Goal: Task Accomplishment & Management: Manage account settings

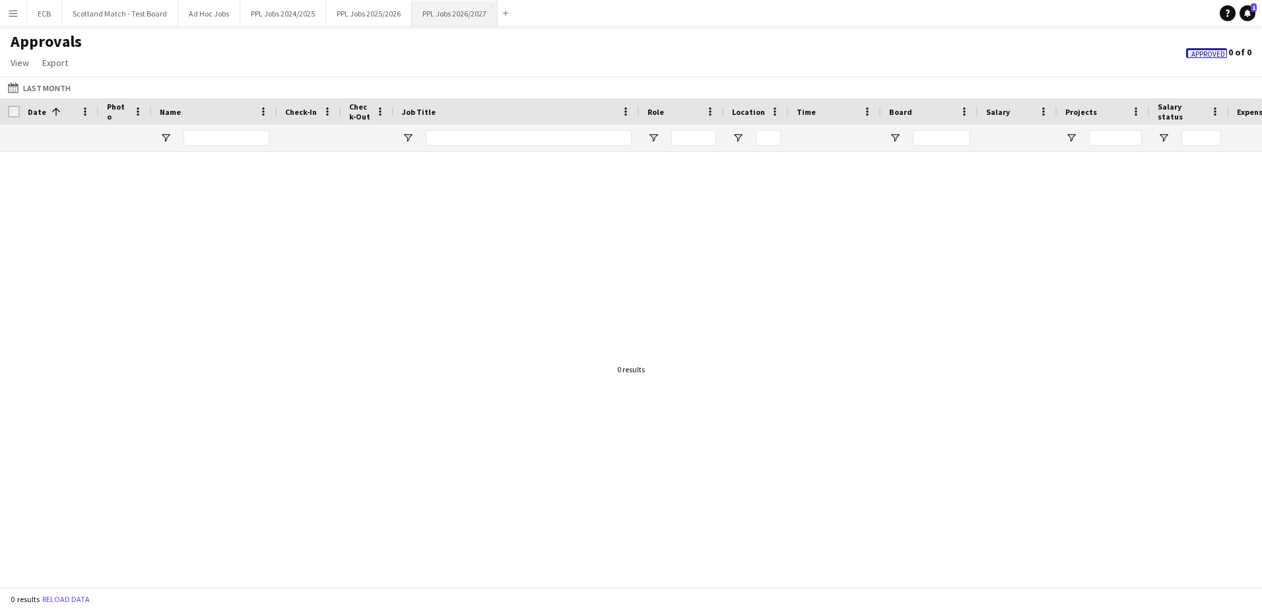
click at [449, 13] on button "PPL Jobs 2026/2027 Close" at bounding box center [455, 14] width 86 height 26
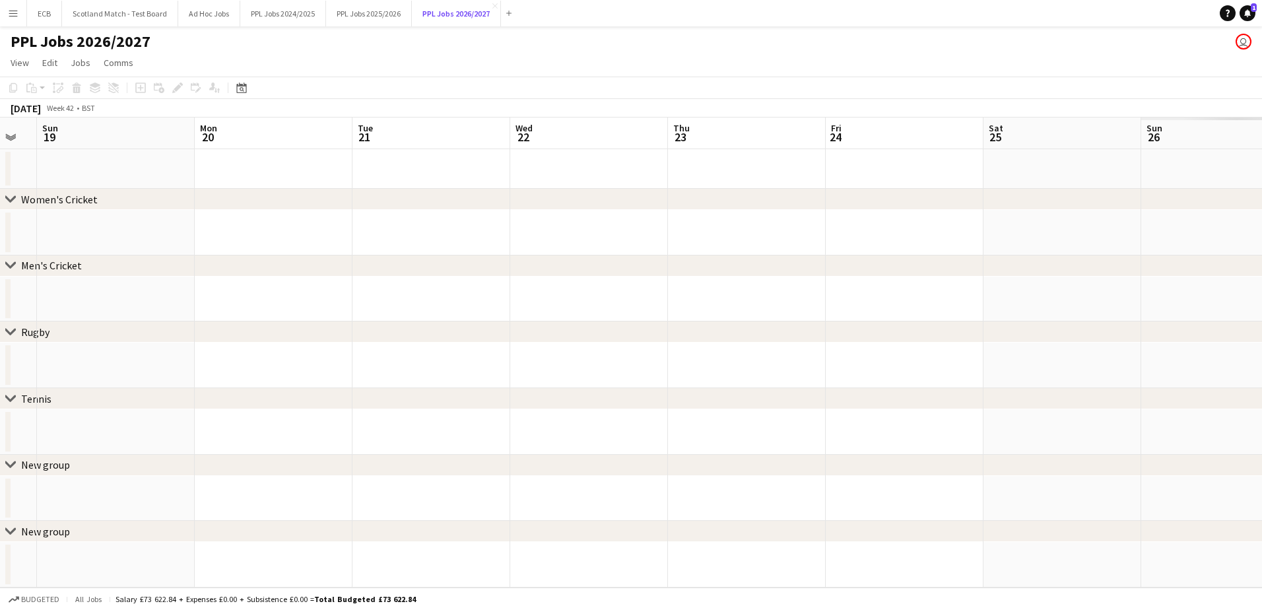
scroll to position [0, 465]
click at [240, 88] on icon "Date picker" at bounding box center [241, 88] width 11 height 11
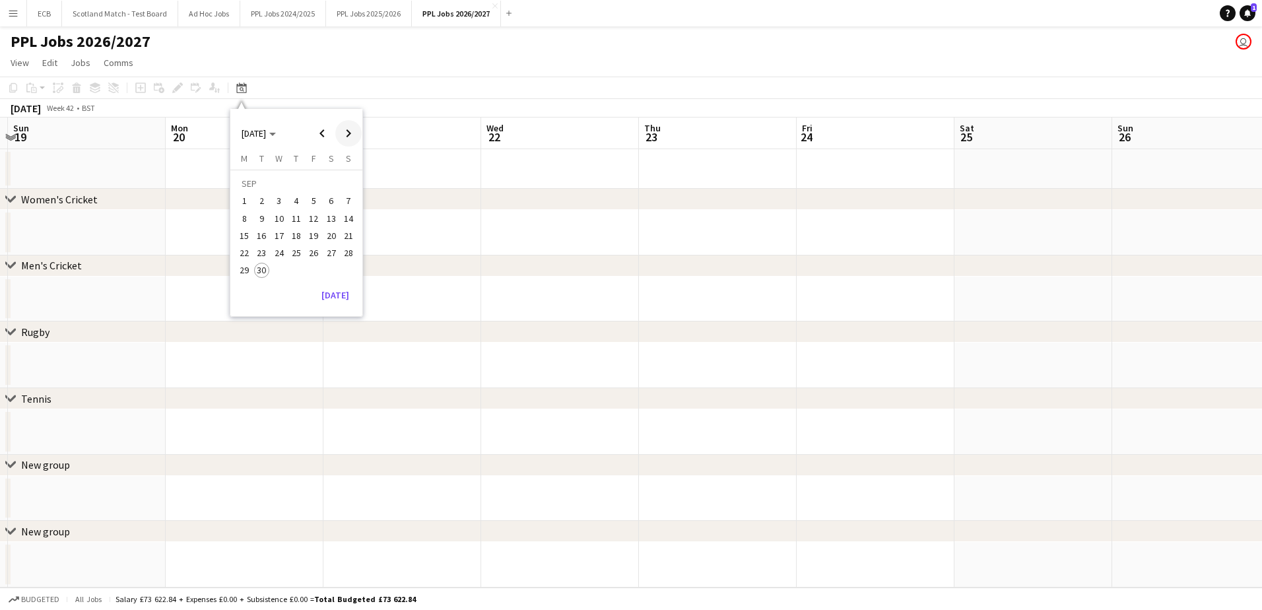
click at [352, 125] on span "Next month" at bounding box center [348, 133] width 26 height 26
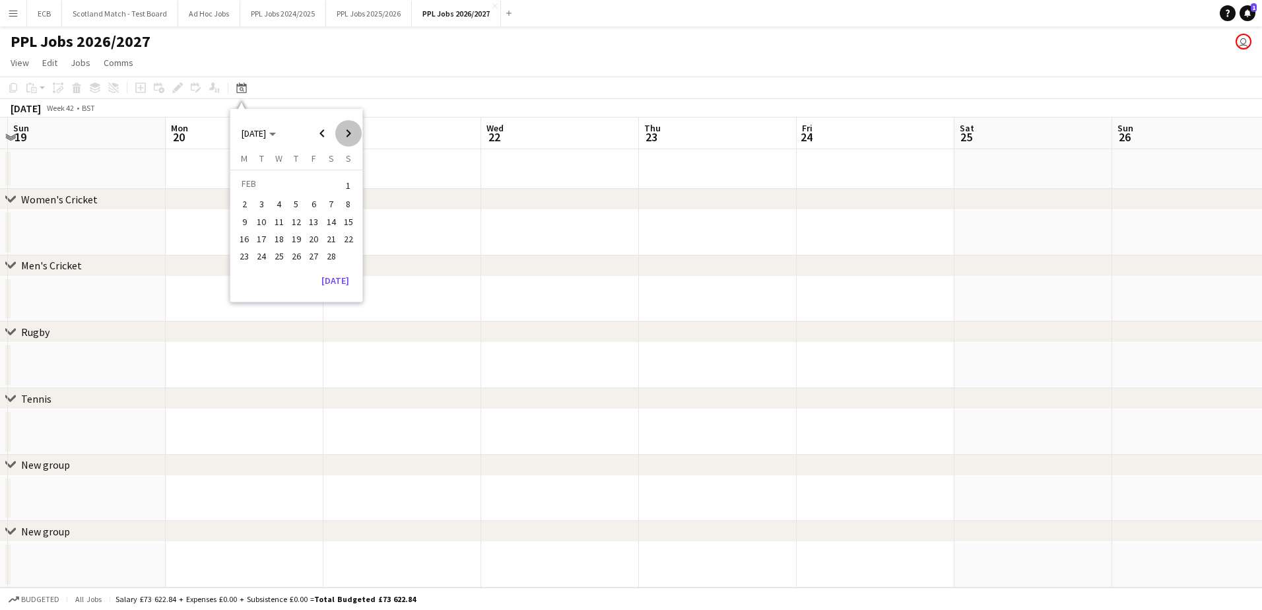
click at [352, 125] on span "Next month" at bounding box center [348, 133] width 26 height 26
click at [347, 183] on span "1" at bounding box center [349, 185] width 16 height 18
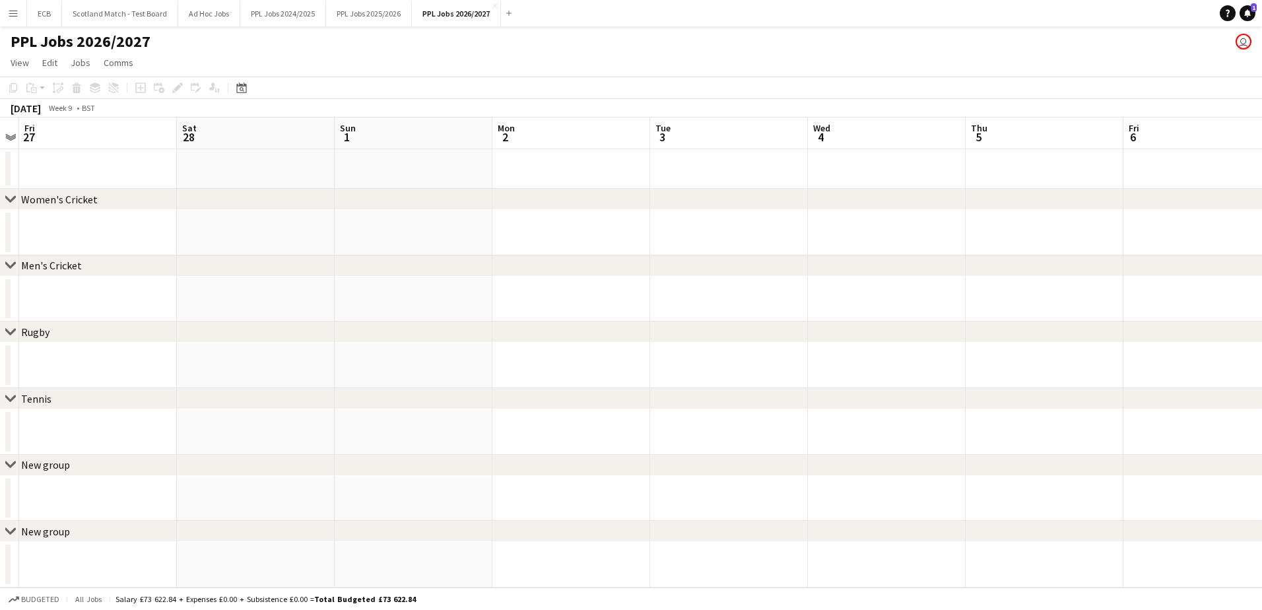
click at [585, 248] on app-date-cell at bounding box center [571, 233] width 158 height 46
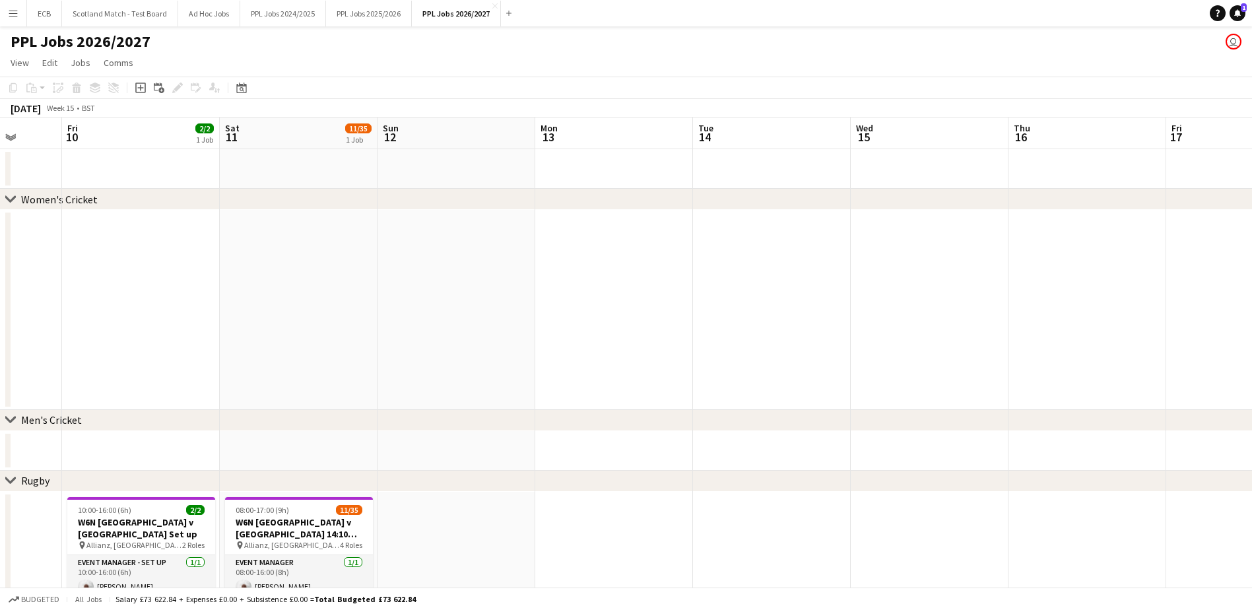
scroll to position [0, 372]
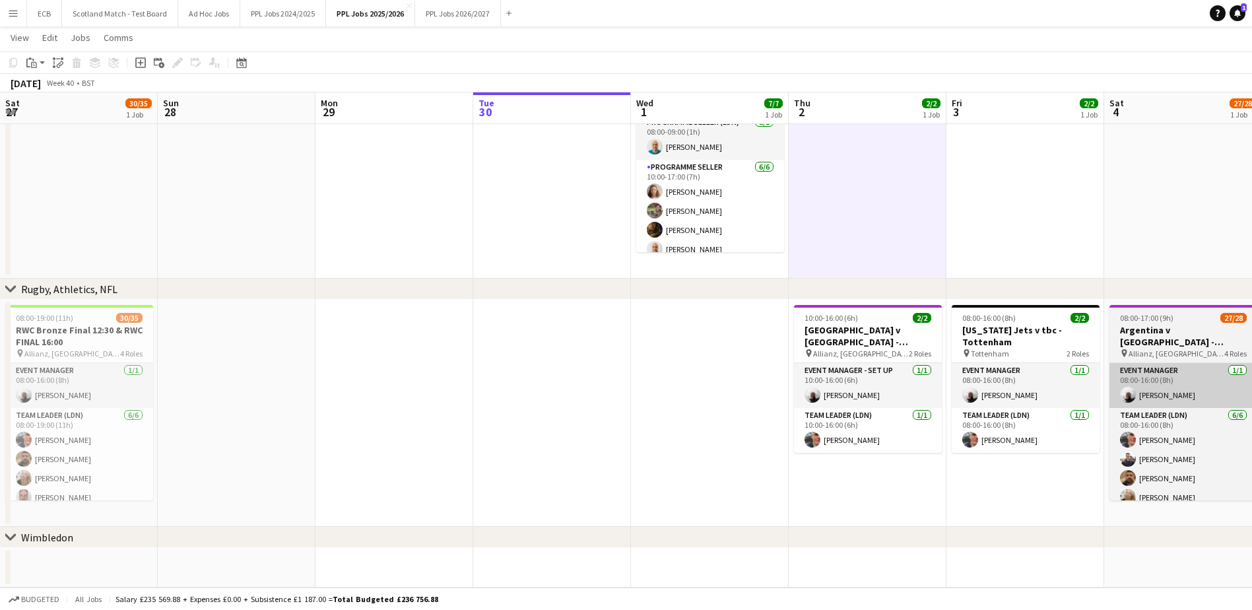
scroll to position [0, 421]
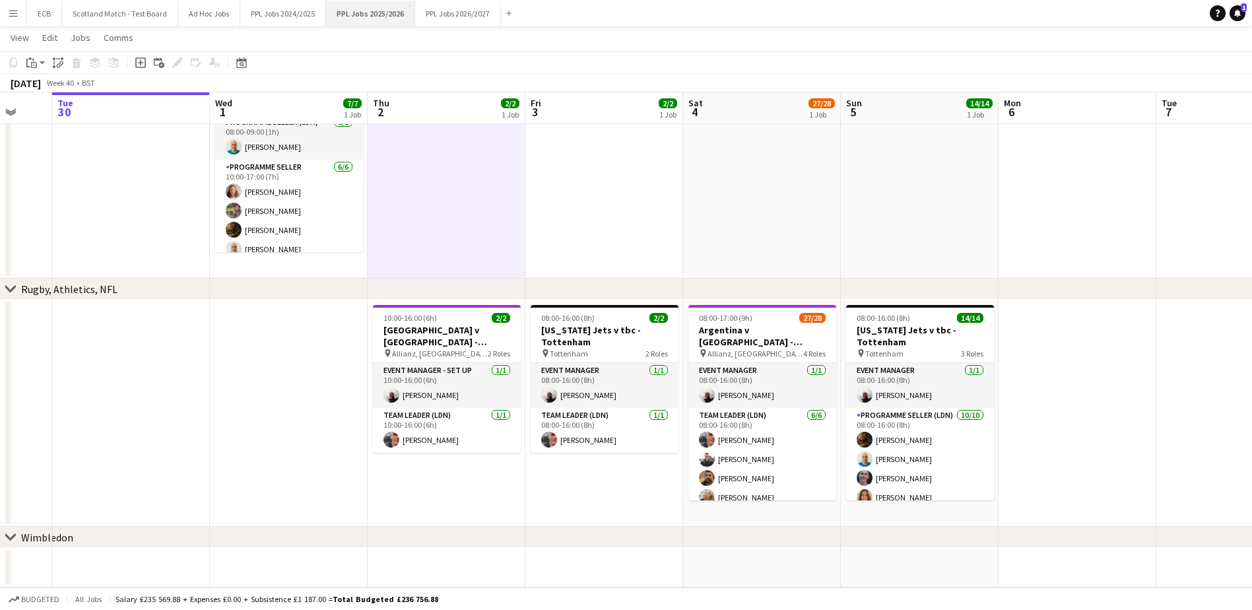
click at [377, 14] on button "PPL Jobs 2025/2026 Close" at bounding box center [370, 14] width 89 height 26
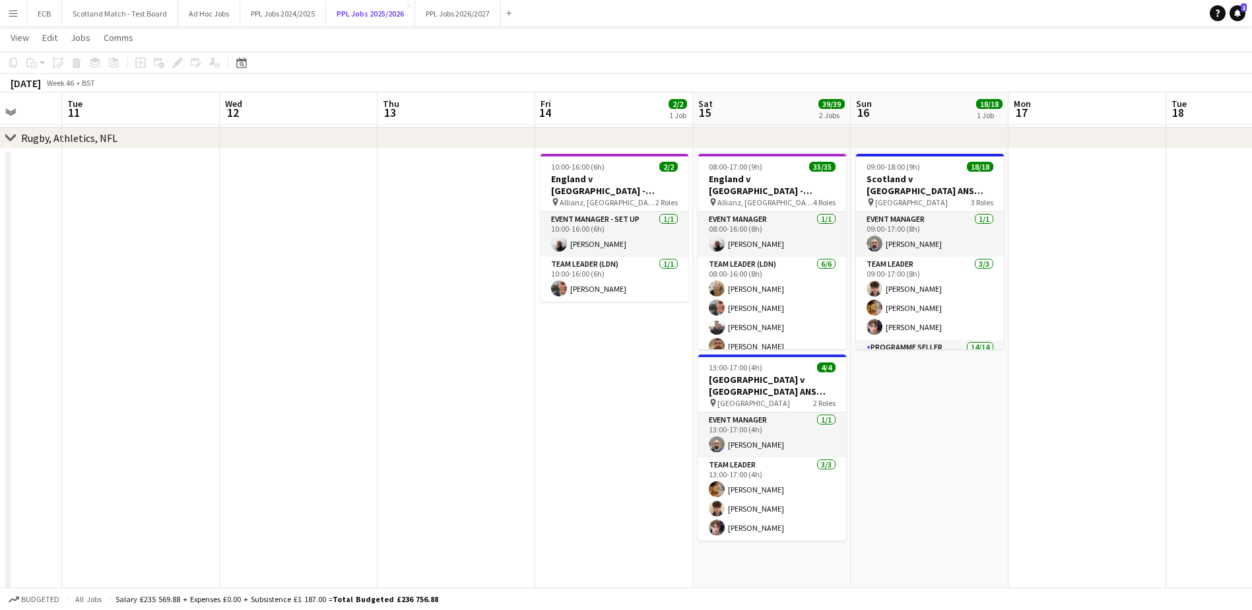
scroll to position [620, 0]
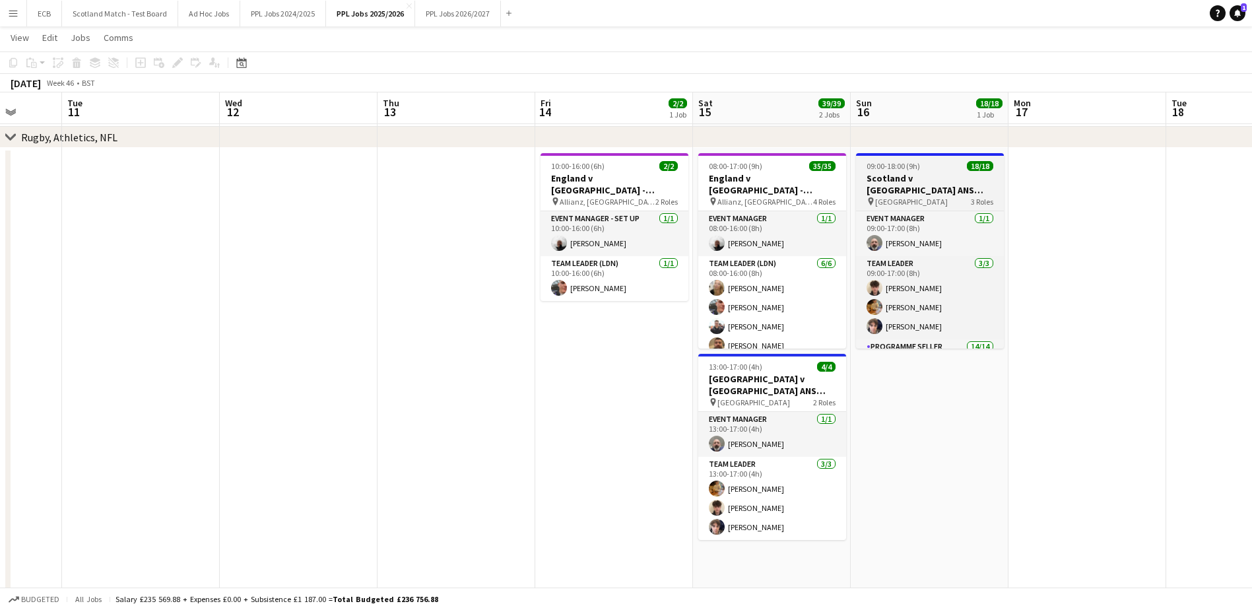
click at [925, 168] on div "09:00-18:00 (9h) 18/18" at bounding box center [930, 166] width 148 height 10
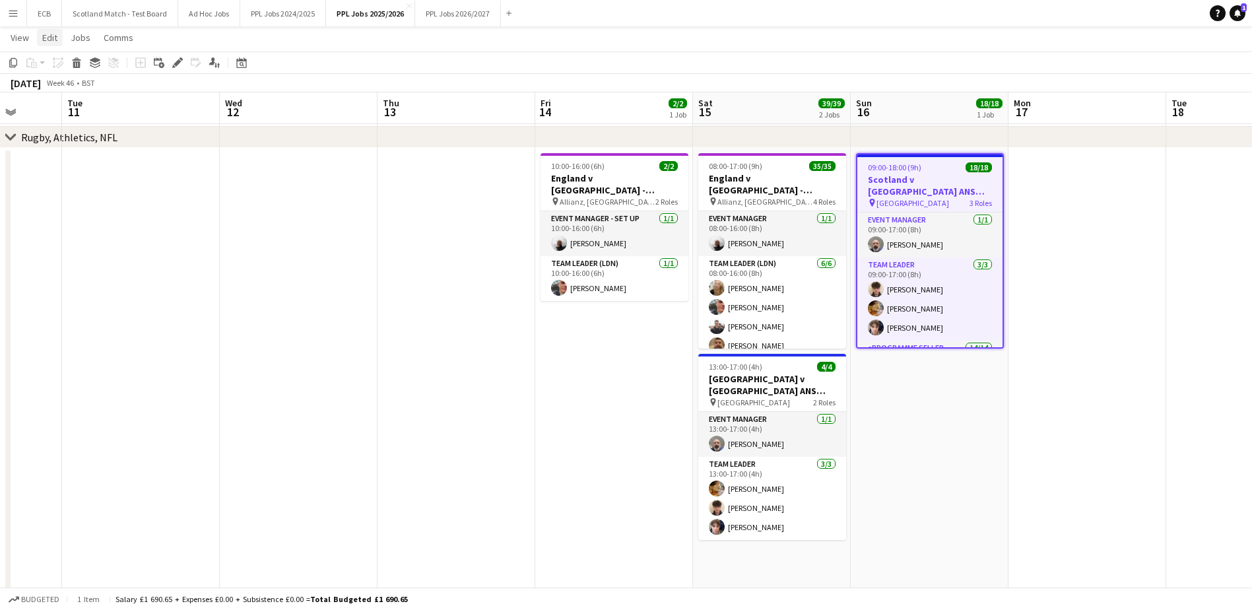
click at [50, 40] on span "Edit" at bounding box center [49, 38] width 15 height 12
click at [57, 59] on link "Copy Ctrl+C" at bounding box center [85, 66] width 95 height 28
click at [158, 63] on icon "Add linked Job" at bounding box center [159, 62] width 11 height 11
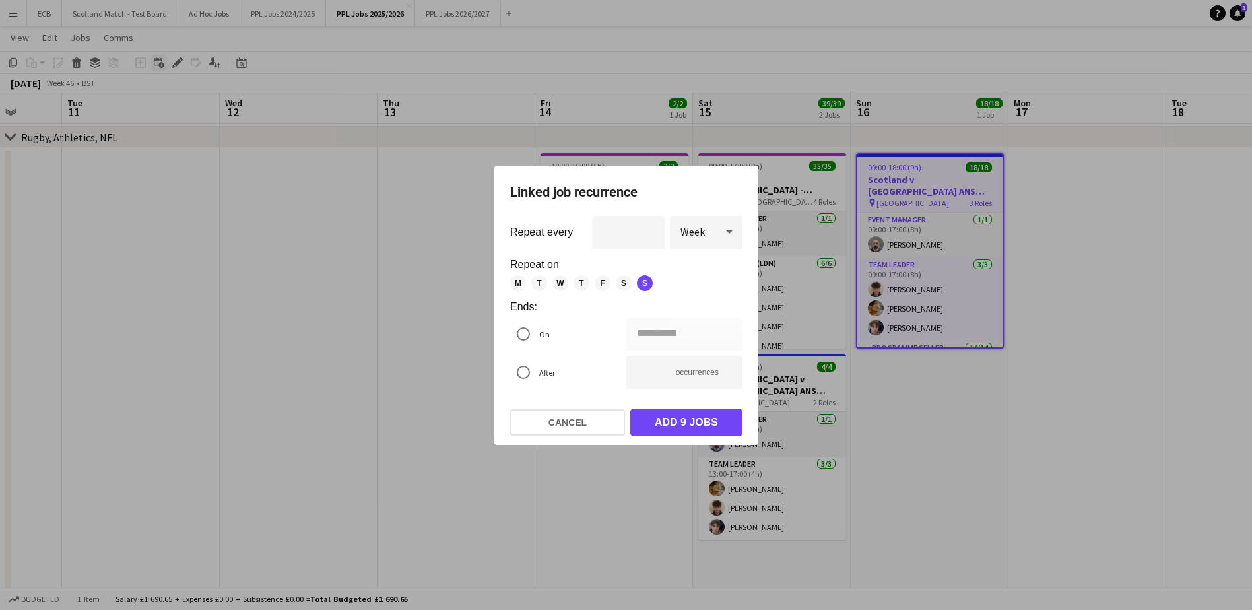
scroll to position [0, 0]
click at [221, 198] on div at bounding box center [626, 305] width 1252 height 610
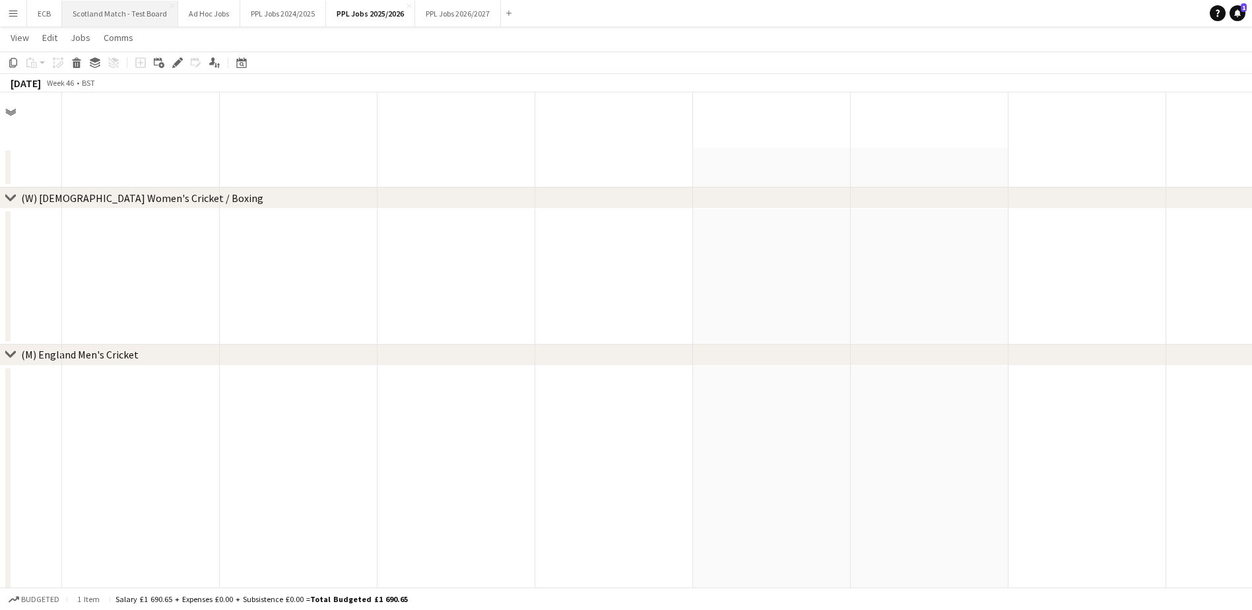
scroll to position [620, 0]
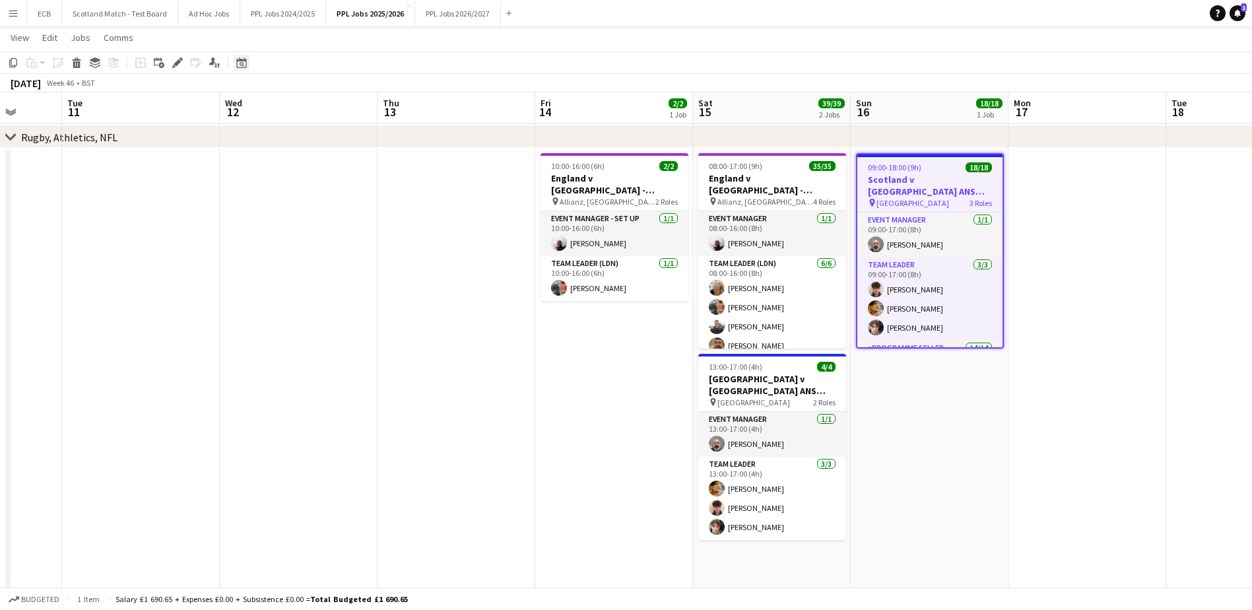
click at [242, 62] on icon at bounding box center [242, 64] width 5 height 5
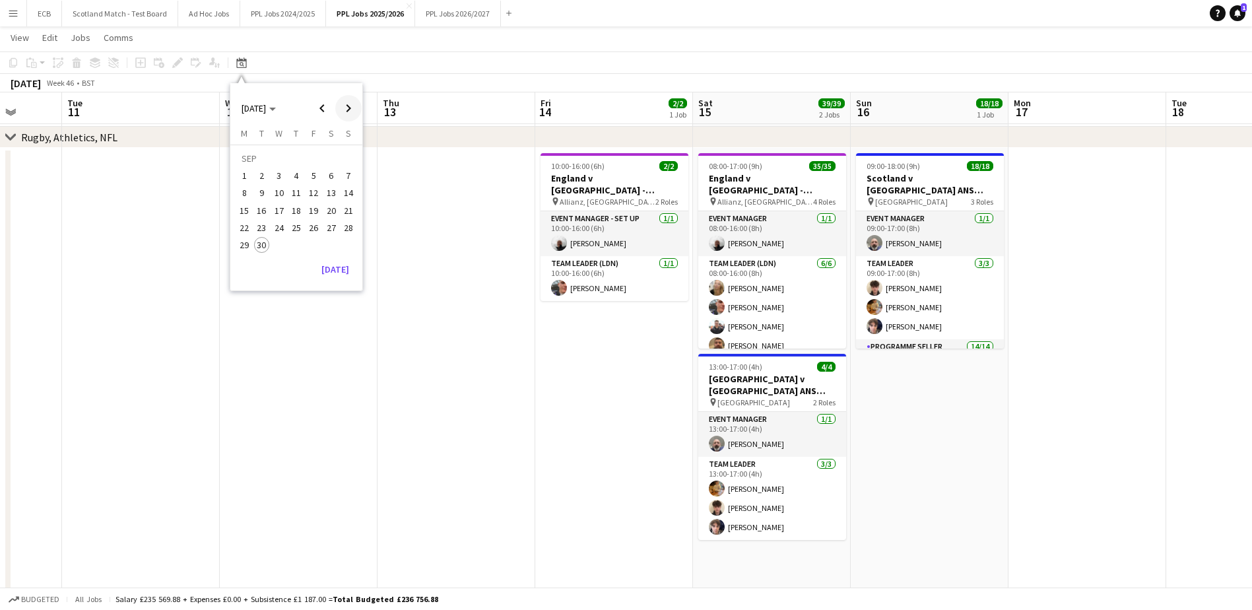
click at [351, 106] on span "Next month" at bounding box center [348, 108] width 26 height 26
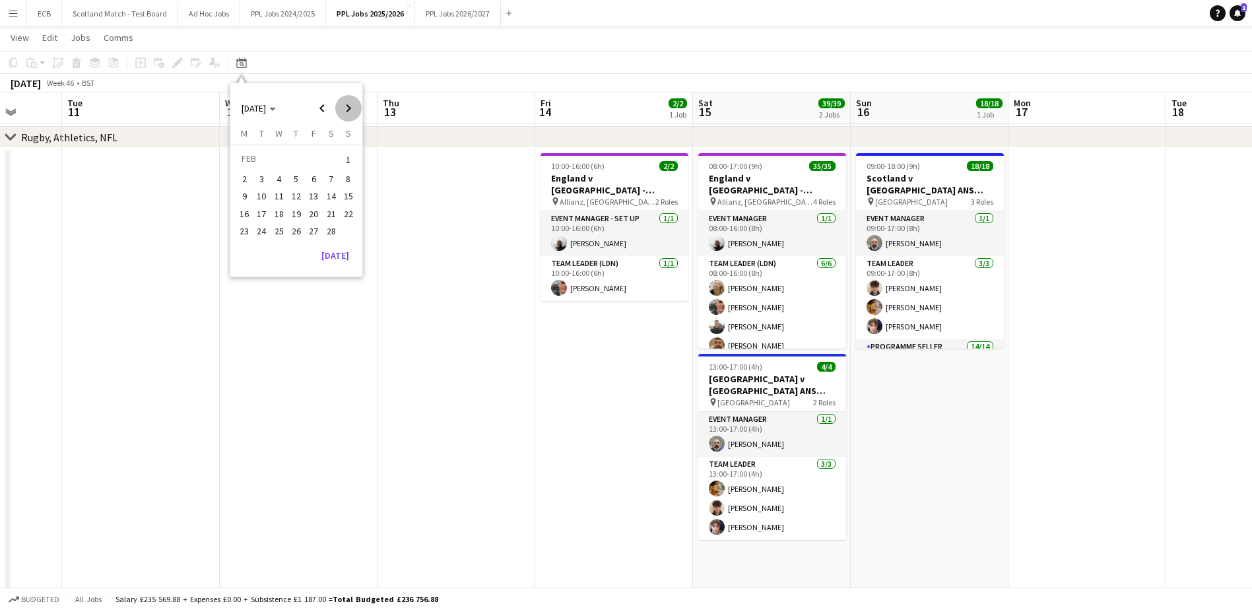
click at [351, 106] on span "Next month" at bounding box center [348, 108] width 26 height 26
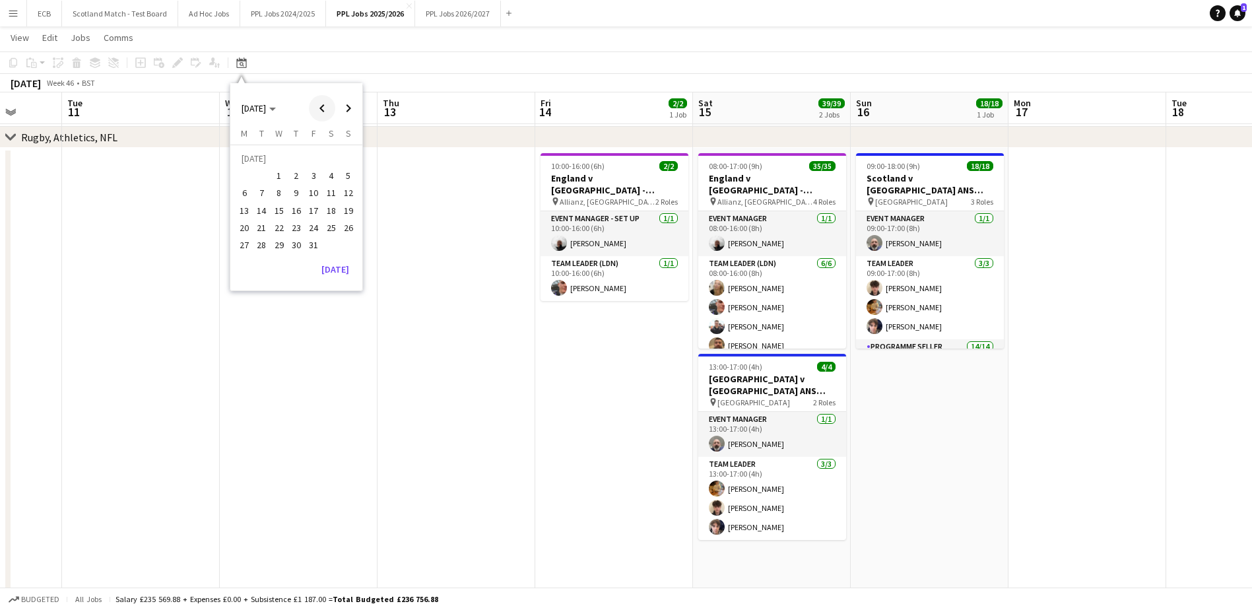
click at [328, 104] on span "Previous month" at bounding box center [322, 108] width 26 height 26
click at [328, 206] on span "18" at bounding box center [331, 211] width 16 height 16
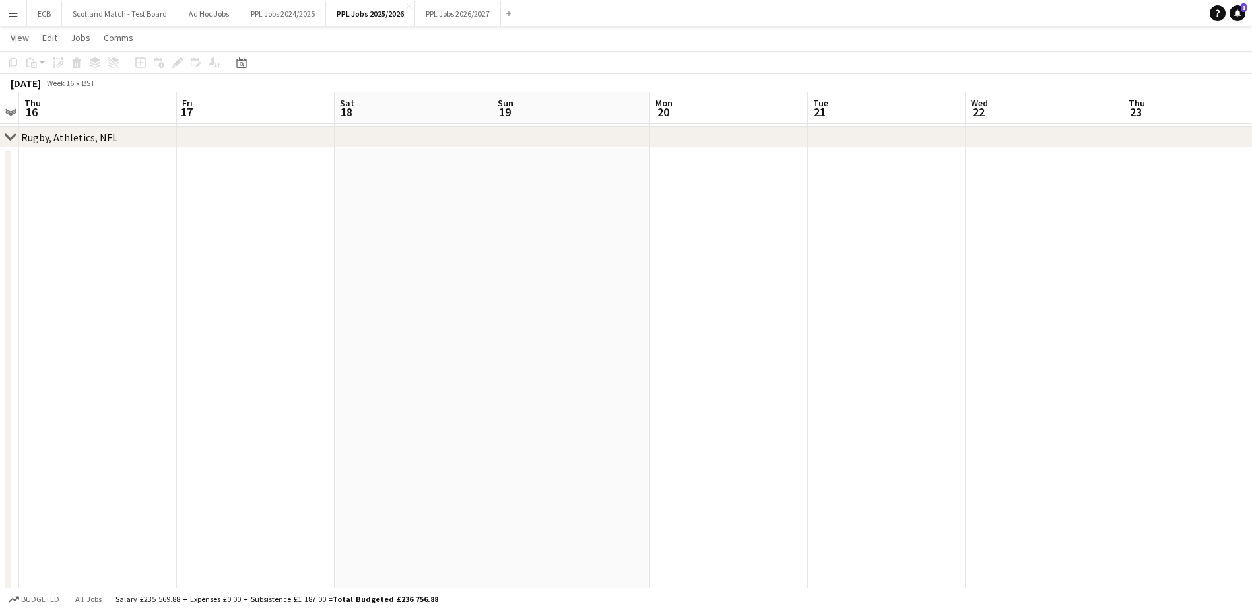
click at [405, 277] on app-date-cell at bounding box center [414, 435] width 158 height 574
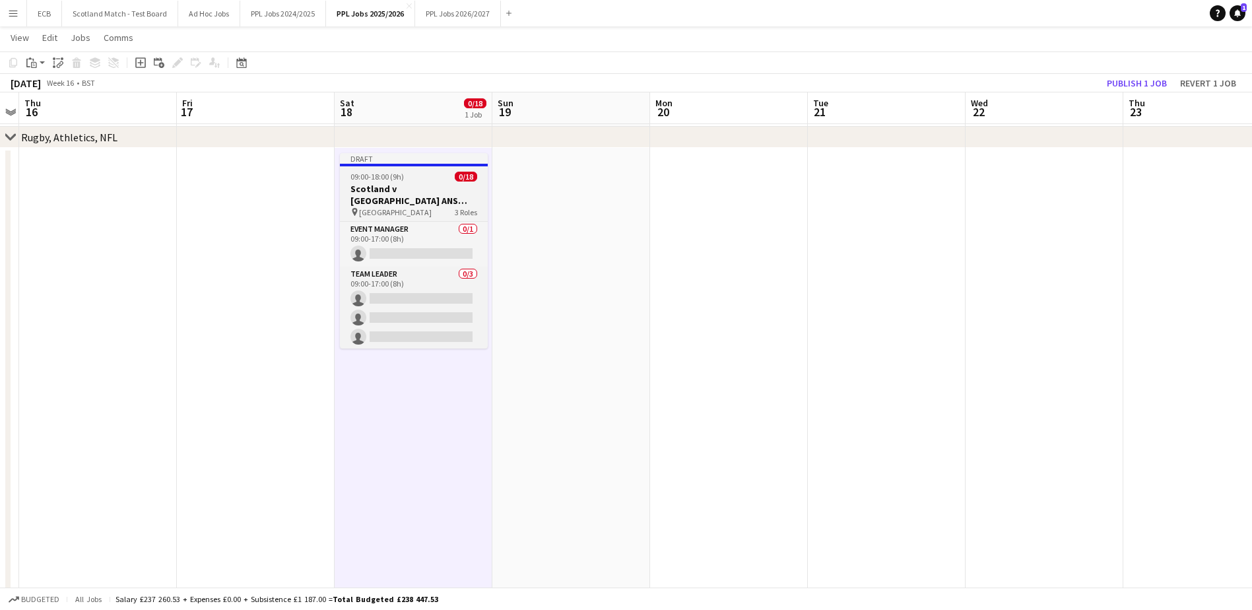
drag, startPoint x: 413, startPoint y: 179, endPoint x: 367, endPoint y: 182, distance: 45.7
click at [367, 182] on app-job-card "Draft 09:00-18:00 (9h) 0/18 Scotland v Argentina ANS 2025 - 15:10 KO pin Scotti…" at bounding box center [414, 250] width 148 height 195
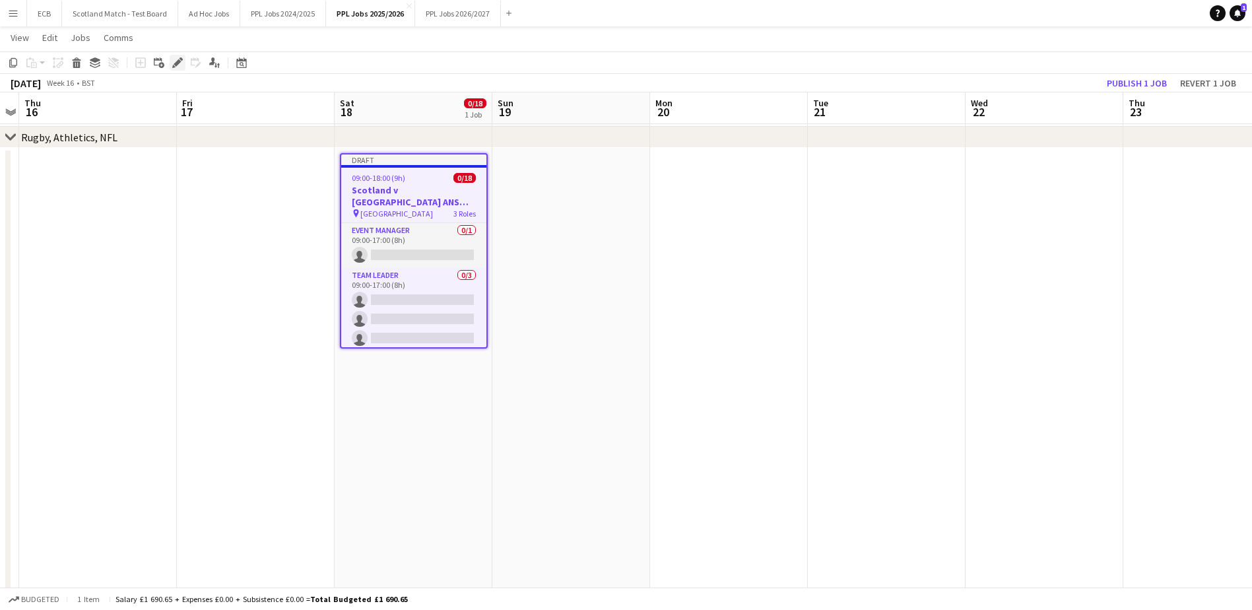
click at [178, 65] on icon "Edit" at bounding box center [177, 62] width 11 height 11
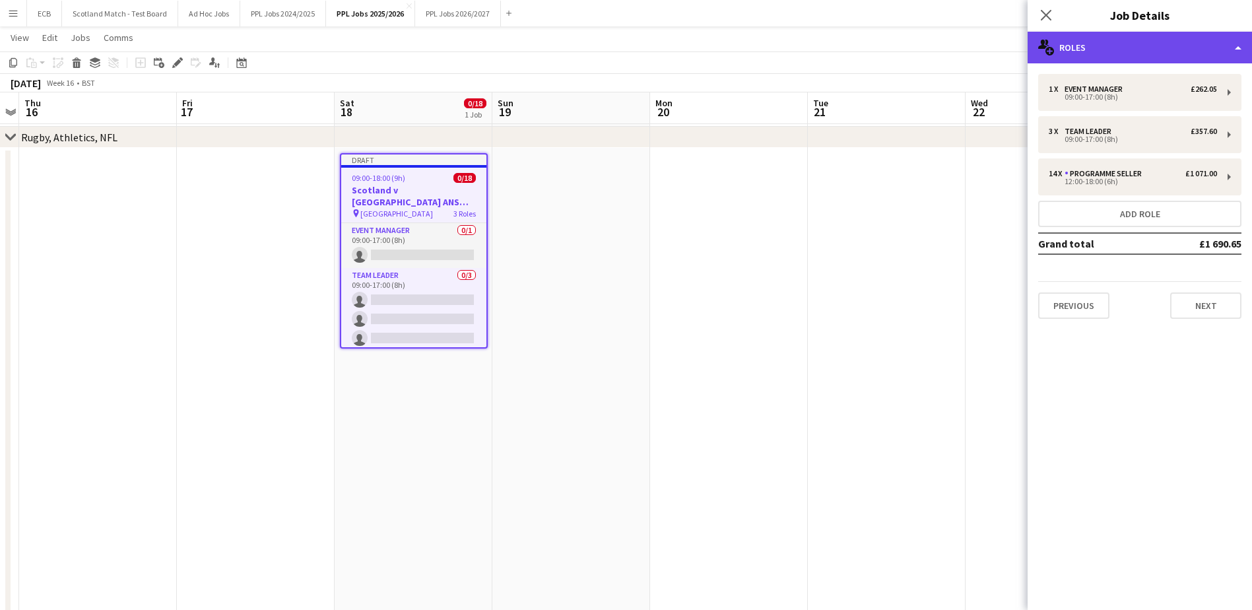
click at [1130, 39] on div "multiple-users-add Roles" at bounding box center [1140, 48] width 224 height 32
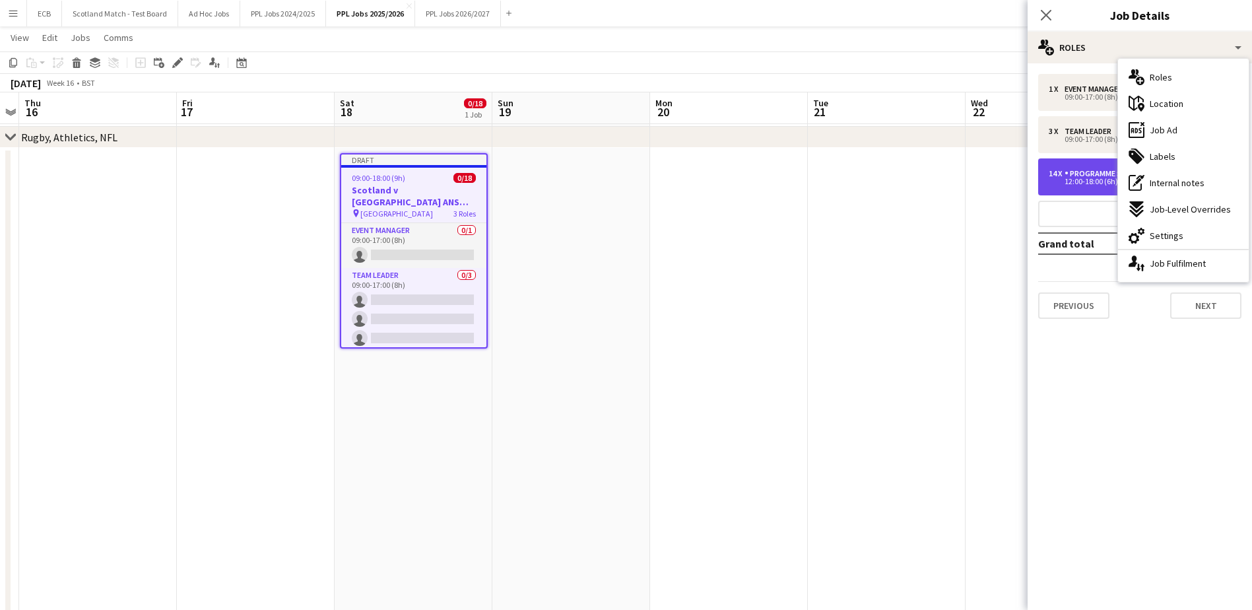
click at [1098, 170] on div "Programme Seller" at bounding box center [1106, 173] width 83 height 9
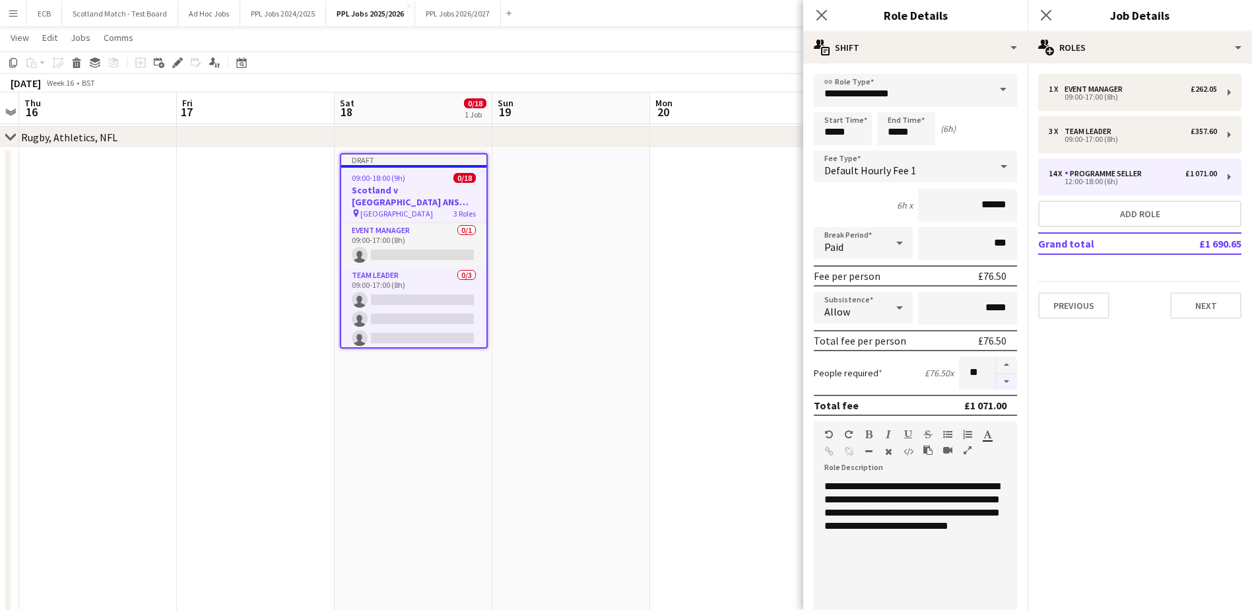
click at [996, 380] on button "button" at bounding box center [1006, 382] width 21 height 17
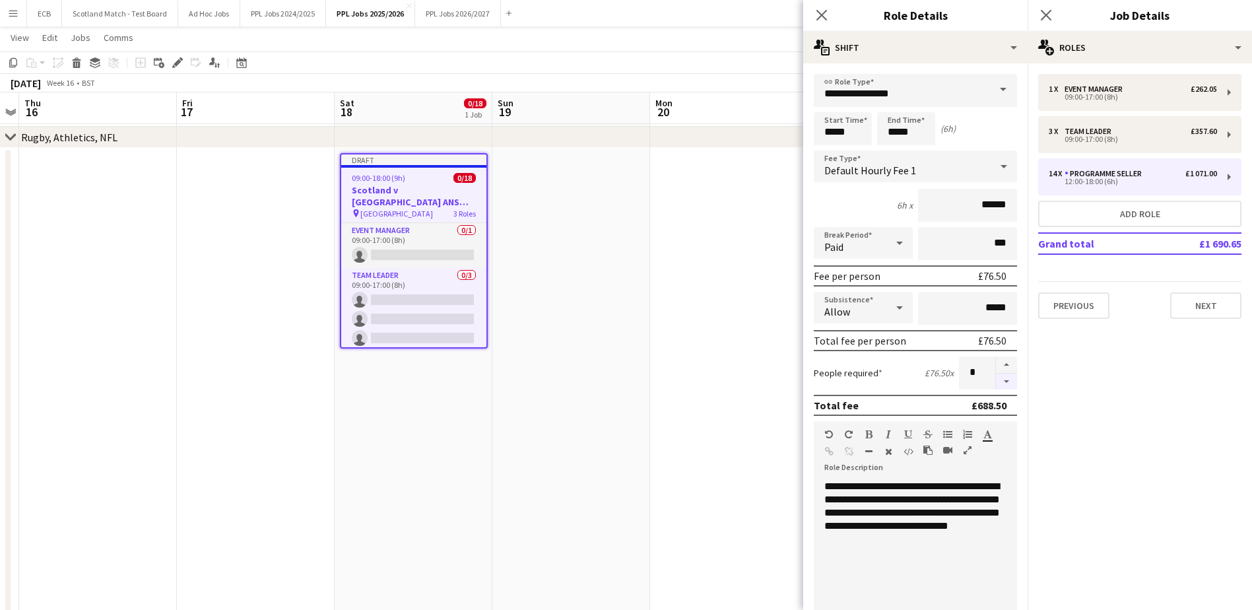
click at [996, 380] on button "button" at bounding box center [1006, 382] width 21 height 17
type input "*"
click at [1081, 397] on mat-expansion-panel "pencil3 General details 1 x Event Manager £262.05 09:00-17:00 (8h) 3 x Team Lea…" at bounding box center [1140, 336] width 224 height 547
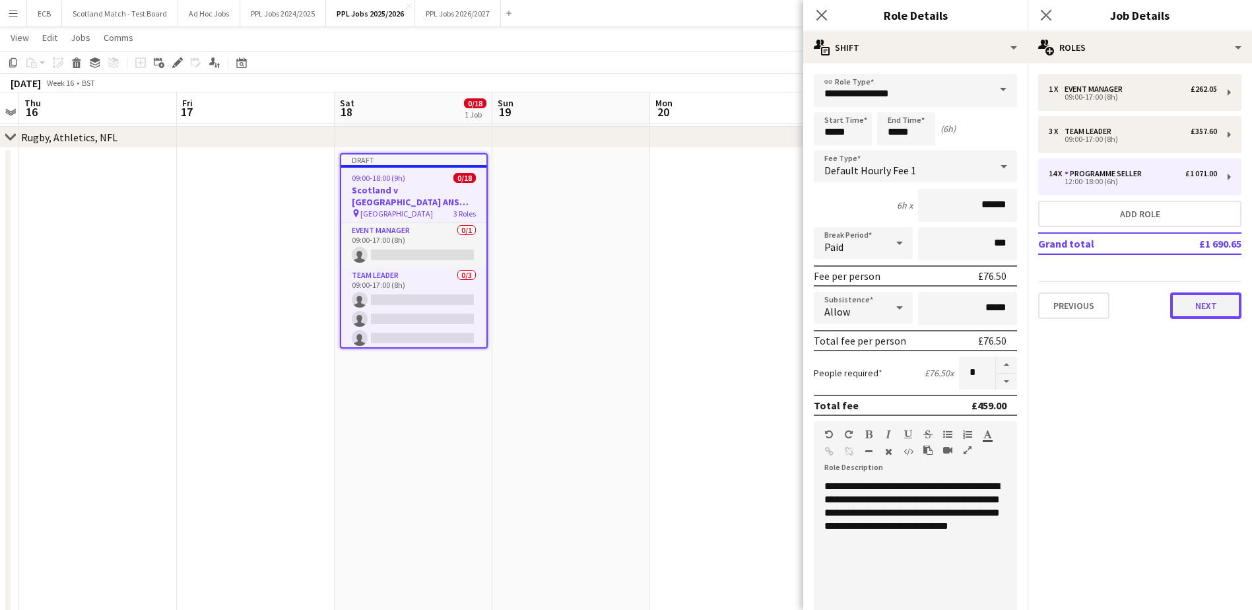
click at [1216, 299] on button "Next" at bounding box center [1205, 305] width 71 height 26
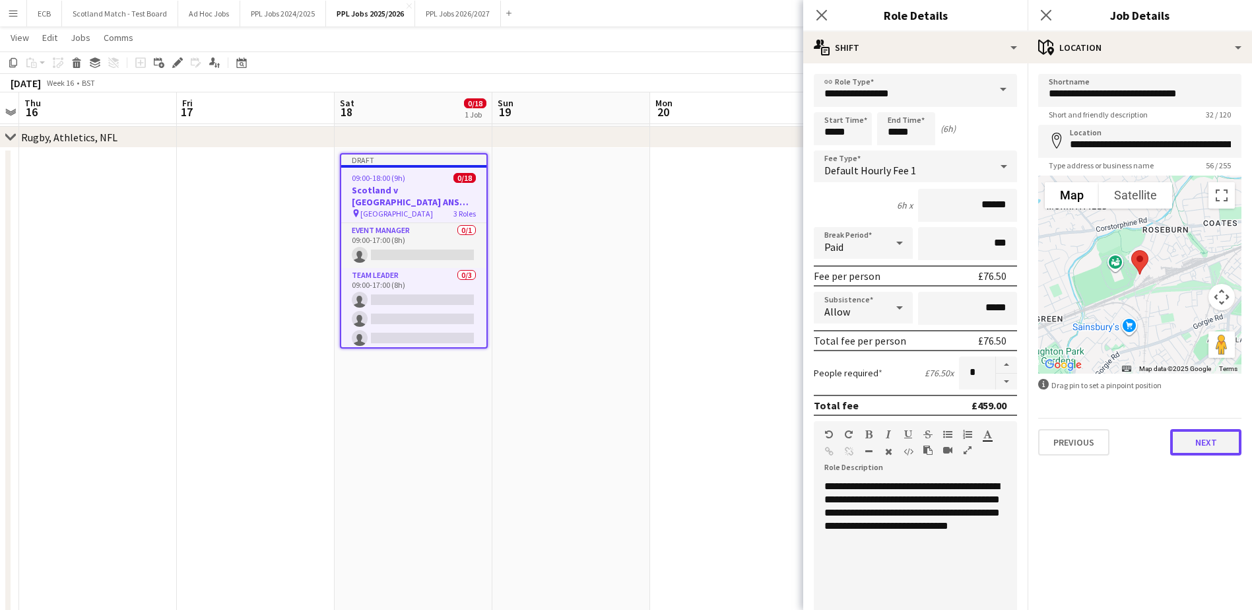
click at [1208, 440] on button "Next" at bounding box center [1205, 442] width 71 height 26
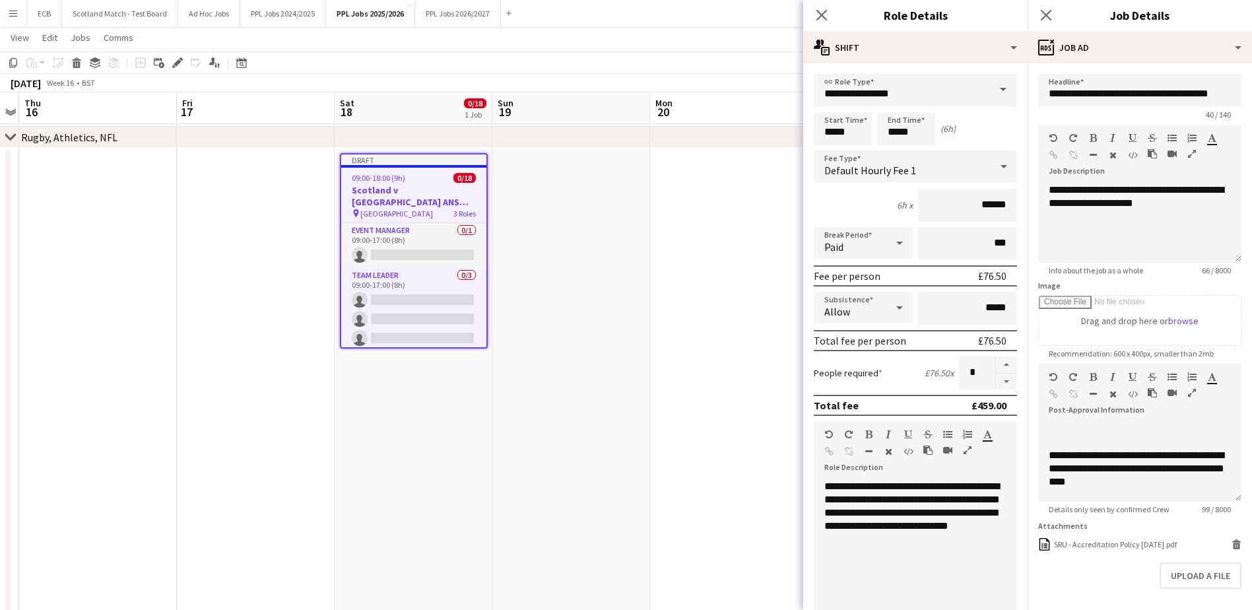
click at [729, 285] on app-date-cell at bounding box center [729, 435] width 158 height 574
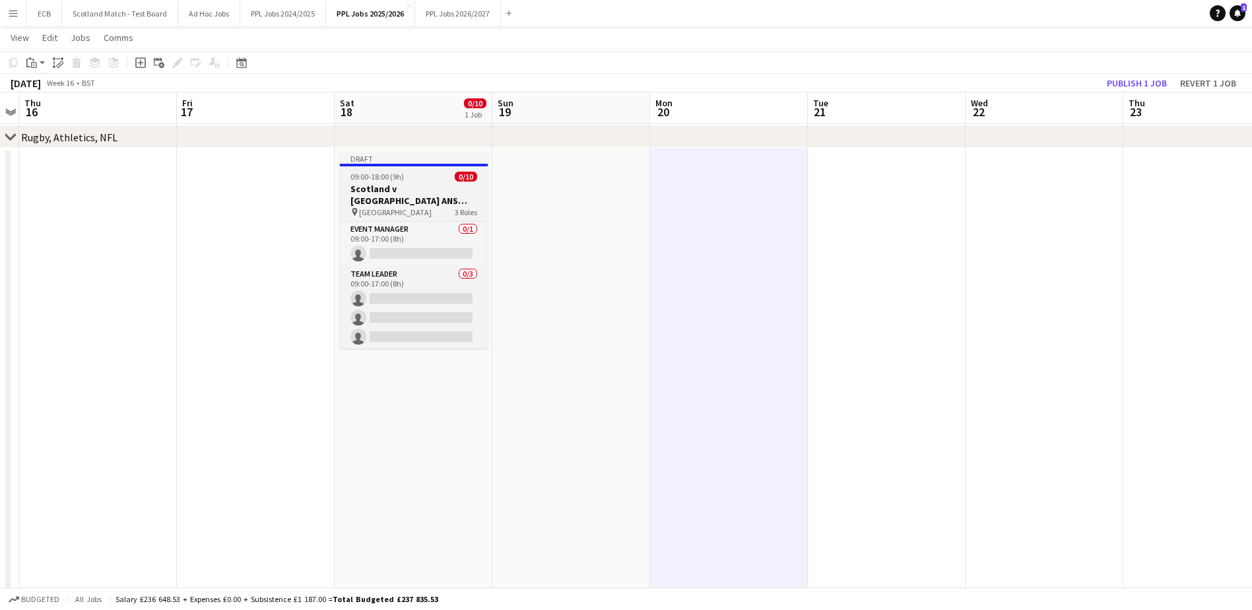
click at [400, 184] on h3 "Scotland v Argentina ANS 2025 - 15:10 KO" at bounding box center [414, 195] width 148 height 24
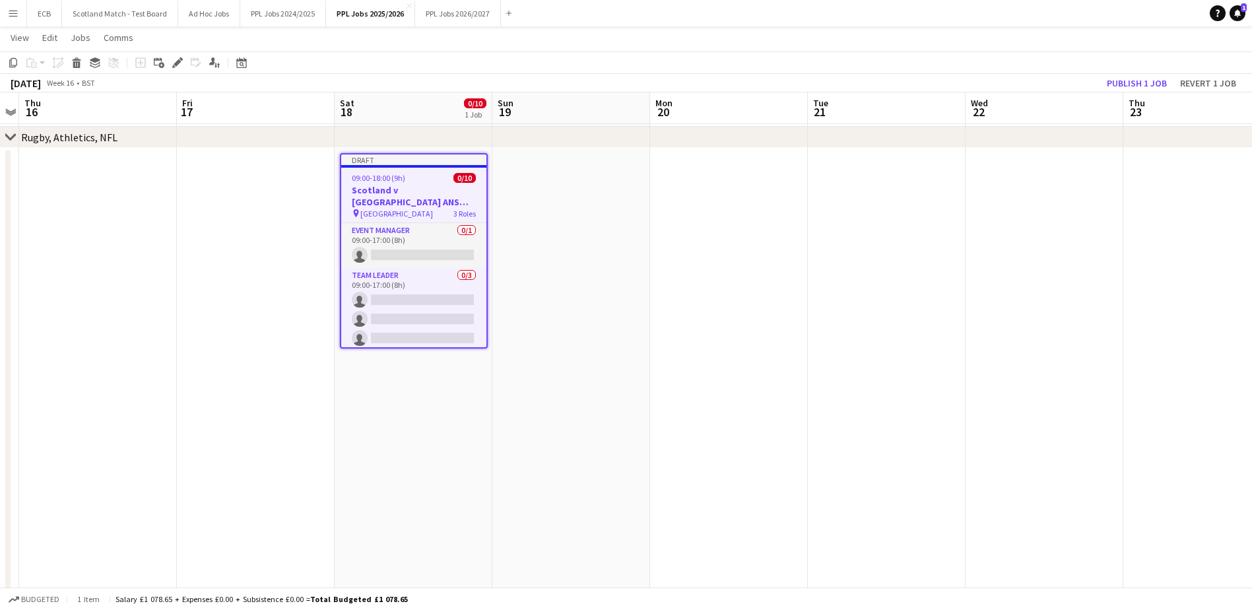
click at [409, 189] on h3 "Scotland v Argentina ANS 2025 - 15:10 KO" at bounding box center [413, 196] width 145 height 24
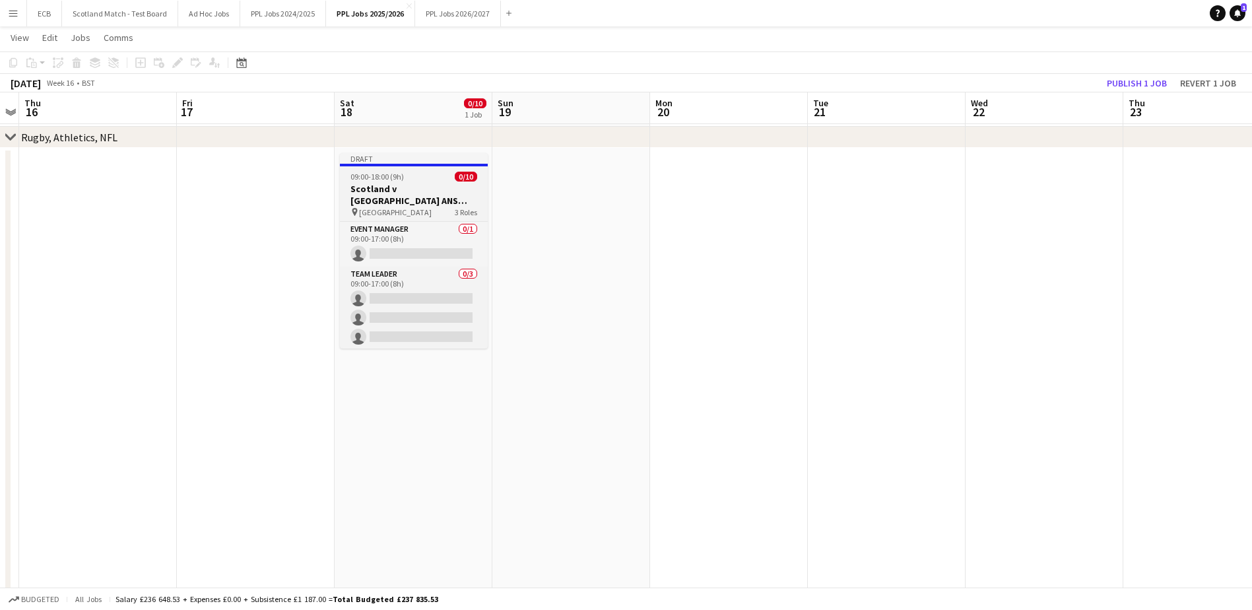
click at [416, 213] on span "[GEOGRAPHIC_DATA]" at bounding box center [395, 212] width 73 height 10
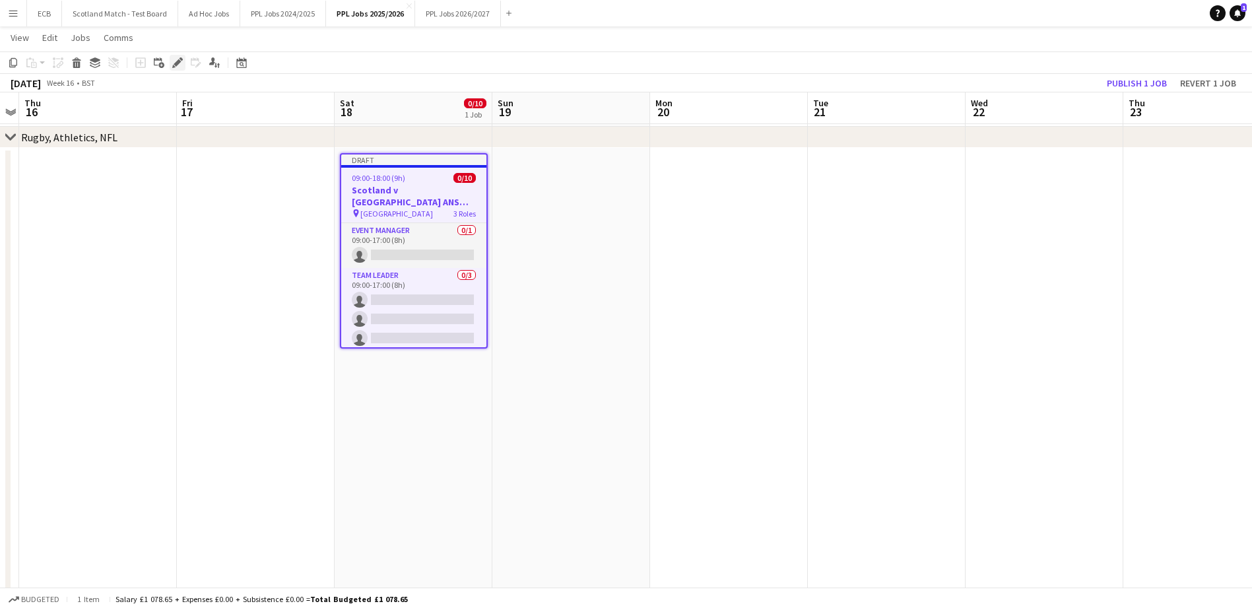
click at [171, 61] on div "Edit" at bounding box center [178, 63] width 16 height 16
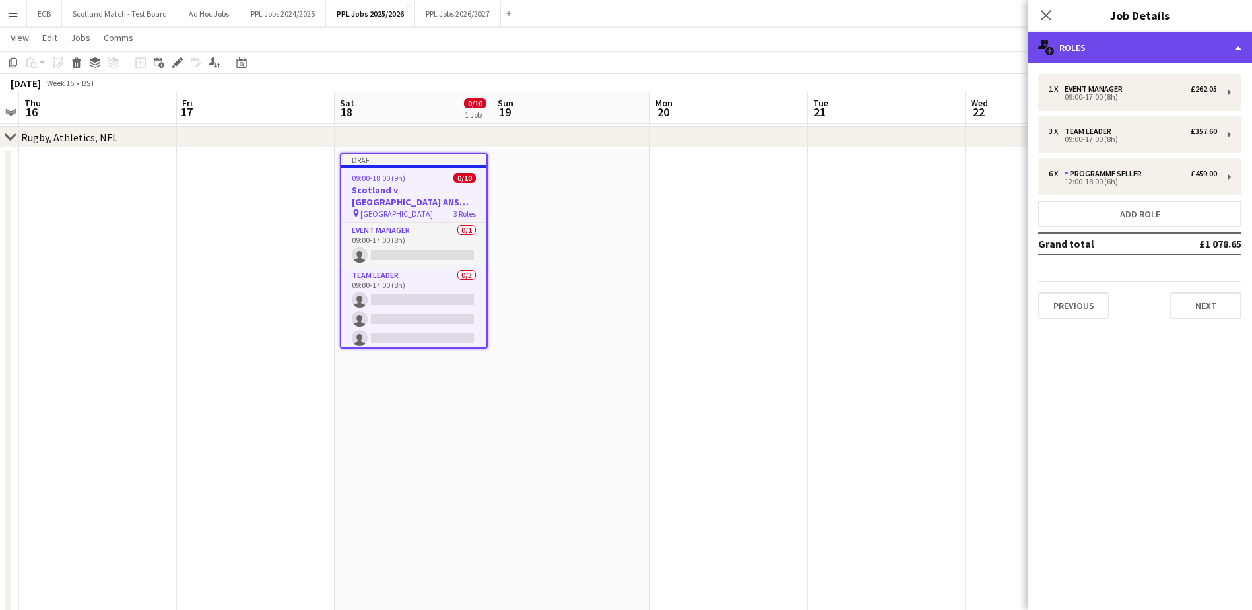
click at [1066, 50] on div "multiple-users-add Roles" at bounding box center [1140, 48] width 224 height 32
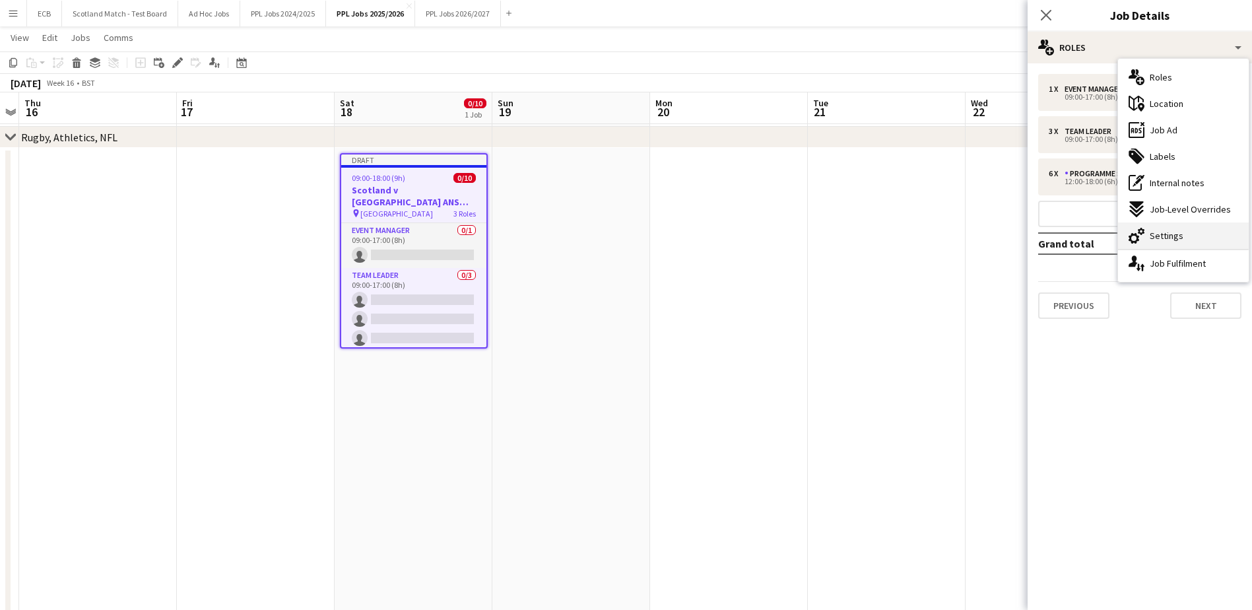
click at [1180, 233] on span "Settings" at bounding box center [1167, 236] width 34 height 12
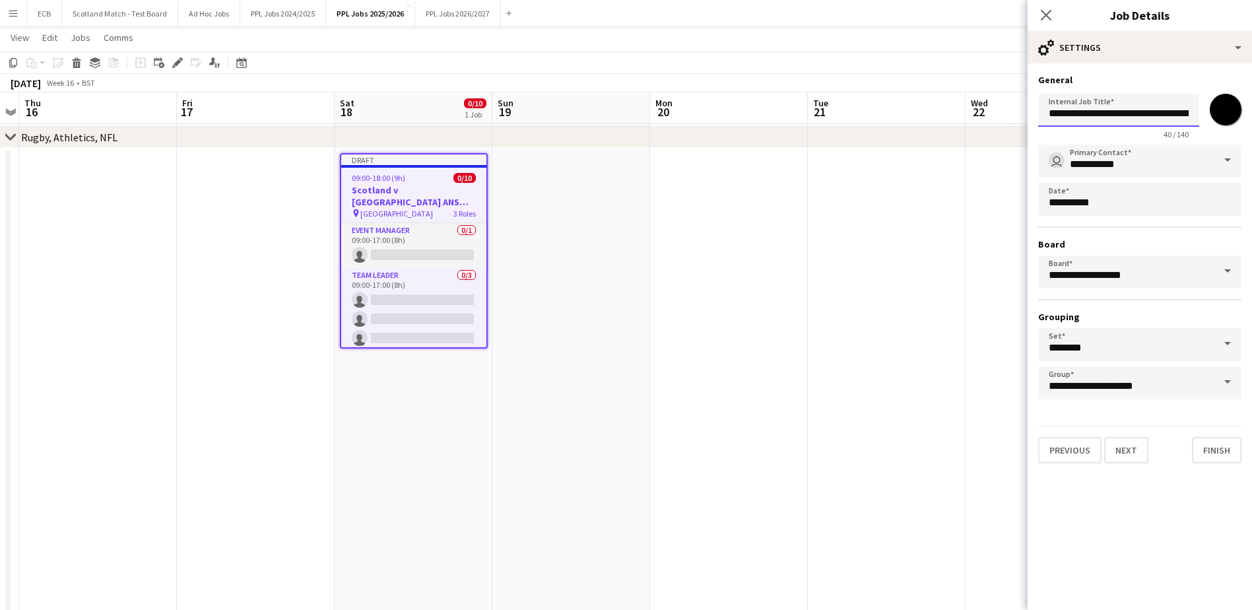
click at [1048, 115] on input "**********" at bounding box center [1118, 110] width 161 height 33
click at [1141, 114] on input "**********" at bounding box center [1118, 110] width 161 height 33
drag, startPoint x: 1168, startPoint y: 118, endPoint x: 1229, endPoint y: 106, distance: 62.0
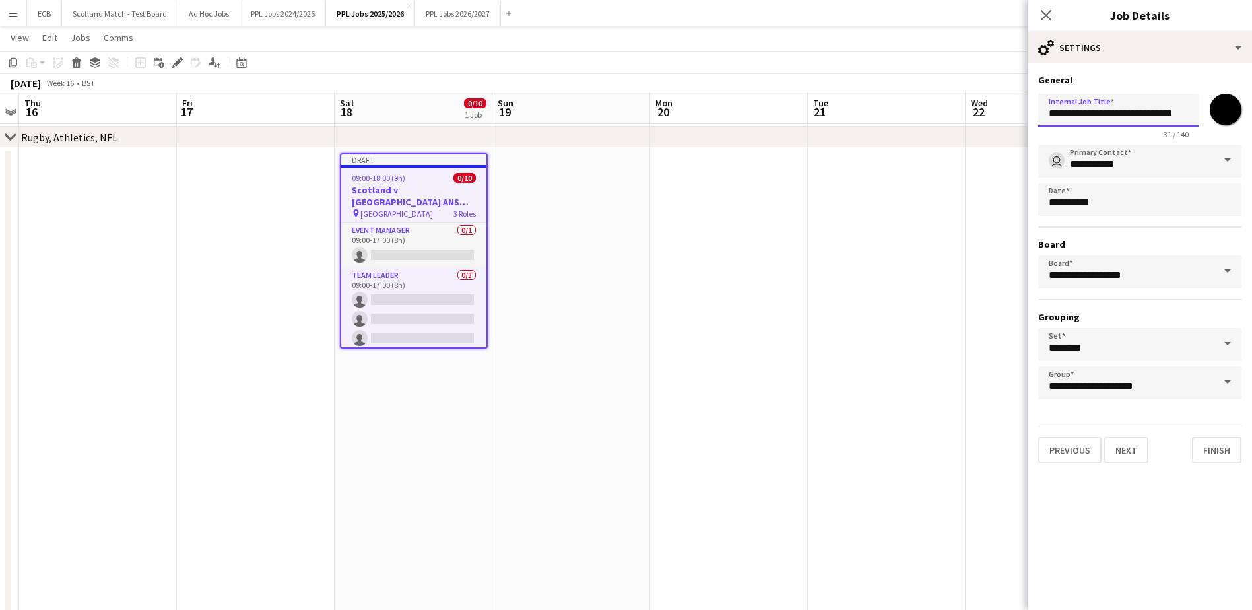
click at [1229, 106] on div "**********" at bounding box center [1139, 113] width 203 height 51
click at [1170, 114] on input "**********" at bounding box center [1118, 110] width 161 height 33
type input "**********"
click at [1195, 277] on input "**********" at bounding box center [1139, 271] width 203 height 33
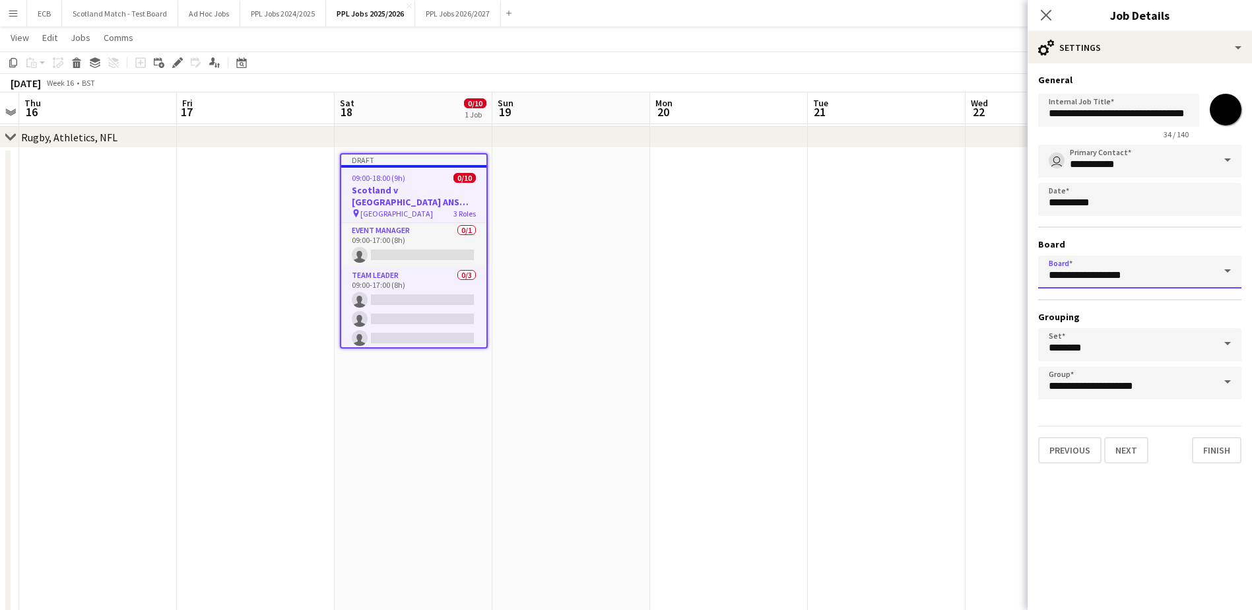
scroll to position [0, 0]
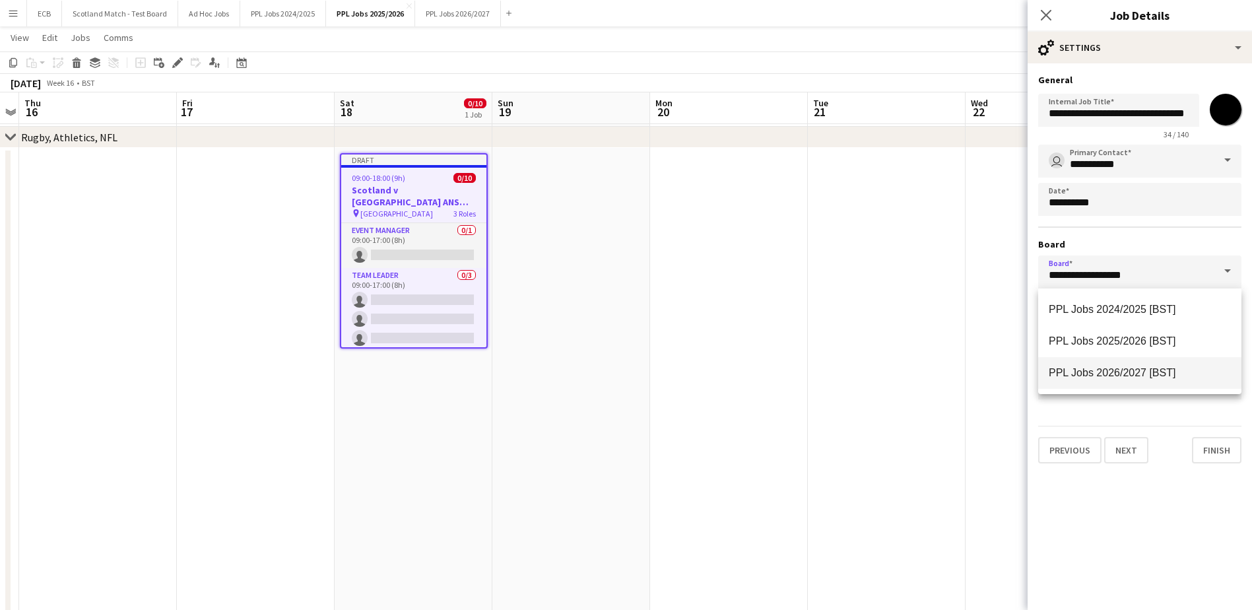
click at [1136, 372] on span "PPL Jobs 2026/2027 [BST]" at bounding box center [1112, 372] width 127 height 11
type input "**********"
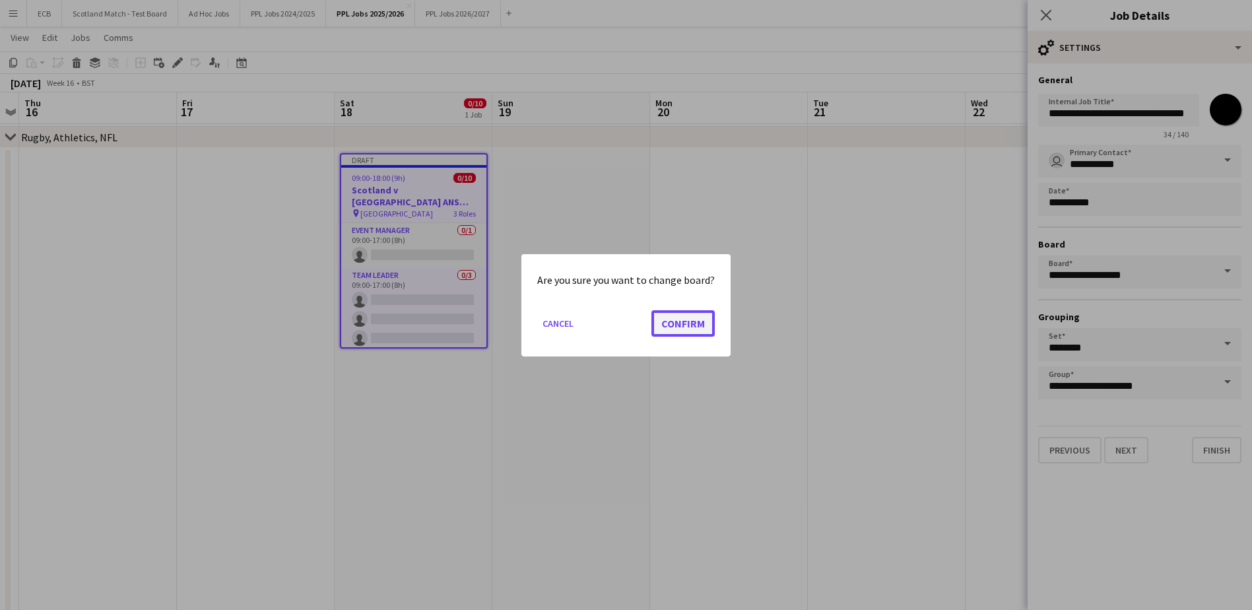
click at [701, 324] on button "Confirm" at bounding box center [682, 323] width 63 height 26
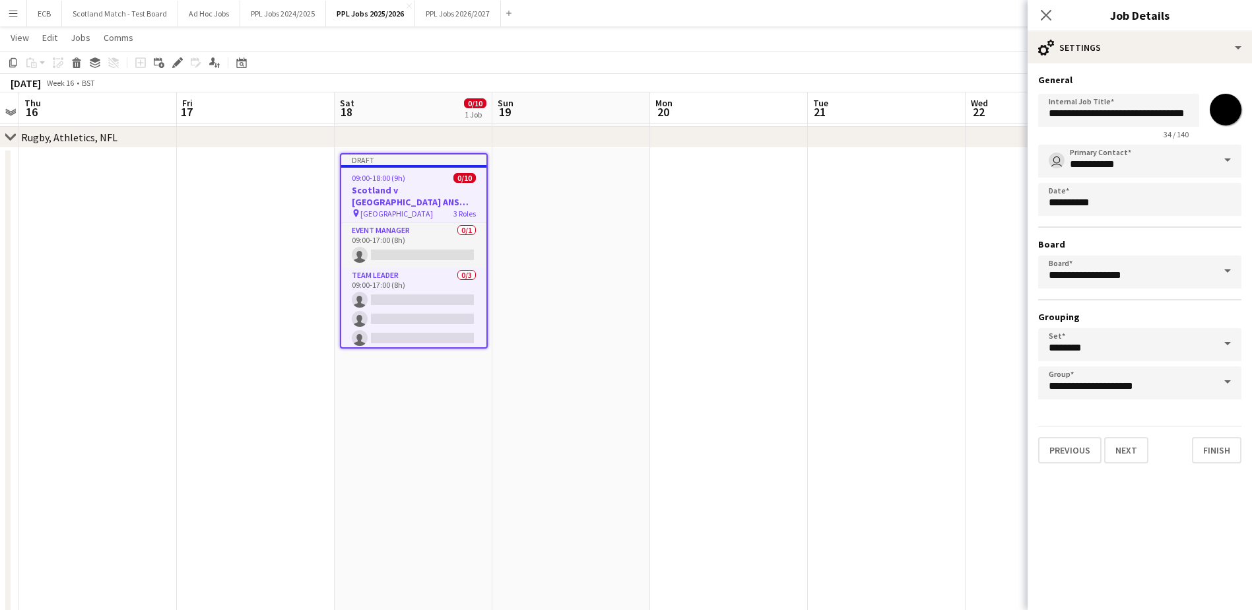
type input "**********"
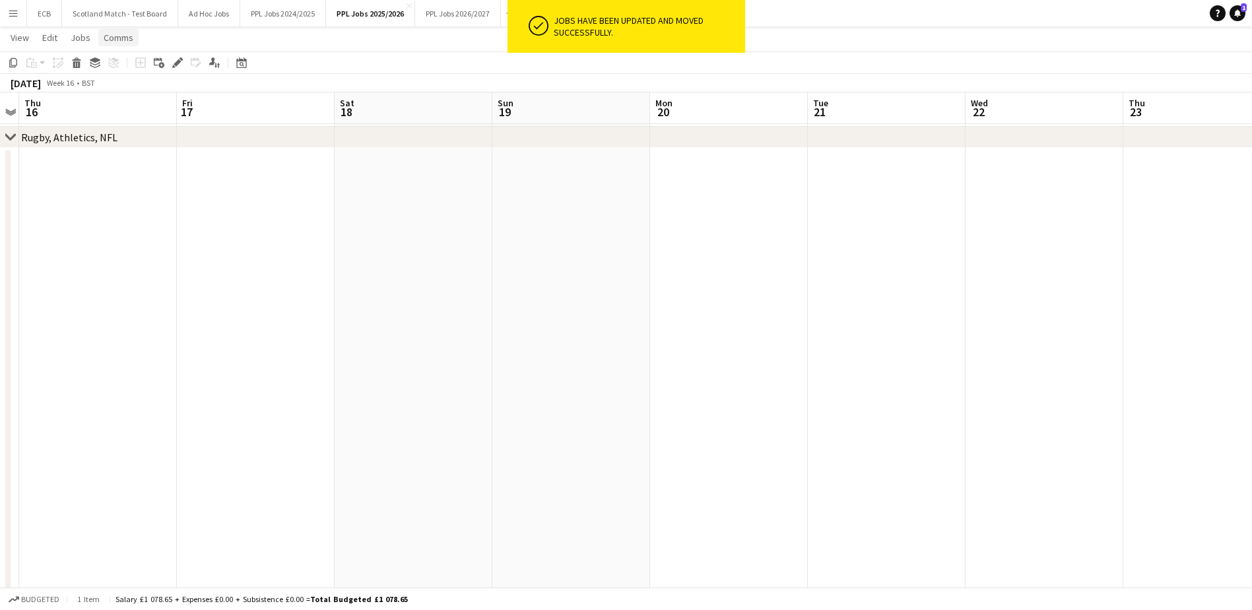
click at [116, 36] on span "Comms" at bounding box center [119, 38] width 30 height 12
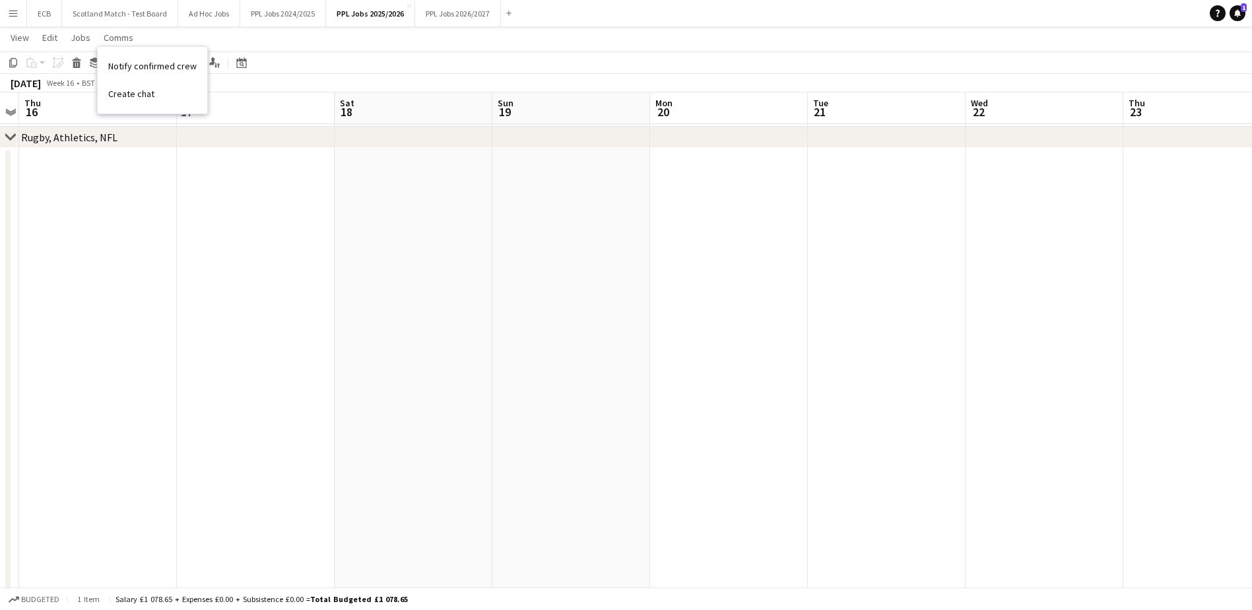
click at [238, 234] on app-date-cell at bounding box center [256, 435] width 158 height 574
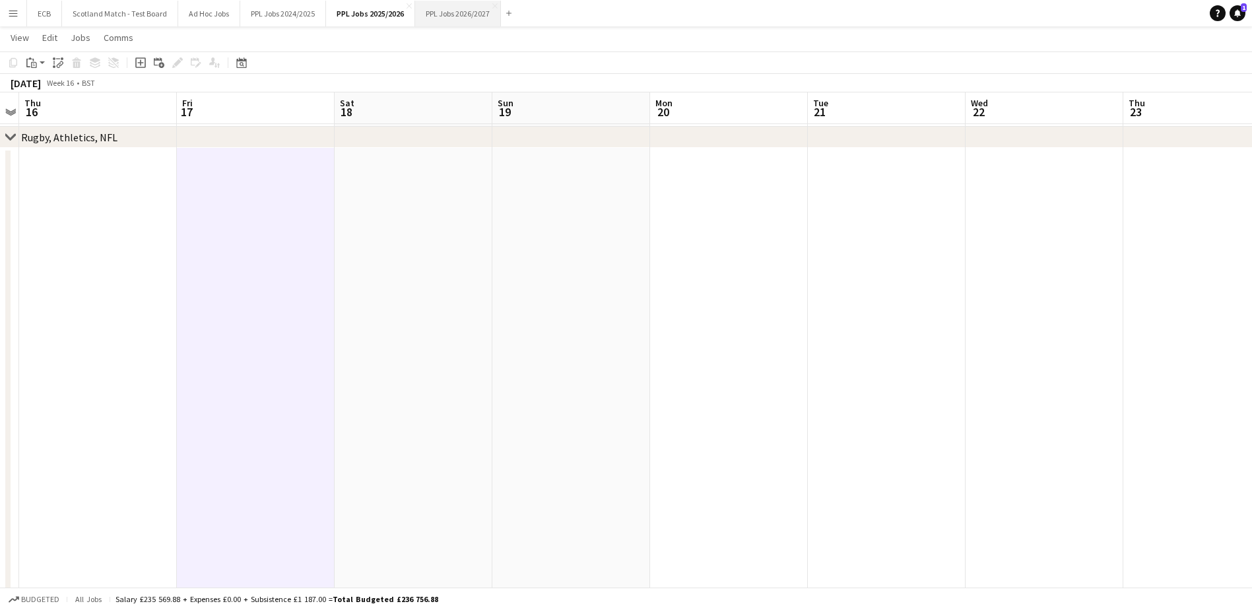
click at [438, 12] on button "PPL Jobs 2026/2027 Close" at bounding box center [458, 14] width 86 height 26
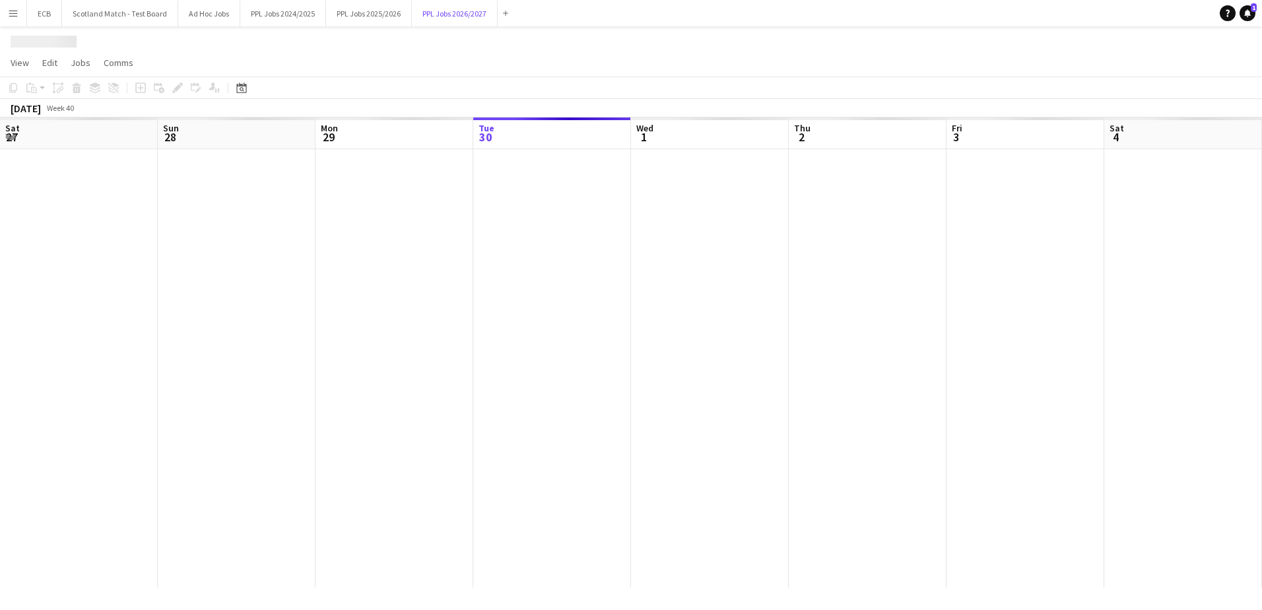
scroll to position [0, 316]
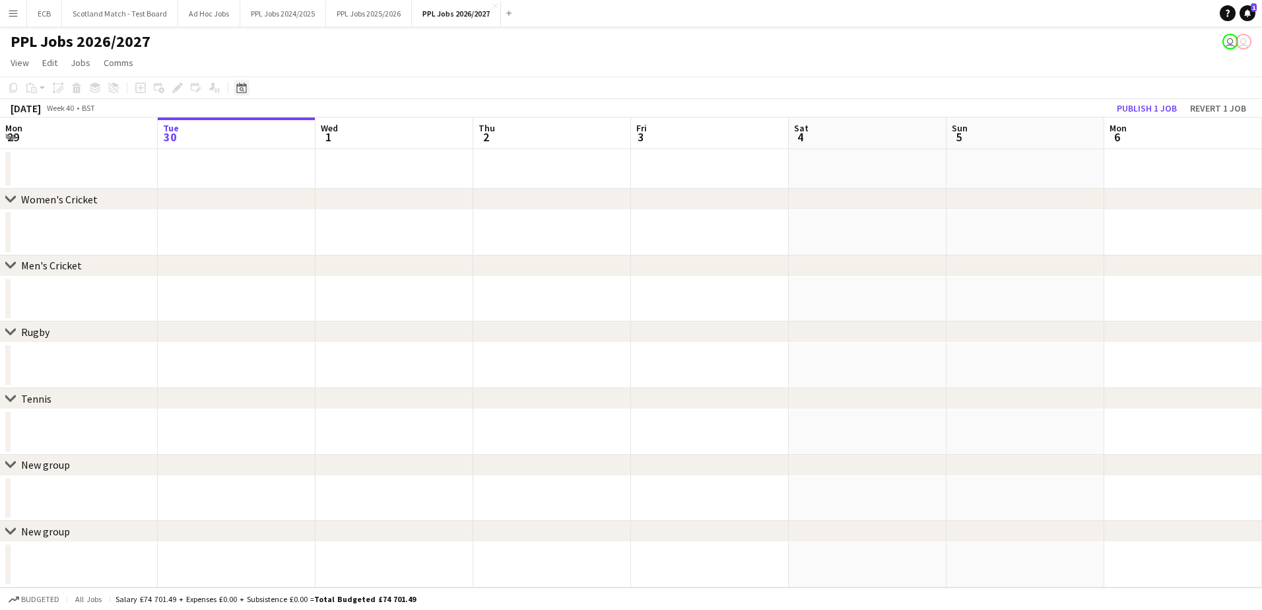
click at [239, 85] on icon "Date picker" at bounding box center [241, 88] width 11 height 11
click at [345, 129] on span "Next month" at bounding box center [348, 133] width 26 height 26
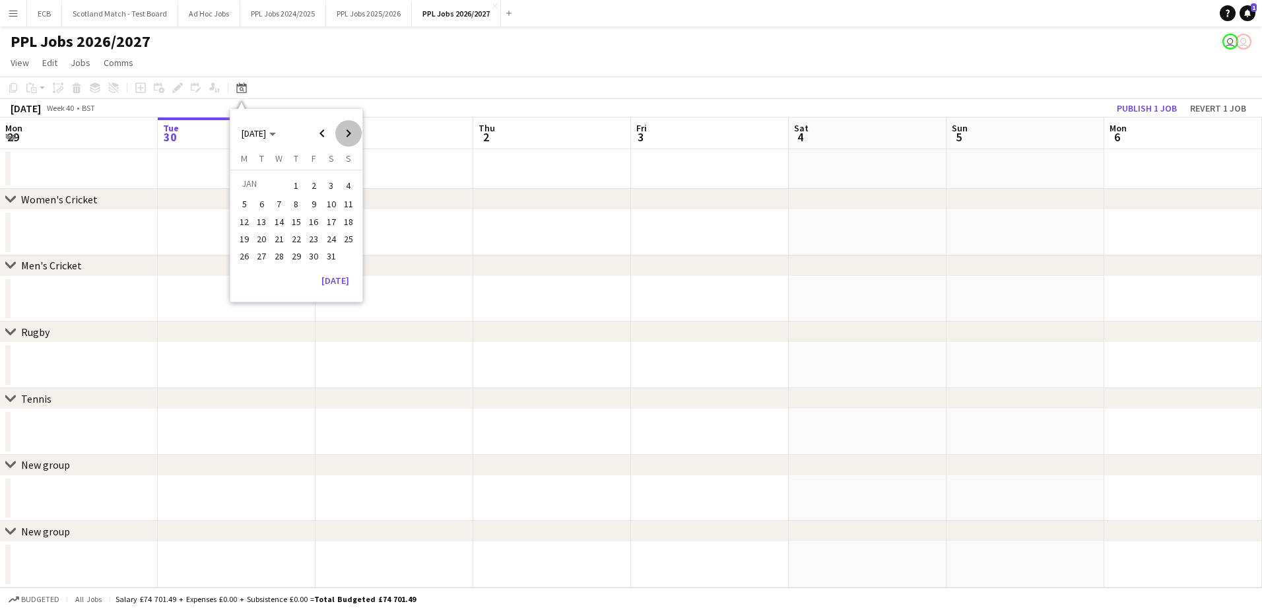
click at [345, 129] on span "Next month" at bounding box center [348, 133] width 26 height 26
click at [286, 231] on button "15" at bounding box center [279, 235] width 17 height 17
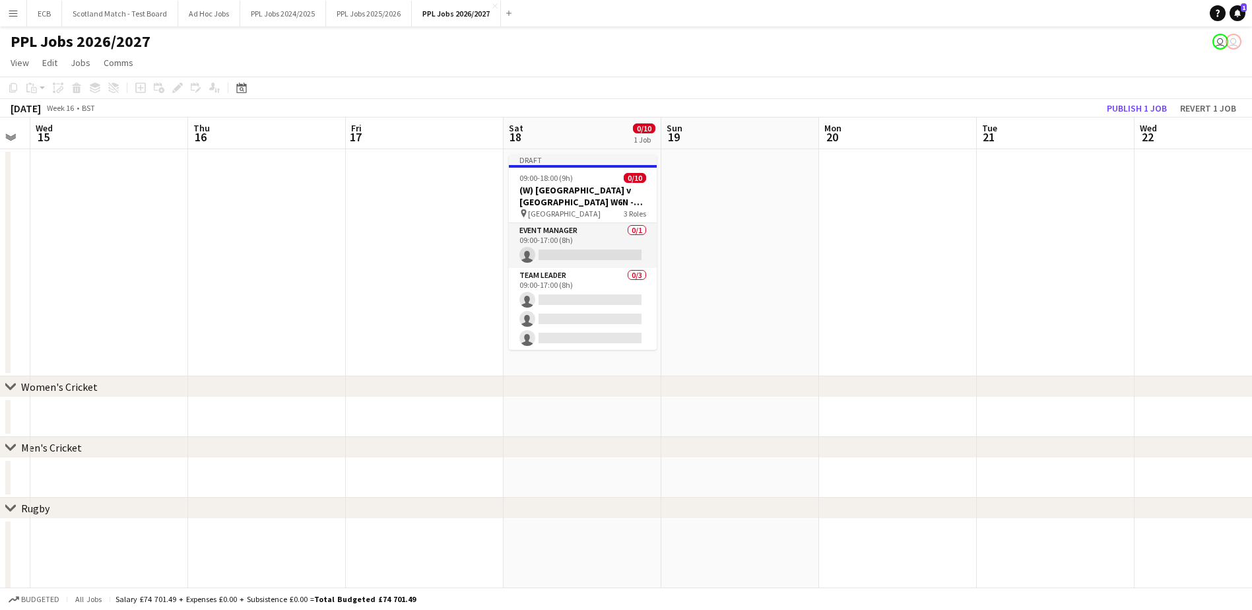
scroll to position [0, 470]
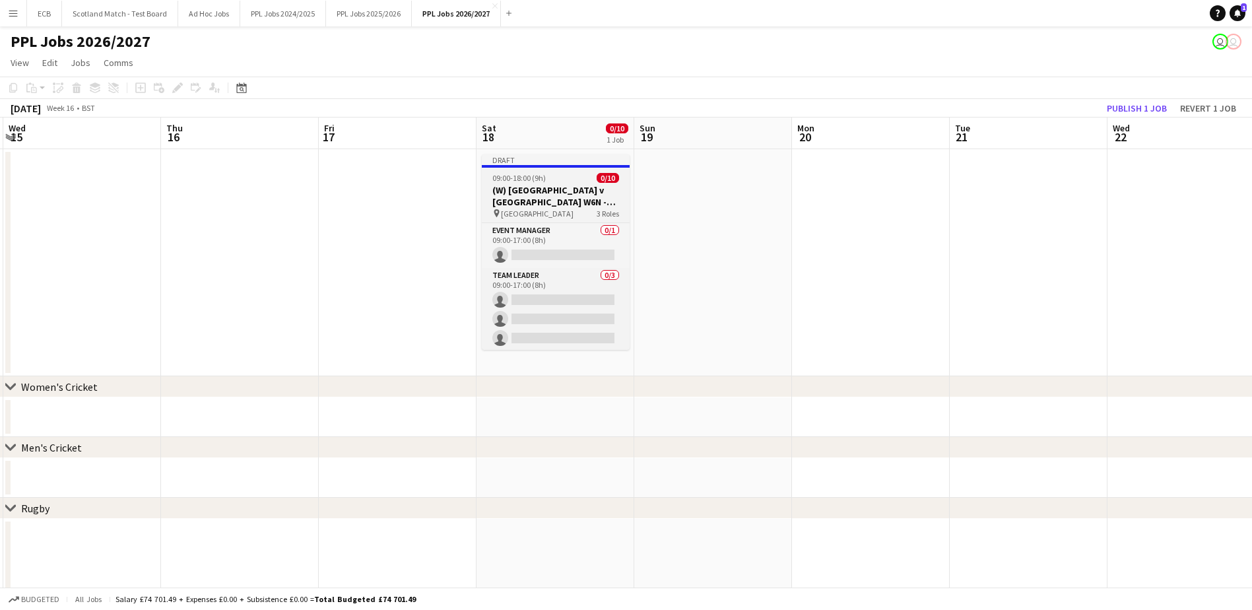
click at [562, 203] on h3 "(W) [GEOGRAPHIC_DATA] v [GEOGRAPHIC_DATA] W6N - 13:30" at bounding box center [556, 196] width 148 height 24
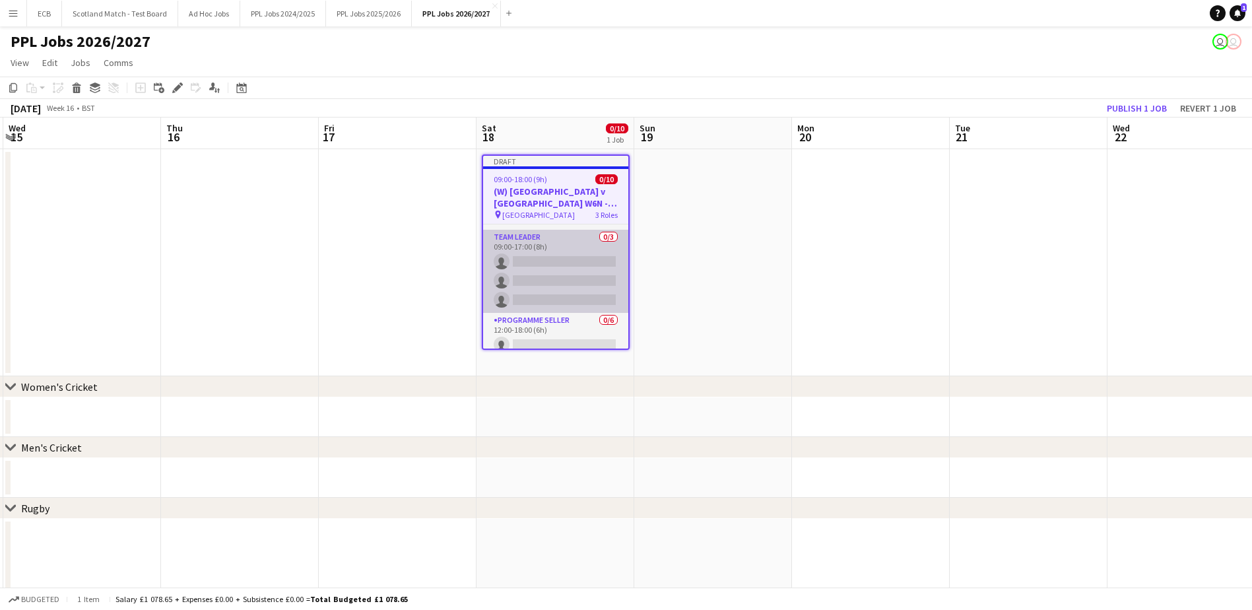
scroll to position [41, 0]
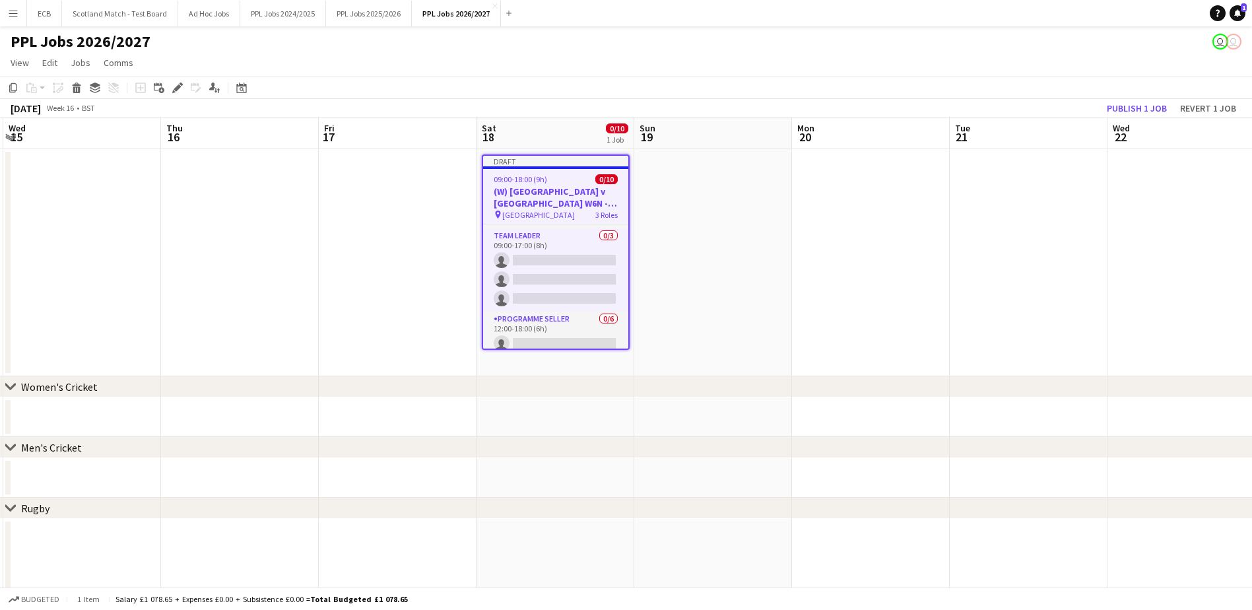
click at [547, 191] on h3 "(W) [GEOGRAPHIC_DATA] v [GEOGRAPHIC_DATA] W6N - 13:30" at bounding box center [555, 197] width 145 height 24
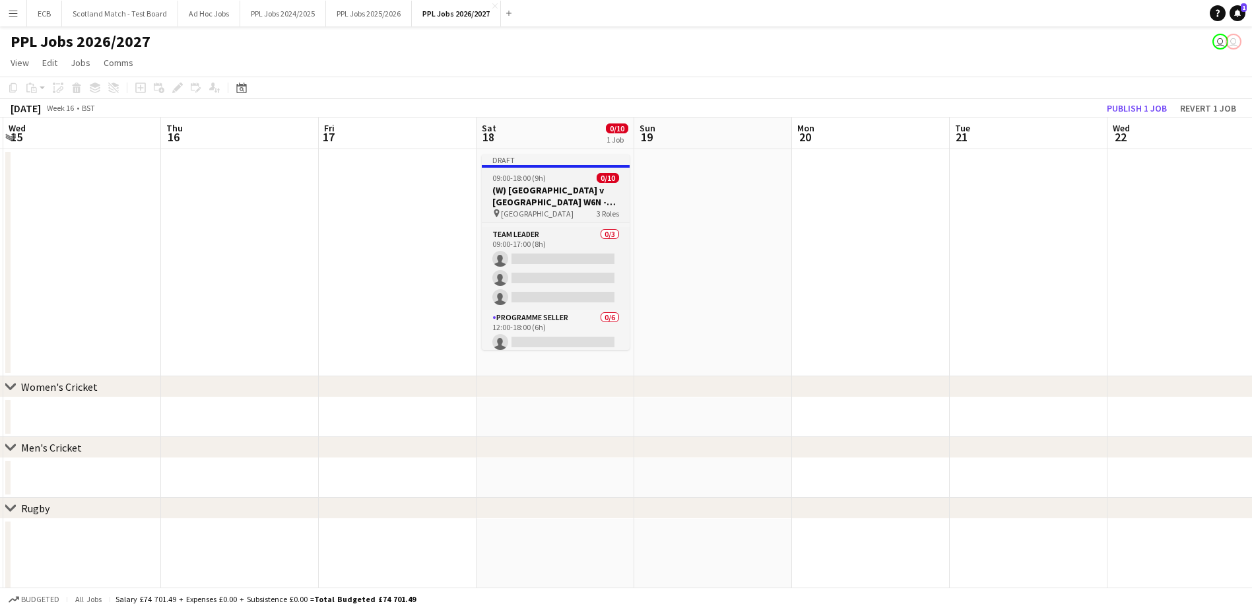
click at [529, 182] on span "09:00-18:00 (9h)" at bounding box center [518, 178] width 53 height 10
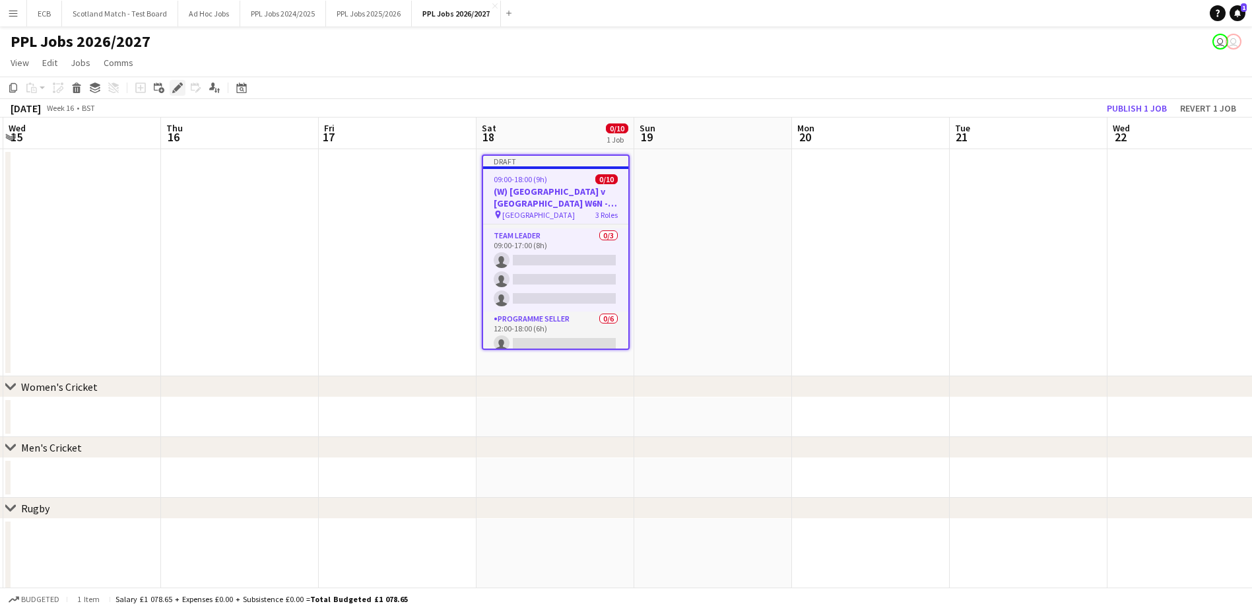
click at [181, 88] on icon "Edit" at bounding box center [177, 88] width 11 height 11
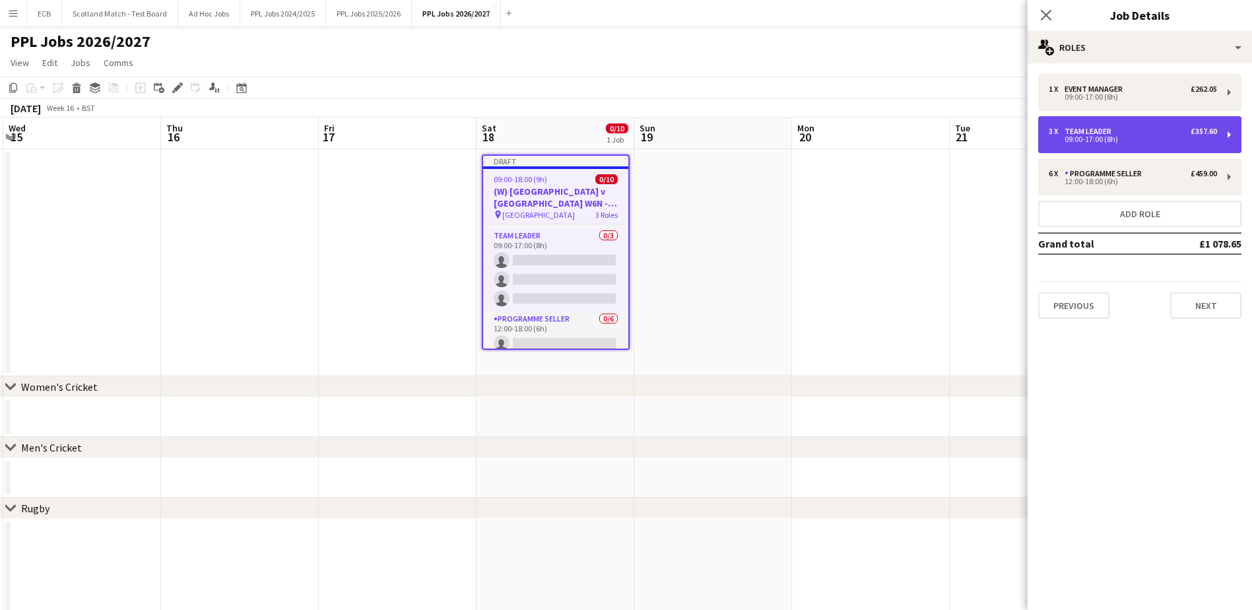
click at [1141, 127] on div "3 x Team Leader £357.60" at bounding box center [1133, 131] width 168 height 9
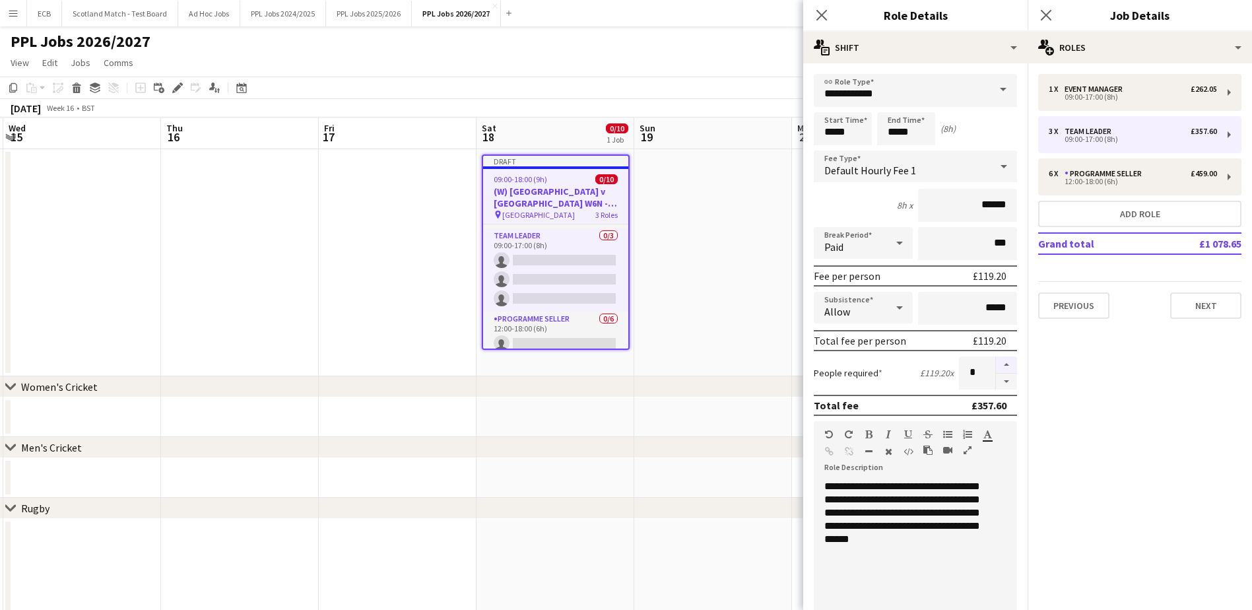
click at [997, 368] on button "button" at bounding box center [1006, 364] width 21 height 17
click at [999, 380] on button "button" at bounding box center [1006, 382] width 21 height 17
type input "*"
click at [754, 225] on app-date-cell at bounding box center [713, 262] width 158 height 227
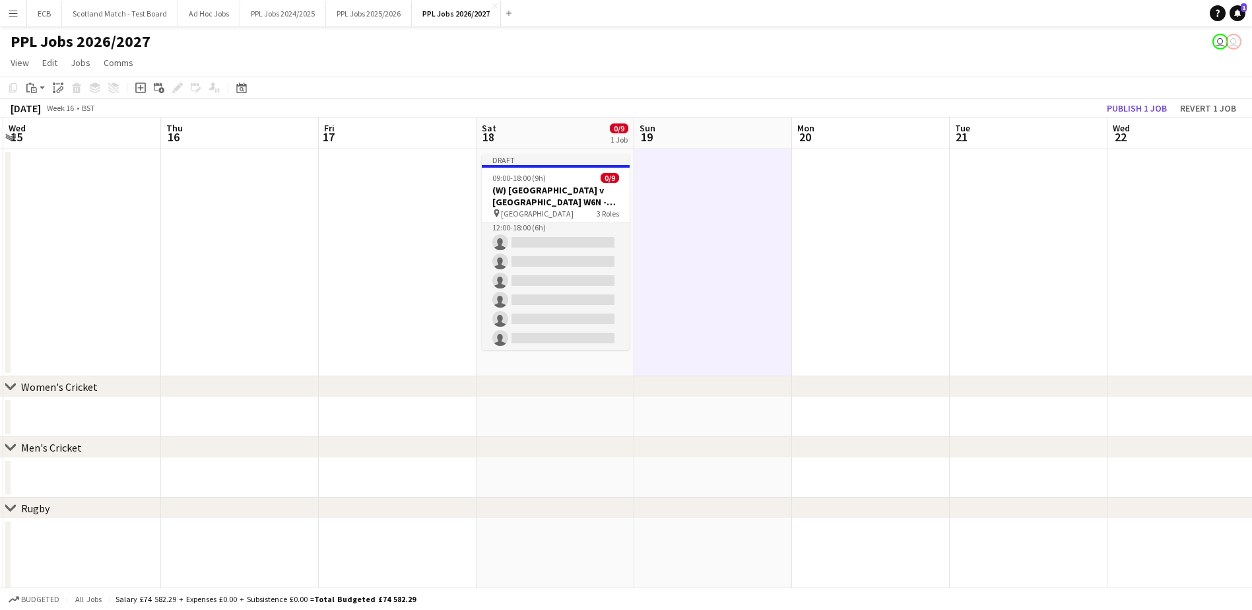
scroll to position [122, 0]
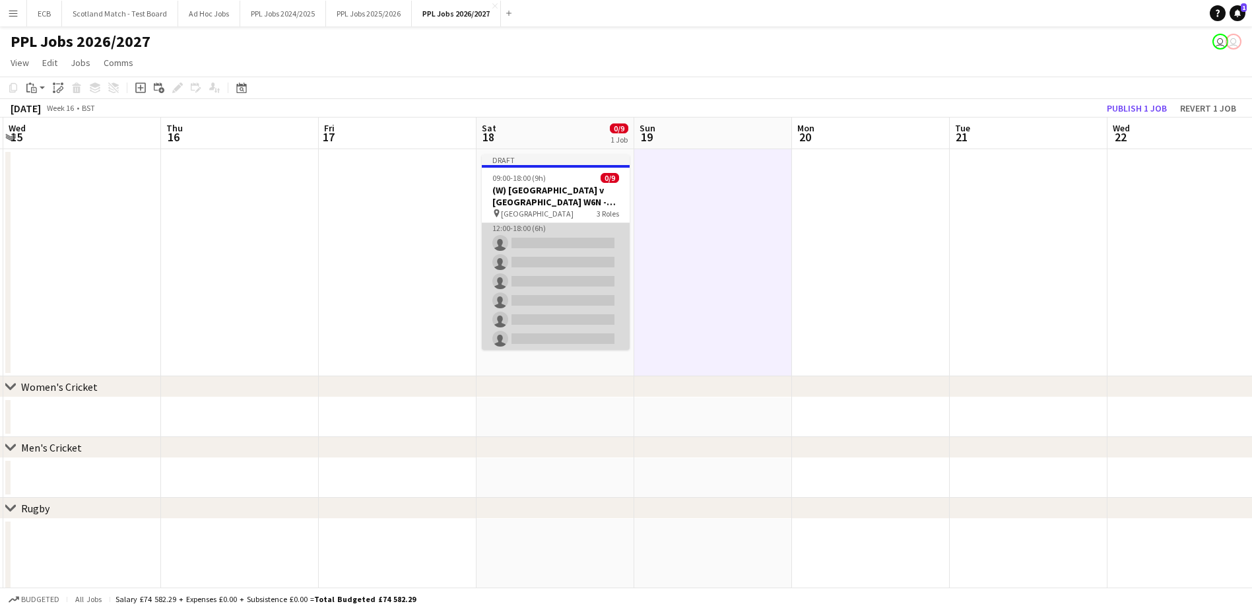
click at [568, 244] on app-card-role "Programme Seller 0/6 12:00-18:00 (6h) single-neutral-actions single-neutral-act…" at bounding box center [556, 281] width 148 height 141
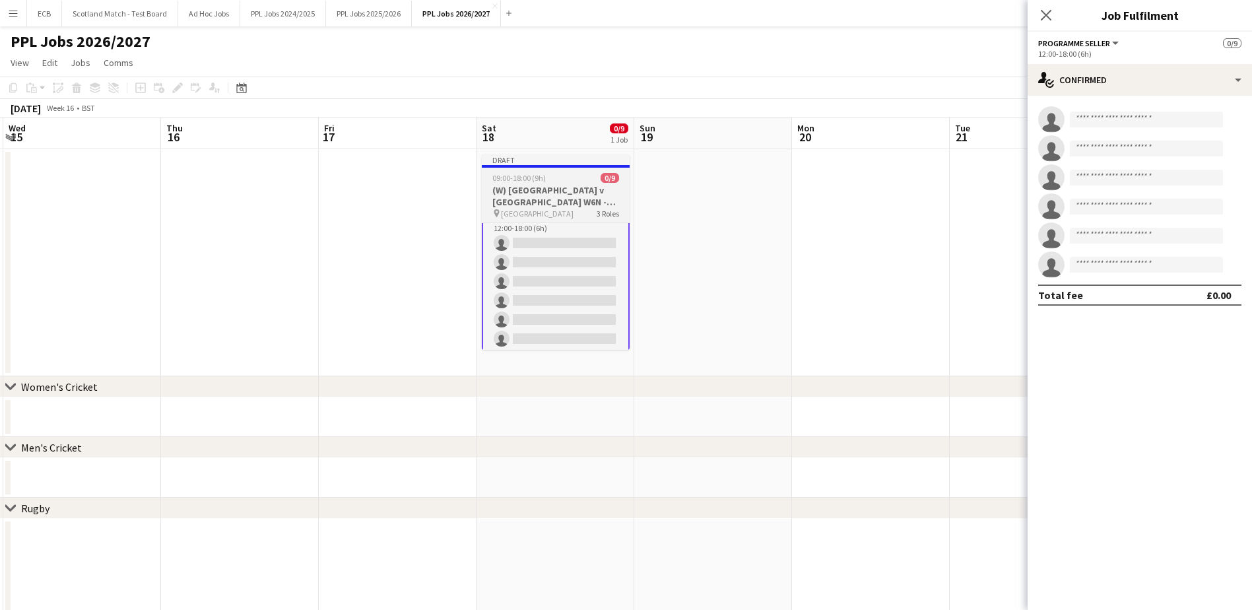
click at [569, 177] on div "09:00-18:00 (9h) 0/9" at bounding box center [556, 178] width 148 height 10
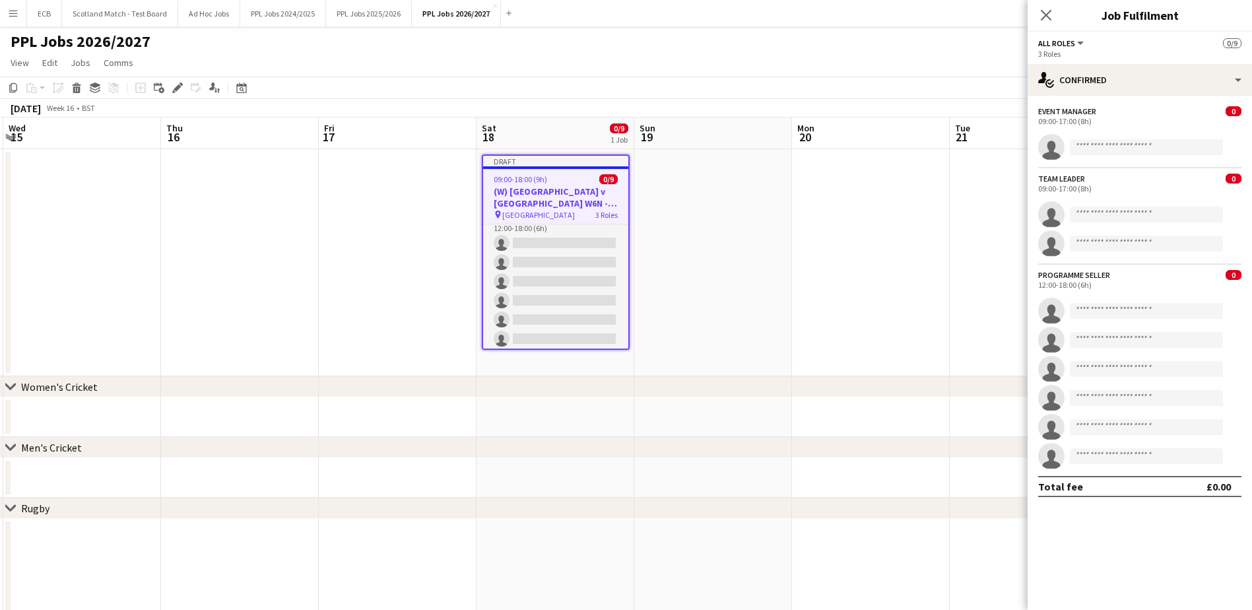
scroll to position [121, 0]
click at [560, 174] on app-job-card "Draft 09:00-18:00 (9h) 0/9 (W) Scotland v England W6N - 13:30 pin Scottish Gas …" at bounding box center [556, 251] width 148 height 195
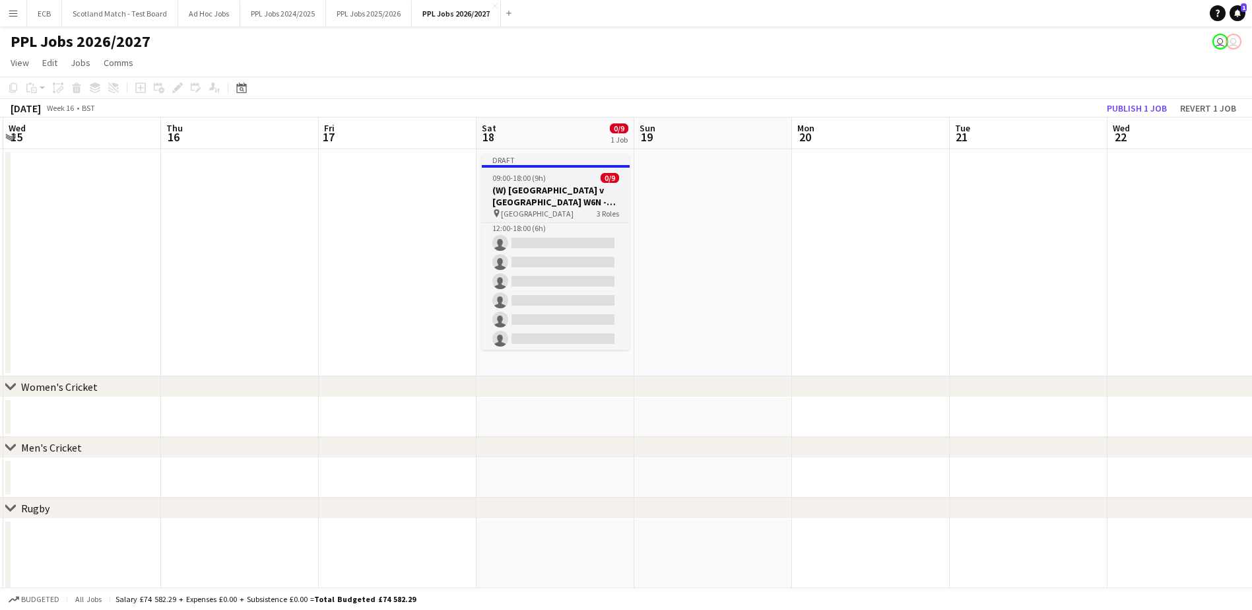
drag, startPoint x: 560, startPoint y: 174, endPoint x: 494, endPoint y: 207, distance: 74.1
click at [494, 207] on h3 "(W) [GEOGRAPHIC_DATA] v [GEOGRAPHIC_DATA] W6N - 13:30" at bounding box center [556, 196] width 148 height 24
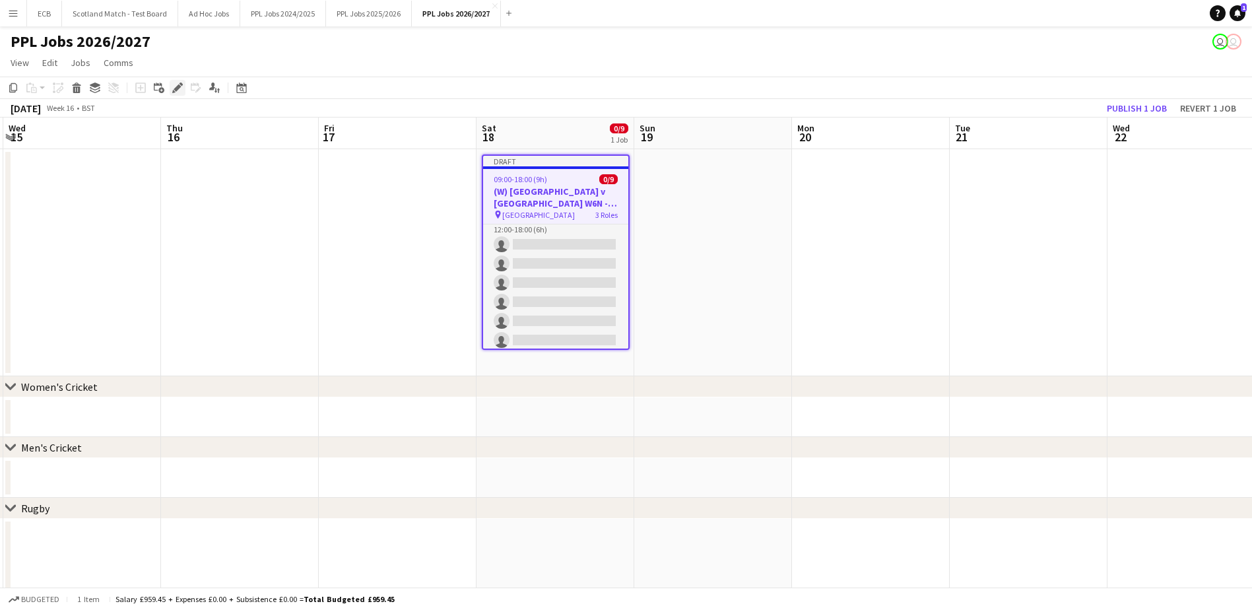
click at [180, 86] on icon at bounding box center [177, 87] width 7 height 7
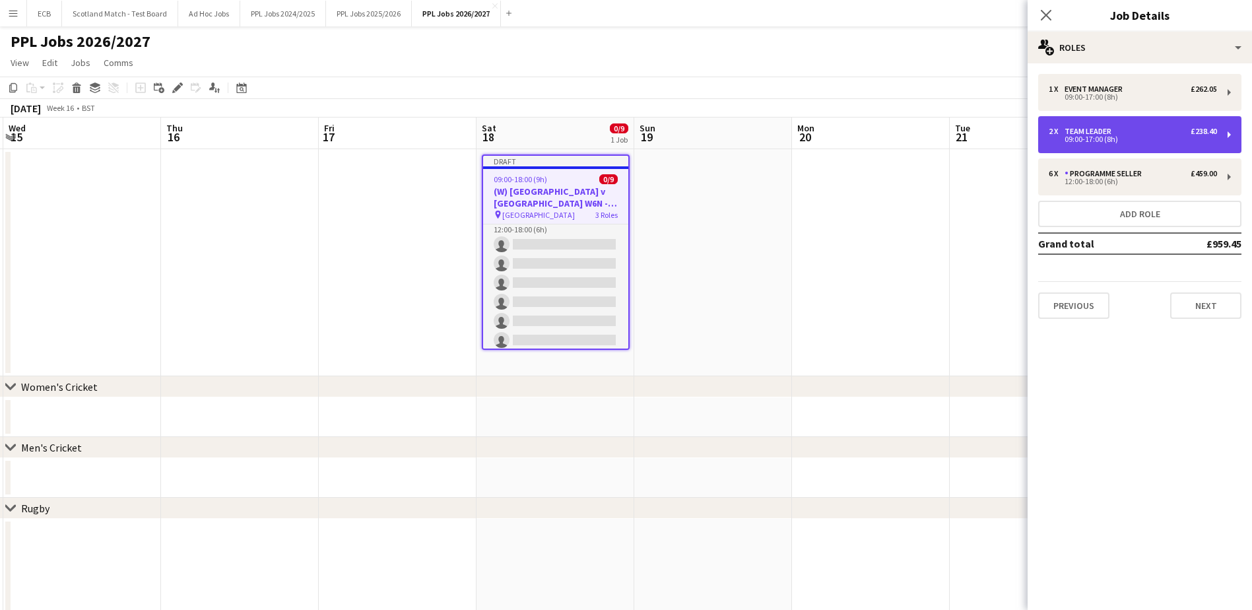
click at [1169, 119] on div "2 x Team Leader £238.40 09:00-17:00 (8h)" at bounding box center [1139, 134] width 203 height 37
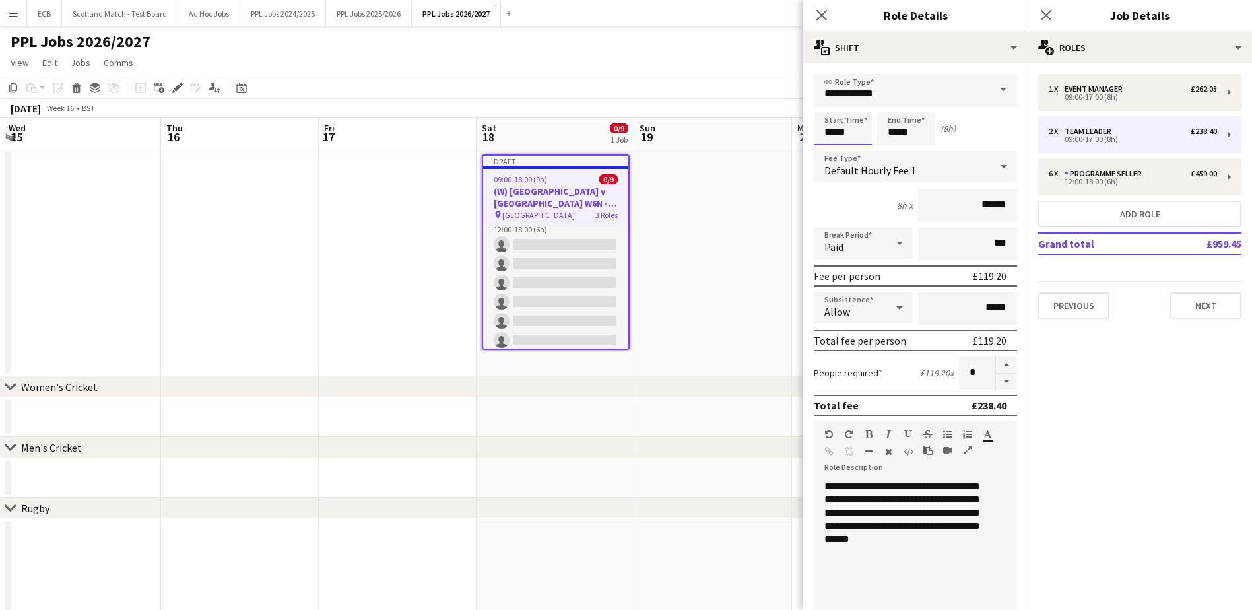
click at [863, 130] on input "*****" at bounding box center [843, 128] width 58 height 33
click at [831, 105] on div at bounding box center [830, 105] width 26 height 13
click at [912, 131] on input "*****" at bounding box center [906, 128] width 58 height 33
click at [842, 130] on input "*****" at bounding box center [843, 128] width 58 height 33
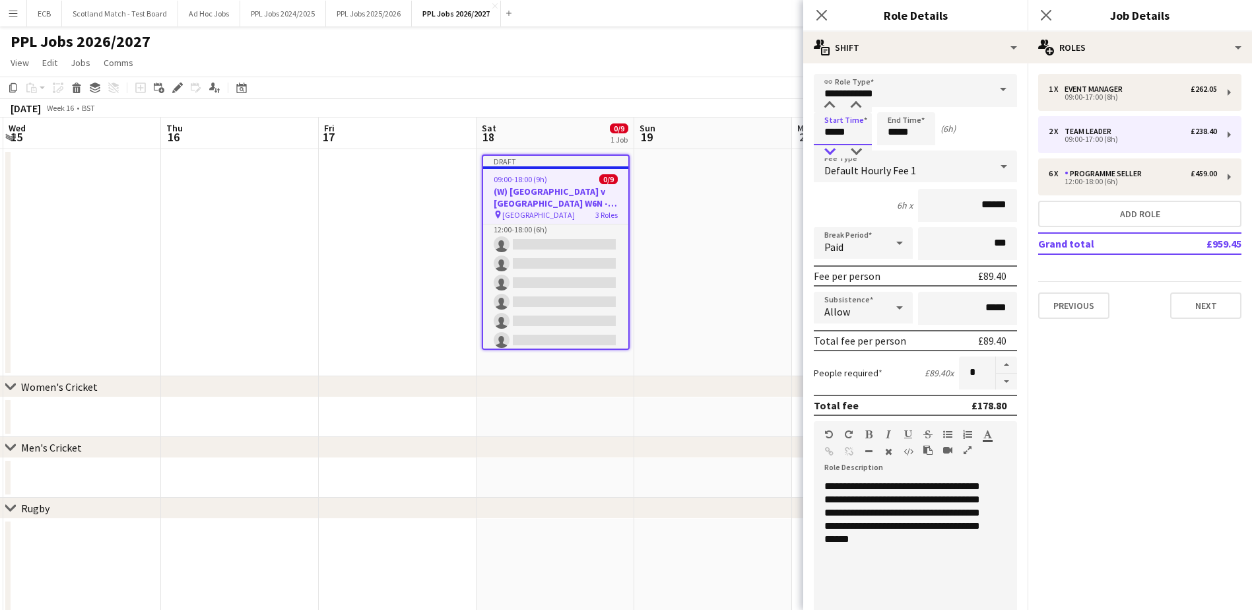
type input "*****"
click at [832, 147] on div at bounding box center [830, 151] width 26 height 13
click at [910, 126] on input "*****" at bounding box center [906, 128] width 58 height 33
click at [890, 102] on div at bounding box center [893, 105] width 26 height 13
type input "*****"
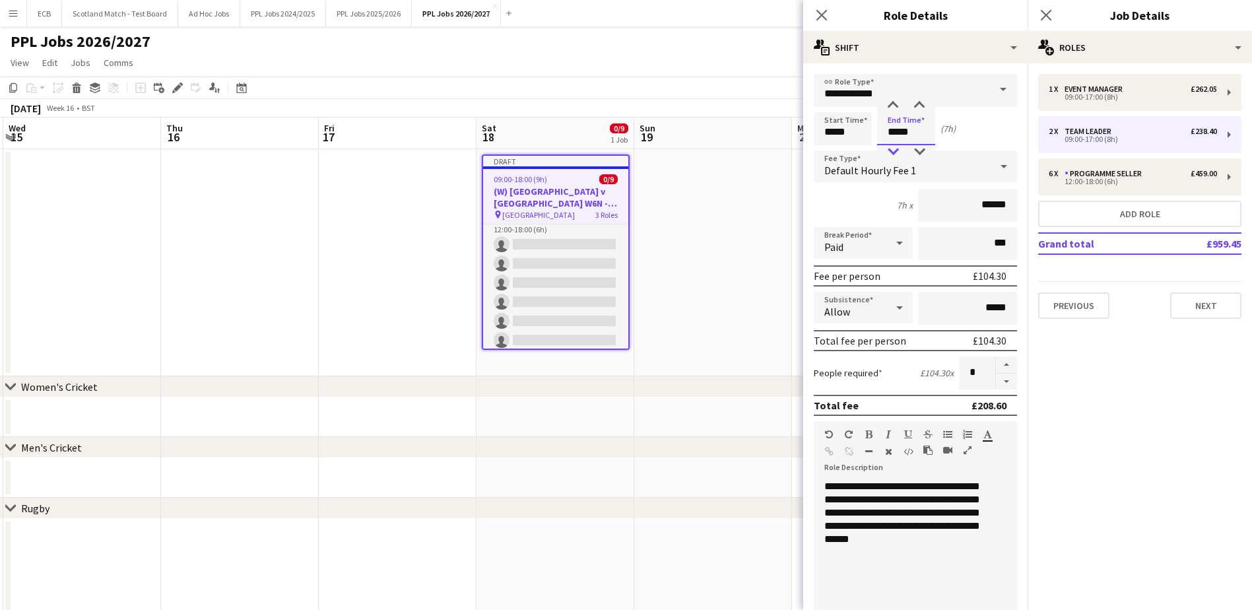
click at [894, 150] on div at bounding box center [893, 151] width 26 height 13
click at [851, 190] on div "7h x ******" at bounding box center [915, 205] width 203 height 33
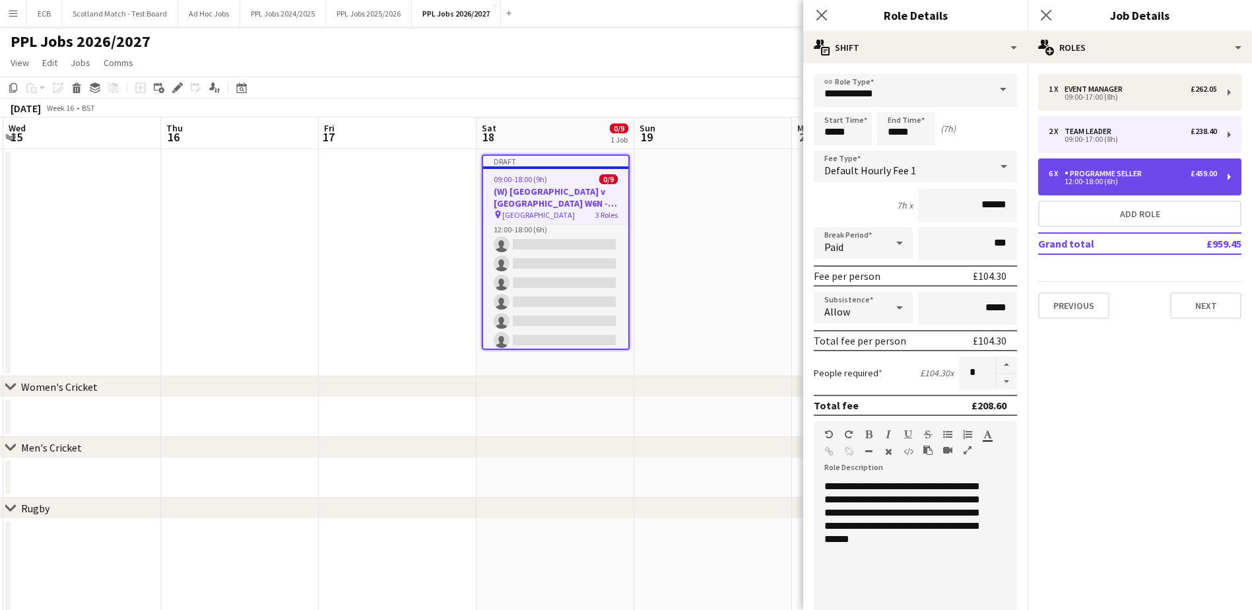
click at [1076, 171] on div "Programme Seller" at bounding box center [1106, 173] width 83 height 9
type input "**********"
type input "*****"
type input "******"
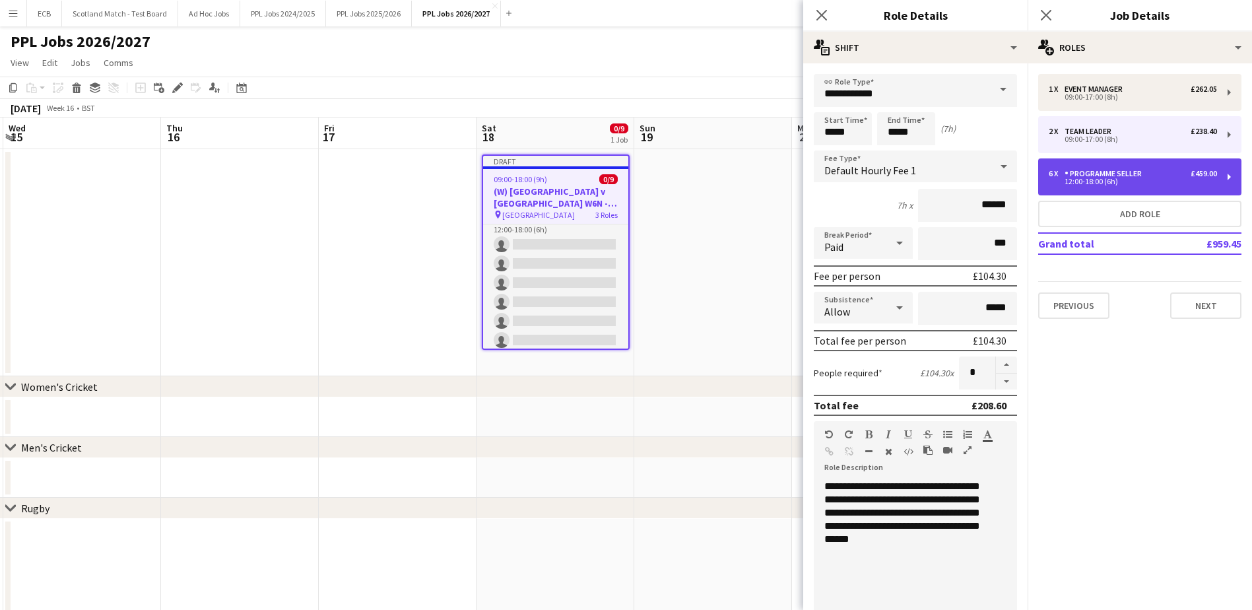
type input "*"
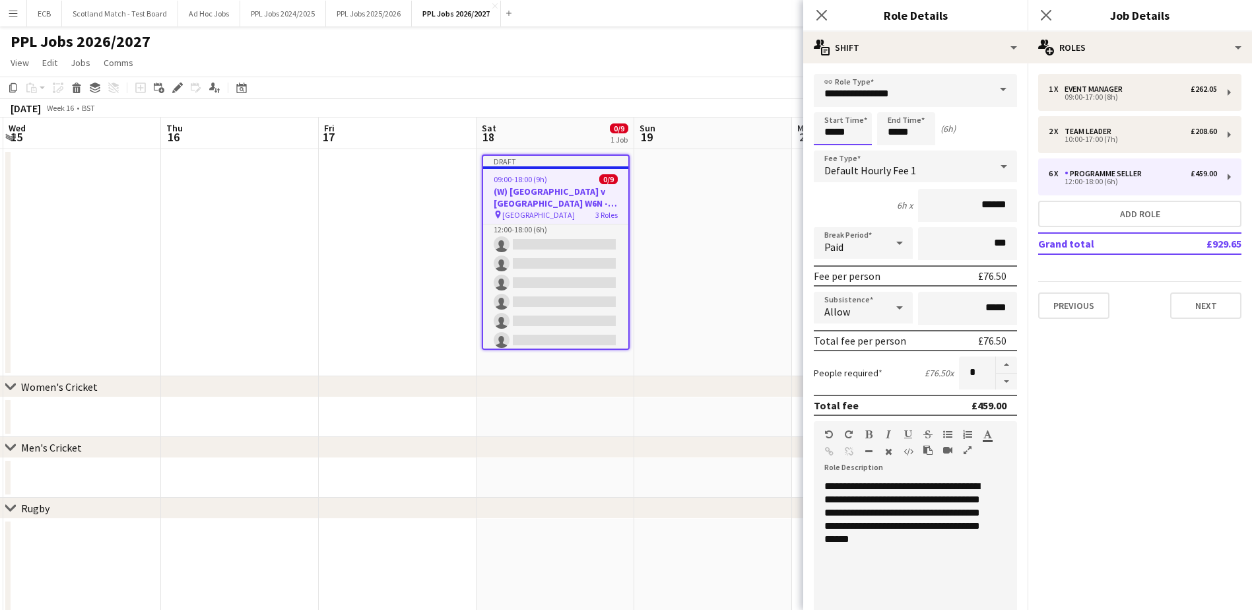
click at [864, 133] on input "*****" at bounding box center [843, 128] width 58 height 33
click at [833, 150] on div at bounding box center [830, 151] width 26 height 13
type input "*****"
click at [831, 104] on div at bounding box center [830, 105] width 26 height 13
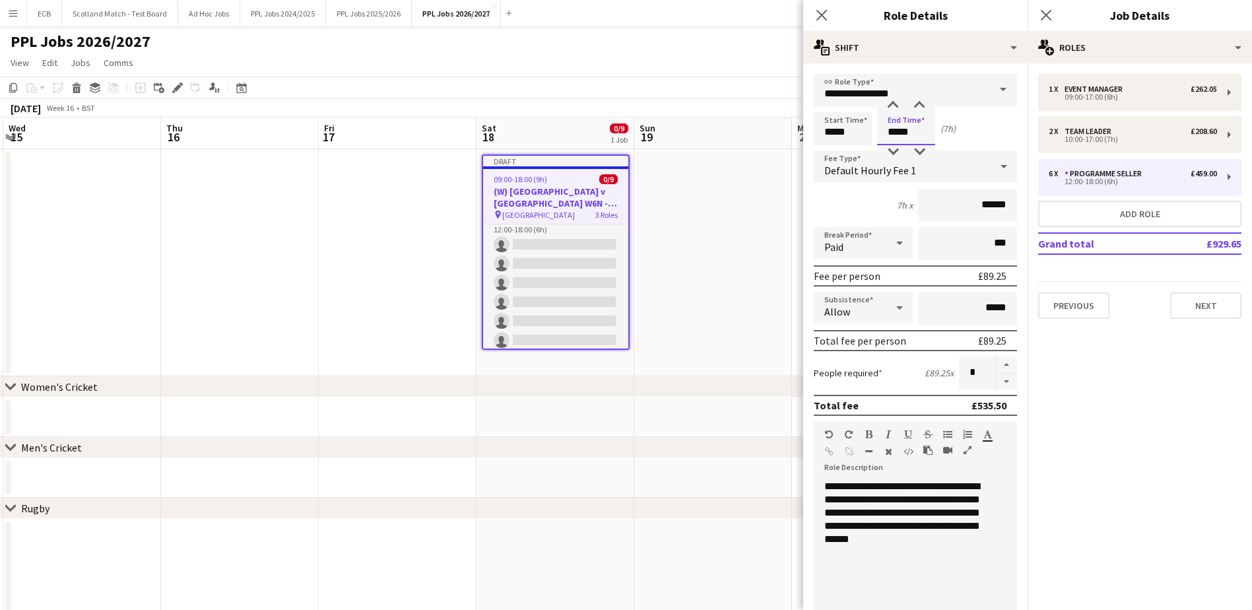
click at [918, 128] on input "*****" at bounding box center [906, 128] width 58 height 33
type input "*****"
click at [898, 150] on div at bounding box center [893, 151] width 26 height 13
click at [859, 205] on div "6h x ******" at bounding box center [915, 205] width 203 height 33
click at [847, 130] on input "*****" at bounding box center [843, 128] width 58 height 33
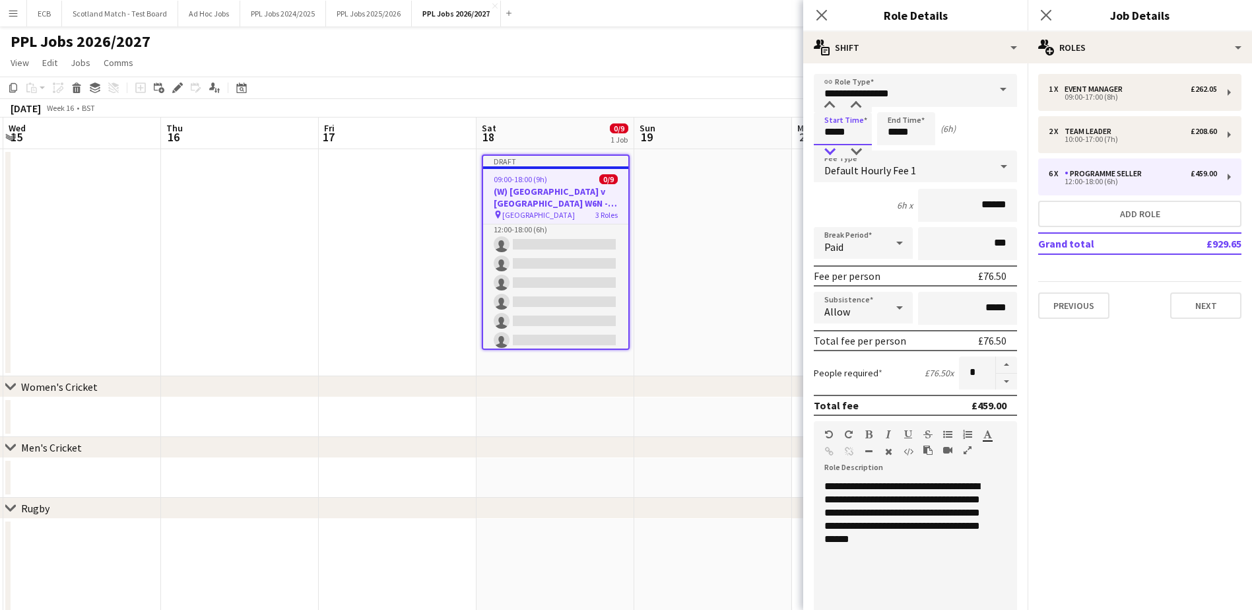
type input "*****"
click at [824, 155] on div at bounding box center [830, 151] width 26 height 13
click at [896, 130] on input "*****" at bounding box center [906, 128] width 58 height 33
click at [898, 143] on input "*****" at bounding box center [906, 128] width 58 height 33
type input "*****"
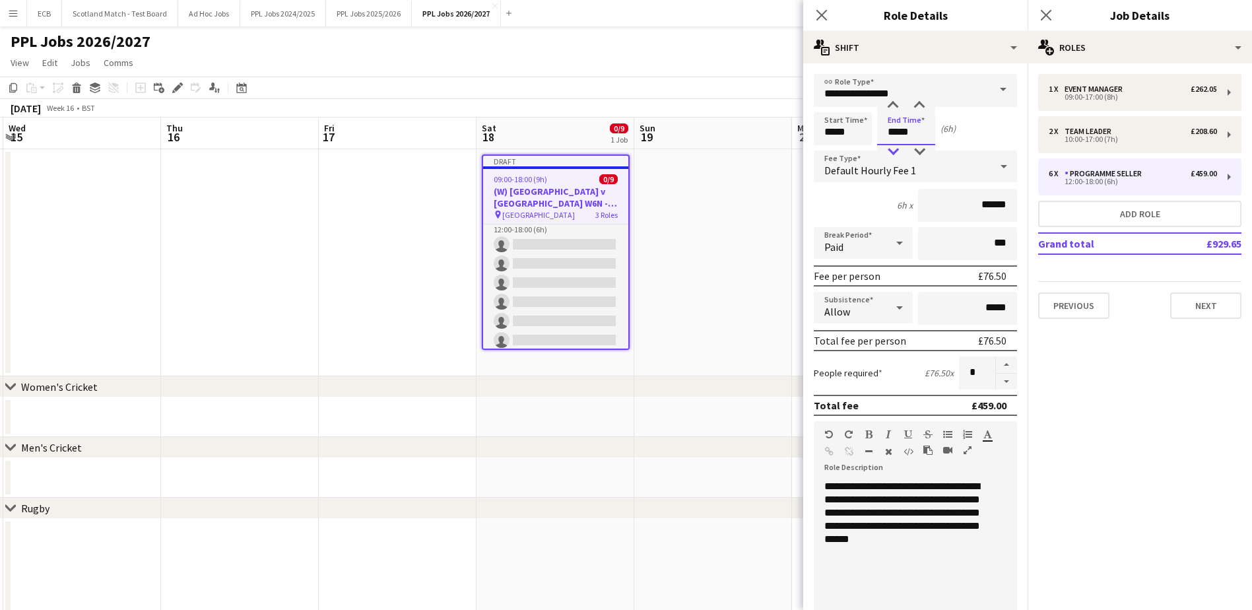
click at [896, 149] on div at bounding box center [893, 151] width 26 height 13
click at [861, 199] on div "6h x ******" at bounding box center [915, 205] width 203 height 33
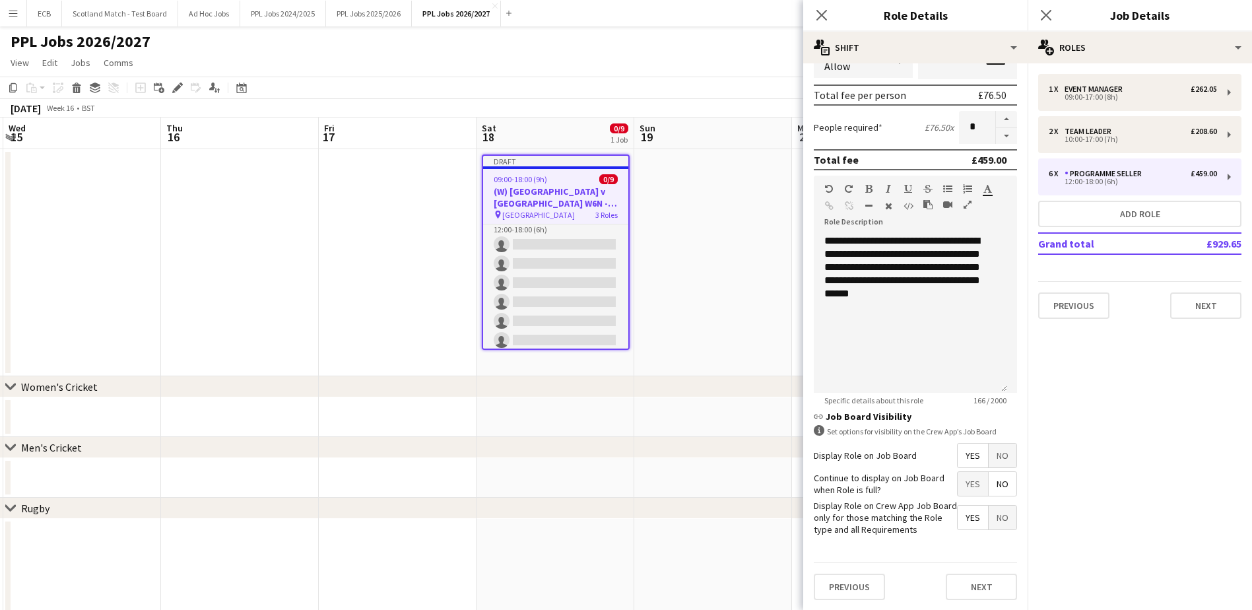
scroll to position [246, 0]
click at [970, 585] on button "Next" at bounding box center [981, 586] width 71 height 26
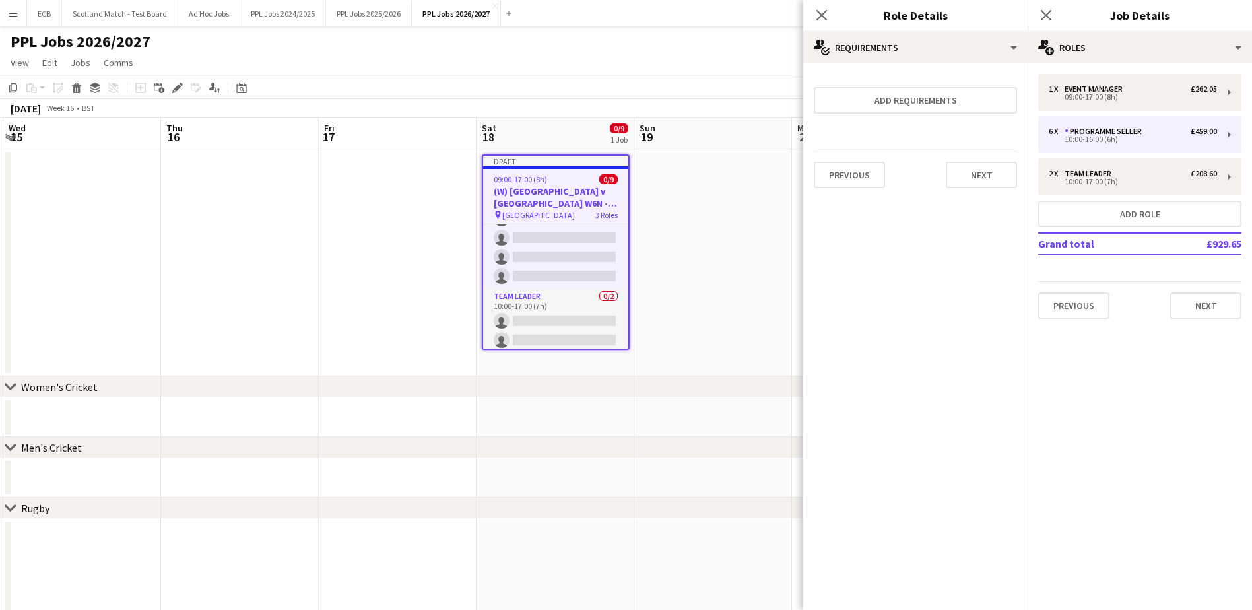
click at [704, 240] on app-date-cell at bounding box center [713, 262] width 158 height 227
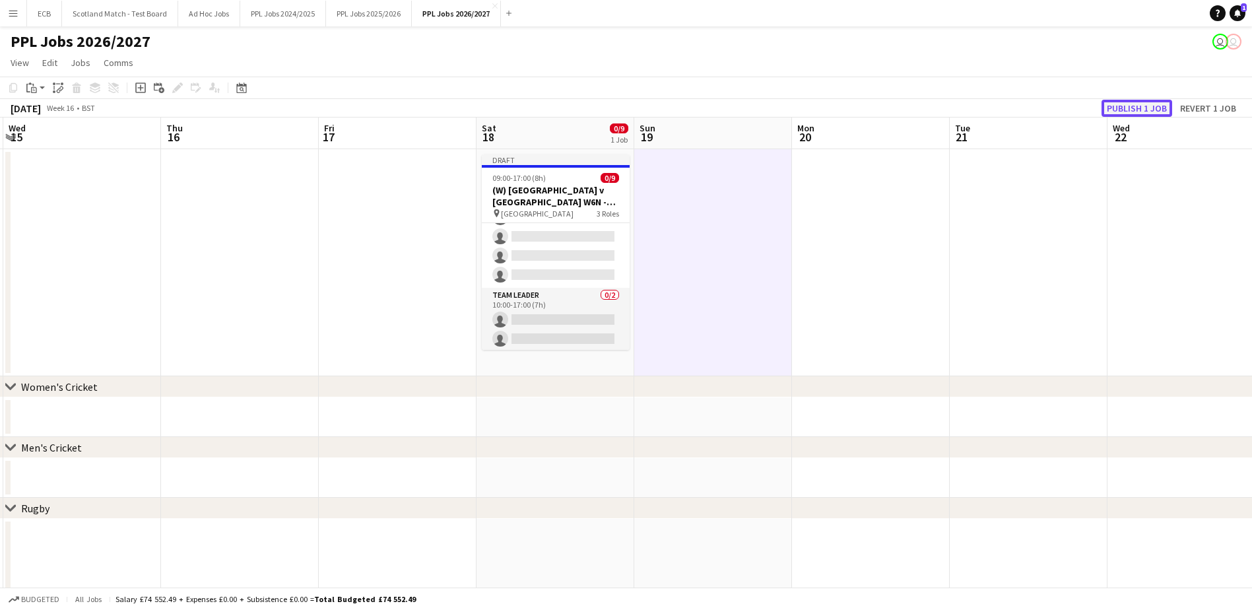
click at [1120, 103] on button "Publish 1 job" at bounding box center [1137, 108] width 71 height 17
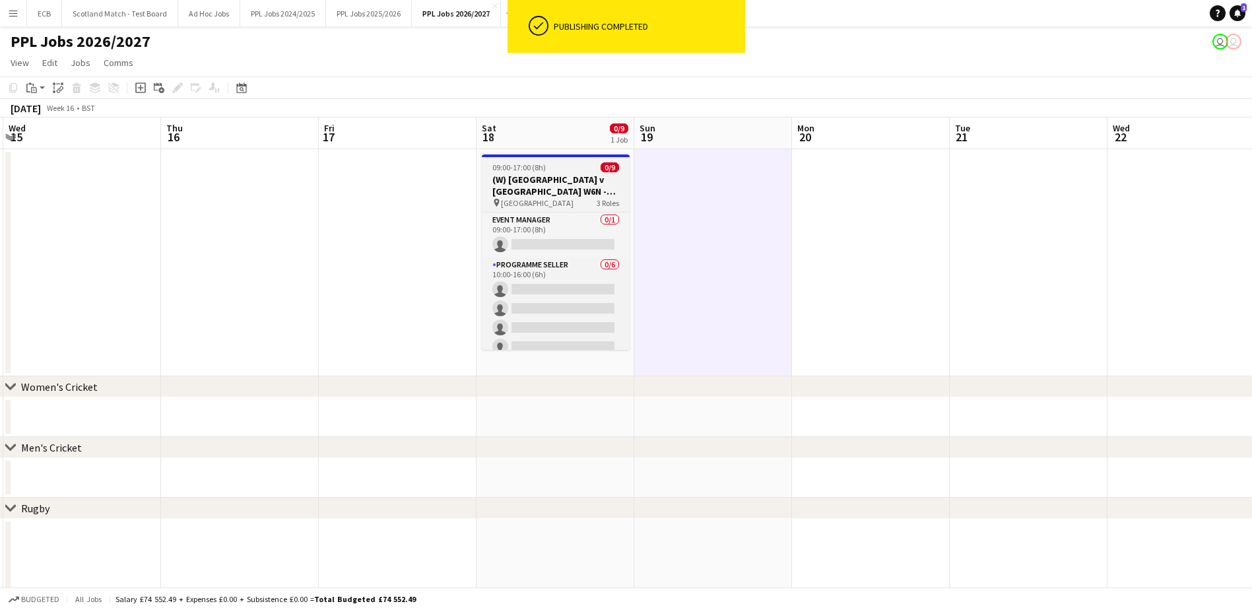
click at [552, 172] on app-job-card "09:00-17:00 (8h) 0/9 (W) Scotland v England W6N - 13:30 pin Scottish Gas Murray…" at bounding box center [556, 251] width 148 height 195
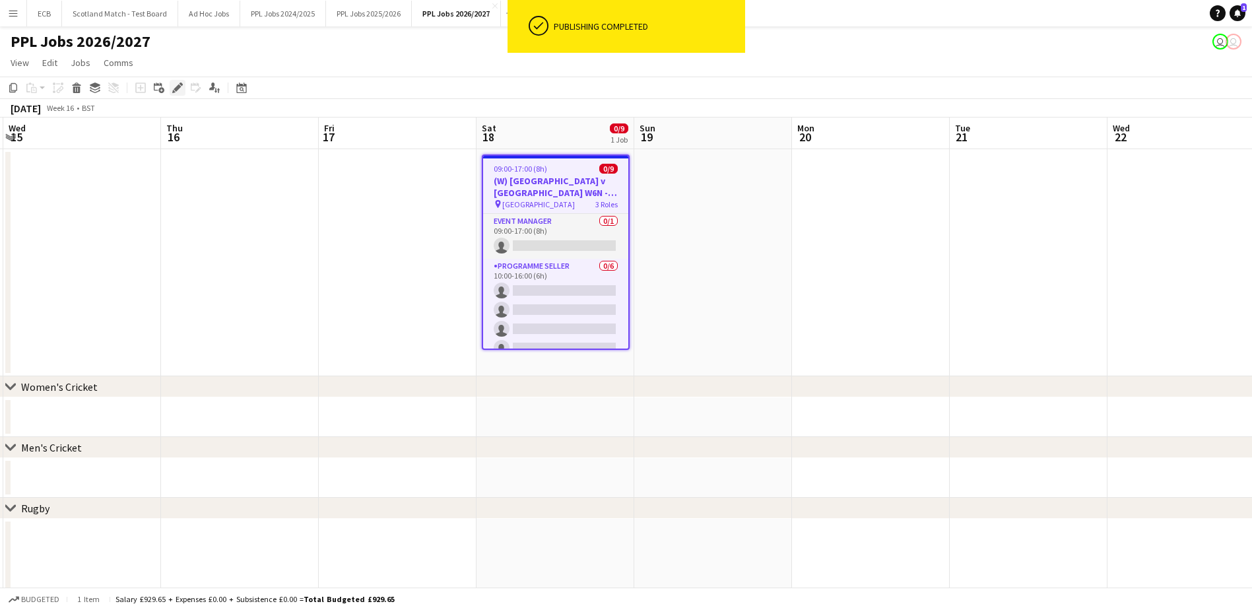
click at [174, 88] on icon "Edit" at bounding box center [177, 88] width 11 height 11
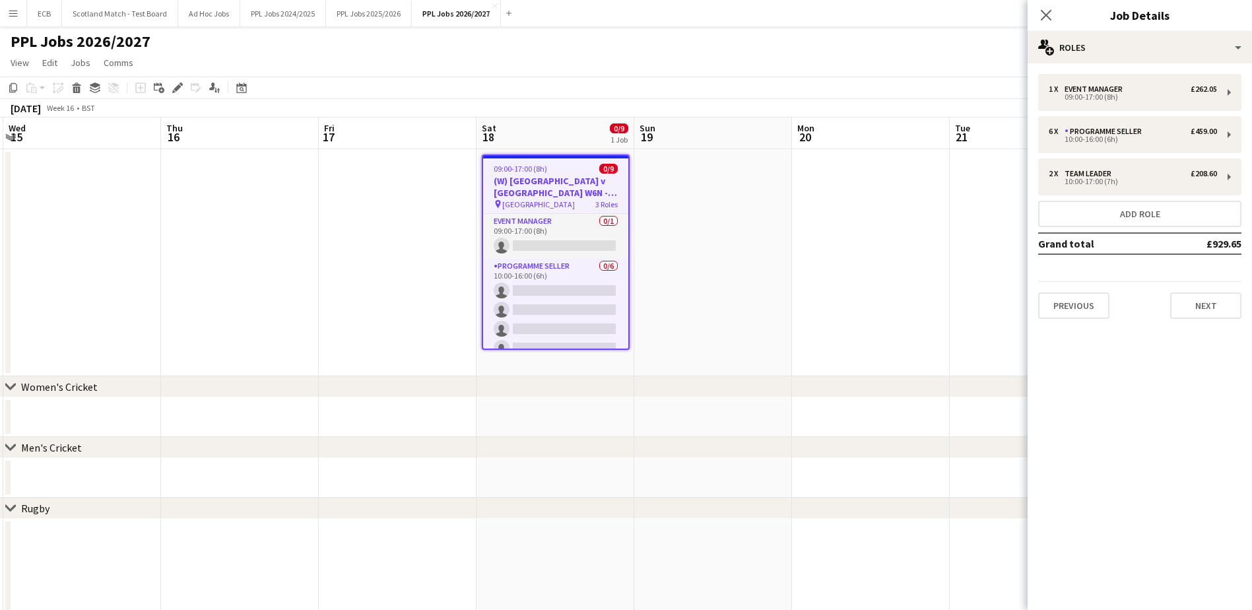
click at [553, 176] on h3 "(W) [GEOGRAPHIC_DATA] v [GEOGRAPHIC_DATA] W6N - 13:30" at bounding box center [555, 187] width 145 height 24
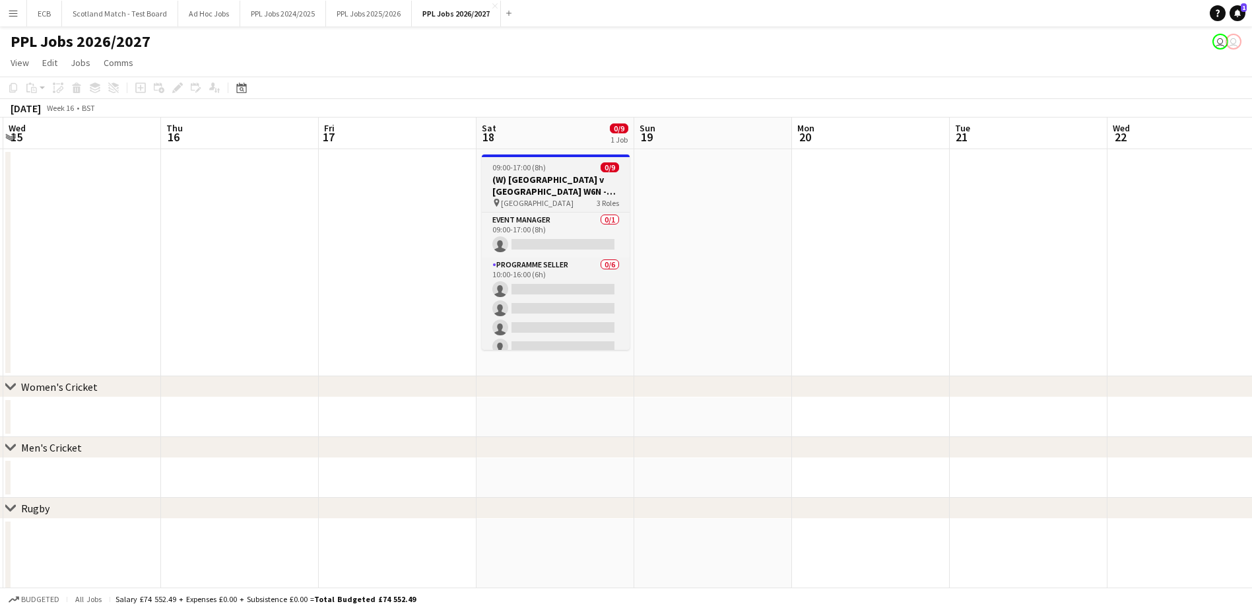
click at [553, 176] on h3 "(W) [GEOGRAPHIC_DATA] v [GEOGRAPHIC_DATA] W6N - 13:30" at bounding box center [556, 186] width 148 height 24
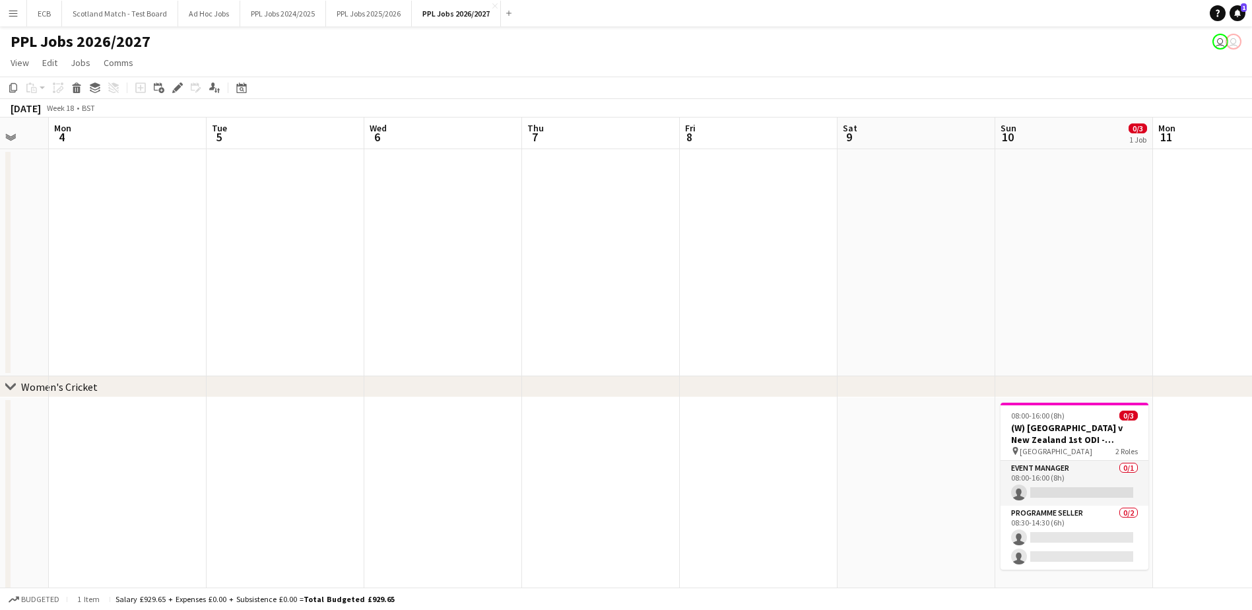
scroll to position [0, 428]
click at [866, 210] on app-date-cell at bounding box center [913, 262] width 158 height 227
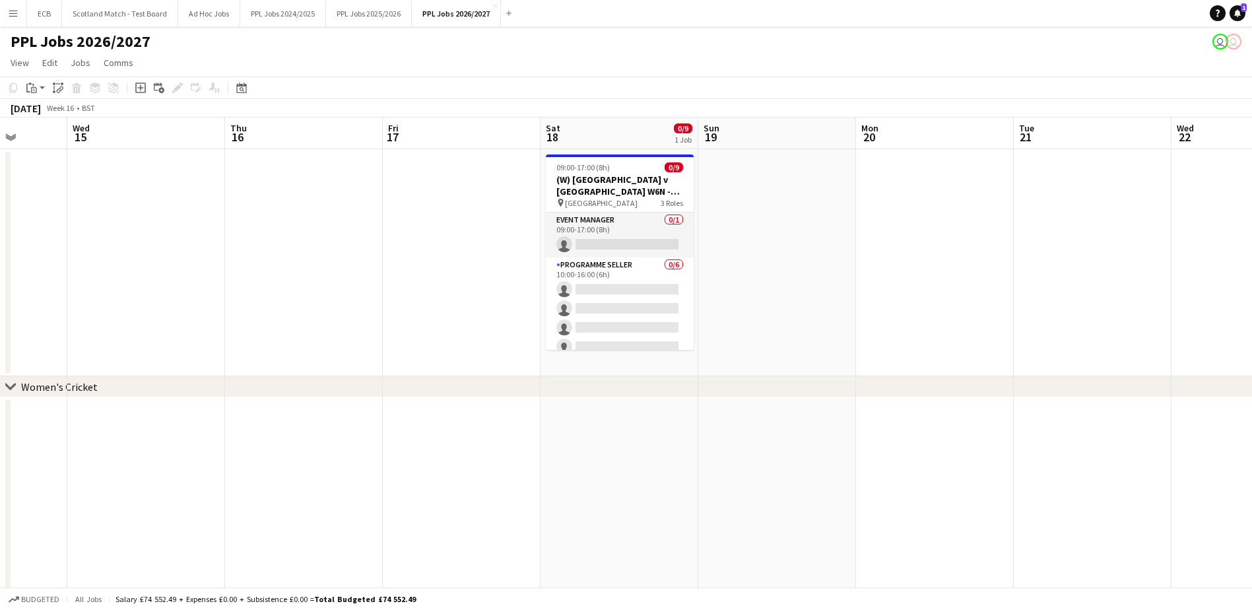
scroll to position [0, 405]
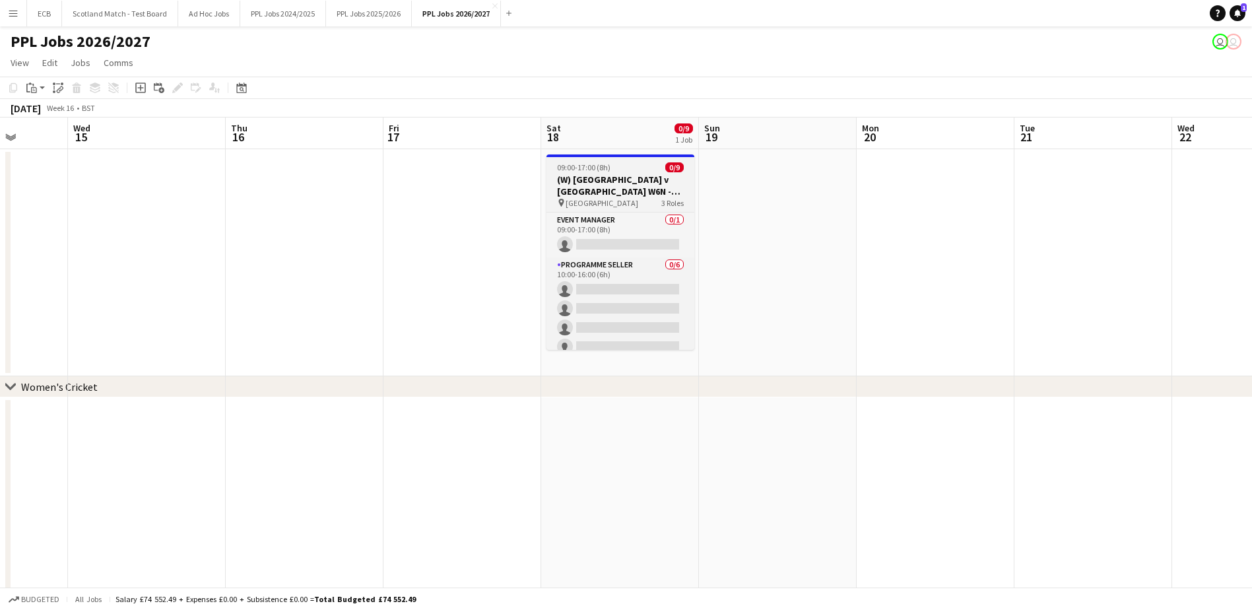
click at [630, 181] on h3 "(W) [GEOGRAPHIC_DATA] v [GEOGRAPHIC_DATA] W6N - 13:30" at bounding box center [621, 186] width 148 height 24
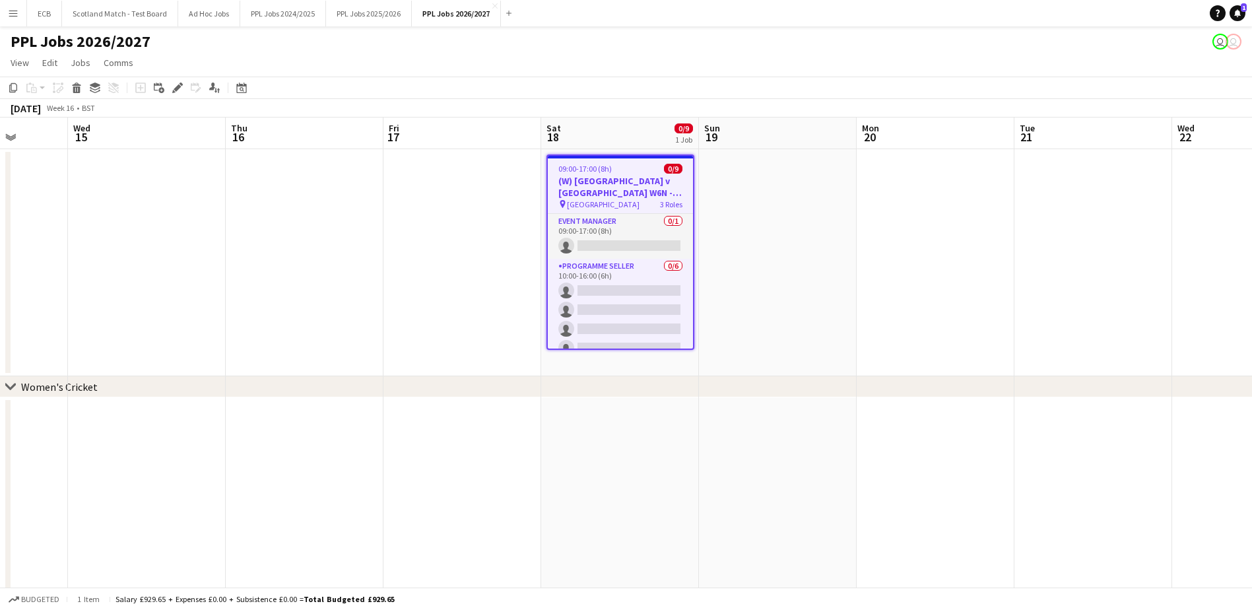
drag, startPoint x: 630, startPoint y: 181, endPoint x: 601, endPoint y: 207, distance: 38.8
click at [601, 207] on span "[GEOGRAPHIC_DATA]" at bounding box center [603, 204] width 73 height 10
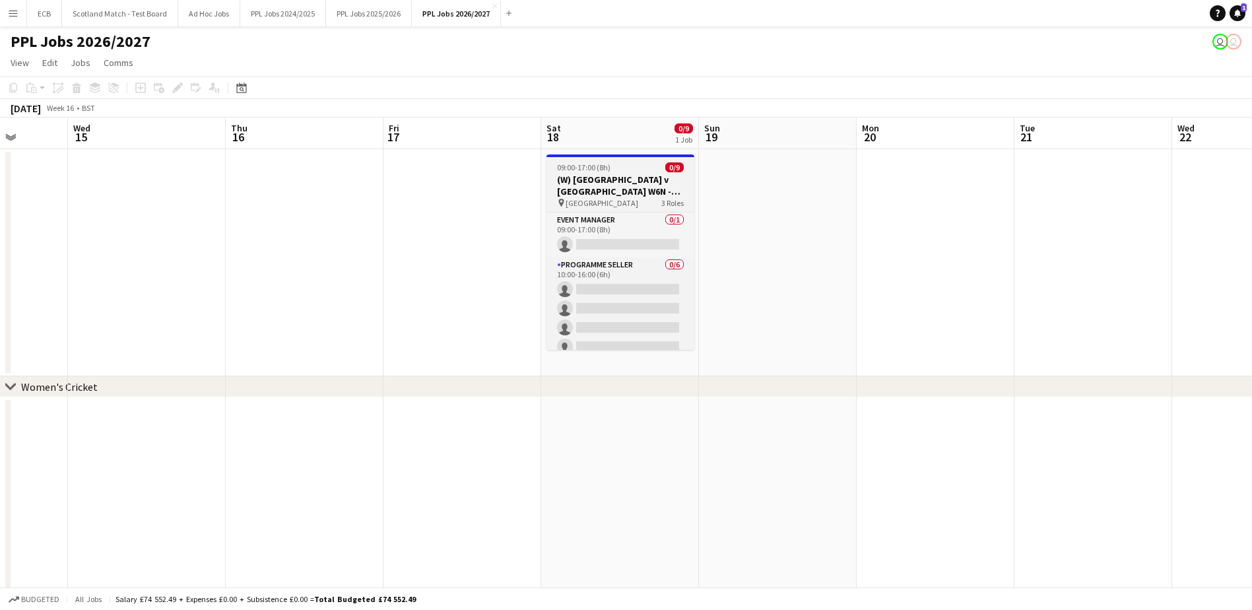
click at [579, 156] on div at bounding box center [621, 155] width 148 height 3
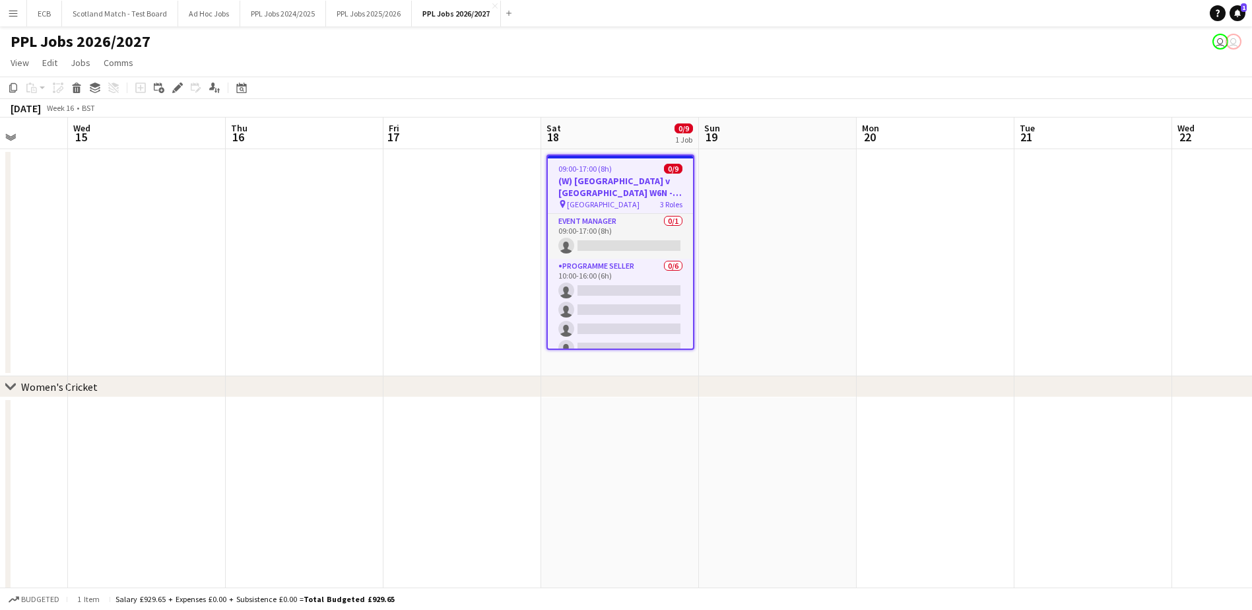
click at [174, 96] on app-toolbar "Copy Paste Paste Ctrl+V Paste with crew Ctrl+Shift+V Paste linked Job Delete Gr…" at bounding box center [626, 88] width 1252 height 22
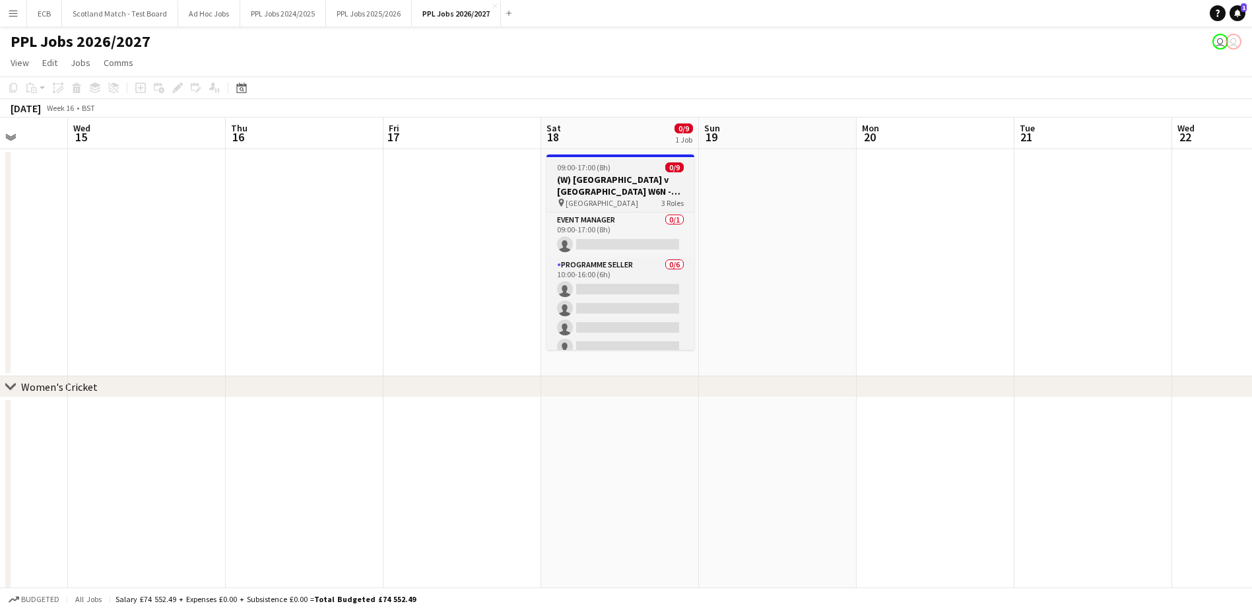
drag, startPoint x: 642, startPoint y: 193, endPoint x: 580, endPoint y: 183, distance: 62.2
click at [616, 182] on app-calendar-viewport "Sun 12 Mon 13 Tue 14 Wed 15 Thu 16 Fri 17 Sat 18 0/9 1 Job Sun 19 Mon 20 Tue 21…" at bounding box center [626, 602] width 1252 height 971
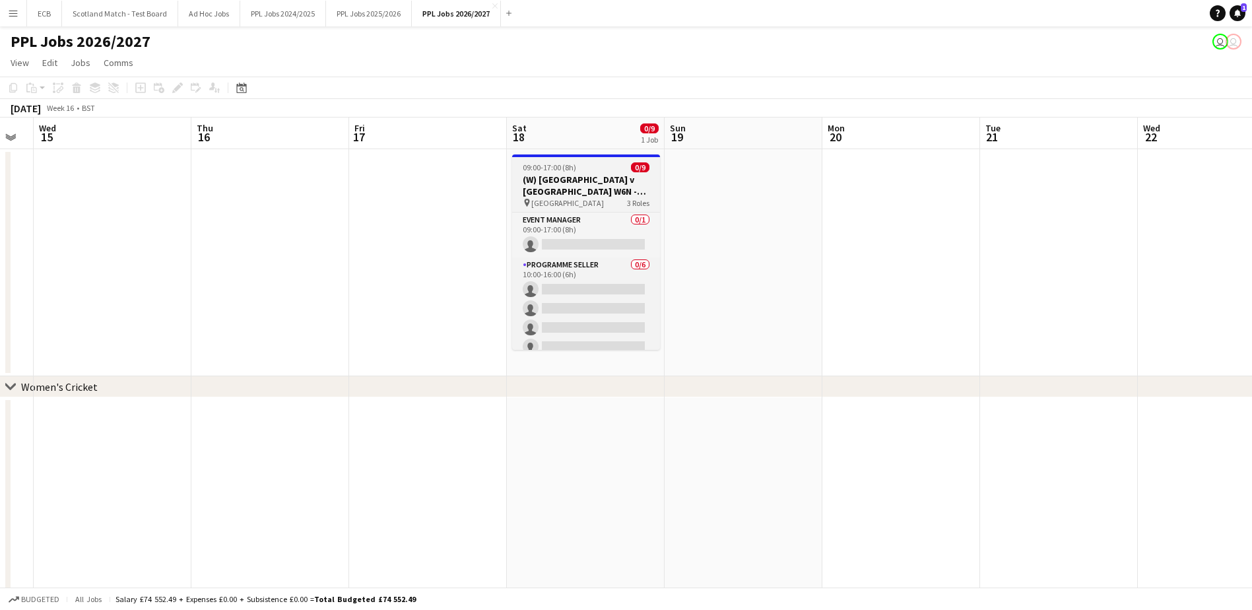
click at [571, 171] on span "09:00-17:00 (8h)" at bounding box center [549, 167] width 53 height 10
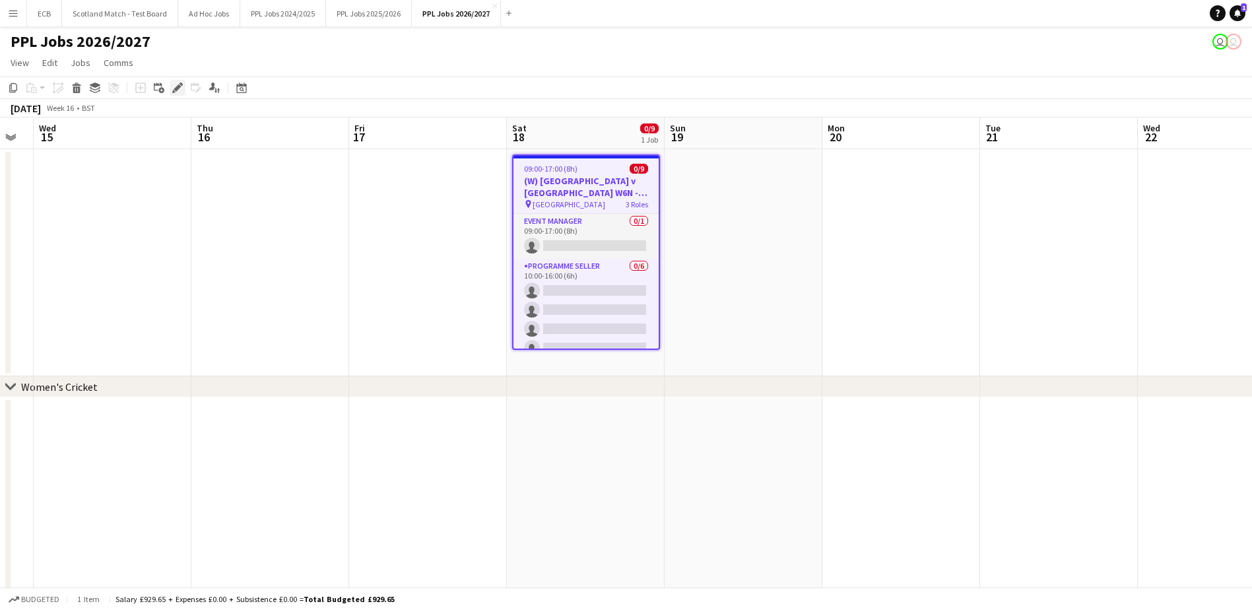
click at [172, 84] on icon "Edit" at bounding box center [177, 88] width 11 height 11
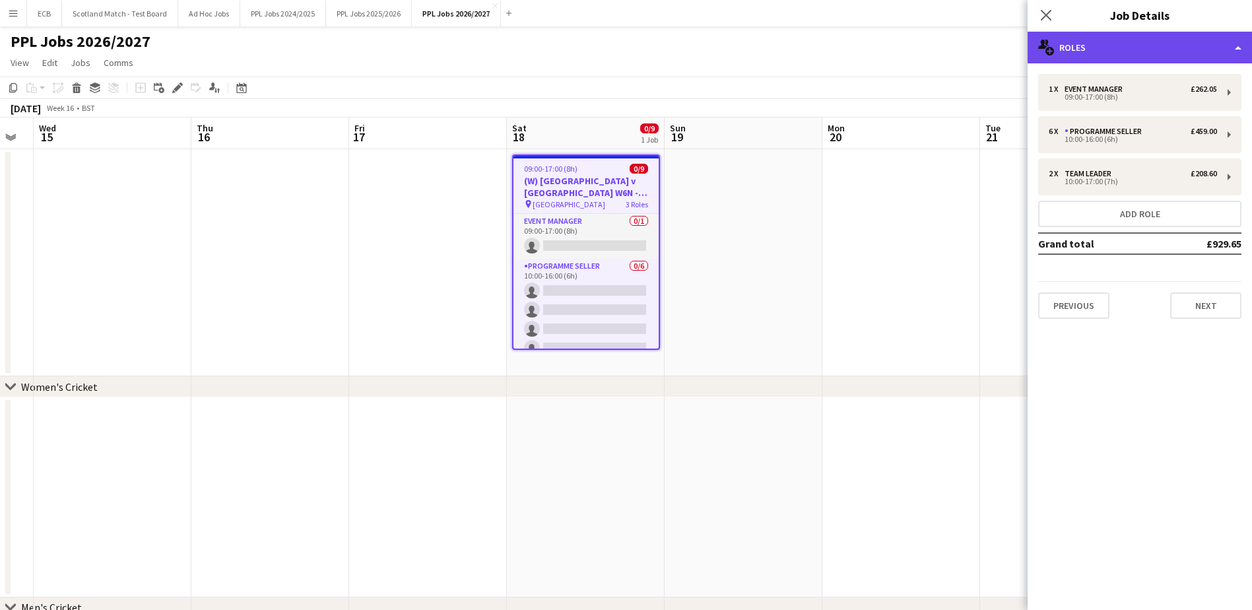
click at [1160, 47] on div "multiple-users-add Roles" at bounding box center [1140, 48] width 224 height 32
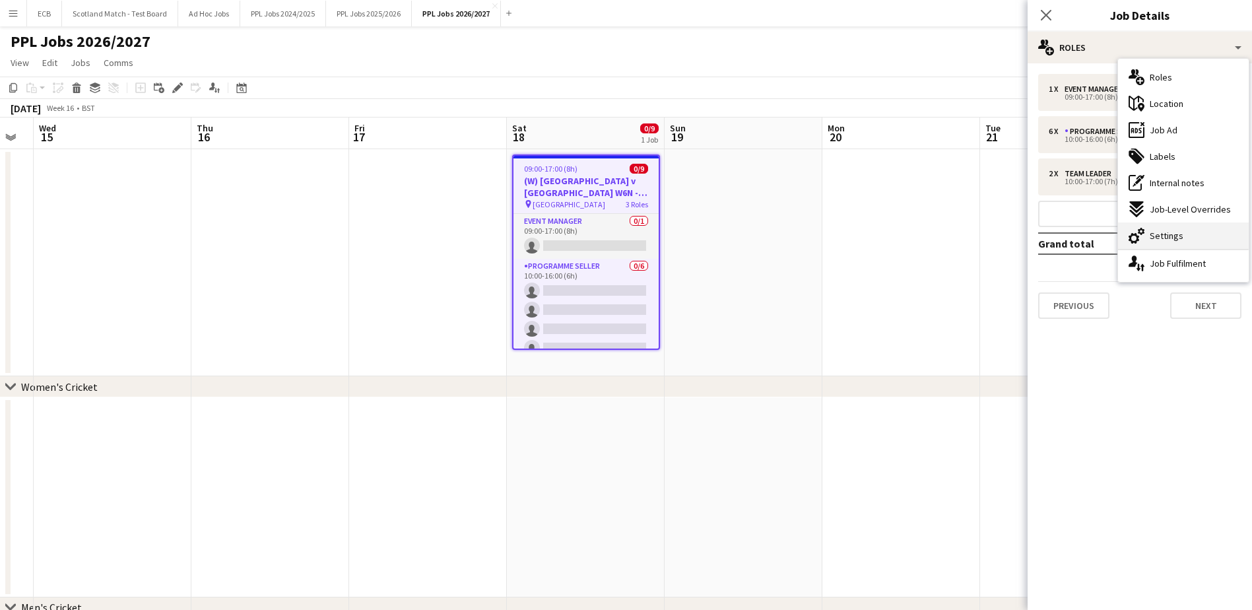
click at [1156, 233] on span "Settings" at bounding box center [1167, 236] width 34 height 12
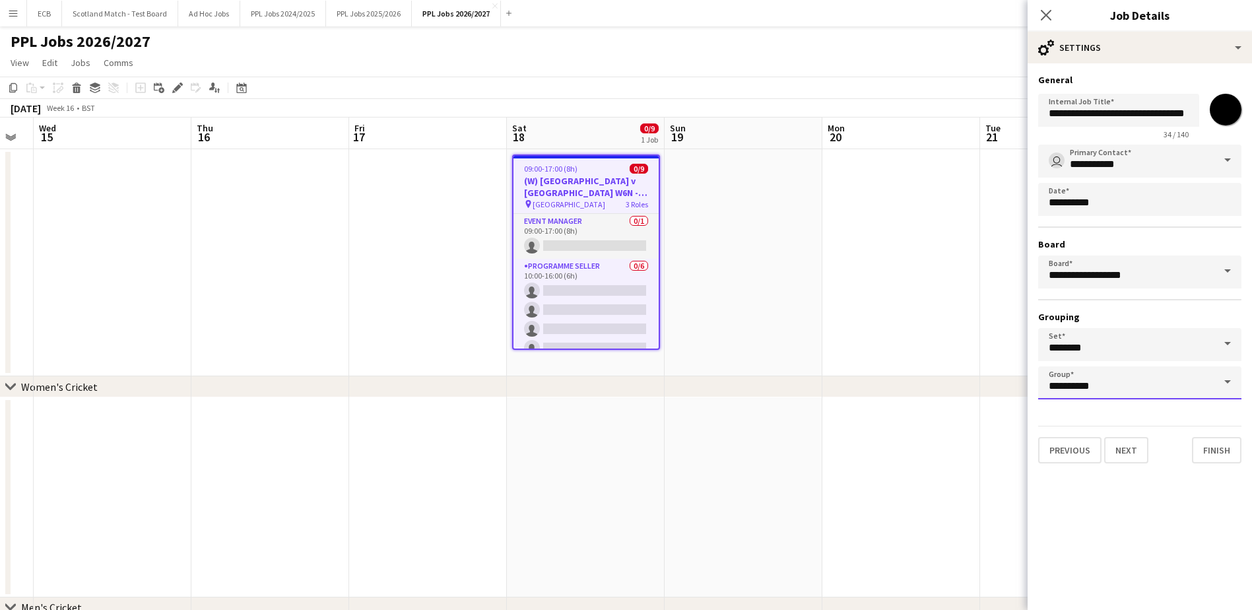
click at [1094, 389] on input "**********" at bounding box center [1139, 382] width 203 height 33
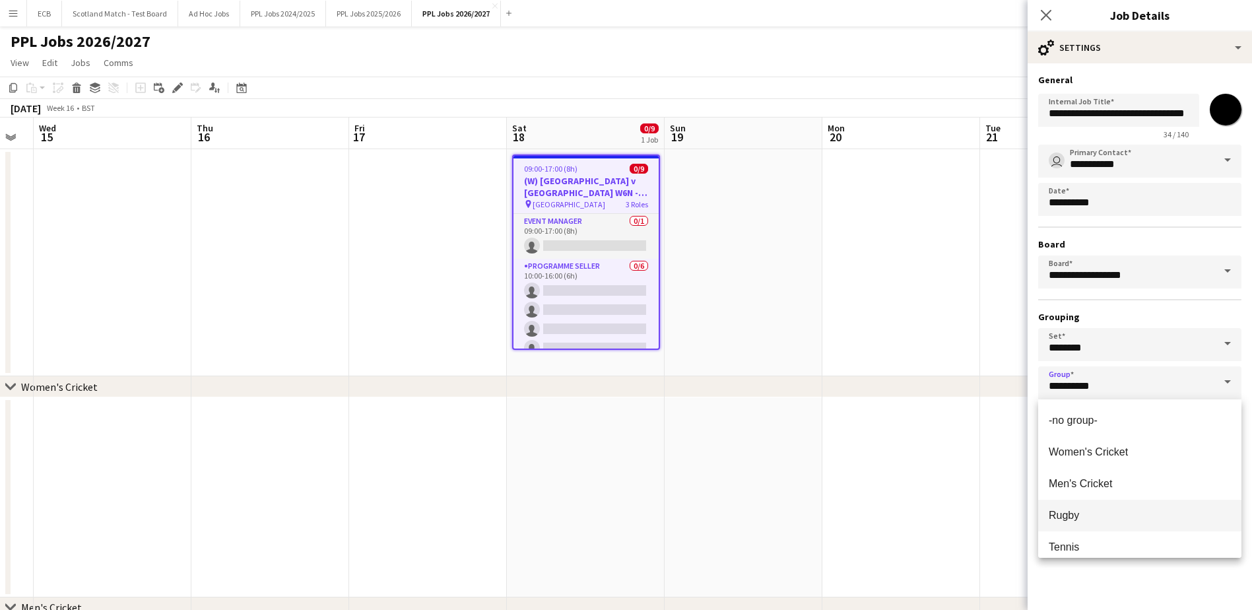
click at [1092, 516] on span "Rugby" at bounding box center [1140, 515] width 182 height 13
type input "*****"
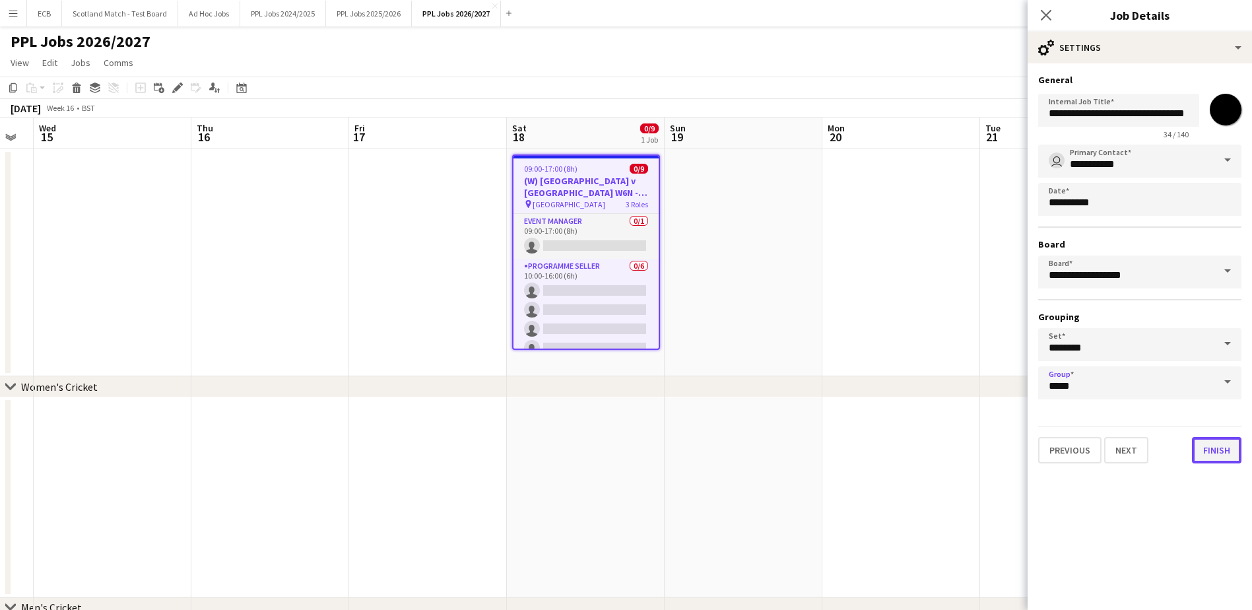
click at [1228, 457] on button "Finish" at bounding box center [1217, 450] width 50 height 26
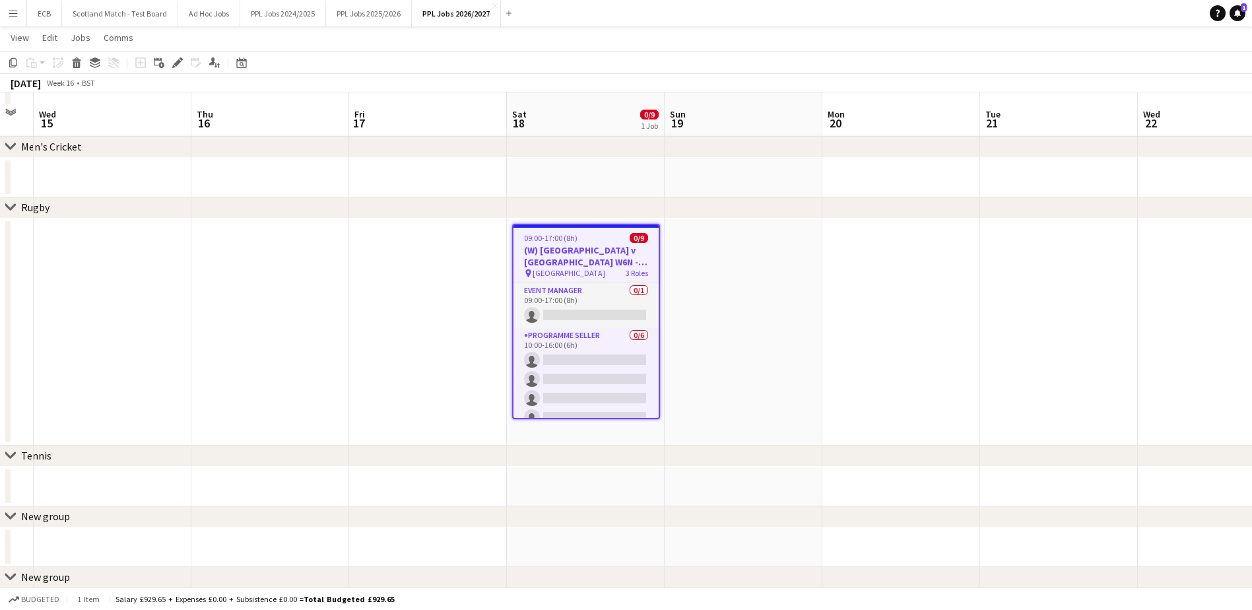
scroll to position [284, 0]
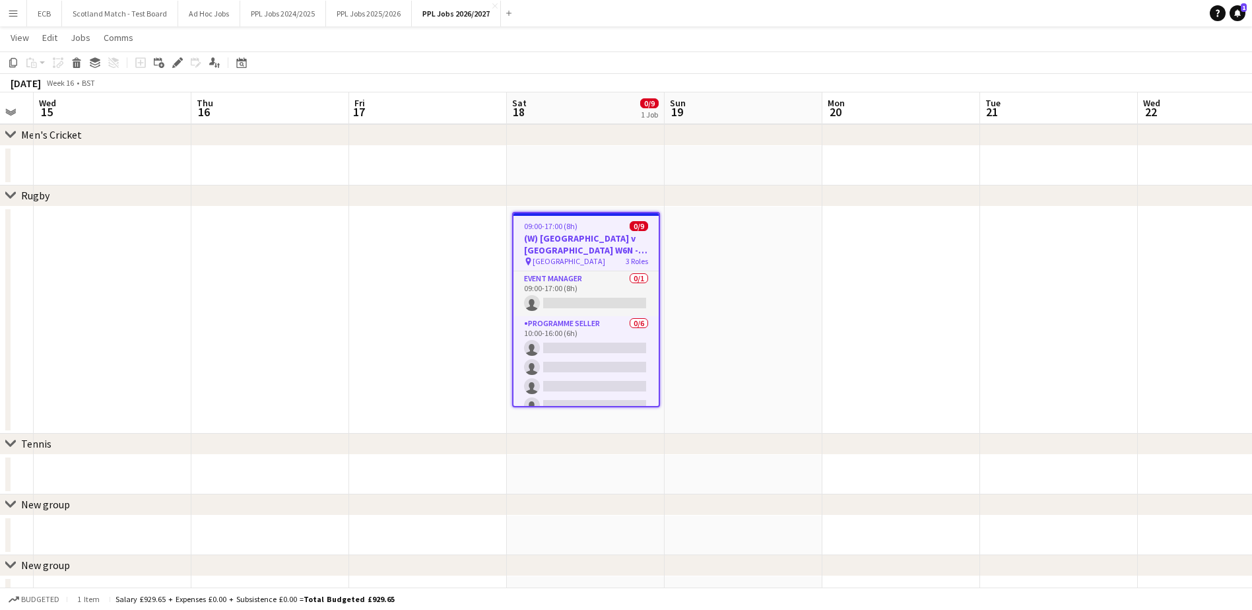
click at [589, 233] on h3 "(W) [GEOGRAPHIC_DATA] v [GEOGRAPHIC_DATA] W6N - 13:30" at bounding box center [586, 244] width 145 height 24
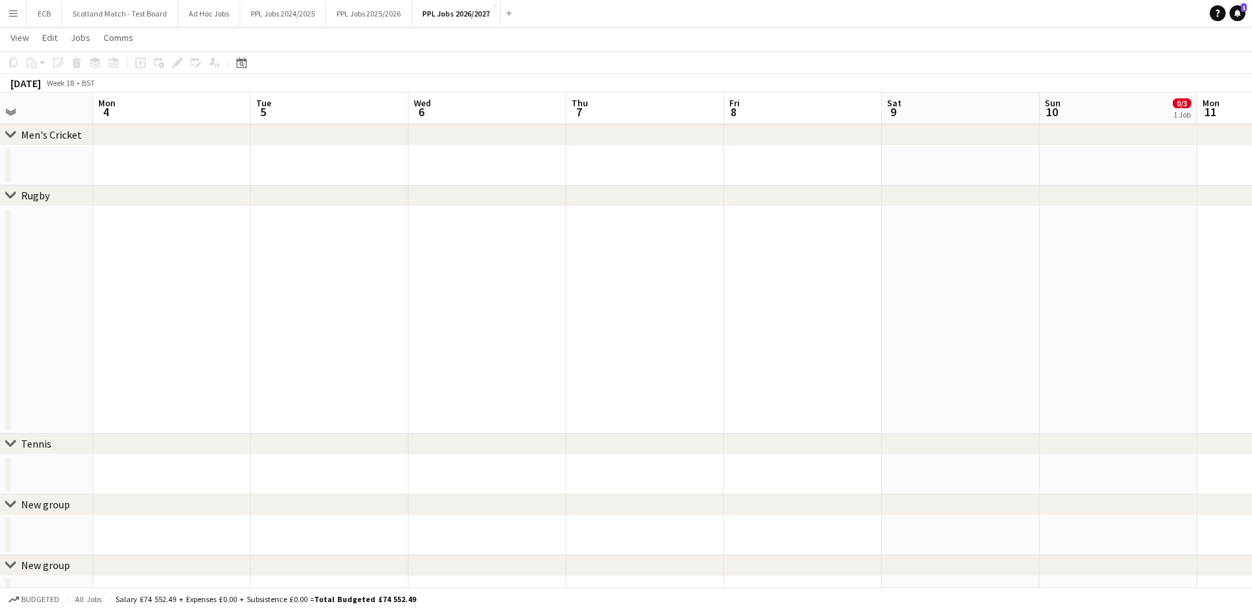
scroll to position [0, 380]
click at [951, 291] on app-date-cell at bounding box center [962, 320] width 158 height 227
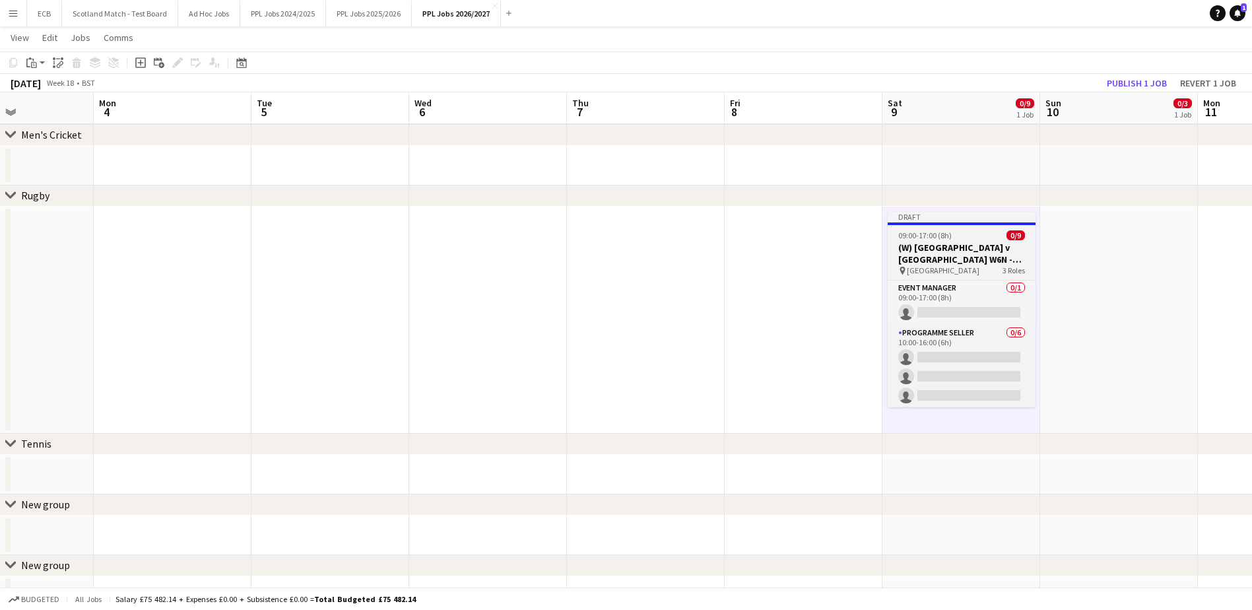
click at [980, 250] on h3 "(W) [GEOGRAPHIC_DATA] v [GEOGRAPHIC_DATA] W6N - 13:30" at bounding box center [962, 254] width 148 height 24
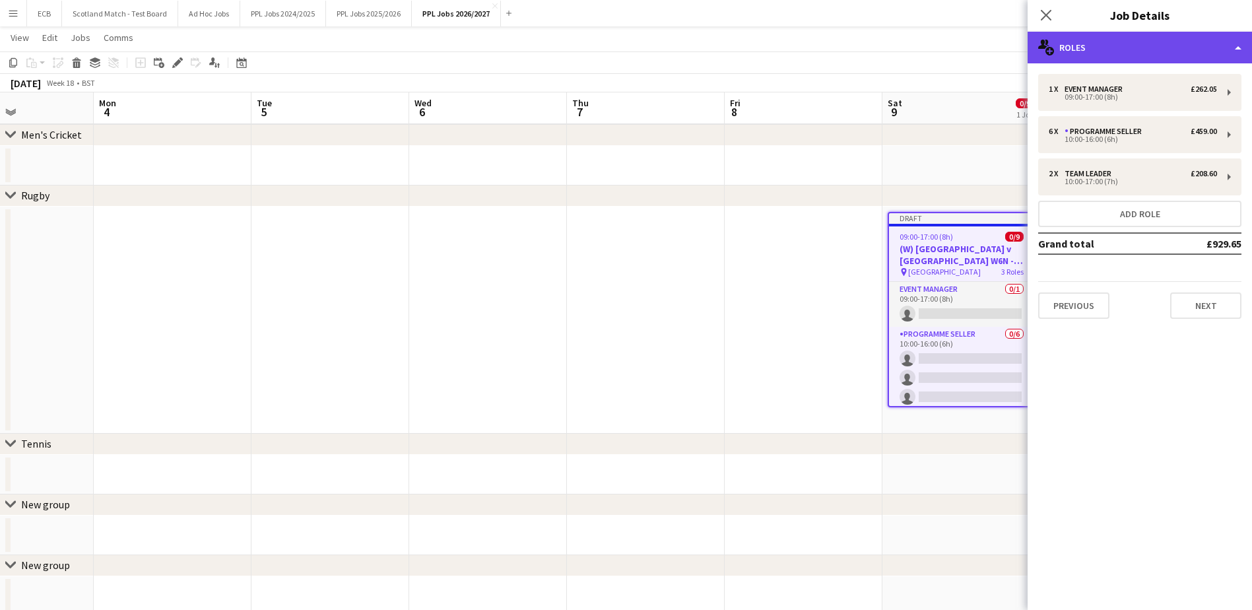
click at [1133, 48] on div "multiple-users-add Roles" at bounding box center [1140, 48] width 224 height 32
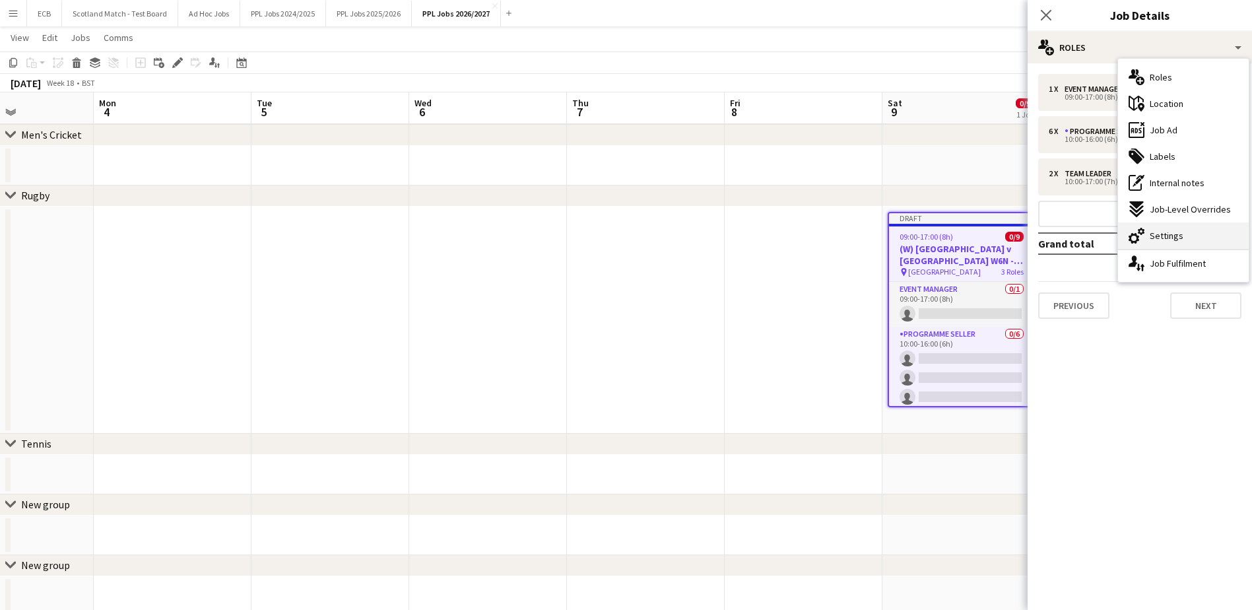
click at [1152, 238] on span "Settings" at bounding box center [1167, 236] width 34 height 12
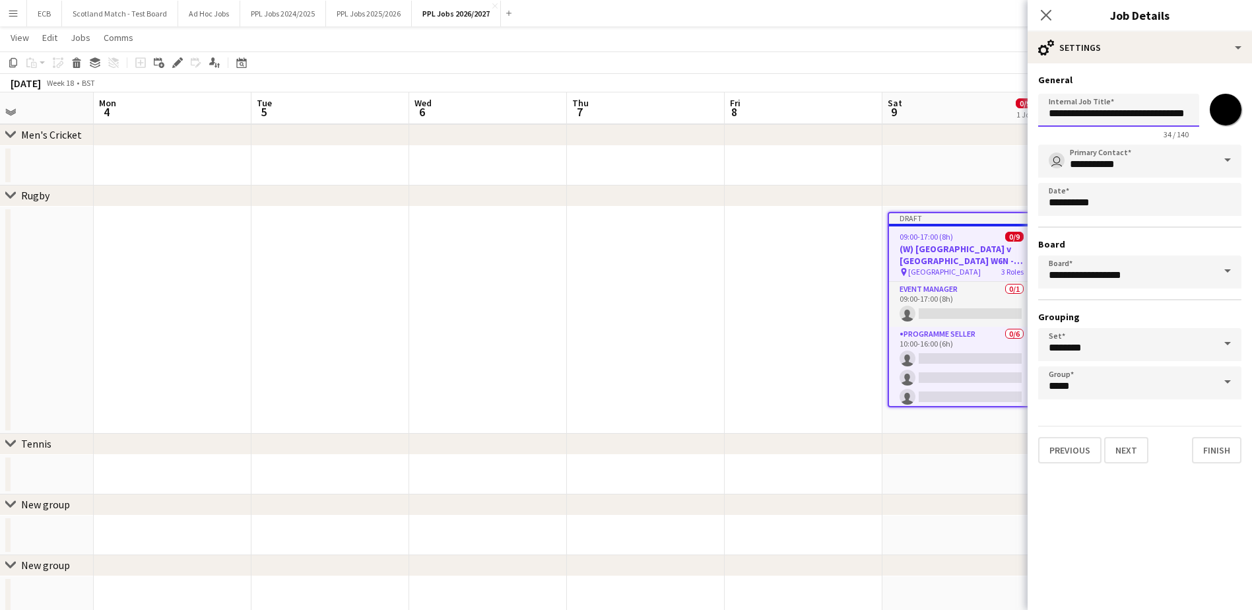
click at [1129, 119] on input "**********" at bounding box center [1118, 110] width 161 height 33
click at [1175, 112] on input "**********" at bounding box center [1118, 110] width 161 height 33
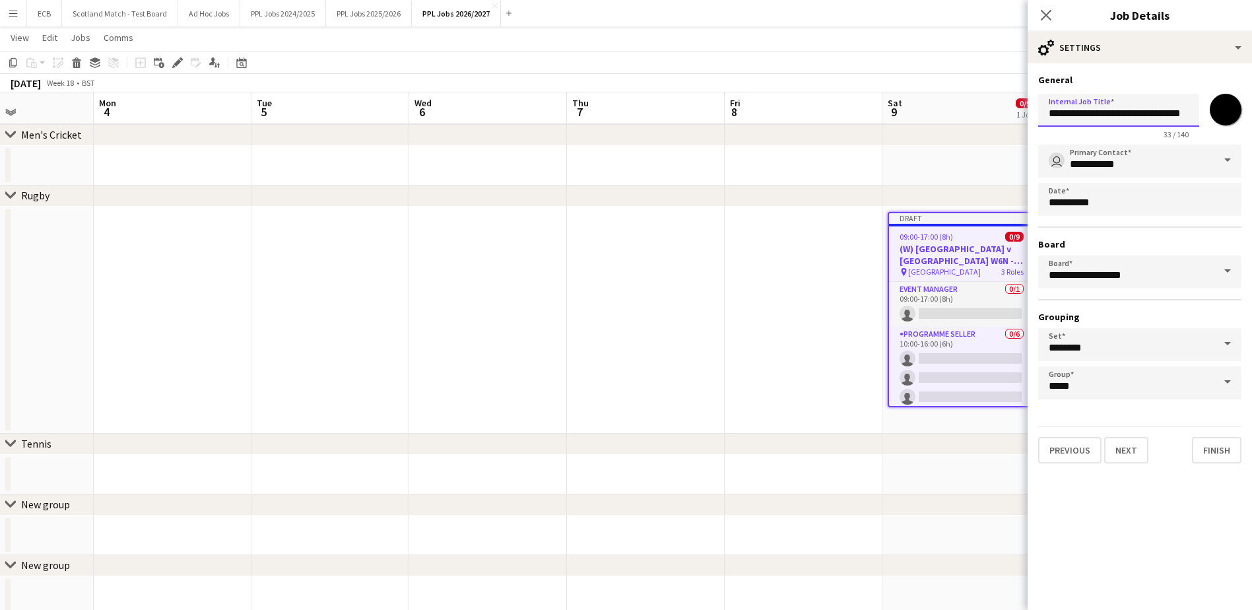
type input "**********"
click at [817, 242] on app-date-cell at bounding box center [804, 320] width 158 height 227
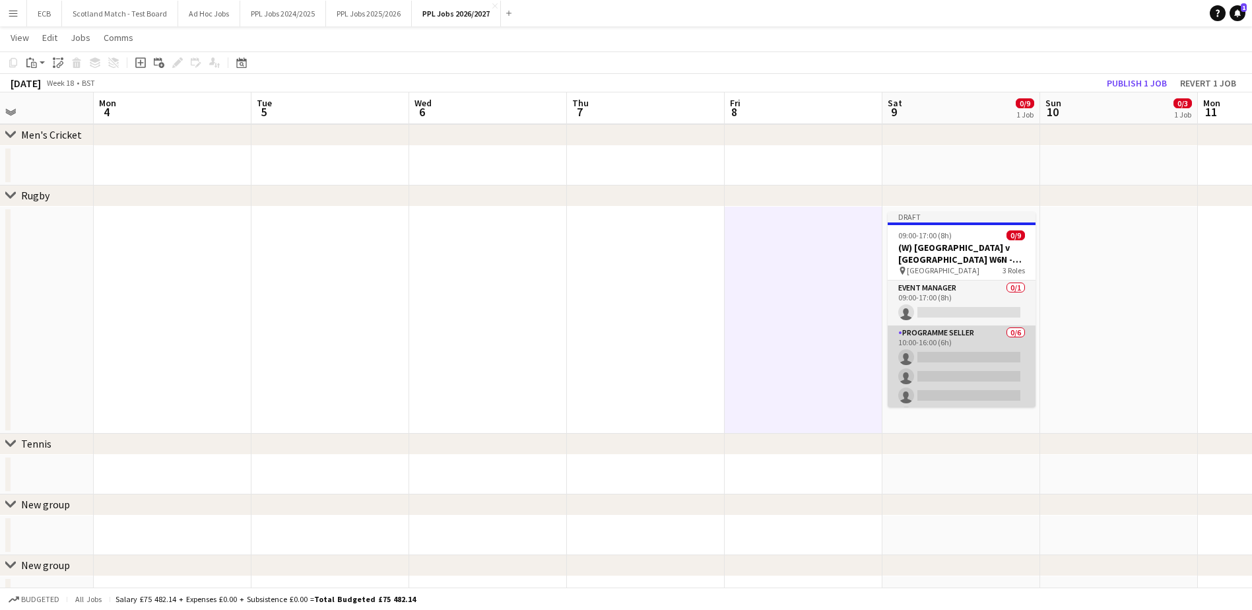
click at [949, 353] on app-card-role "Programme Seller 0/6 10:00-16:00 (6h) single-neutral-actions single-neutral-act…" at bounding box center [962, 395] width 148 height 141
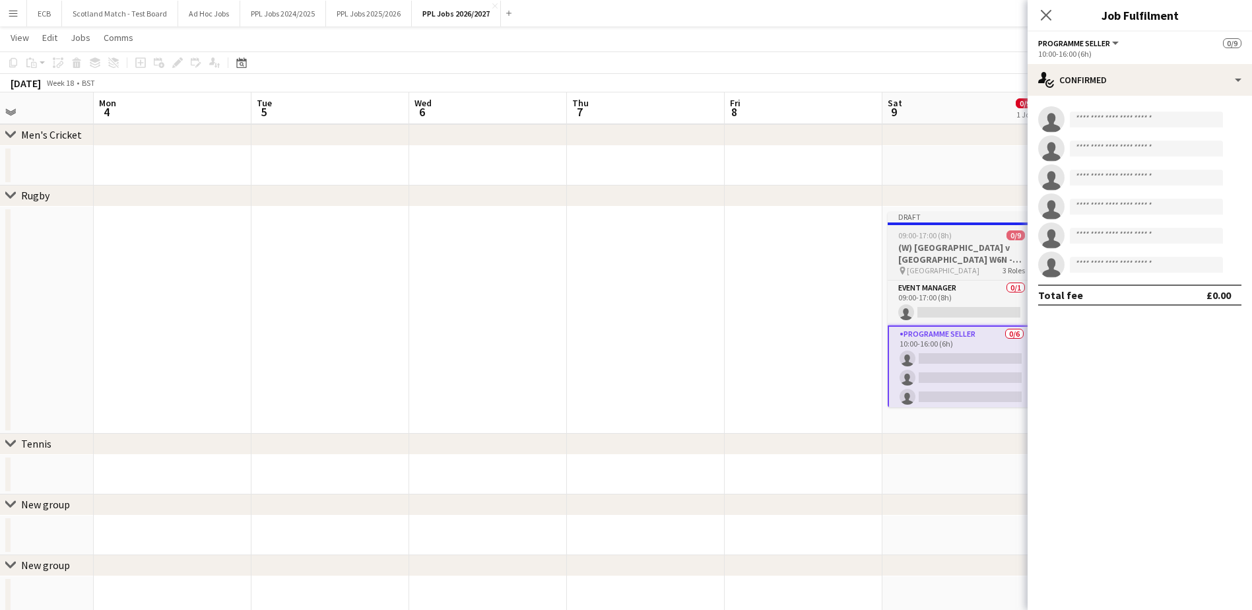
click at [944, 245] on h3 "(W) [GEOGRAPHIC_DATA] v [GEOGRAPHIC_DATA] W6N - 16:15" at bounding box center [962, 254] width 148 height 24
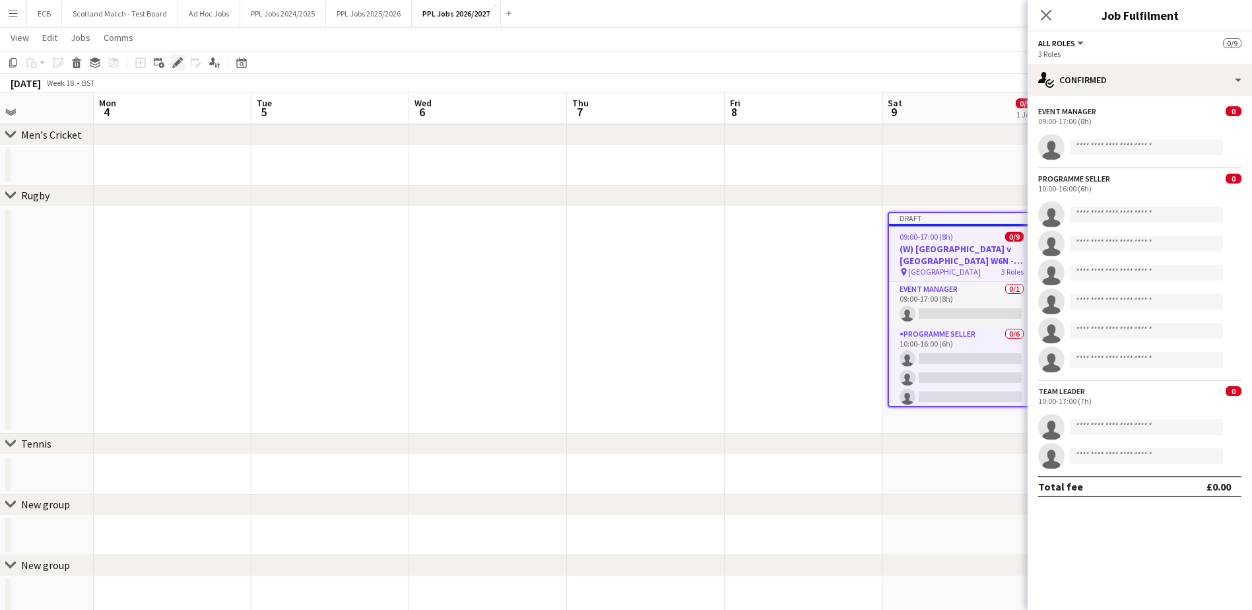
click at [173, 62] on icon "Edit" at bounding box center [177, 62] width 11 height 11
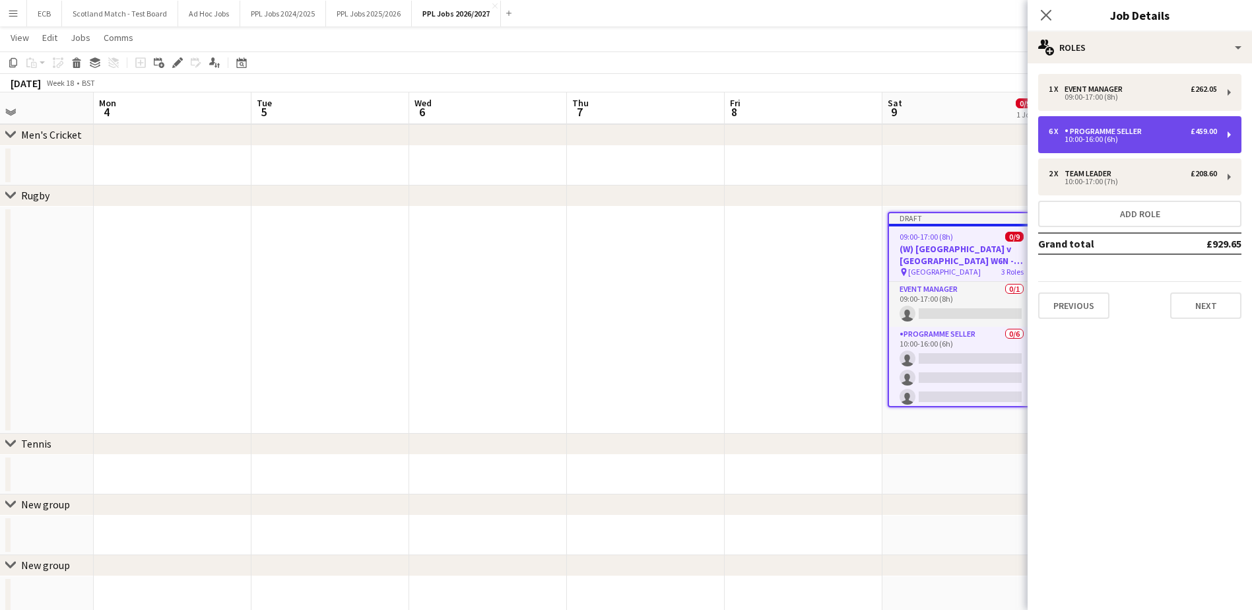
click at [1178, 135] on div "6 x Programme Seller £459.00" at bounding box center [1133, 131] width 168 height 9
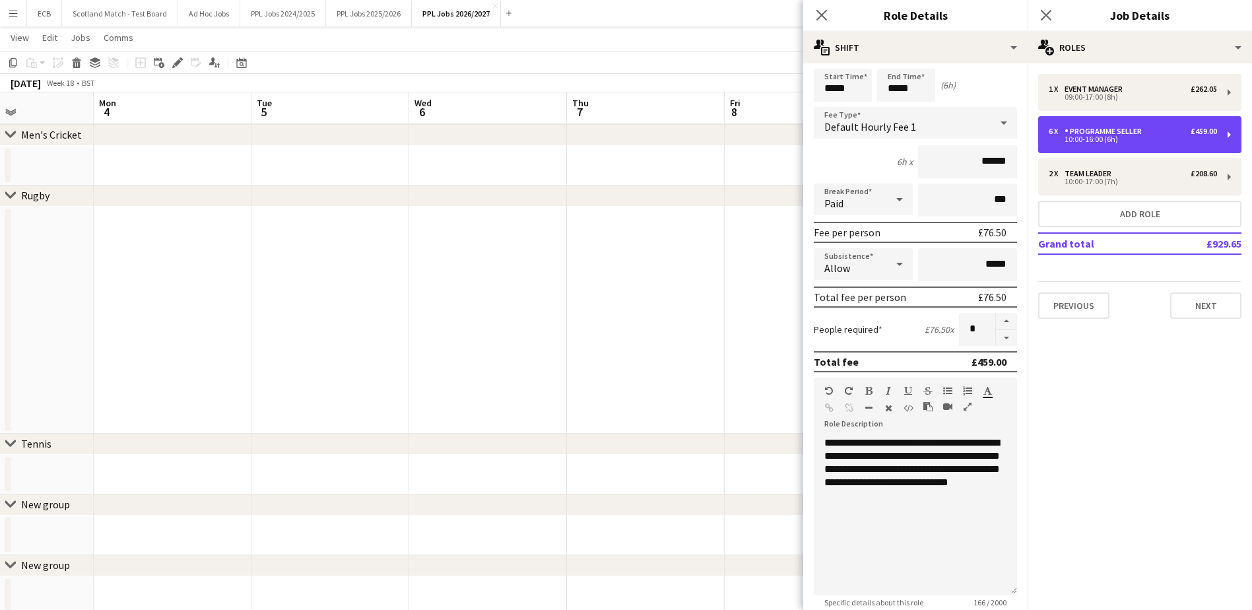
scroll to position [36, 0]
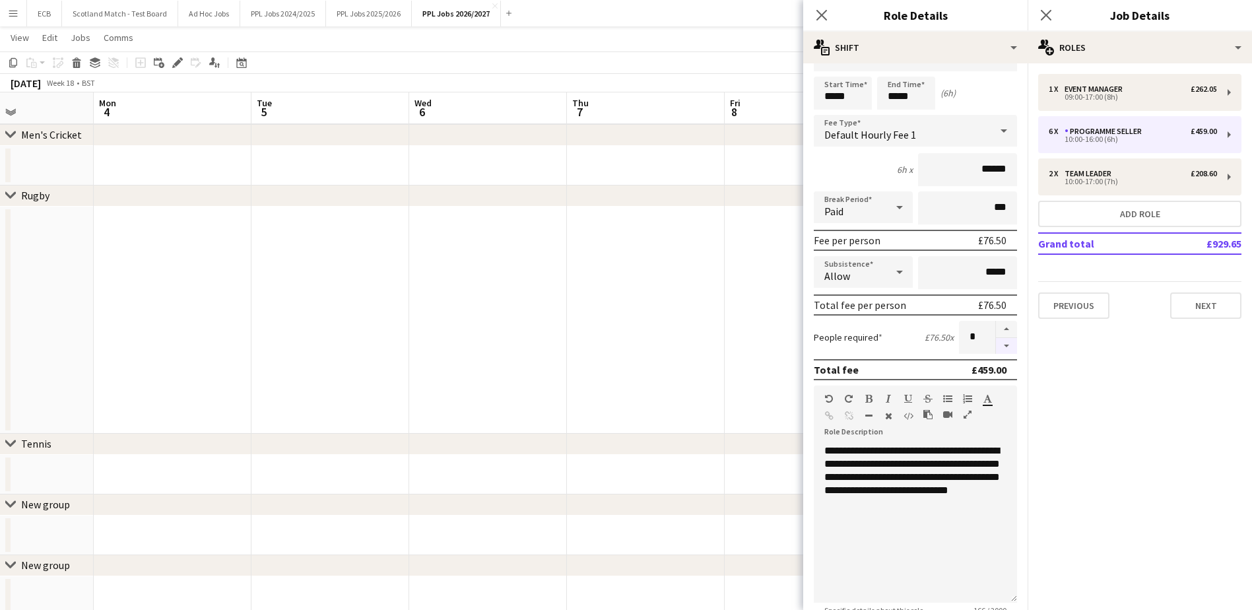
click at [996, 347] on button "button" at bounding box center [1006, 346] width 21 height 17
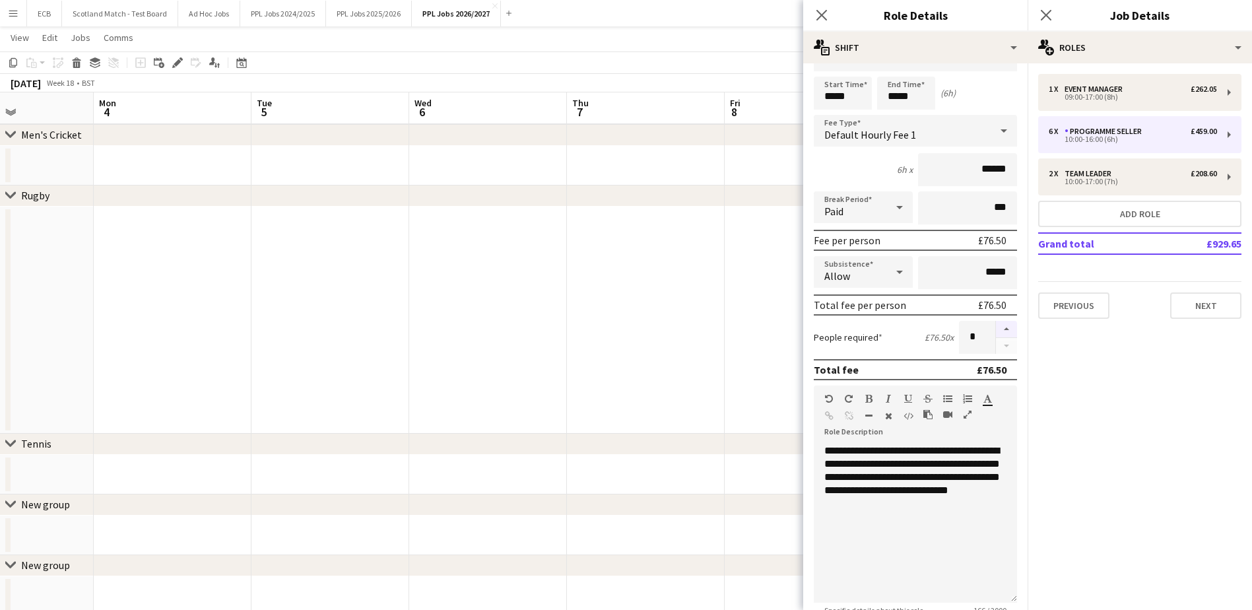
click at [997, 328] on button "button" at bounding box center [1006, 329] width 21 height 17
type input "*"
click at [737, 327] on app-date-cell at bounding box center [804, 320] width 158 height 227
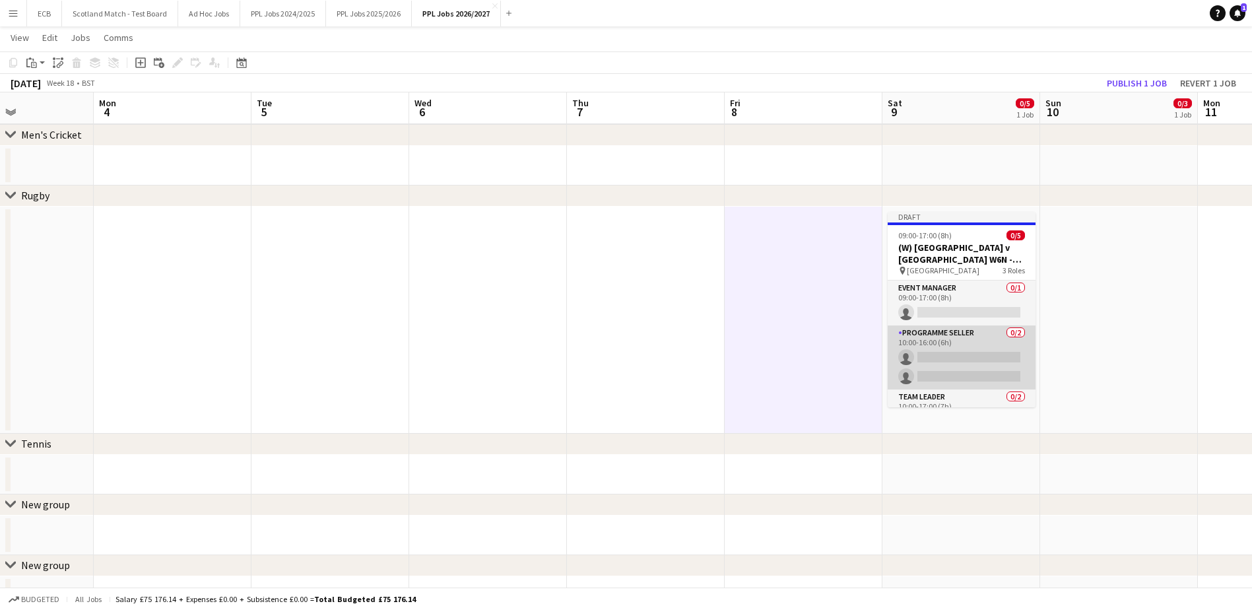
scroll to position [1, 0]
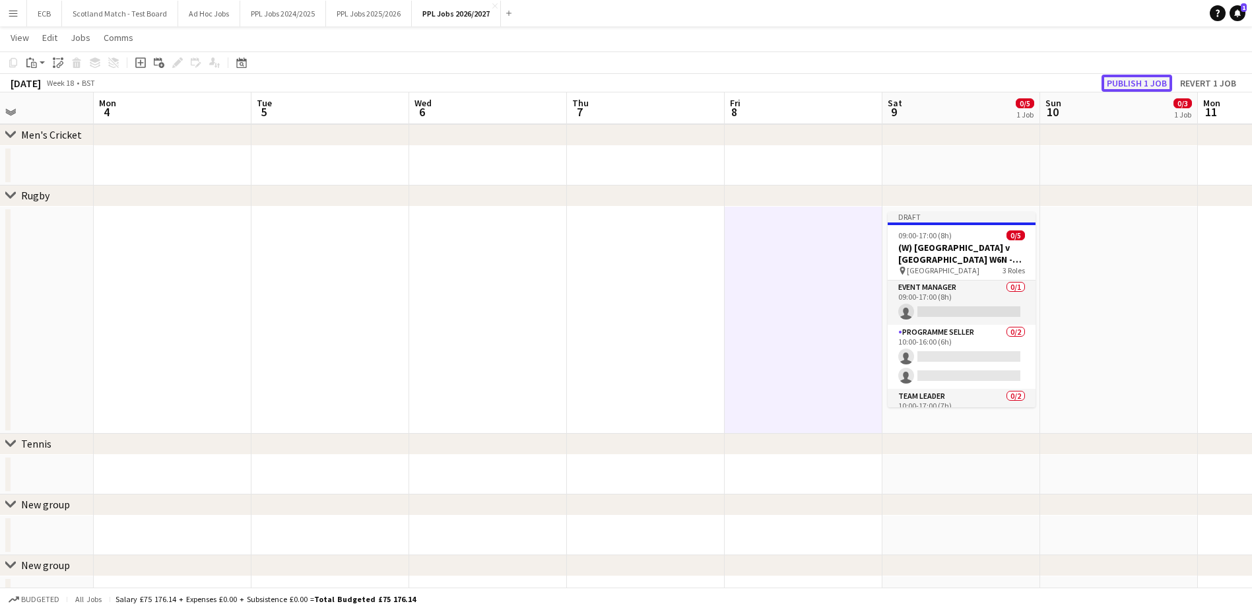
click at [1124, 77] on button "Publish 1 job" at bounding box center [1137, 83] width 71 height 17
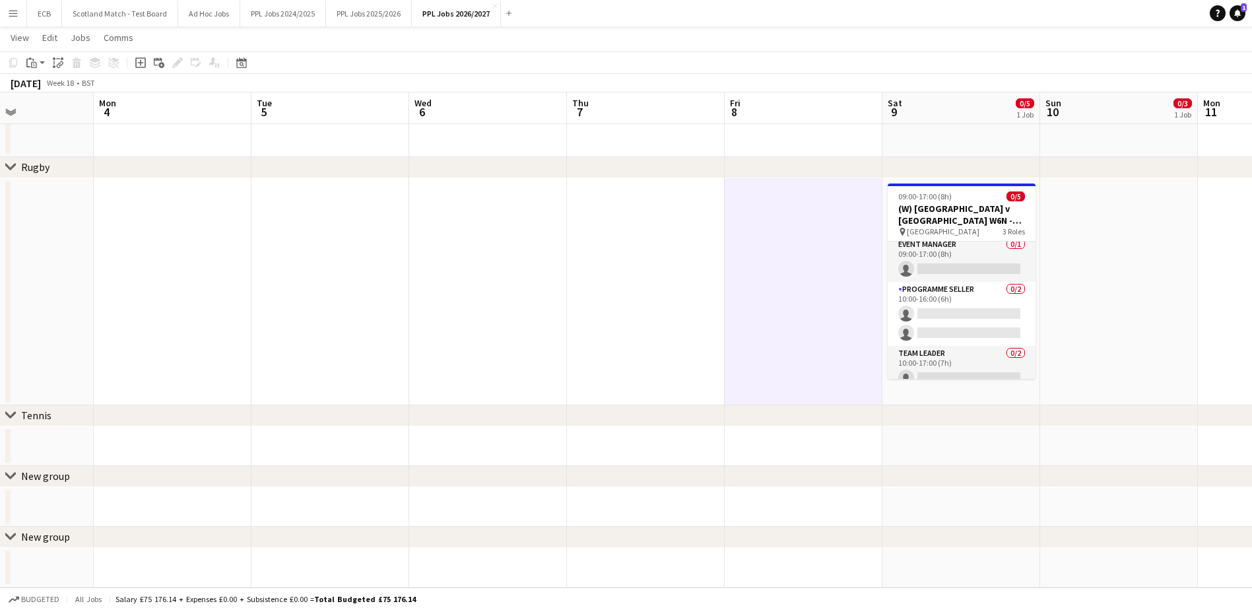
scroll to position [0, 0]
click at [1238, 13] on icon at bounding box center [1237, 12] width 7 height 7
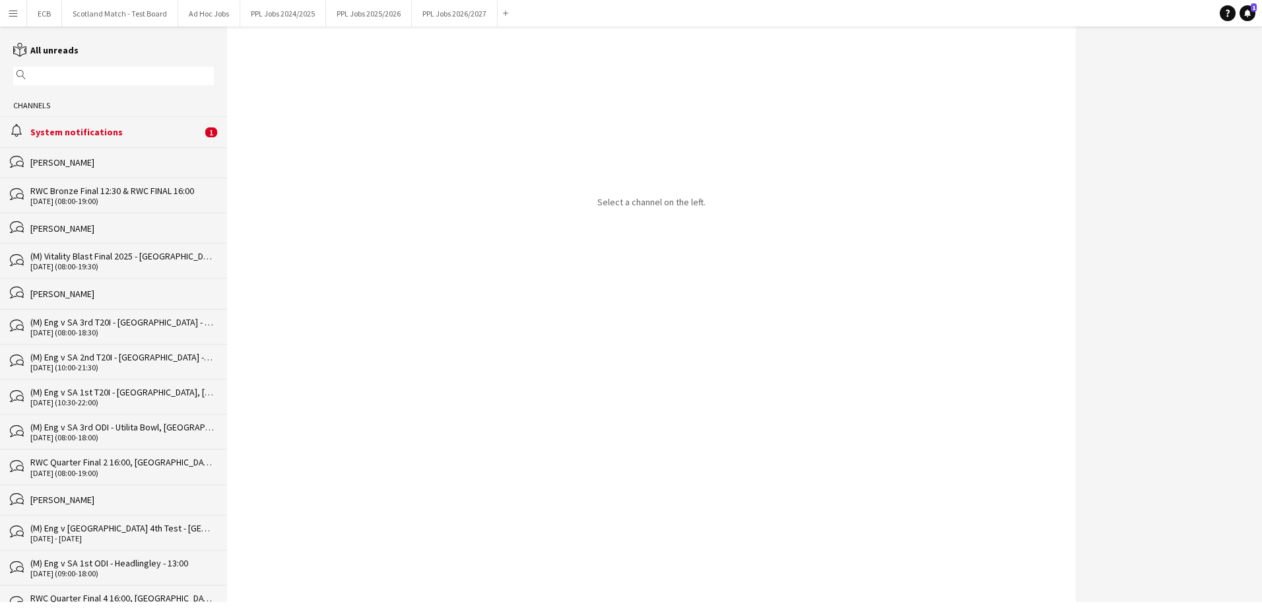
click at [112, 125] on div "alarm System notifications 1" at bounding box center [113, 131] width 227 height 30
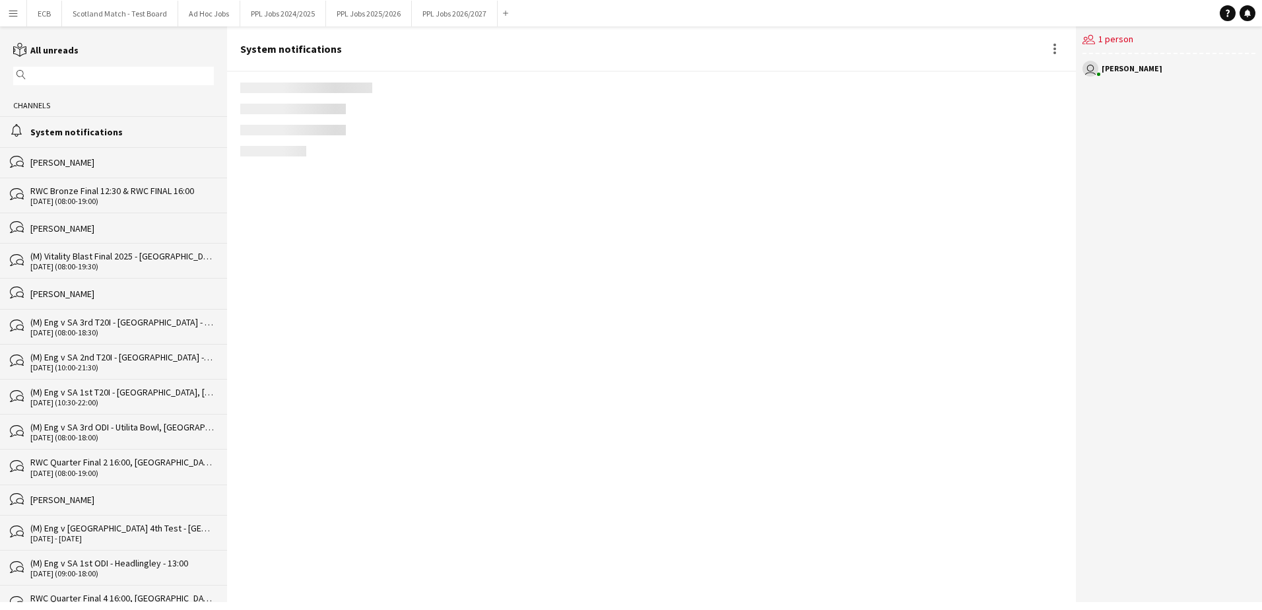
scroll to position [1519, 0]
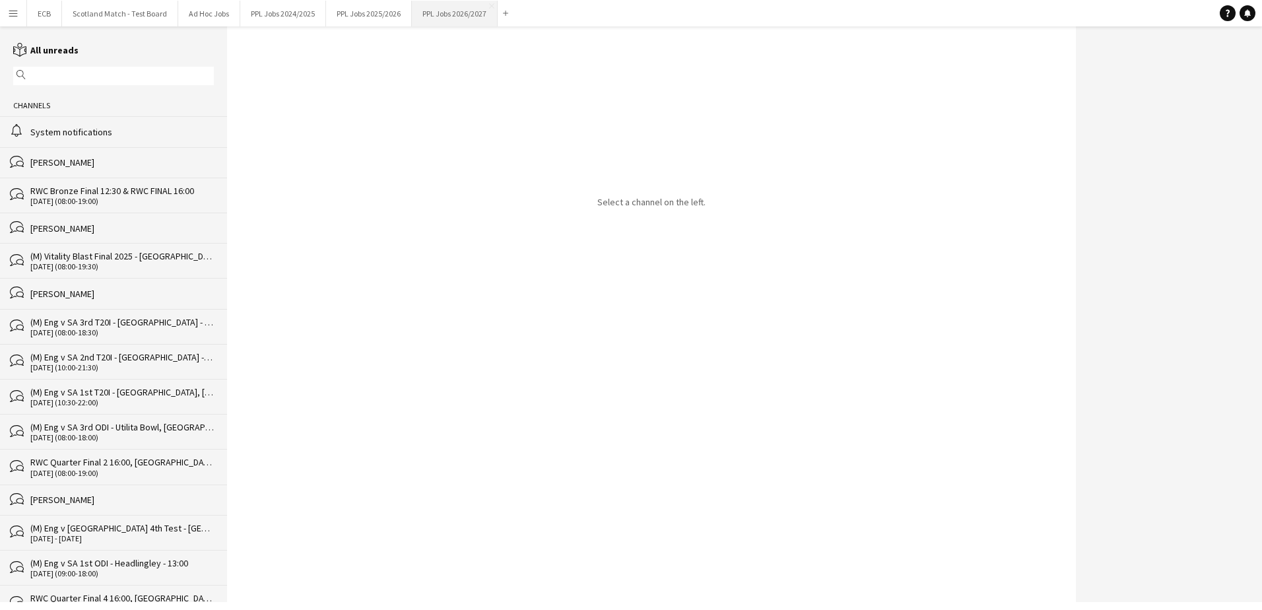
click at [477, 17] on button "PPL Jobs 2026/2027 Close" at bounding box center [455, 14] width 86 height 26
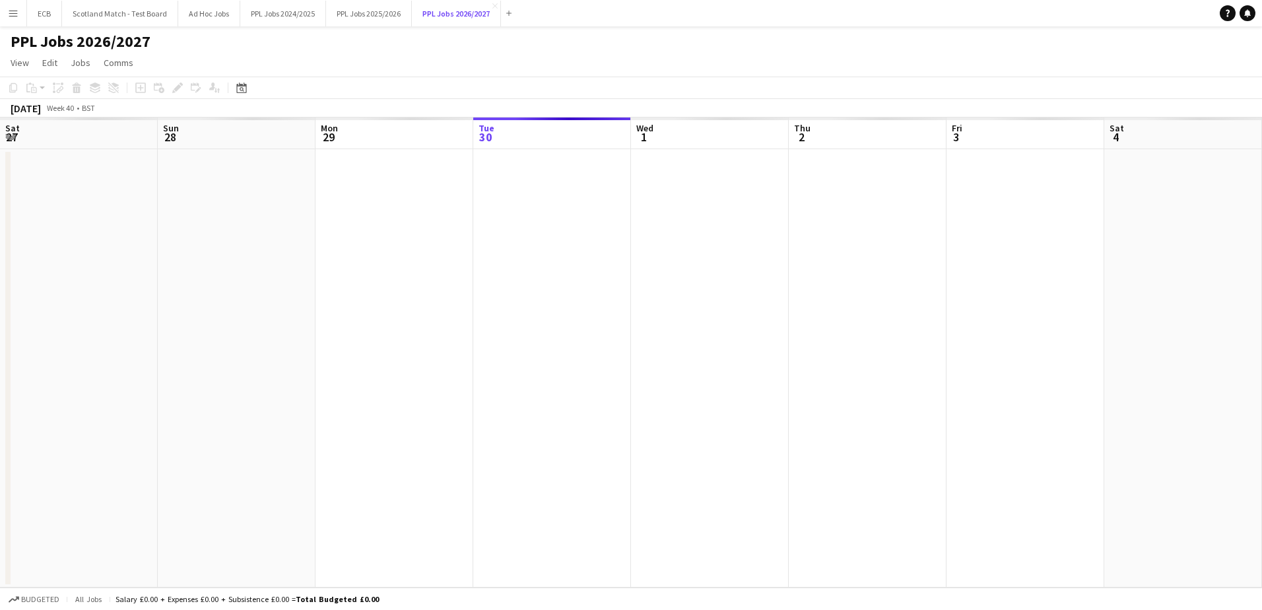
scroll to position [0, 316]
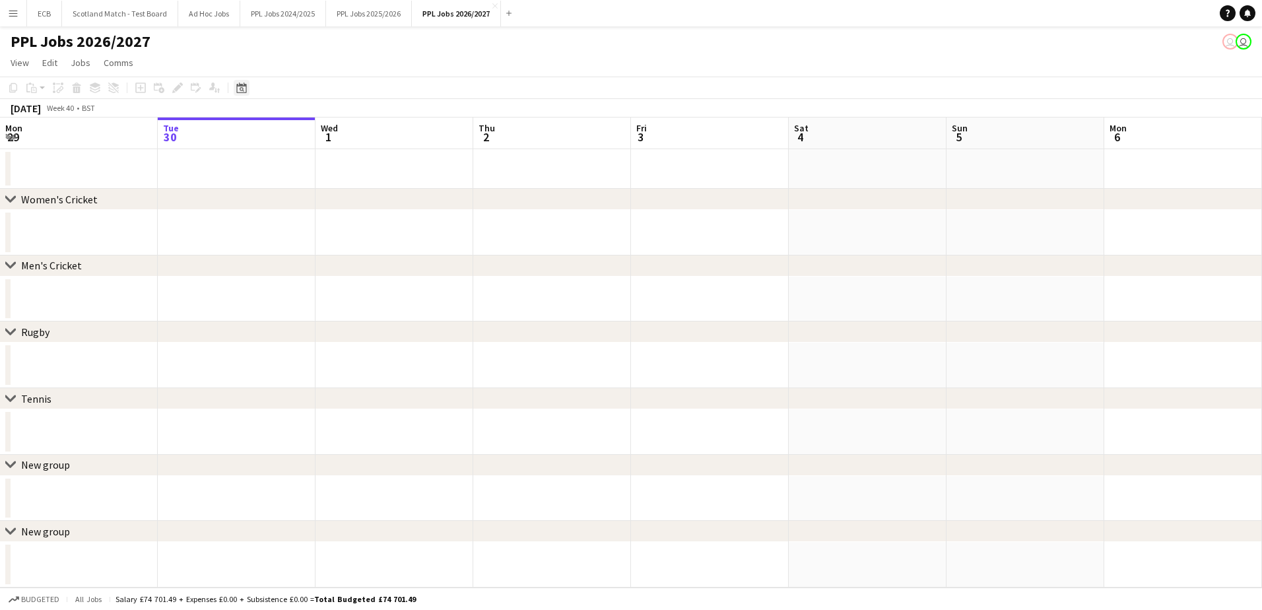
click at [236, 85] on icon "Date picker" at bounding box center [241, 88] width 11 height 11
click at [352, 135] on span "Next month" at bounding box center [348, 133] width 26 height 26
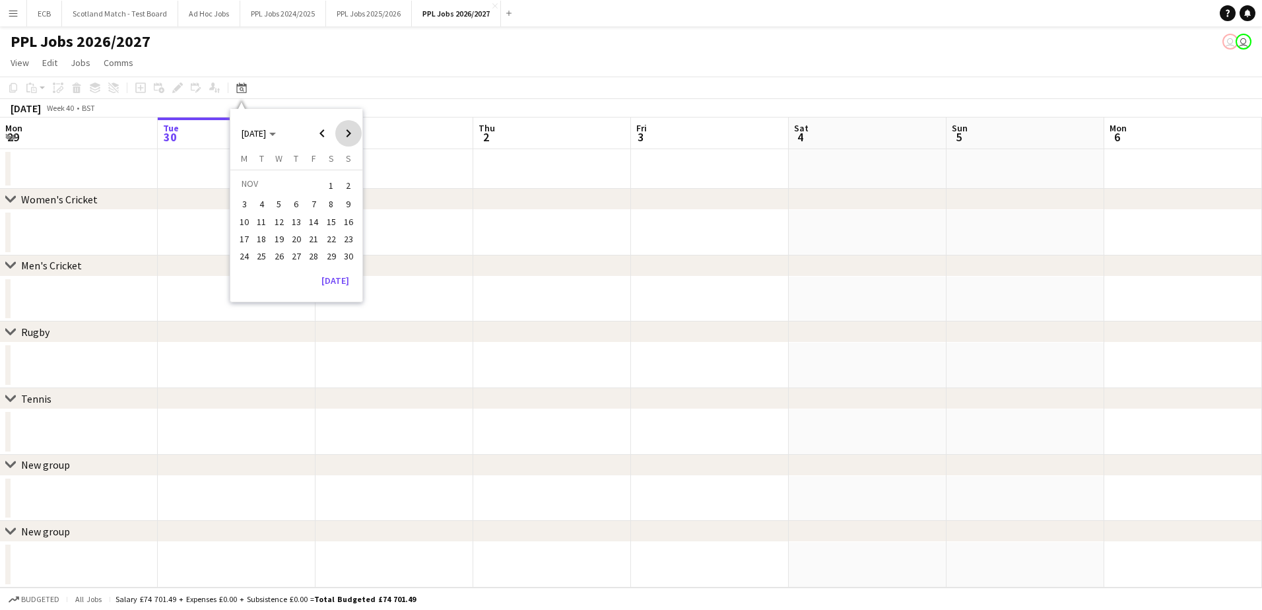
click at [352, 135] on span "Next month" at bounding box center [348, 133] width 26 height 26
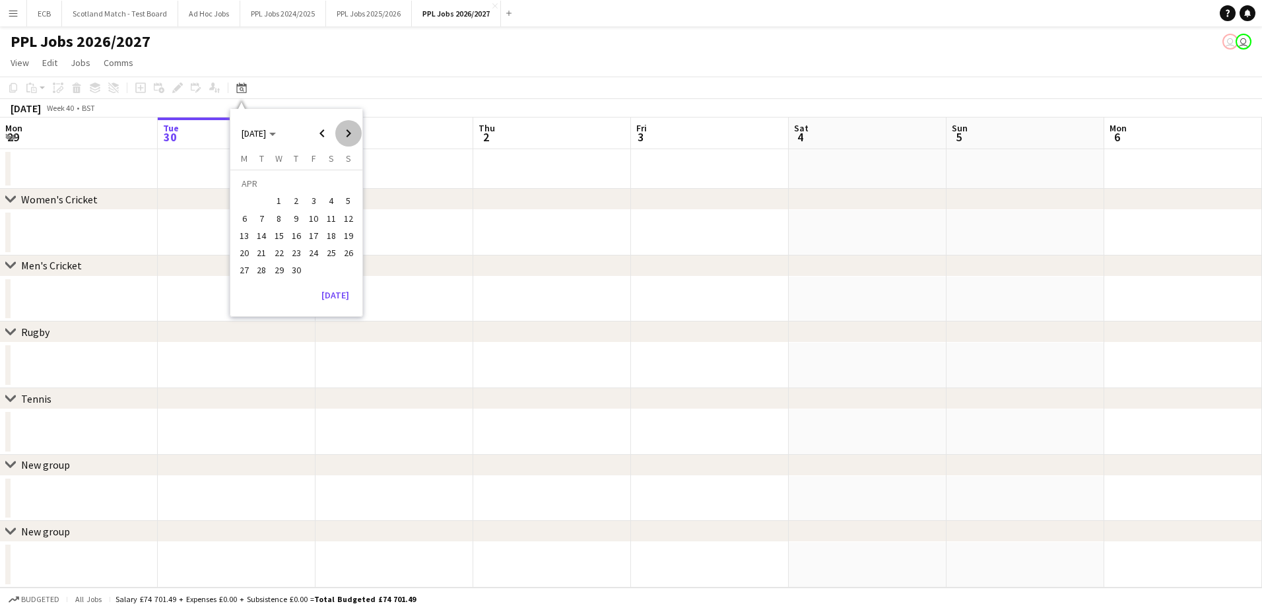
click at [352, 135] on span "Next month" at bounding box center [348, 133] width 26 height 26
click at [325, 199] on span "9" at bounding box center [331, 205] width 16 height 16
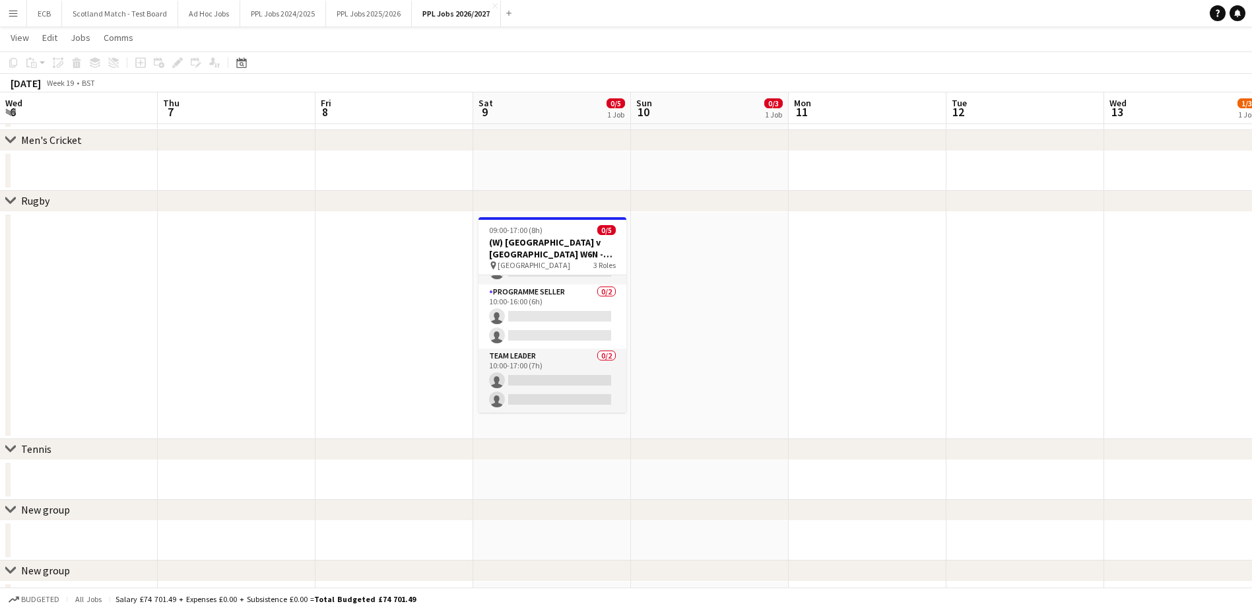
click at [10, 11] on app-icon "Menu" at bounding box center [13, 13] width 11 height 11
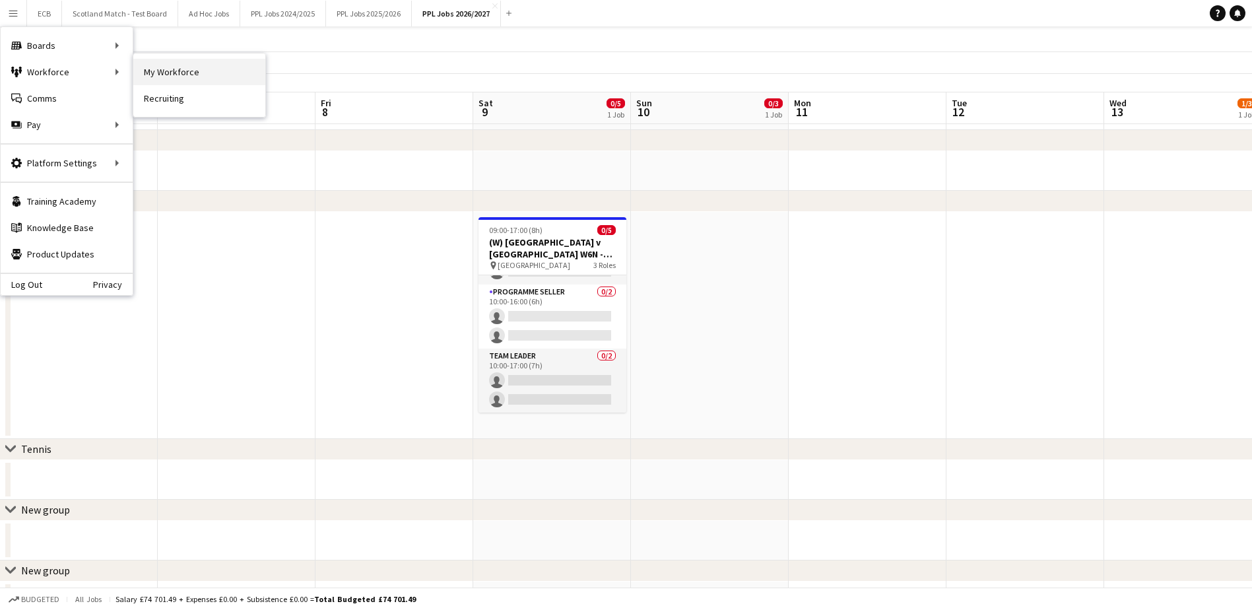
click at [178, 71] on link "My Workforce" at bounding box center [199, 72] width 132 height 26
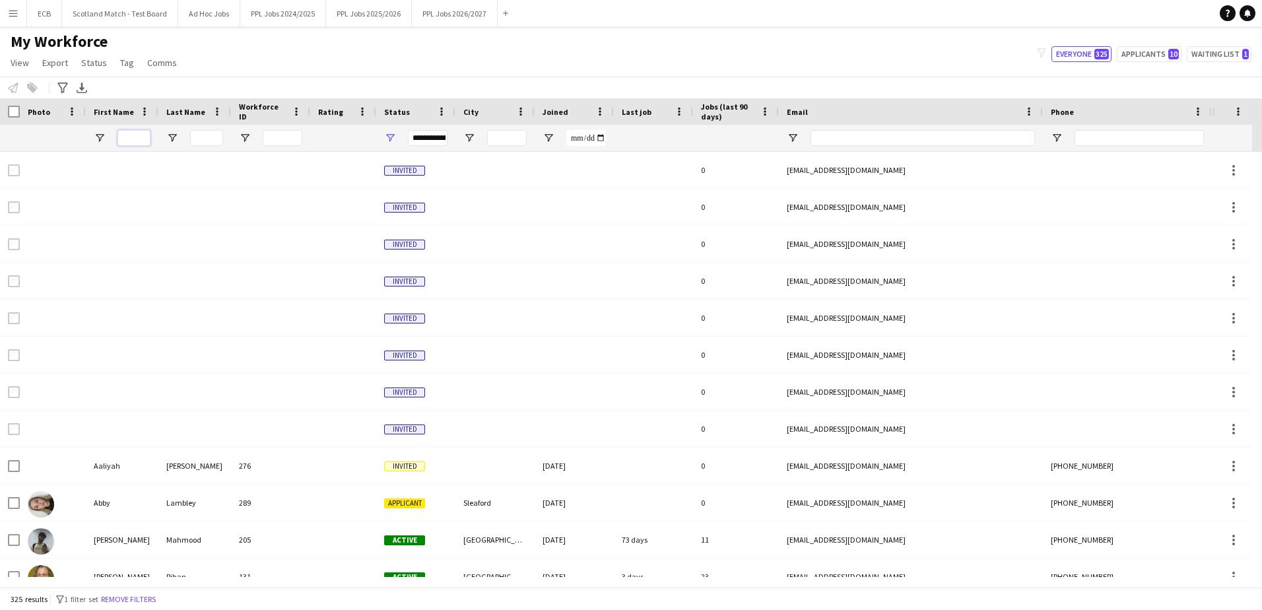
click at [137, 139] on input "First Name Filter Input" at bounding box center [133, 138] width 33 height 16
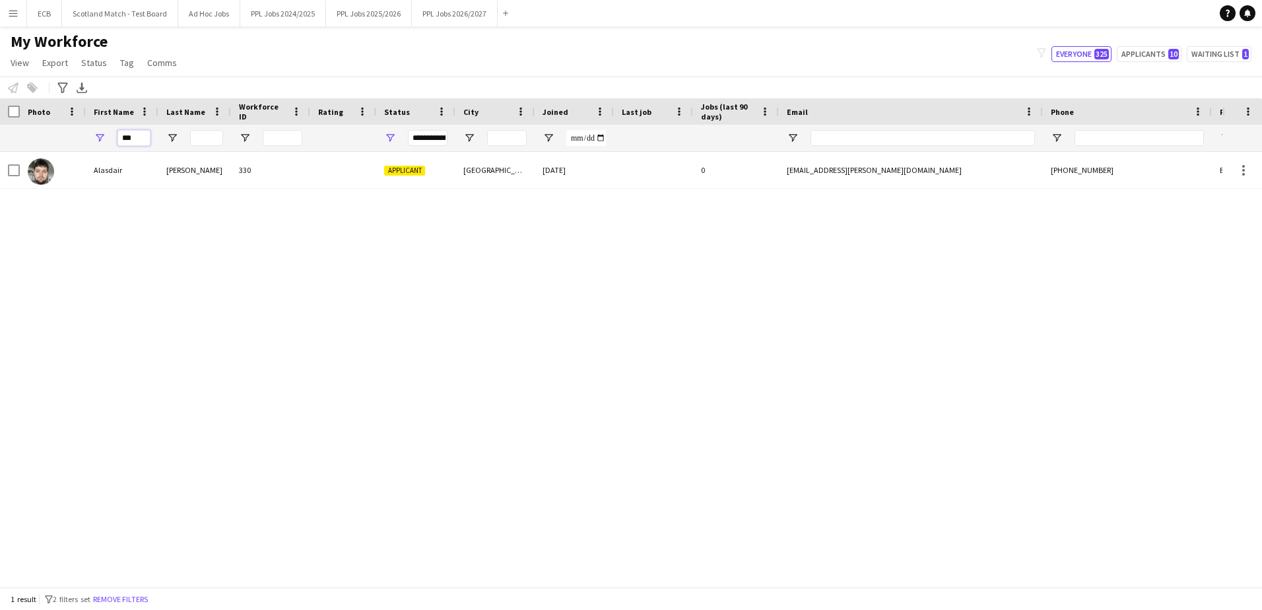
type input "***"
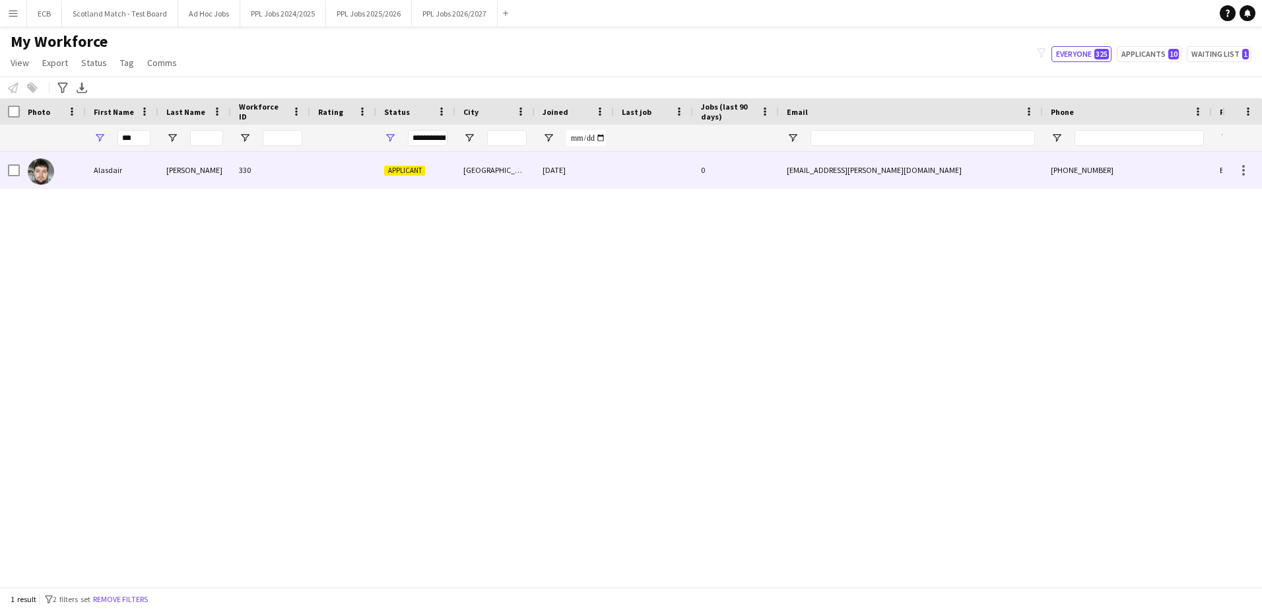
click at [139, 168] on div "Alasdair" at bounding box center [122, 170] width 73 height 36
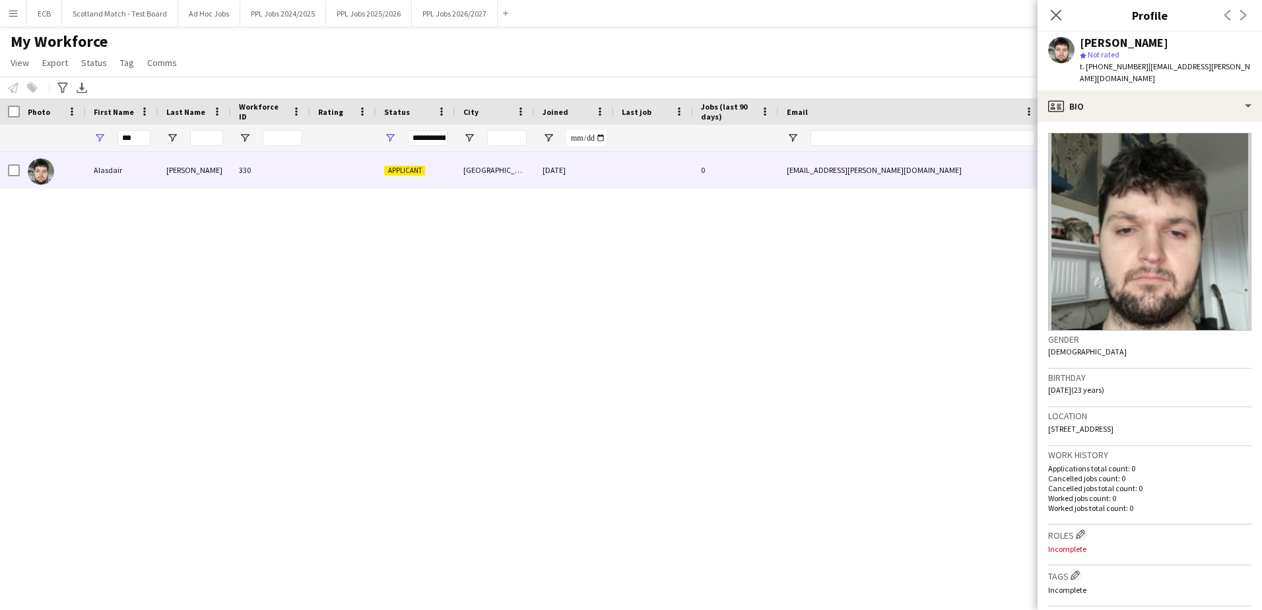
scroll to position [47, 0]
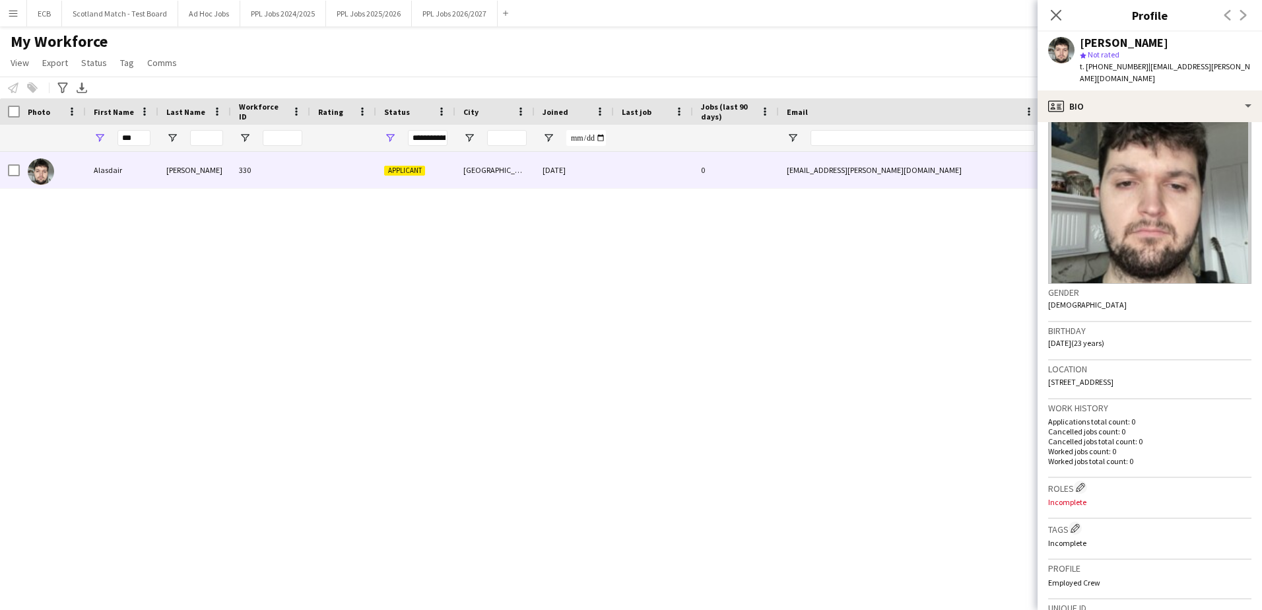
click at [1081, 494] on h3 "Roles Edit crew company roles" at bounding box center [1149, 488] width 203 height 14
click at [1081, 488] on app-icon "Edit crew company roles" at bounding box center [1080, 487] width 9 height 9
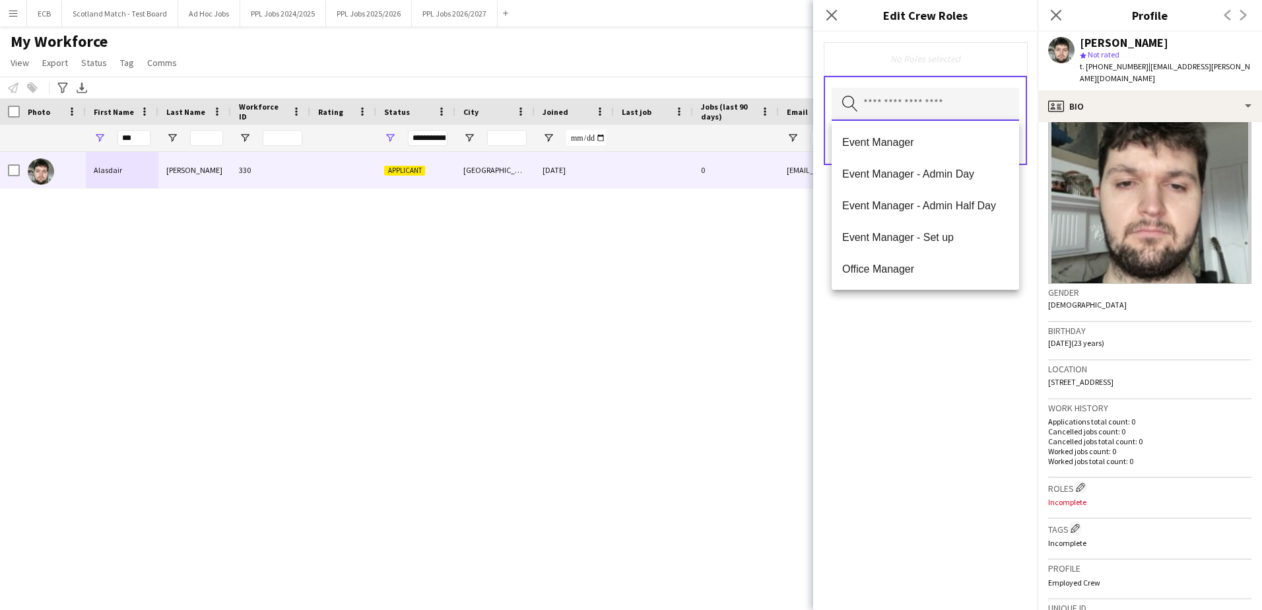
click at [906, 106] on input "text" at bounding box center [925, 104] width 187 height 33
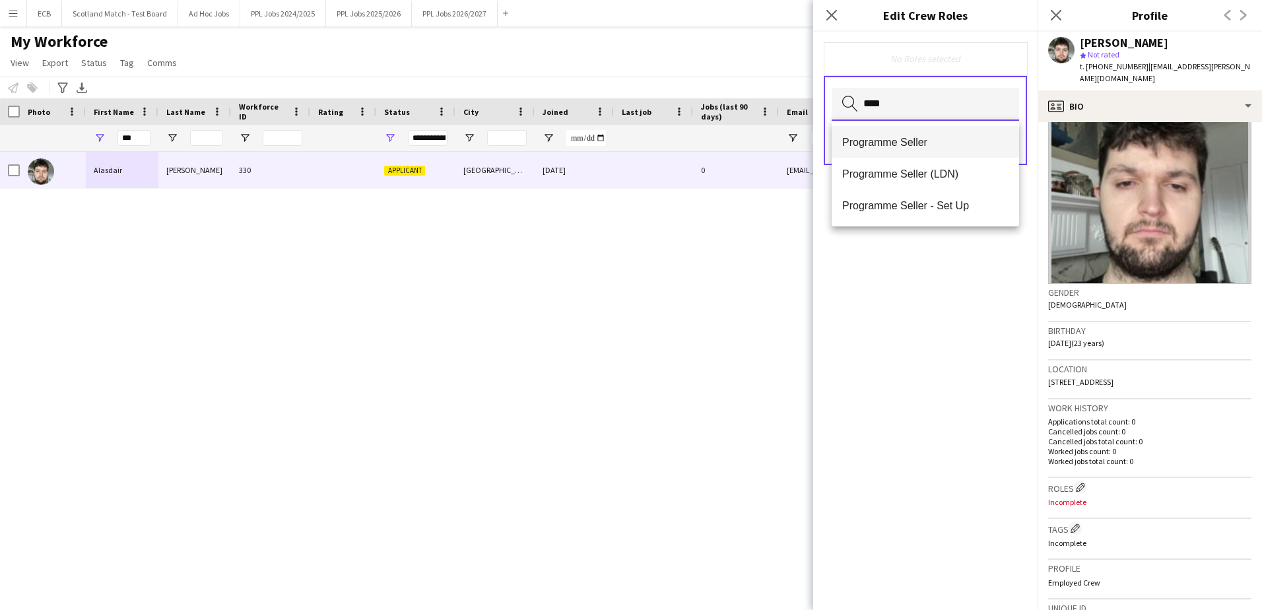
type input "****"
click at [898, 147] on span "Programme Seller" at bounding box center [925, 142] width 166 height 13
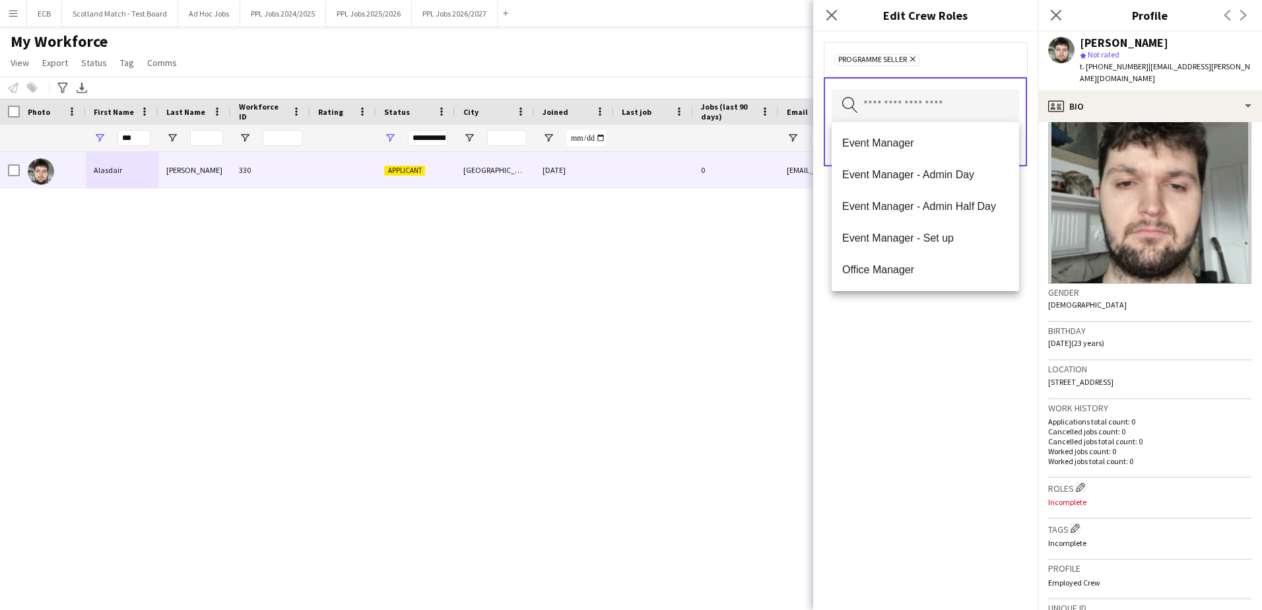
click at [924, 386] on div "Programme Seller Remove Search by role type Save" at bounding box center [925, 321] width 224 height 578
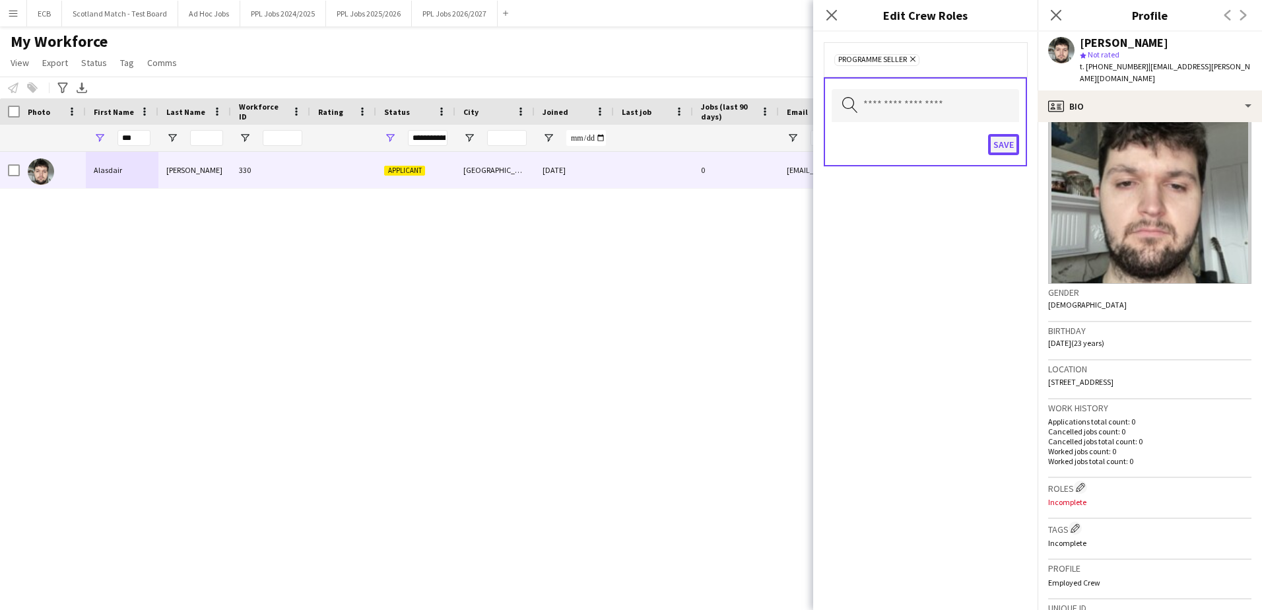
click at [1003, 141] on button "Save" at bounding box center [1003, 144] width 31 height 21
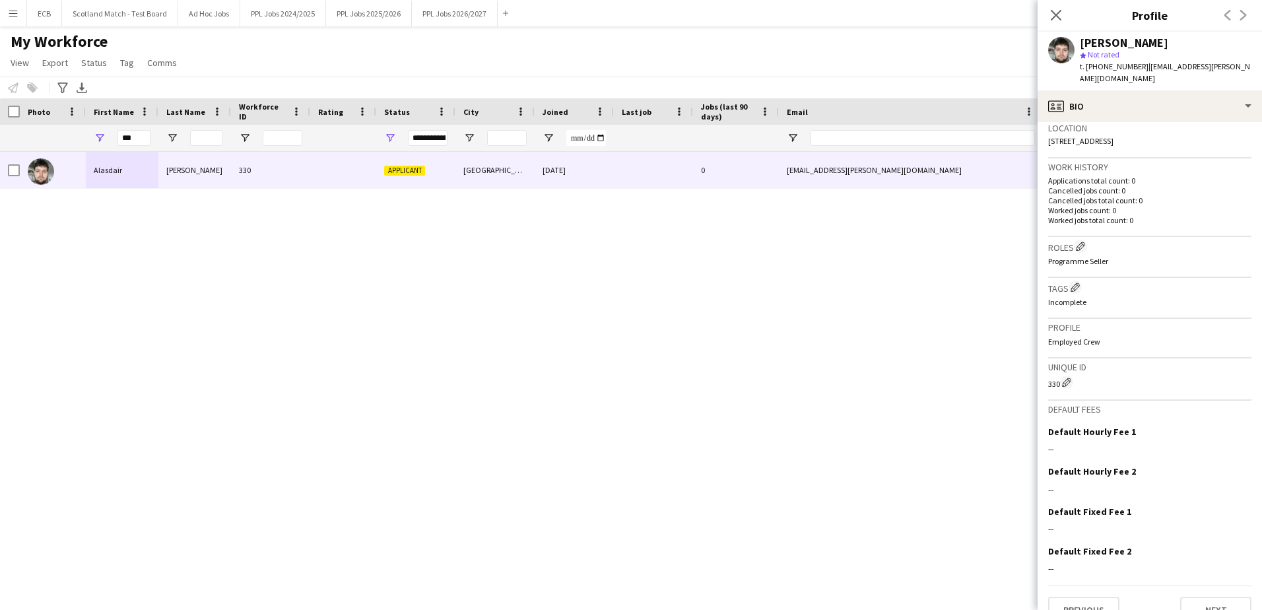
scroll to position [312, 0]
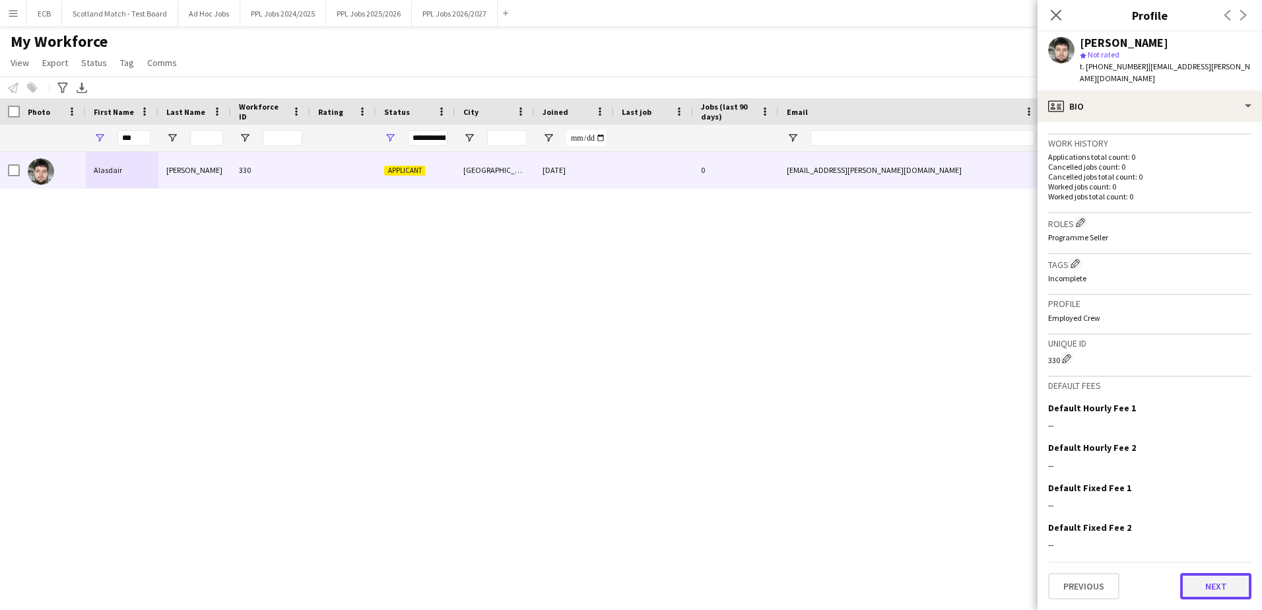
click at [1222, 586] on button "Next" at bounding box center [1215, 586] width 71 height 26
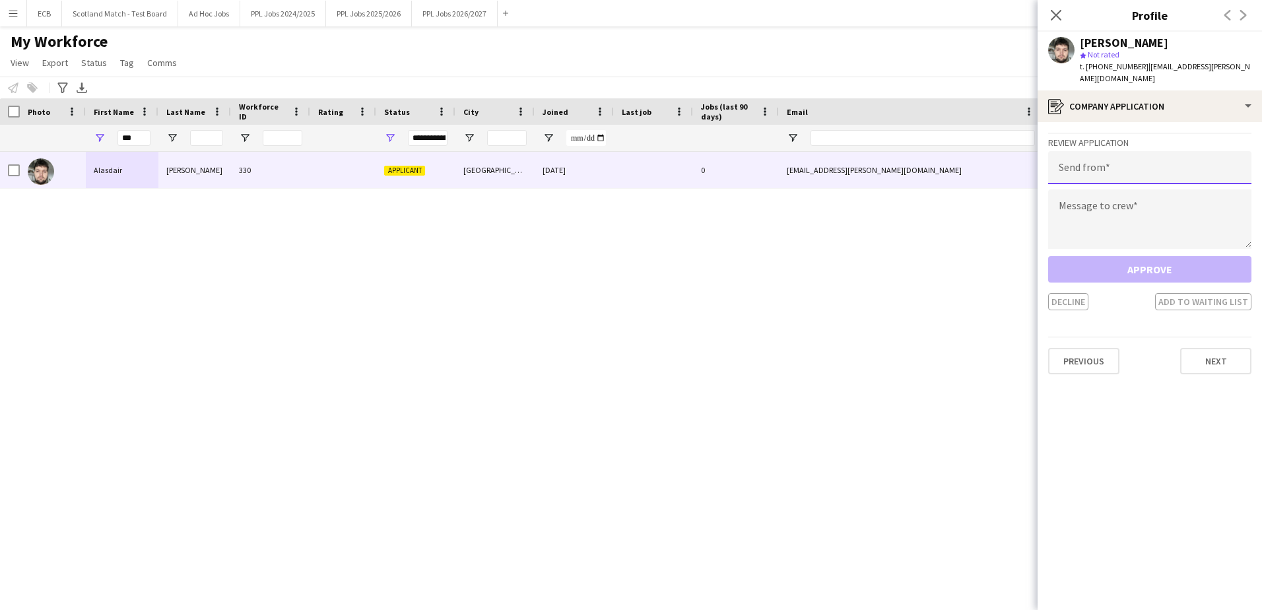
click at [1126, 167] on input "email" at bounding box center [1149, 167] width 203 height 33
type input "**********"
click at [1125, 201] on textarea at bounding box center [1149, 218] width 203 height 59
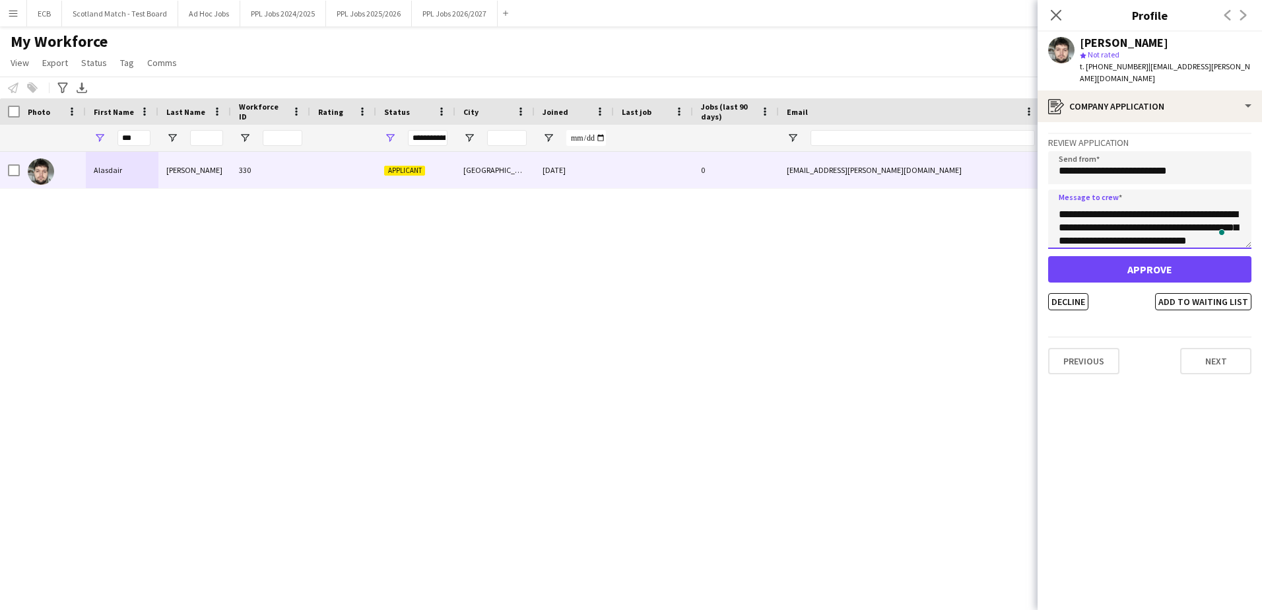
scroll to position [34, 0]
type textarea "**********"
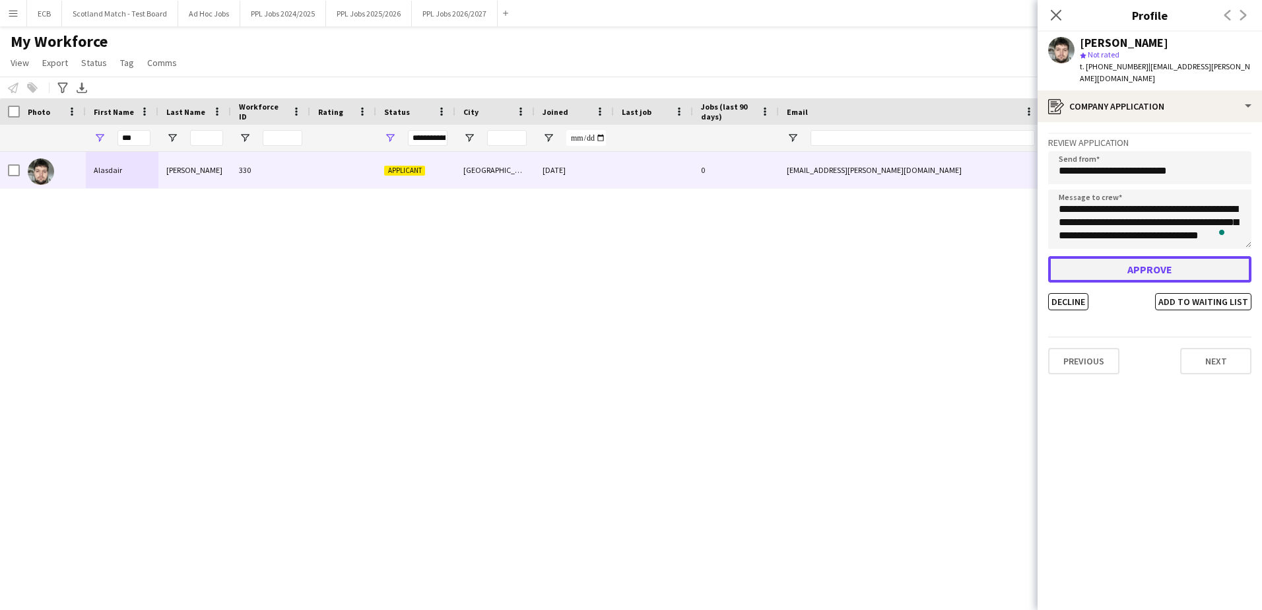
click at [1148, 265] on button "Approve" at bounding box center [1149, 269] width 203 height 26
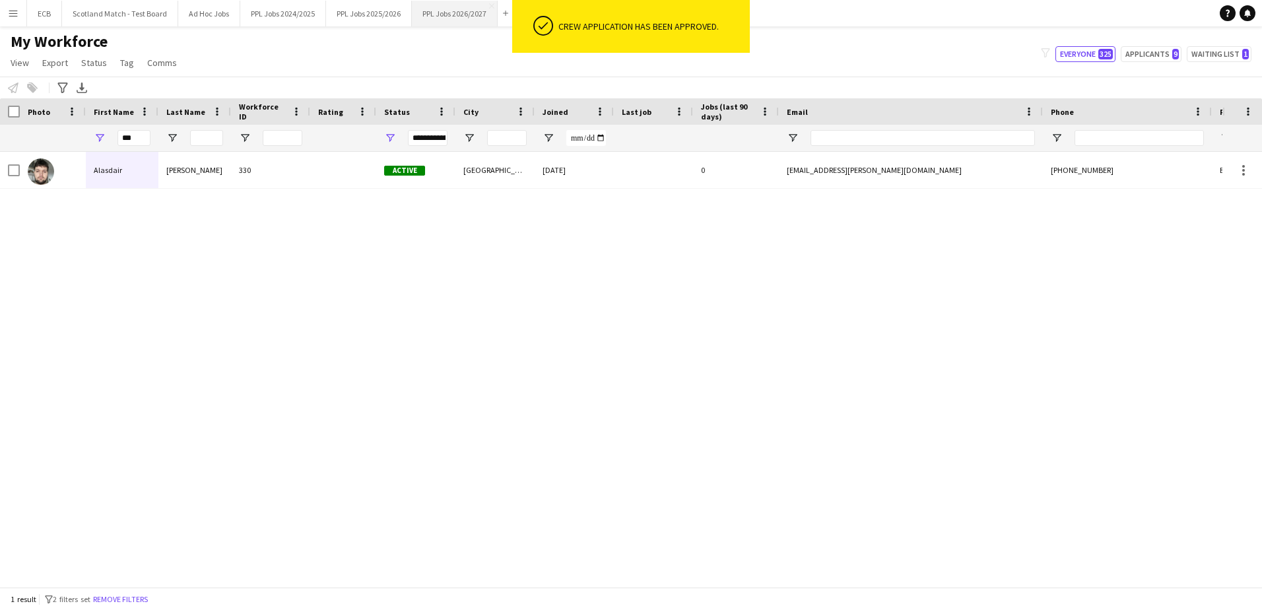
click at [454, 13] on button "PPL Jobs 2026/2027 Close" at bounding box center [455, 14] width 86 height 26
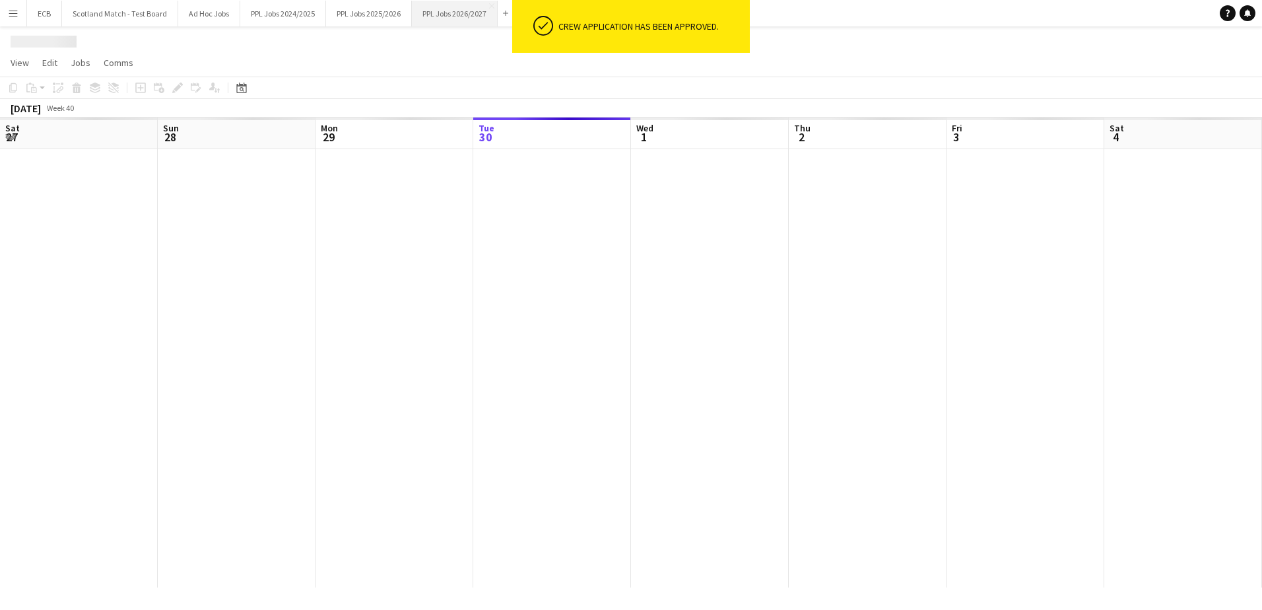
scroll to position [0, 316]
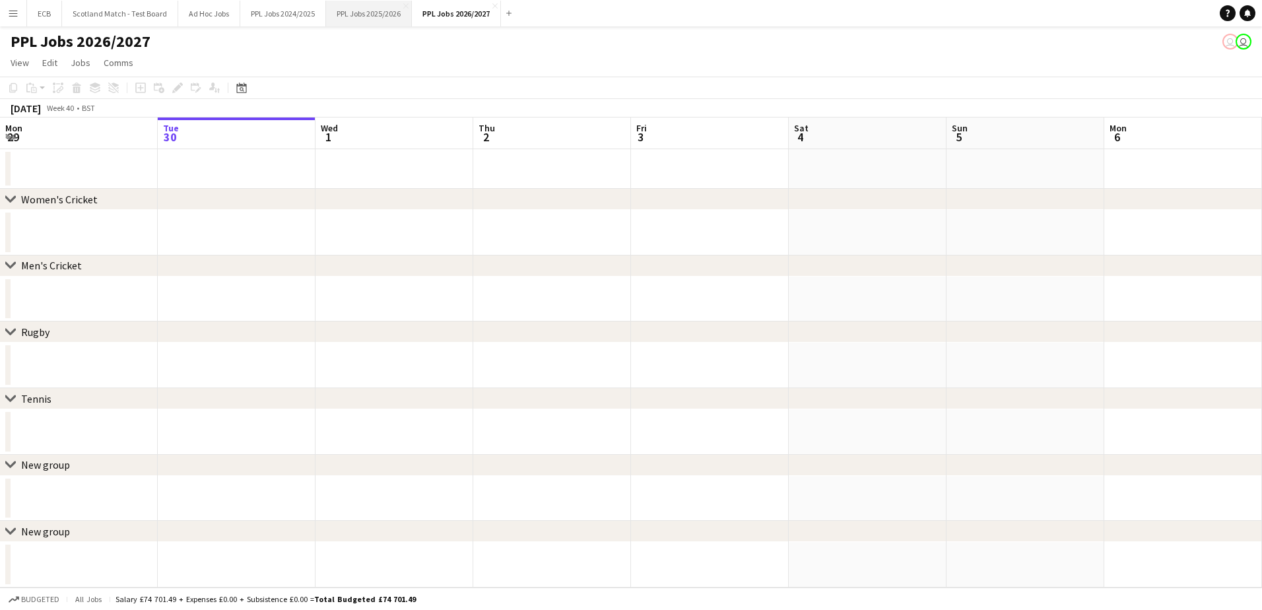
click at [356, 9] on button "PPL Jobs 2025/2026 Close" at bounding box center [369, 14] width 86 height 26
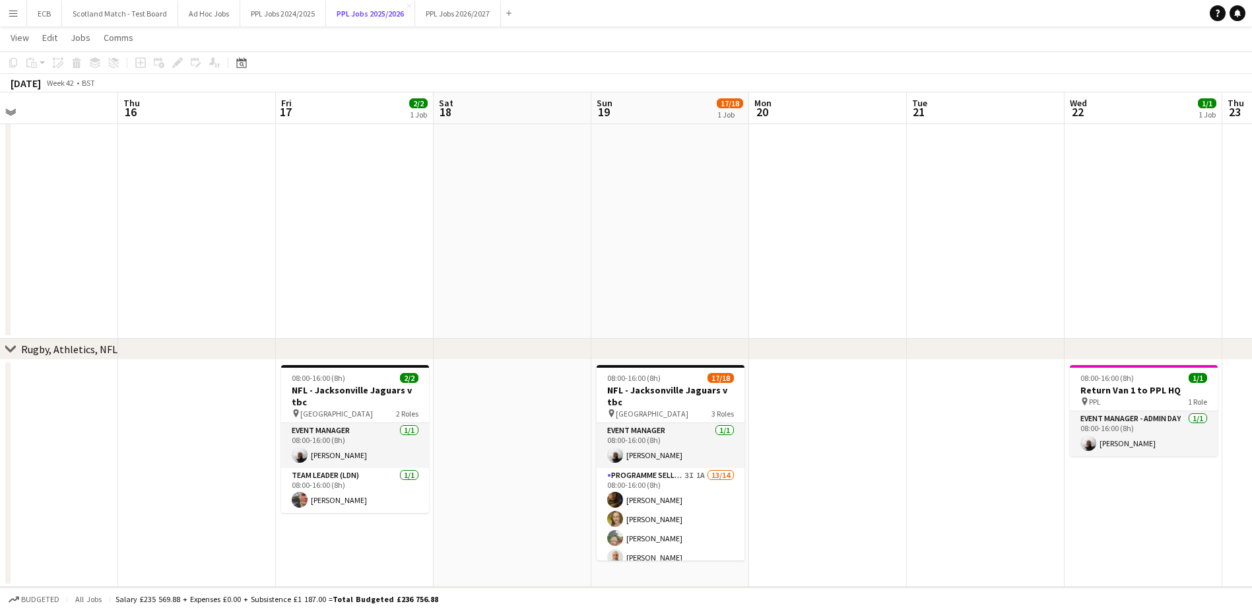
scroll to position [161, 0]
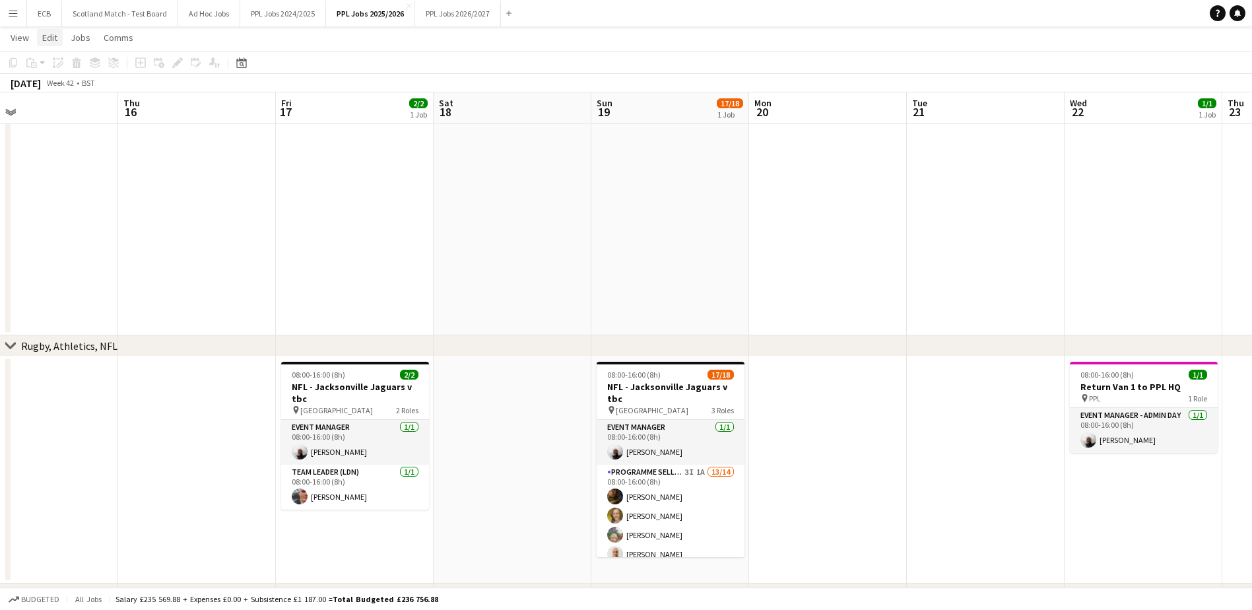
click at [53, 33] on span "Edit" at bounding box center [49, 38] width 15 height 12
click at [188, 38] on app-page-menu "View Day view expanded Day view collapsed Month view Date picker Jump to today …" at bounding box center [626, 38] width 1252 height 25
click at [9, 109] on app-icon "Expand/collapse" at bounding box center [10, 111] width 11 height 13
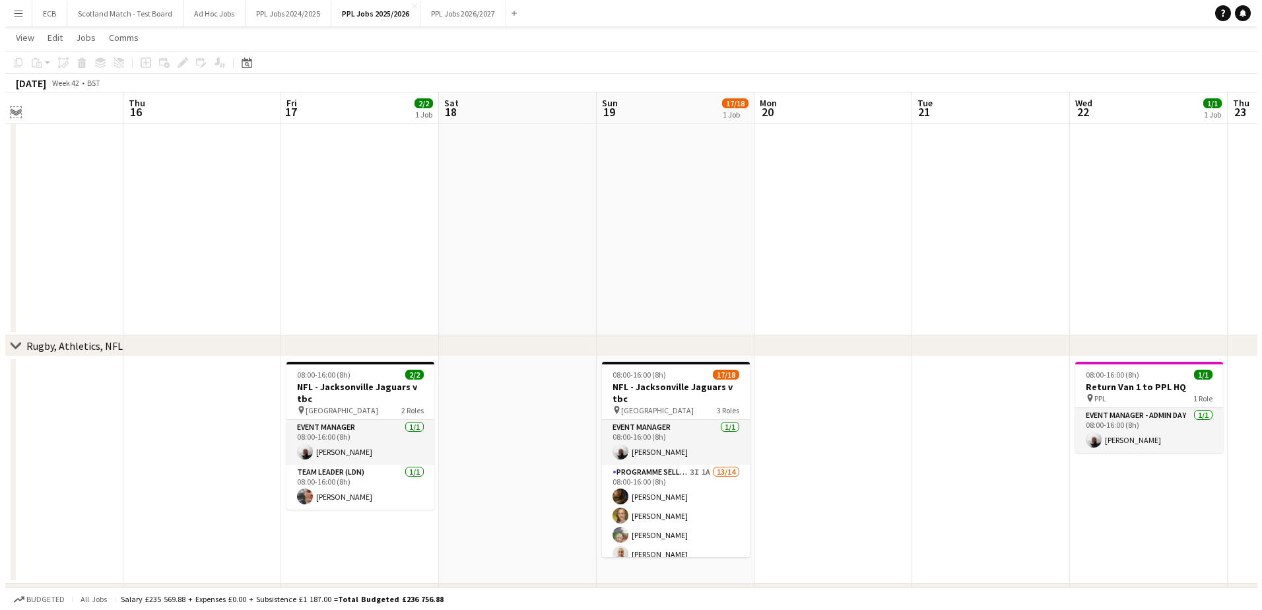
scroll to position [0, 0]
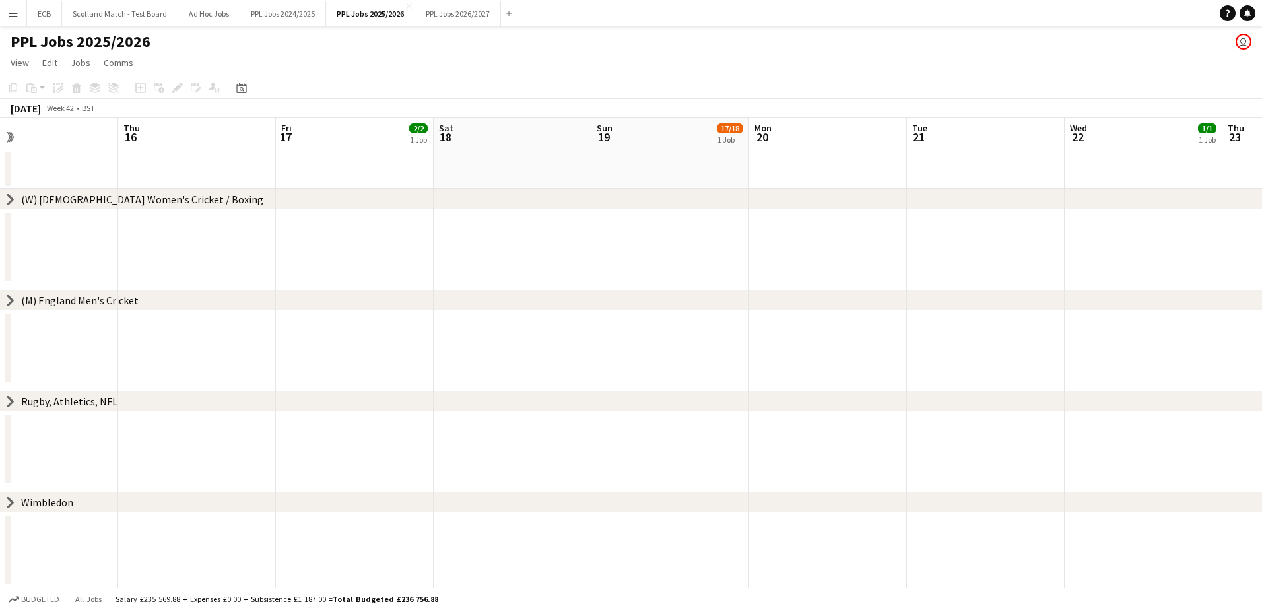
drag, startPoint x: 7, startPoint y: 399, endPoint x: 7, endPoint y: 145, distance: 254.1
click at [7, 145] on div "chevron-right (W) England Women's Cricket / Boxing chevron-right (M) England Me…" at bounding box center [631, 352] width 1262 height 470
click at [86, 63] on span "Jobs" at bounding box center [81, 63] width 20 height 12
click at [57, 61] on link "Edit" at bounding box center [50, 62] width 26 height 17
click at [30, 61] on link "View" at bounding box center [19, 62] width 29 height 17
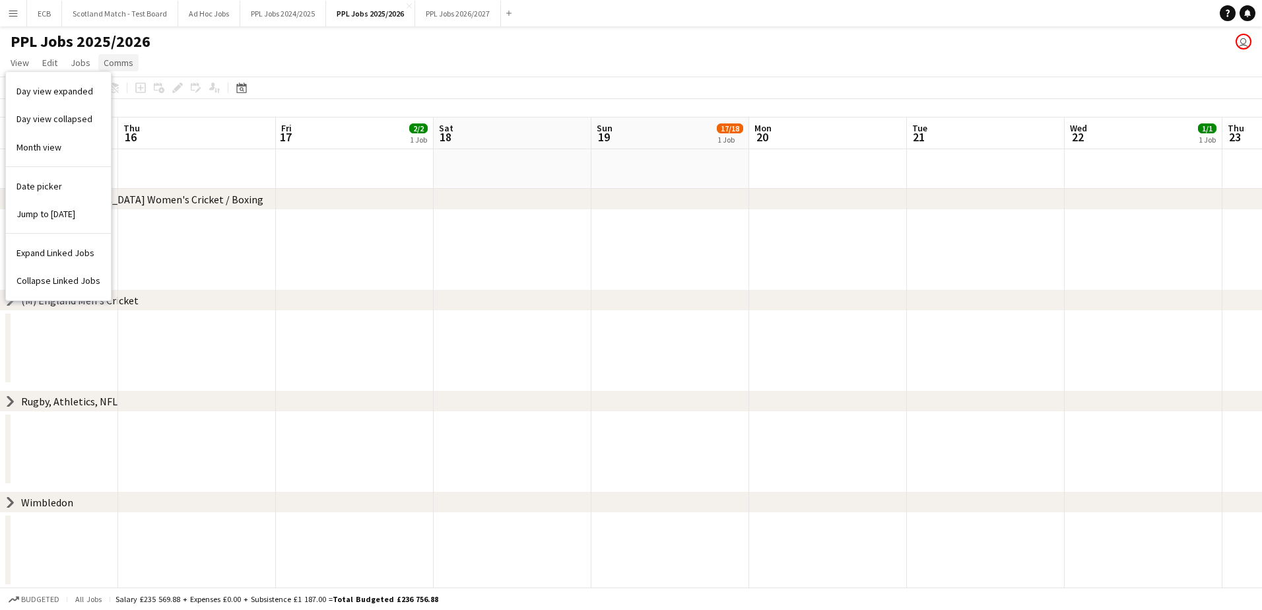
click at [117, 61] on span "Comms" at bounding box center [119, 63] width 30 height 12
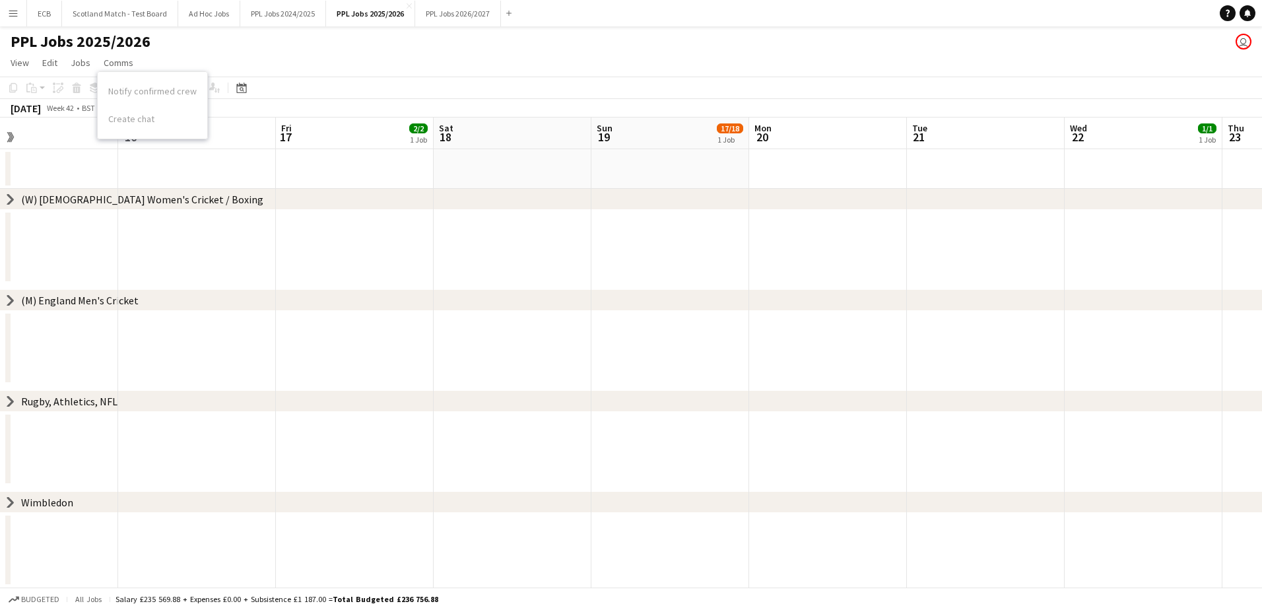
click at [223, 49] on div "PPL Jobs 2025/2026 user" at bounding box center [631, 38] width 1262 height 25
click at [11, 399] on icon at bounding box center [10, 402] width 5 height 10
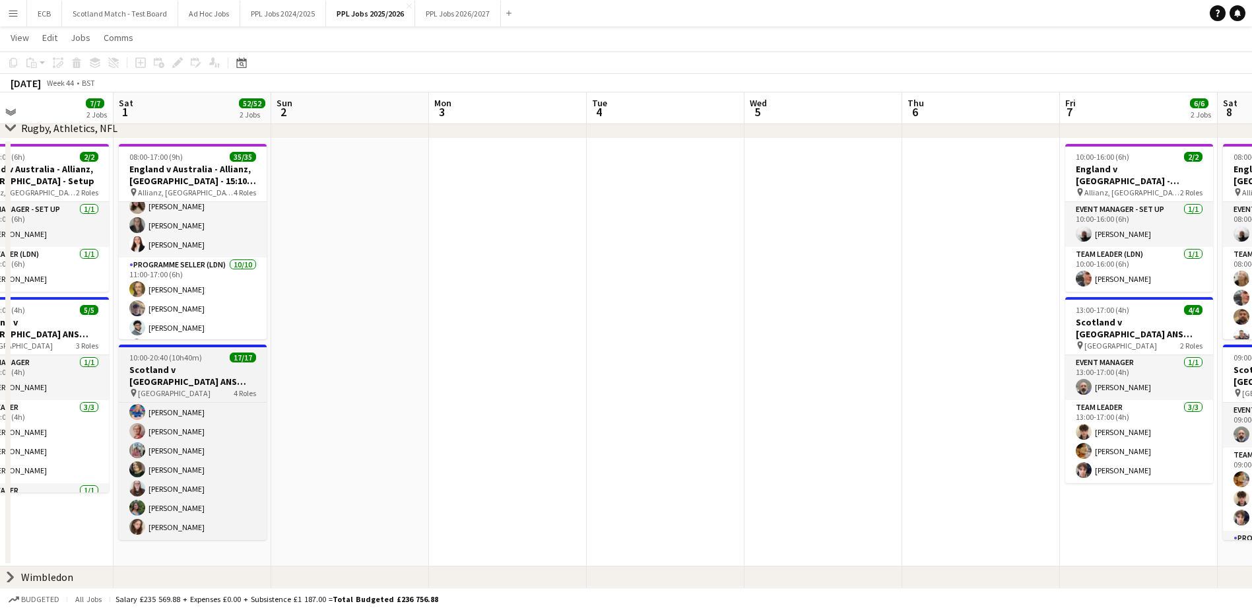
scroll to position [0, 484]
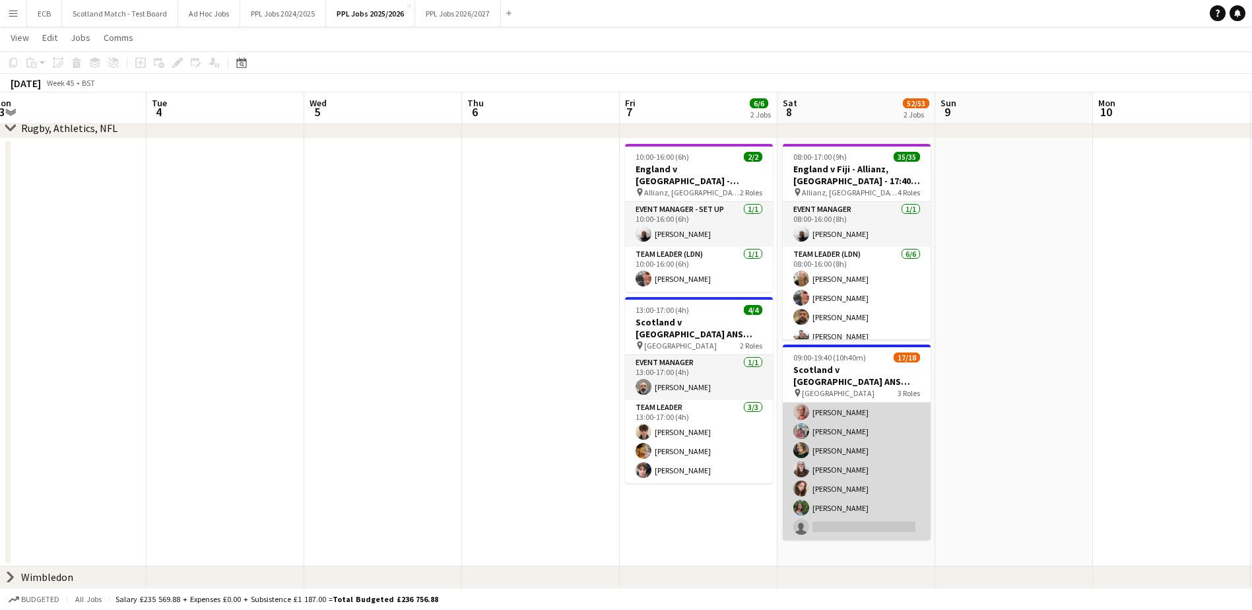
click at [855, 446] on app-card-role "Programme Seller 13/14 13:40-19:40 (6h) Andris Siltans Anna Thomson Harrison St…" at bounding box center [857, 393] width 148 height 294
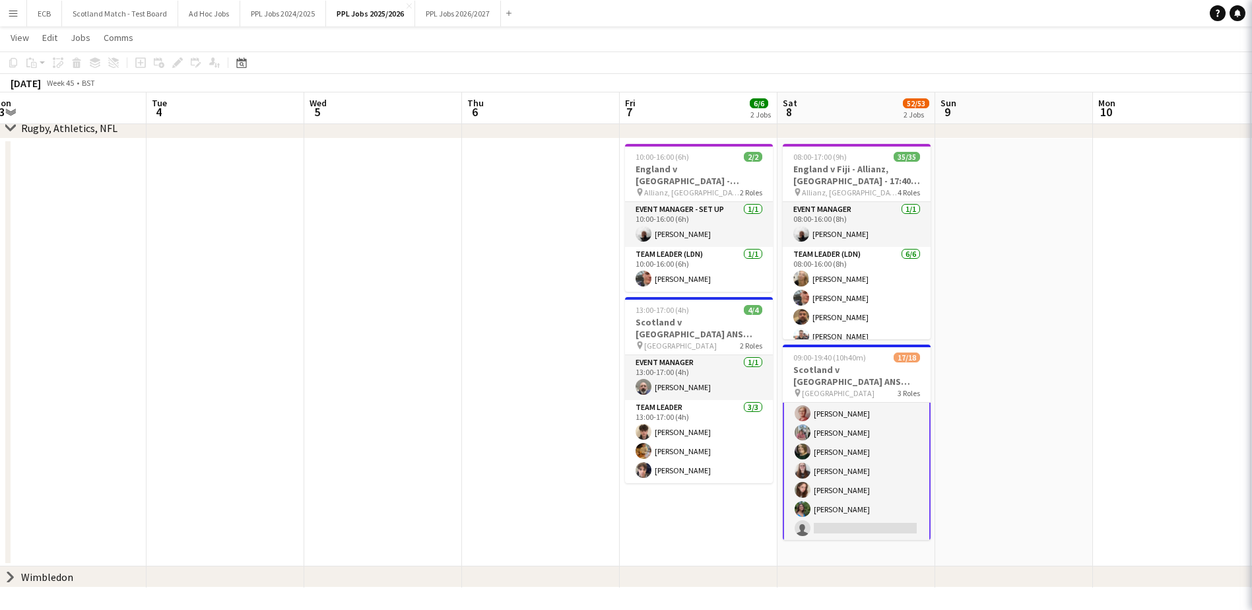
scroll to position [286, 0]
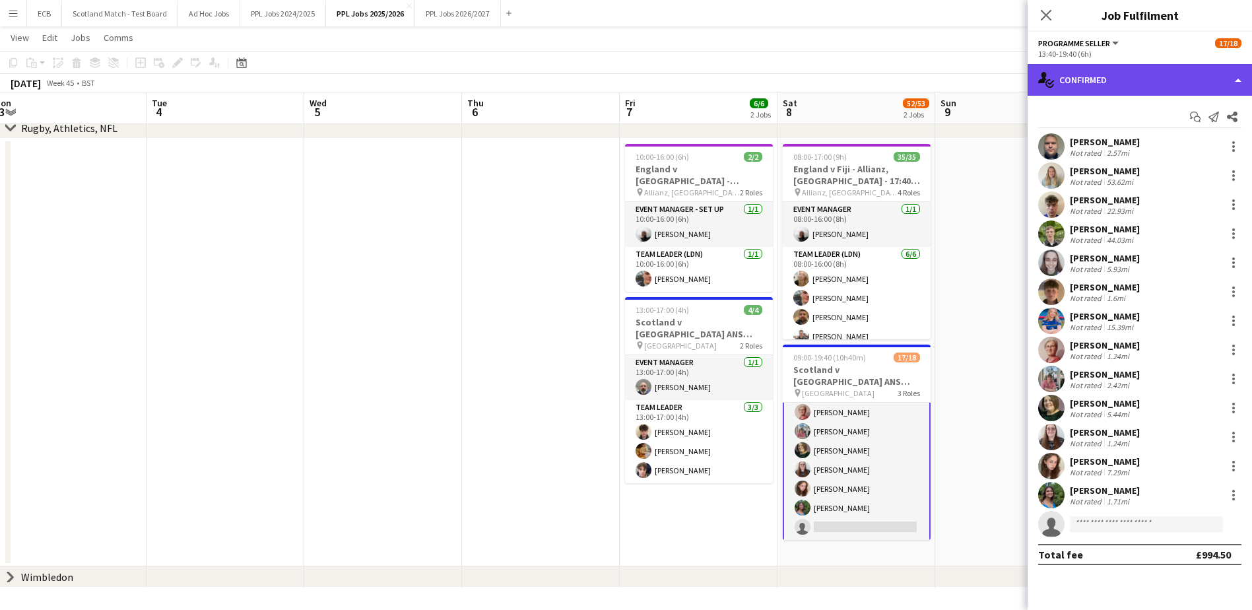
click at [1160, 83] on div "single-neutral-actions-check-2 Confirmed" at bounding box center [1140, 80] width 224 height 32
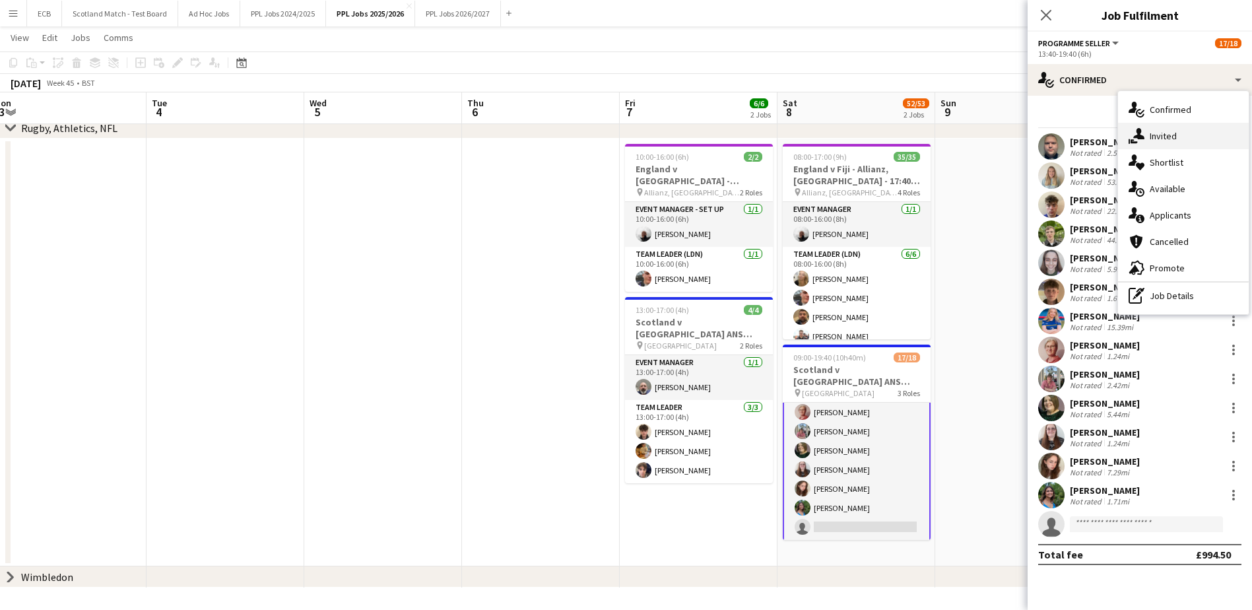
click at [1174, 139] on span "Invited" at bounding box center [1163, 136] width 27 height 12
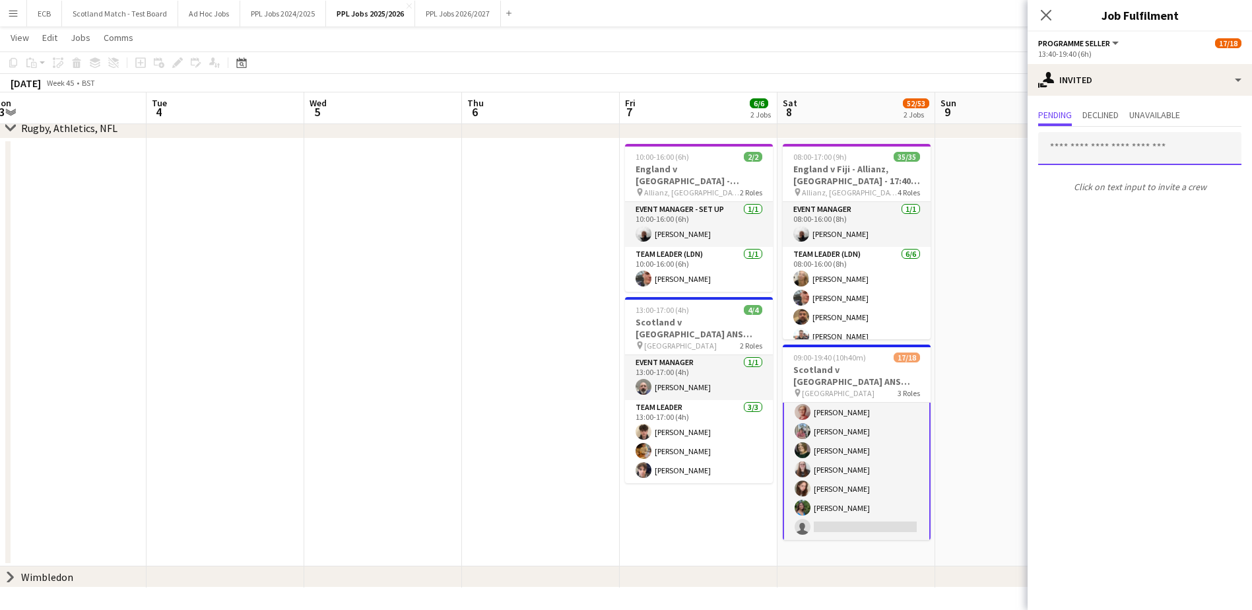
click at [1174, 143] on input "text" at bounding box center [1139, 148] width 203 height 33
type input "***"
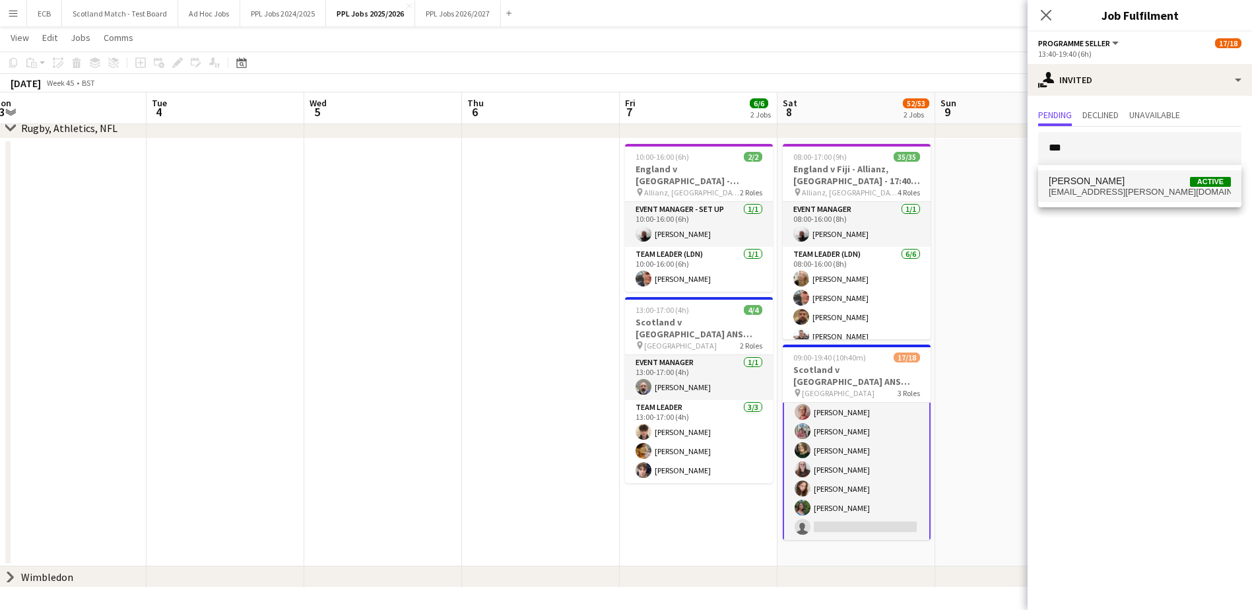
click at [1067, 188] on span "alasdair.cuthbertson@gmail.com" at bounding box center [1140, 192] width 182 height 11
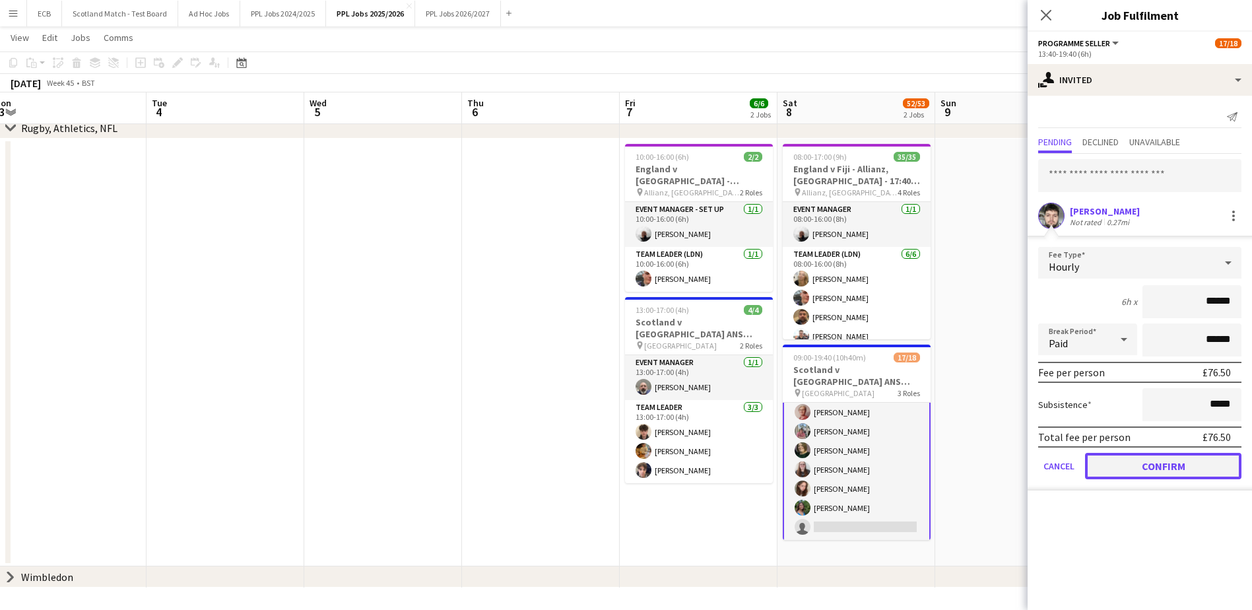
click at [1176, 471] on button "Confirm" at bounding box center [1163, 466] width 156 height 26
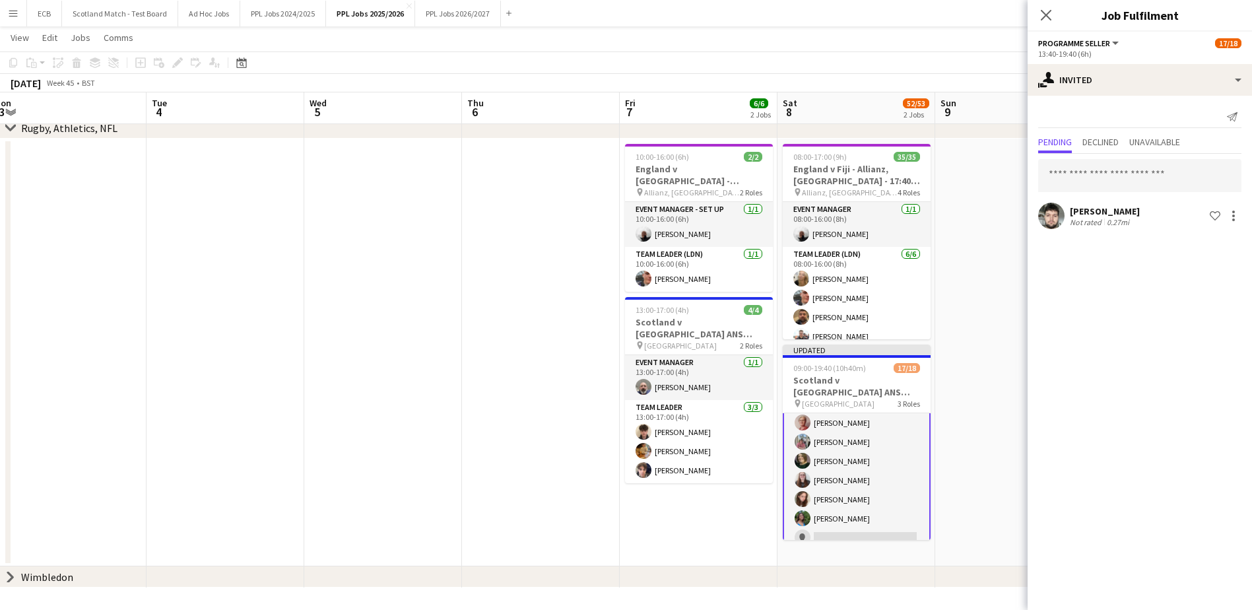
click at [994, 304] on app-date-cell at bounding box center [1014, 353] width 158 height 428
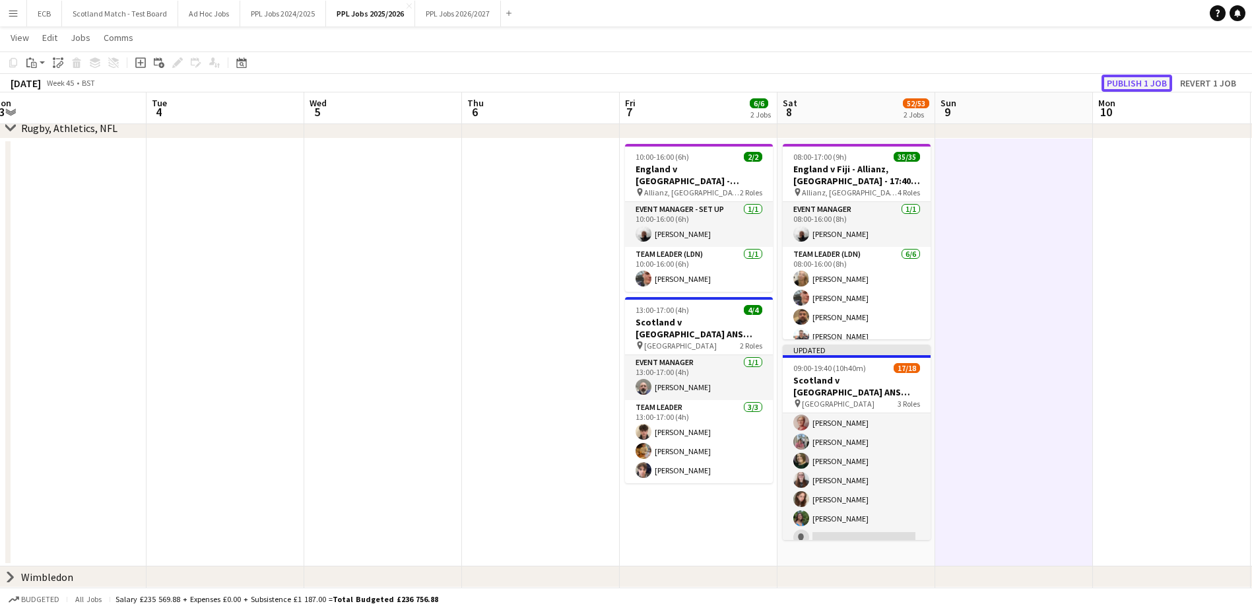
click at [1157, 77] on button "Publish 1 job" at bounding box center [1137, 83] width 71 height 17
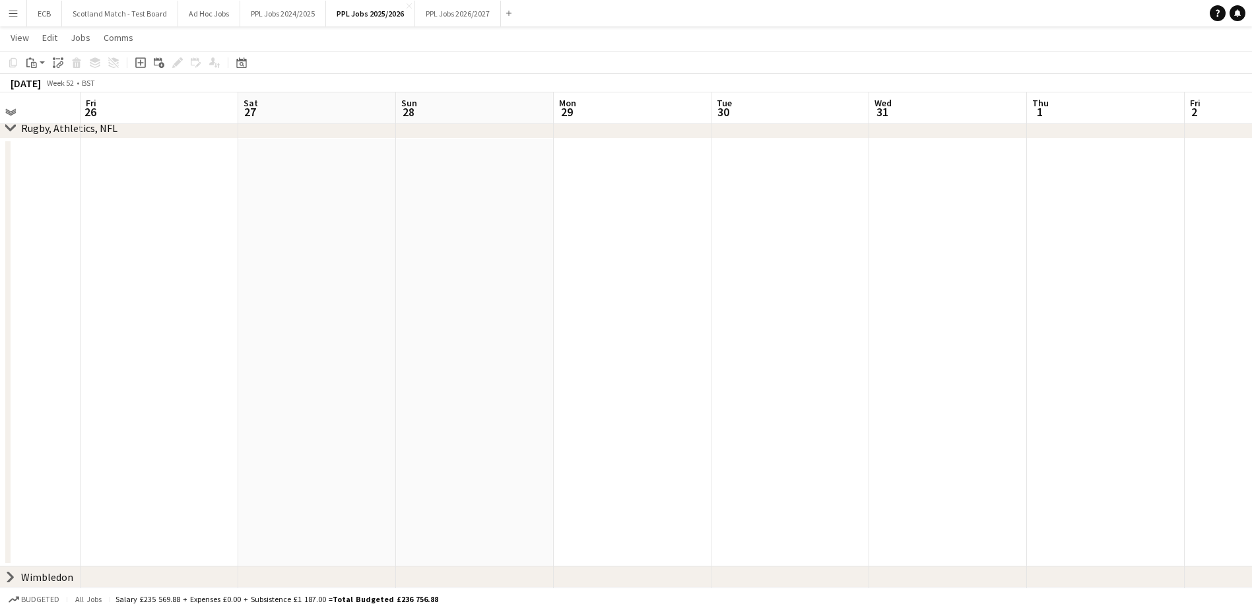
scroll to position [0, 393]
click at [482, 7] on button "PPL Jobs 2026/2027 Close" at bounding box center [458, 14] width 86 height 26
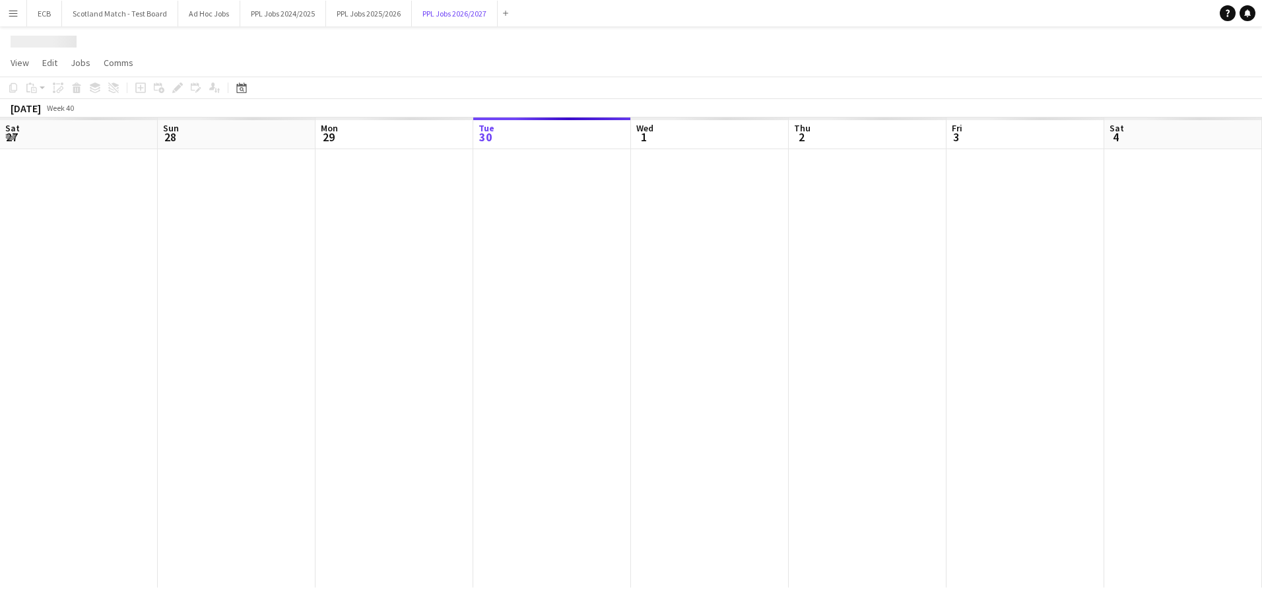
scroll to position [0, 316]
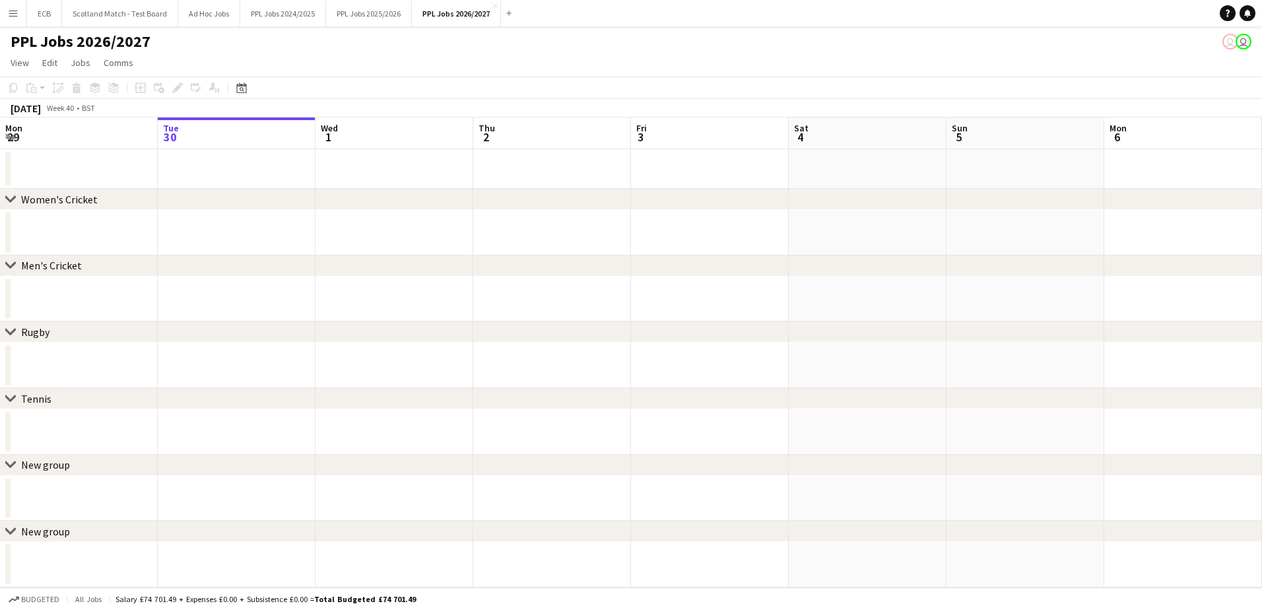
click at [754, 296] on app-date-cell at bounding box center [710, 300] width 158 height 46
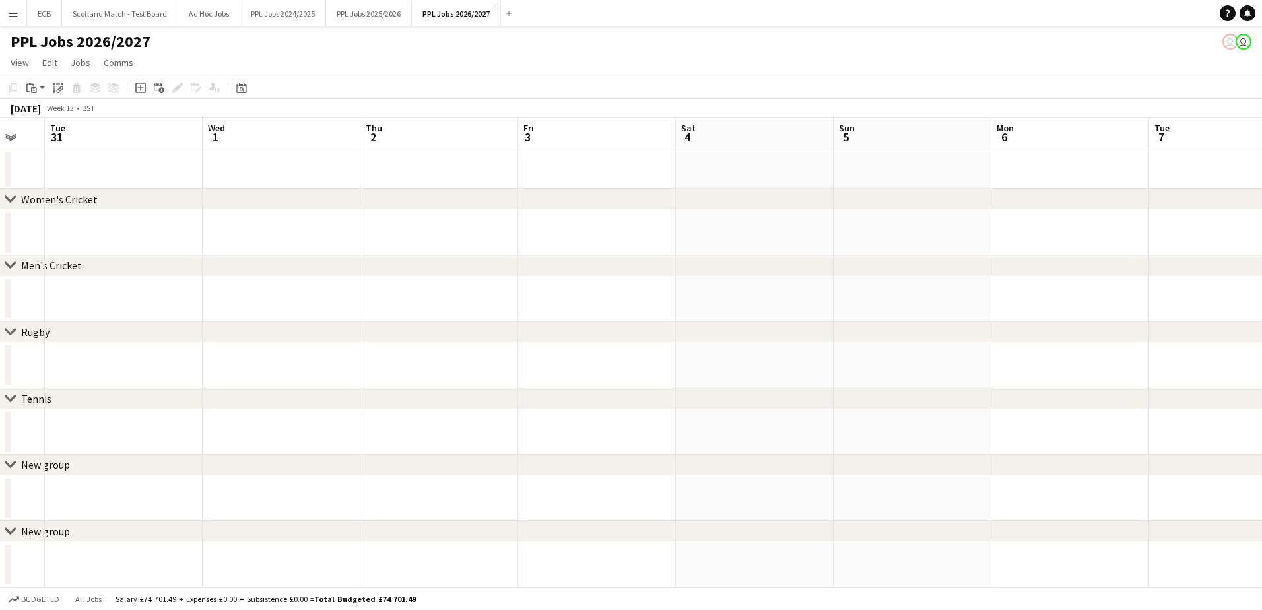
scroll to position [0, 450]
click at [52, 371] on app-date-cell at bounding box center [102, 366] width 158 height 46
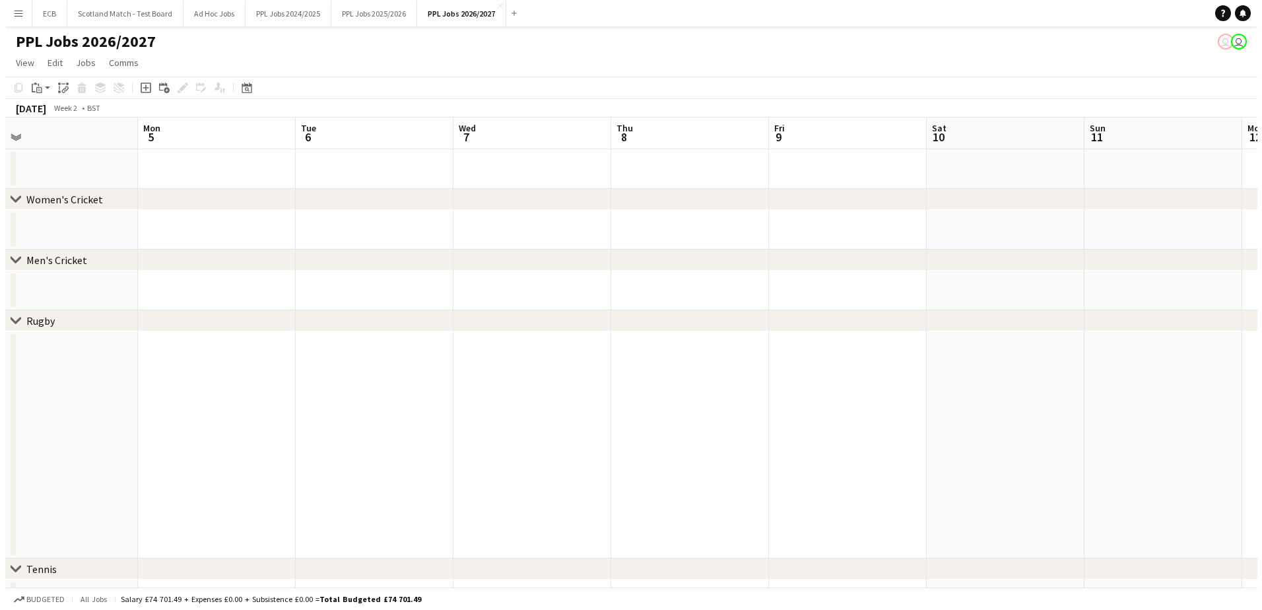
scroll to position [0, 288]
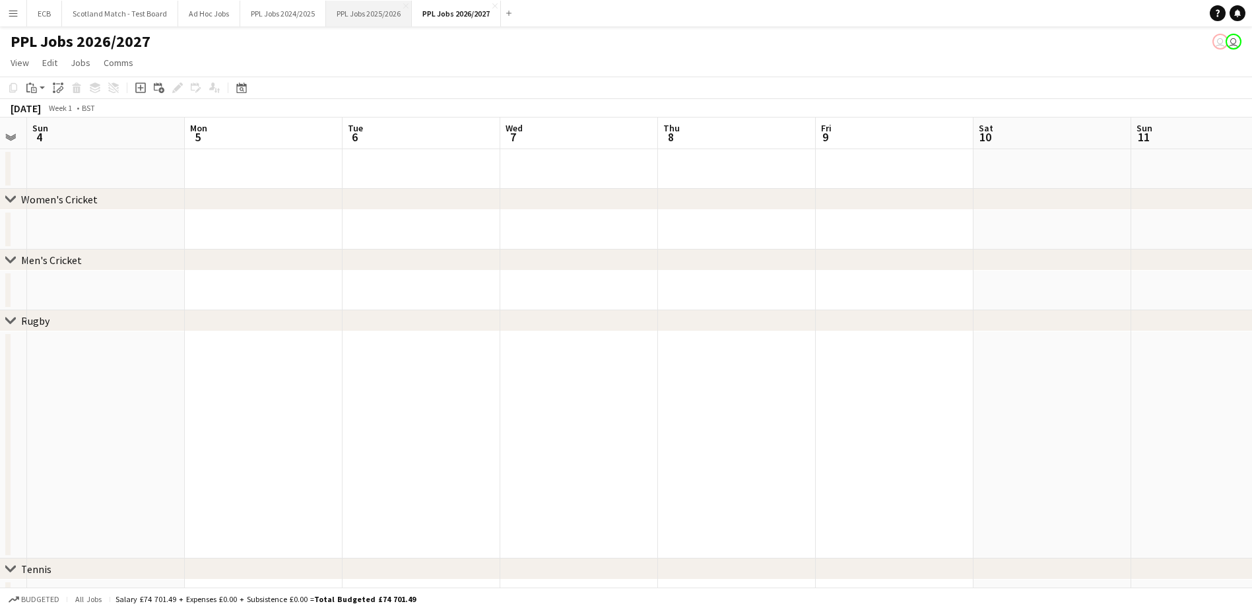
click at [396, 12] on button "PPL Jobs 2025/2026 Close" at bounding box center [369, 14] width 86 height 26
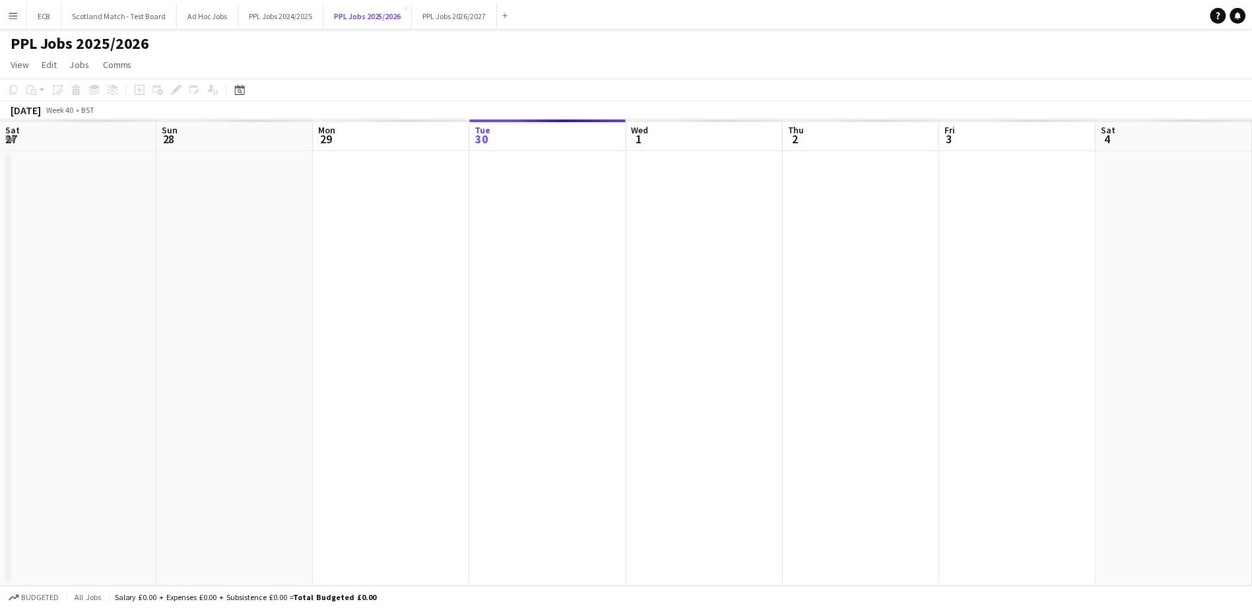
scroll to position [0, 316]
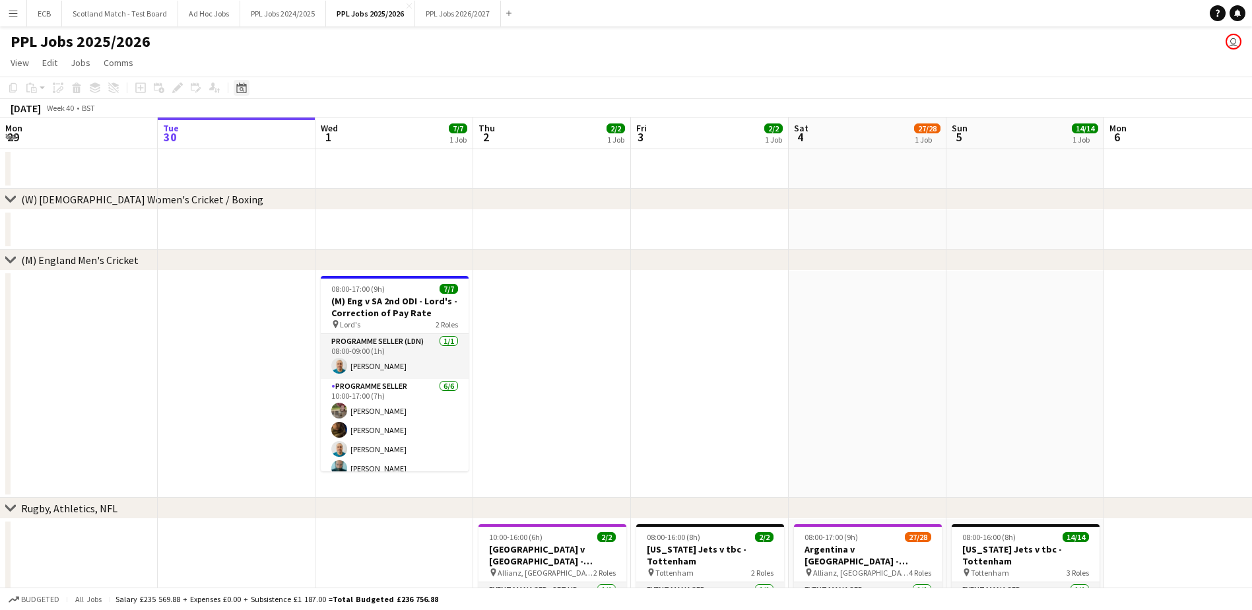
click at [241, 89] on icon "Date picker" at bounding box center [241, 88] width 11 height 11
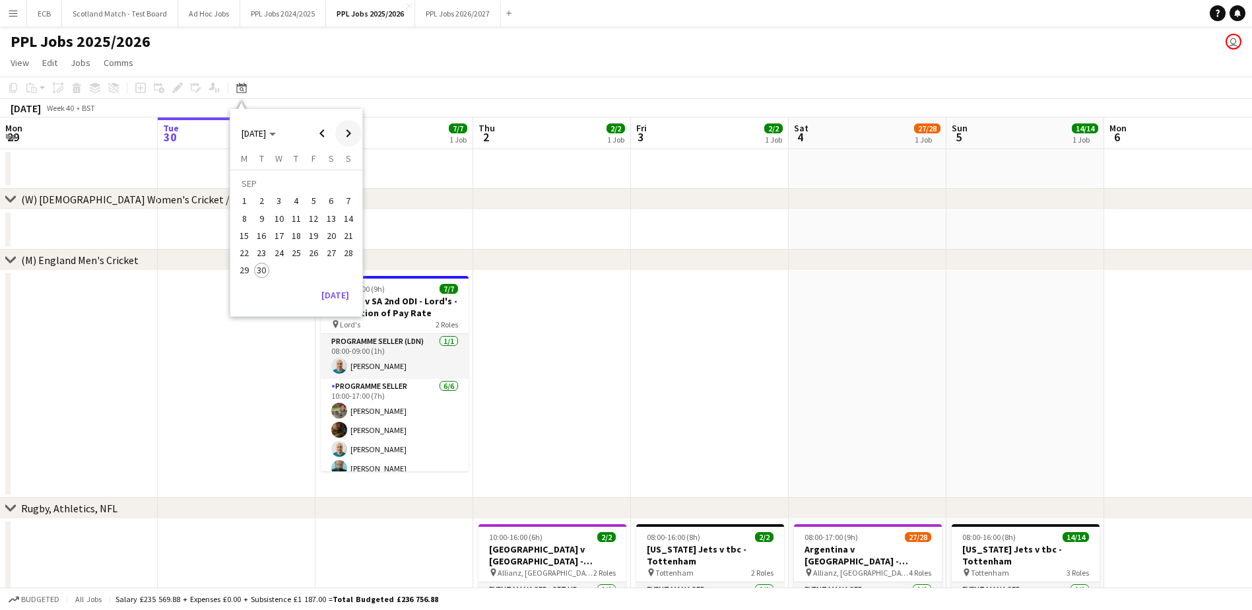
click at [345, 126] on span "Next month" at bounding box center [348, 133] width 26 height 26
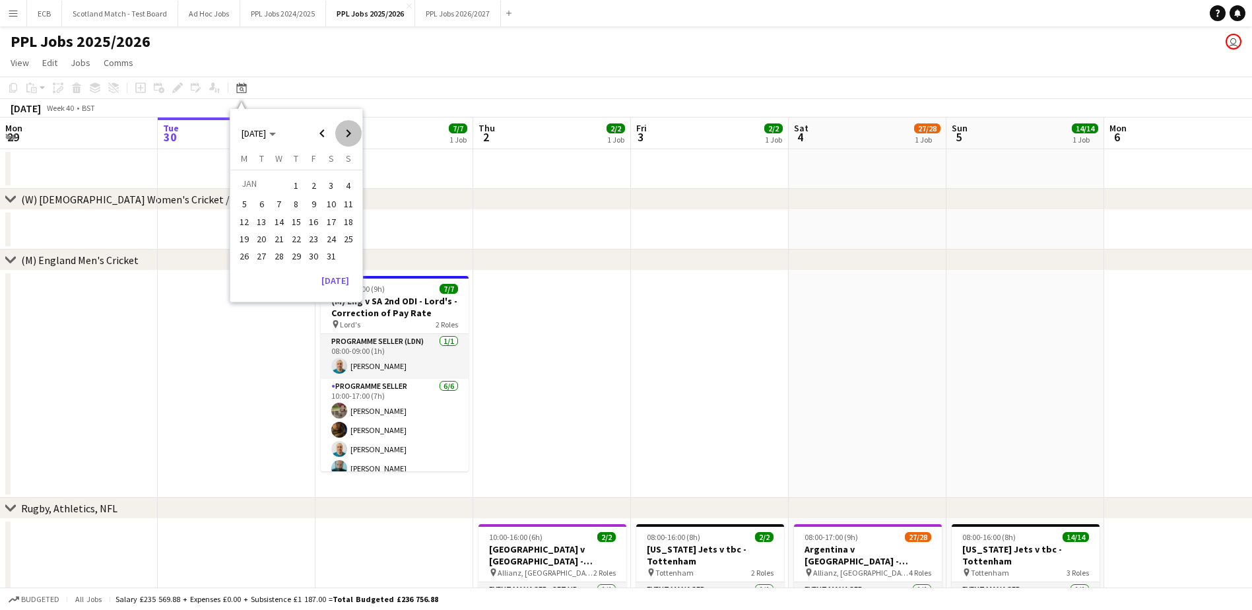
click at [345, 126] on span "Next month" at bounding box center [348, 133] width 26 height 26
click at [330, 131] on span "Previous month" at bounding box center [322, 133] width 26 height 26
click at [345, 189] on span "1" at bounding box center [349, 185] width 16 height 18
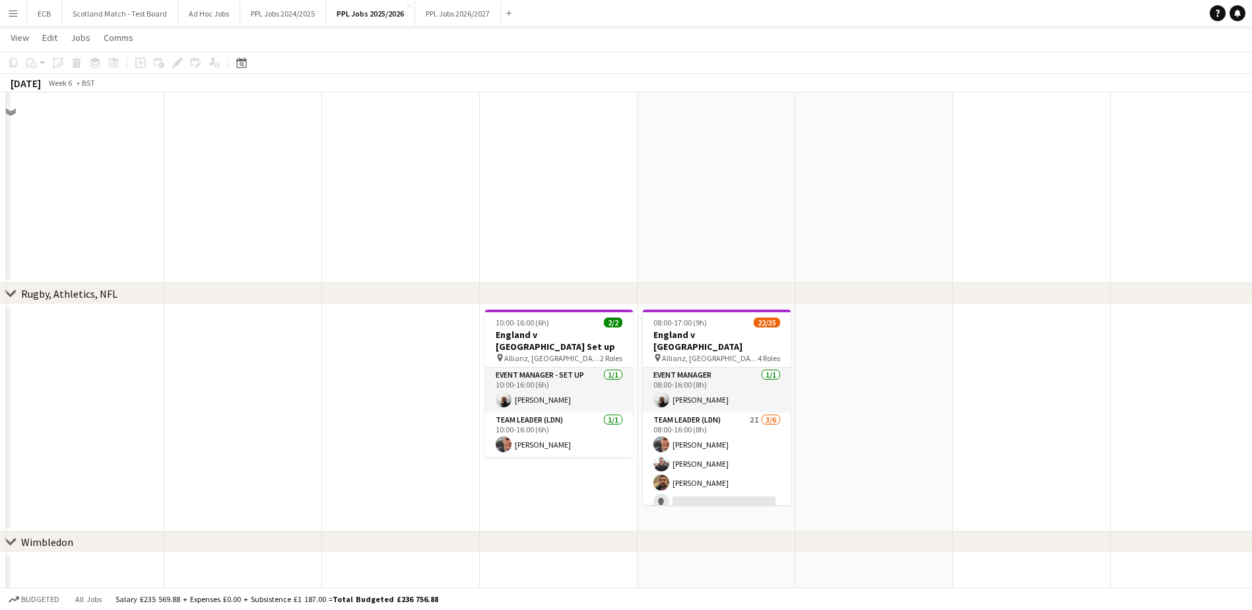
scroll to position [218, 0]
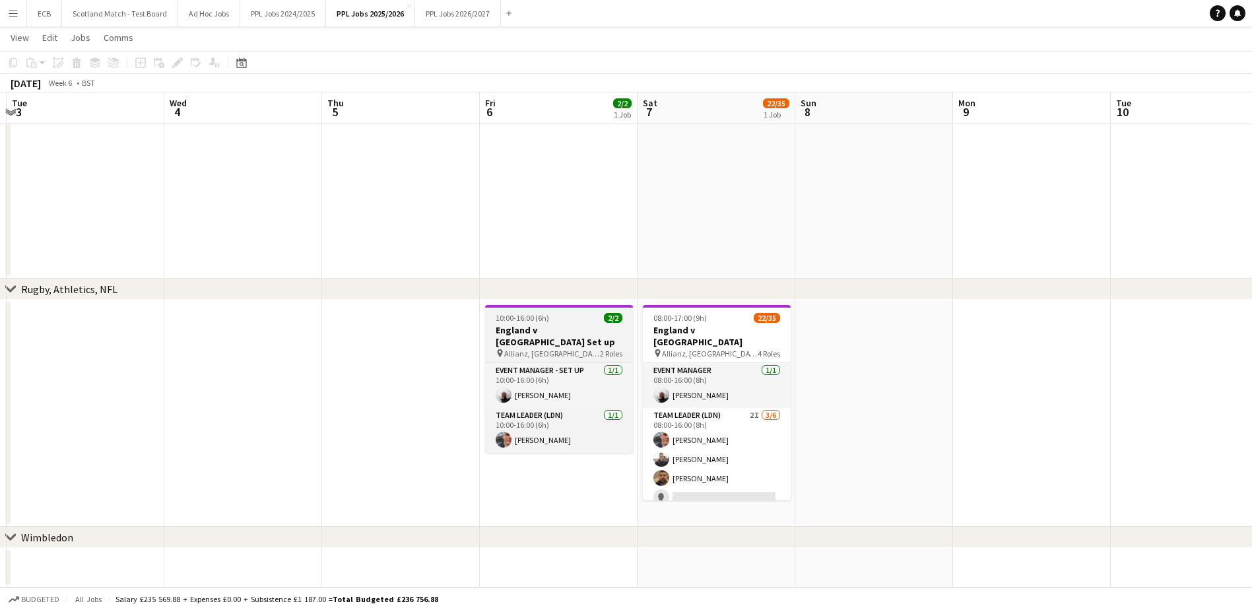
click at [565, 327] on h3 "England v [GEOGRAPHIC_DATA] Set up" at bounding box center [559, 336] width 148 height 24
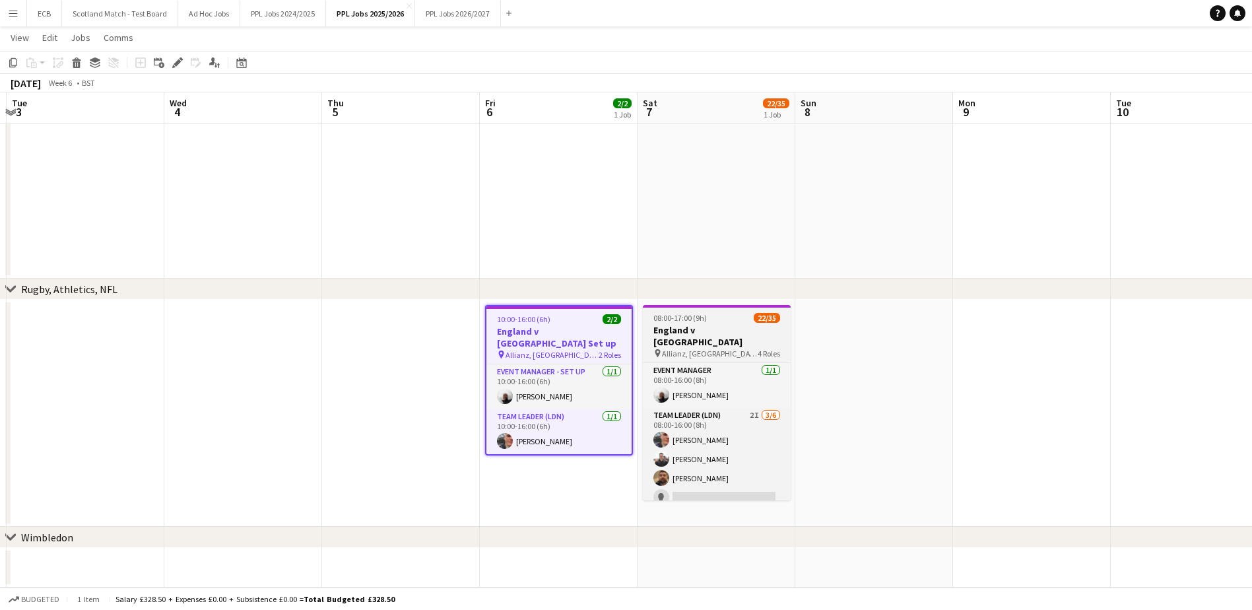
click at [668, 327] on h3 "England v [GEOGRAPHIC_DATA]" at bounding box center [717, 336] width 148 height 24
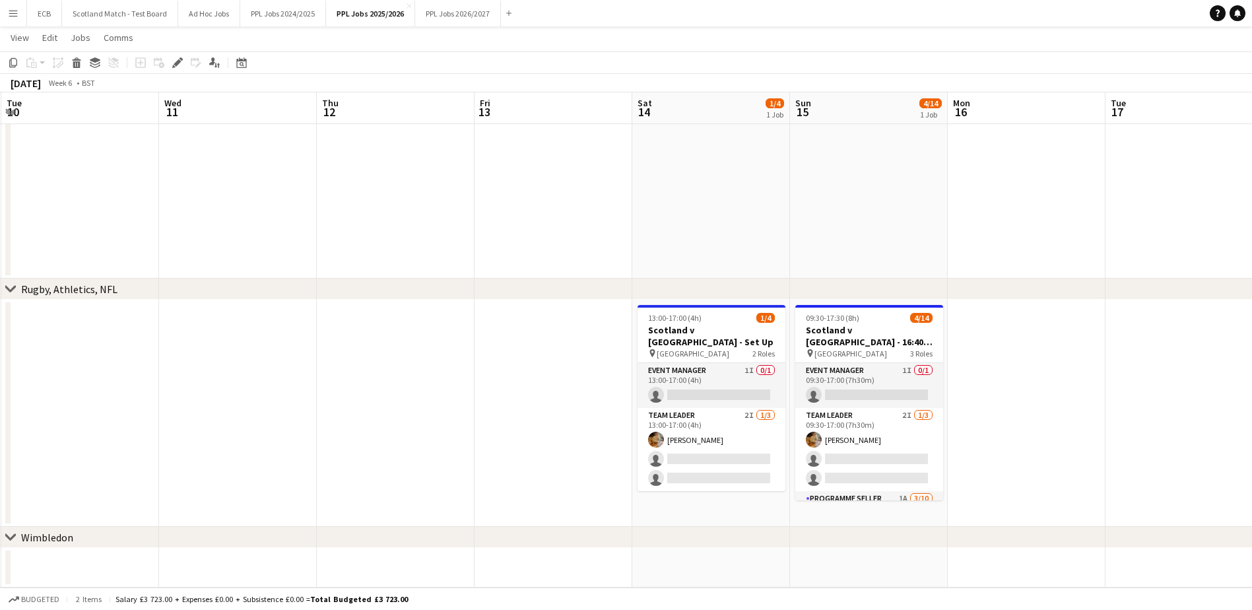
scroll to position [0, 470]
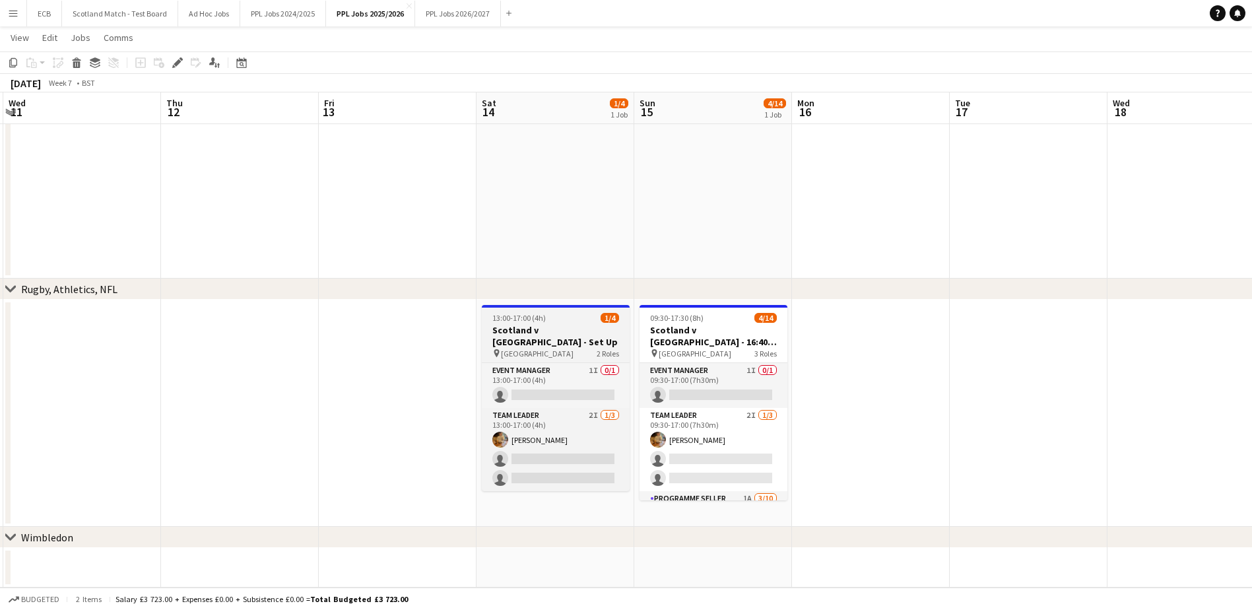
click at [528, 333] on h3 "Scotland v [GEOGRAPHIC_DATA] - Set Up" at bounding box center [556, 336] width 148 height 24
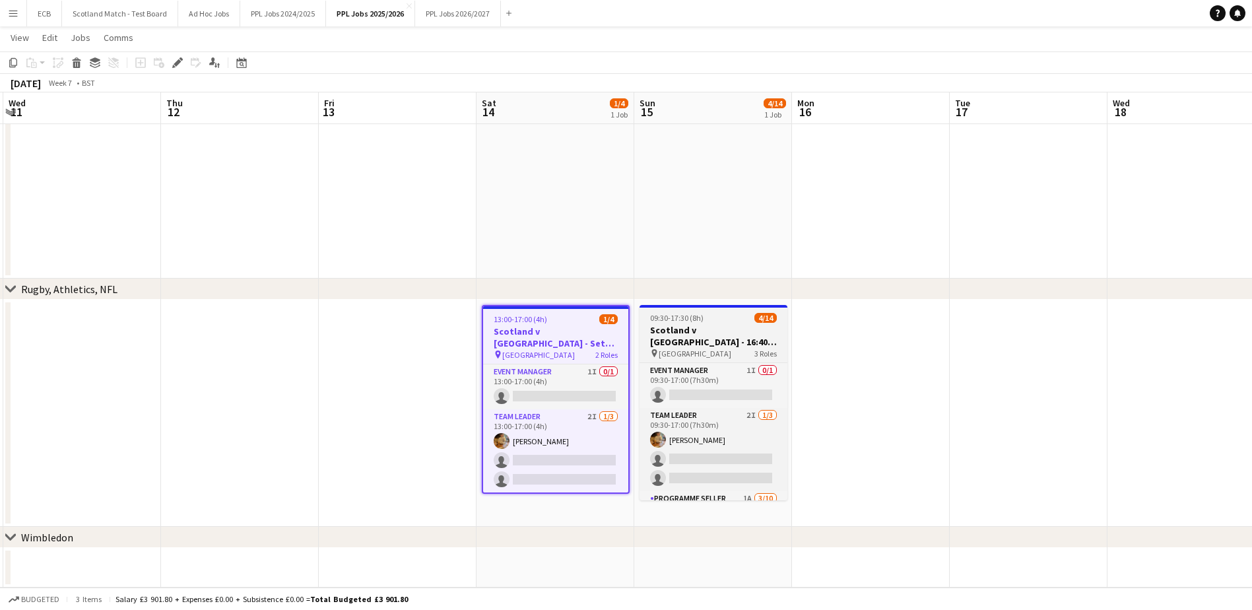
click at [688, 349] on span "[GEOGRAPHIC_DATA]" at bounding box center [695, 354] width 73 height 10
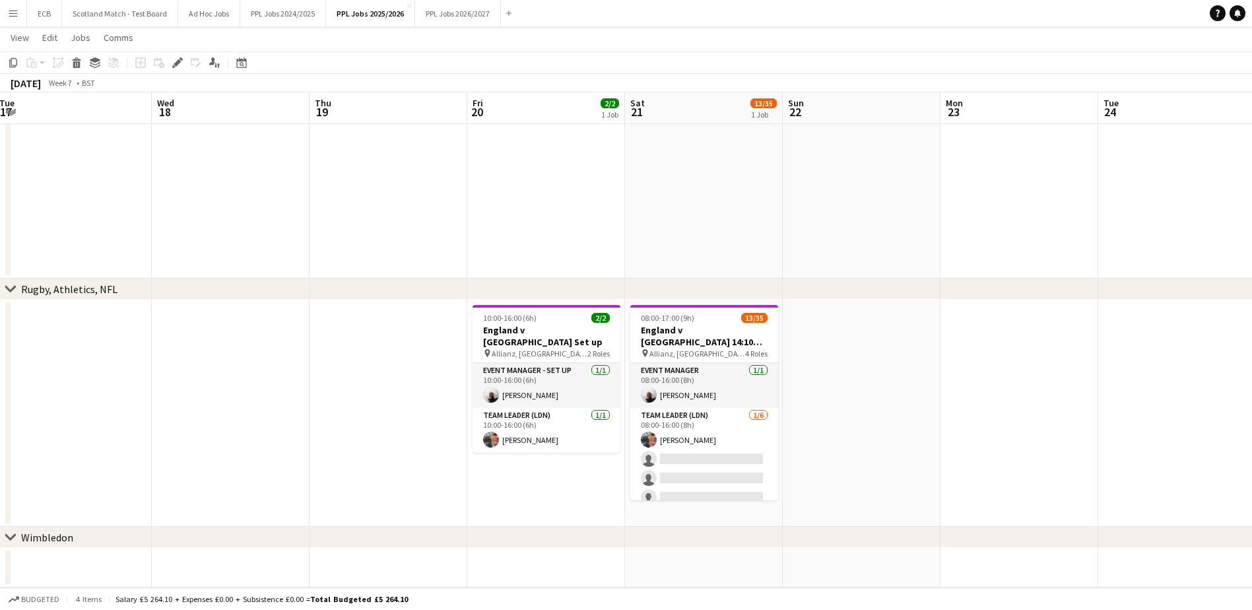
scroll to position [0, 510]
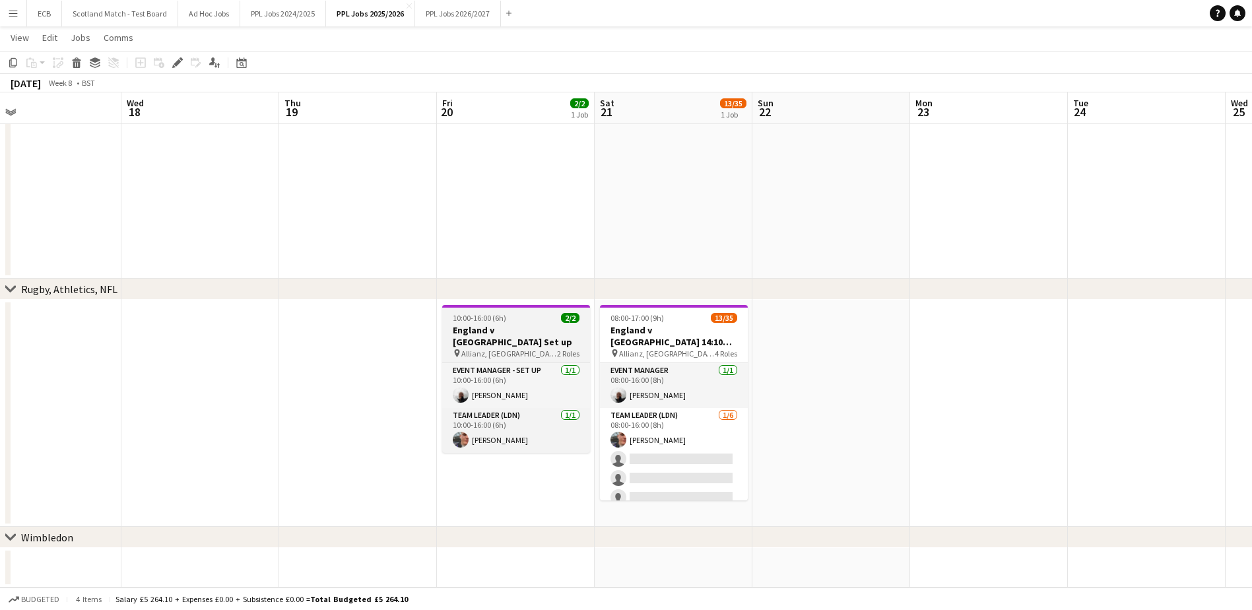
click at [511, 334] on h3 "England v [GEOGRAPHIC_DATA] Set up" at bounding box center [516, 336] width 148 height 24
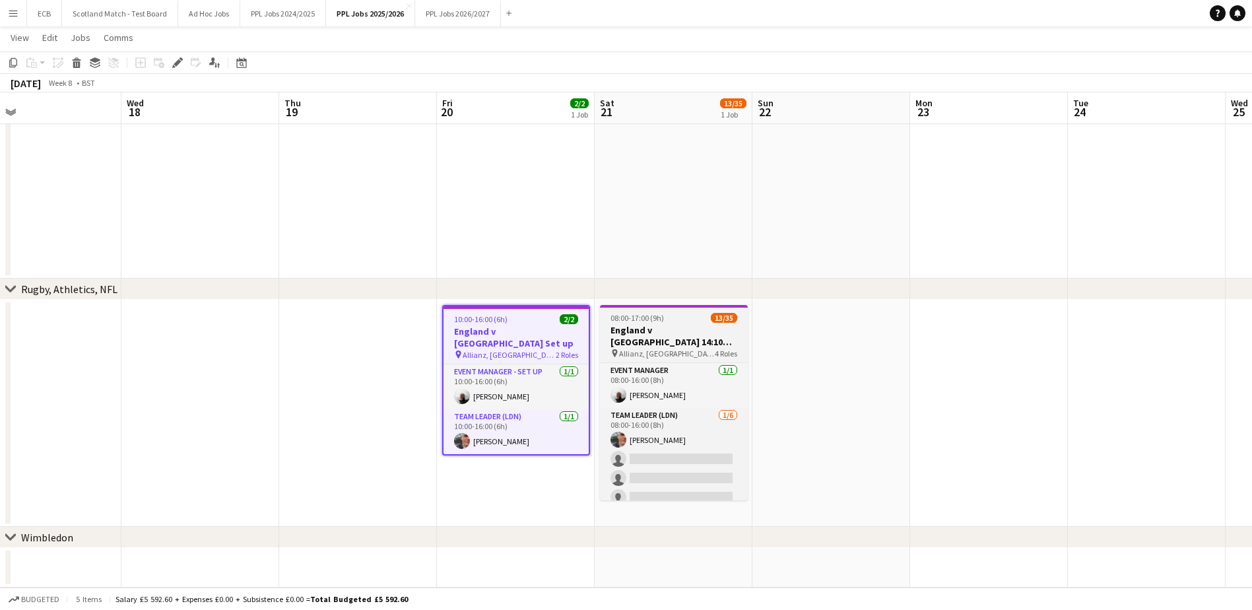
click at [667, 347] on h3 "England v [GEOGRAPHIC_DATA] 14:10 Kick Off" at bounding box center [674, 336] width 148 height 24
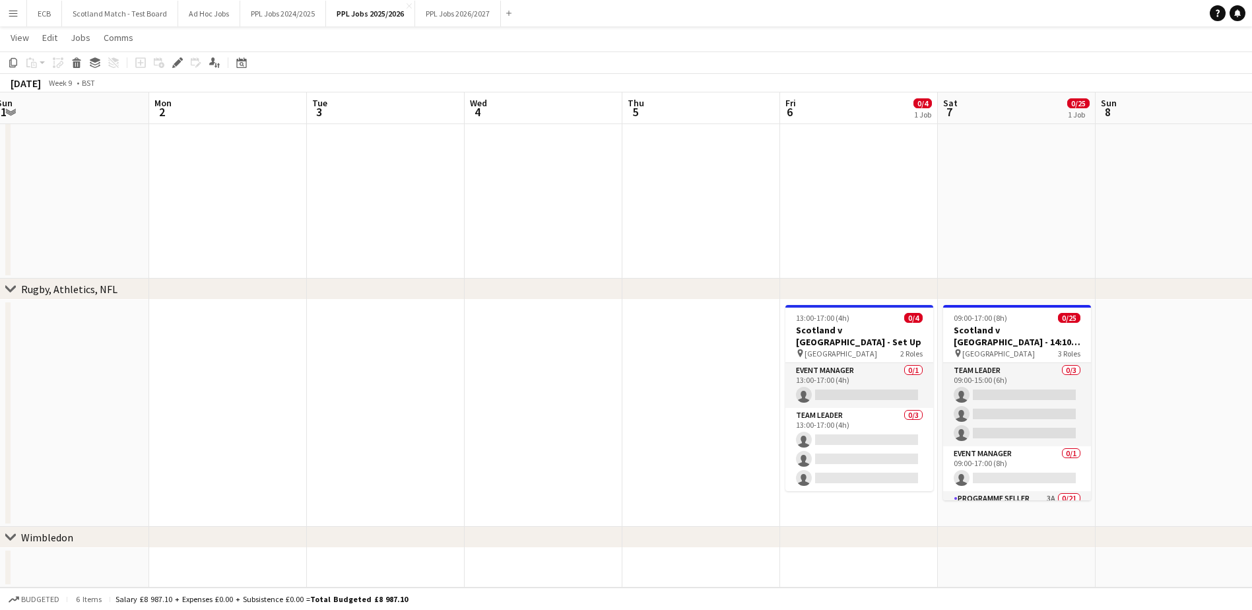
scroll to position [0, 482]
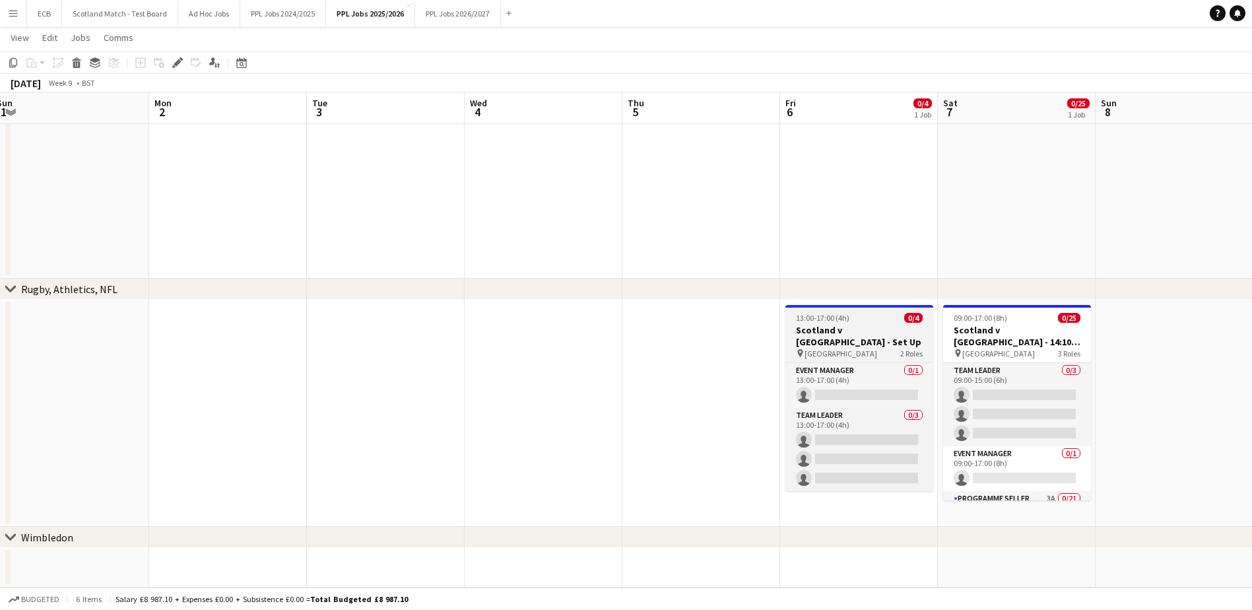
click at [883, 308] on app-job-card "13:00-17:00 (4h) 0/4 Scotland v France - Set Up pin [GEOGRAPHIC_DATA] 2 Roles E…" at bounding box center [859, 398] width 148 height 186
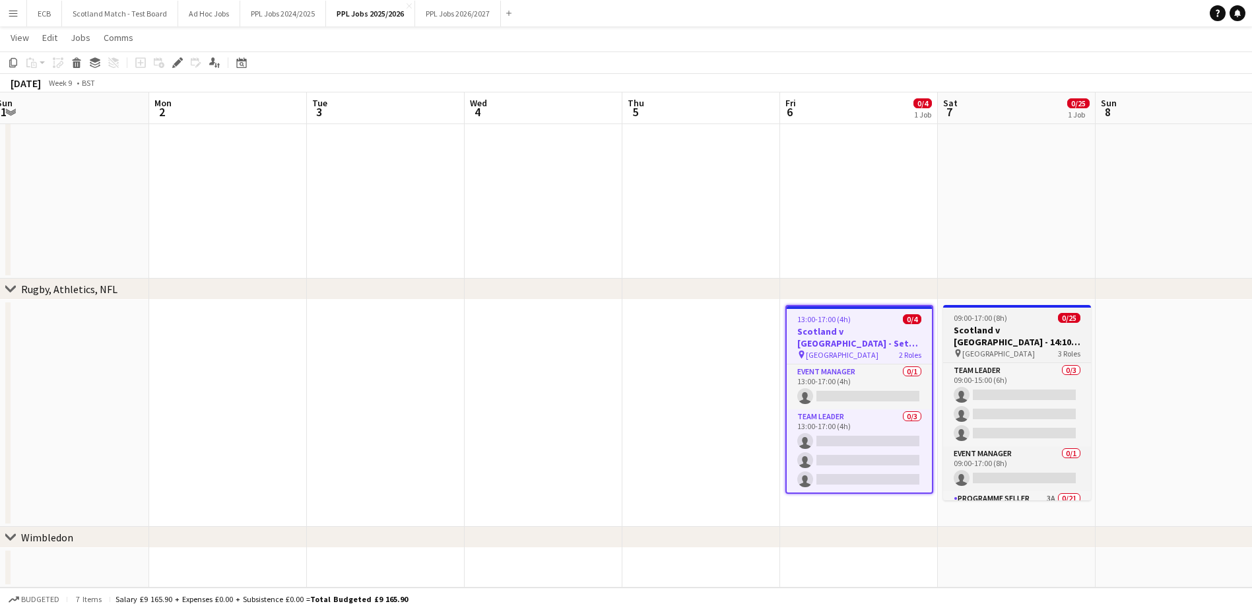
click at [989, 313] on span "09:00-17:00 (8h)" at bounding box center [980, 318] width 53 height 10
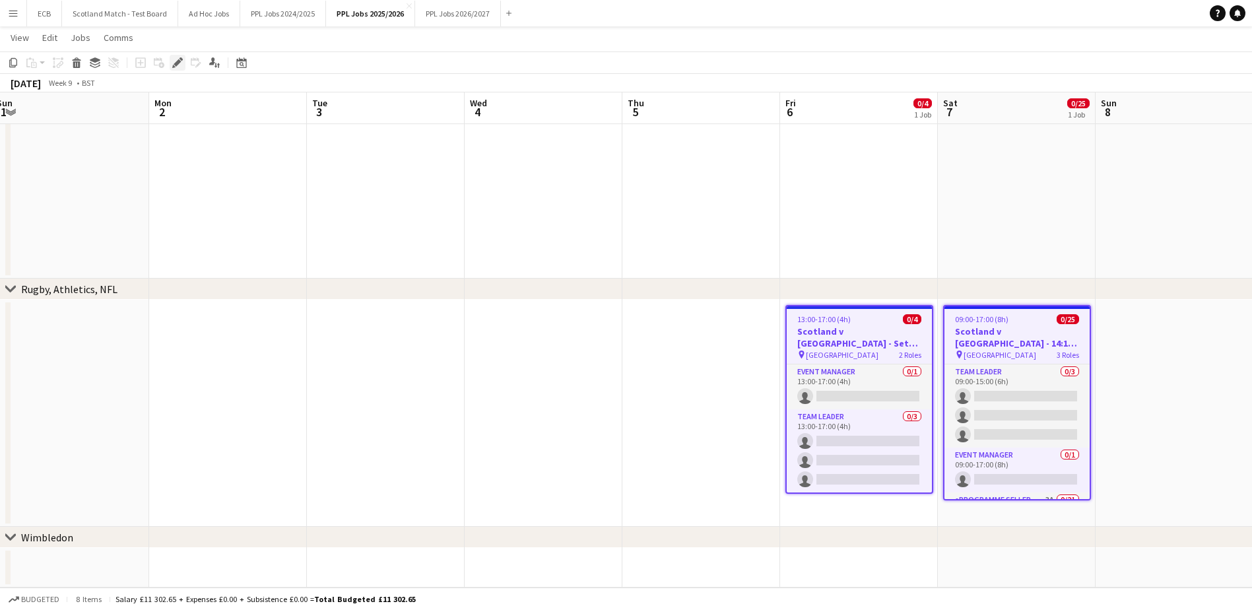
click at [176, 63] on icon at bounding box center [177, 62] width 7 height 7
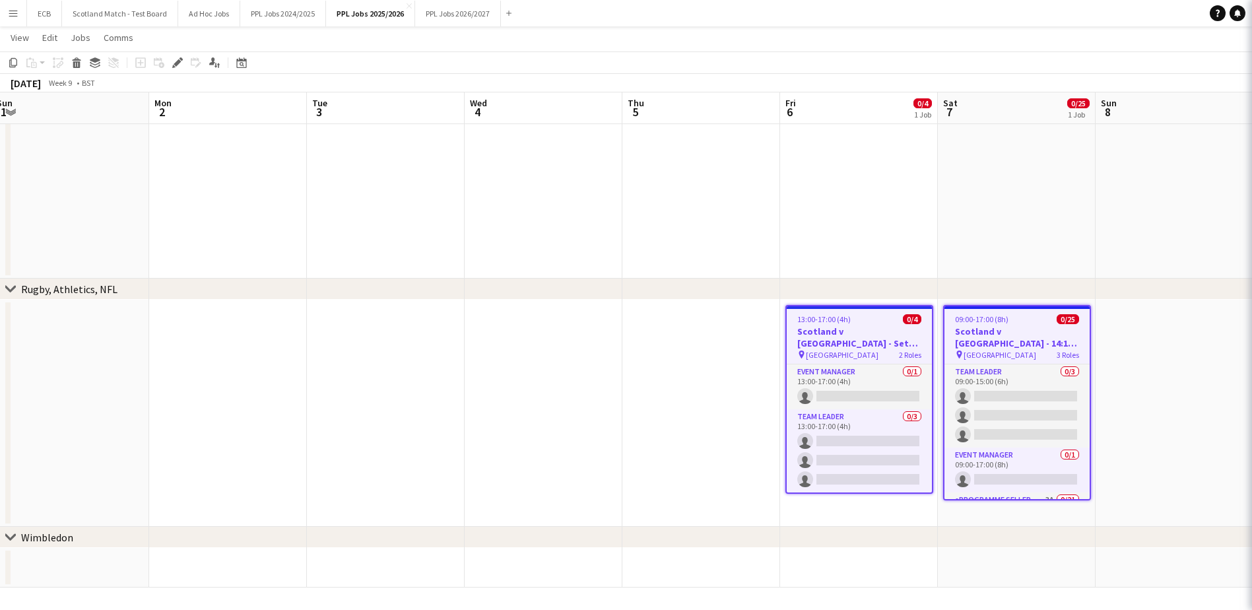
type input "*******"
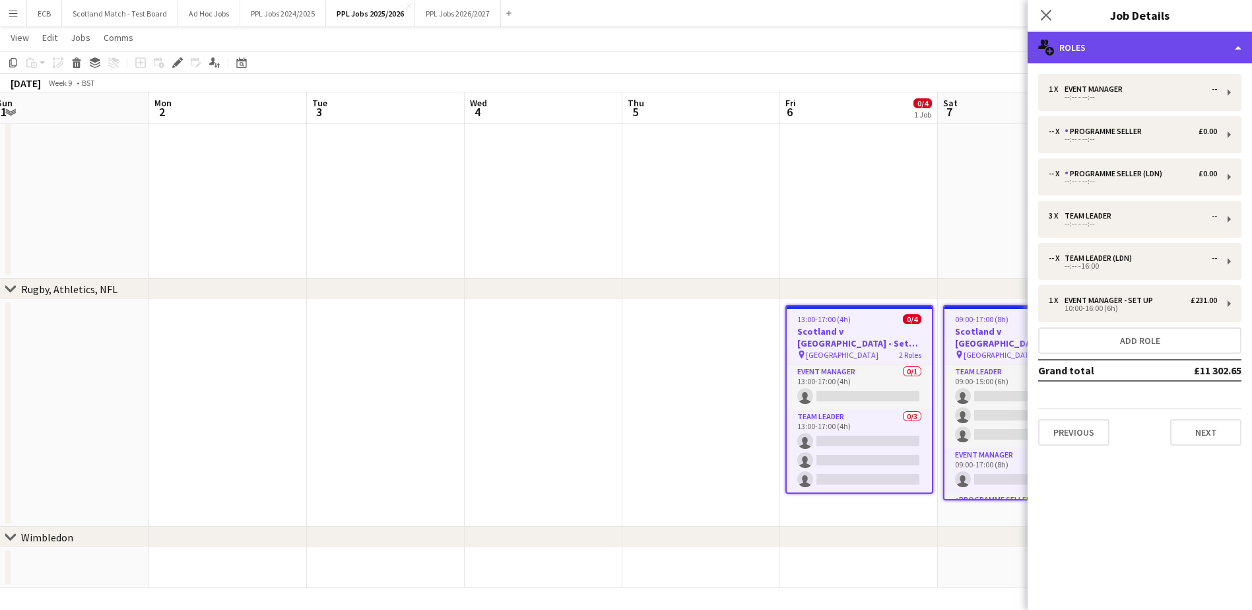
click at [1120, 47] on div "multiple-users-add Roles" at bounding box center [1140, 48] width 224 height 32
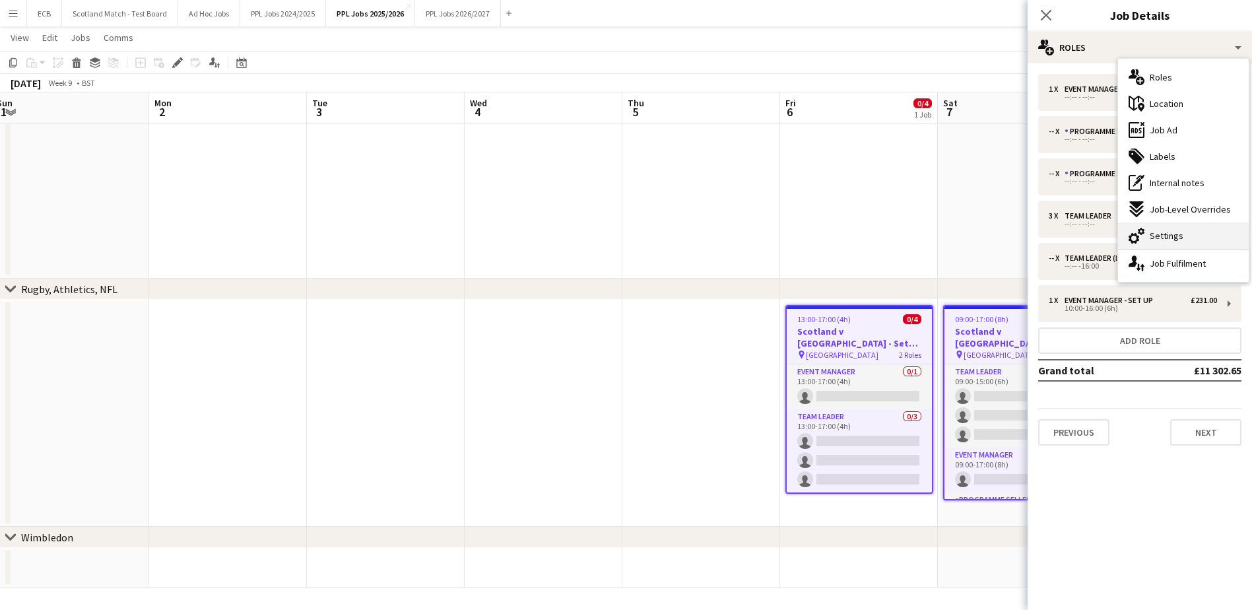
click at [1166, 228] on div "cog-double-3 Settings" at bounding box center [1183, 235] width 131 height 26
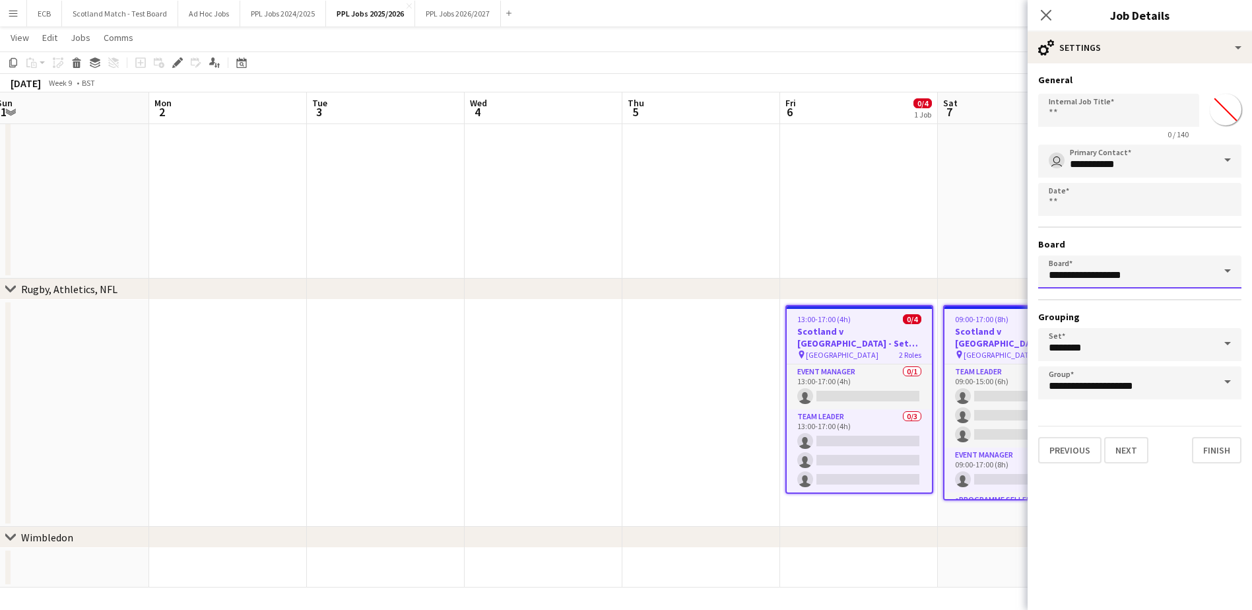
click at [1174, 275] on input "**********" at bounding box center [1139, 271] width 203 height 33
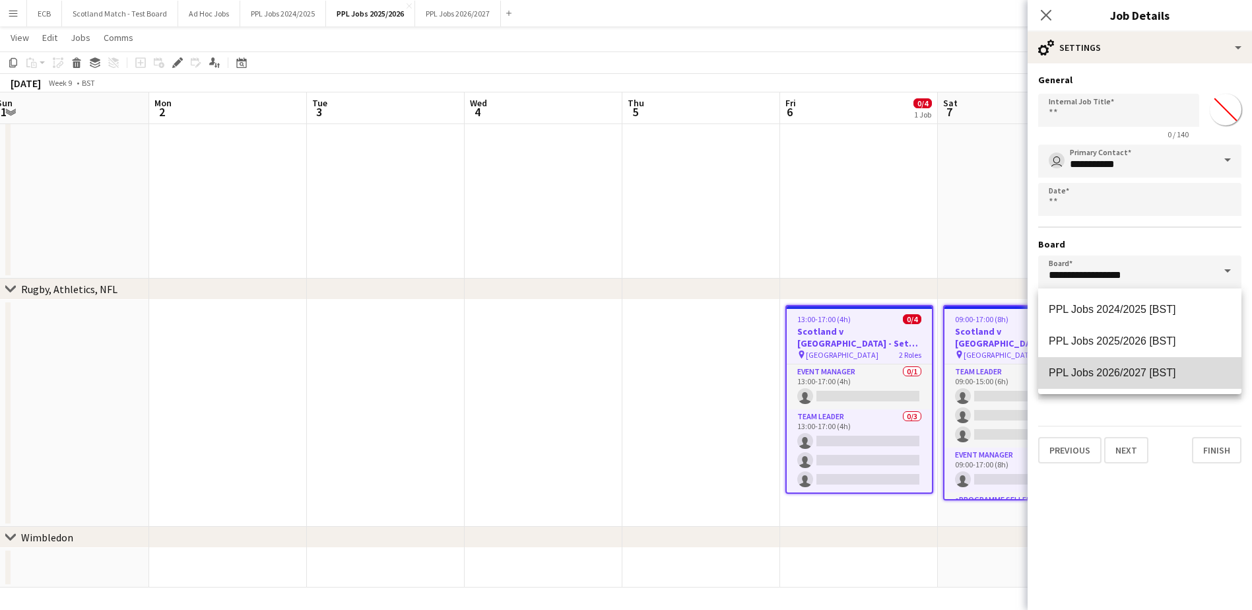
click at [1124, 368] on span "PPL Jobs 2026/2027 [BST]" at bounding box center [1112, 372] width 127 height 11
type input "**********"
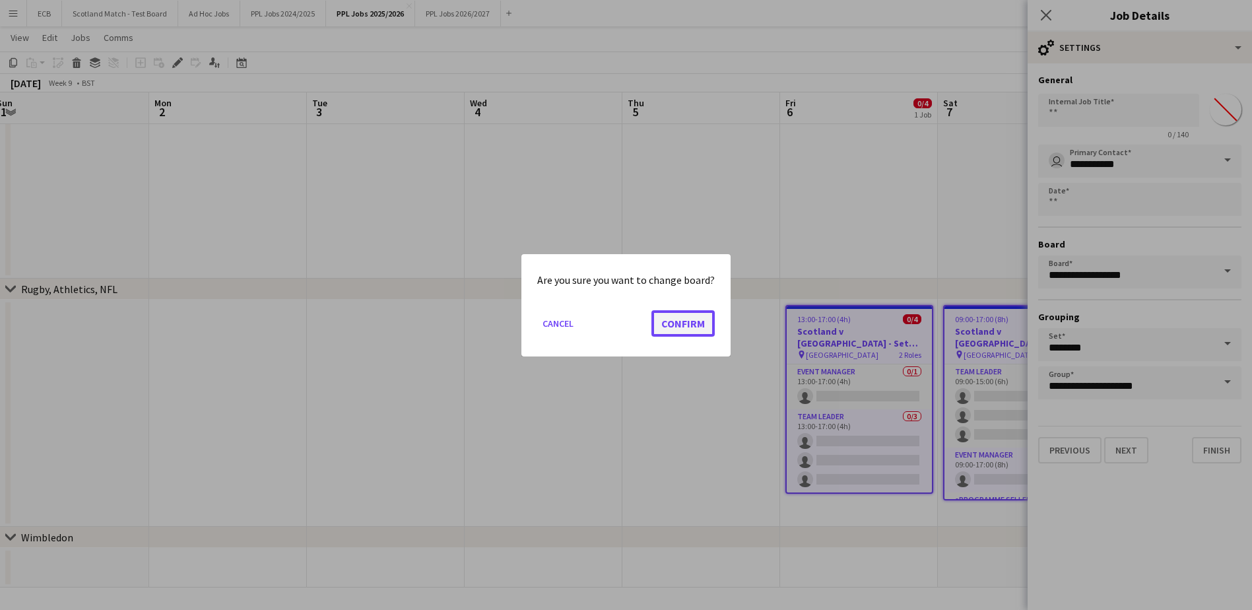
click at [689, 322] on button "Confirm" at bounding box center [682, 323] width 63 height 26
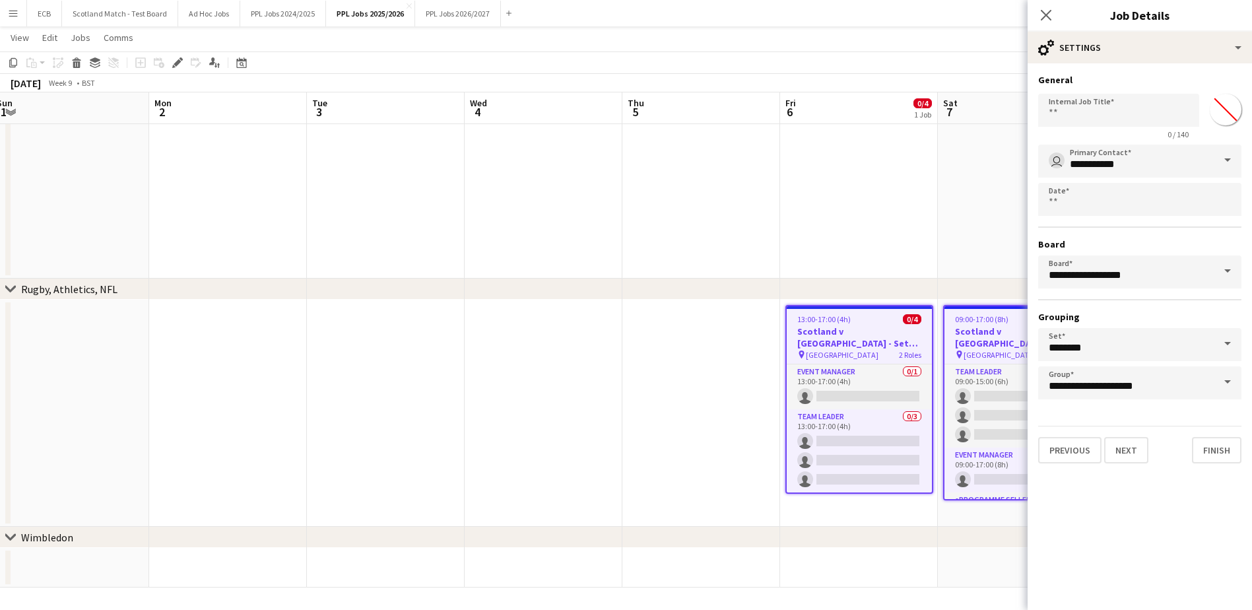
type input "**********"
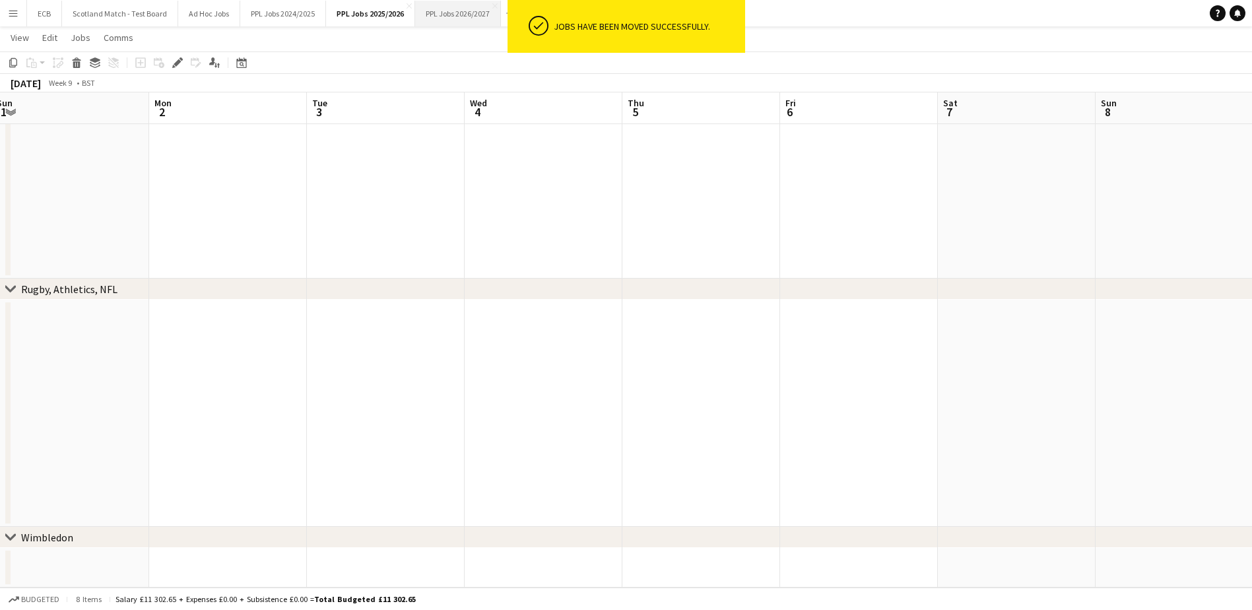
click at [450, 18] on button "PPL Jobs 2026/2027 Close" at bounding box center [458, 14] width 86 height 26
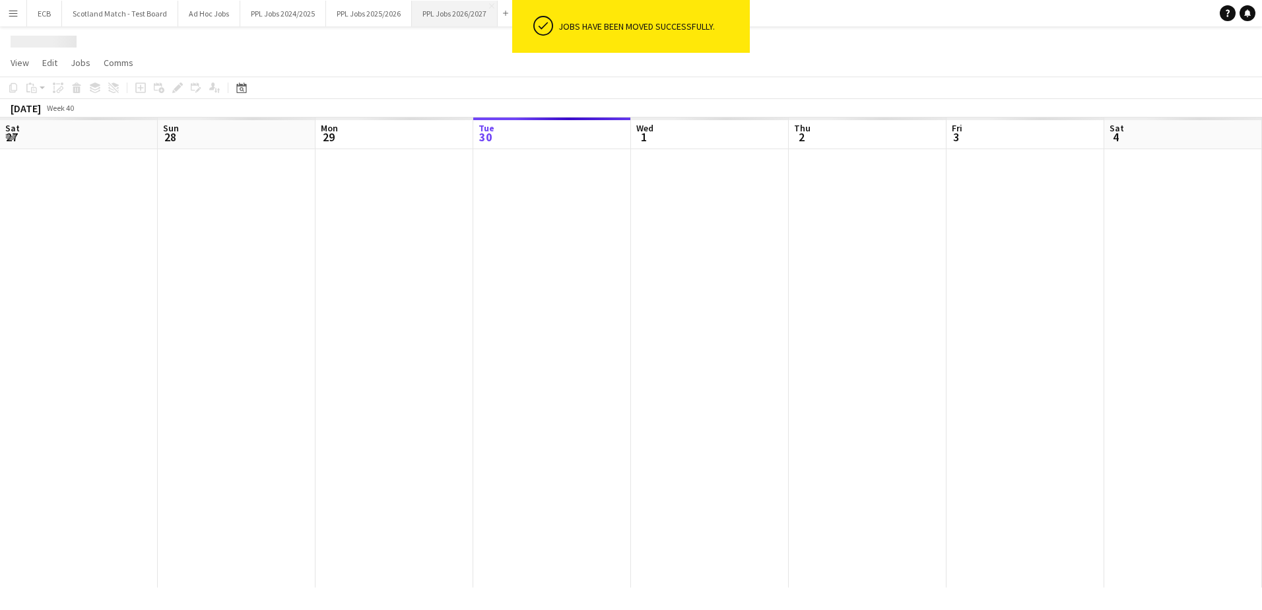
scroll to position [0, 316]
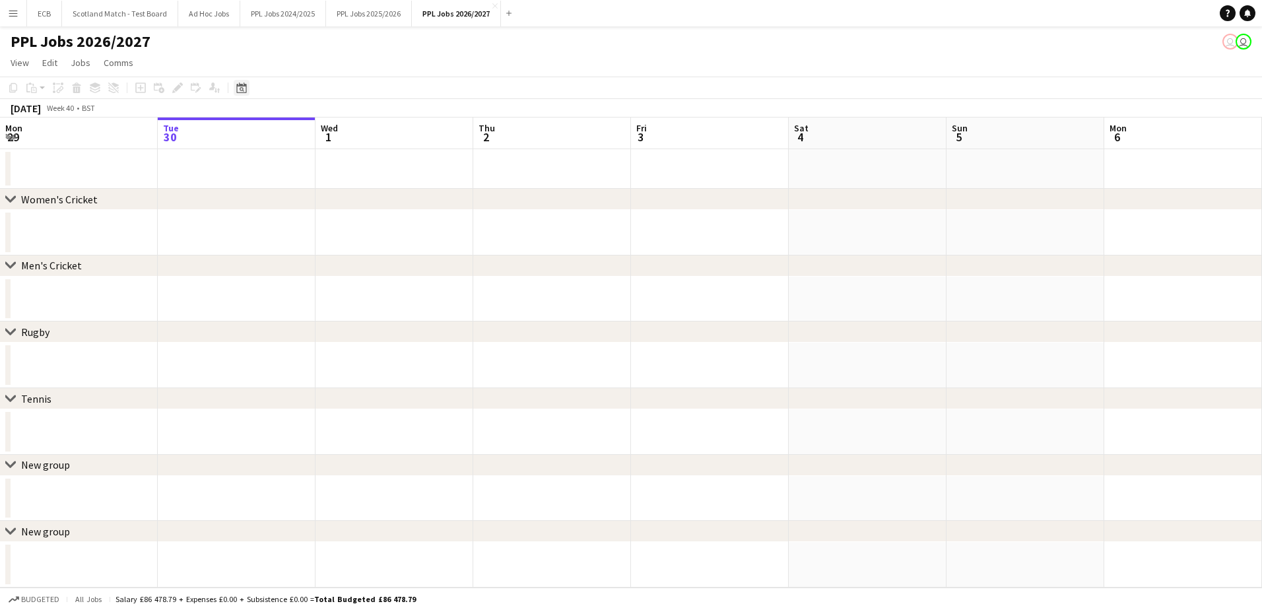
click at [248, 85] on div "Date picker" at bounding box center [242, 88] width 16 height 16
click at [345, 133] on span "Next month" at bounding box center [348, 133] width 26 height 26
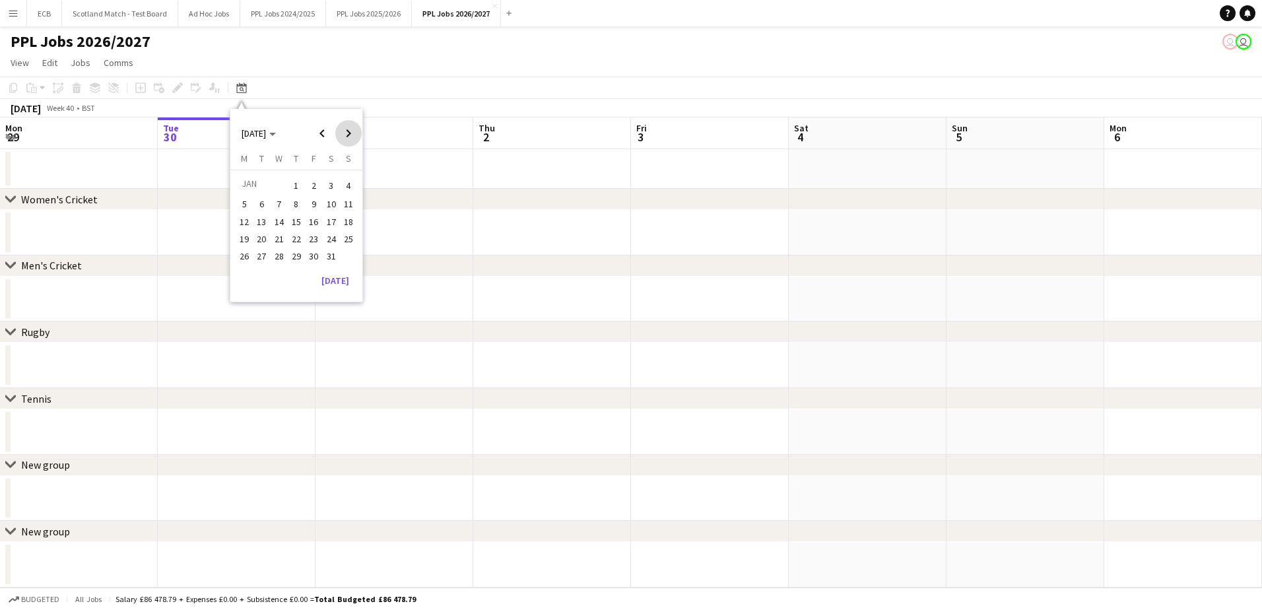
click at [345, 133] on span "Next month" at bounding box center [348, 133] width 26 height 26
click at [343, 187] on span "1" at bounding box center [349, 185] width 16 height 18
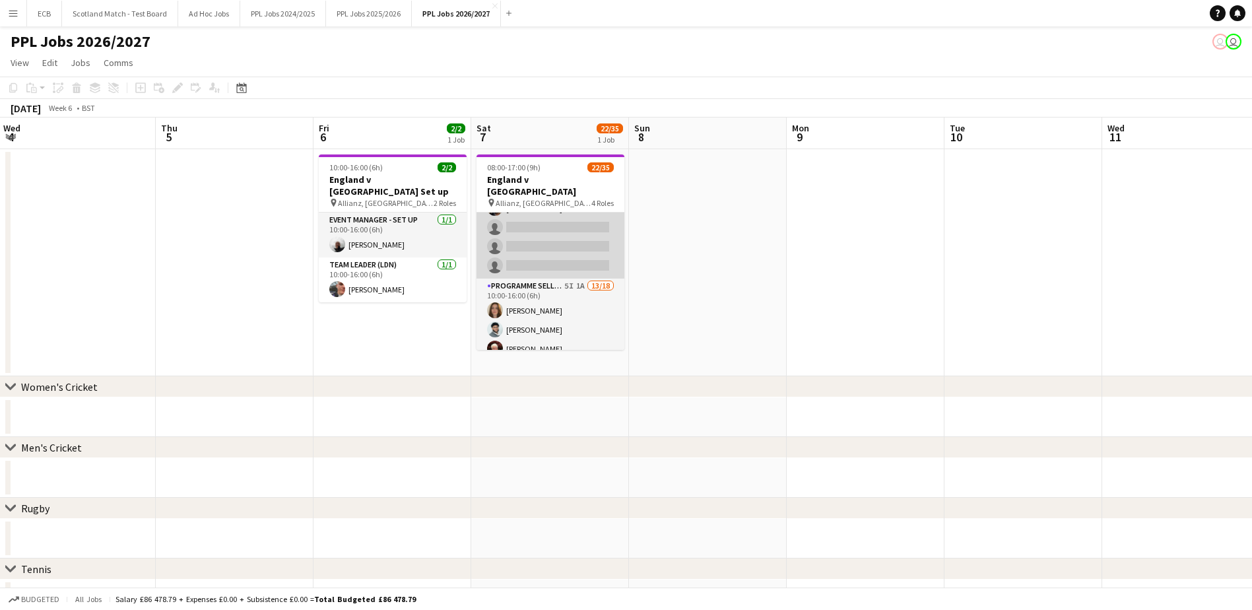
scroll to position [119, 0]
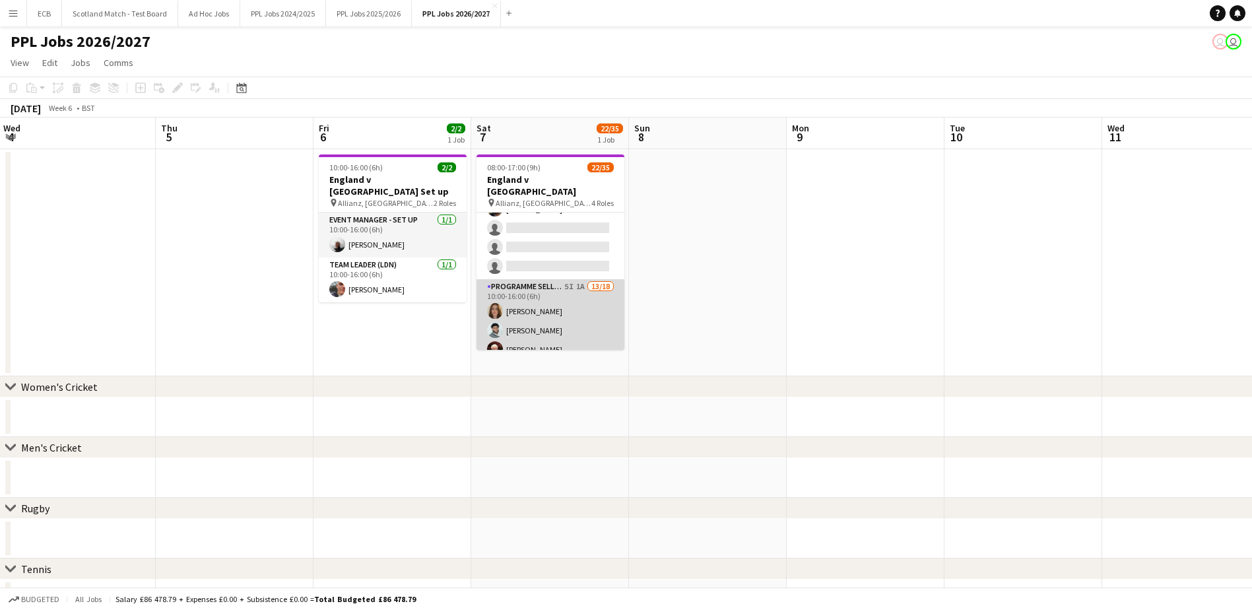
click at [527, 279] on app-card-role "Programme Seller (LDN) 5I 1A 13/18 10:00-16:00 (6h) Becky Hurst Benicio Fernand…" at bounding box center [551, 464] width 148 height 370
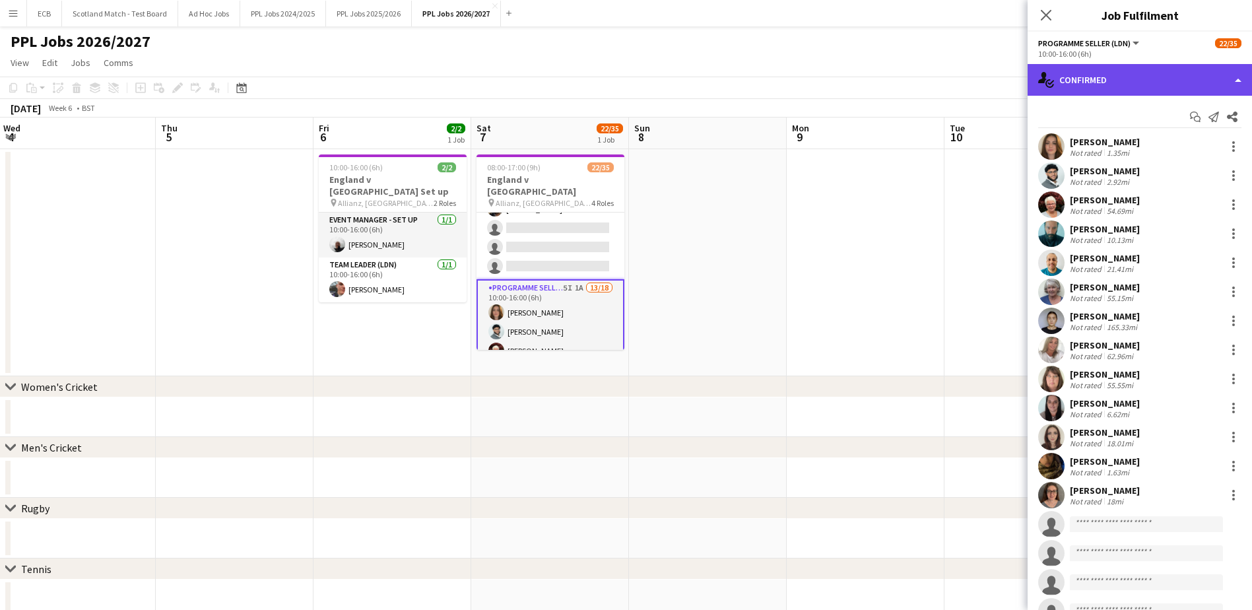
click at [1155, 82] on div "single-neutral-actions-check-2 Confirmed" at bounding box center [1140, 80] width 224 height 32
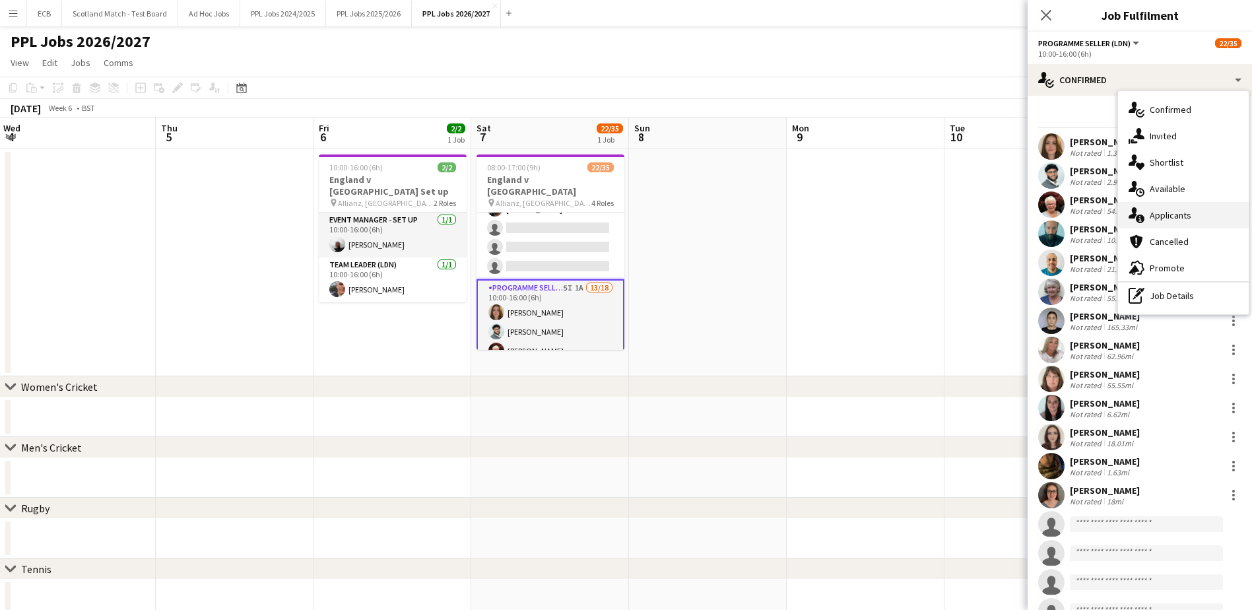
click at [1174, 210] on span "Applicants" at bounding box center [1171, 215] width 42 height 12
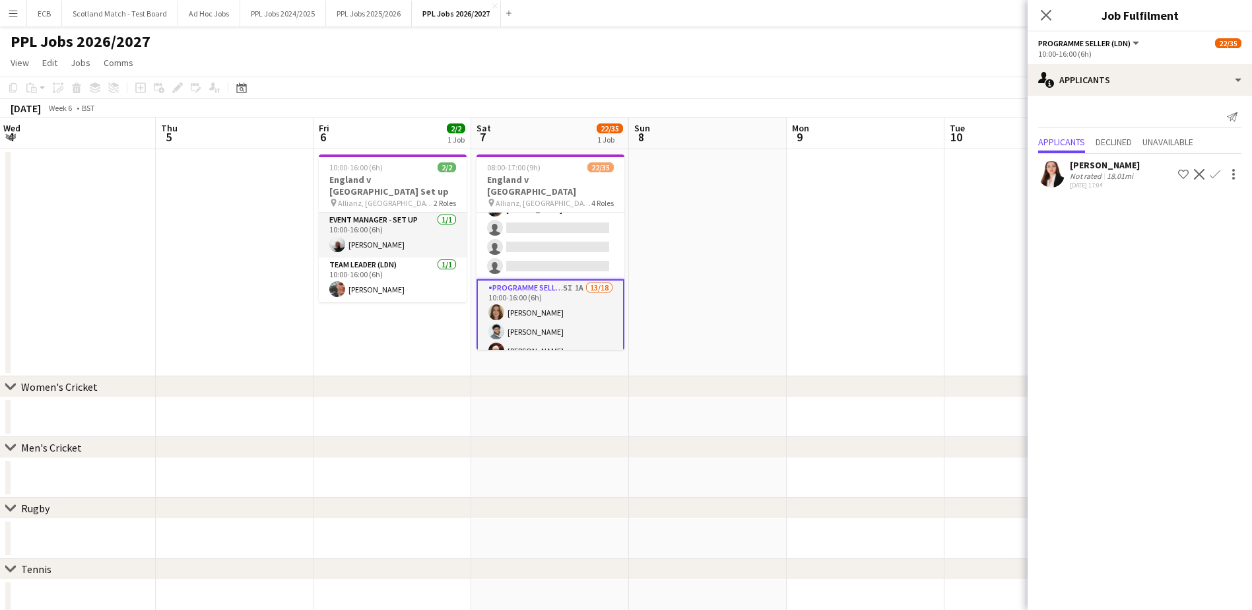
click at [1216, 168] on button "Confirm" at bounding box center [1215, 174] width 16 height 16
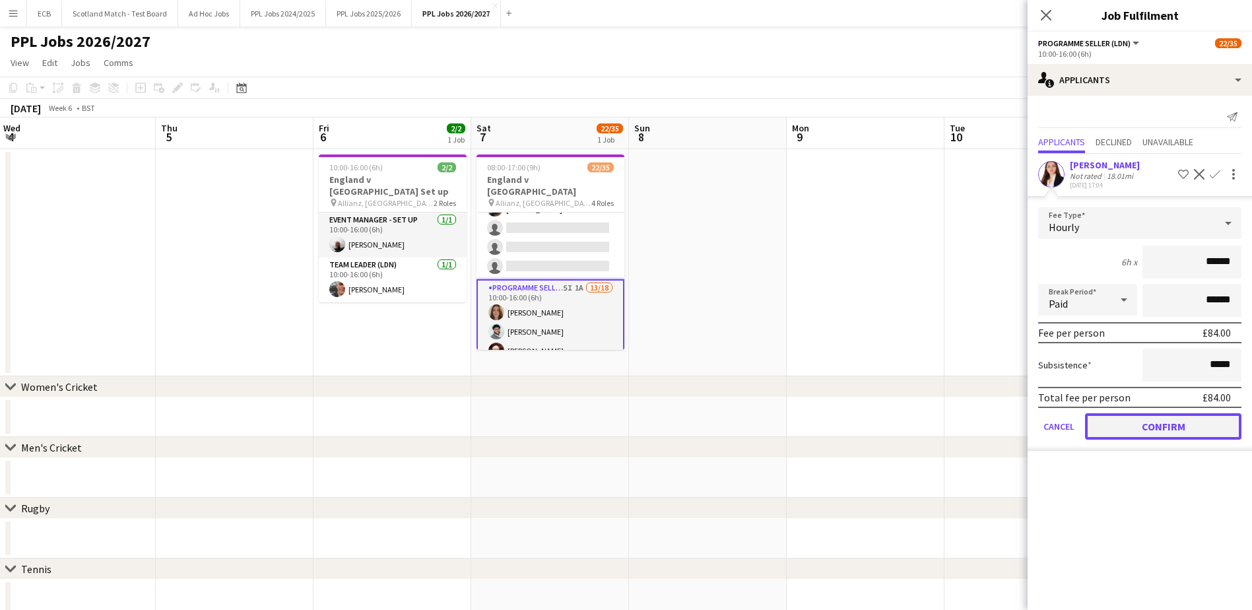
click at [1143, 429] on button "Confirm" at bounding box center [1163, 426] width 156 height 26
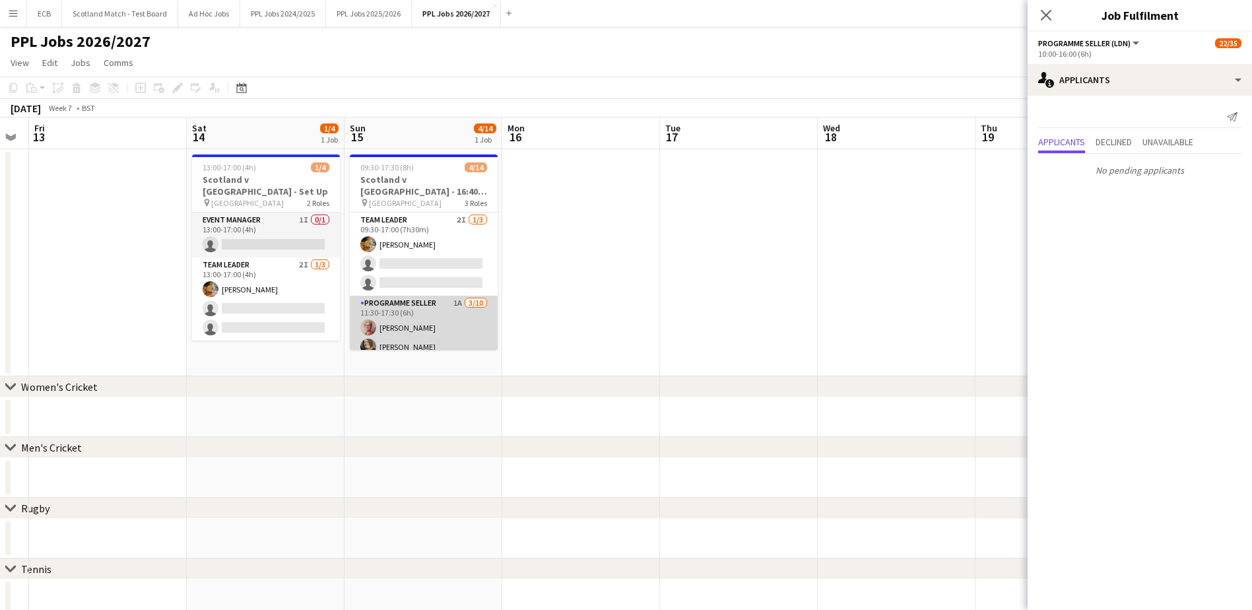
scroll to position [46, 0]
click at [407, 295] on app-card-role "Programme Seller 1A 3/10 11:30-17:30 (6h) Lyndsay Munro Claire Philp James Wils…" at bounding box center [424, 403] width 148 height 217
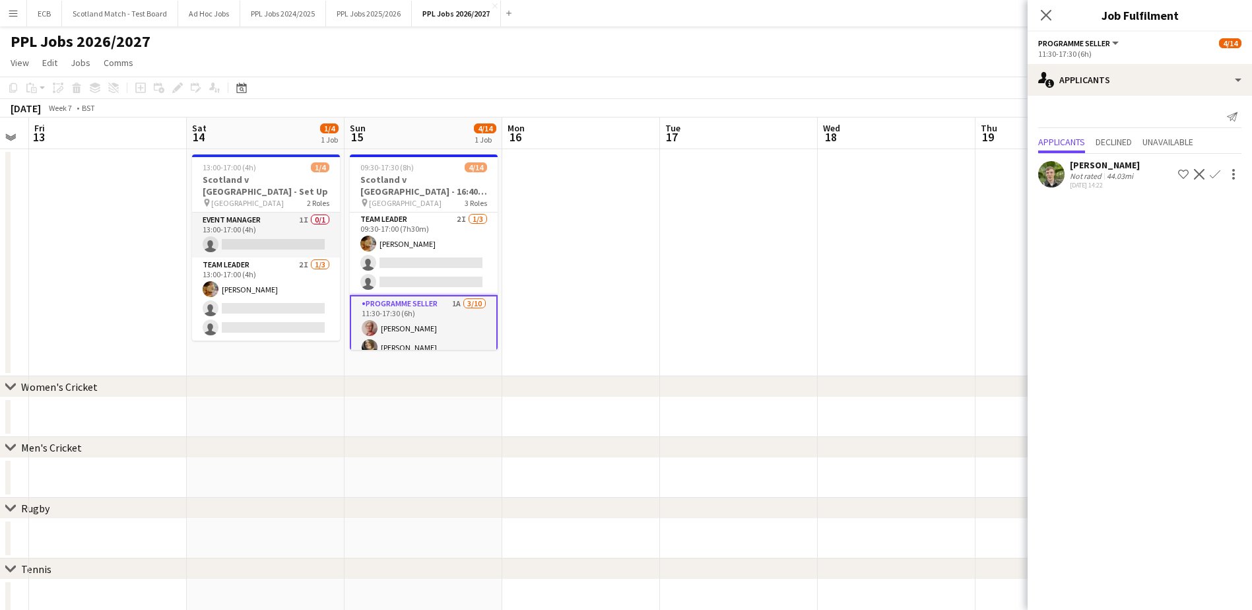
click at [1210, 172] on app-icon "Confirm" at bounding box center [1215, 174] width 11 height 11
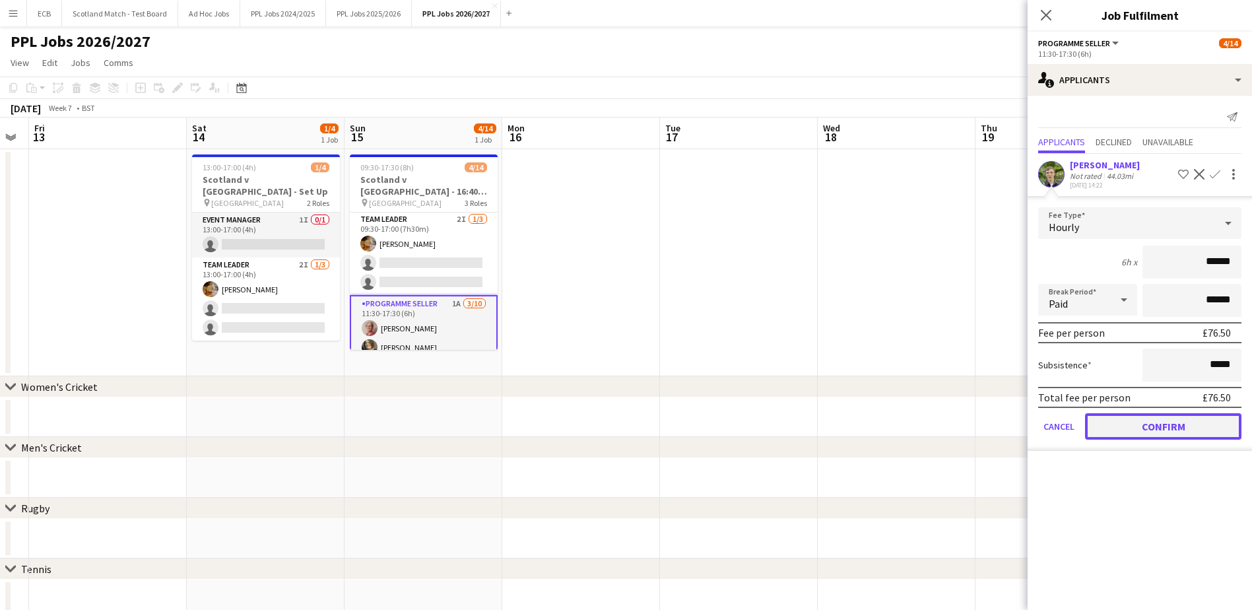
click at [1145, 426] on button "Confirm" at bounding box center [1163, 426] width 156 height 26
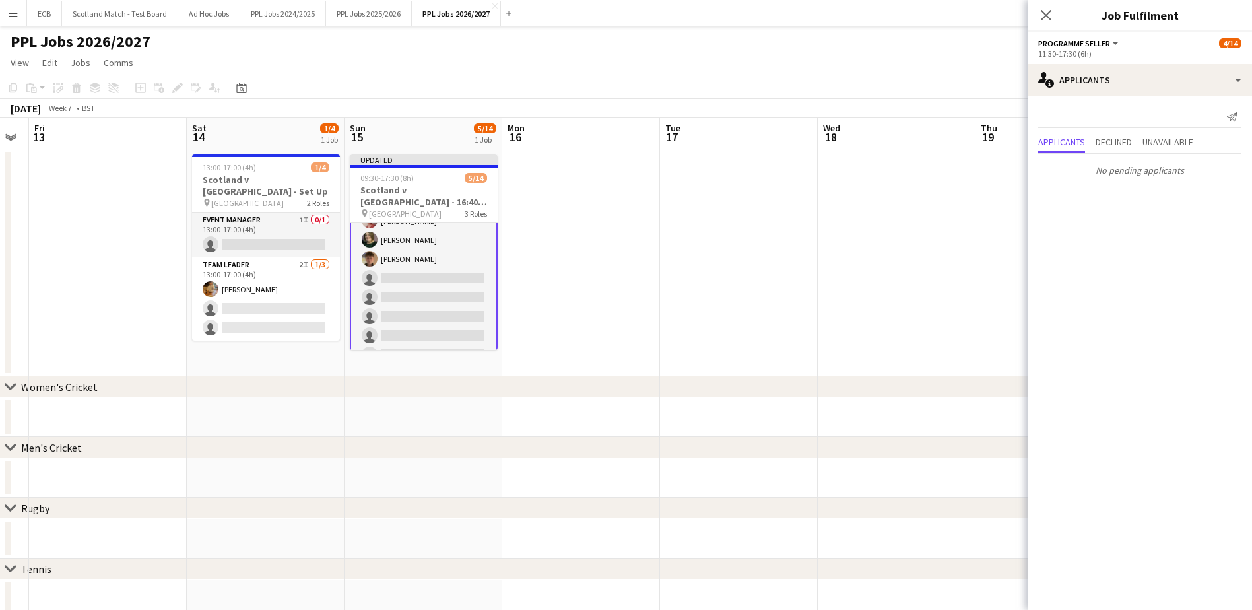
click at [382, 260] on app-card-role "Programme Seller 4/10 11:30-17:30 (6h) Zach Roddis Lyndsay Munro Claire Philp J…" at bounding box center [424, 278] width 148 height 220
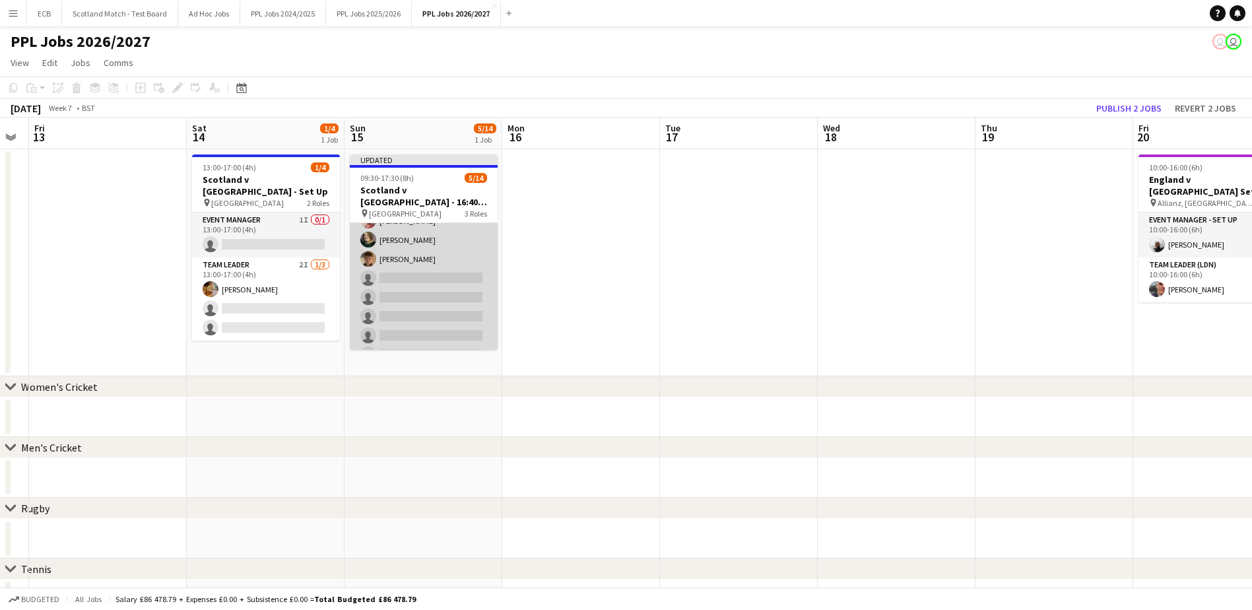
click at [442, 267] on app-card-role "Programme Seller 4/10 11:30-17:30 (6h) Zach Roddis Lyndsay Munro Claire Philp J…" at bounding box center [424, 278] width 148 height 217
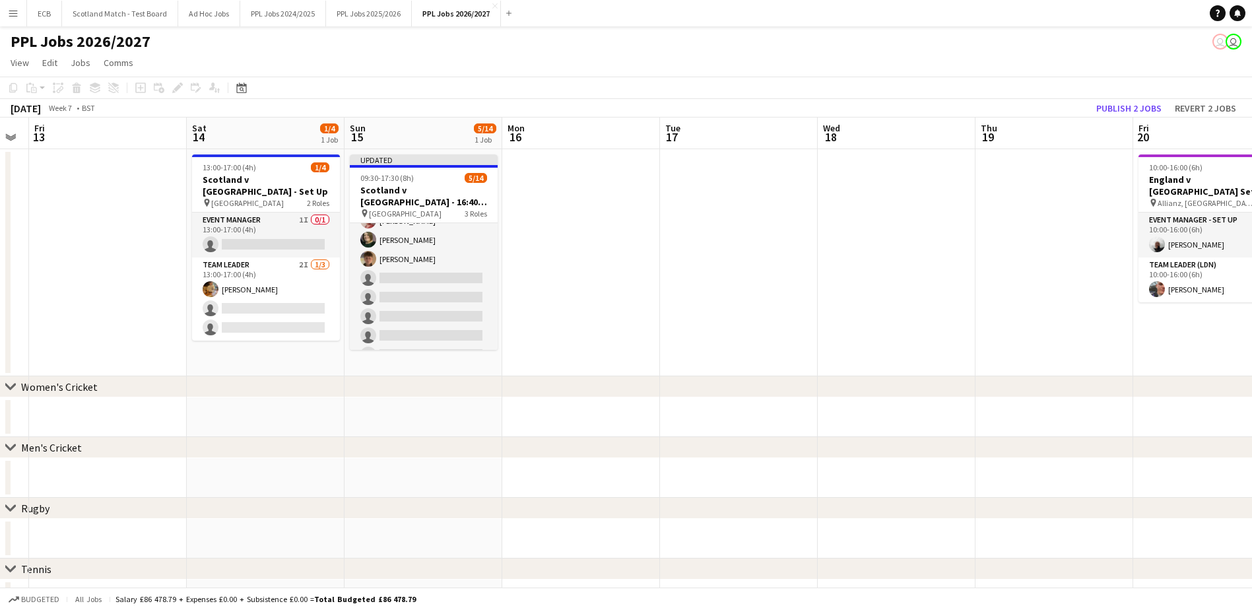
scroll to position [183, 0]
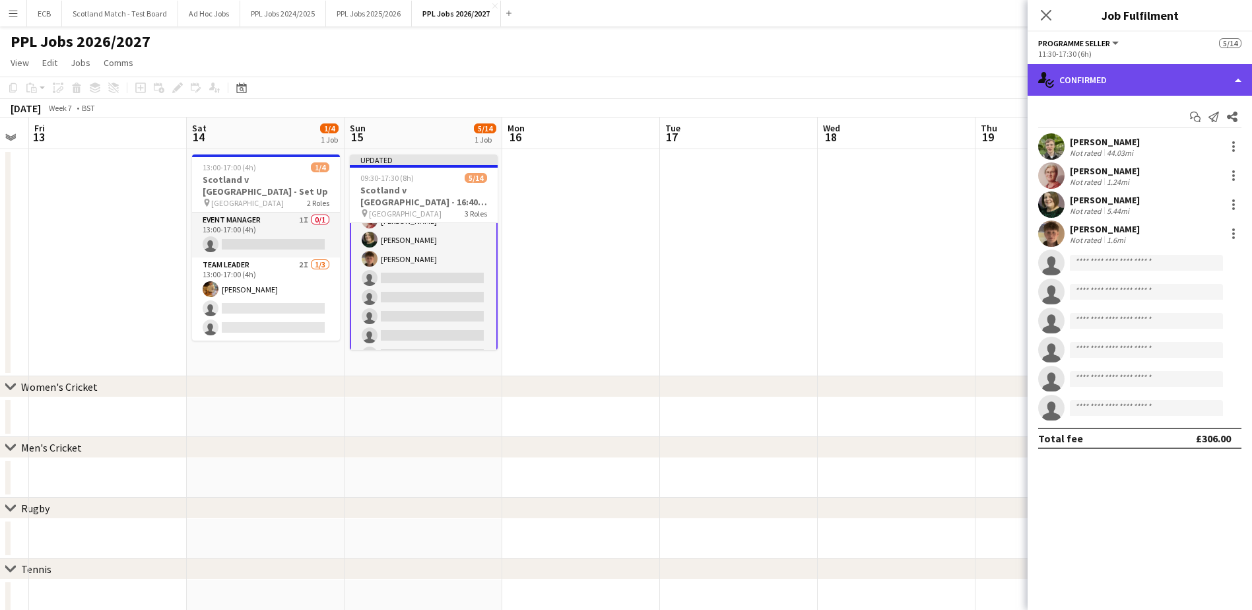
click at [1160, 75] on div "single-neutral-actions-check-2 Confirmed" at bounding box center [1140, 80] width 224 height 32
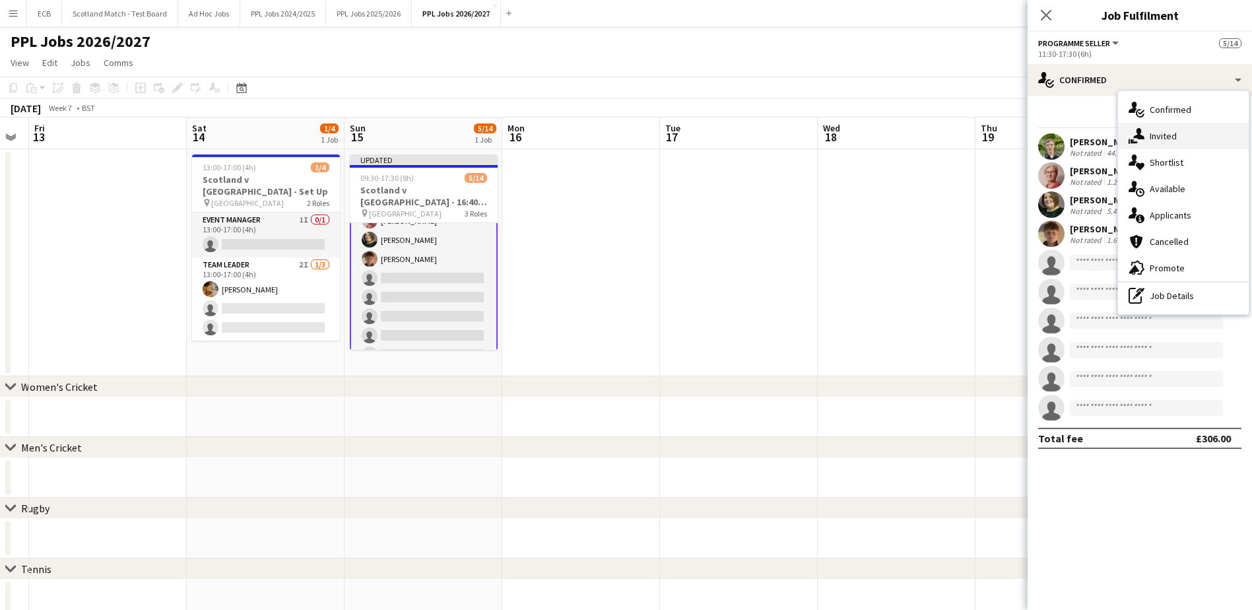
click at [1196, 139] on div "single-neutral-actions-share-1 Invited" at bounding box center [1183, 136] width 131 height 26
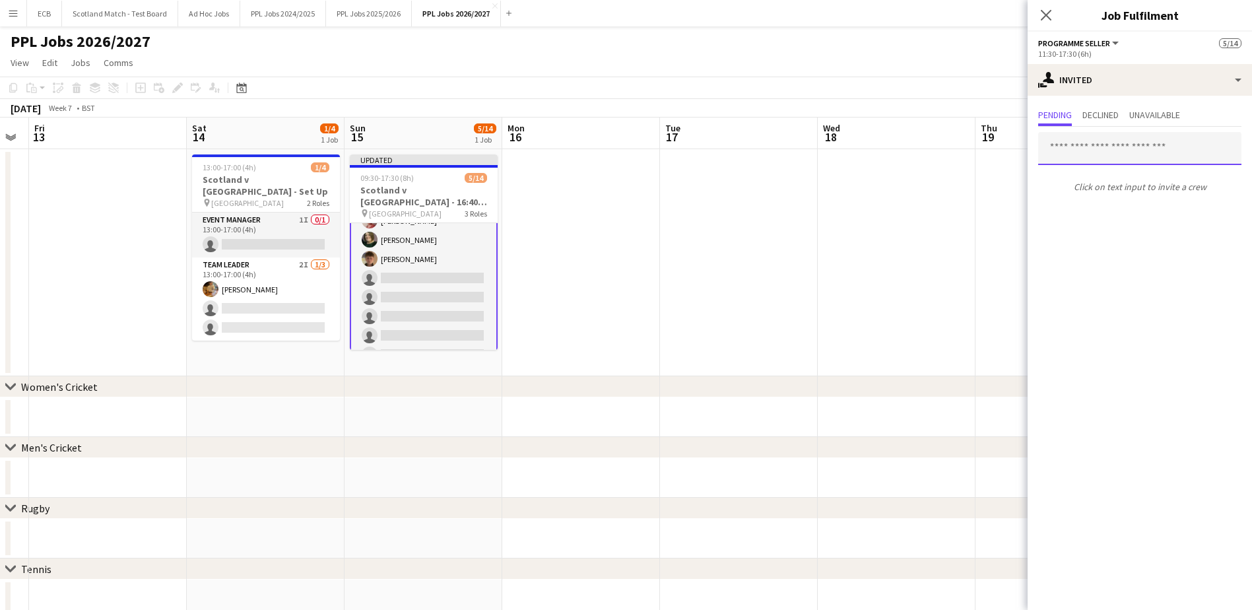
click at [1080, 151] on input "text" at bounding box center [1139, 148] width 203 height 33
type input "***"
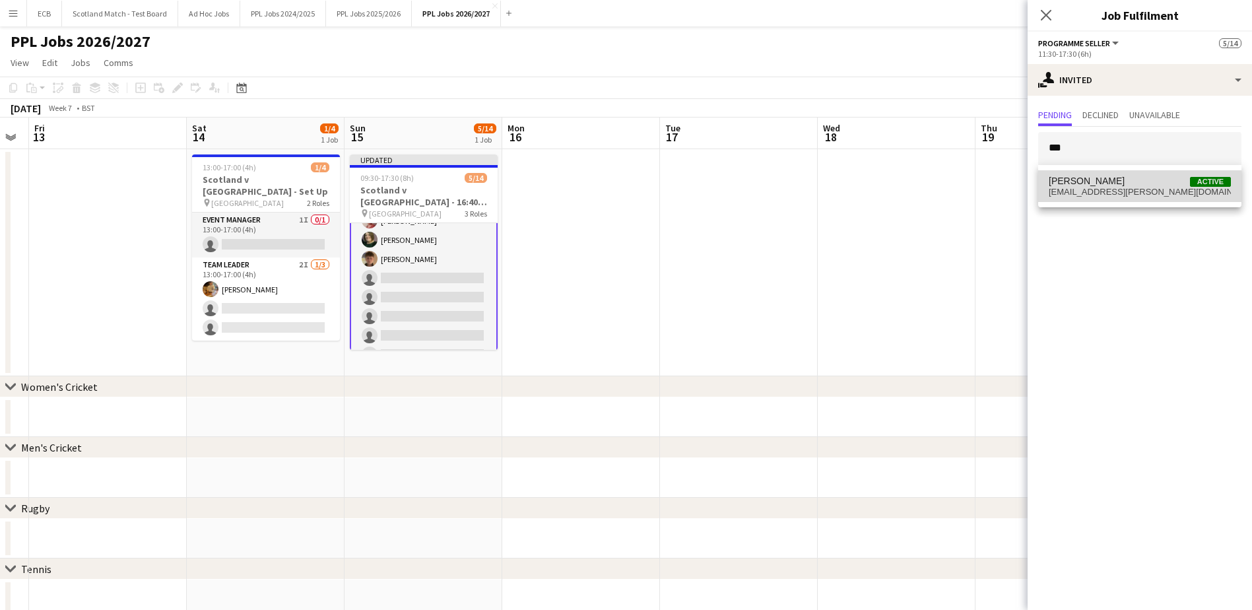
click at [1092, 178] on span "Alasdair Cuthbertson" at bounding box center [1087, 181] width 76 height 11
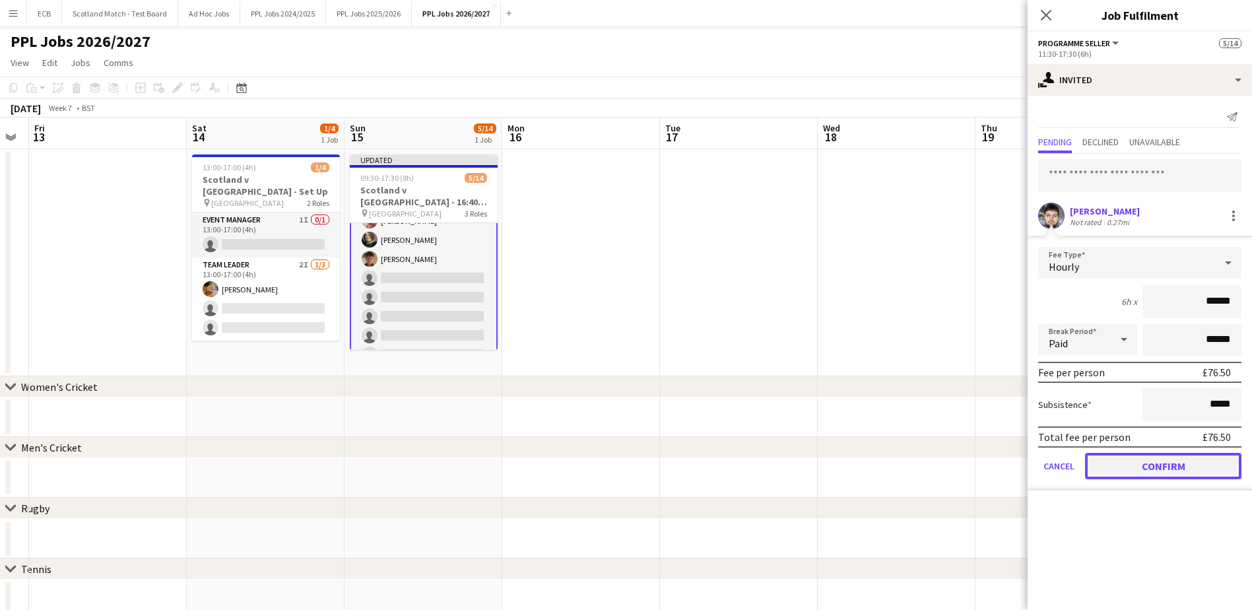
click at [1193, 467] on button "Confirm" at bounding box center [1163, 466] width 156 height 26
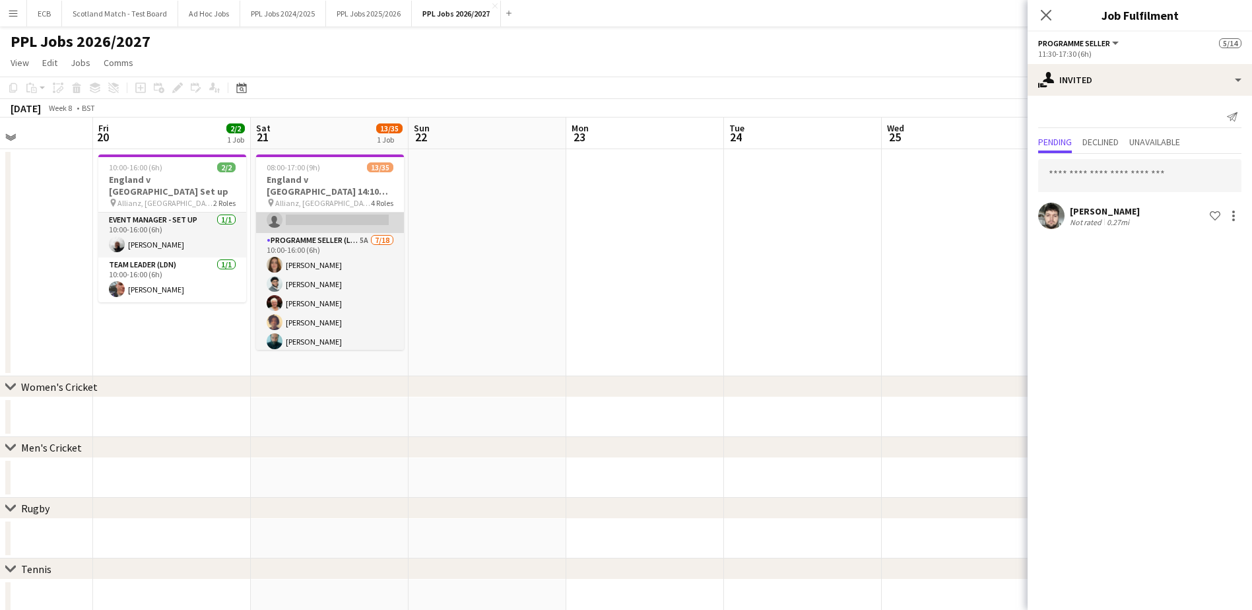
scroll to position [163, 0]
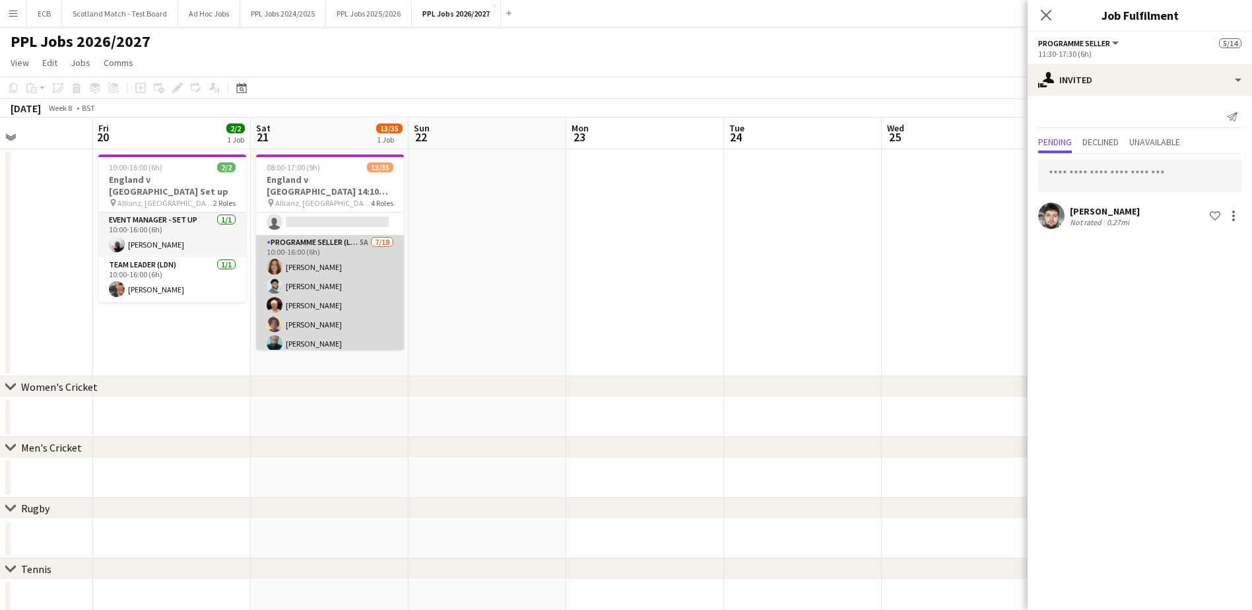
click at [348, 257] on app-card-role "Programme Seller (LDN) 5A 7/18 10:00-16:00 (6h) Becky Hurst Benicio Fernandes J…" at bounding box center [330, 420] width 148 height 370
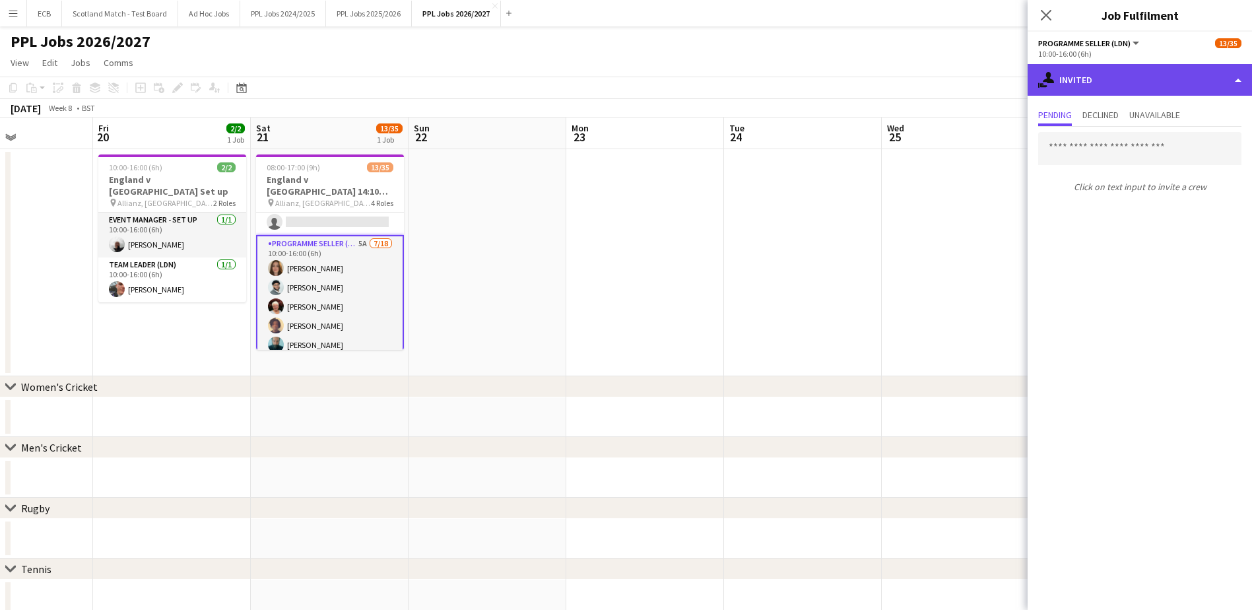
click at [1104, 79] on div "single-neutral-actions-share-1 Invited" at bounding box center [1140, 80] width 224 height 32
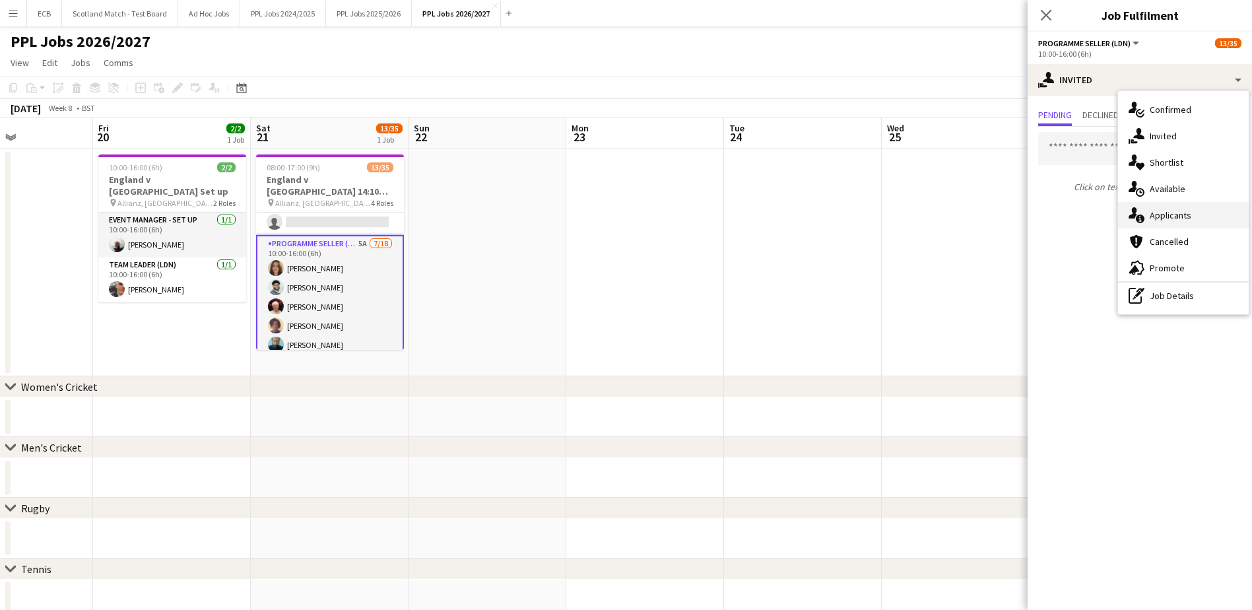
click at [1201, 220] on div "single-neutral-actions-information Applicants" at bounding box center [1183, 215] width 131 height 26
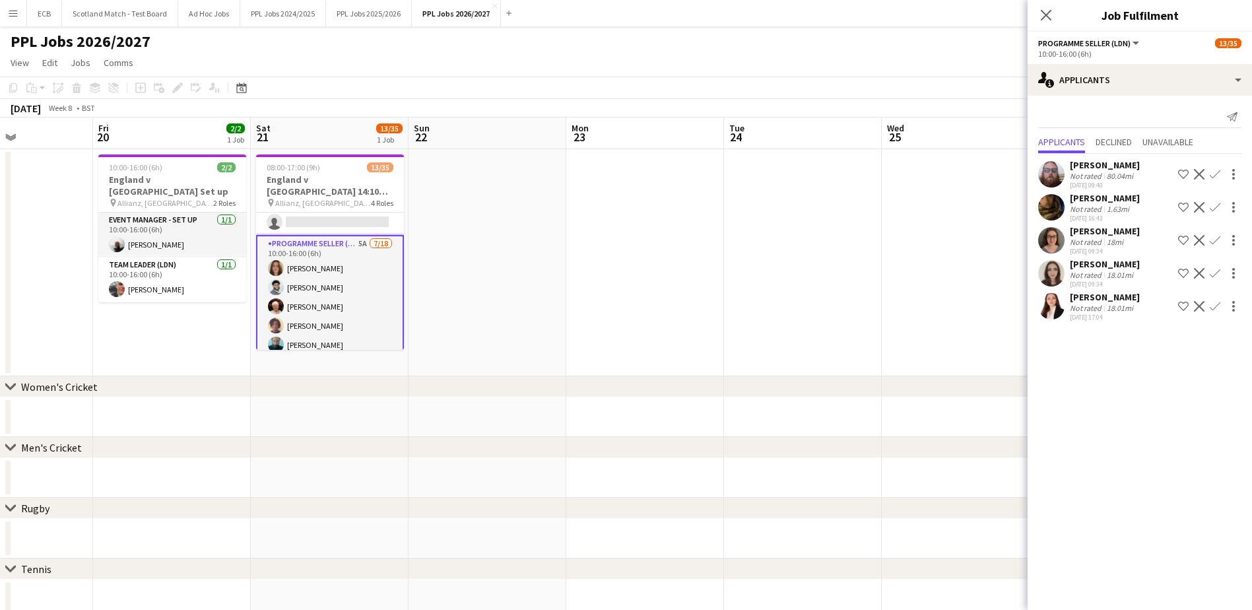
click at [1217, 205] on app-icon "Confirm" at bounding box center [1215, 207] width 11 height 11
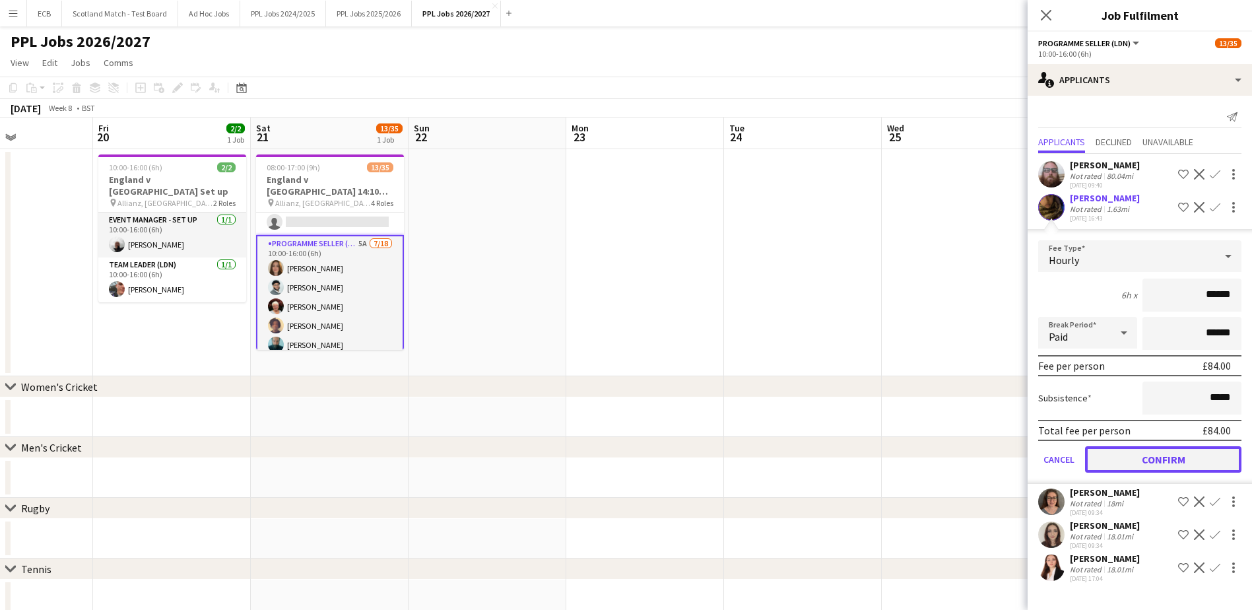
click at [1170, 456] on button "Confirm" at bounding box center [1163, 459] width 156 height 26
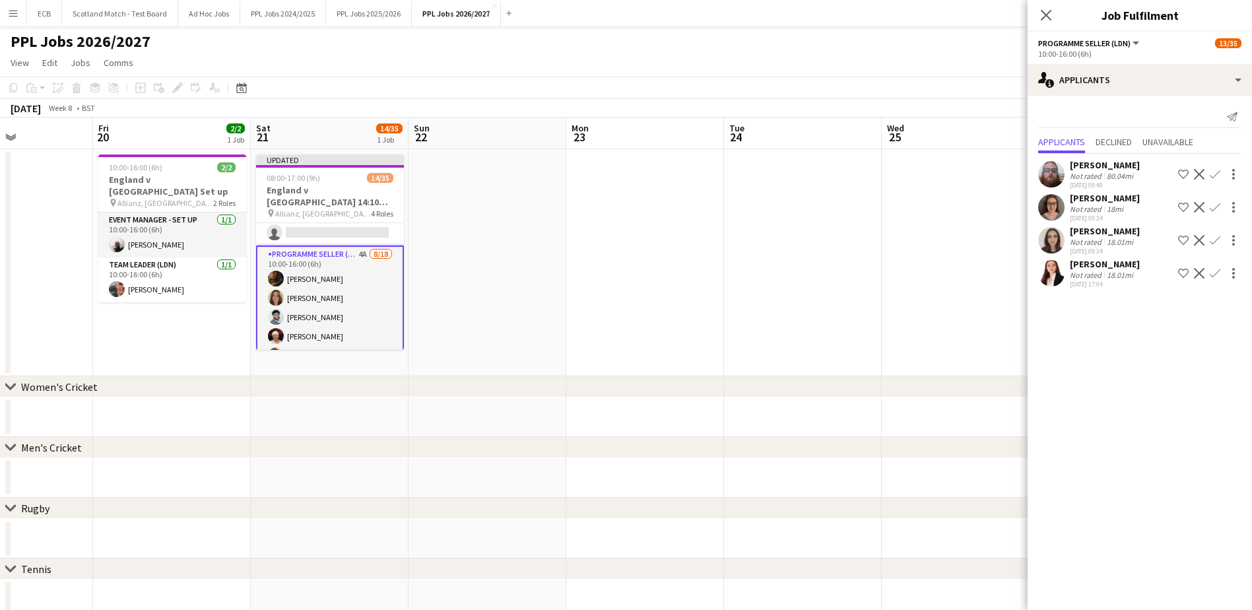
click at [1219, 209] on app-icon "Confirm" at bounding box center [1215, 207] width 11 height 11
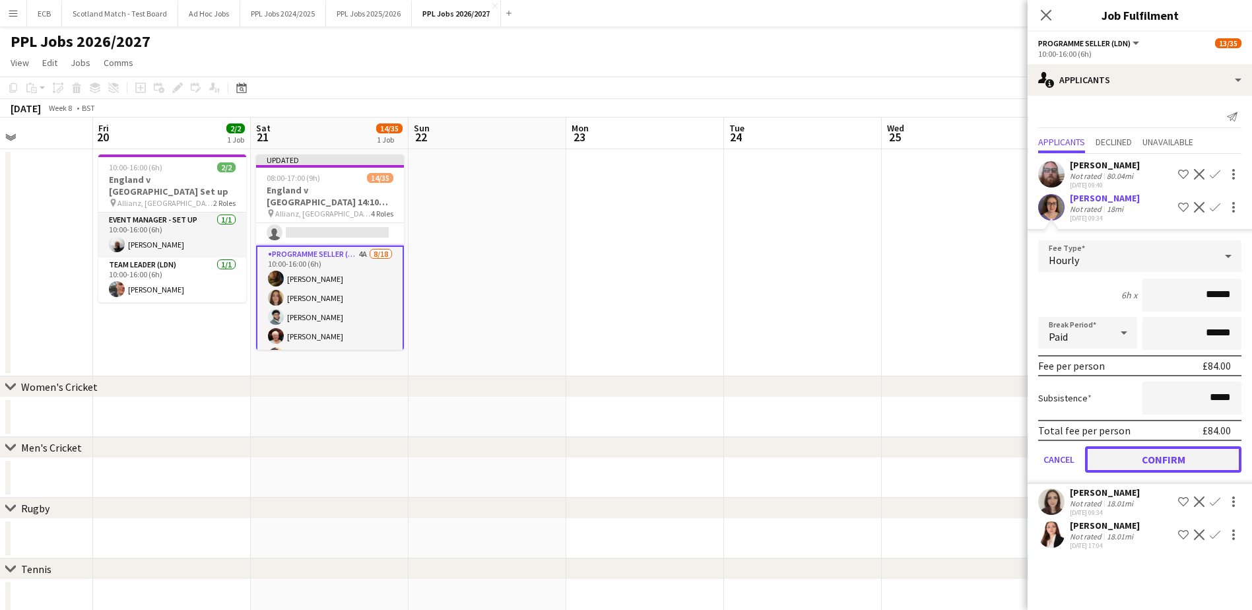
click at [1162, 455] on button "Confirm" at bounding box center [1163, 459] width 156 height 26
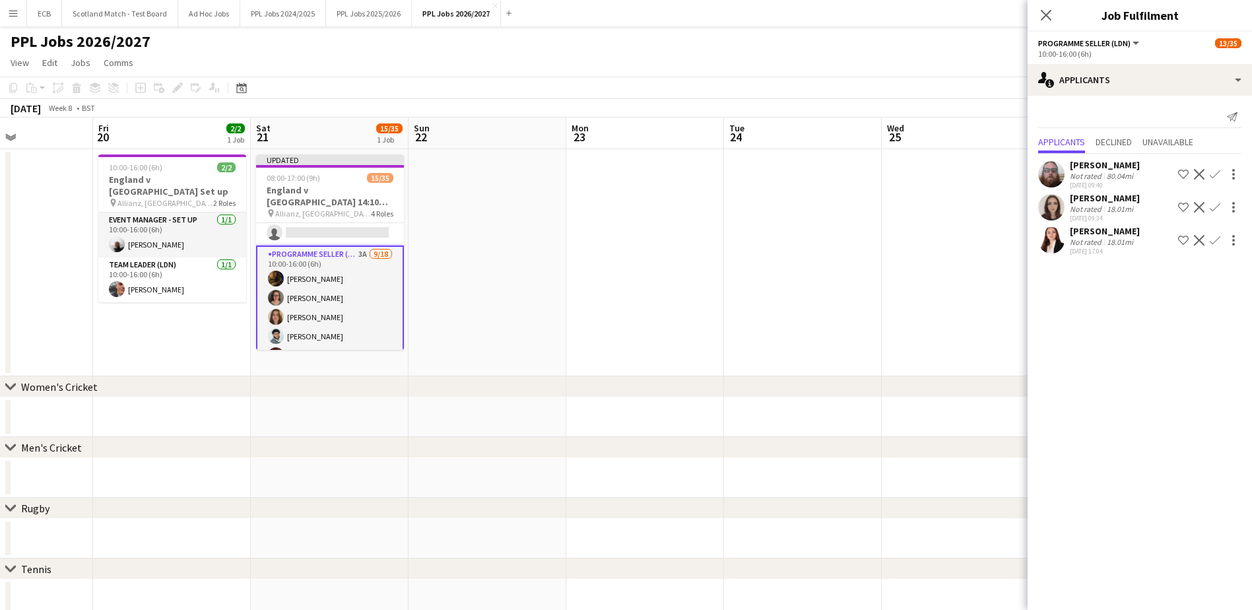
click at [1218, 208] on app-icon "Confirm" at bounding box center [1215, 207] width 11 height 11
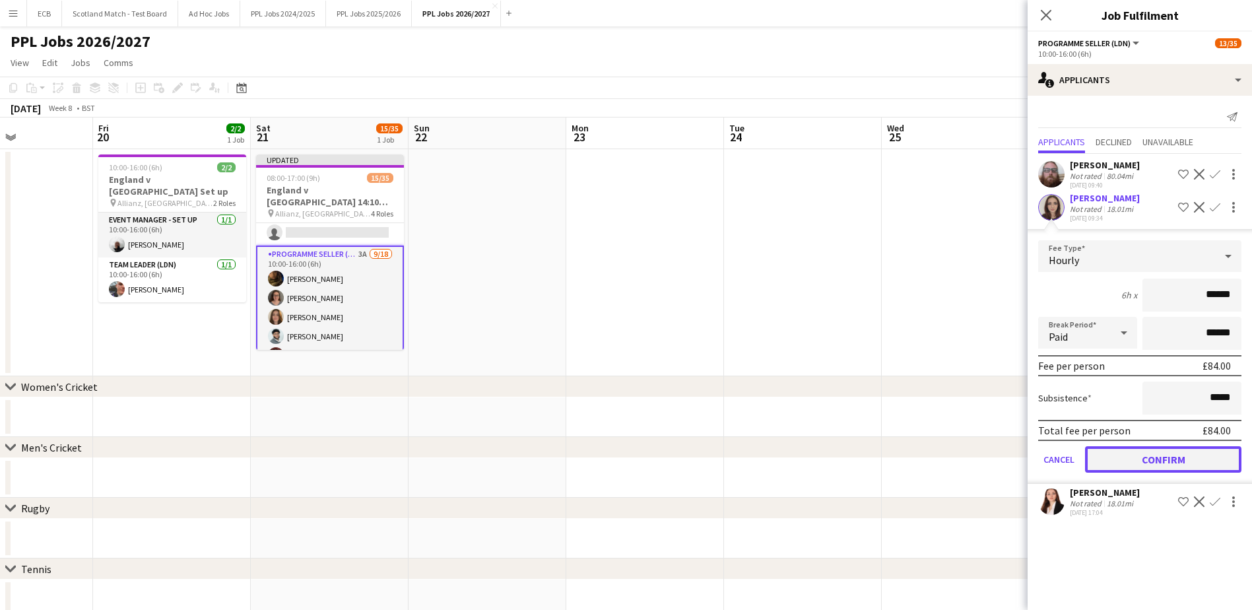
click at [1166, 459] on button "Confirm" at bounding box center [1163, 459] width 156 height 26
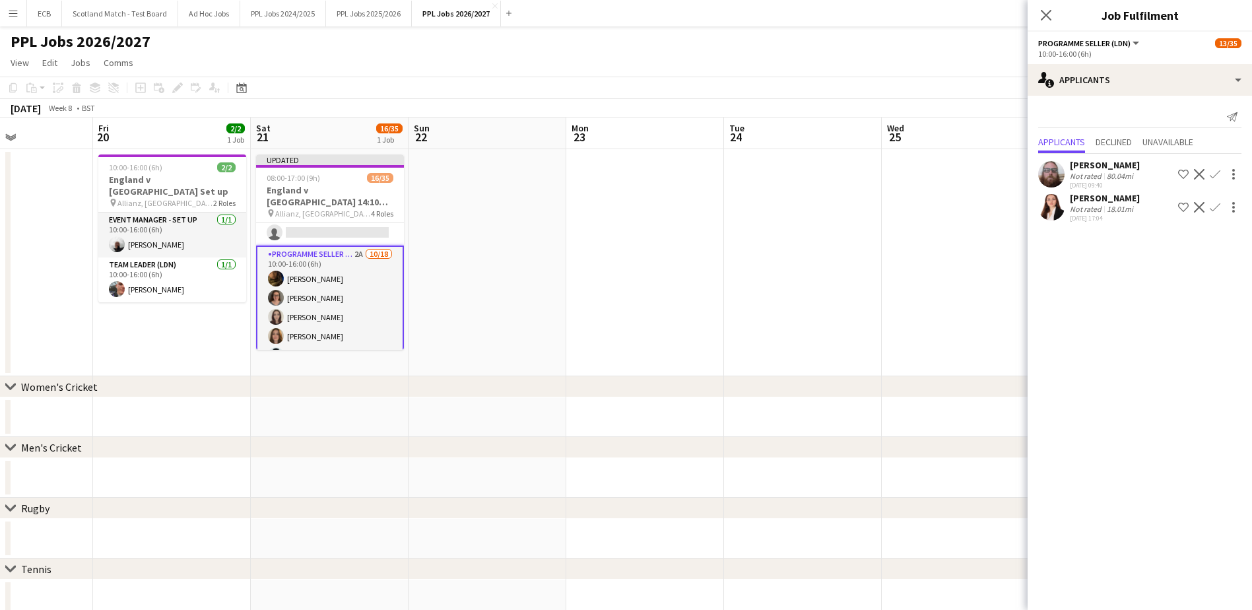
click at [1214, 211] on app-icon "Confirm" at bounding box center [1215, 207] width 11 height 11
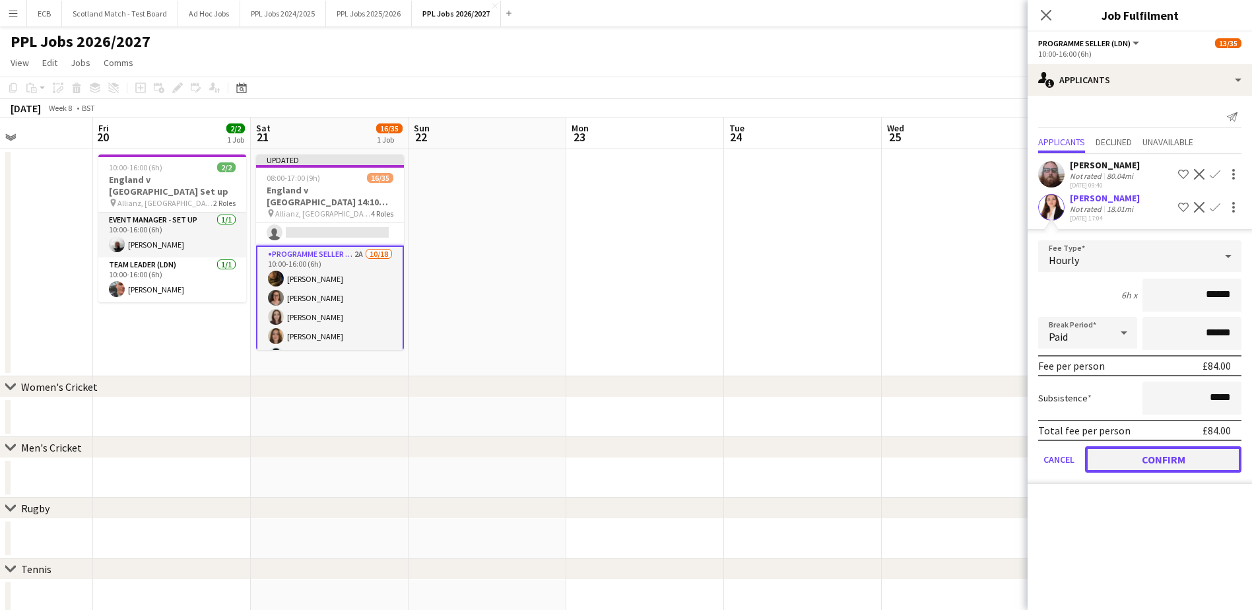
click at [1168, 455] on button "Confirm" at bounding box center [1163, 459] width 156 height 26
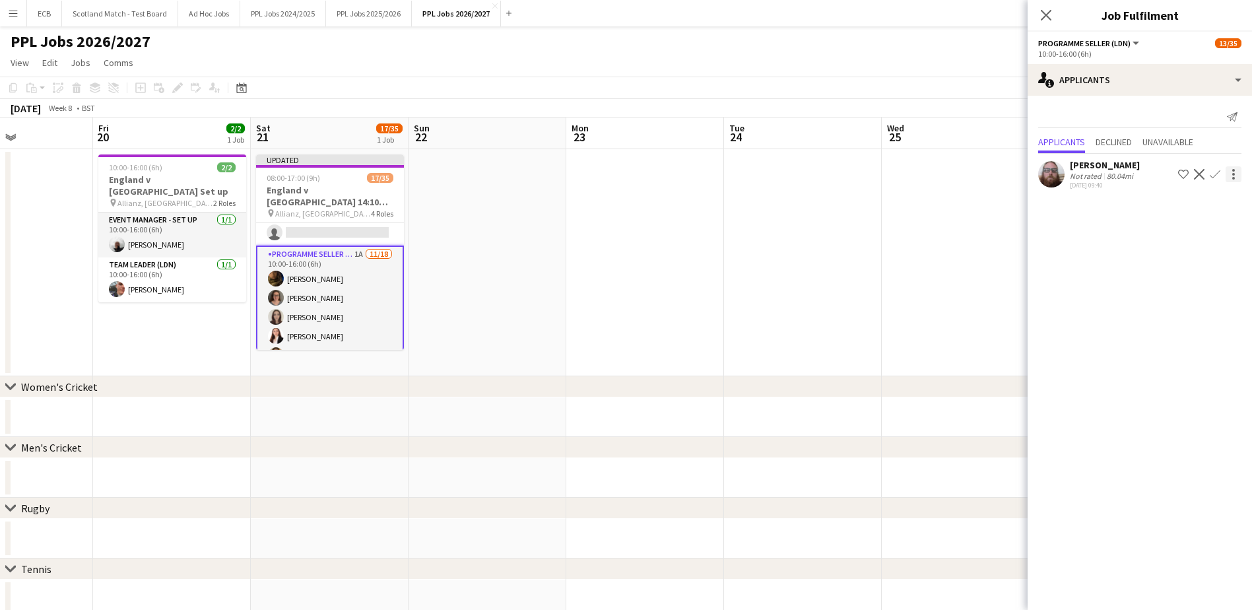
click at [1232, 173] on div at bounding box center [1234, 174] width 16 height 16
click at [1201, 174] on div at bounding box center [626, 305] width 1252 height 610
click at [1201, 174] on app-icon "Decline" at bounding box center [1199, 174] width 11 height 11
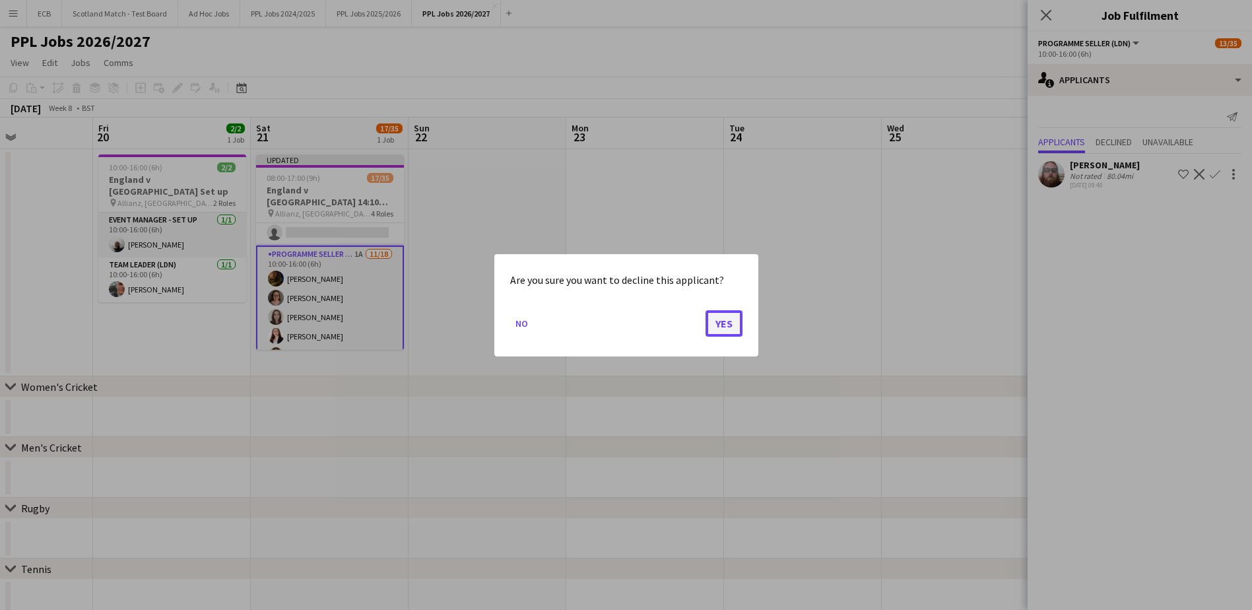
click at [733, 316] on button "Yes" at bounding box center [724, 323] width 37 height 26
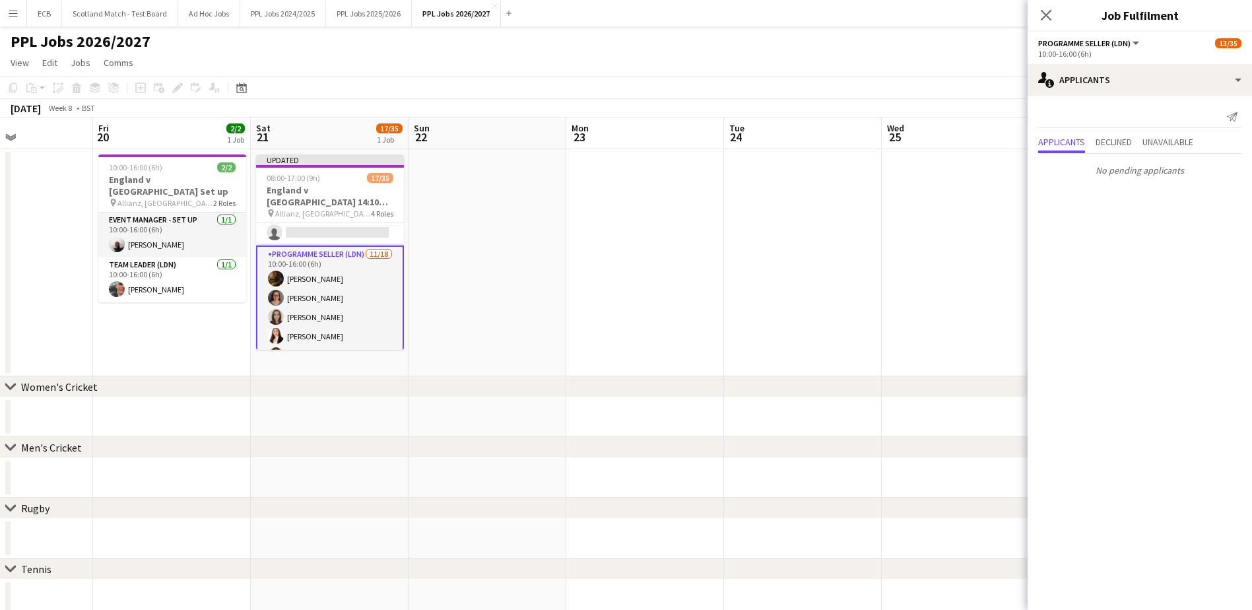
click at [486, 262] on app-date-cell at bounding box center [488, 262] width 158 height 227
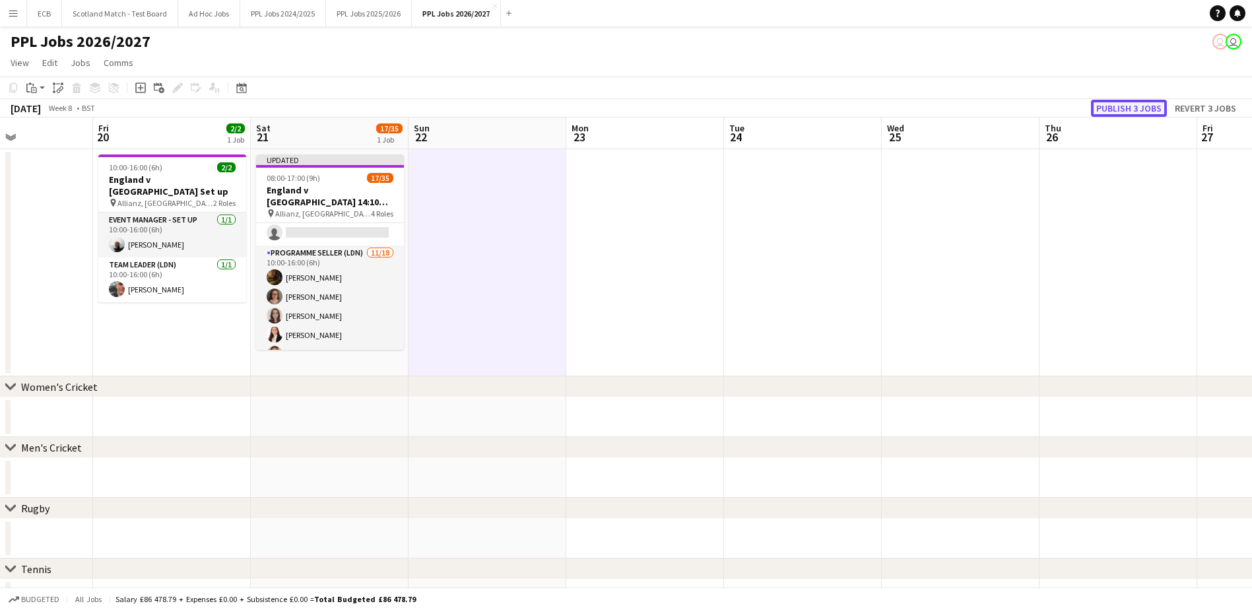
click at [1119, 107] on button "Publish 3 jobs" at bounding box center [1129, 108] width 76 height 17
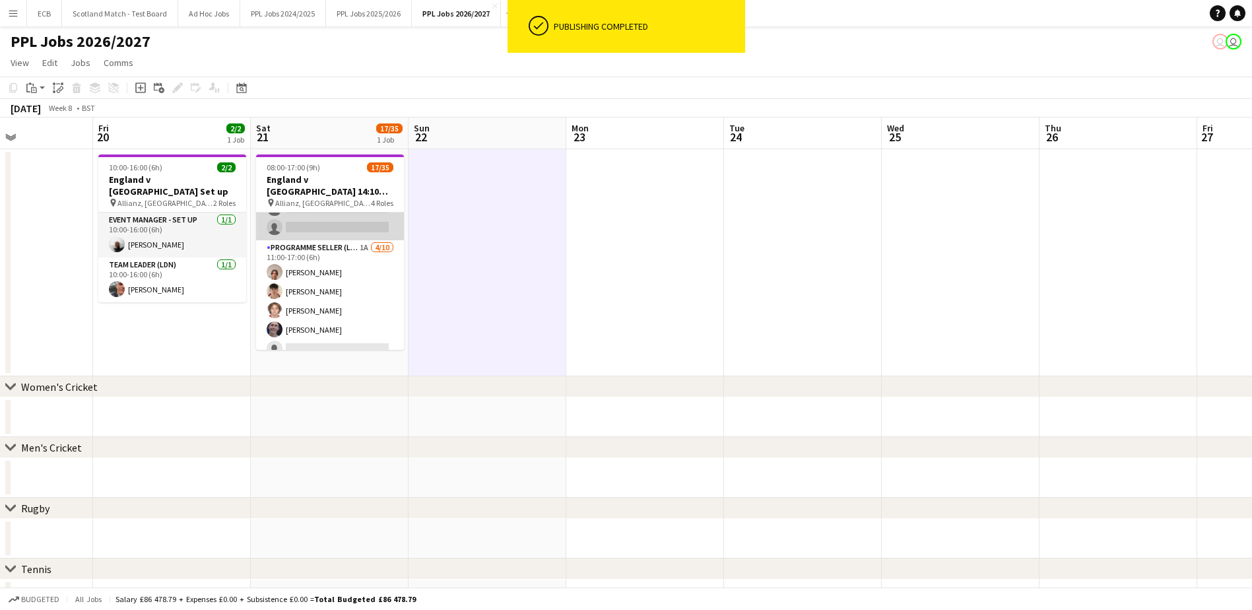
scroll to position [529, 0]
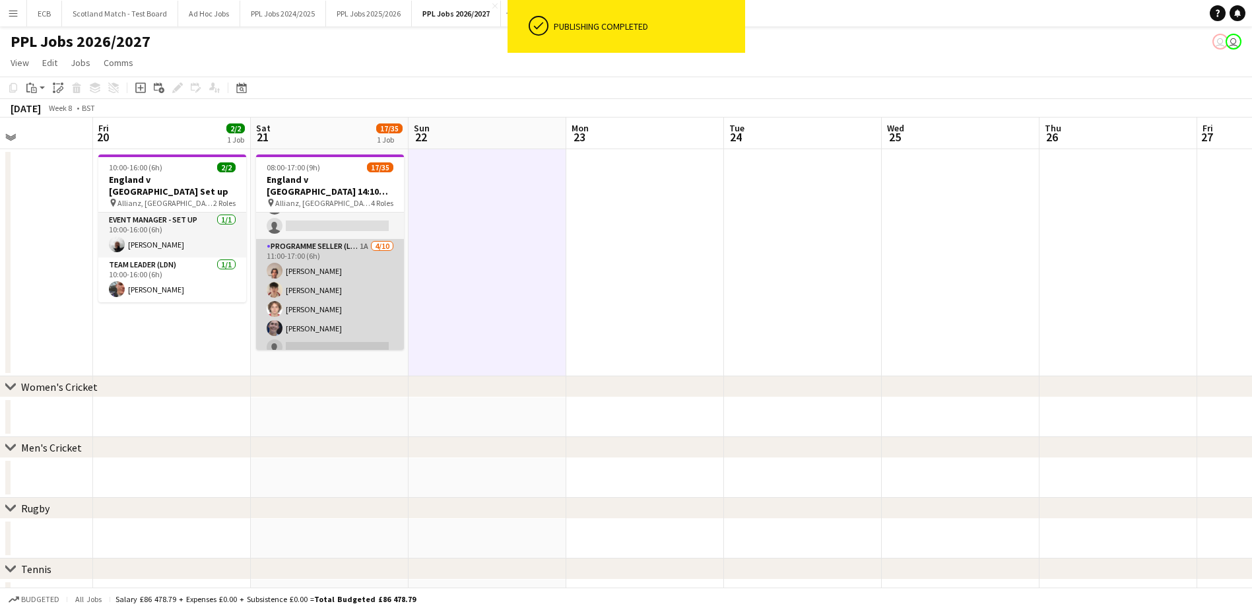
click at [306, 239] on app-card-role "Programme Seller (LDN) 1A 4/10 11:00-17:00 (6h) Nicolas de Salazar Jake Pogorel…" at bounding box center [330, 347] width 148 height 217
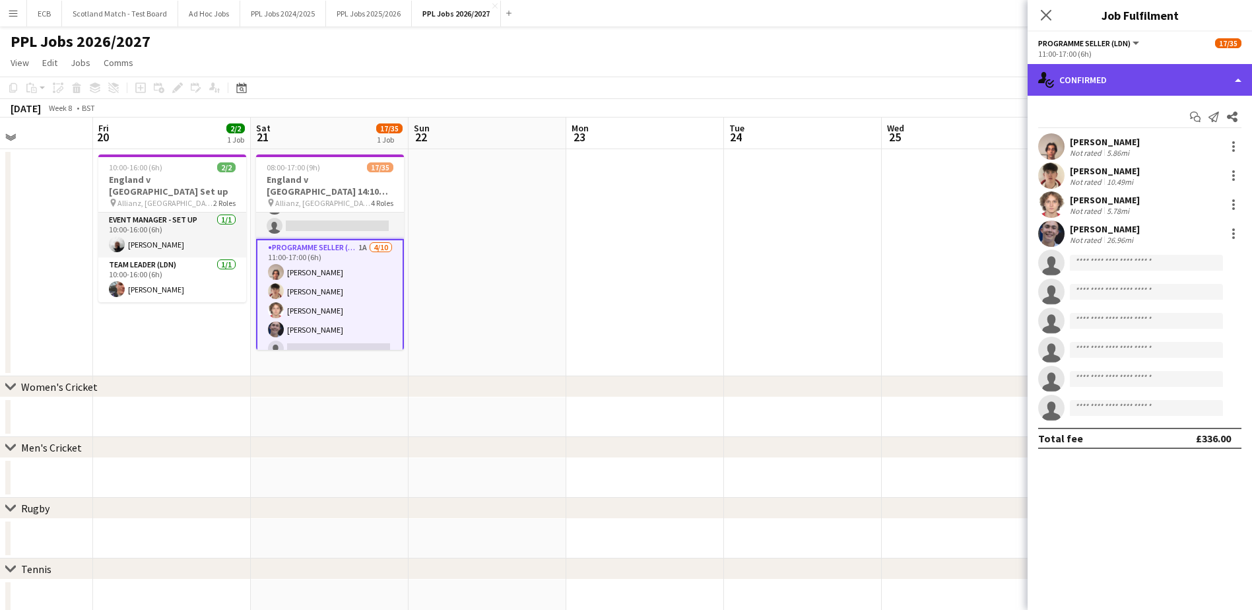
click at [1118, 84] on div "single-neutral-actions-check-2 Confirmed" at bounding box center [1140, 80] width 224 height 32
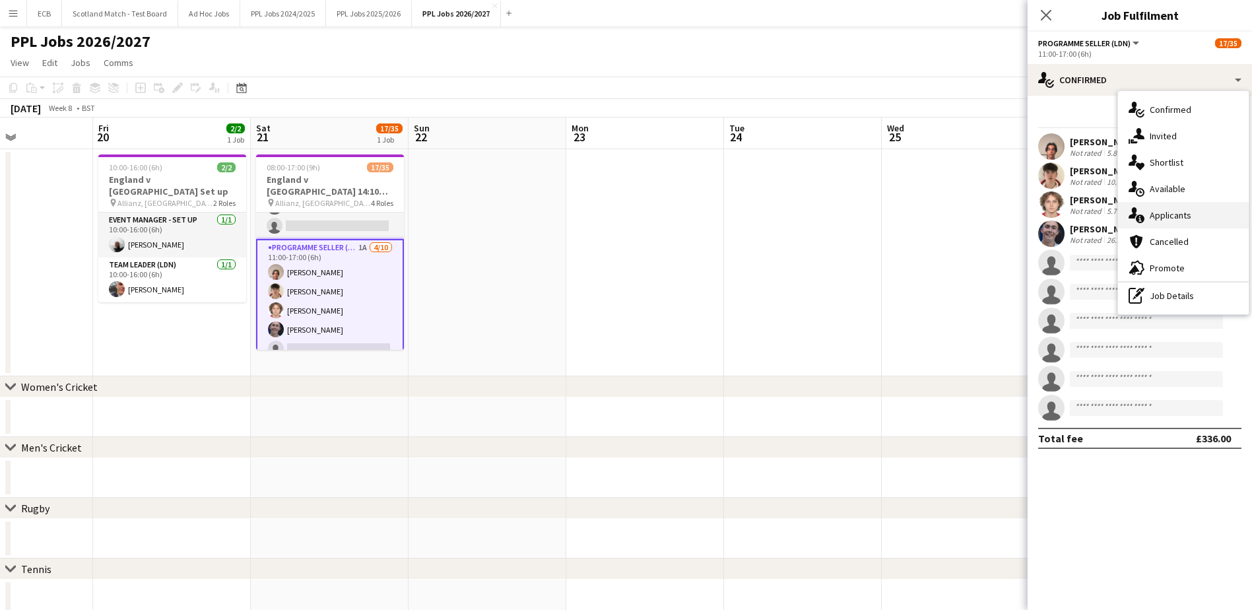
click at [1184, 217] on span "Applicants" at bounding box center [1171, 215] width 42 height 12
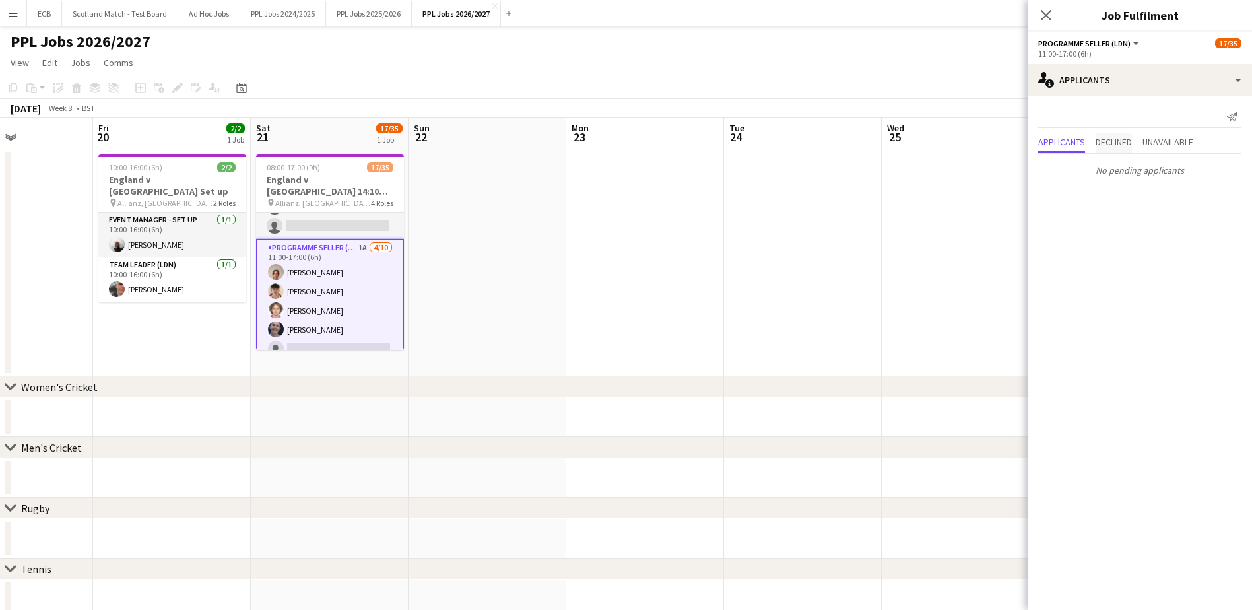
click at [1121, 143] on span "Declined" at bounding box center [1114, 141] width 36 height 9
click at [1189, 119] on span "Unavailable" at bounding box center [1168, 114] width 51 height 9
click at [1215, 148] on app-icon "Decline" at bounding box center [1218, 147] width 11 height 11
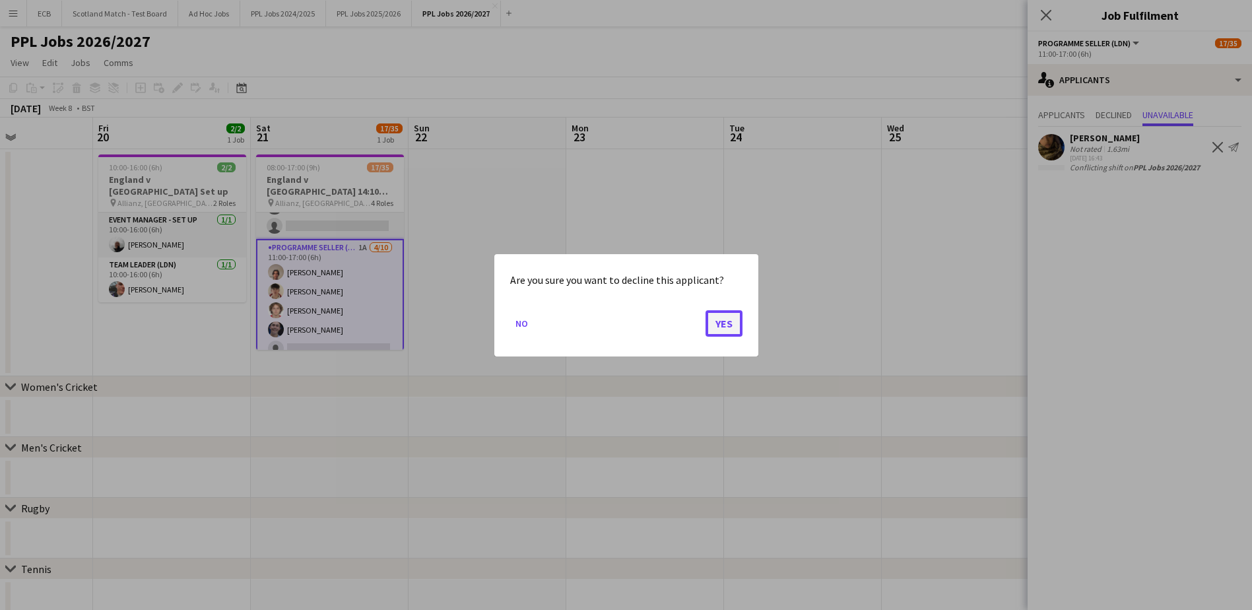
click at [721, 320] on button "Yes" at bounding box center [724, 323] width 37 height 26
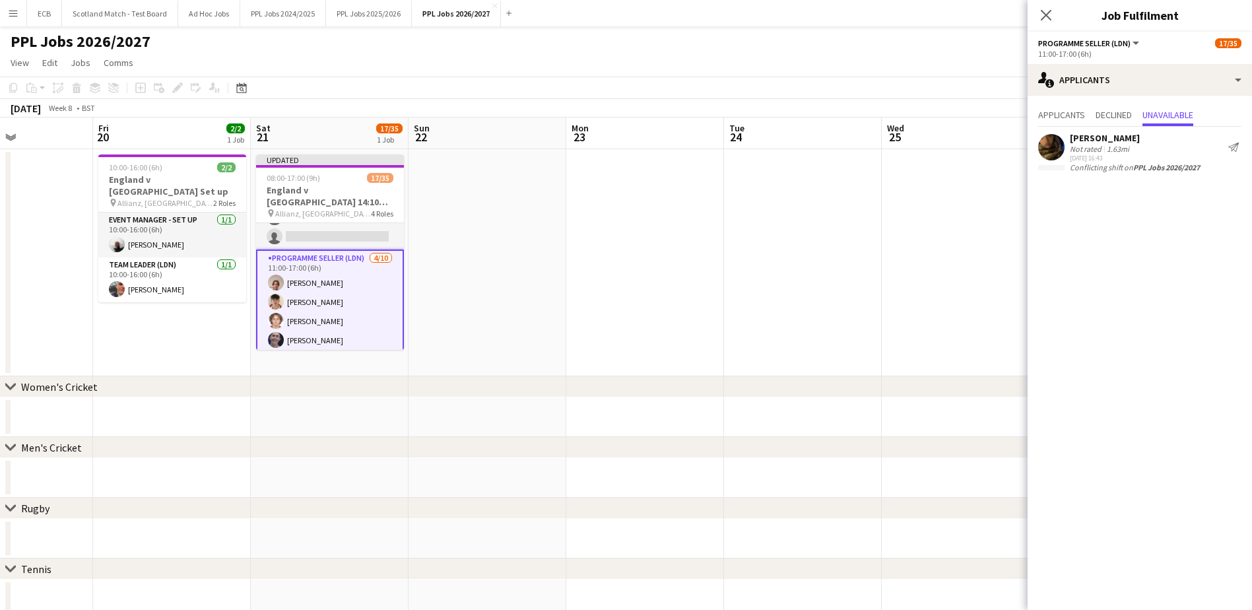
click at [621, 281] on app-date-cell at bounding box center [645, 262] width 158 height 227
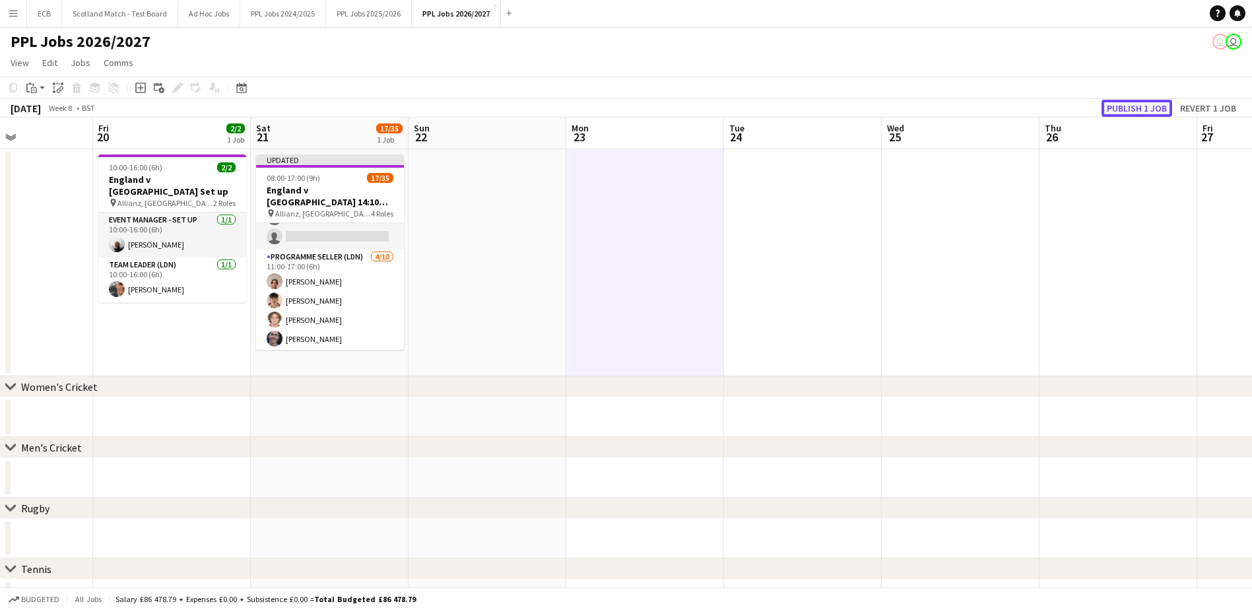
click at [1149, 102] on button "Publish 1 job" at bounding box center [1137, 108] width 71 height 17
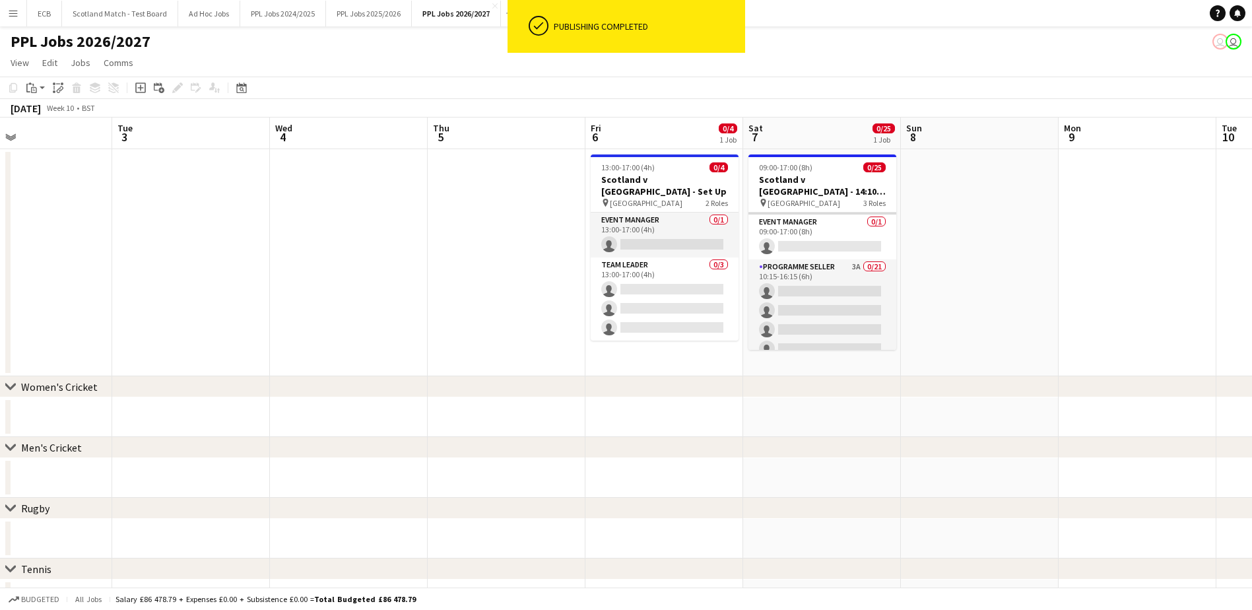
scroll to position [100, 0]
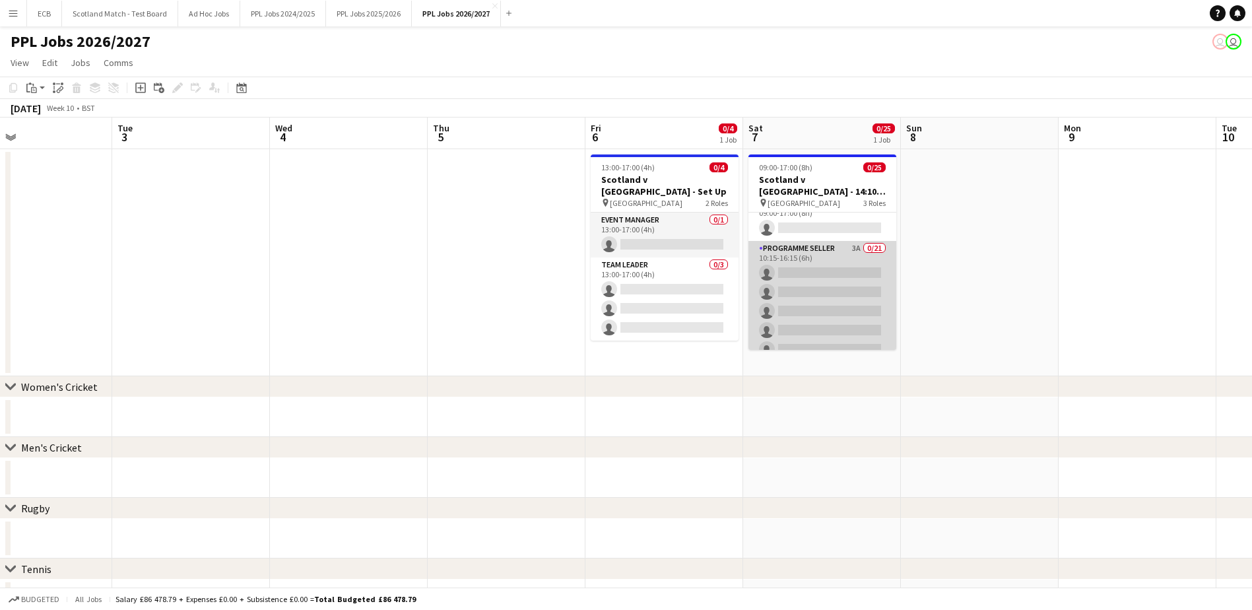
click at [813, 241] on app-card-role "Programme Seller 3A 0/21 10:15-16:15 (6h) single-neutral-actions single-neutral…" at bounding box center [823, 455] width 148 height 428
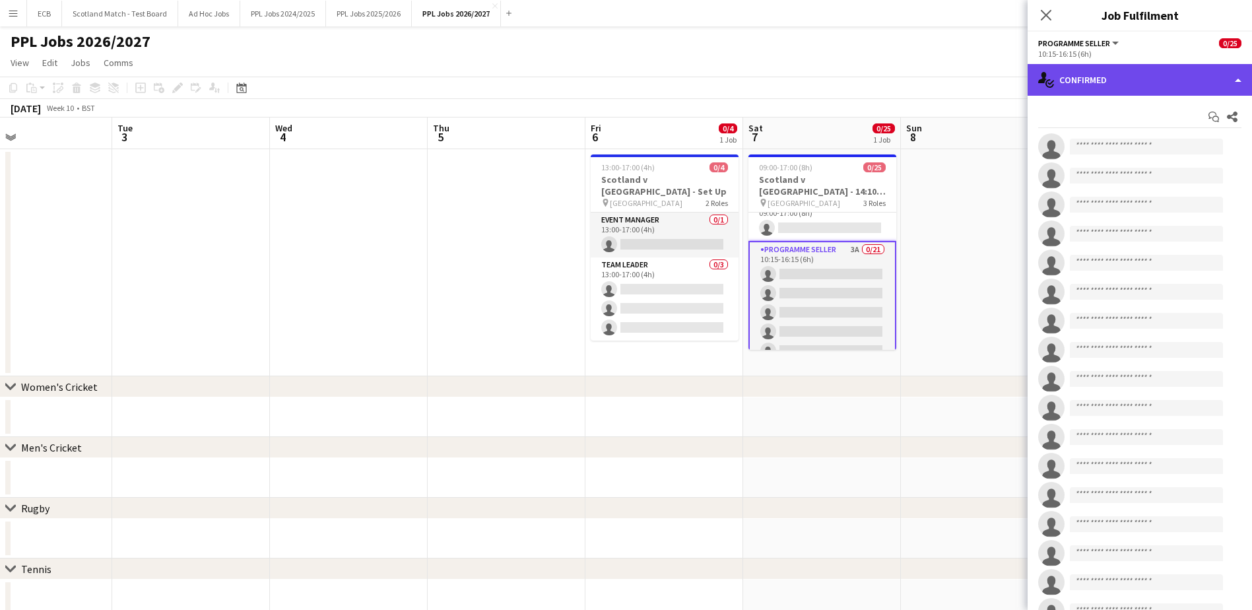
click at [1110, 83] on div "single-neutral-actions-check-2 Confirmed" at bounding box center [1140, 80] width 224 height 32
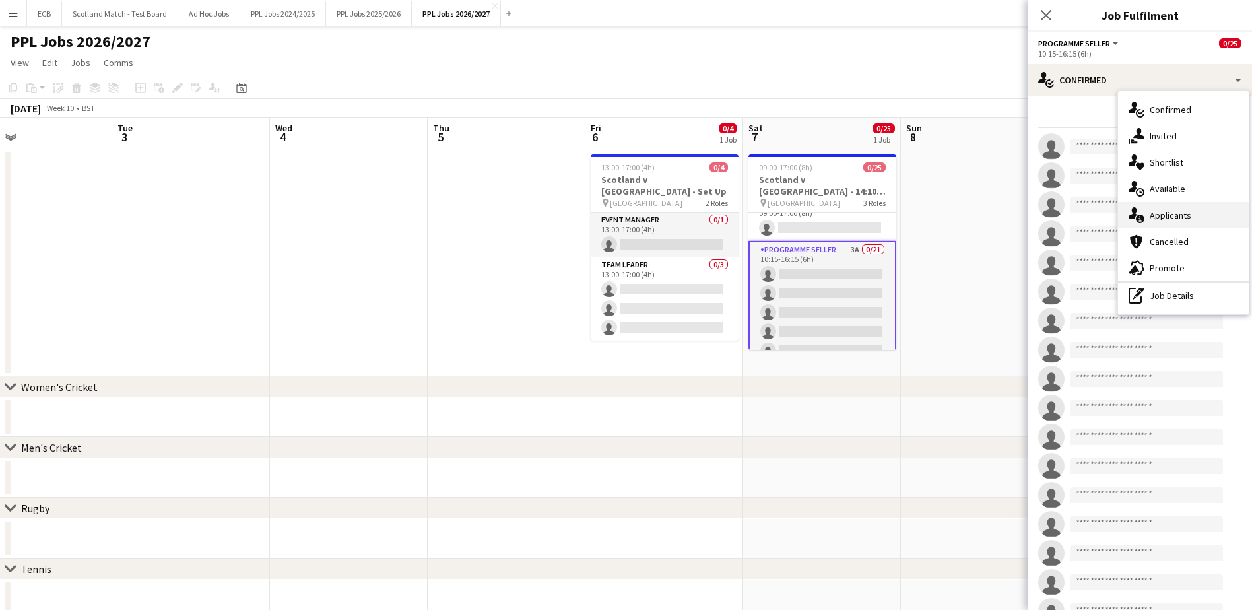
click at [1170, 212] on span "Applicants" at bounding box center [1171, 215] width 42 height 12
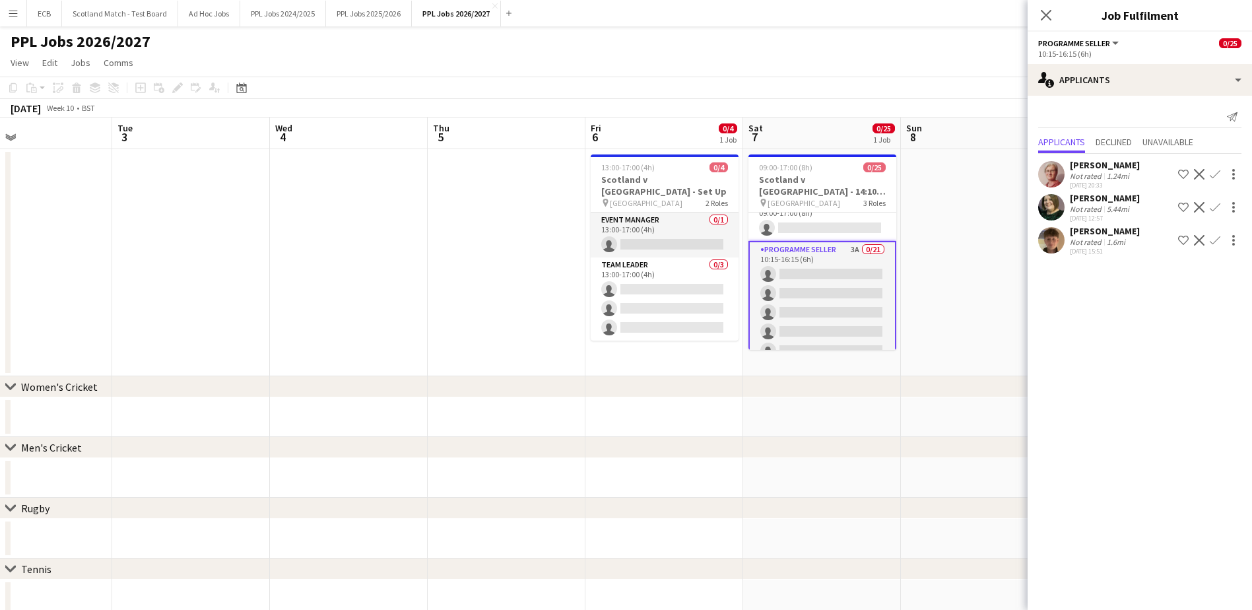
click at [1219, 175] on app-icon "Confirm" at bounding box center [1215, 174] width 11 height 11
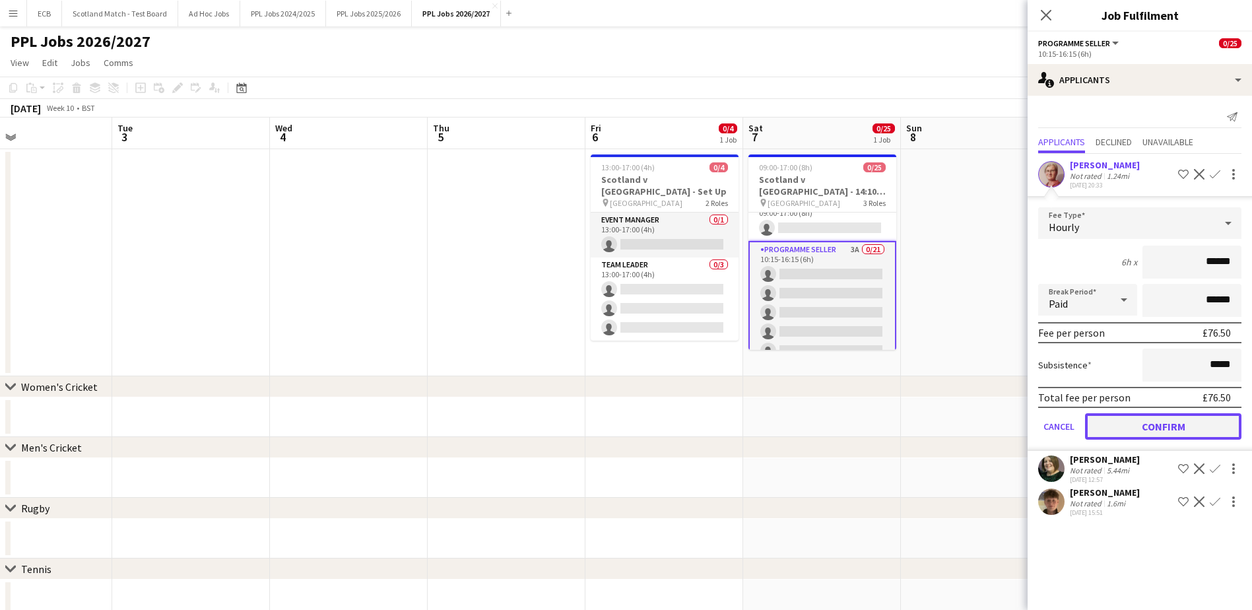
click at [1156, 429] on button "Confirm" at bounding box center [1163, 426] width 156 height 26
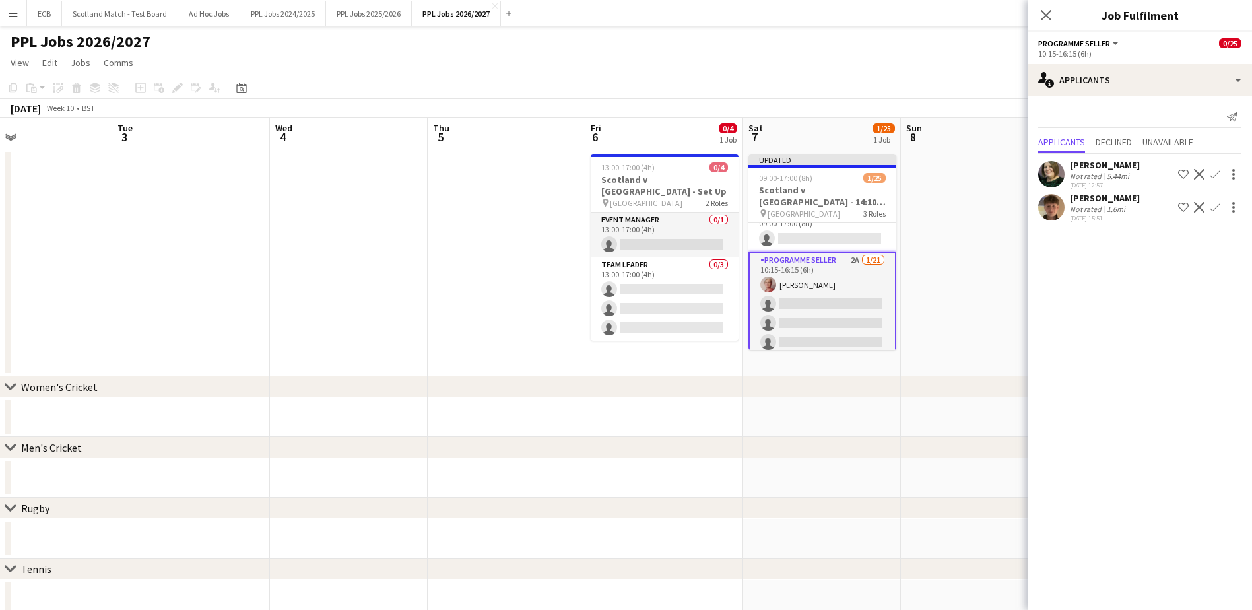
click at [1219, 163] on div "Claire Philp Not rated 5.44mi 04-09-2025 12:57 Shortlist crew Decline Confirm" at bounding box center [1140, 174] width 224 height 30
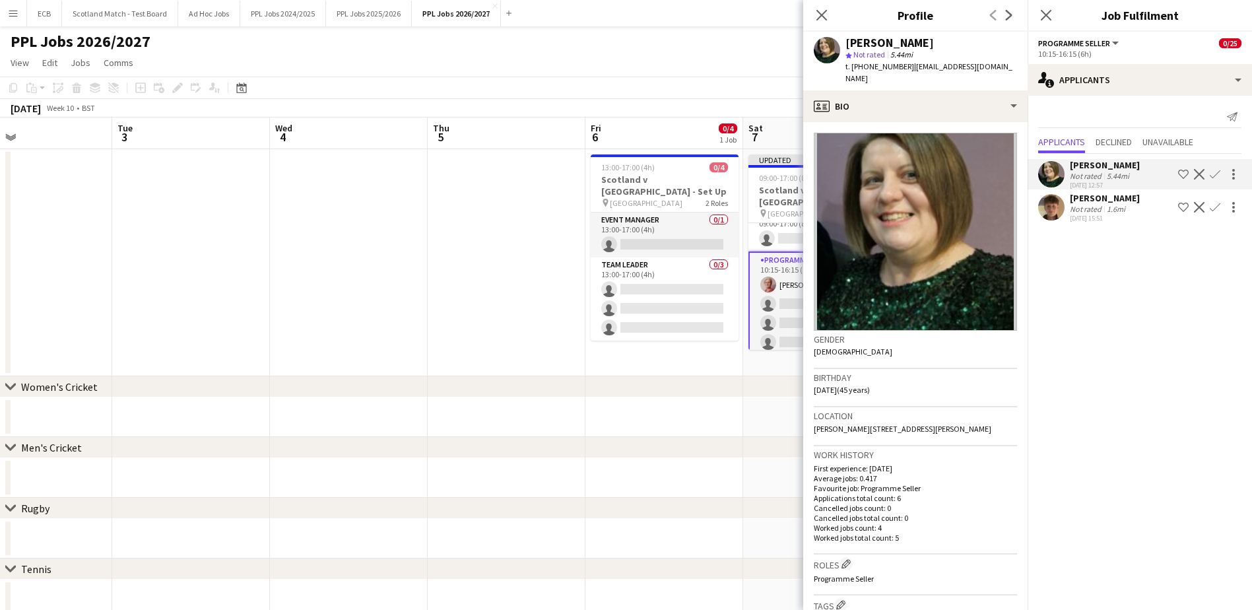
click at [1216, 170] on app-icon "Confirm" at bounding box center [1215, 174] width 11 height 11
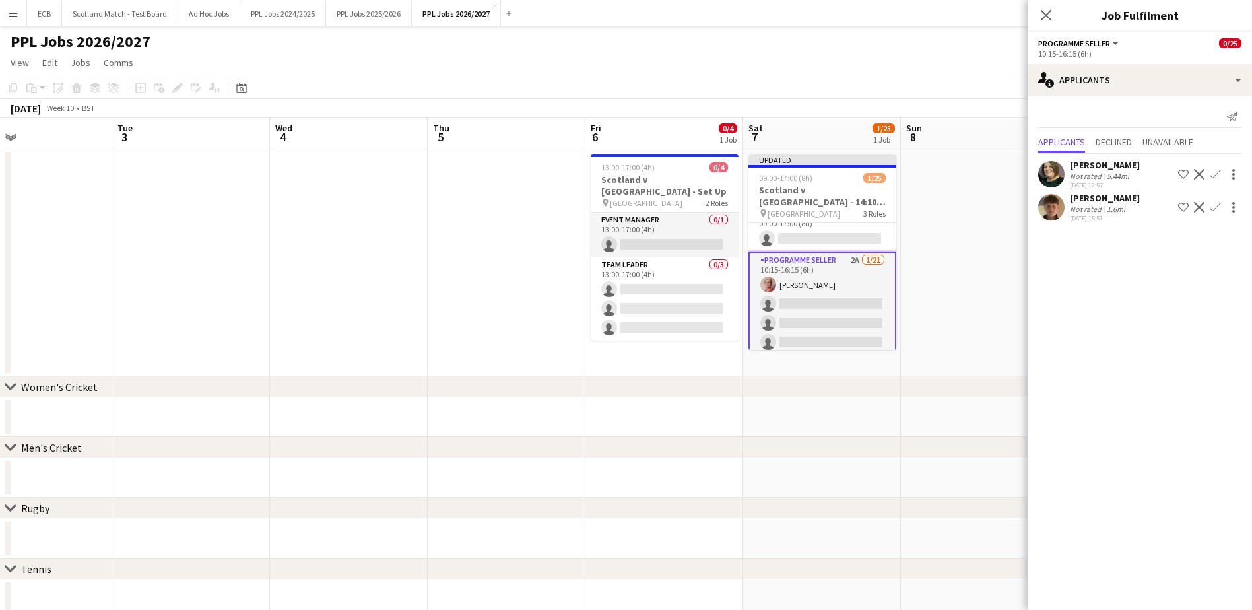
click at [1212, 174] on app-icon "Confirm" at bounding box center [1215, 174] width 11 height 11
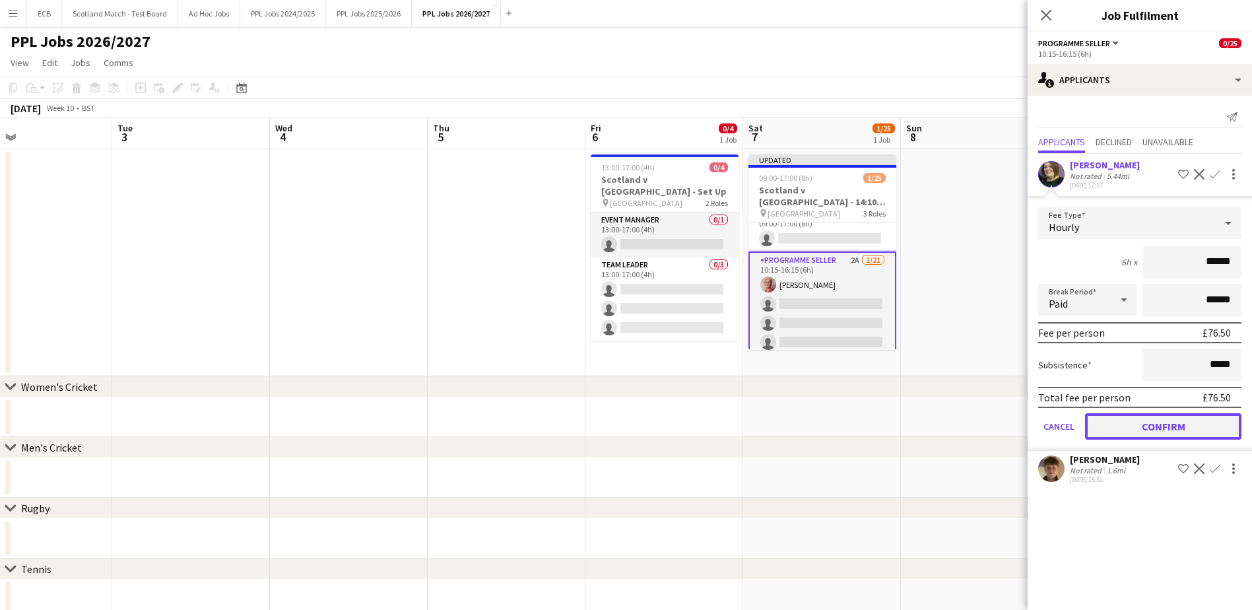
click at [1129, 423] on button "Confirm" at bounding box center [1163, 426] width 156 height 26
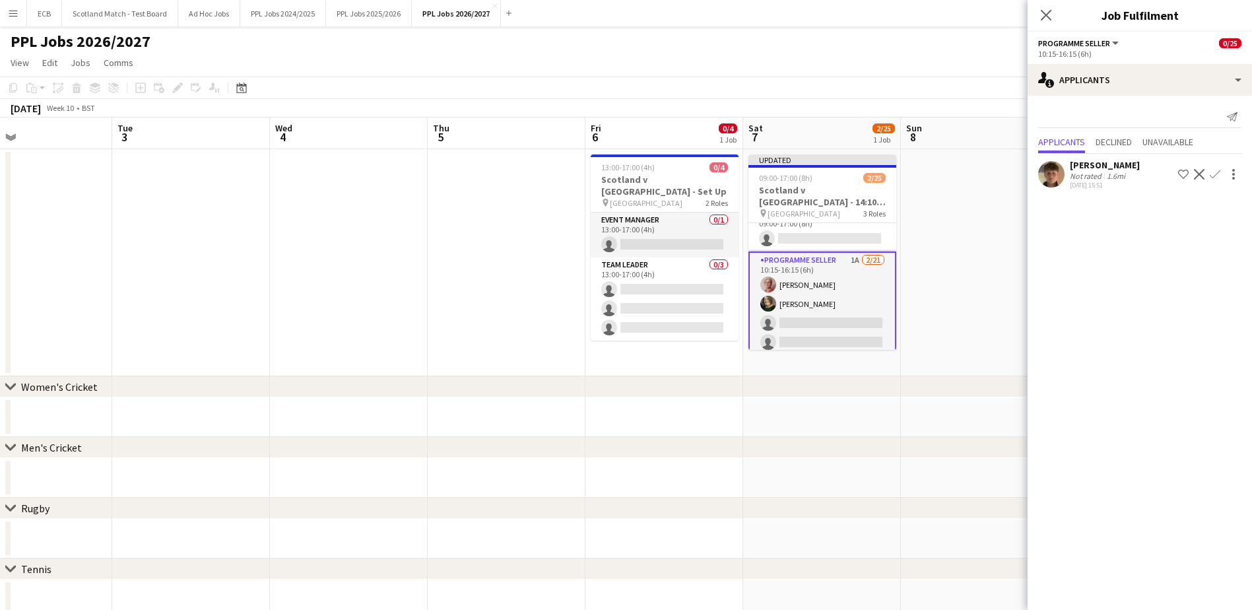
click at [1215, 176] on app-icon "Confirm" at bounding box center [1215, 174] width 11 height 11
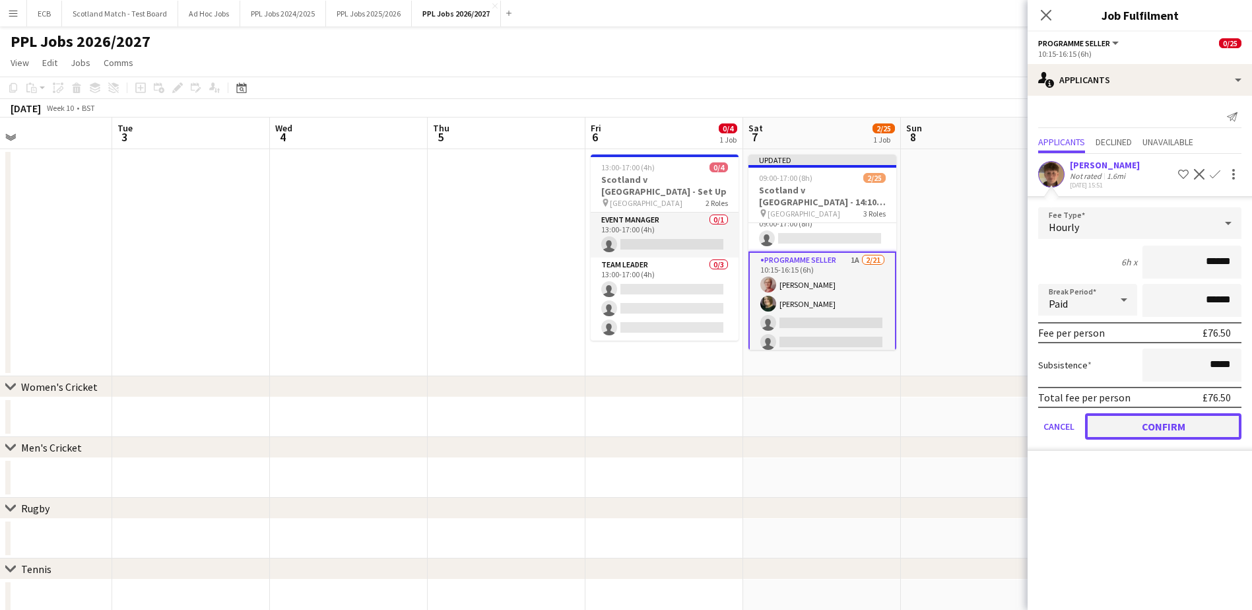
click at [1133, 420] on button "Confirm" at bounding box center [1163, 426] width 156 height 26
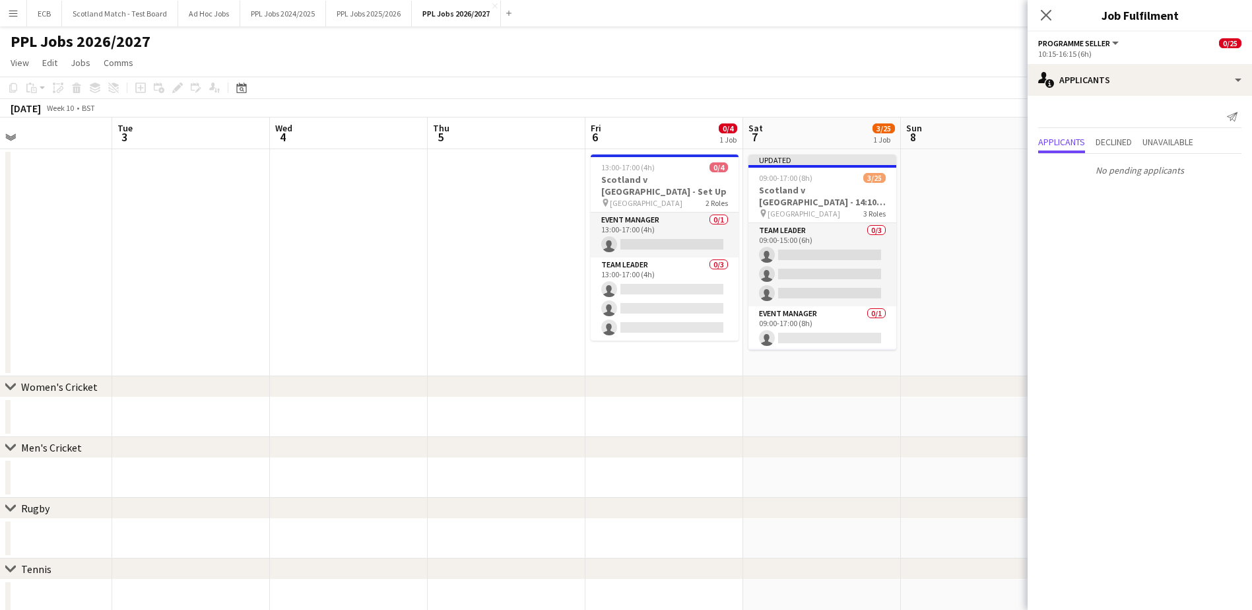
scroll to position [0, 0]
click at [812, 238] on app-card-role "Programme Seller 3/21 10:15-16:15 (6h) Lyndsay Munro Claire Philp James Wilson …" at bounding box center [823, 323] width 148 height 430
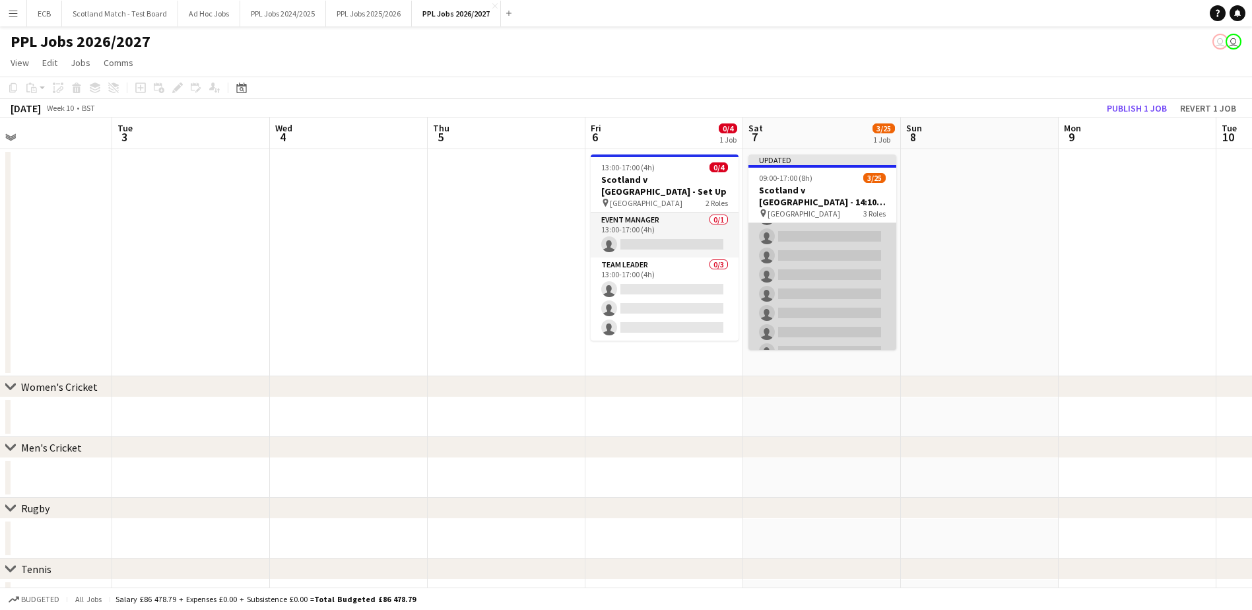
click at [831, 217] on app-card-role "Programme Seller 3/21 10:15-16:15 (6h) Lyndsay Munro Claire Philp James Wilson …" at bounding box center [823, 323] width 148 height 428
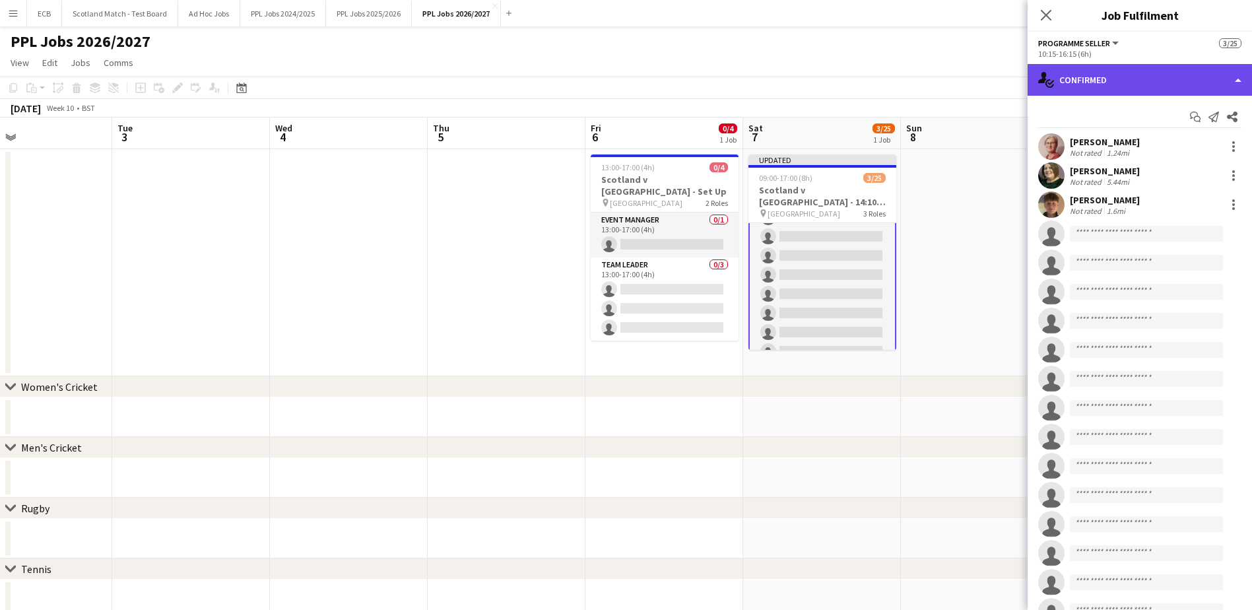
click at [1109, 69] on div "single-neutral-actions-check-2 Confirmed" at bounding box center [1140, 80] width 224 height 32
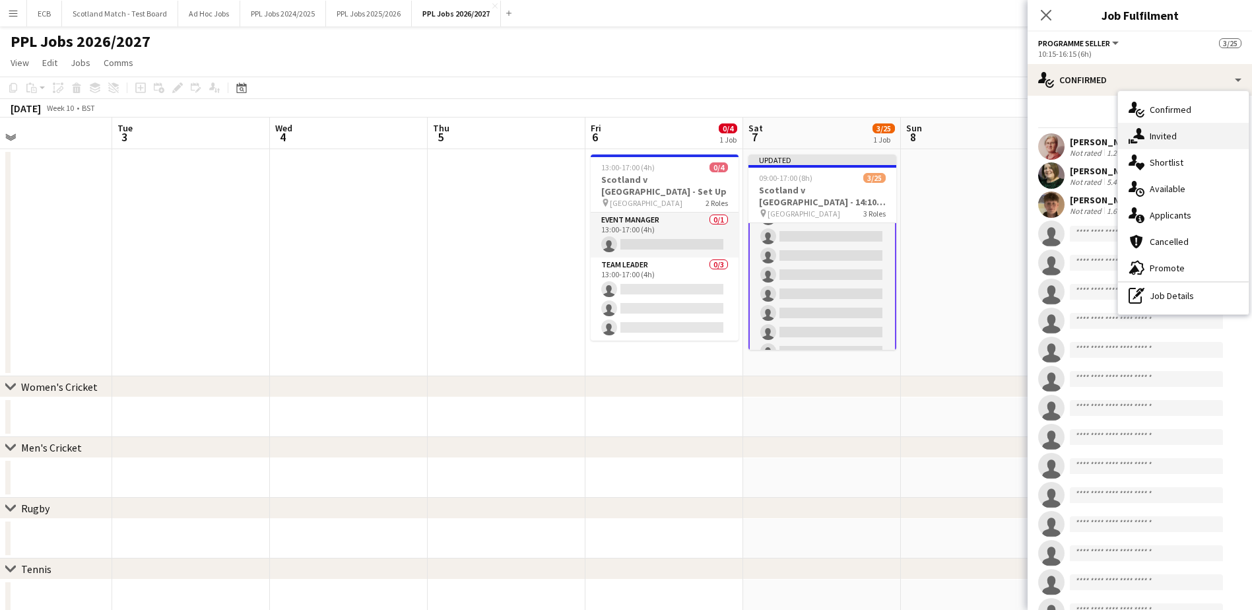
click at [1152, 141] on span "Invited" at bounding box center [1163, 136] width 27 height 12
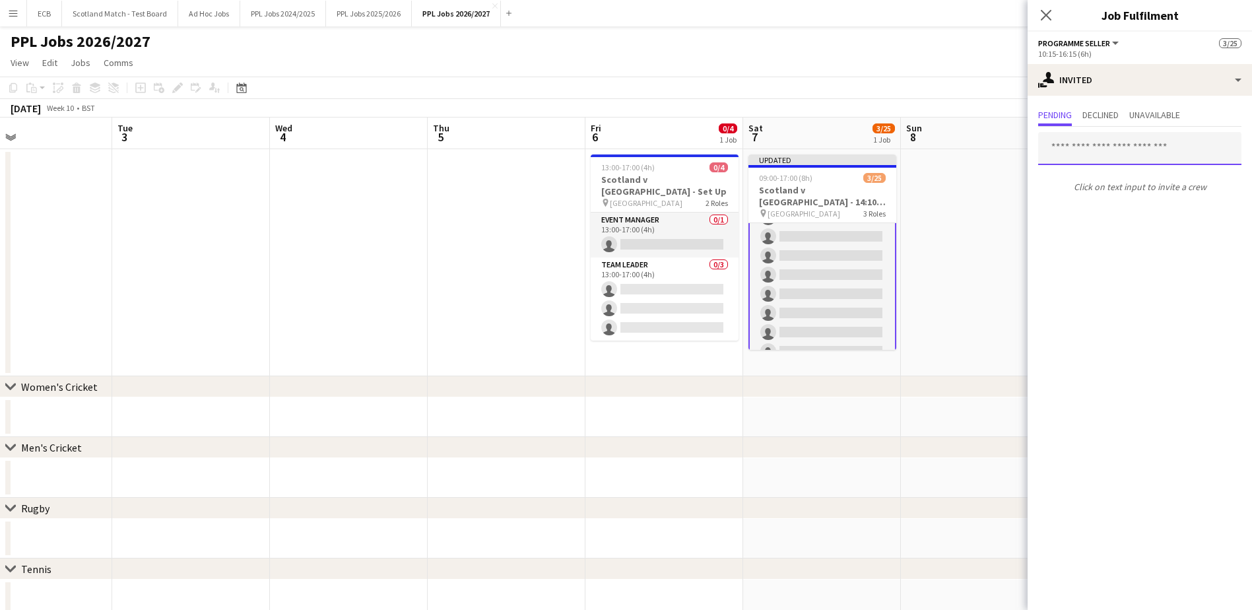
click at [1121, 156] on input "text" at bounding box center [1139, 148] width 203 height 33
type input "***"
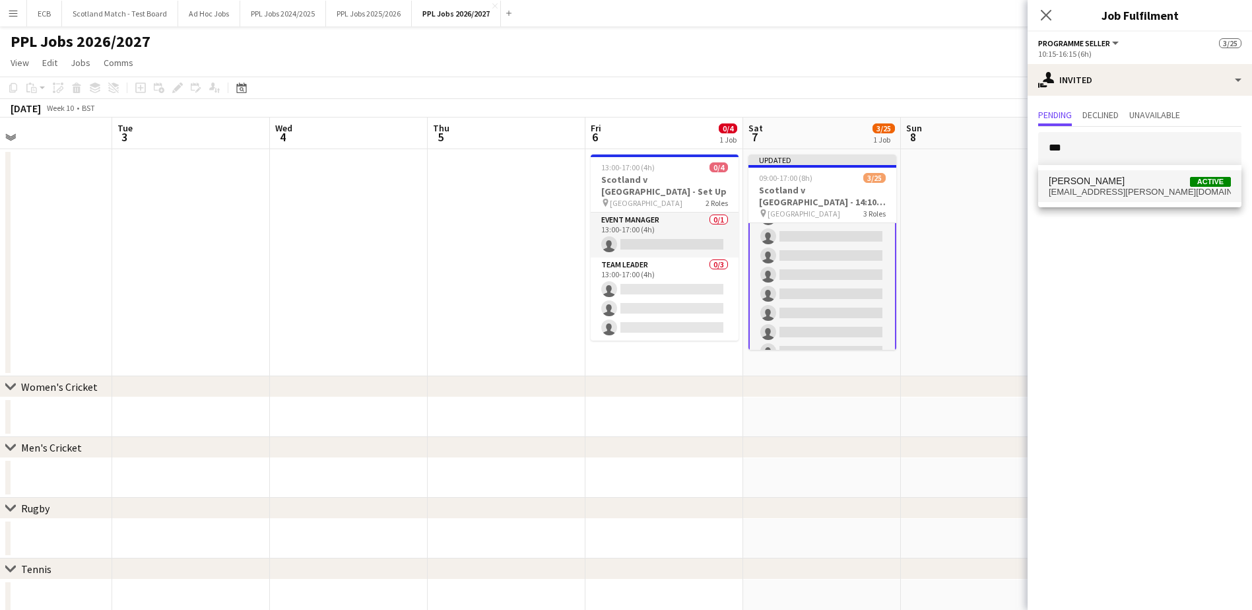
click at [1104, 190] on span "alasdair.cuthbertson@gmail.com" at bounding box center [1140, 192] width 182 height 11
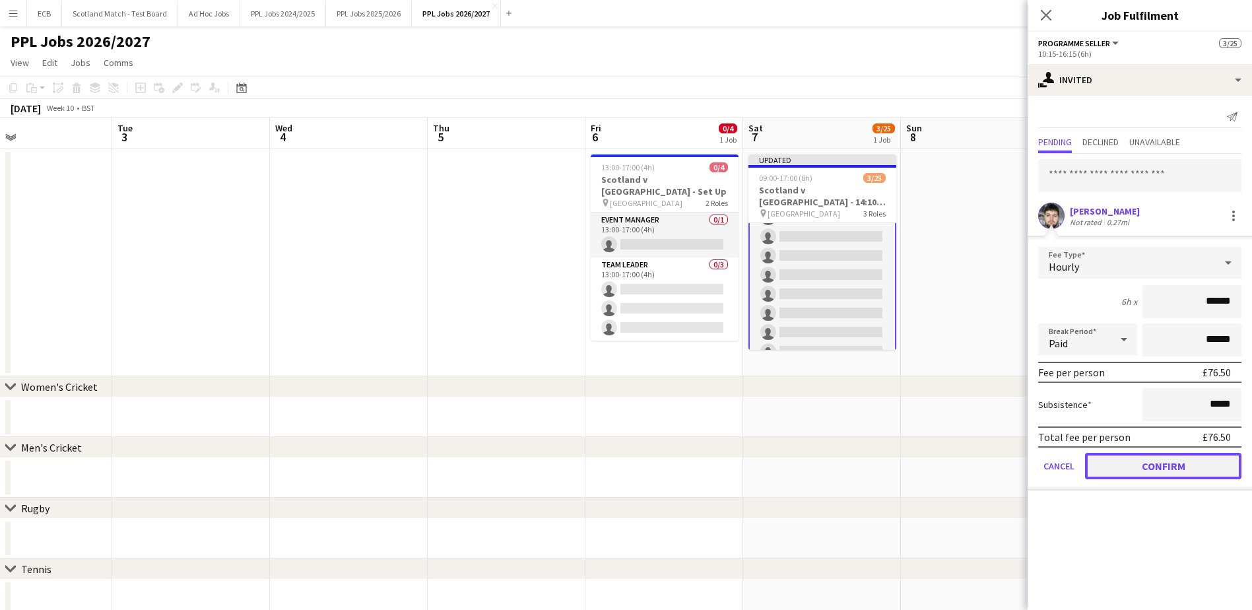
click at [1134, 473] on button "Confirm" at bounding box center [1163, 466] width 156 height 26
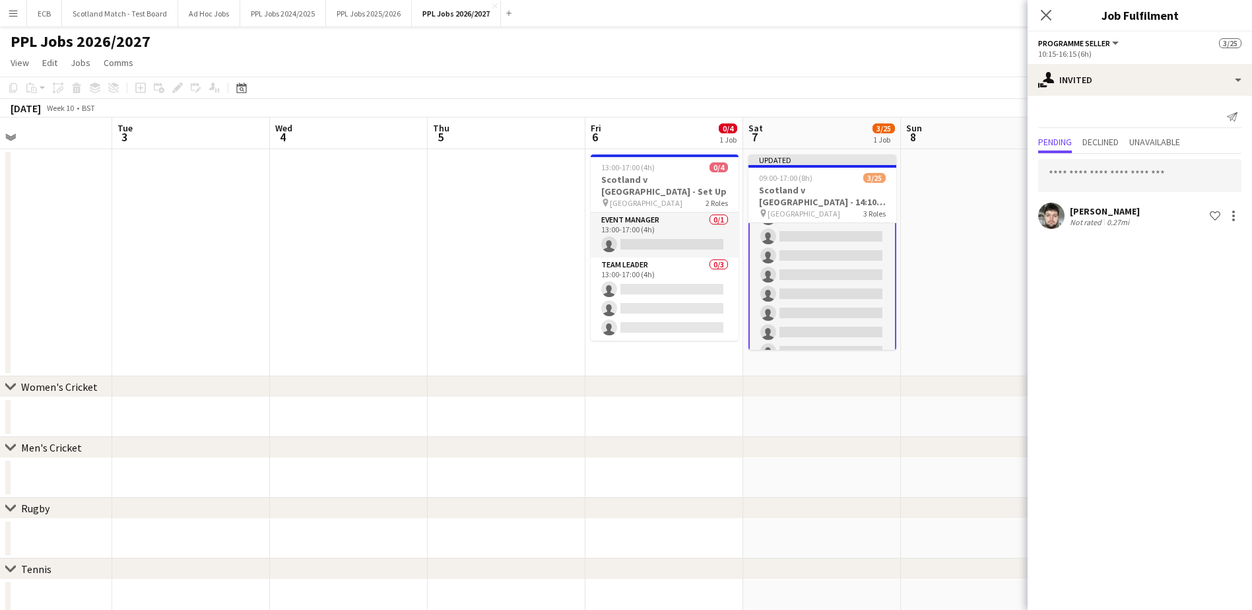
click at [985, 293] on app-date-cell at bounding box center [980, 262] width 158 height 227
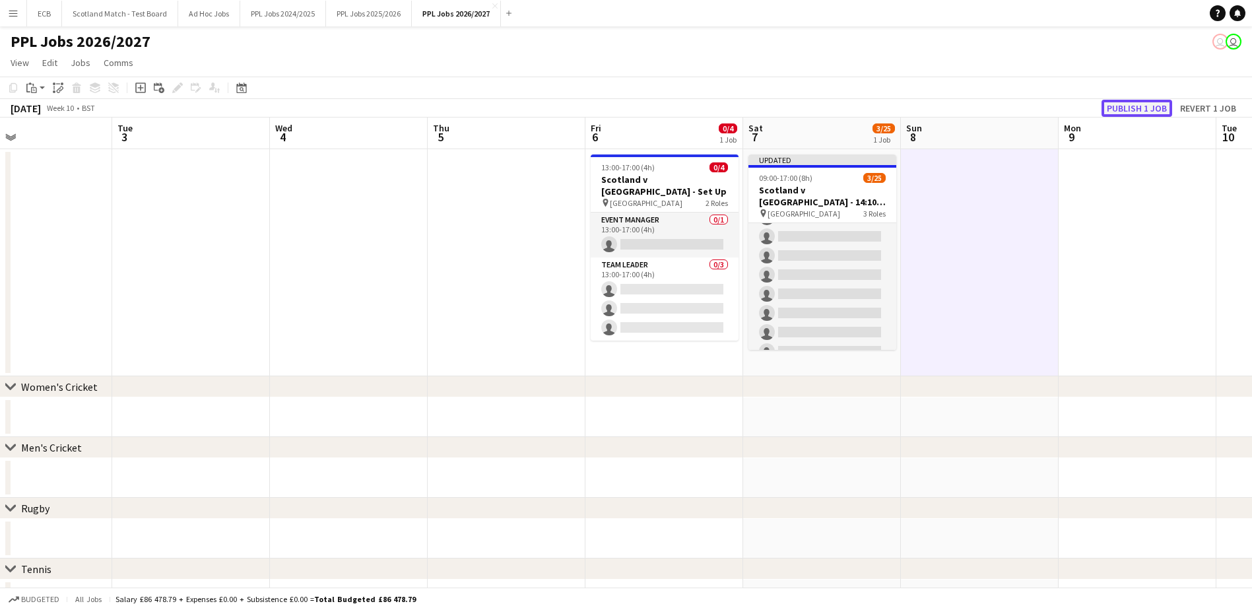
click at [1136, 108] on button "Publish 1 job" at bounding box center [1137, 108] width 71 height 17
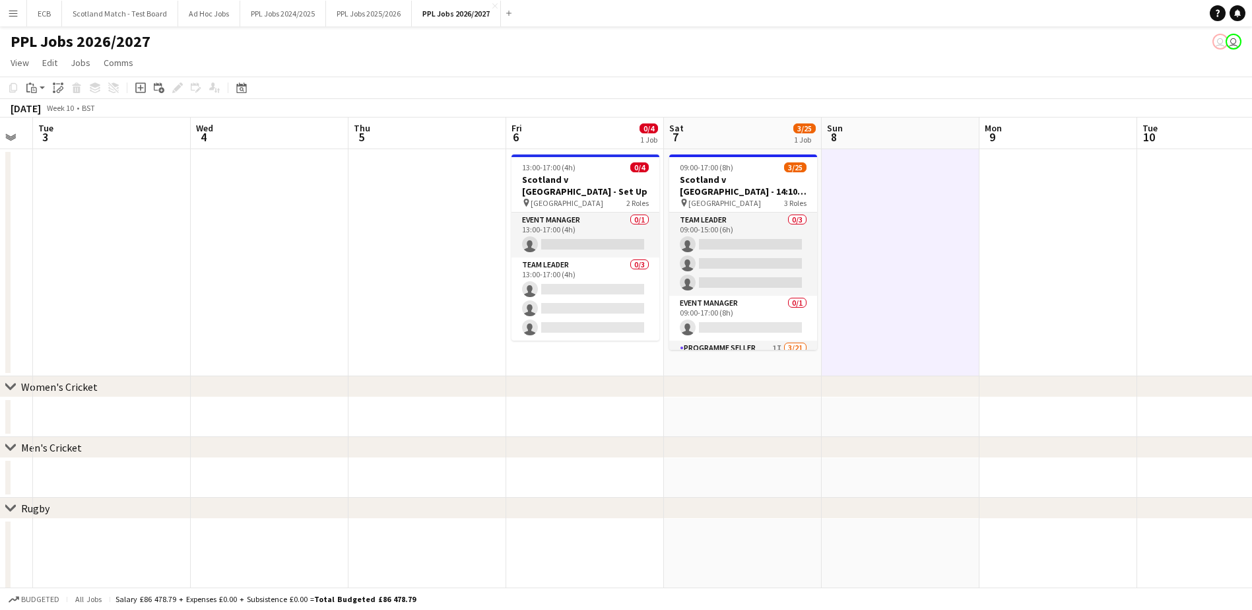
scroll to position [0, 380]
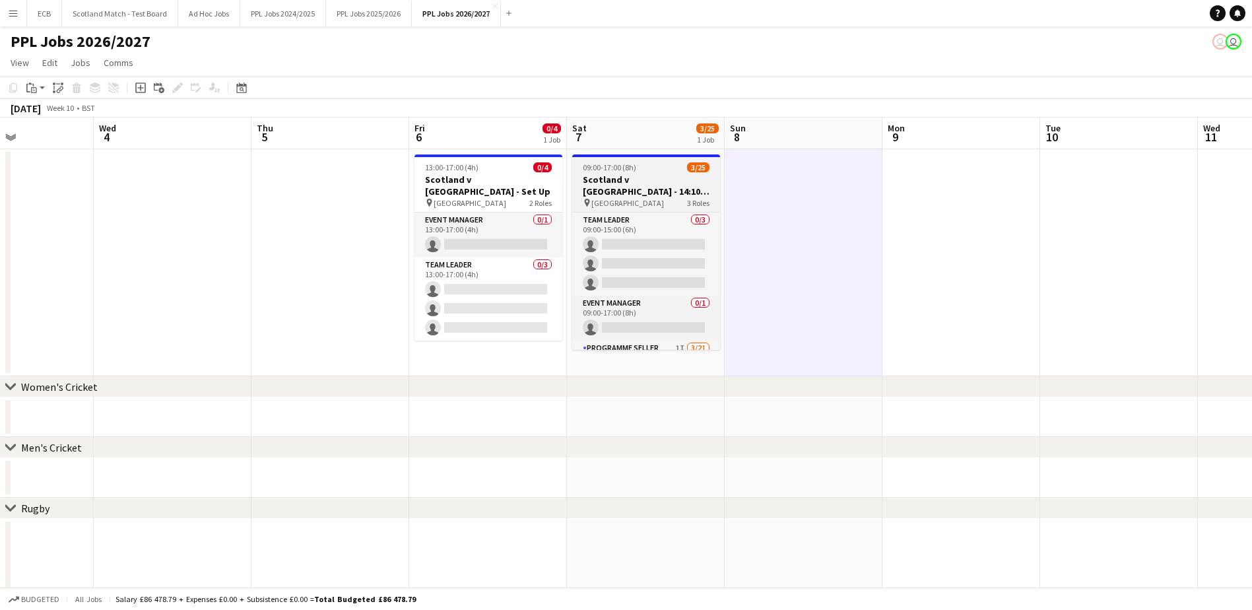
click at [619, 170] on span "09:00-17:00 (8h)" at bounding box center [609, 167] width 53 height 10
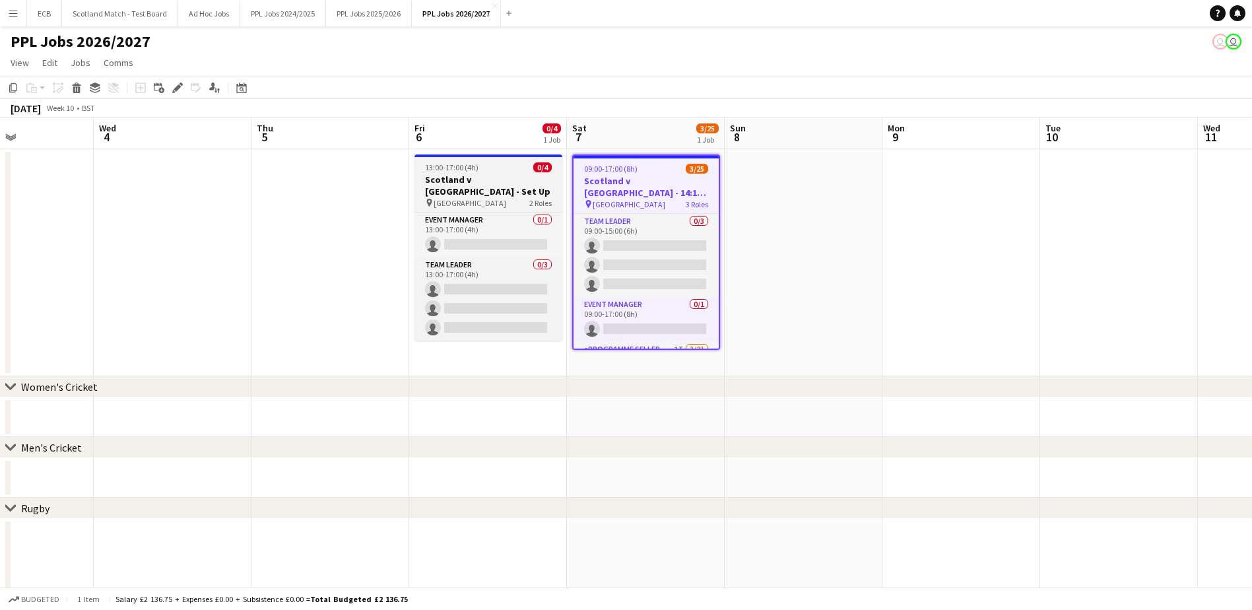
click at [481, 176] on h3 "Scotland v [GEOGRAPHIC_DATA] - Set Up" at bounding box center [489, 186] width 148 height 24
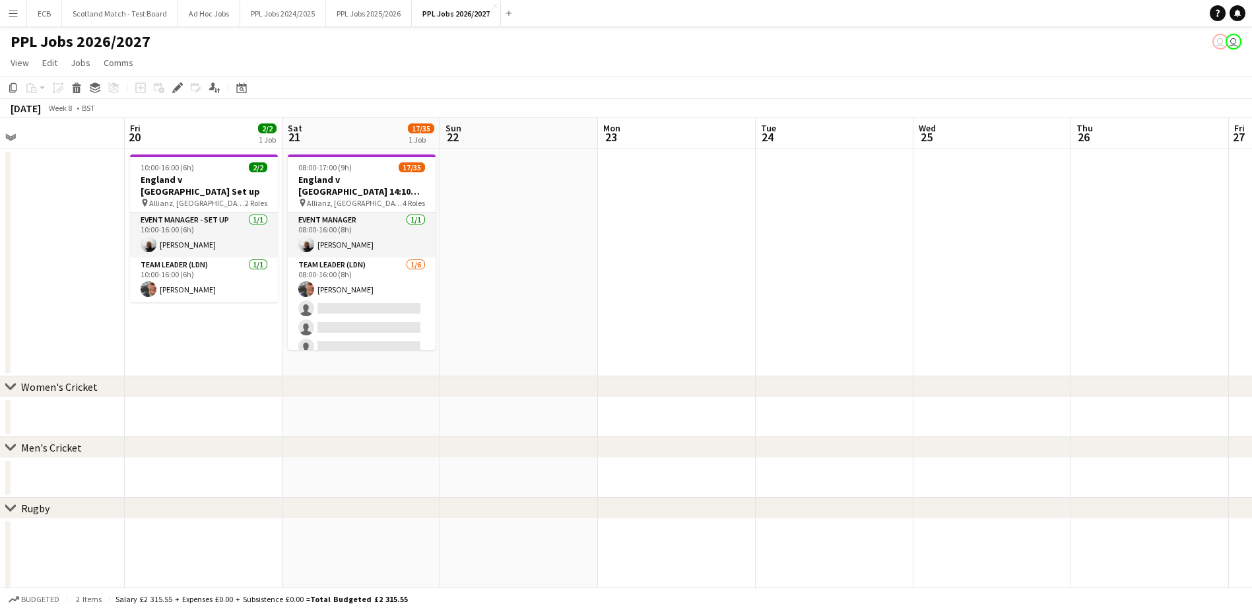
scroll to position [0, 310]
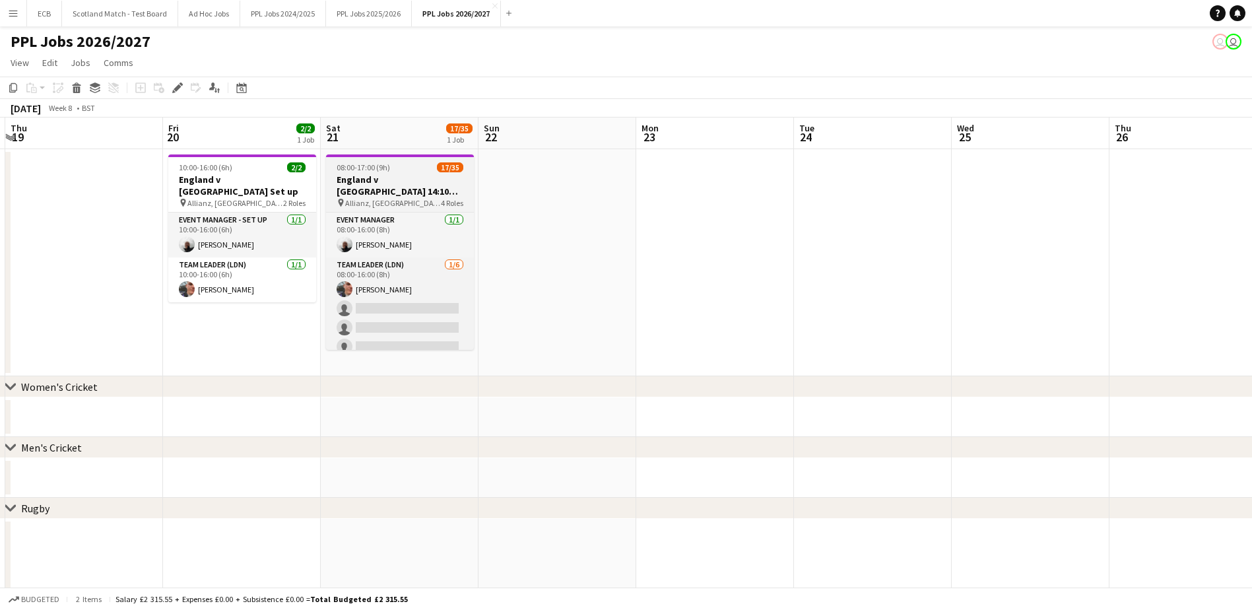
click at [385, 183] on h3 "England v [GEOGRAPHIC_DATA] 14:10 Kick Off" at bounding box center [400, 186] width 148 height 24
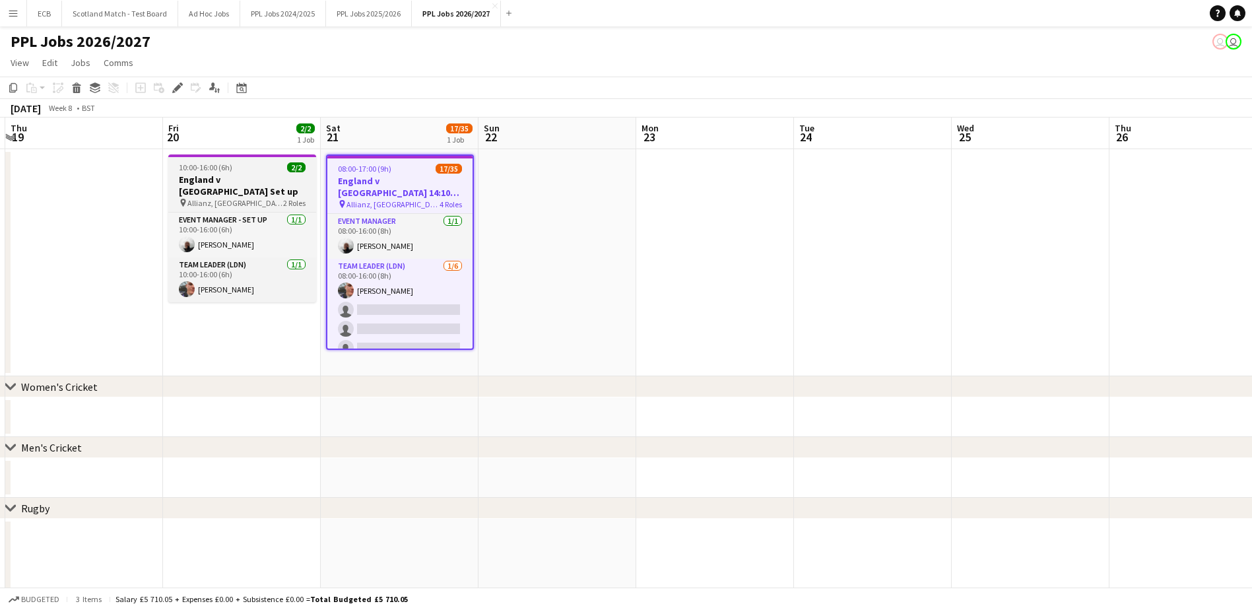
click at [242, 184] on h3 "England v [GEOGRAPHIC_DATA] Set up" at bounding box center [242, 186] width 148 height 24
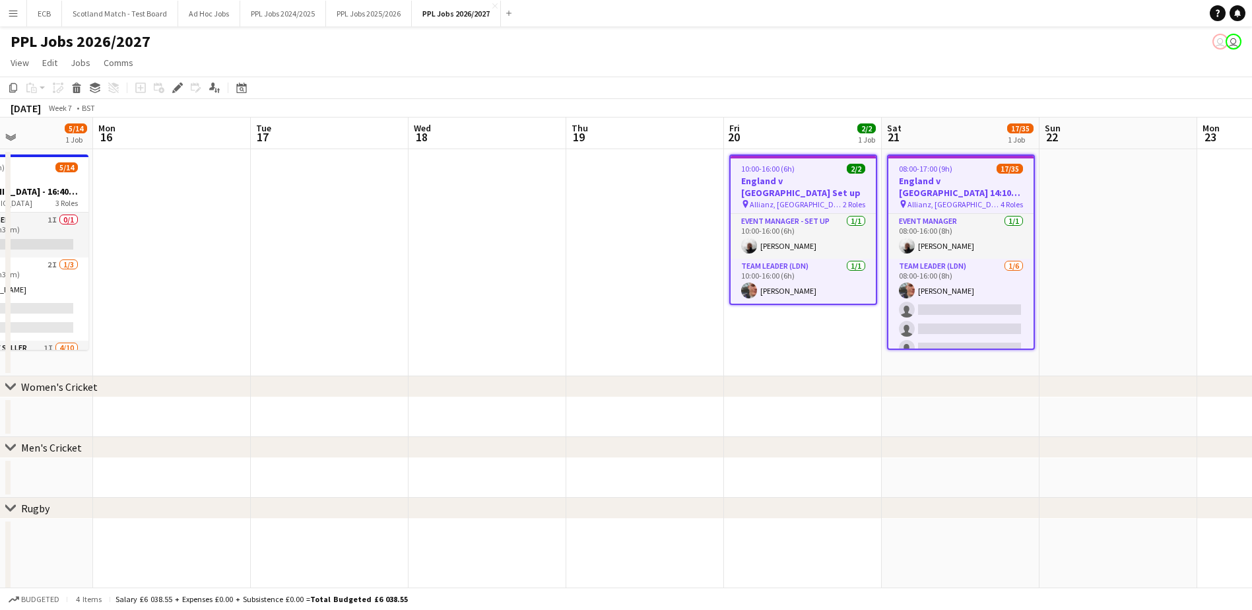
scroll to position [0, 395]
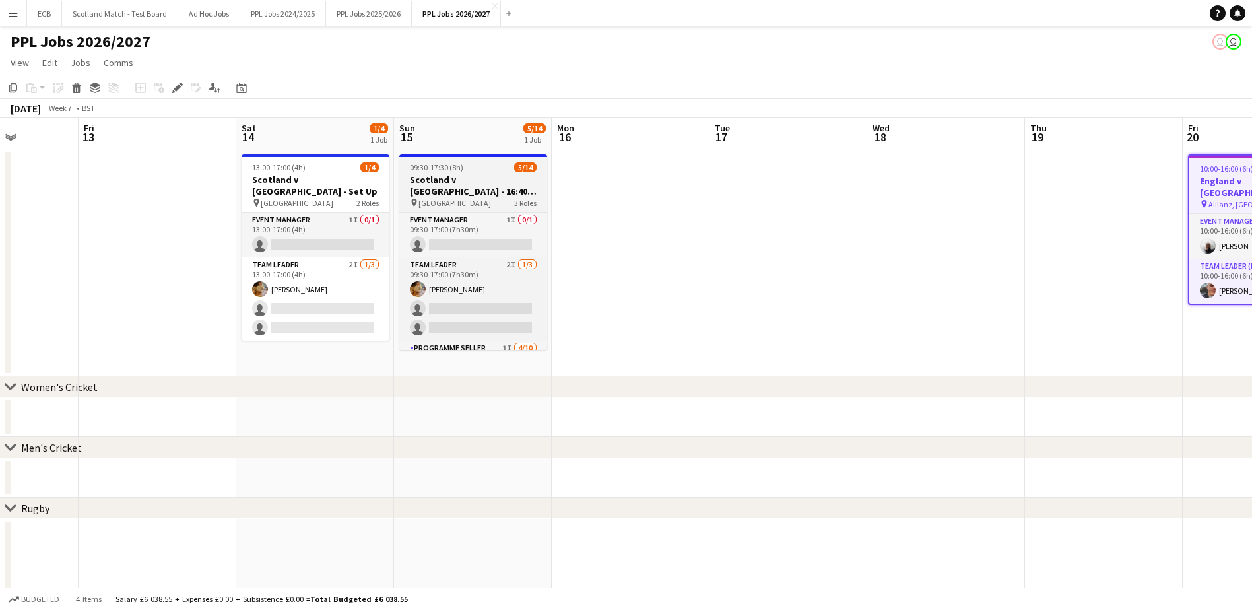
click at [450, 170] on span "09:30-17:30 (8h)" at bounding box center [436, 167] width 53 height 10
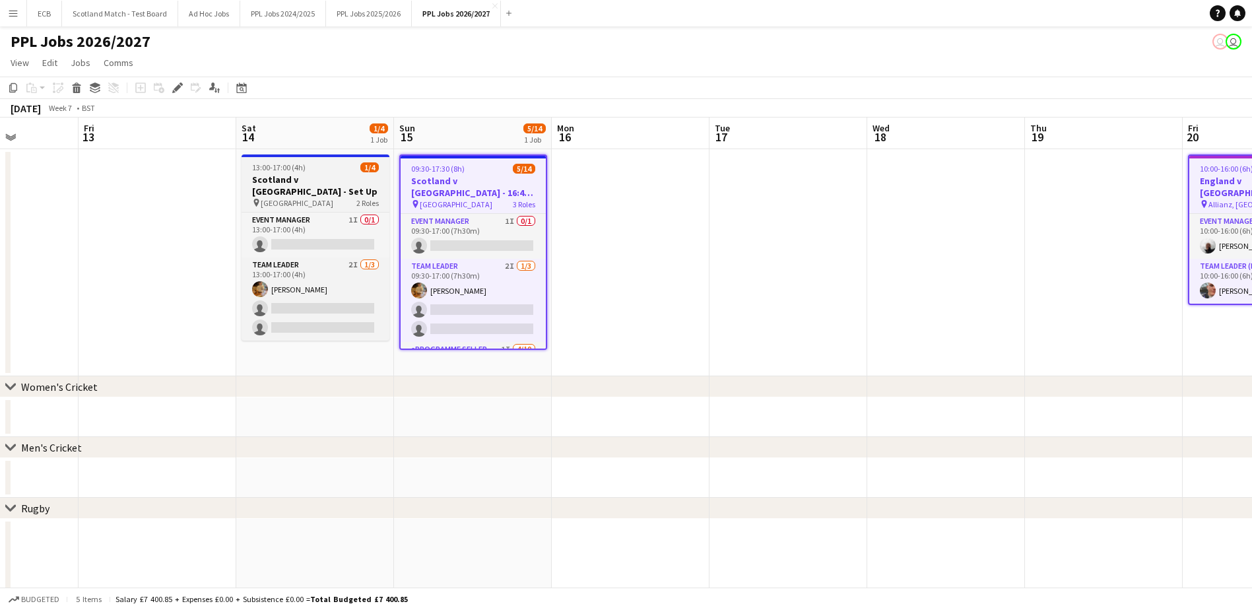
click at [304, 198] on span "[GEOGRAPHIC_DATA]" at bounding box center [297, 203] width 73 height 10
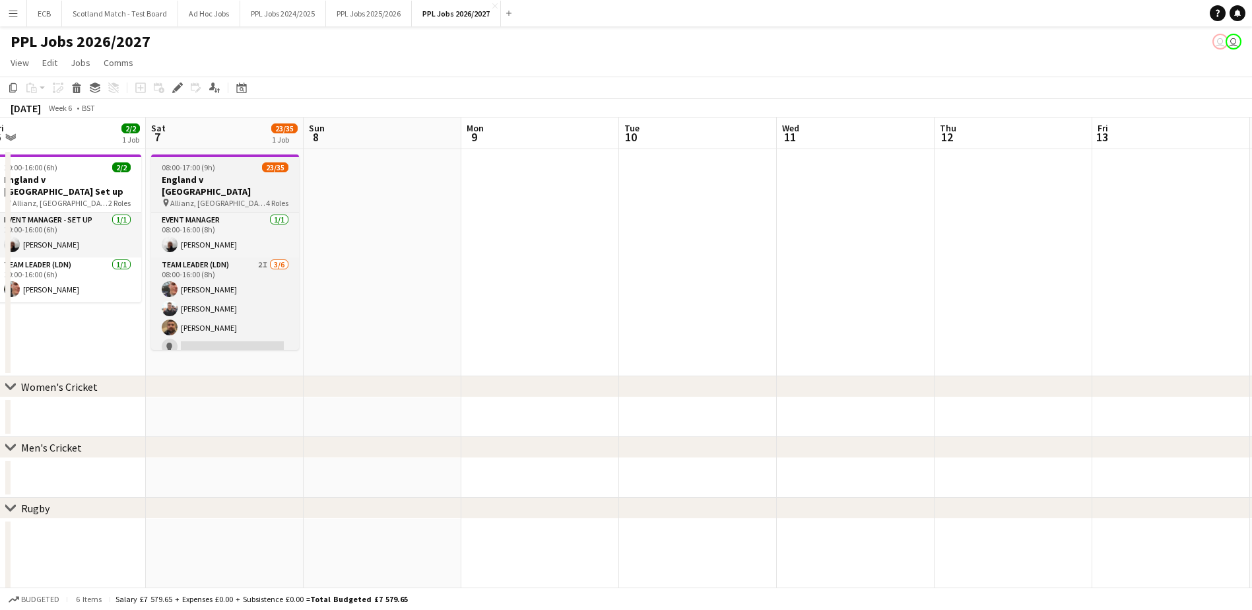
scroll to position [0, 327]
click at [218, 173] on app-job-card "08:00-17:00 (9h) 23/35 England v Wales pin Allianz, Twickenham 4 Roles Event Ma…" at bounding box center [225, 251] width 148 height 195
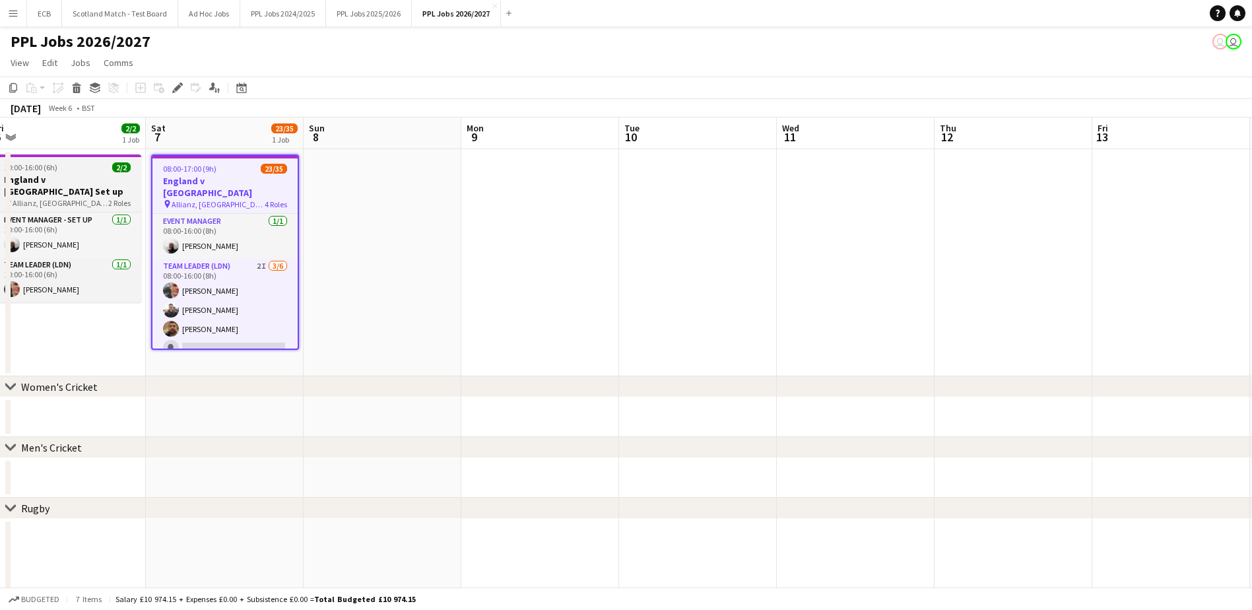
click at [22, 178] on h3 "England v [GEOGRAPHIC_DATA] Set up" at bounding box center [67, 186] width 148 height 24
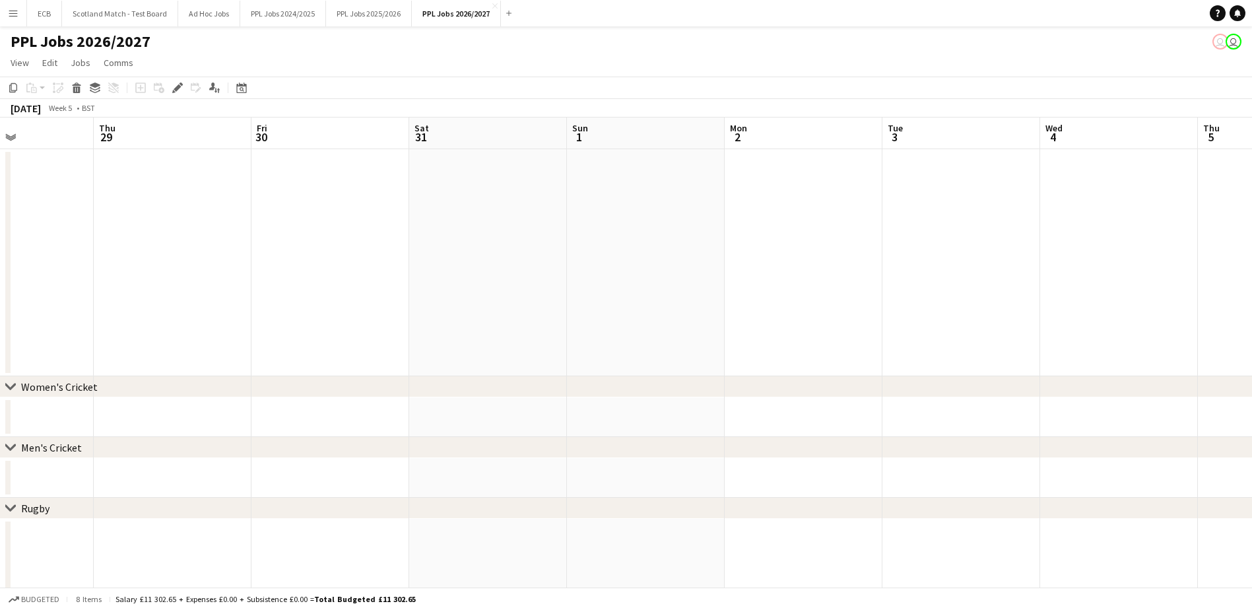
scroll to position [0, 523]
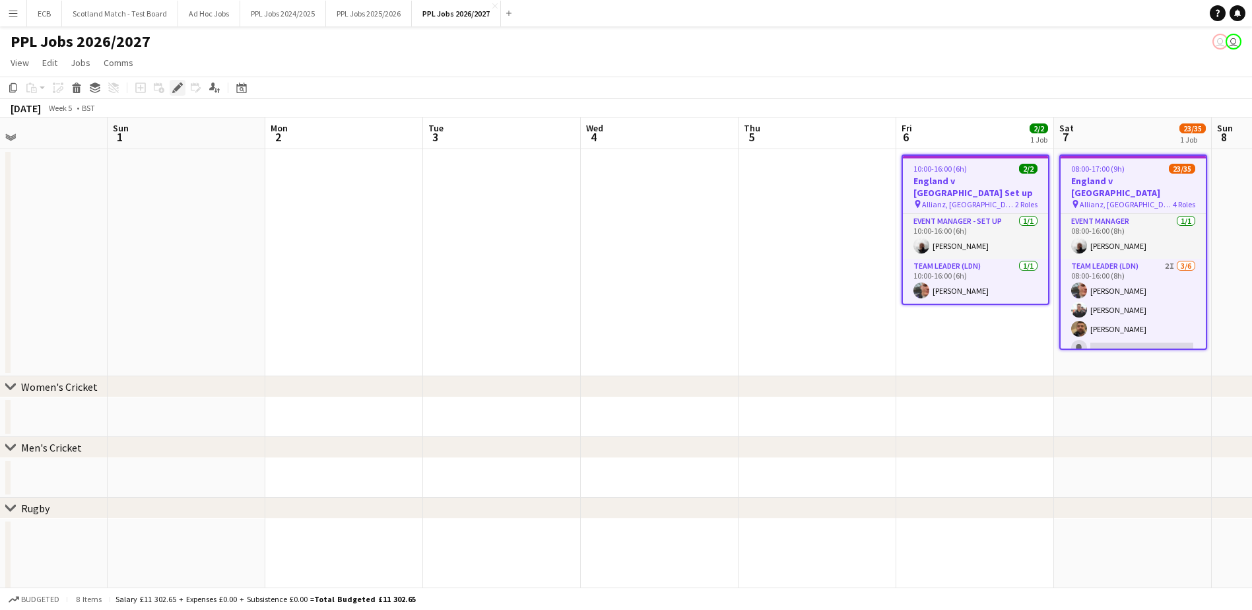
click at [174, 87] on icon "Edit" at bounding box center [177, 88] width 11 height 11
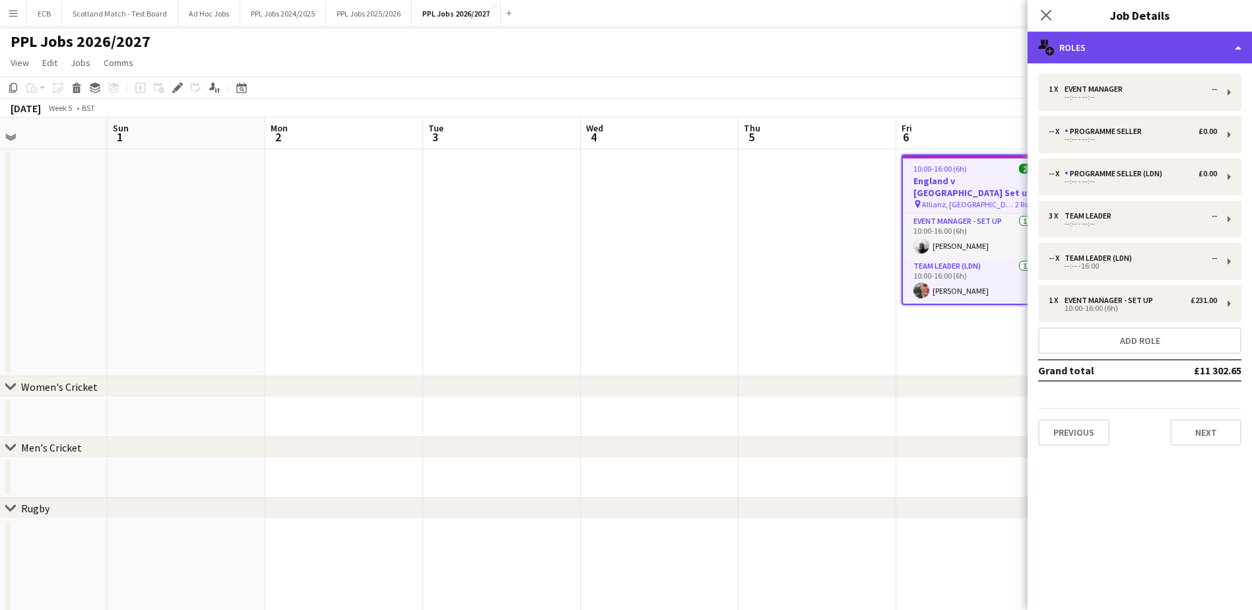
click at [1109, 59] on div "multiple-users-add Roles" at bounding box center [1140, 48] width 224 height 32
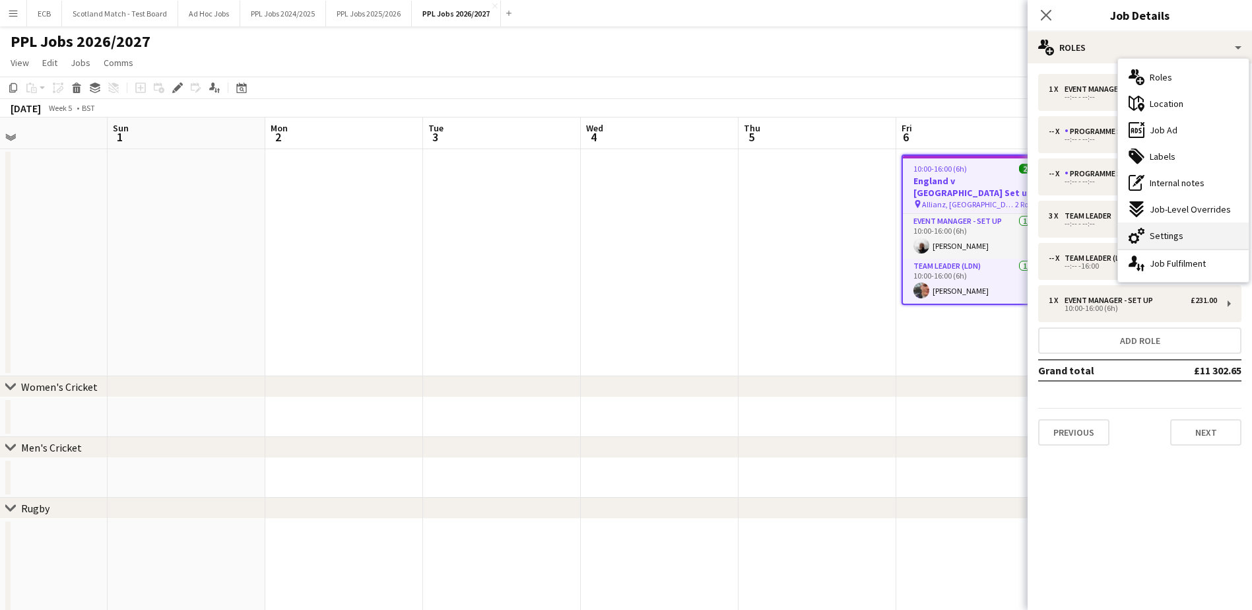
click at [1164, 231] on span "Settings" at bounding box center [1167, 236] width 34 height 12
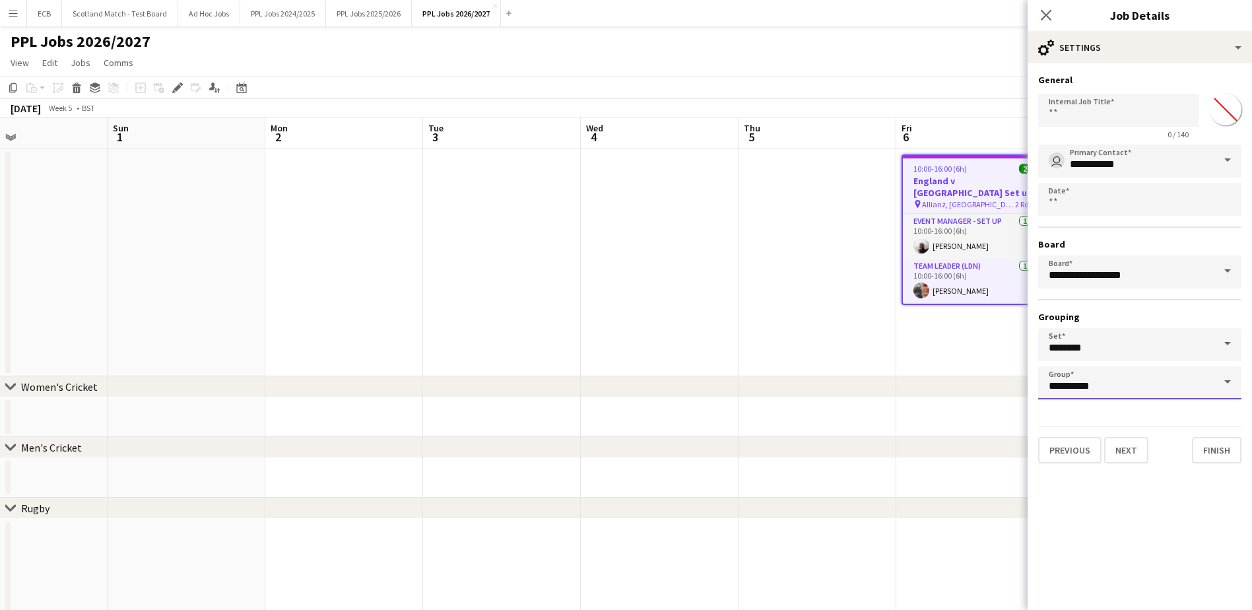
click at [1112, 382] on input "**********" at bounding box center [1139, 382] width 203 height 33
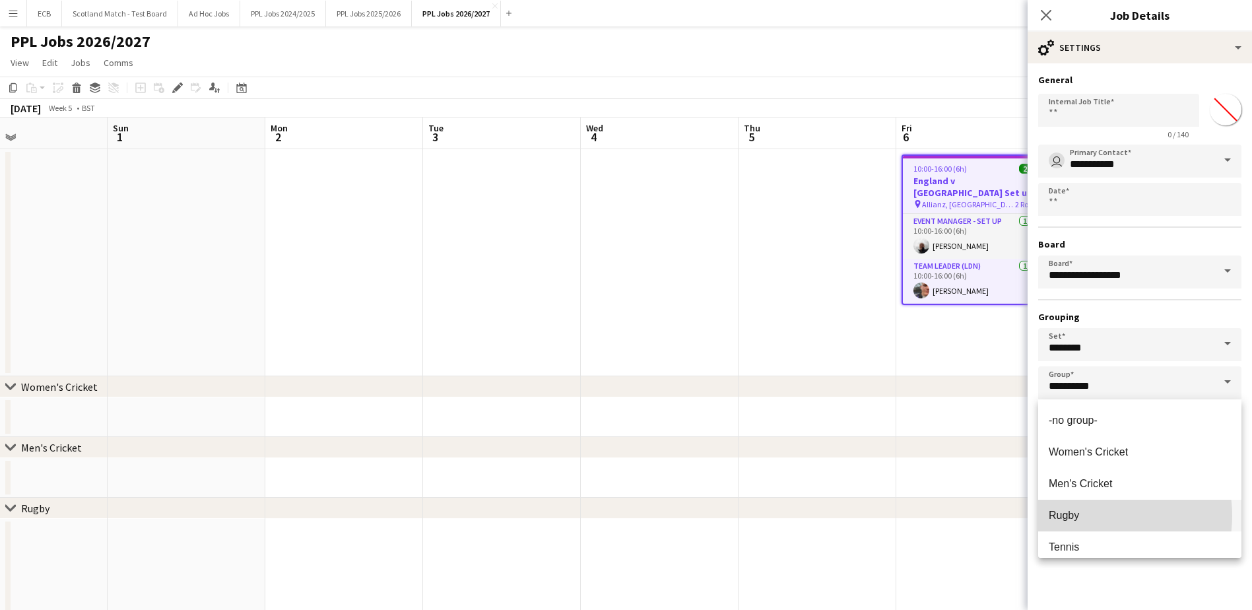
click at [1094, 516] on span "Rugby" at bounding box center [1140, 515] width 182 height 13
type input "*****"
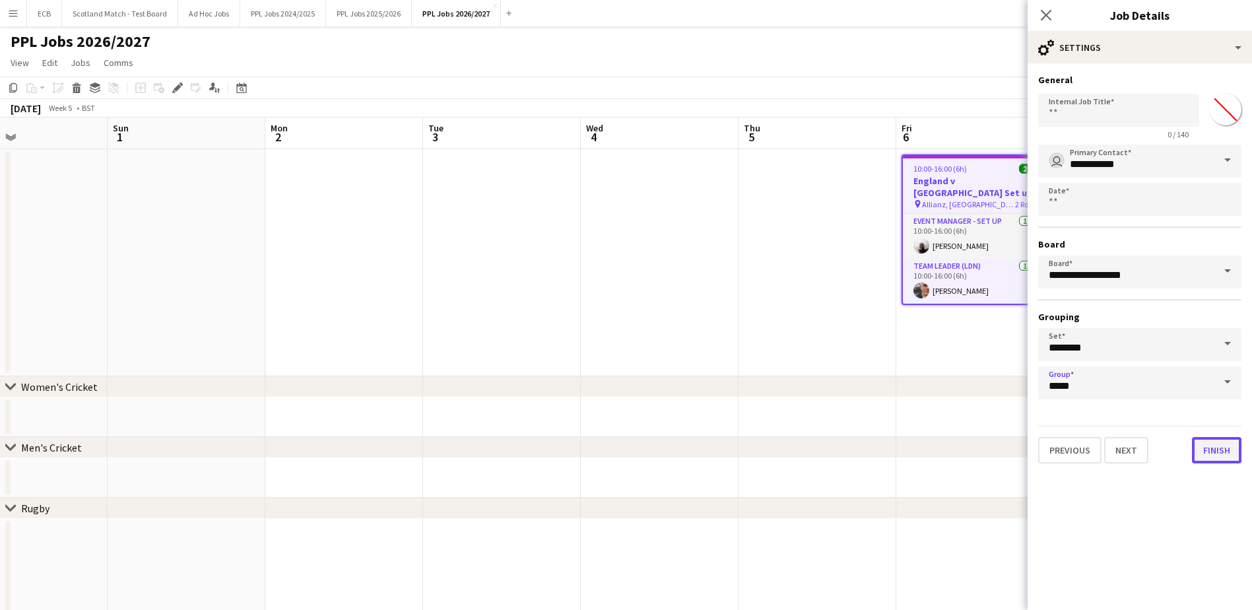
click at [1217, 451] on button "Finish" at bounding box center [1217, 450] width 50 height 26
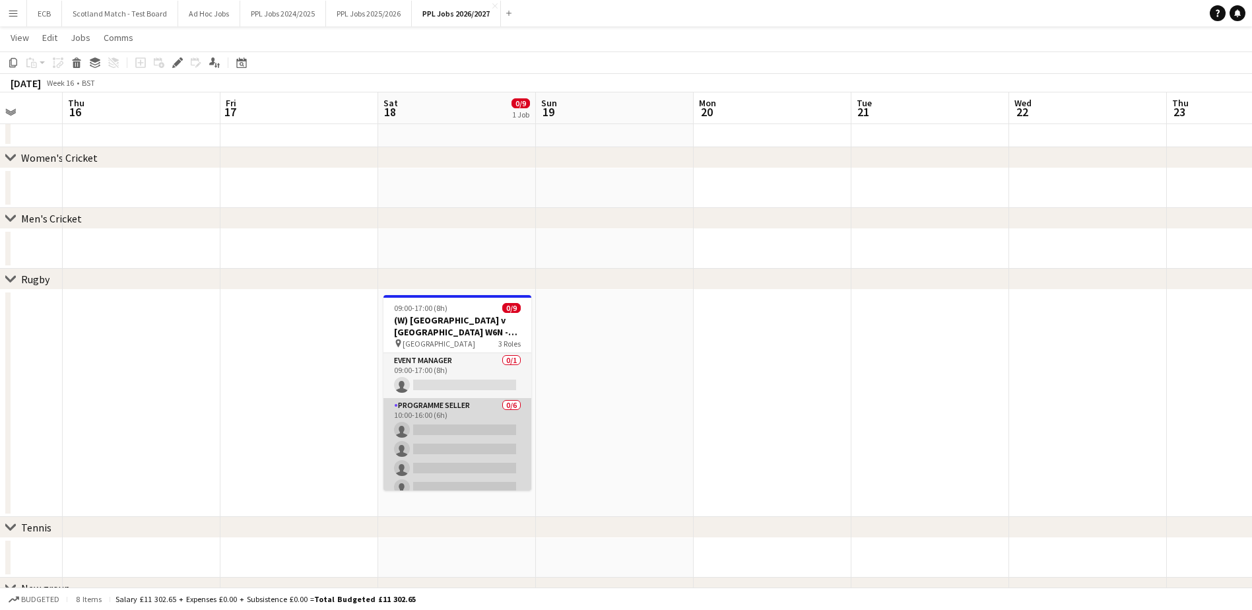
scroll to position [1, 0]
click at [455, 411] on app-card-role "Programme Seller 0/6 10:00-16:00 (6h) single-neutral-actions single-neutral-act…" at bounding box center [458, 467] width 148 height 141
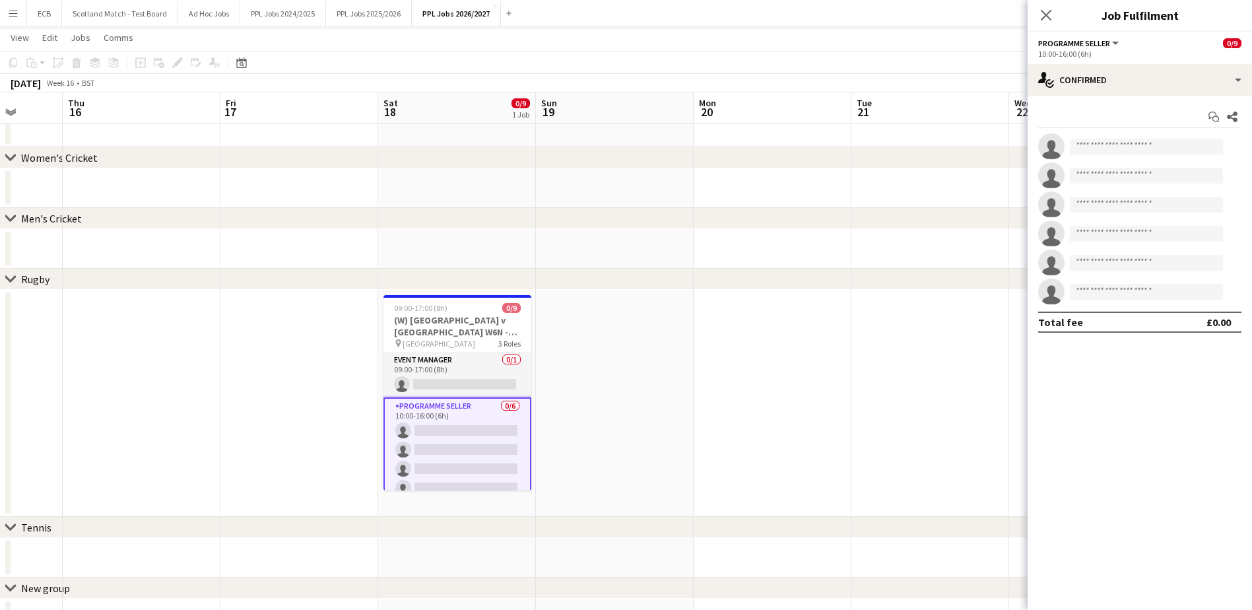
click at [286, 360] on app-date-cell at bounding box center [299, 403] width 158 height 227
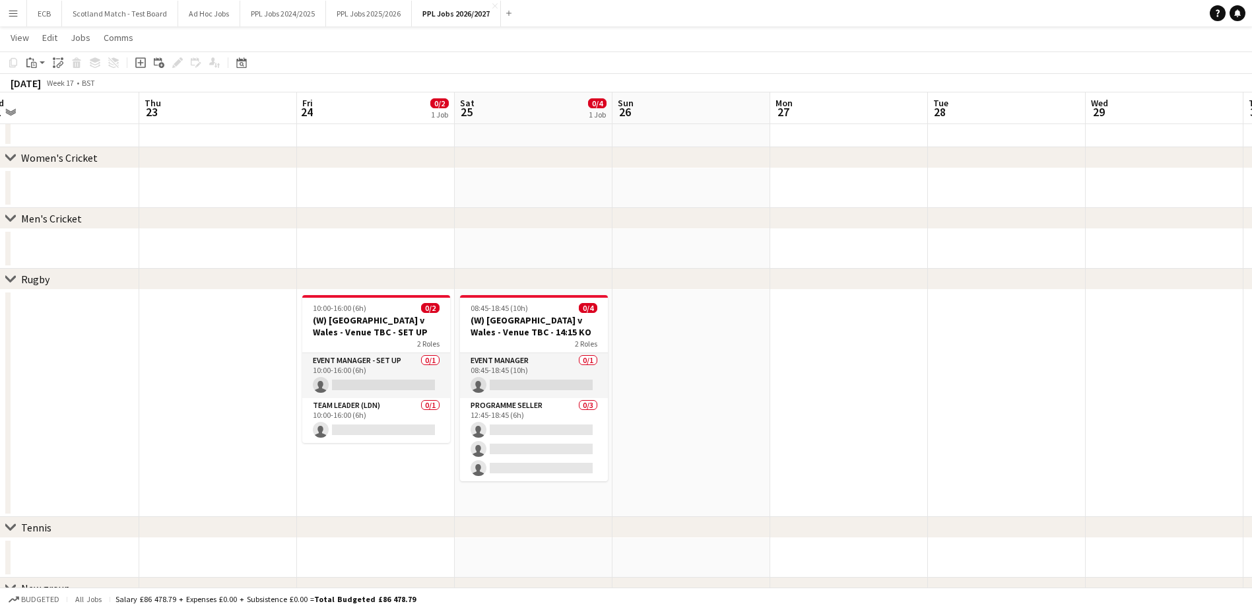
scroll to position [0, 333]
click at [383, 317] on h3 "(W) [GEOGRAPHIC_DATA] v Wales - Venue TBC - SET UP" at bounding box center [377, 326] width 148 height 24
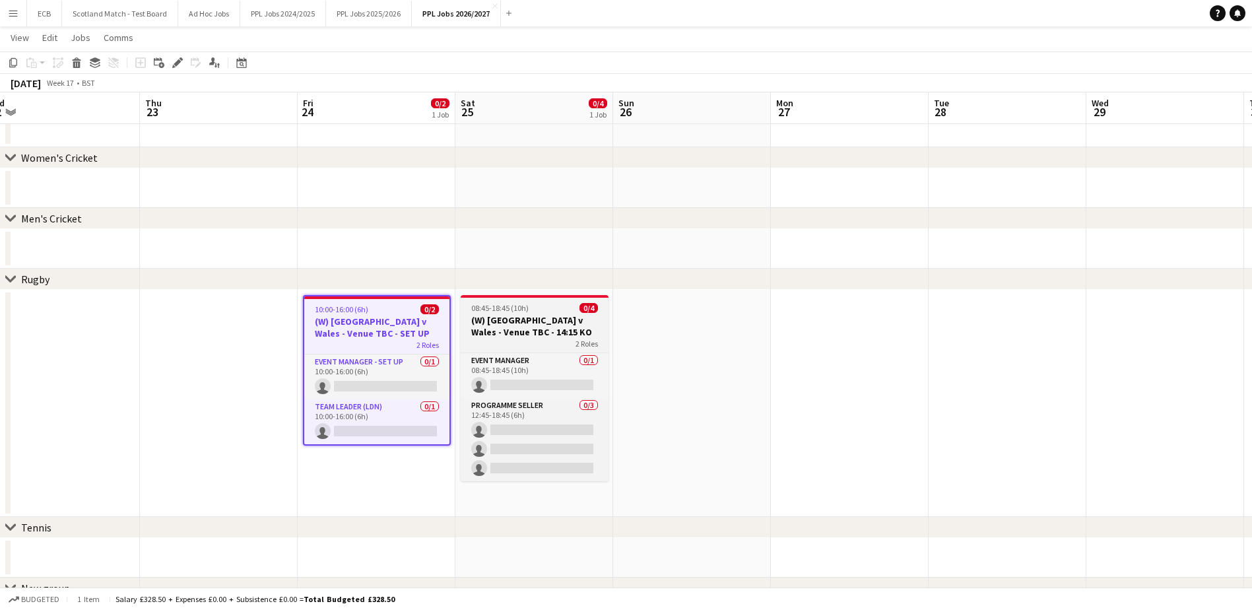
click at [510, 316] on h3 "(W) [GEOGRAPHIC_DATA] v Wales - Venue TBC - 14:15 KO" at bounding box center [535, 326] width 148 height 24
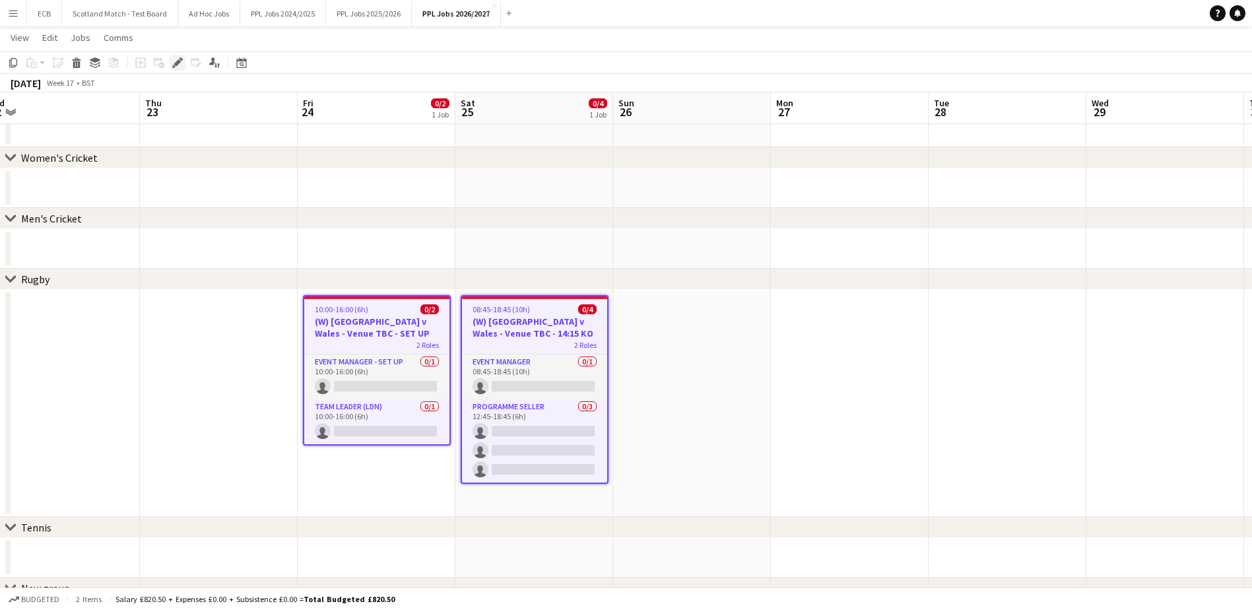
click at [182, 64] on icon "Edit" at bounding box center [177, 62] width 11 height 11
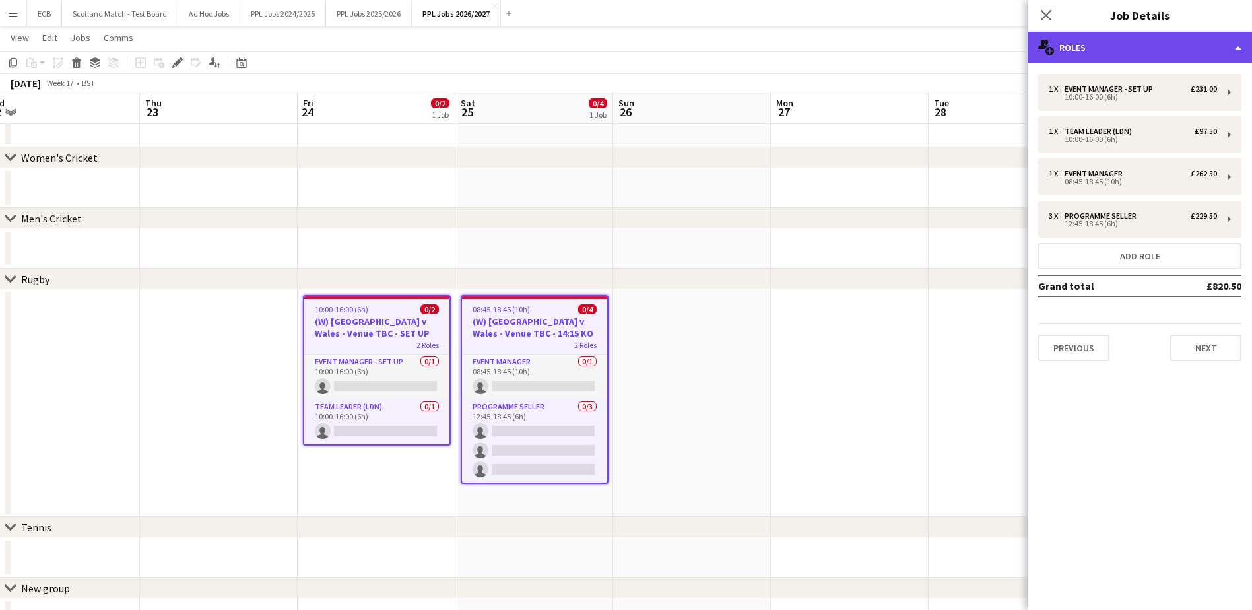
click at [1101, 53] on div "multiple-users-add Roles" at bounding box center [1140, 48] width 224 height 32
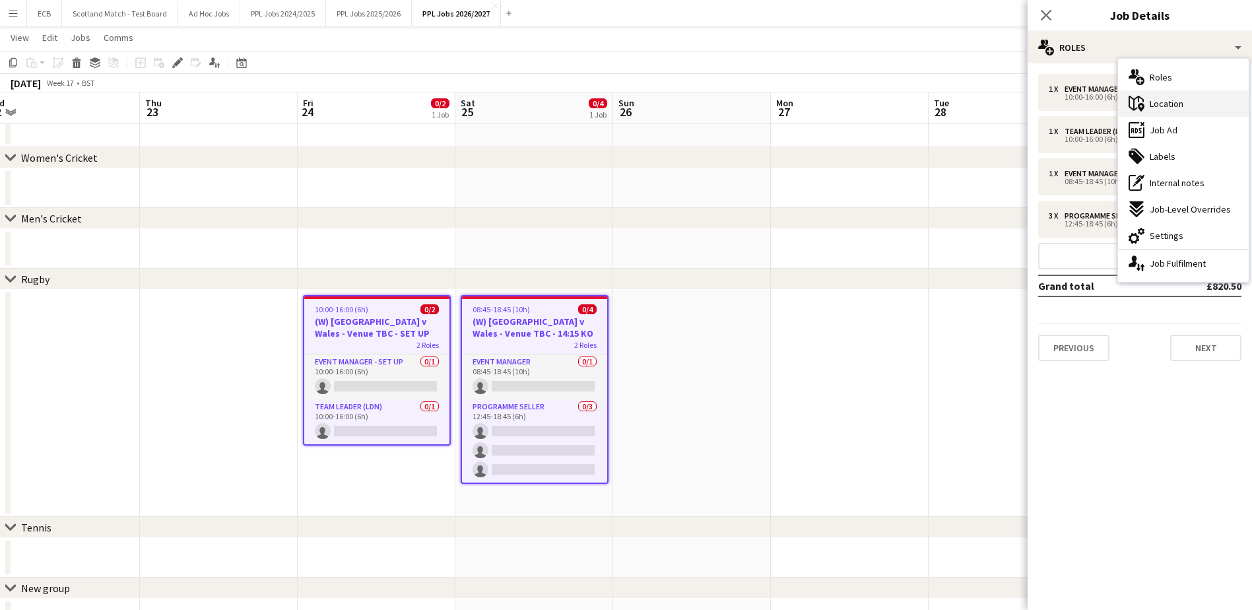
click at [1152, 104] on span "Location" at bounding box center [1167, 104] width 34 height 12
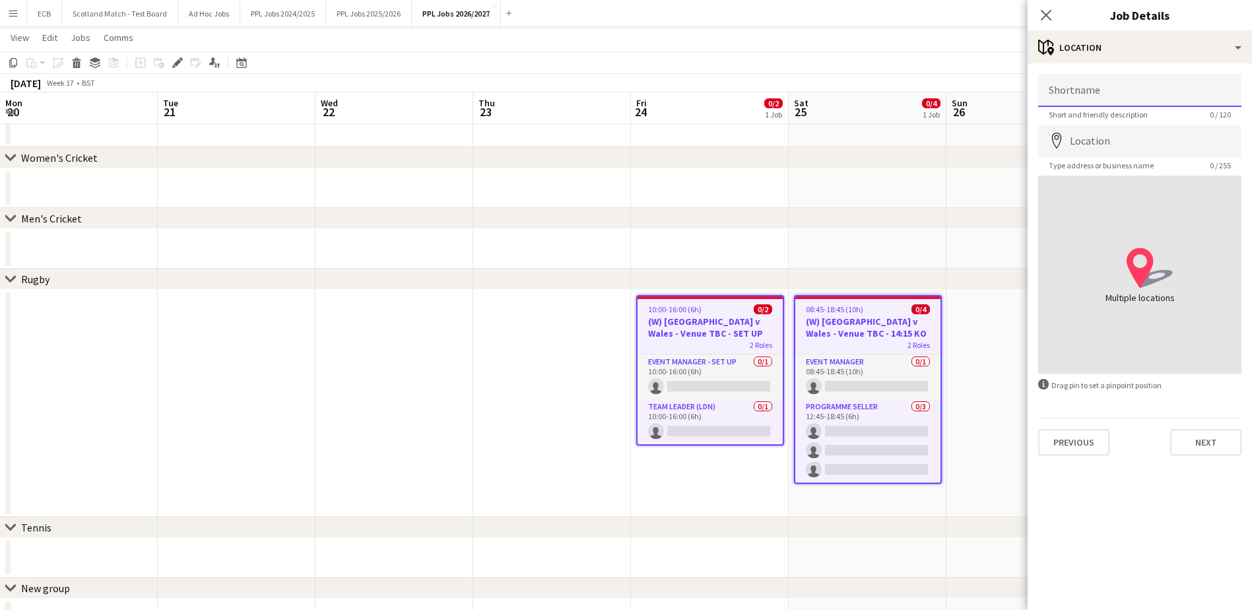
scroll to position [0, 333]
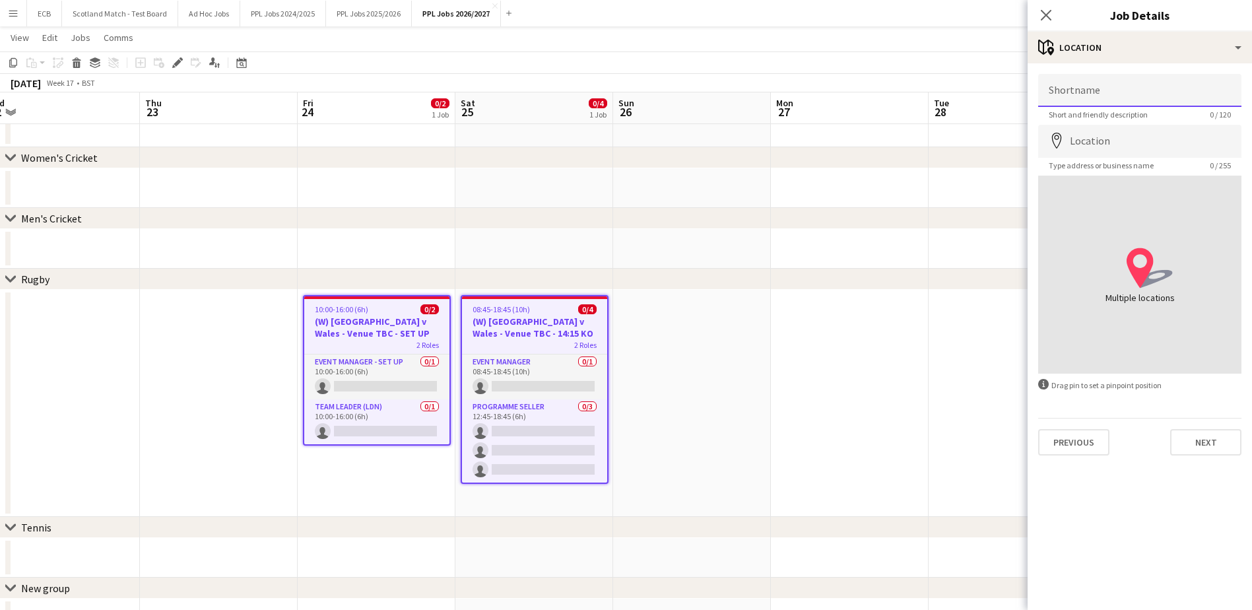
click at [1090, 98] on input "Shortname" at bounding box center [1139, 90] width 203 height 33
type input "**********"
click at [1109, 145] on input "Location" at bounding box center [1139, 141] width 203 height 33
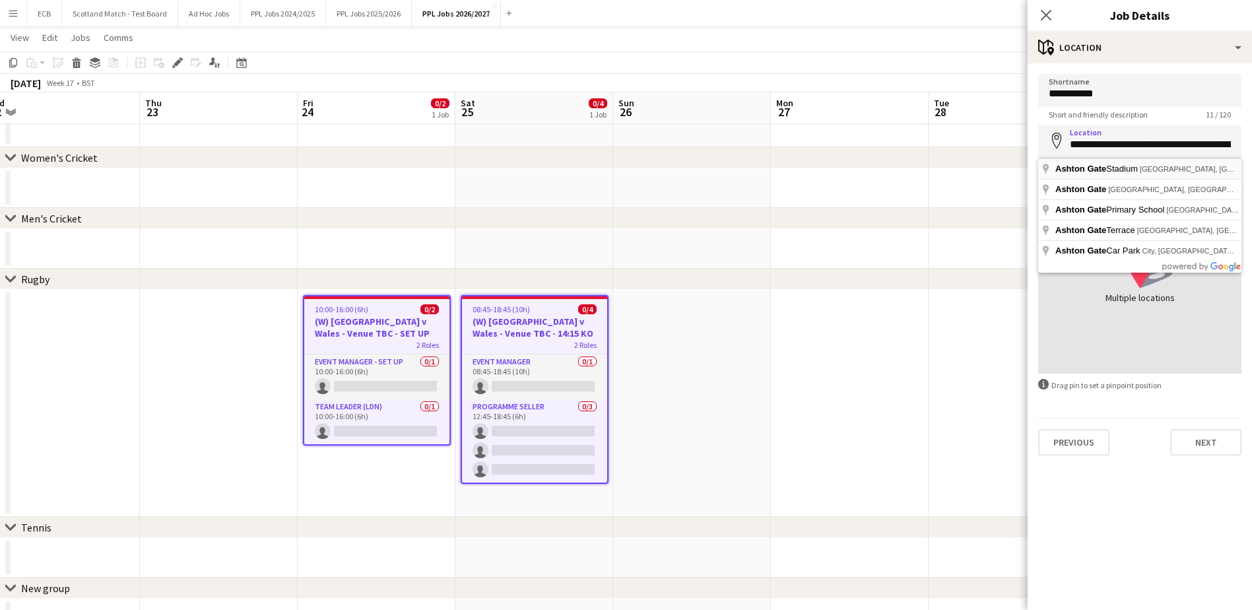
type input "**********"
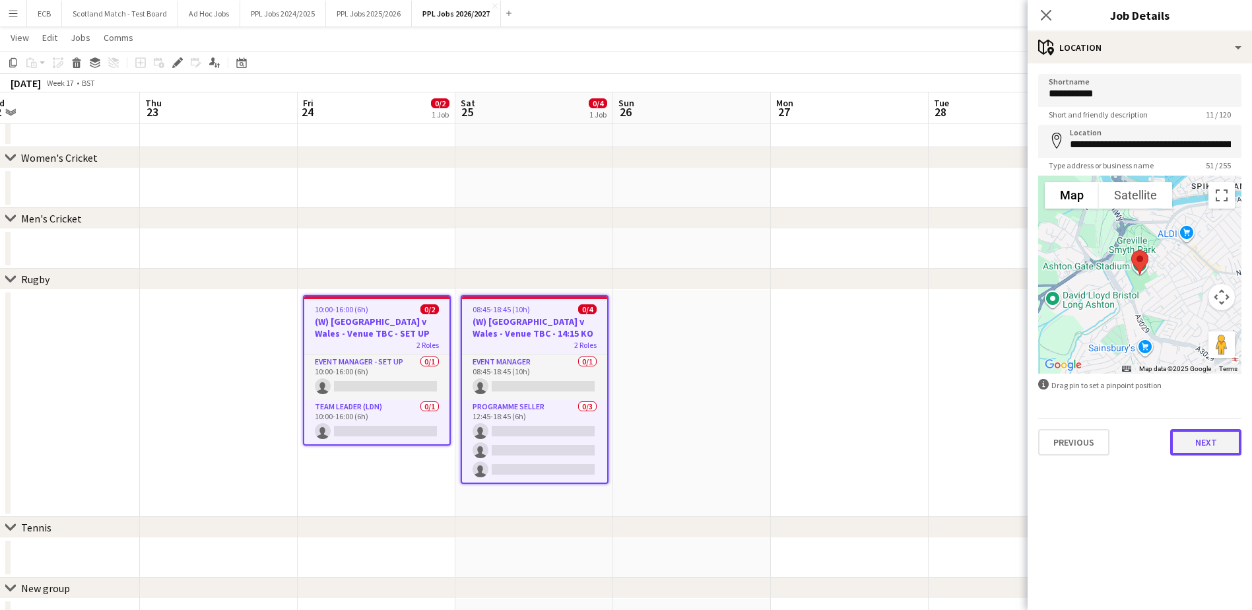
click at [1203, 448] on button "Next" at bounding box center [1205, 442] width 71 height 26
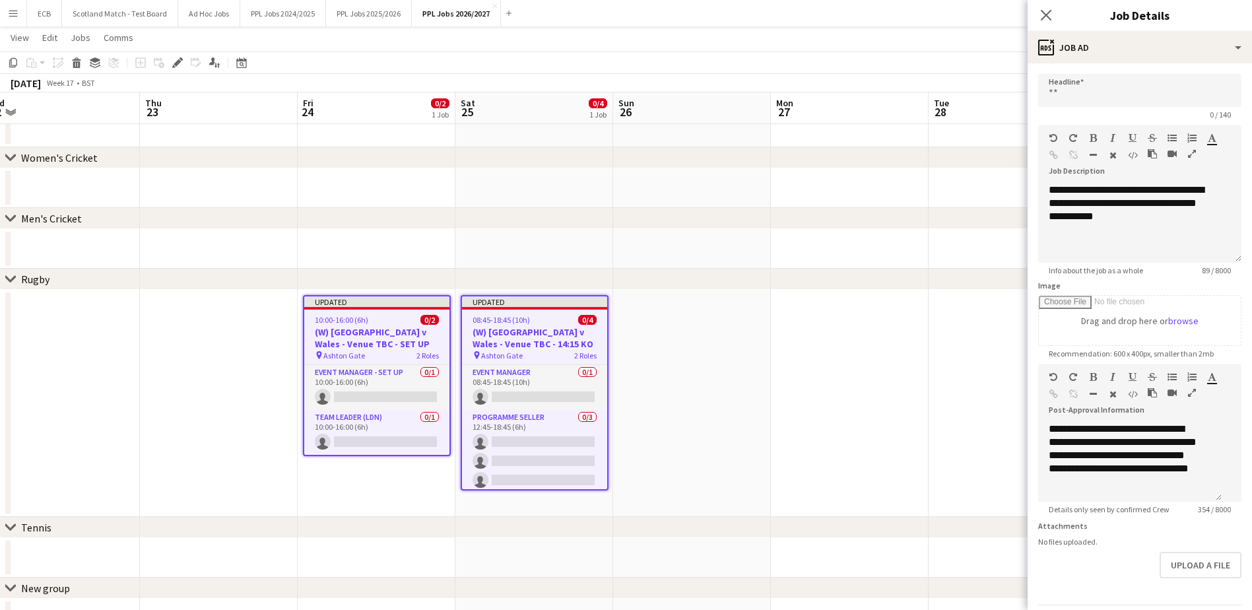
scroll to position [53, 0]
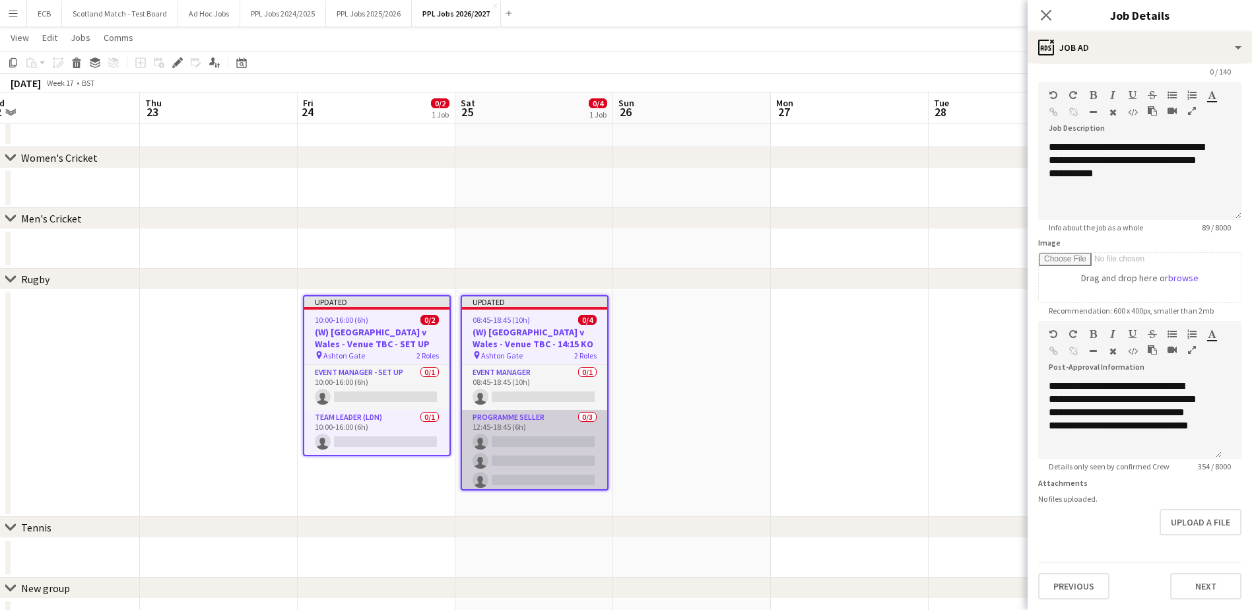
click at [509, 424] on app-card-role "Programme Seller 0/3 12:45-18:45 (6h) single-neutral-actions single-neutral-act…" at bounding box center [534, 451] width 145 height 83
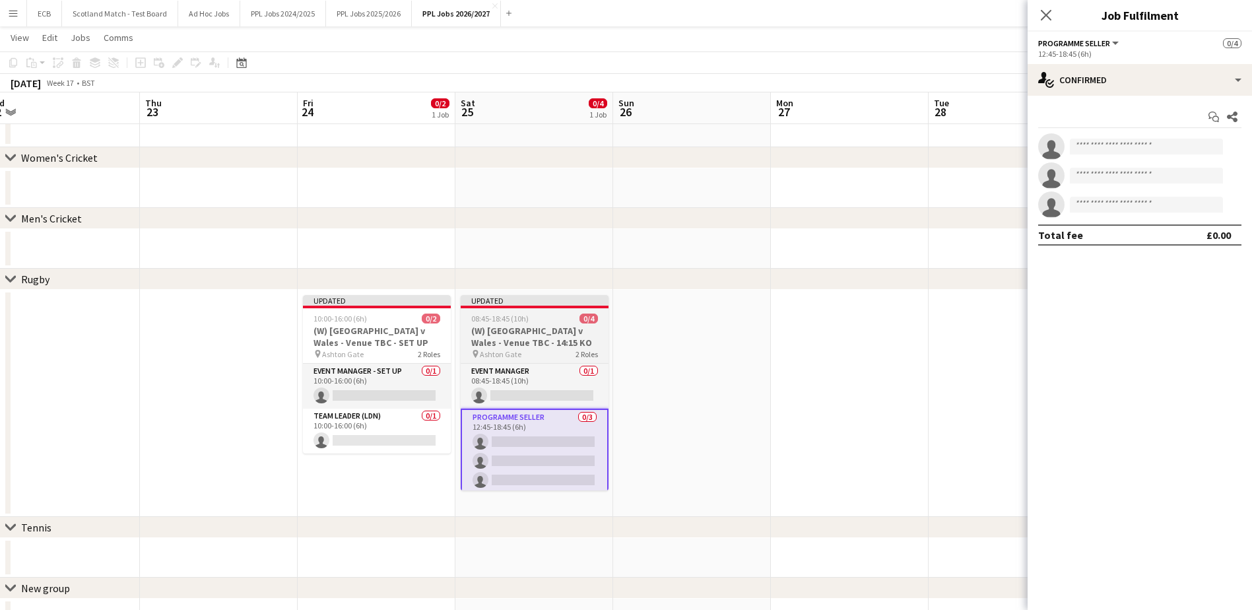
click at [514, 339] on h3 "(W) [GEOGRAPHIC_DATA] v Wales - Venue TBC - 14:15 KO" at bounding box center [535, 337] width 148 height 24
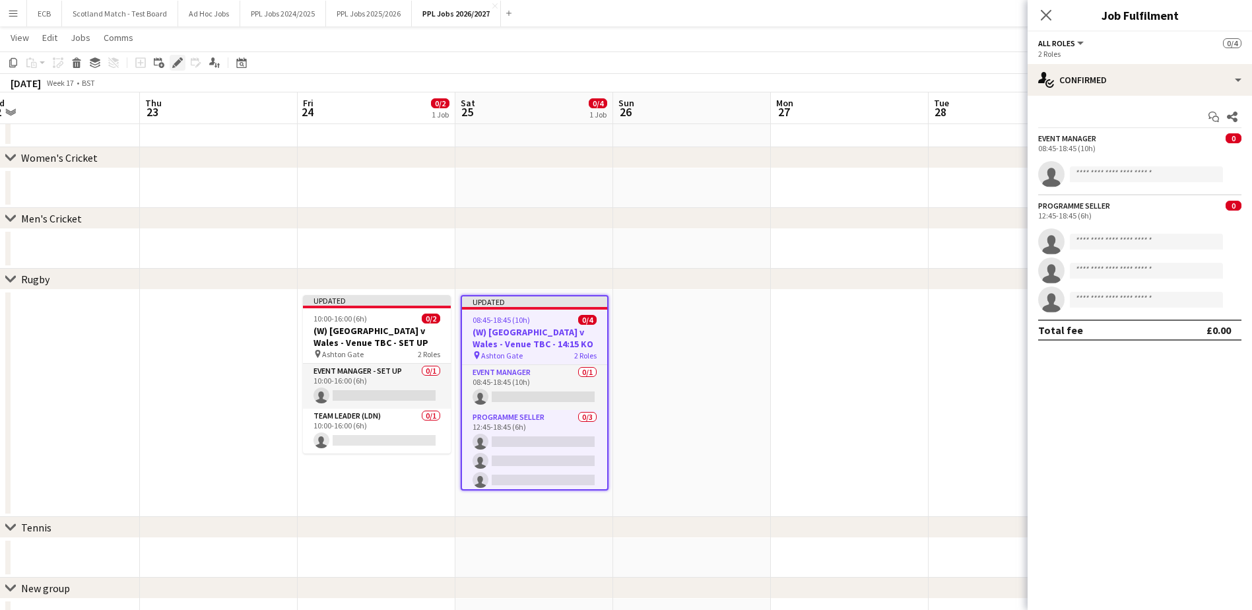
click at [176, 59] on icon "Edit" at bounding box center [177, 62] width 11 height 11
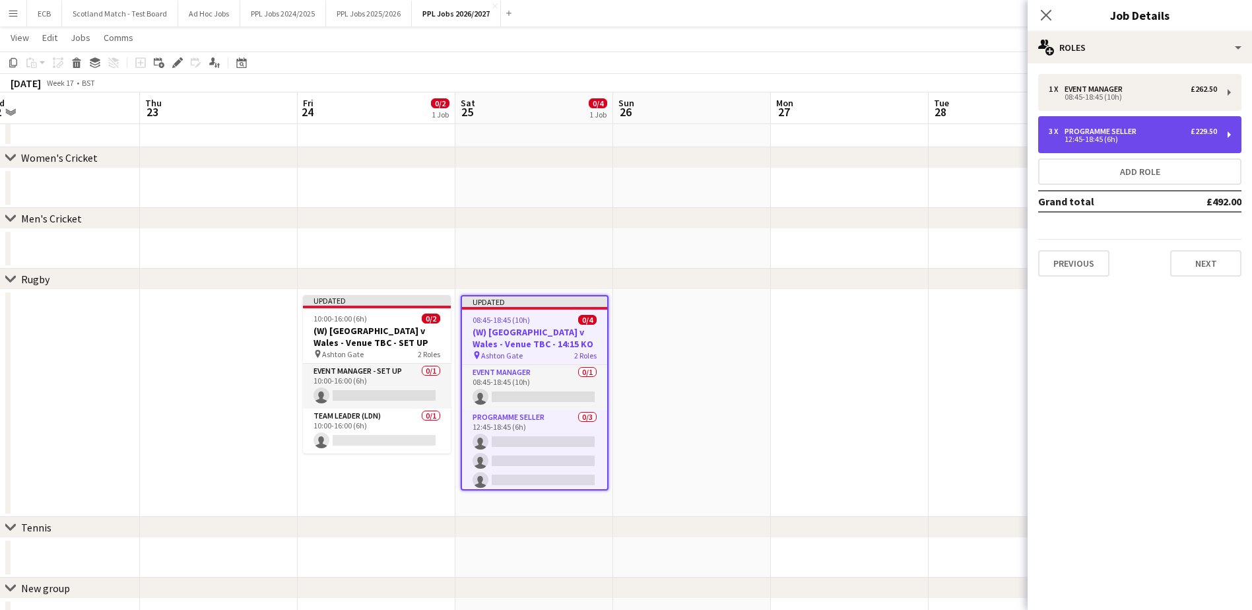
click at [1119, 129] on div "Programme Seller" at bounding box center [1103, 131] width 77 height 9
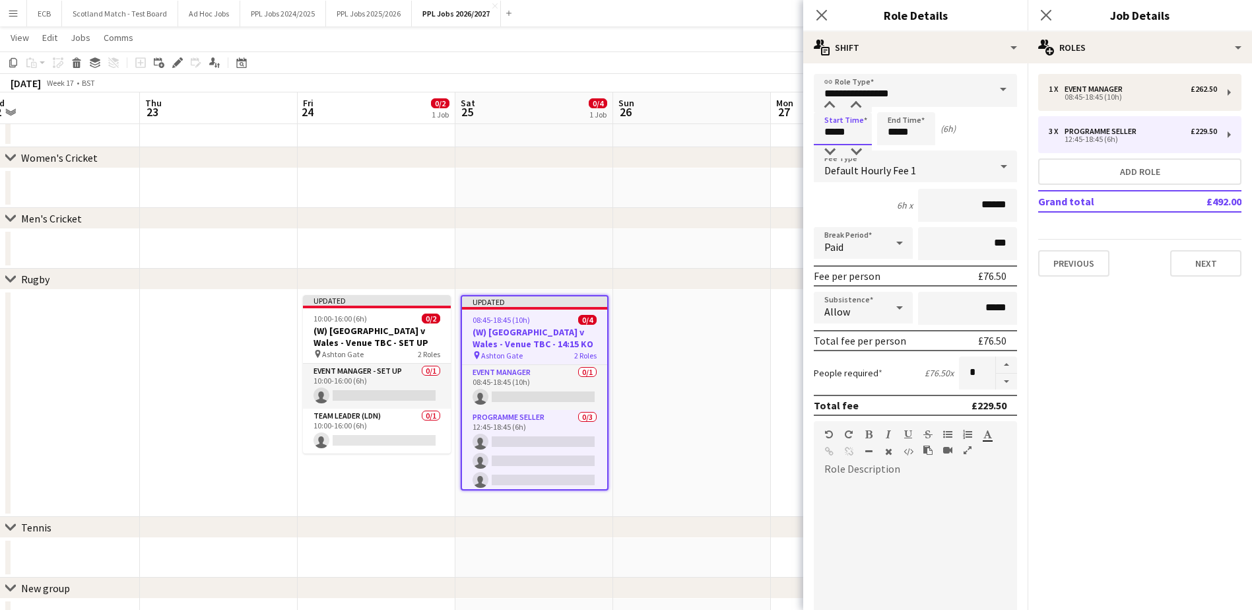
click at [855, 128] on input "*****" at bounding box center [843, 128] width 58 height 33
type input "*****"
click at [829, 149] on div at bounding box center [830, 151] width 26 height 13
click at [933, 129] on input "*****" at bounding box center [906, 128] width 58 height 33
type input "*****"
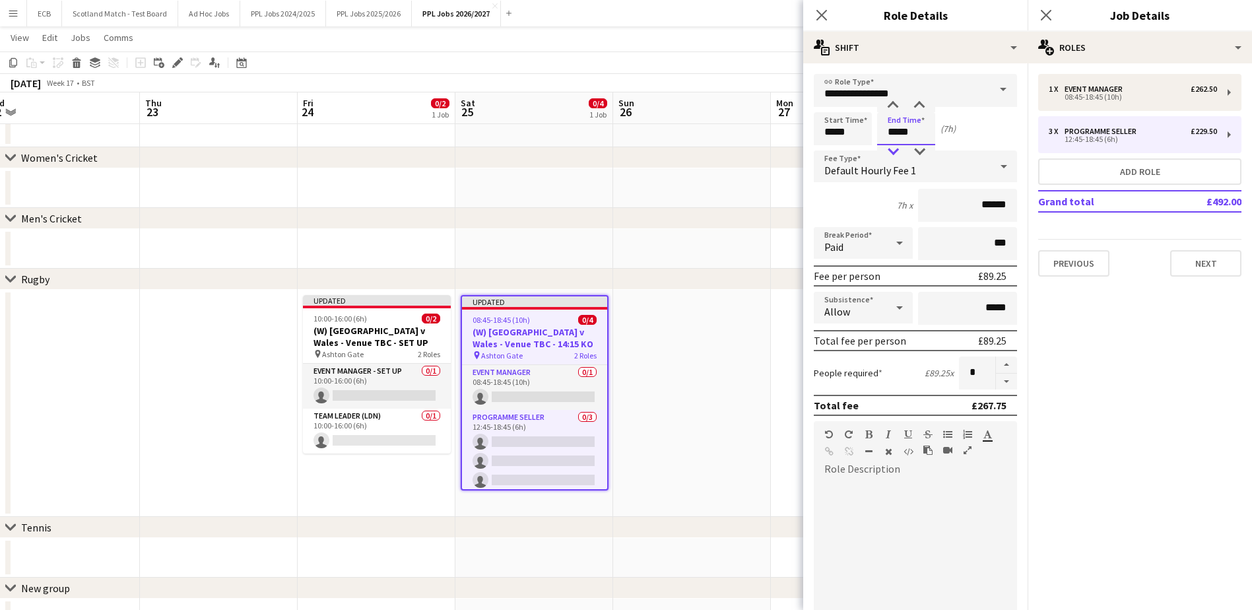
click at [890, 150] on div at bounding box center [893, 151] width 26 height 13
click at [751, 312] on app-date-cell at bounding box center [692, 403] width 158 height 227
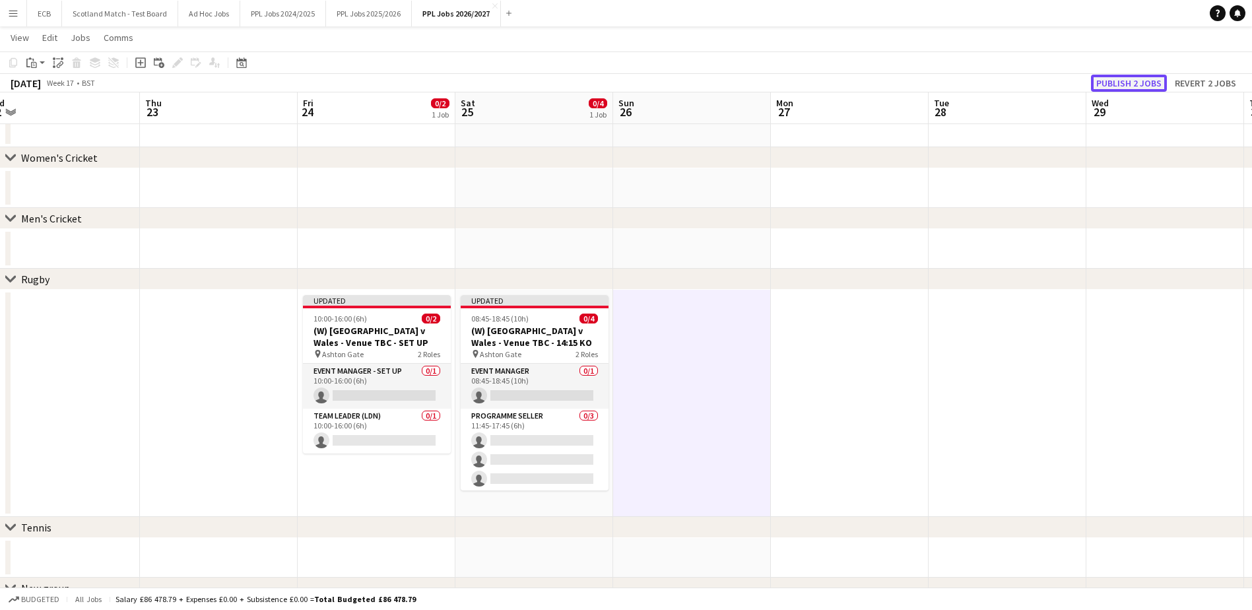
click at [1106, 84] on button "Publish 2 jobs" at bounding box center [1129, 83] width 76 height 17
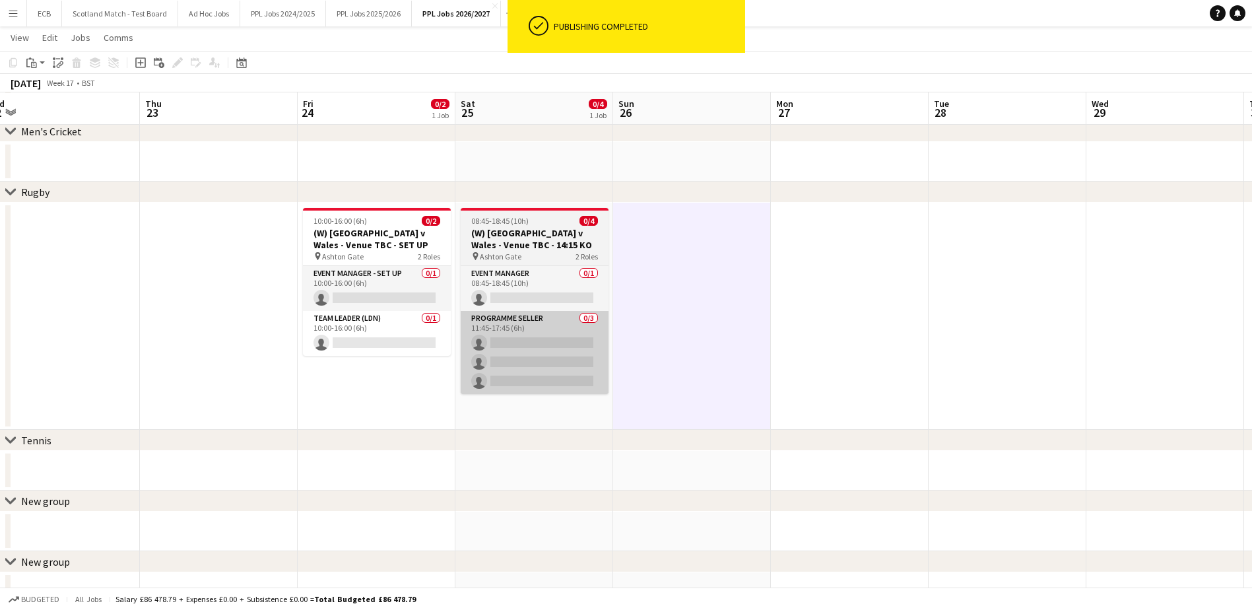
scroll to position [128, 0]
drag, startPoint x: 504, startPoint y: 328, endPoint x: 476, endPoint y: 317, distance: 29.7
click at [476, 317] on app-card-role "Programme Seller 0/3 11:45-17:45 (6h) single-neutral-actions single-neutral-act…" at bounding box center [535, 351] width 148 height 83
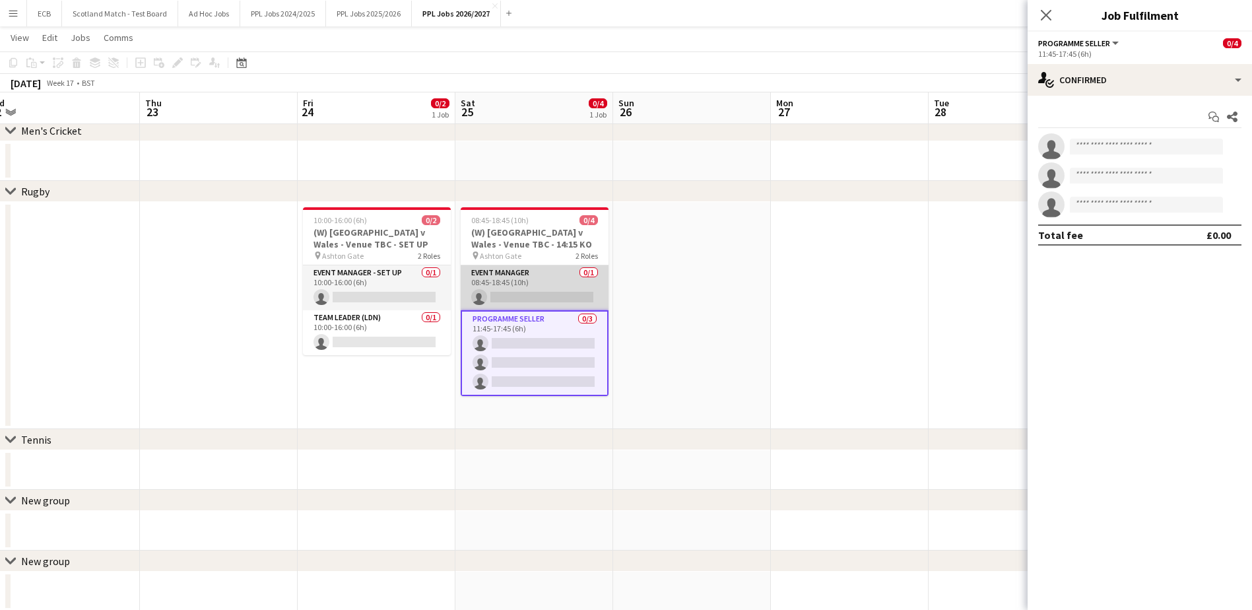
click at [533, 292] on app-card-role "Event Manager 0/1 08:45-18:45 (10h) single-neutral-actions" at bounding box center [535, 287] width 148 height 45
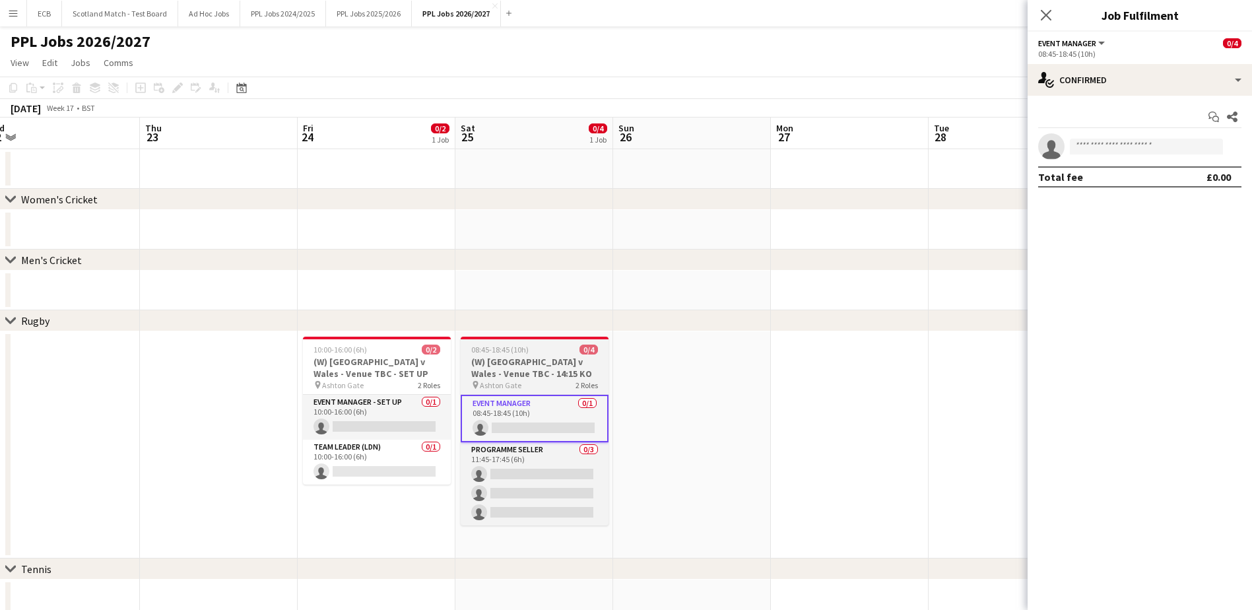
scroll to position [152, 0]
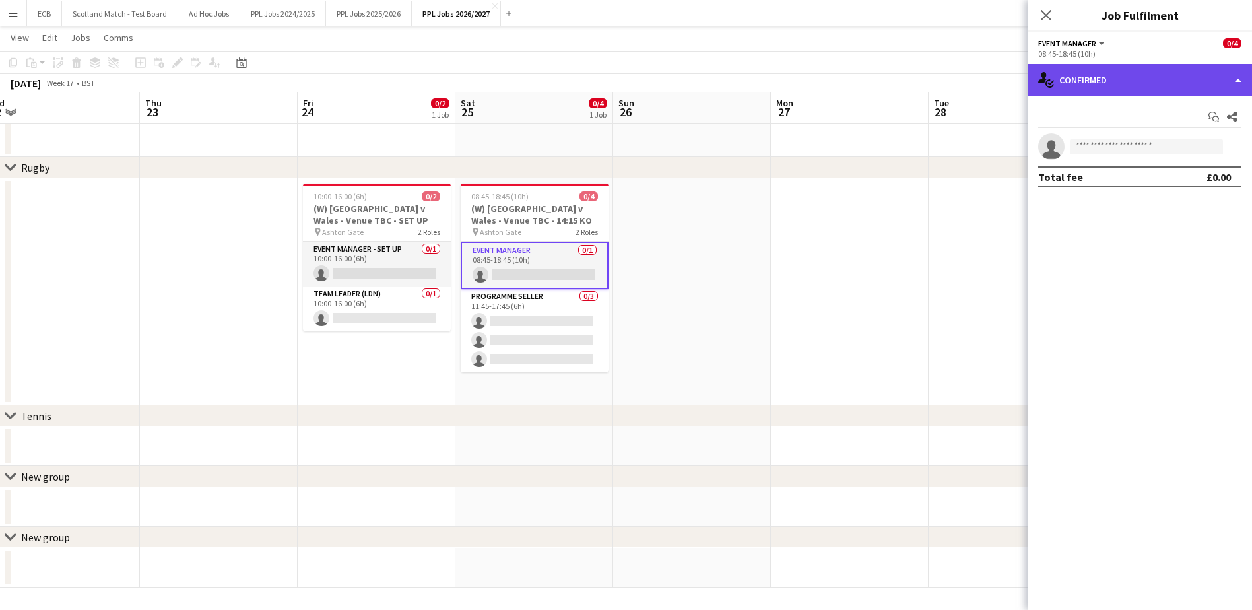
click at [1122, 75] on div "single-neutral-actions-check-2 Confirmed" at bounding box center [1140, 80] width 224 height 32
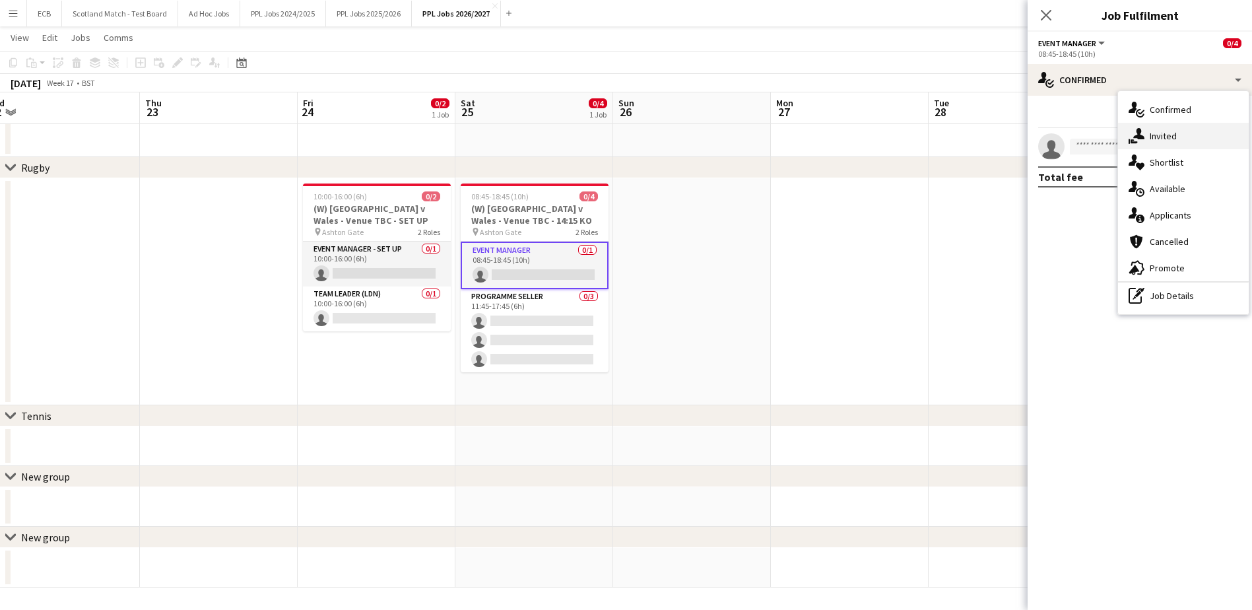
click at [1166, 127] on div "single-neutral-actions-share-1 Invited" at bounding box center [1183, 136] width 131 height 26
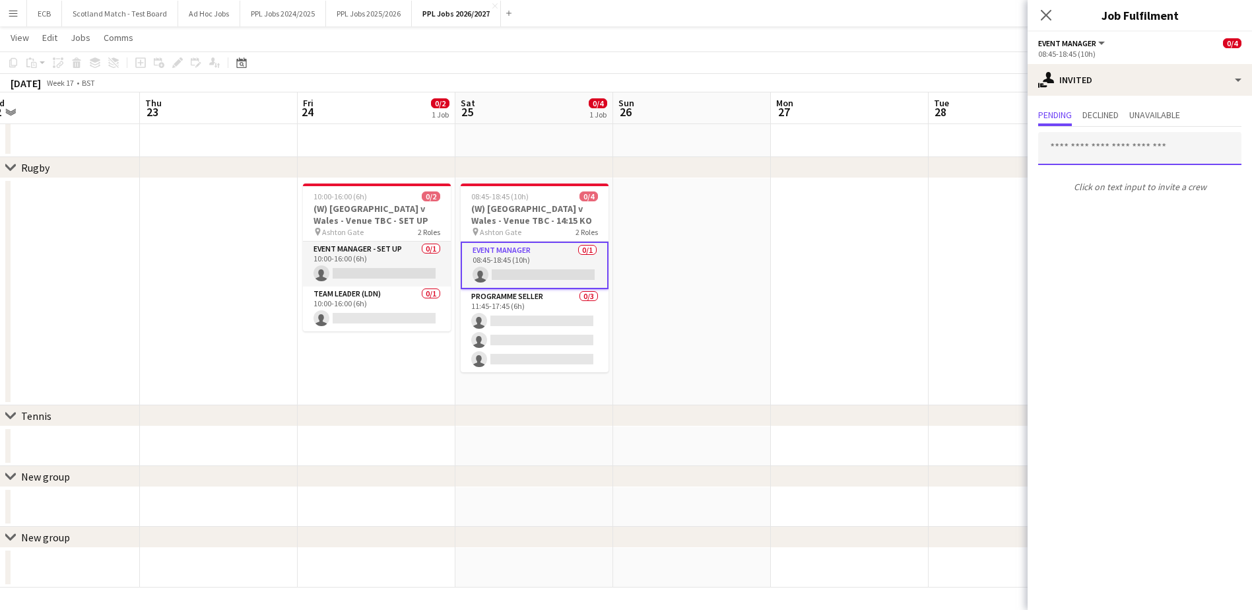
click at [1083, 154] on input "text" at bounding box center [1139, 148] width 203 height 33
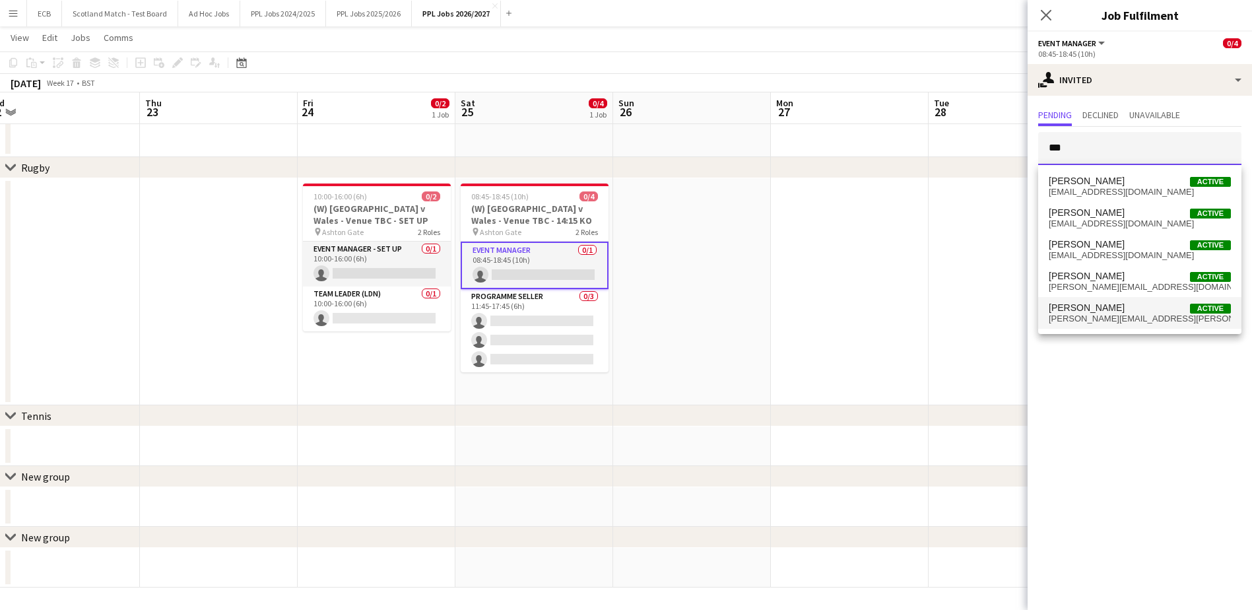
type input "***"
click at [1089, 321] on span "[PERSON_NAME][EMAIL_ADDRESS][PERSON_NAME][DOMAIN_NAME]" at bounding box center [1140, 319] width 182 height 11
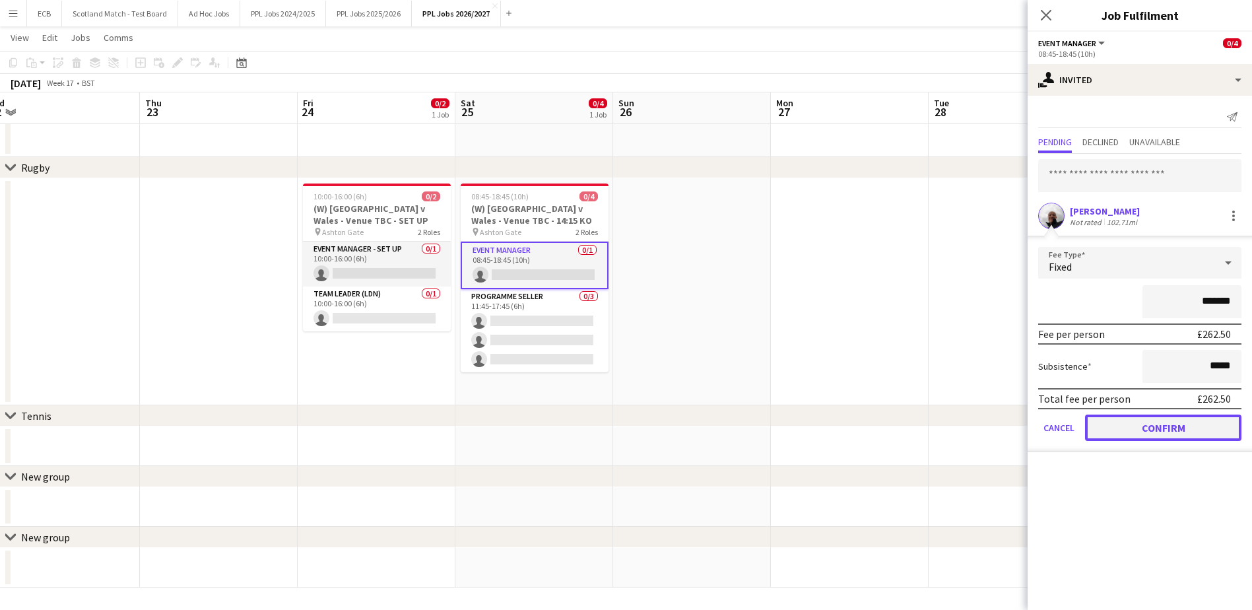
click at [1168, 426] on button "Confirm" at bounding box center [1163, 428] width 156 height 26
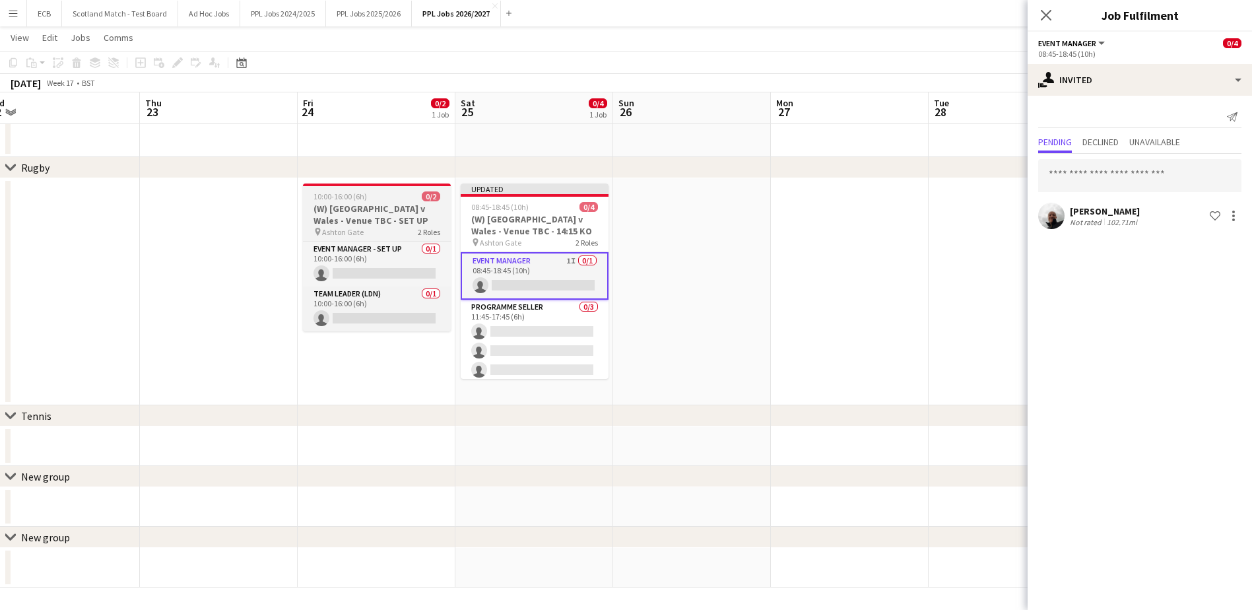
click at [411, 197] on div "10:00-16:00 (6h) 0/2" at bounding box center [377, 196] width 148 height 10
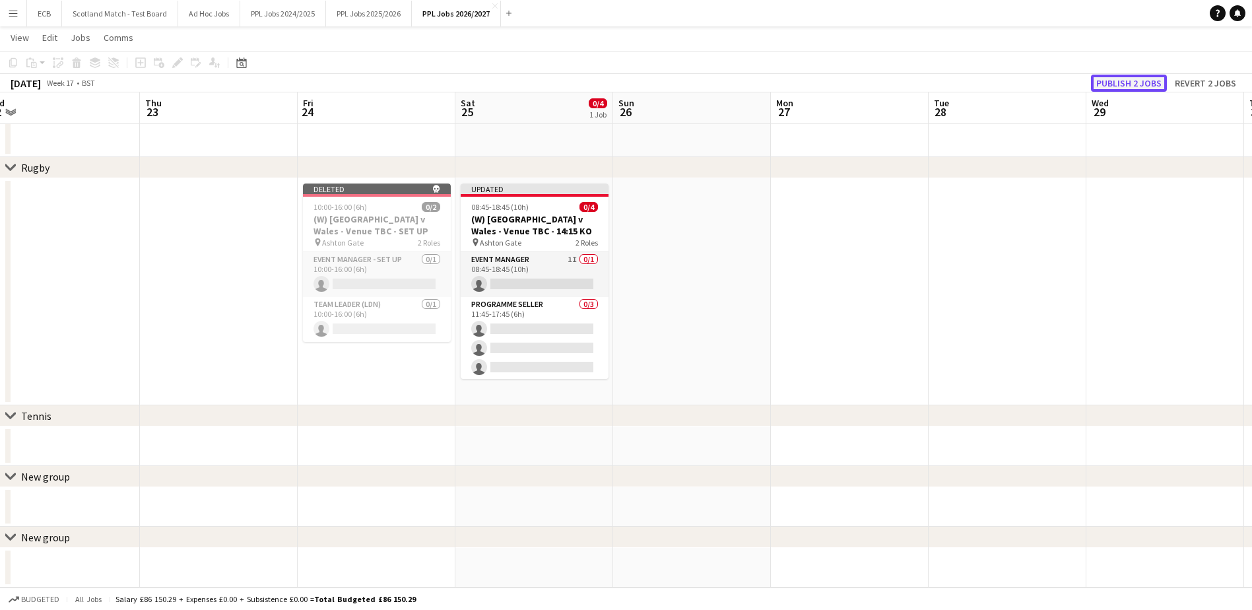
click at [1145, 86] on button "Publish 2 jobs" at bounding box center [1129, 83] width 76 height 17
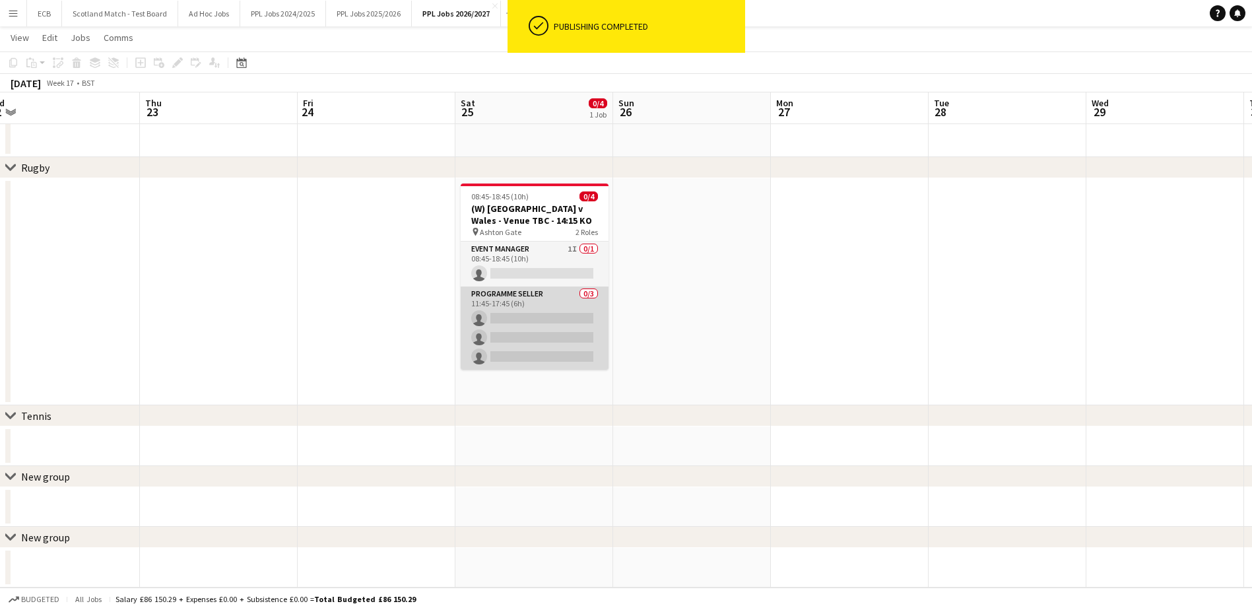
drag, startPoint x: 519, startPoint y: 310, endPoint x: 510, endPoint y: 292, distance: 20.1
click at [510, 292] on app-card-role "Programme Seller 0/3 11:45-17:45 (6h) single-neutral-actions single-neutral-act…" at bounding box center [535, 327] width 148 height 83
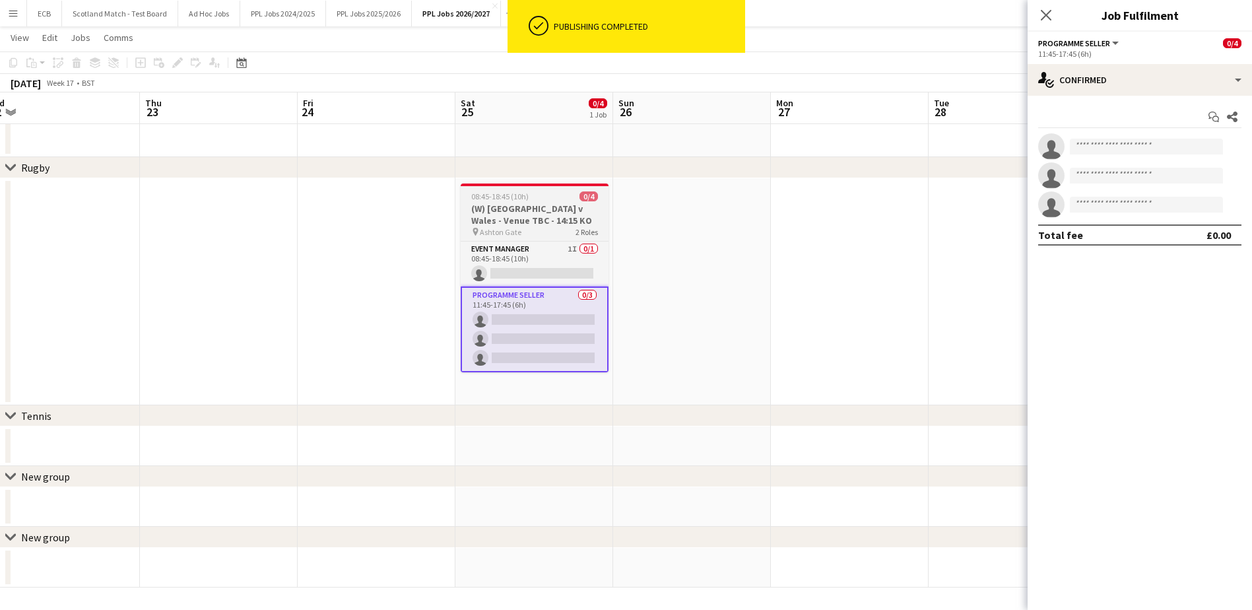
click at [537, 218] on h3 "(W) [GEOGRAPHIC_DATA] v Wales - Venue TBC - 14:15 KO" at bounding box center [535, 215] width 148 height 24
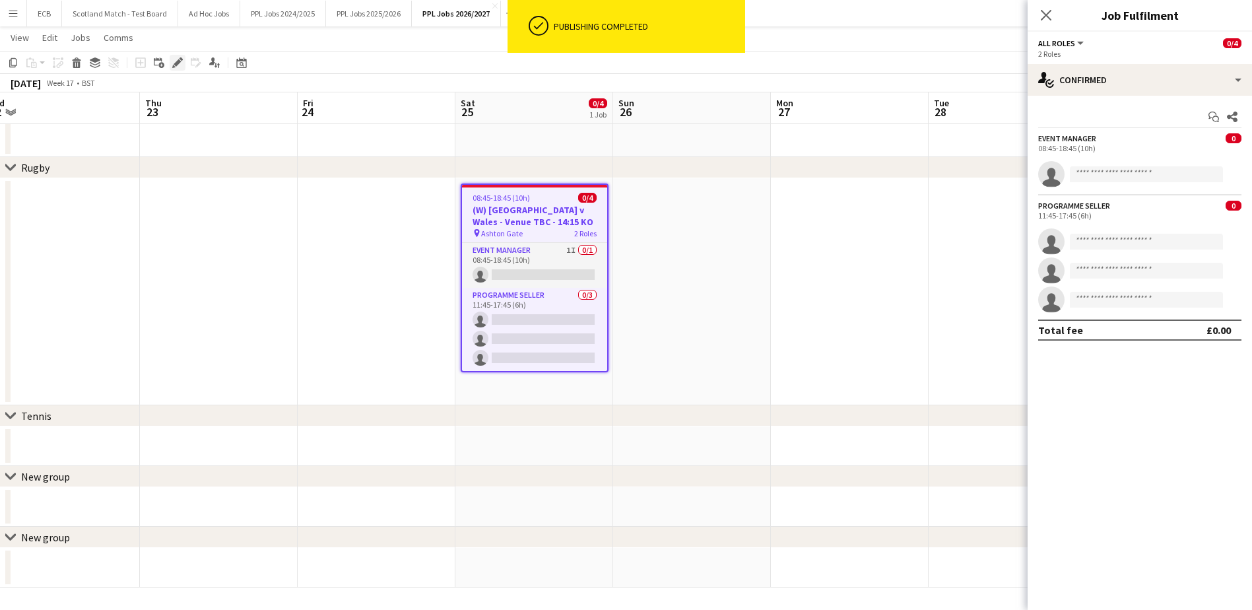
click at [175, 68] on div "Edit" at bounding box center [178, 63] width 16 height 16
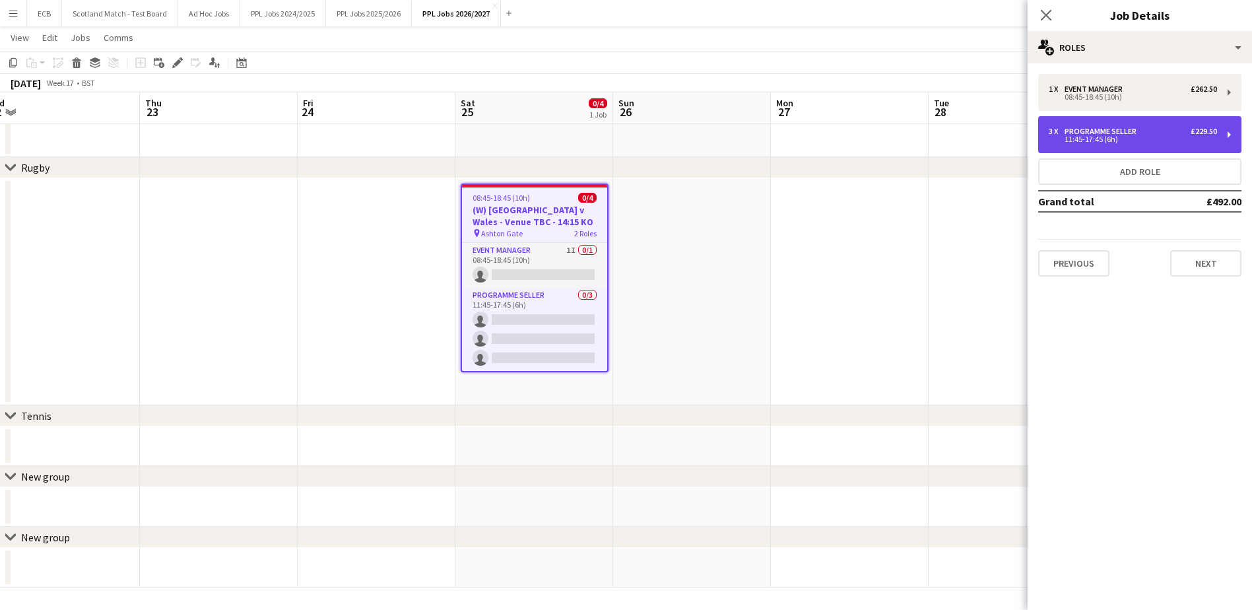
click at [1162, 136] on div "11:45-17:45 (6h)" at bounding box center [1133, 139] width 168 height 7
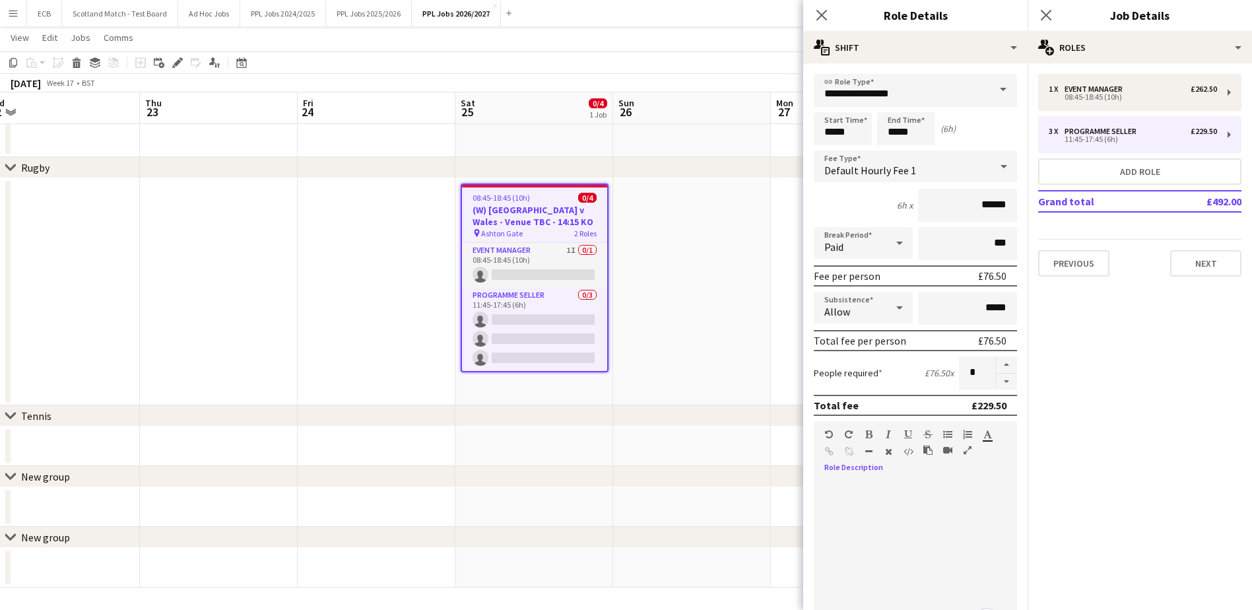
click at [848, 469] on div "default Heading 1 Heading 2 Heading 3 Heading 4 Heading 5 Heading 6 Heading 7 P…" at bounding box center [915, 446] width 203 height 50
click at [770, 469] on div "chevron-right New group" at bounding box center [626, 476] width 1252 height 21
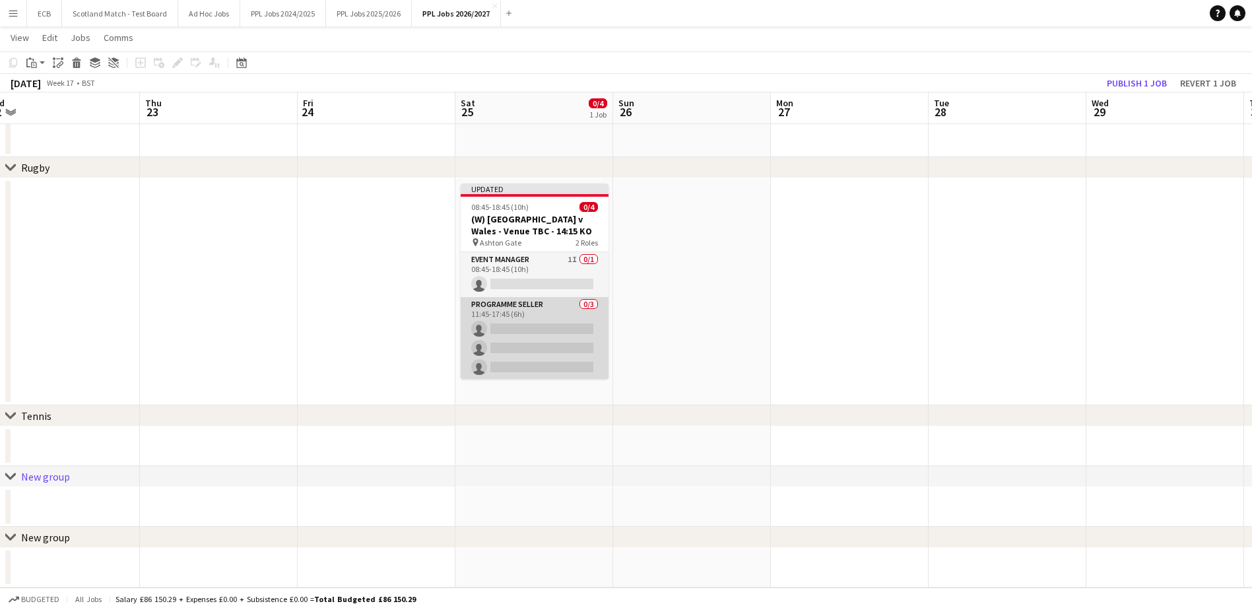
click at [510, 312] on app-card-role "Programme Seller 0/3 11:45-17:45 (6h) single-neutral-actions single-neutral-act…" at bounding box center [535, 338] width 148 height 83
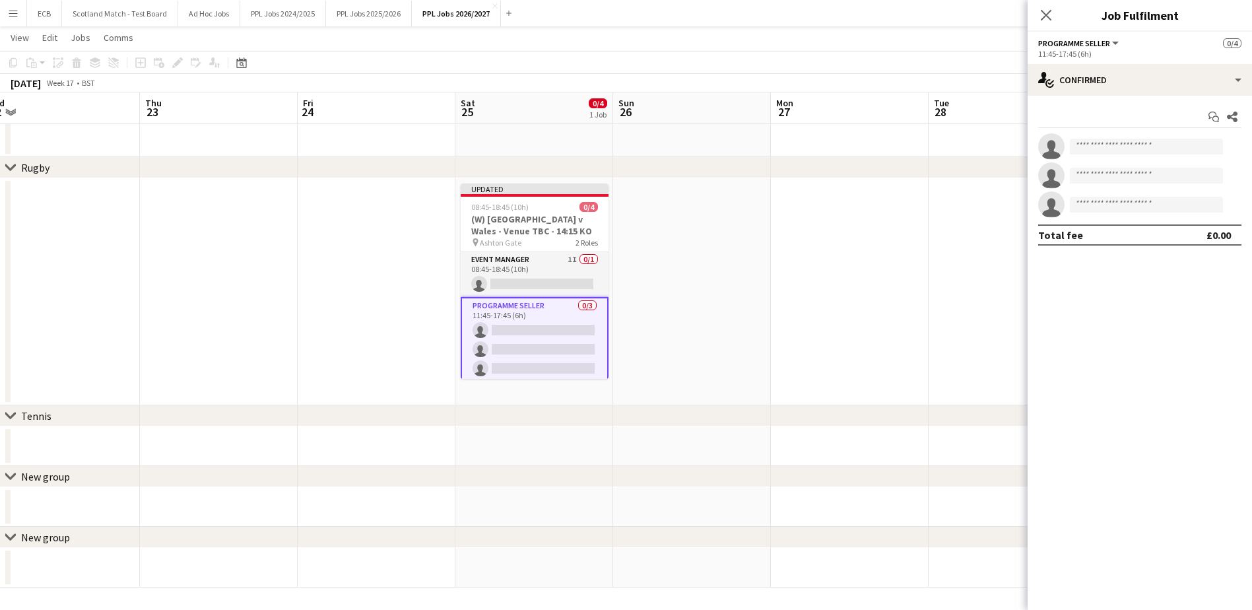
click at [516, 180] on app-date-cell "Updated 08:45-18:45 (10h) 0/4 (W) [GEOGRAPHIC_DATA] v Wales - Venue TBC - 14:15…" at bounding box center [534, 291] width 158 height 227
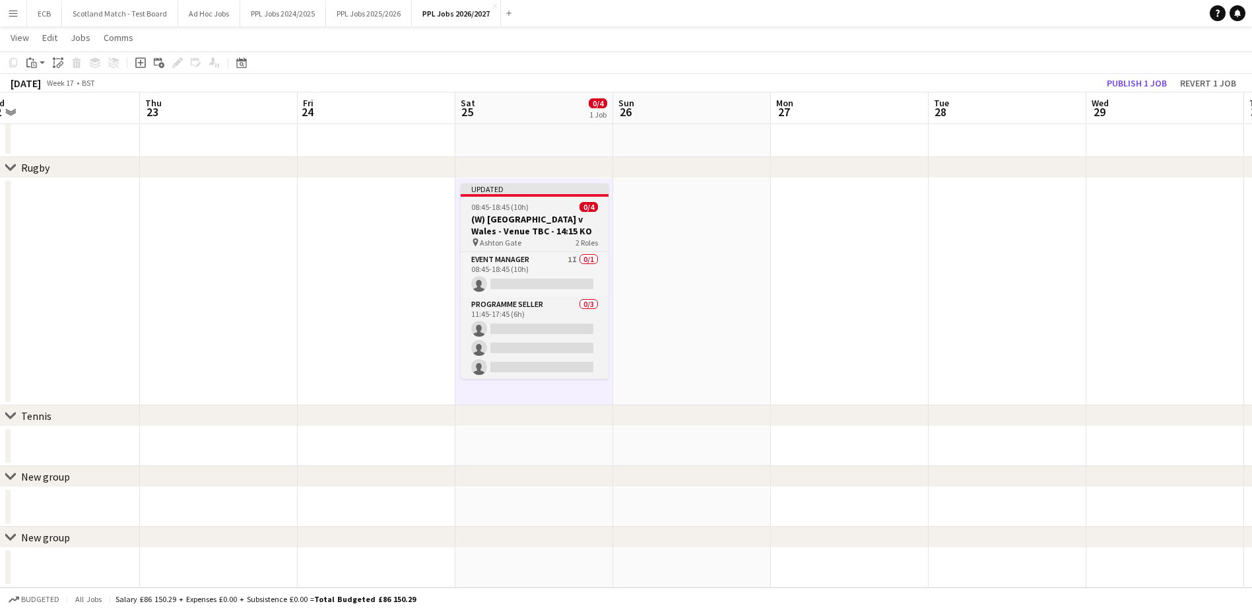
click at [516, 207] on span "08:45-18:45 (10h)" at bounding box center [499, 207] width 57 height 10
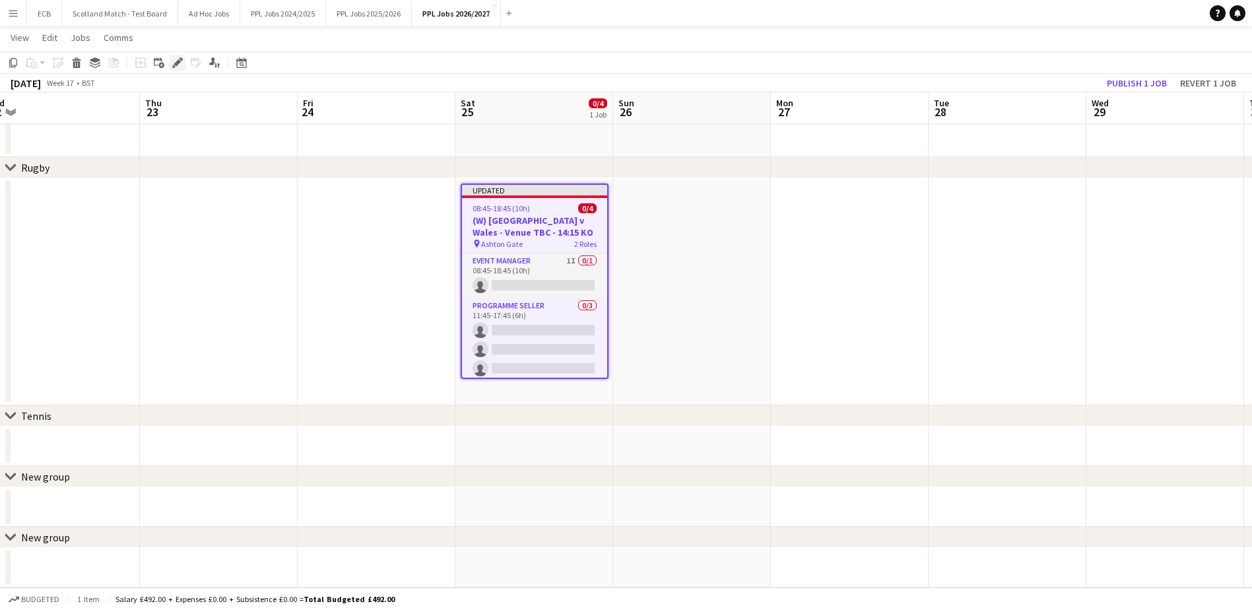
click at [178, 61] on icon at bounding box center [177, 62] width 7 height 7
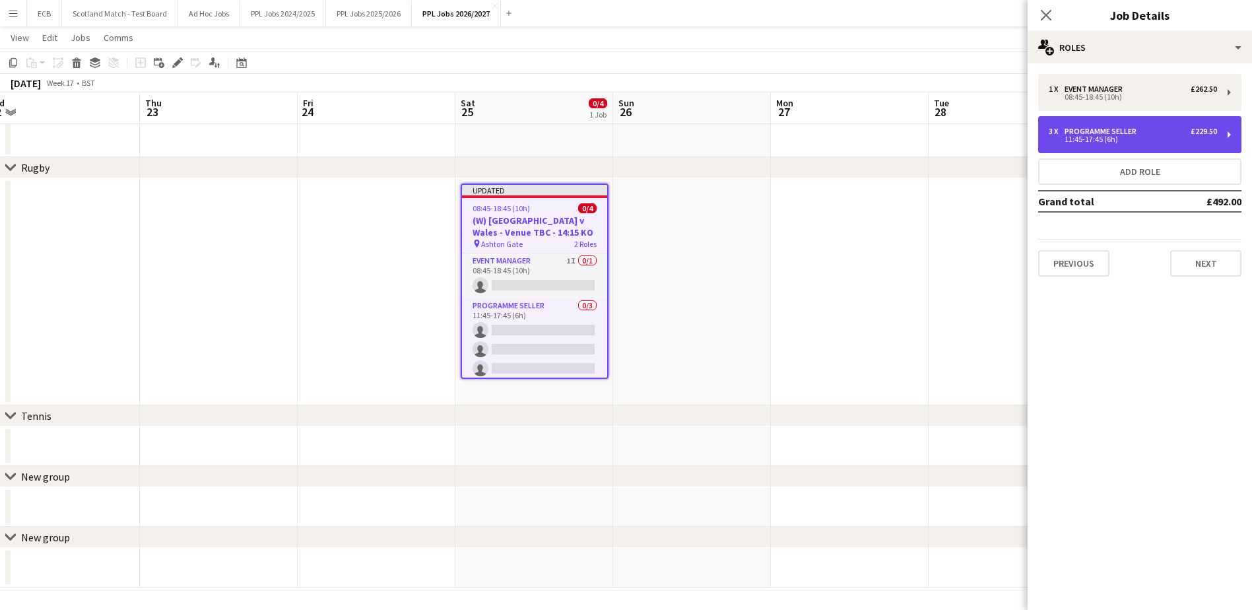
click at [1094, 132] on div "Programme Seller" at bounding box center [1103, 131] width 77 height 9
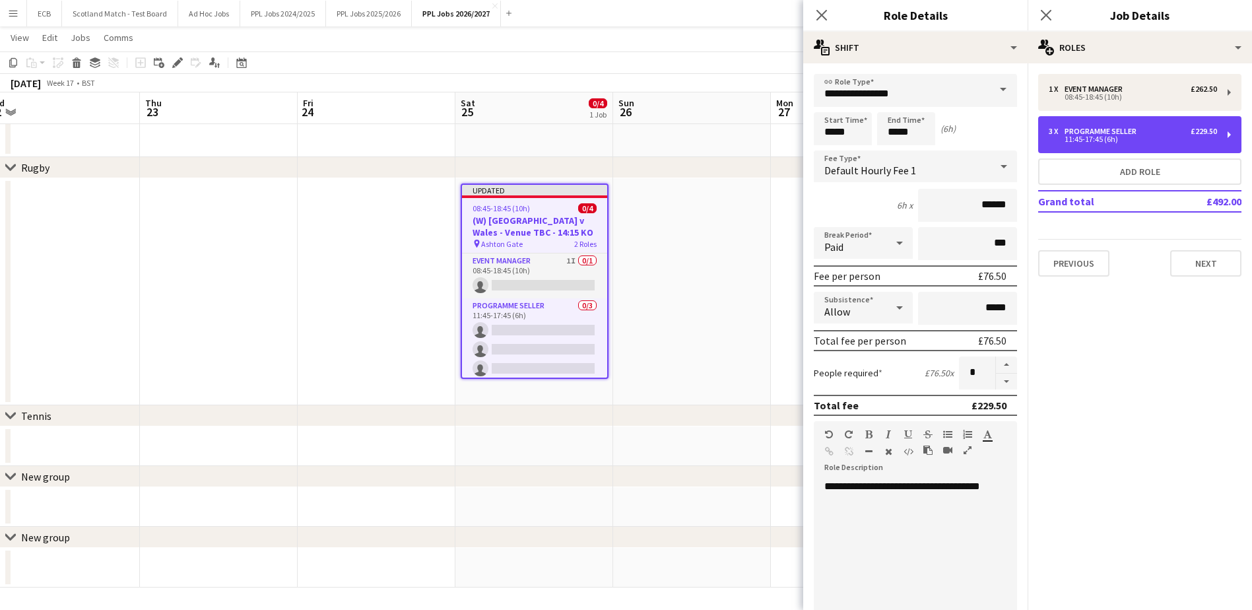
scroll to position [178, 0]
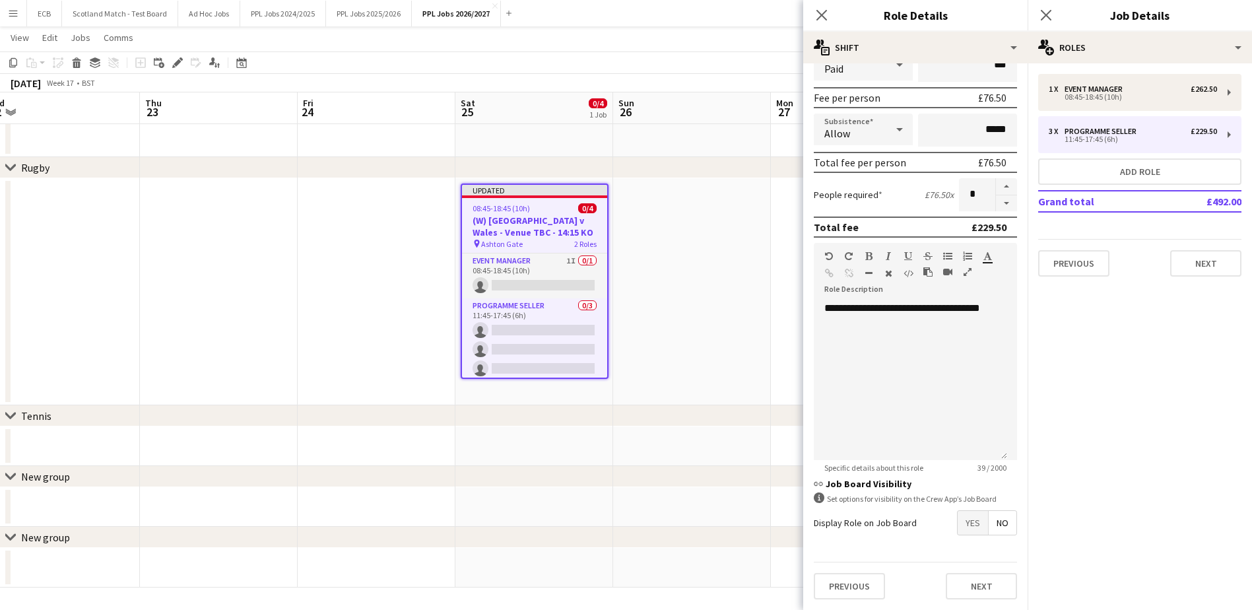
click at [971, 518] on span "Yes" at bounding box center [973, 523] width 30 height 24
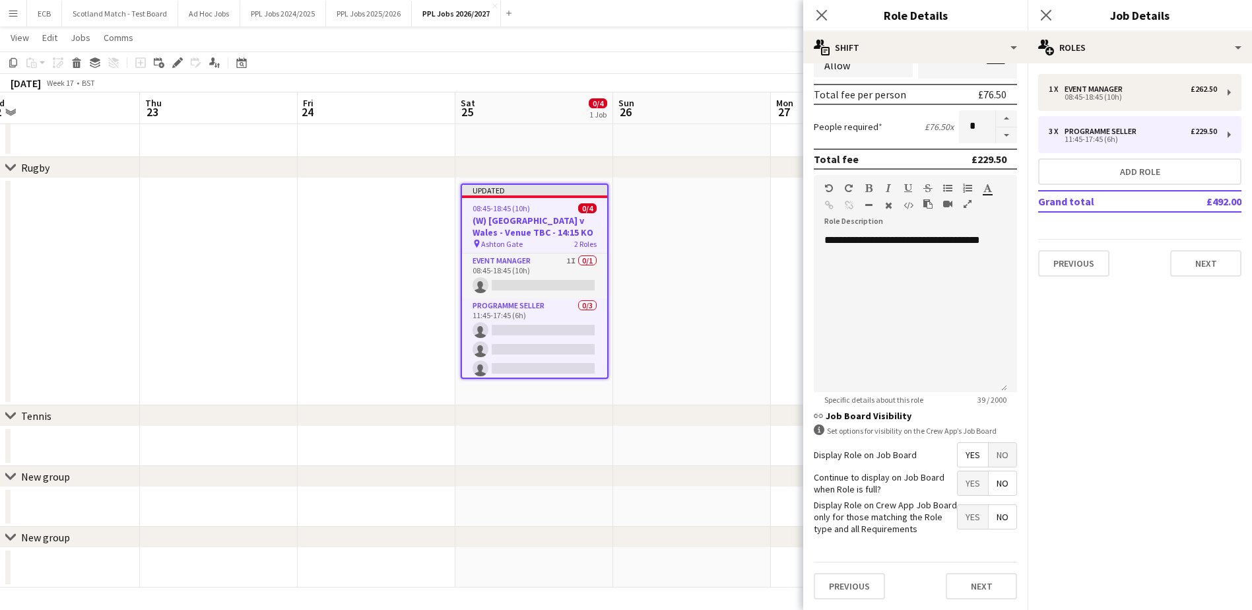
click at [993, 481] on span "No" at bounding box center [1003, 483] width 28 height 24
click at [980, 578] on button "Next" at bounding box center [981, 586] width 71 height 26
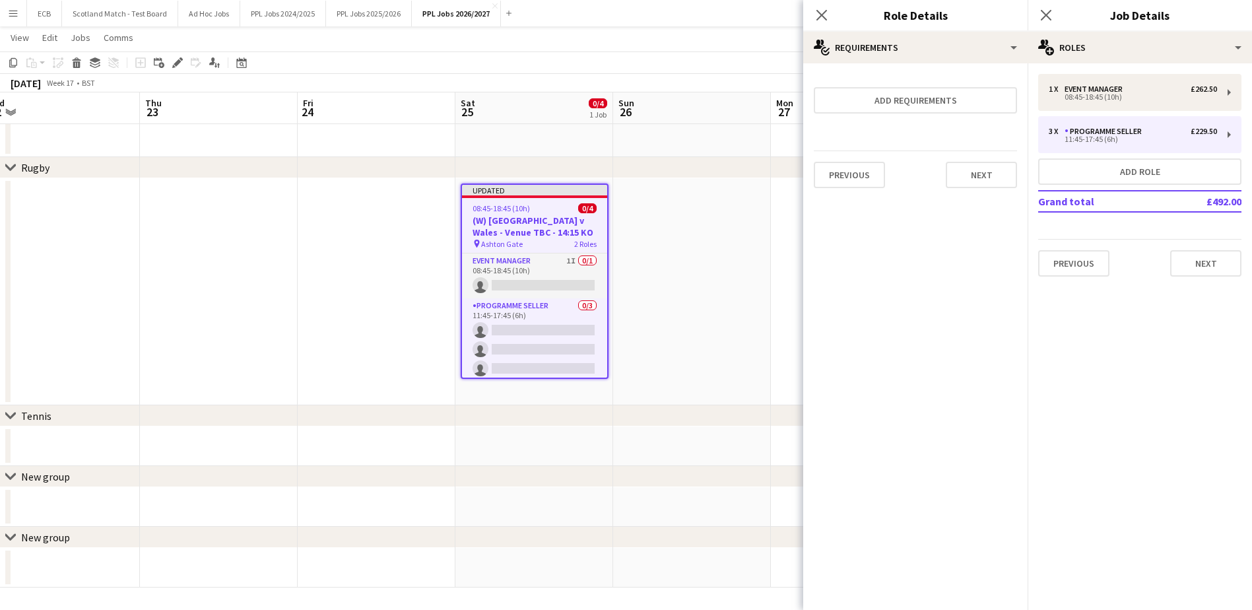
scroll to position [0, 0]
click at [991, 181] on button "Next" at bounding box center [981, 175] width 71 height 26
click at [995, 168] on button "Finish" at bounding box center [993, 177] width 50 height 26
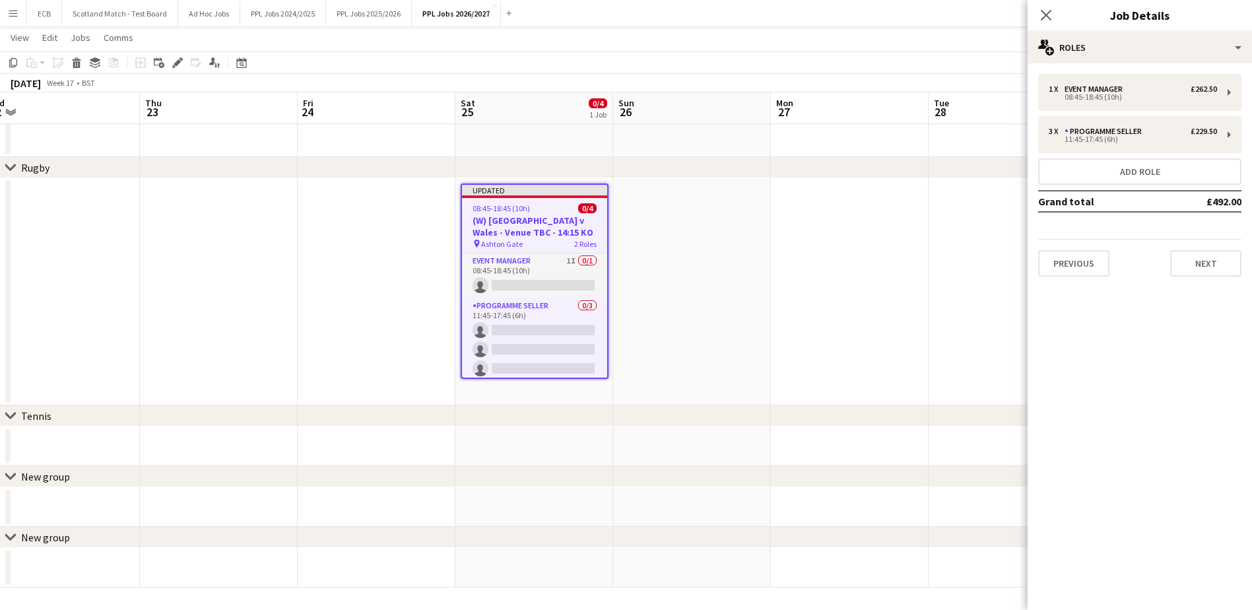
click at [678, 255] on app-date-cell at bounding box center [692, 291] width 158 height 227
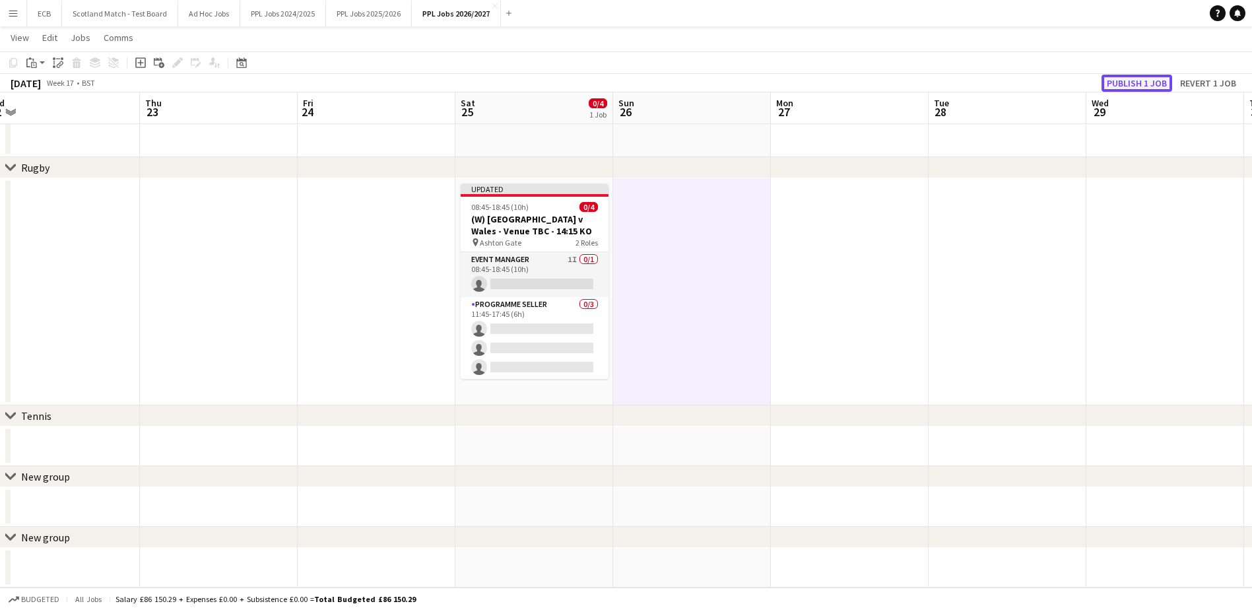
click at [1127, 80] on button "Publish 1 job" at bounding box center [1137, 83] width 71 height 17
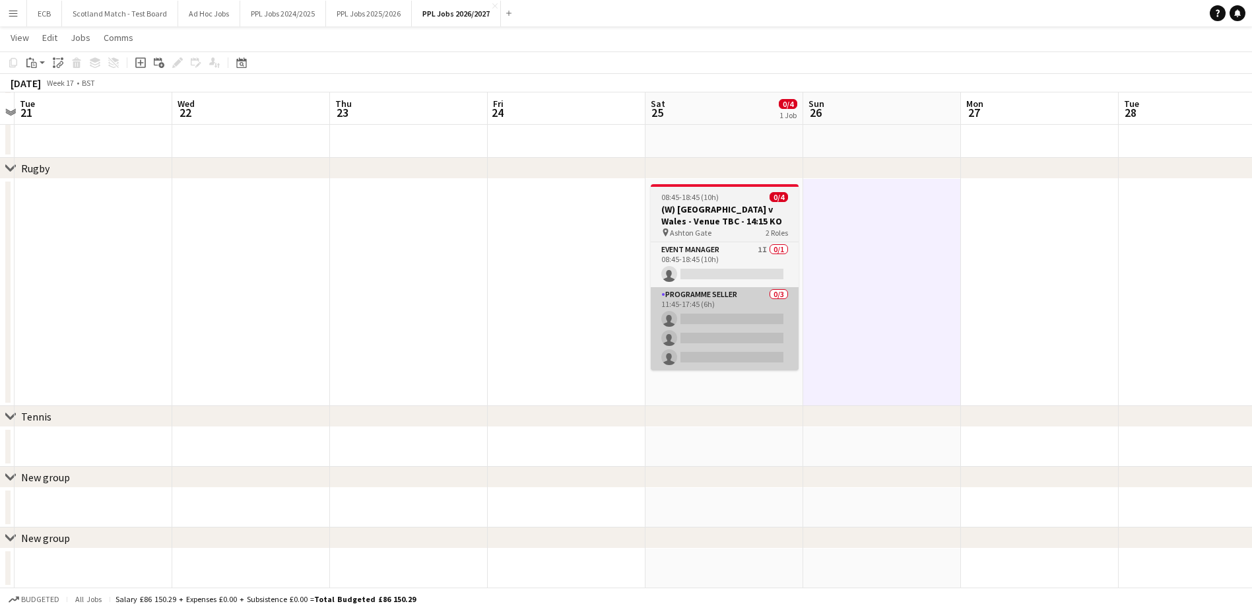
scroll to position [152, 0]
click at [728, 328] on app-card-role "Programme Seller 0/3 11:45-17:45 (6h) single-neutral-actions single-neutral-act…" at bounding box center [725, 327] width 148 height 83
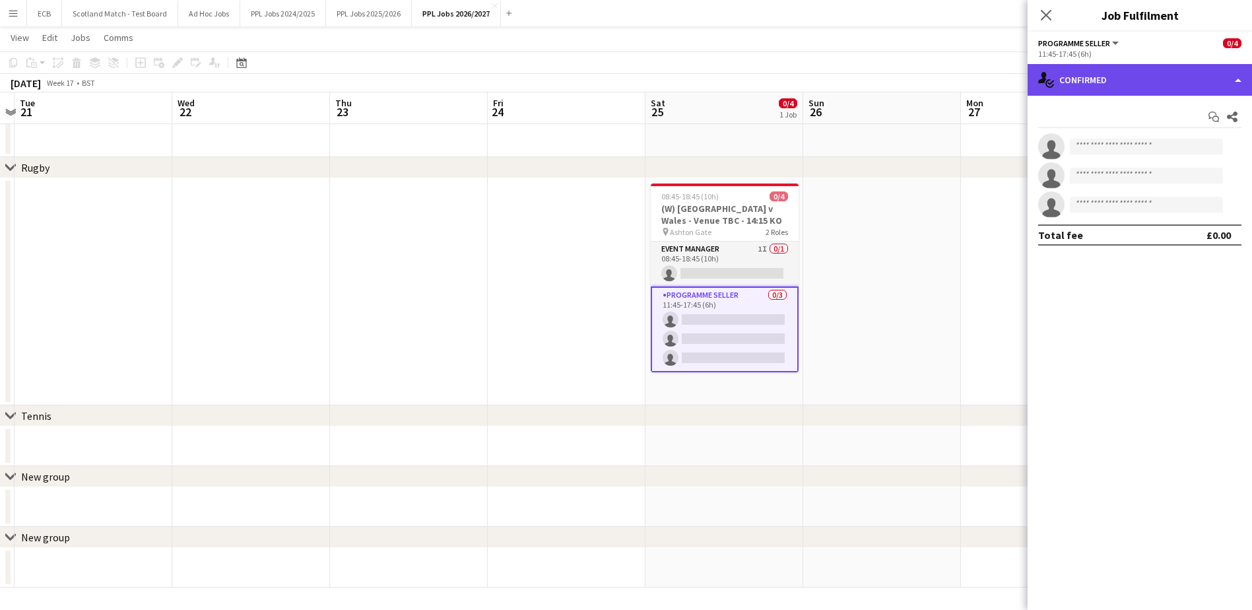
click at [1094, 92] on div "single-neutral-actions-check-2 Confirmed" at bounding box center [1140, 80] width 224 height 32
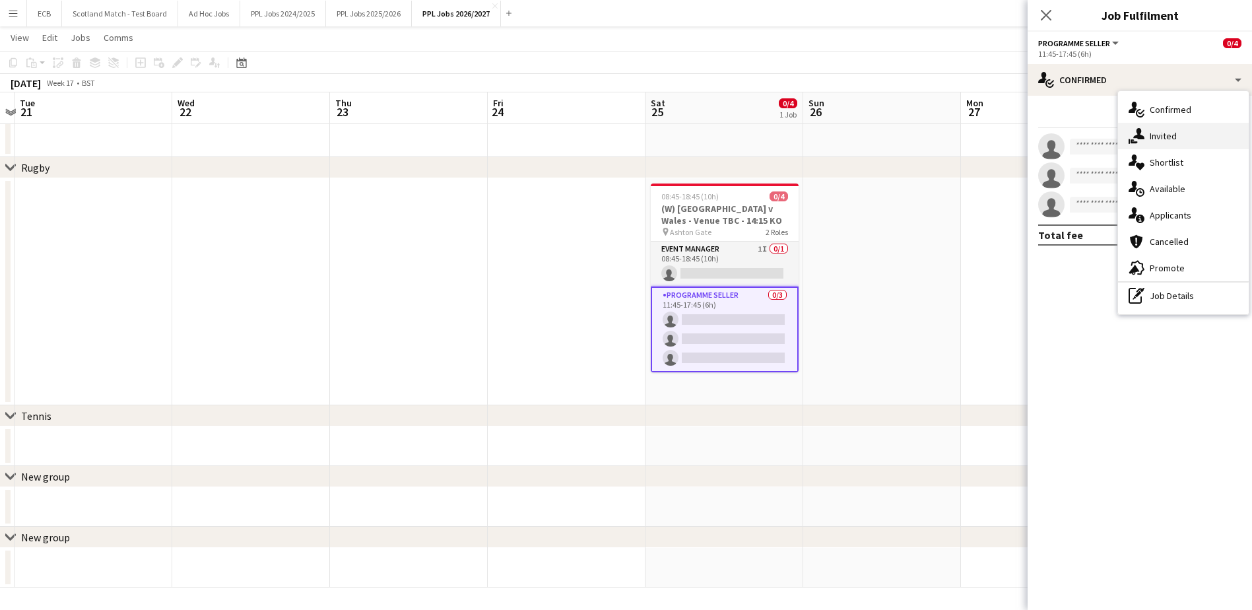
click at [1202, 138] on div "single-neutral-actions-share-1 Invited" at bounding box center [1183, 136] width 131 height 26
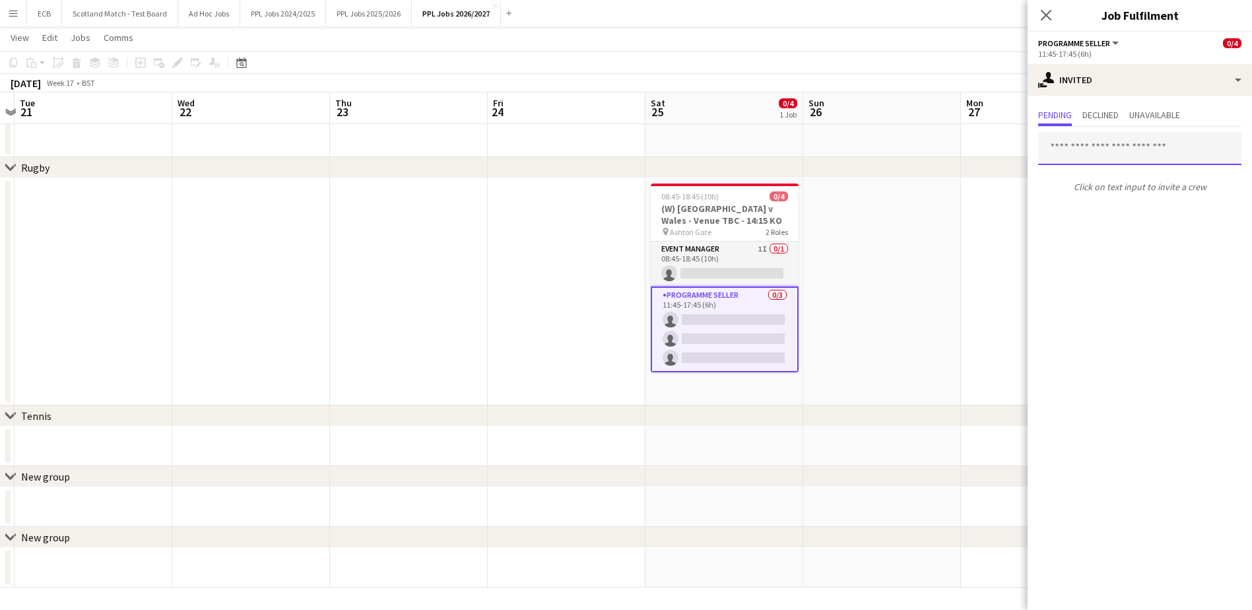
click at [1106, 148] on input "text" at bounding box center [1139, 148] width 203 height 33
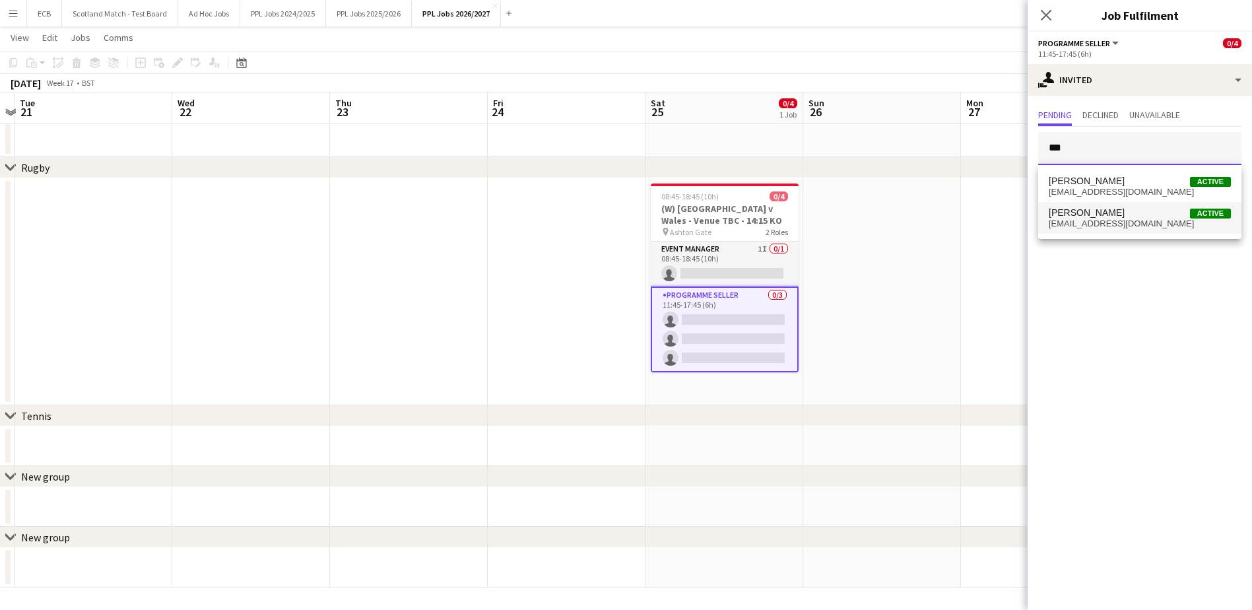
type input "***"
click at [1092, 226] on span "[EMAIL_ADDRESS][DOMAIN_NAME]" at bounding box center [1140, 223] width 182 height 11
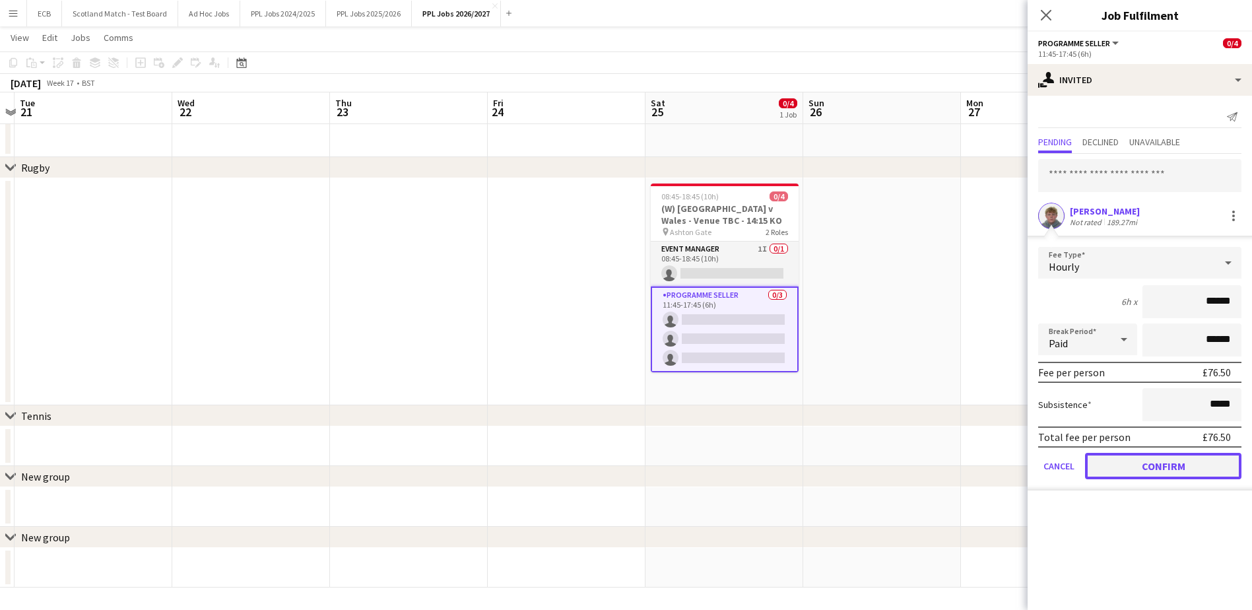
click at [1158, 462] on button "Confirm" at bounding box center [1163, 466] width 156 height 26
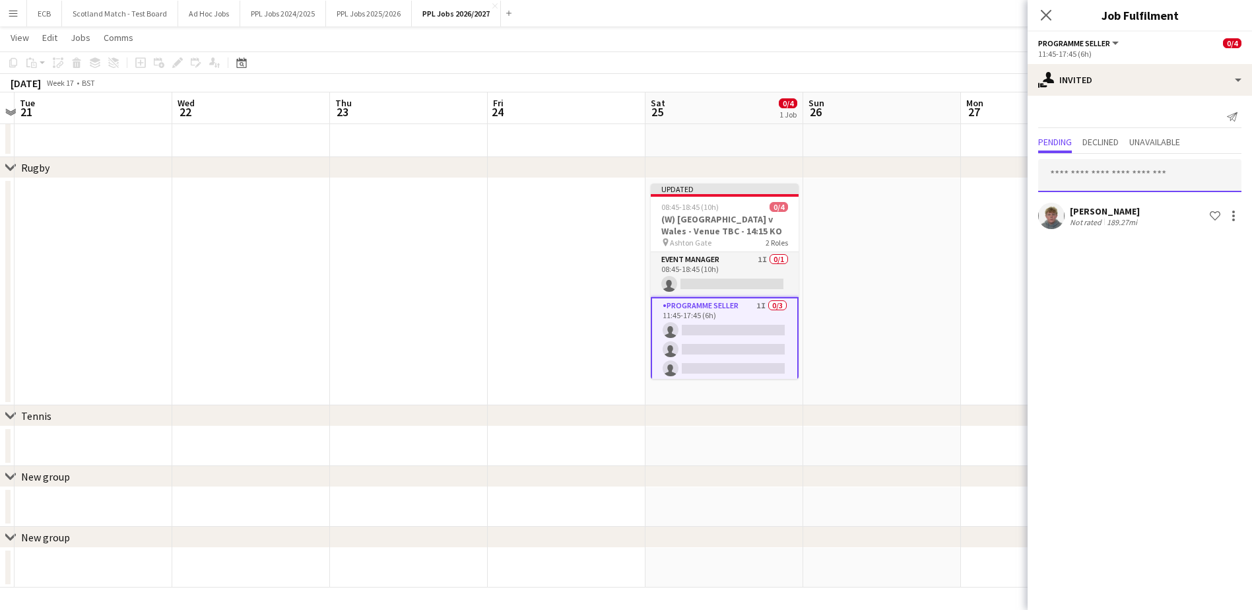
click at [1085, 174] on input "text" at bounding box center [1139, 175] width 203 height 33
type input "****"
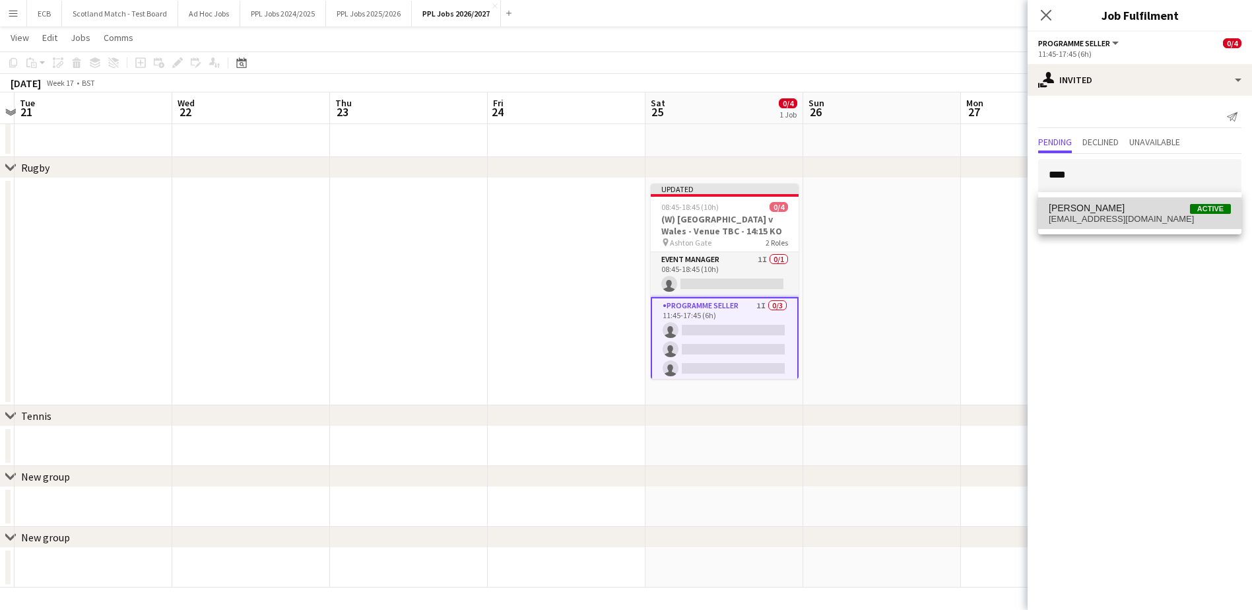
click at [1104, 218] on span "[EMAIL_ADDRESS][DOMAIN_NAME]" at bounding box center [1140, 219] width 182 height 11
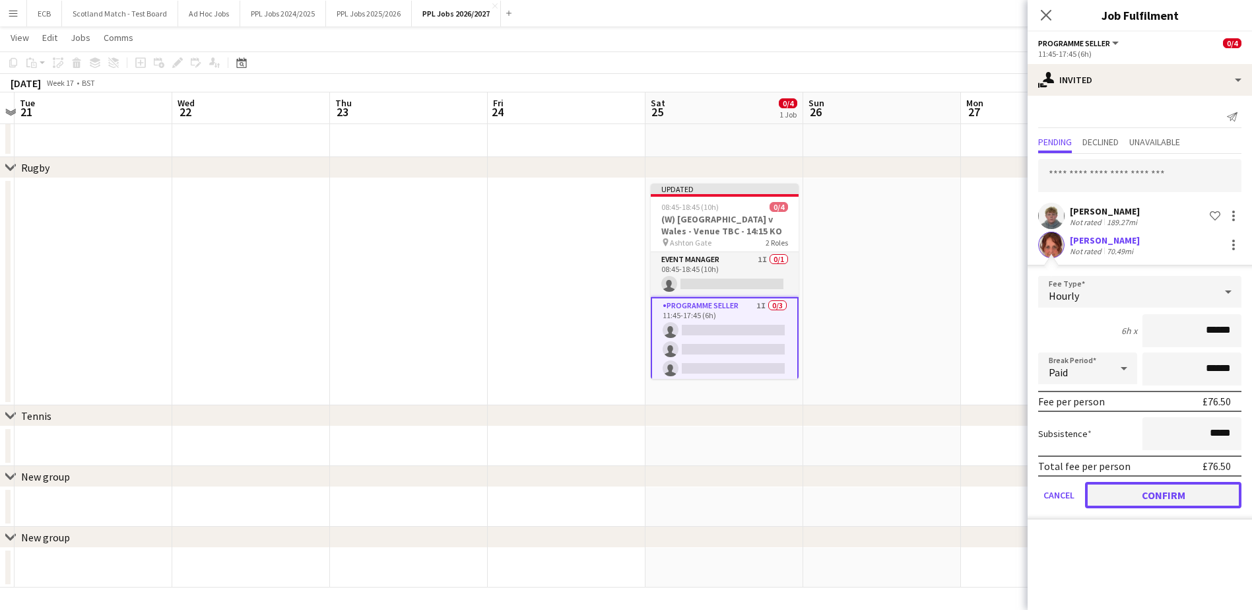
click at [1132, 498] on button "Confirm" at bounding box center [1163, 495] width 156 height 26
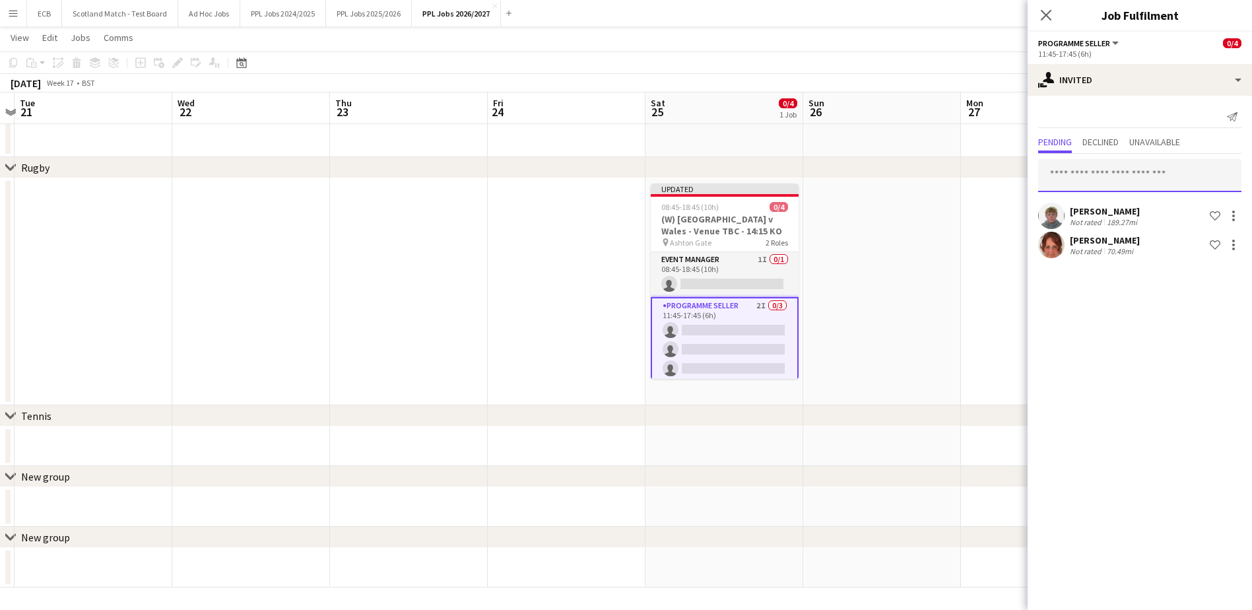
click at [1079, 168] on input "text" at bounding box center [1139, 175] width 203 height 33
type input "***"
click at [1103, 211] on span "[PERSON_NAME]" at bounding box center [1087, 208] width 76 height 11
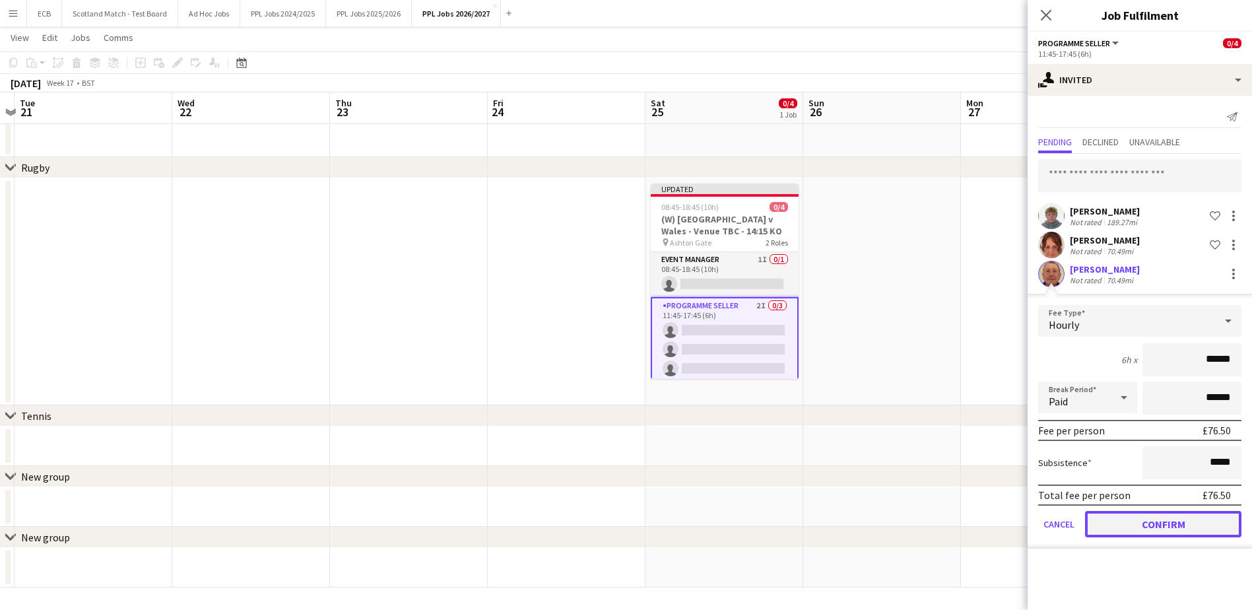
click at [1152, 527] on button "Confirm" at bounding box center [1163, 524] width 156 height 26
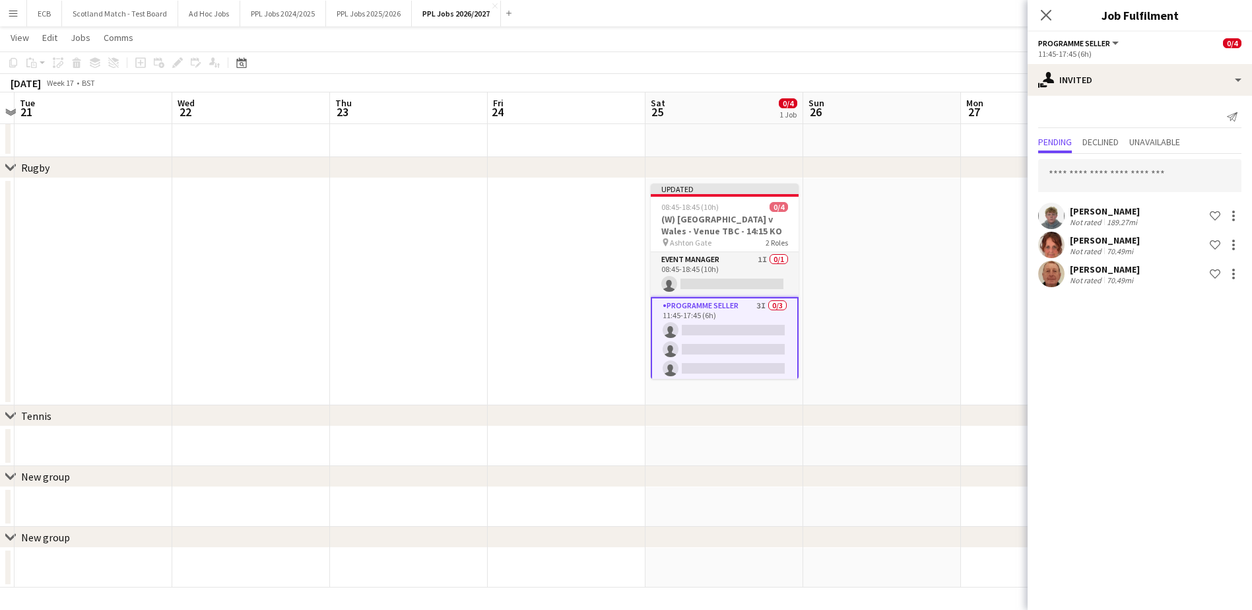
click at [939, 243] on app-date-cell at bounding box center [882, 291] width 158 height 227
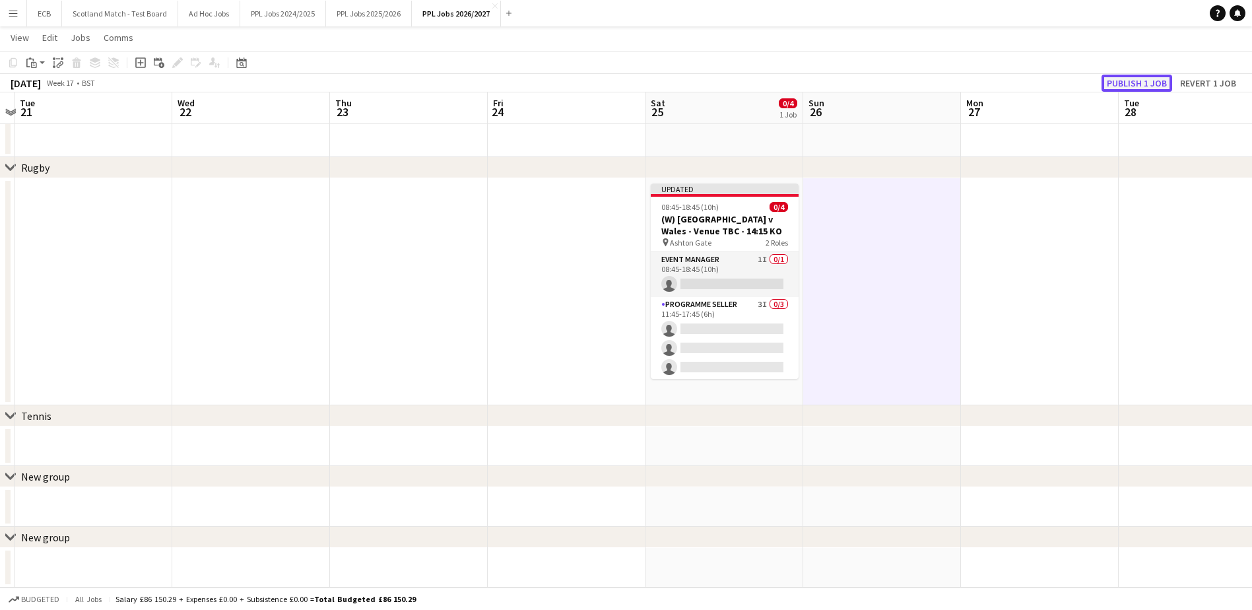
click at [1140, 86] on button "Publish 1 job" at bounding box center [1137, 83] width 71 height 17
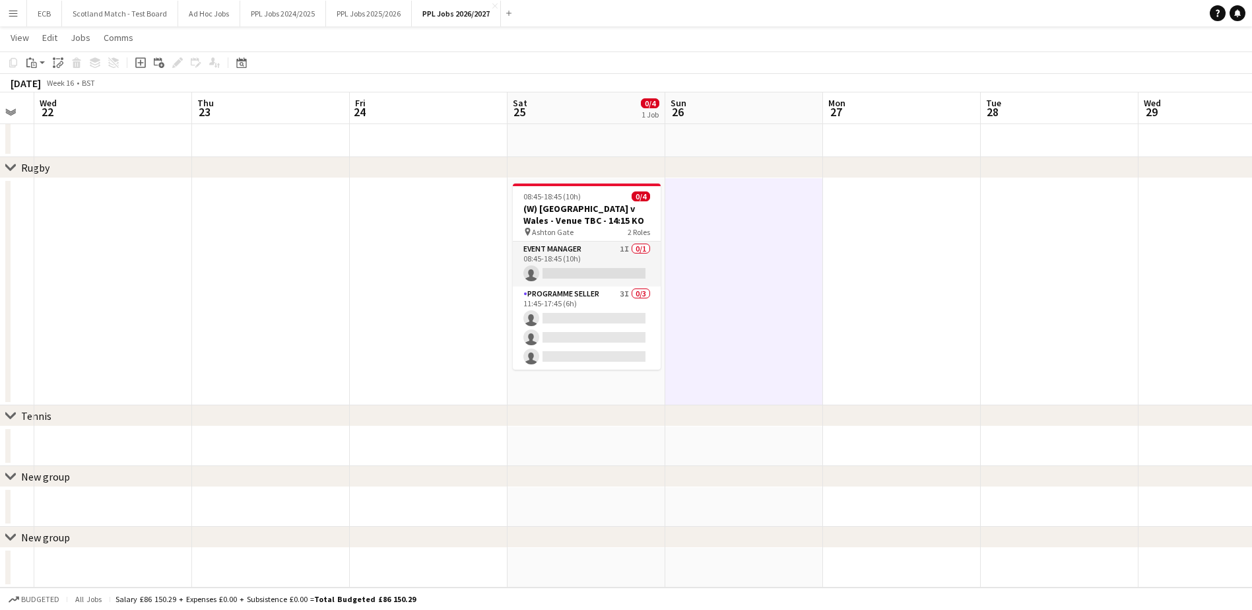
scroll to position [0, 391]
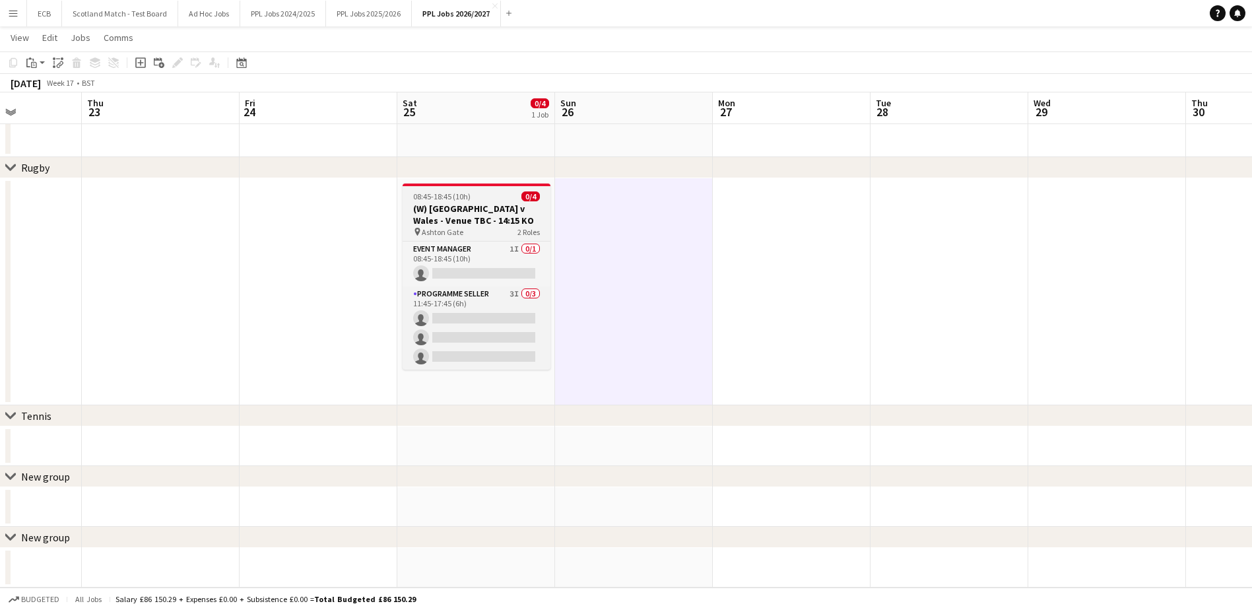
click at [445, 216] on h3 "(W) [GEOGRAPHIC_DATA] v Wales - Venue TBC - 14:15 KO" at bounding box center [477, 215] width 148 height 24
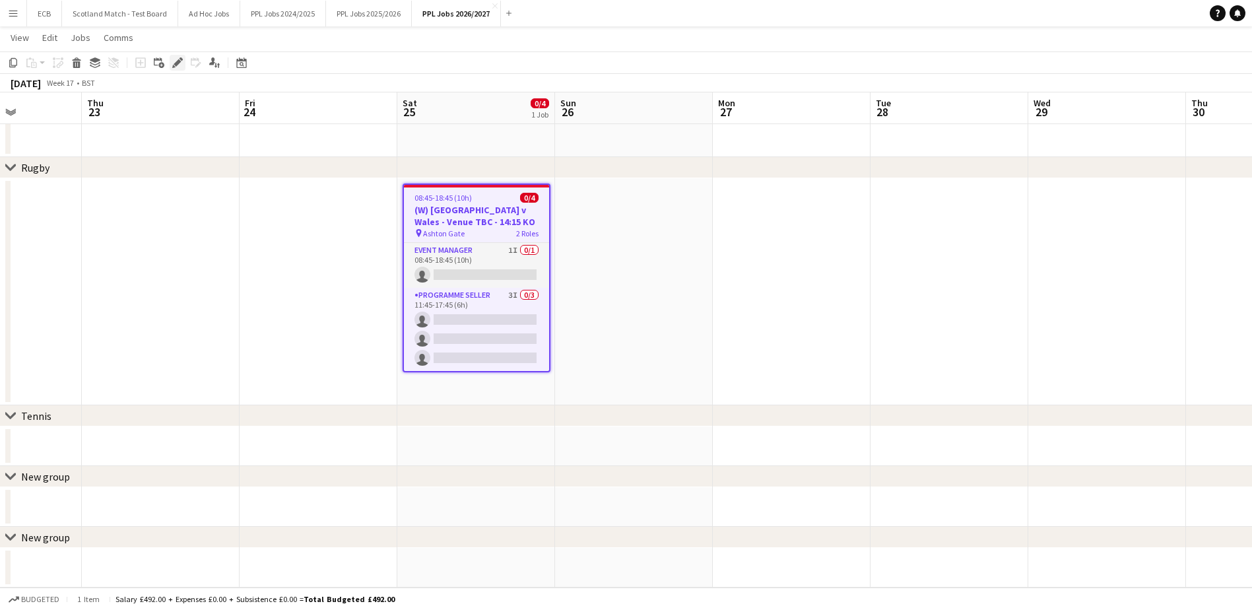
click at [177, 59] on icon "Edit" at bounding box center [177, 62] width 11 height 11
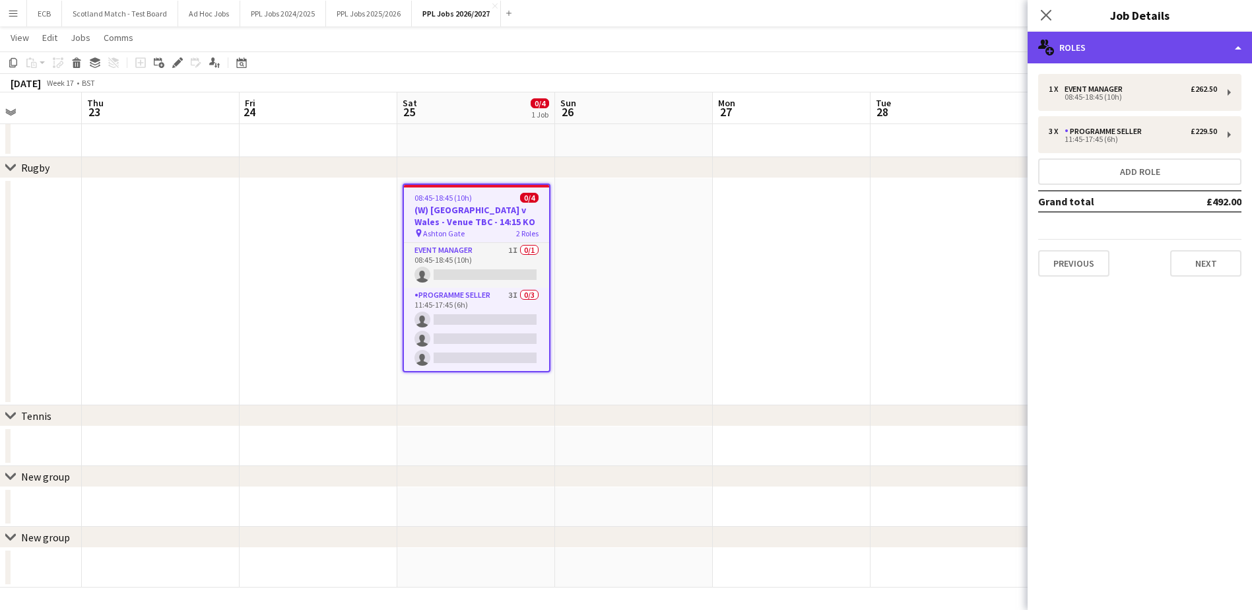
click at [1133, 52] on div "multiple-users-add Roles" at bounding box center [1140, 48] width 224 height 32
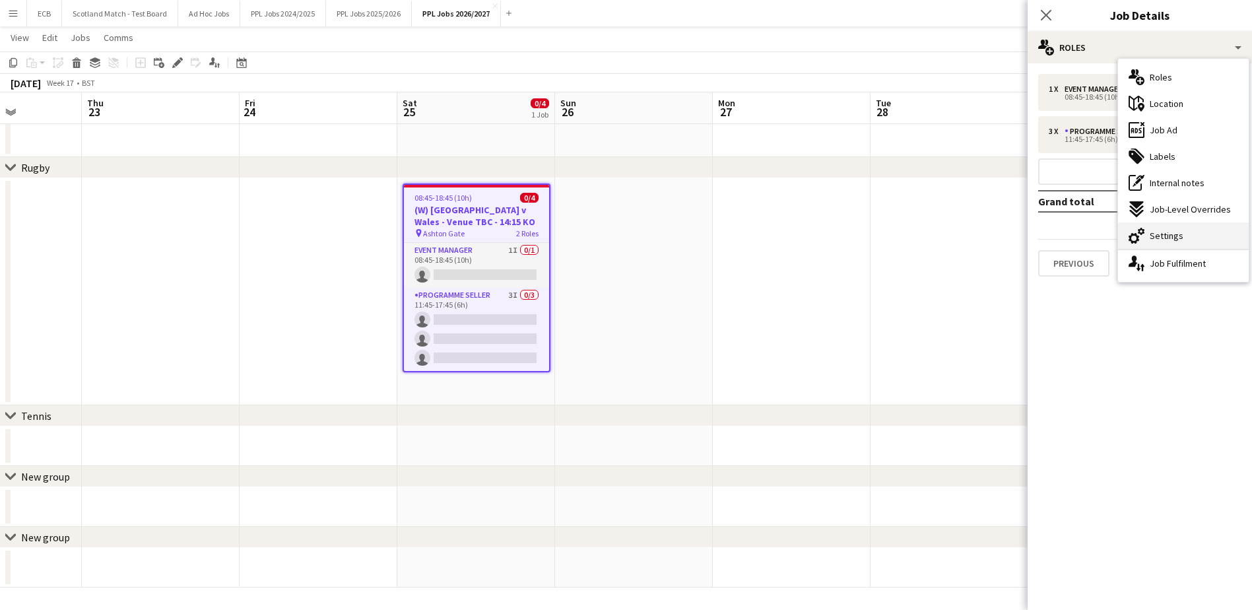
click at [1169, 232] on span "Settings" at bounding box center [1167, 236] width 34 height 12
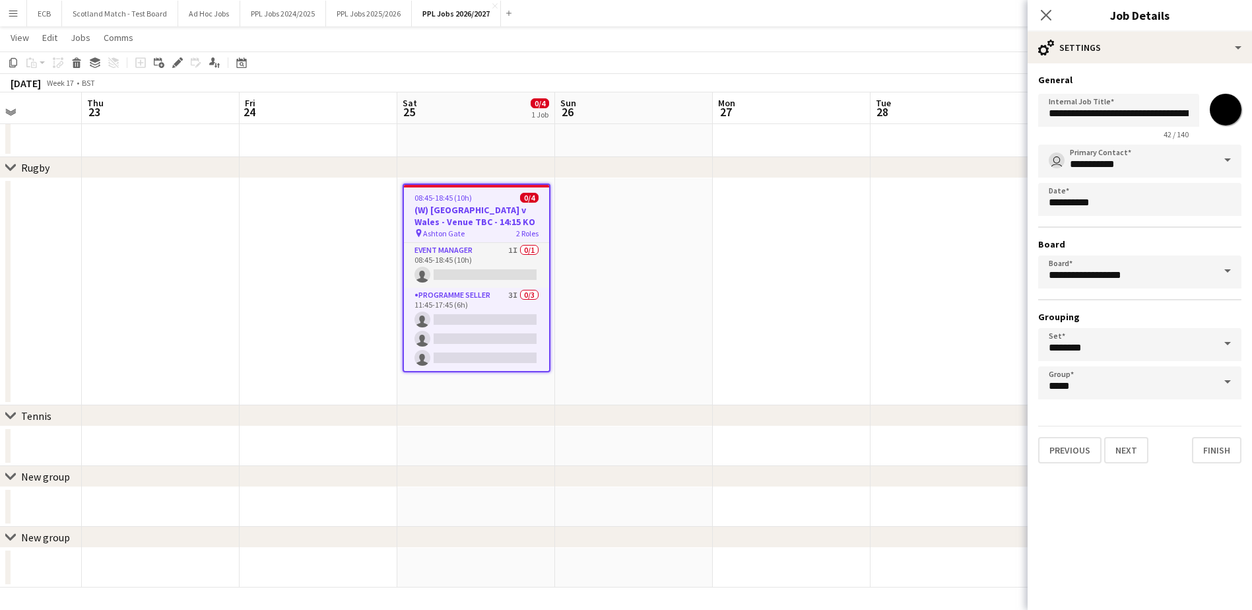
click at [1224, 110] on input "*******" at bounding box center [1226, 110] width 48 height 48
type input "*******"
click at [1220, 451] on button "Finish" at bounding box center [1217, 450] width 50 height 26
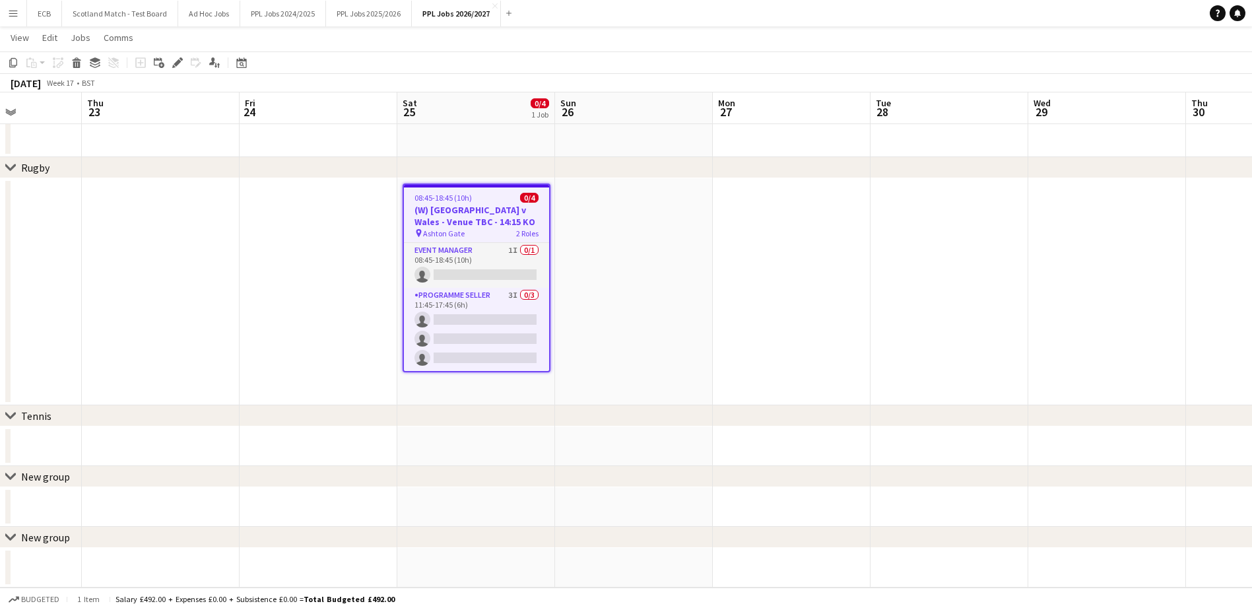
click at [466, 215] on h3 "(W) [GEOGRAPHIC_DATA] v Wales - Venue TBC - 14:15 KO" at bounding box center [476, 216] width 145 height 24
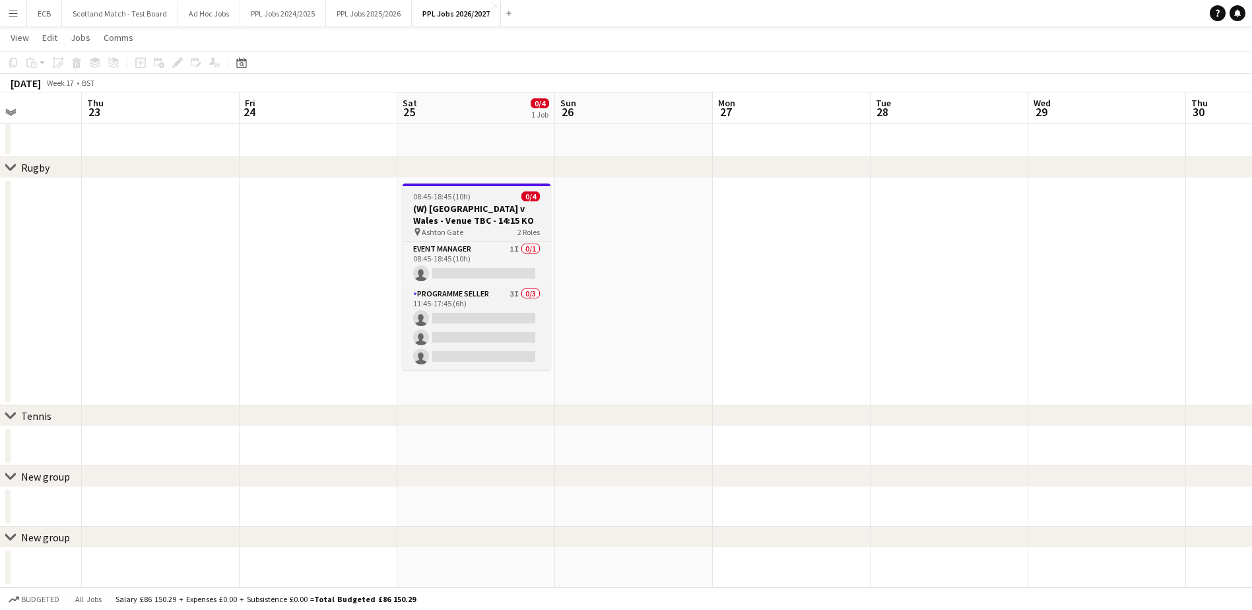
click at [477, 200] on div "08:45-18:45 (10h) 0/4" at bounding box center [477, 196] width 148 height 10
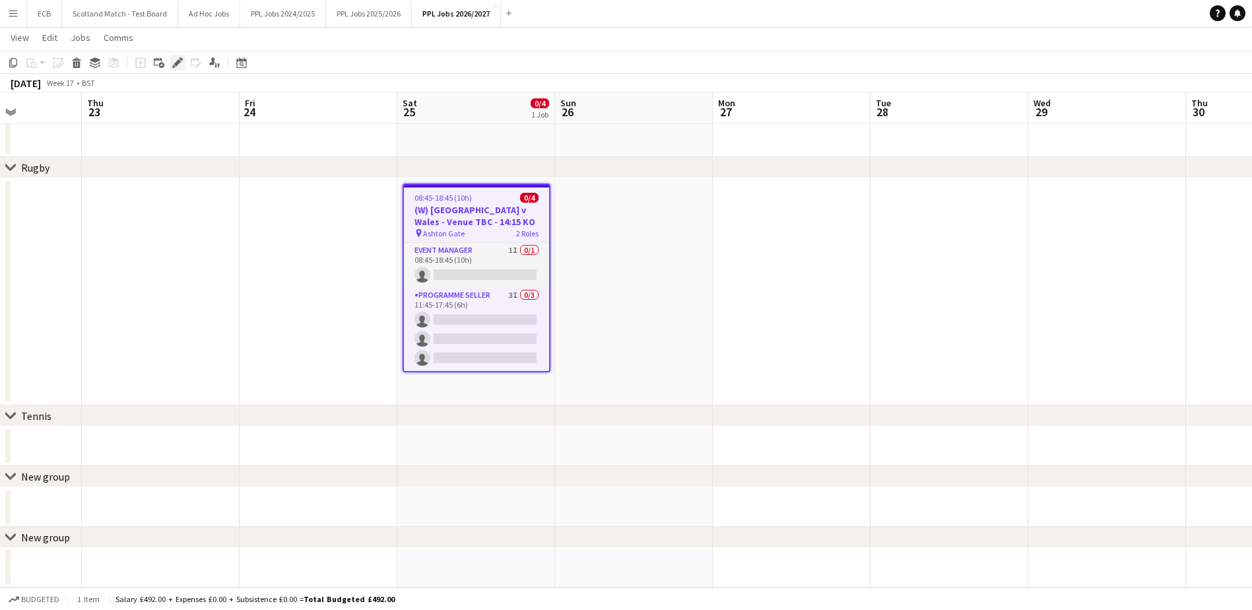
click at [176, 65] on icon at bounding box center [177, 62] width 7 height 7
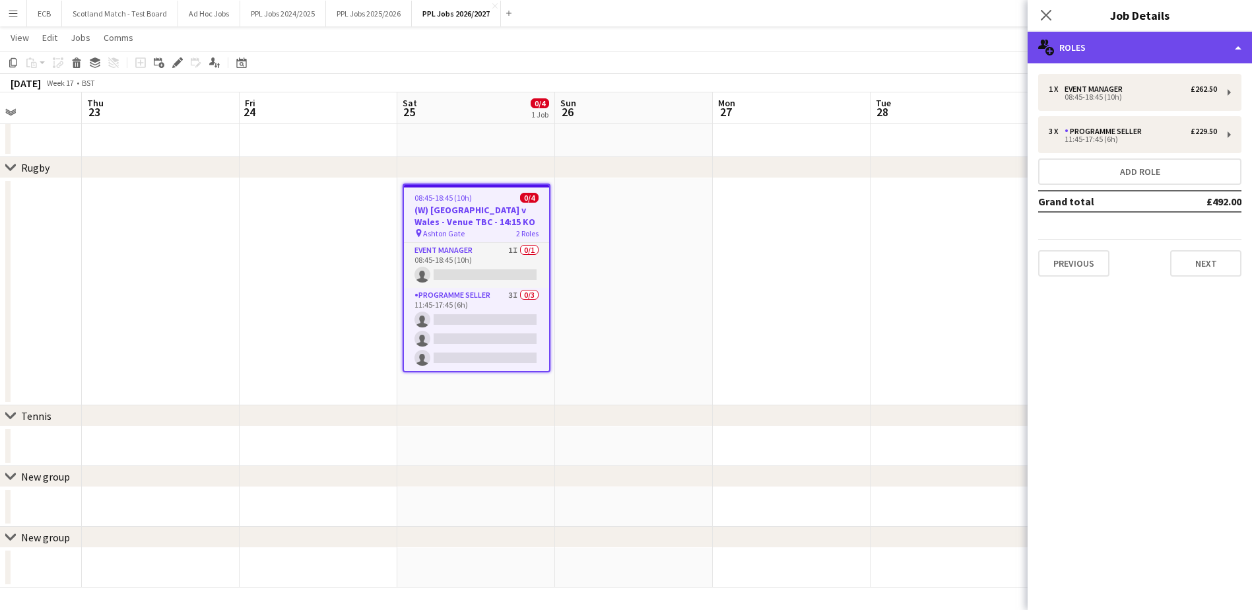
click at [1191, 51] on div "multiple-users-add Roles" at bounding box center [1140, 48] width 224 height 32
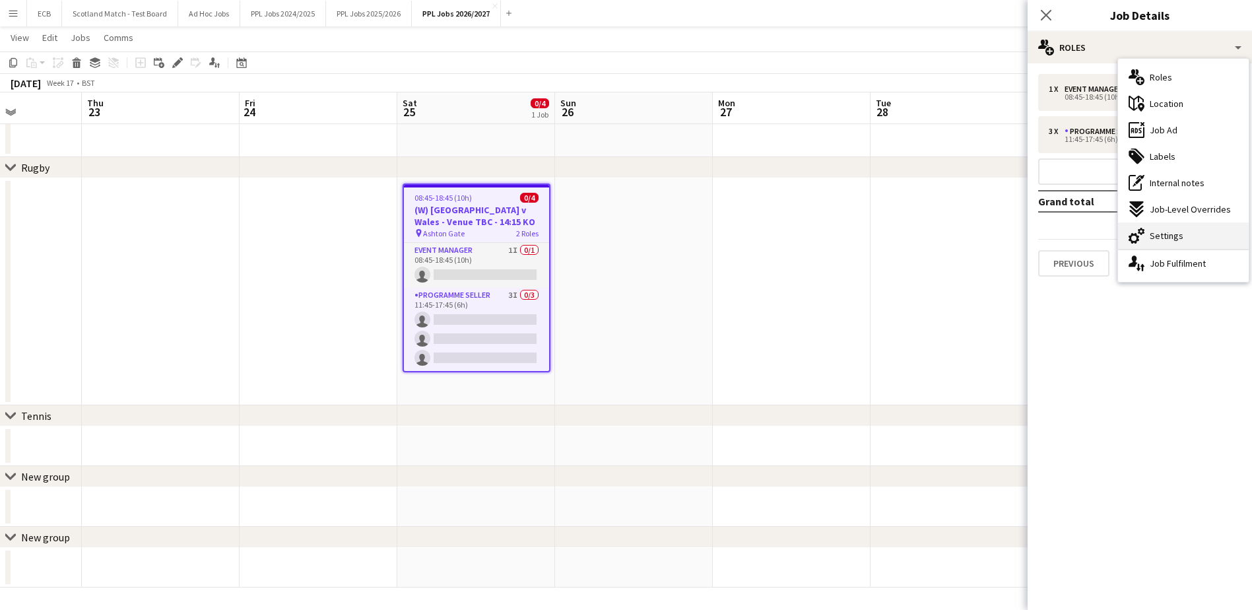
drag, startPoint x: 1162, startPoint y: 250, endPoint x: 1167, endPoint y: 244, distance: 7.9
click at [1167, 244] on div "multiple-users-add Roles maps-pin-1 Location ads-window Job Ad tags-double Labe…" at bounding box center [1183, 170] width 131 height 223
drag, startPoint x: 1167, startPoint y: 244, endPoint x: 1150, endPoint y: 233, distance: 20.5
click at [1150, 233] on span "Settings" at bounding box center [1167, 236] width 34 height 12
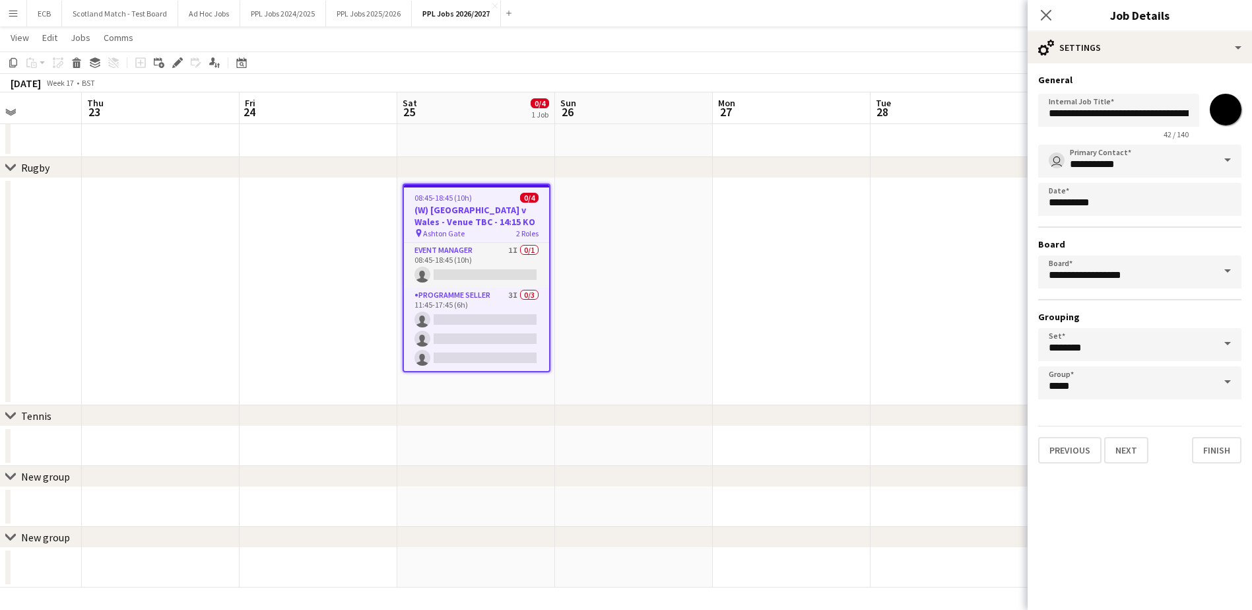
click at [1215, 117] on input "*******" at bounding box center [1226, 110] width 48 height 48
type input "*******"
click at [1223, 452] on button "Finish" at bounding box center [1217, 450] width 50 height 26
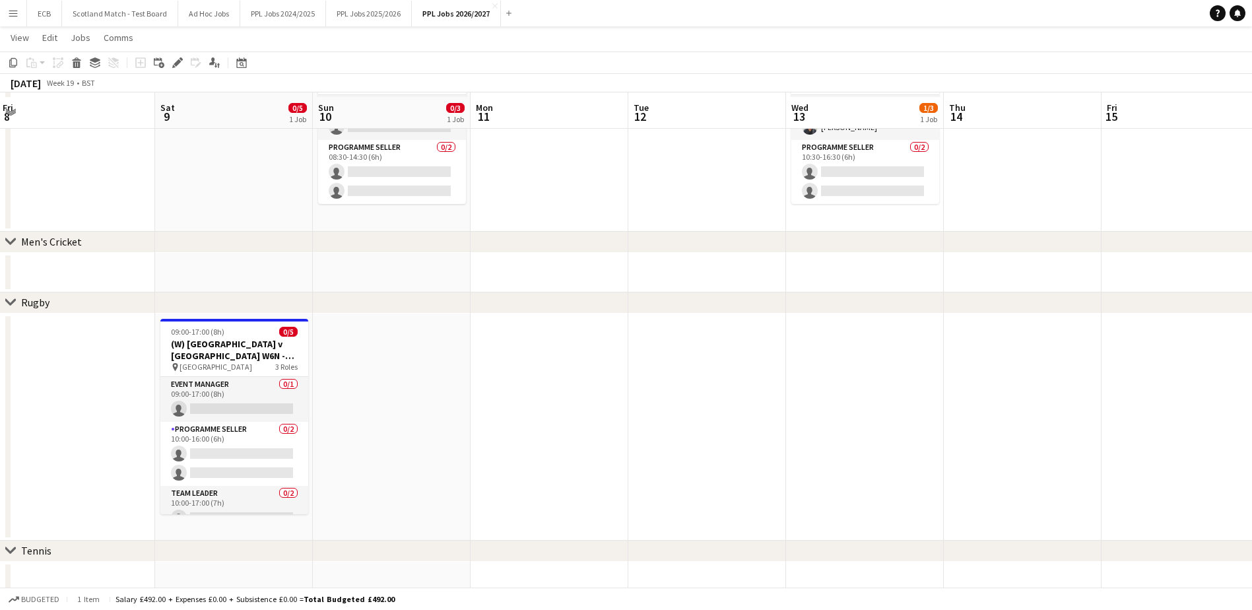
scroll to position [182, 0]
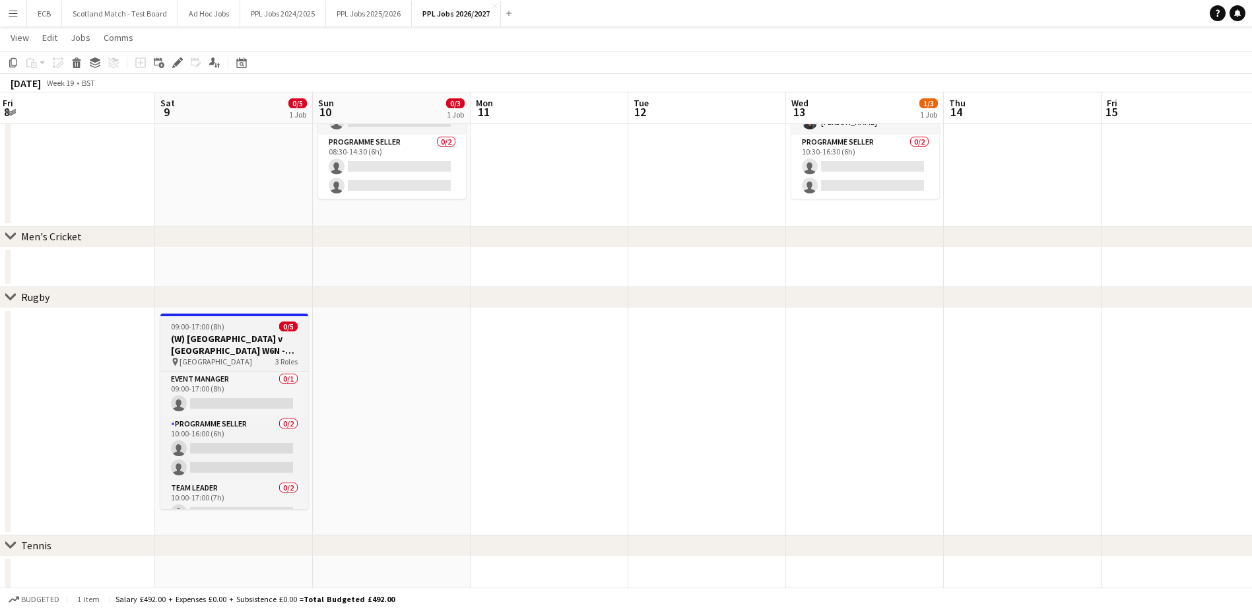
click at [240, 331] on app-job-card "09:00-17:00 (8h) 0/5 (W) [GEOGRAPHIC_DATA] v [GEOGRAPHIC_DATA] W6N - 16:15 pin …" at bounding box center [234, 411] width 148 height 195
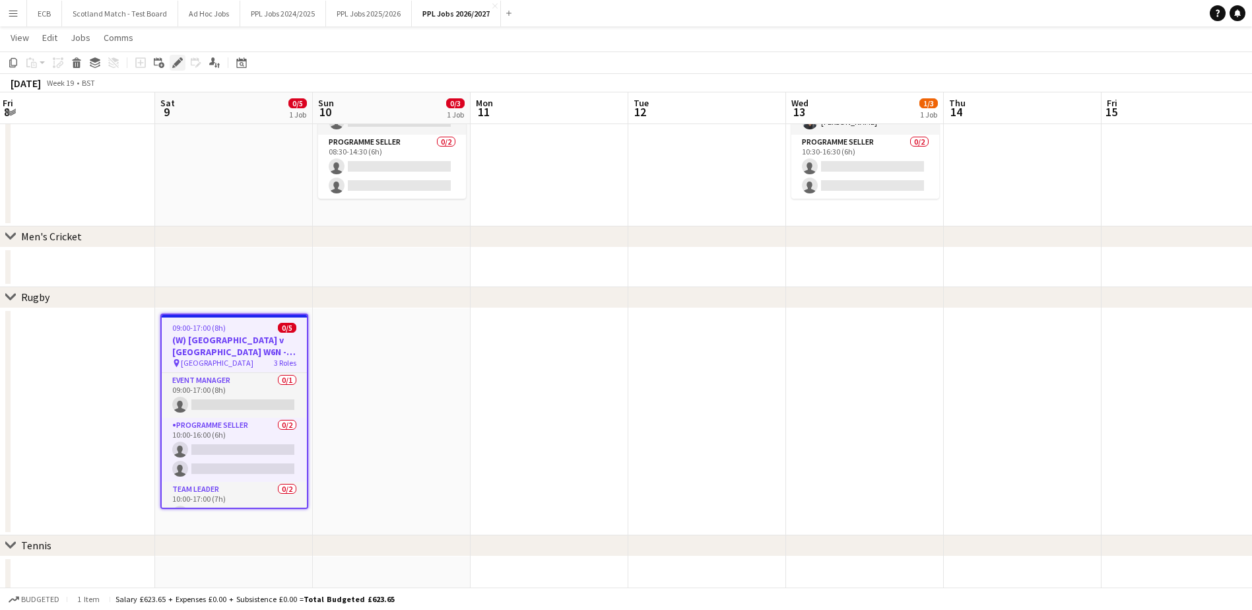
click at [176, 59] on icon "Edit" at bounding box center [177, 62] width 11 height 11
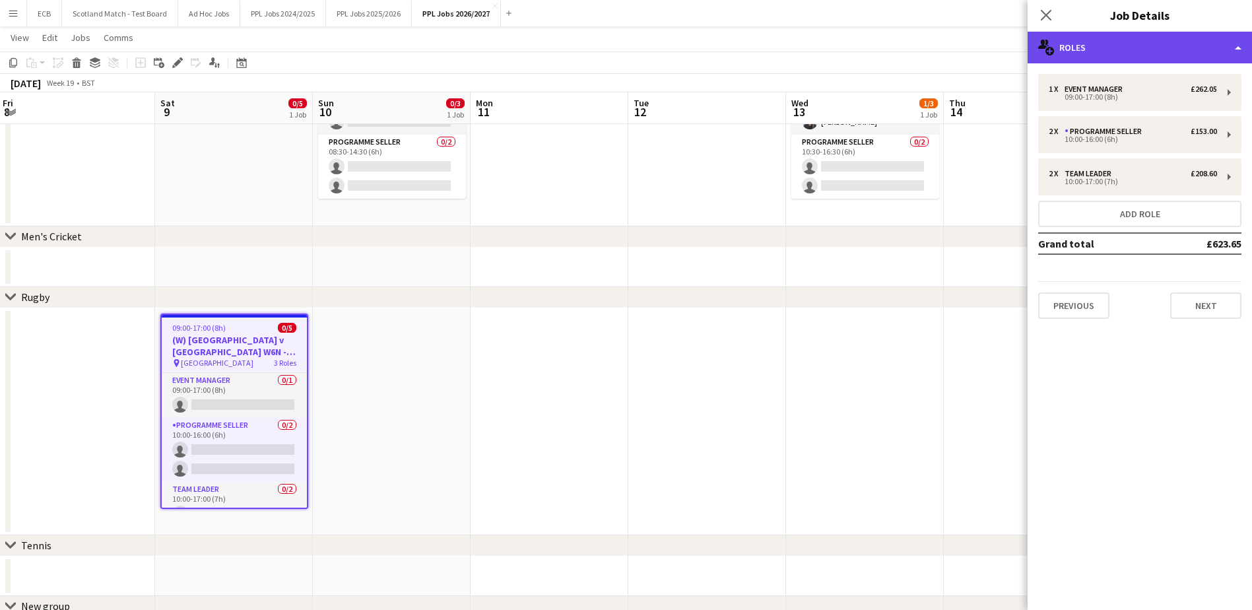
click at [1129, 40] on div "multiple-users-add Roles" at bounding box center [1140, 48] width 224 height 32
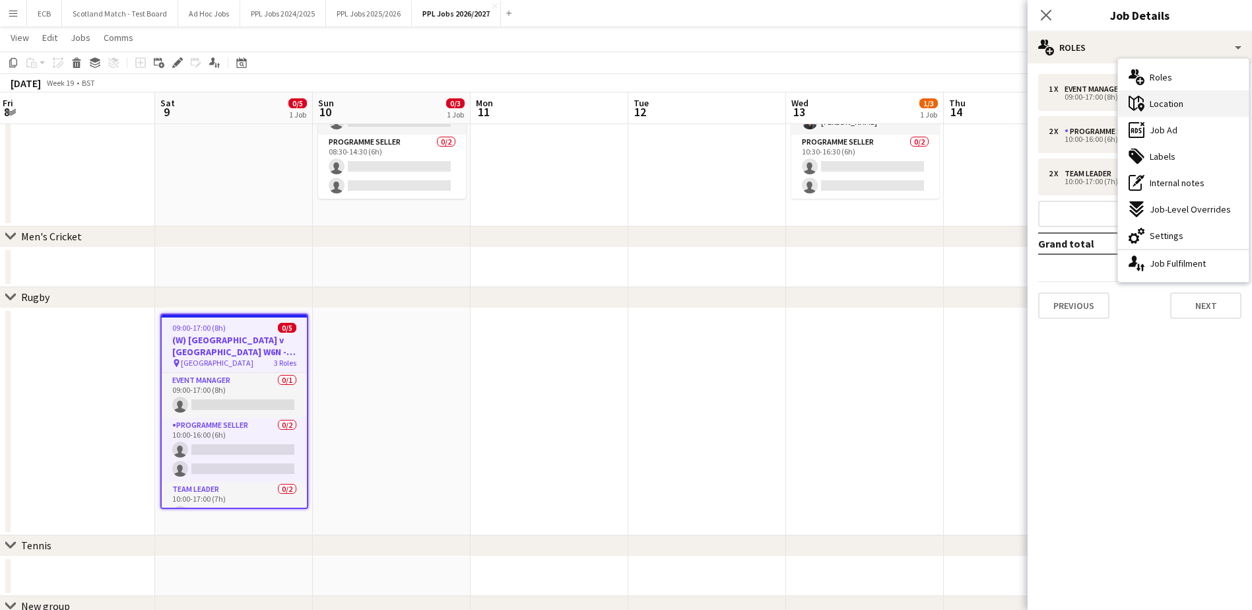
click at [1163, 102] on span "Location" at bounding box center [1167, 104] width 34 height 12
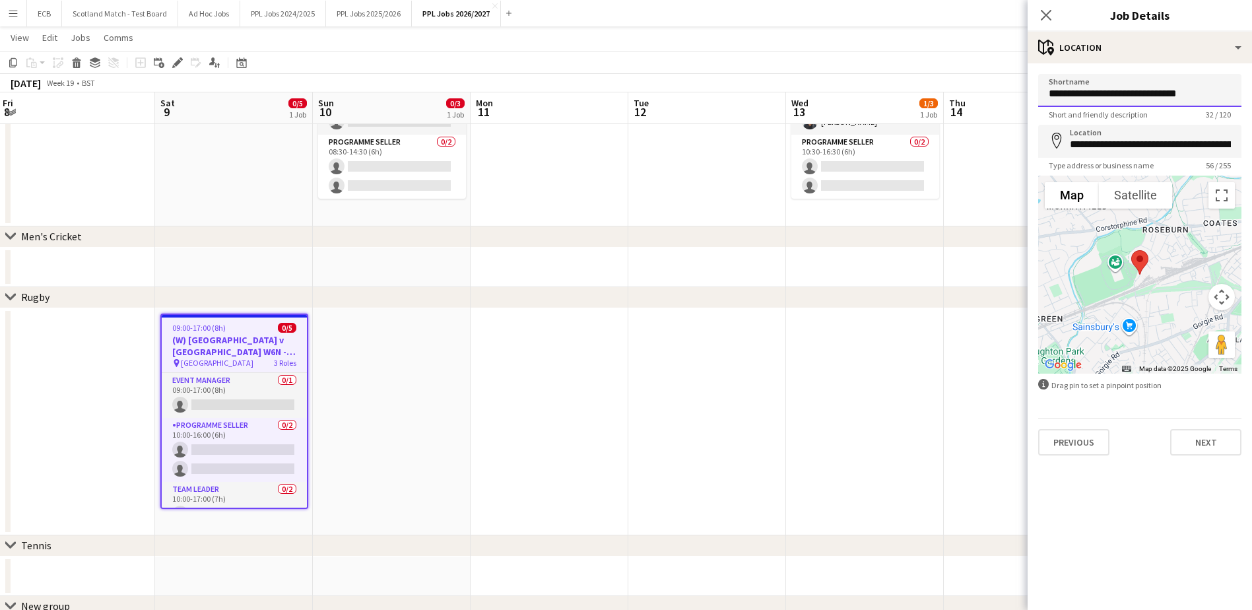
click at [1093, 92] on input "**********" at bounding box center [1139, 90] width 203 height 33
click at [1102, 94] on input "**********" at bounding box center [1139, 90] width 203 height 33
drag, startPoint x: 1156, startPoint y: 94, endPoint x: 1007, endPoint y: 111, distance: 149.5
click at [1007, 111] on body "Menu Boards Boards Boards All jobs Status Workforce Workforce My Workforce Recr…" at bounding box center [626, 279] width 1252 height 922
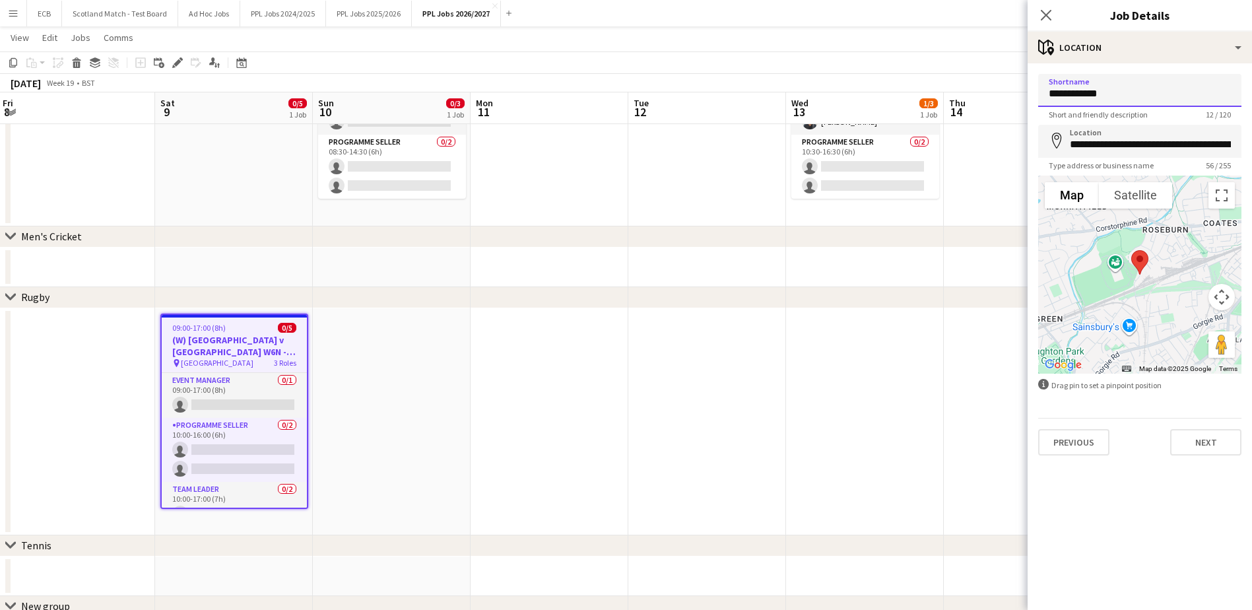
type input "**********"
click at [1100, 147] on input "**********" at bounding box center [1139, 141] width 203 height 33
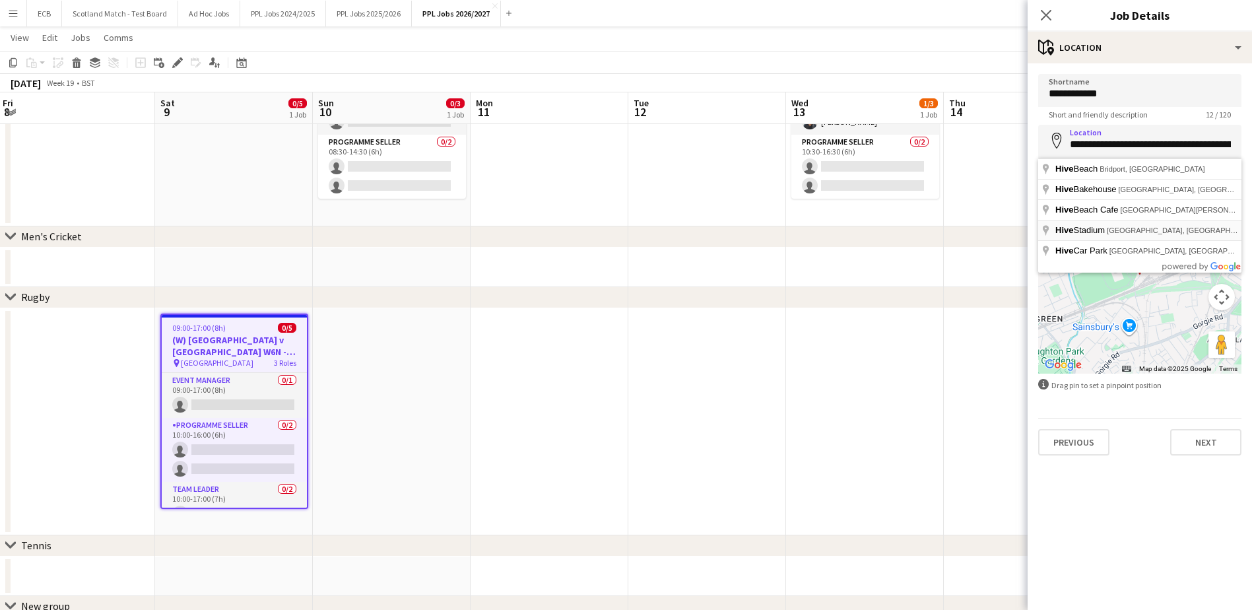
type input "**********"
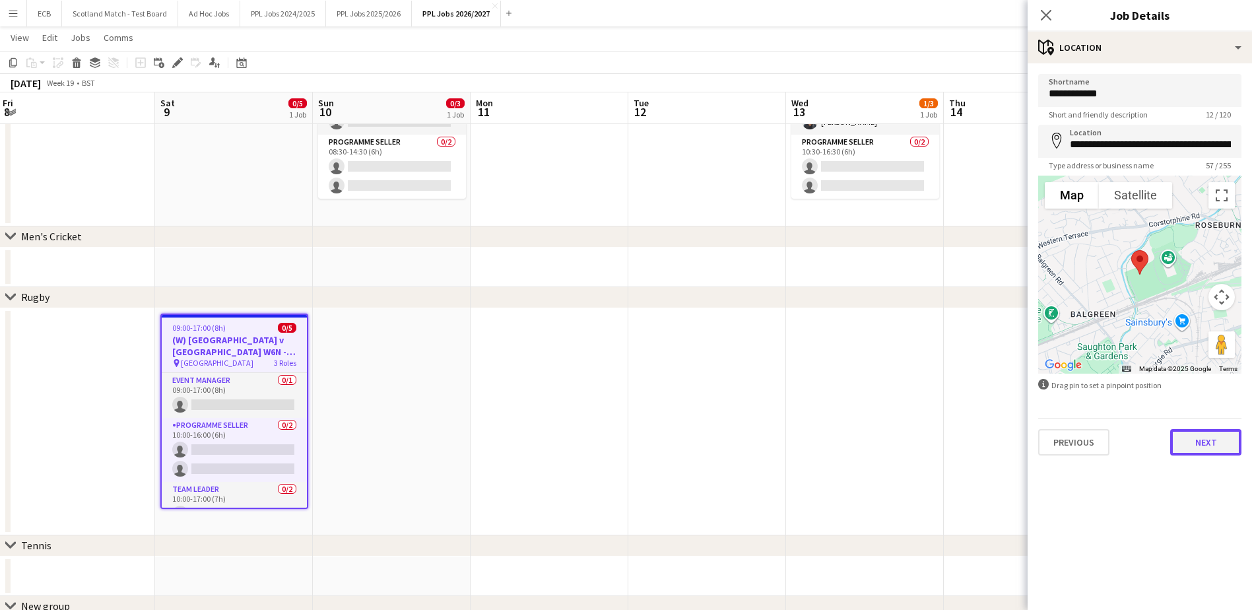
click at [1222, 444] on button "Next" at bounding box center [1205, 442] width 71 height 26
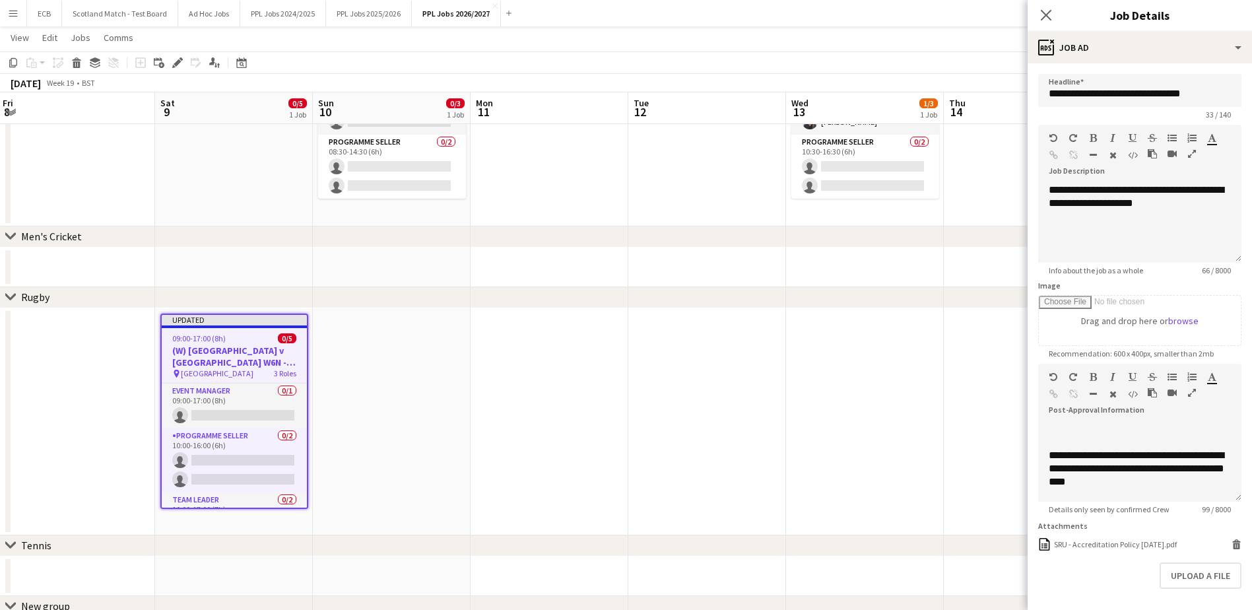
click at [675, 370] on app-date-cell at bounding box center [707, 421] width 158 height 227
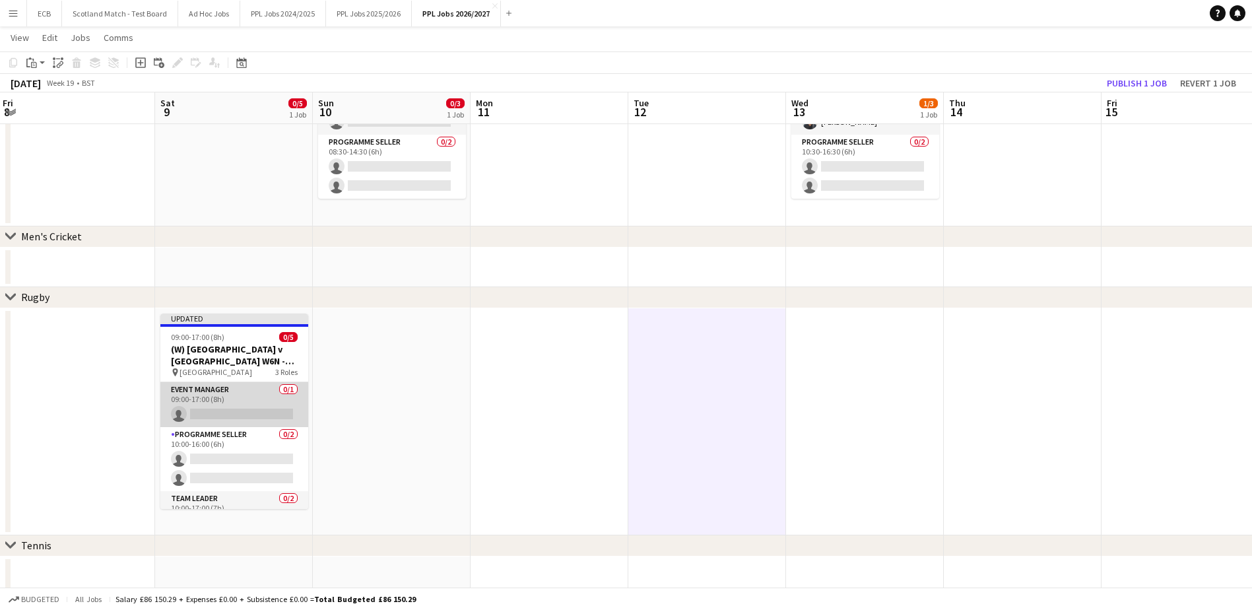
scroll to position [46, 0]
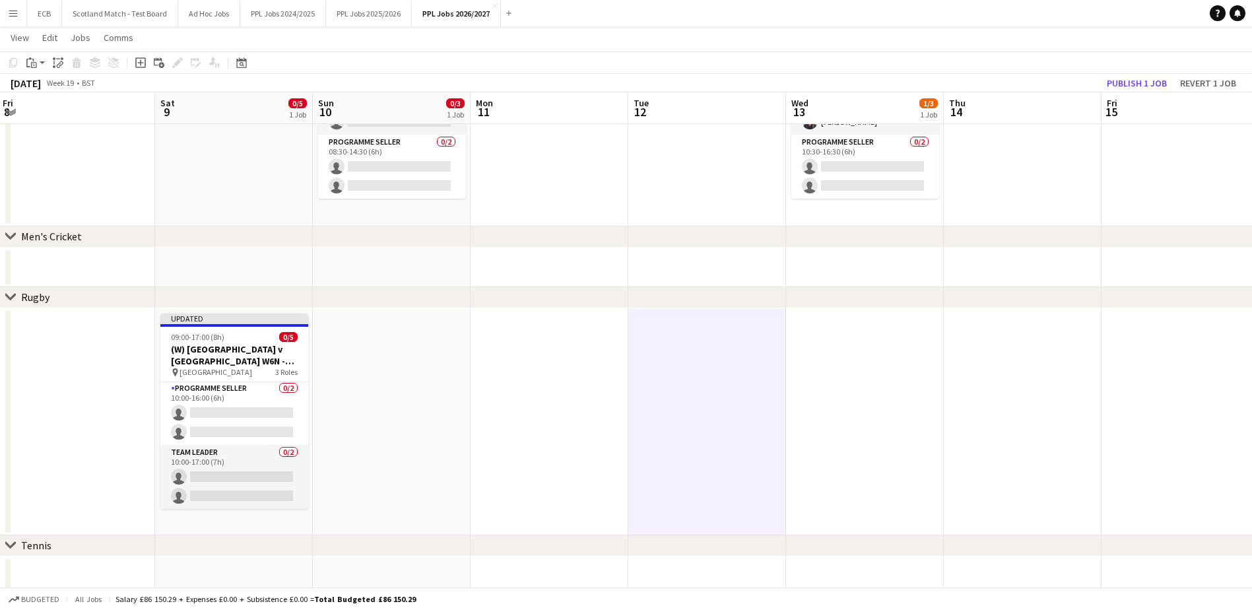
click at [405, 376] on app-date-cell at bounding box center [392, 421] width 158 height 227
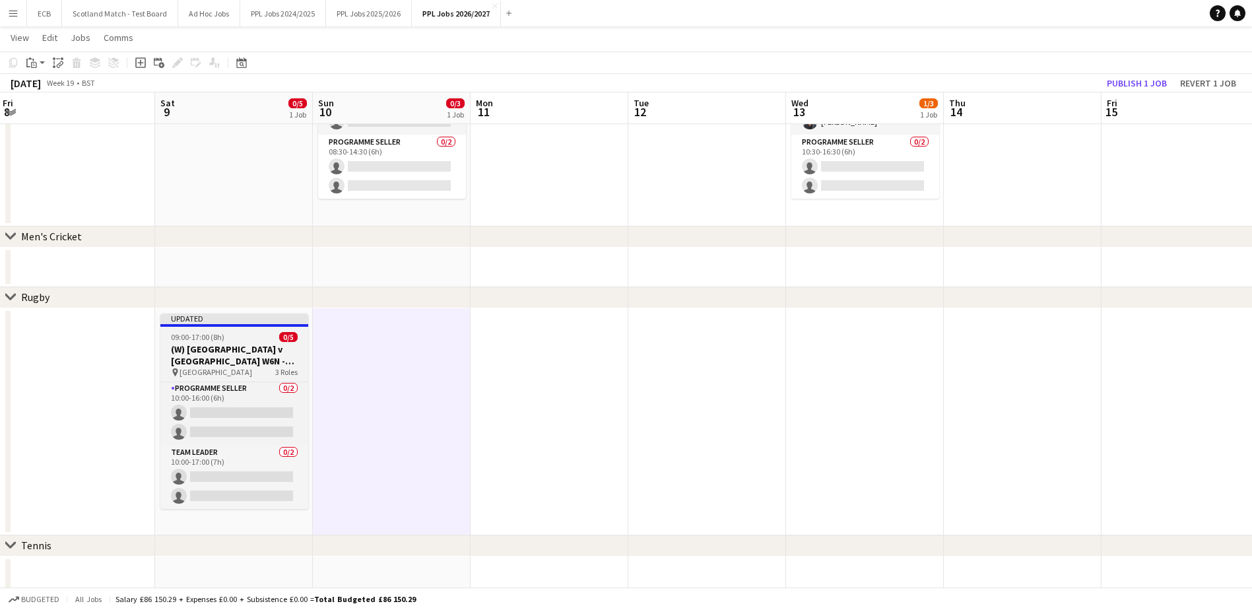
click at [227, 359] on h3 "(W) [GEOGRAPHIC_DATA] v [GEOGRAPHIC_DATA] W6N - 16:15" at bounding box center [234, 355] width 148 height 24
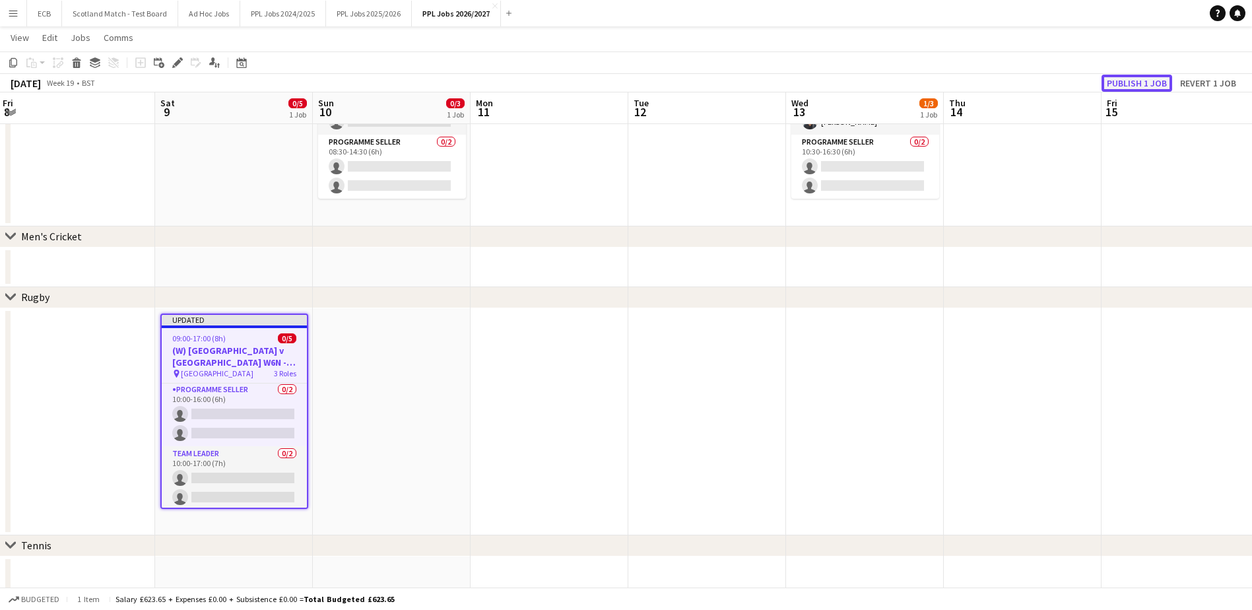
click at [1127, 84] on button "Publish 1 job" at bounding box center [1137, 83] width 71 height 17
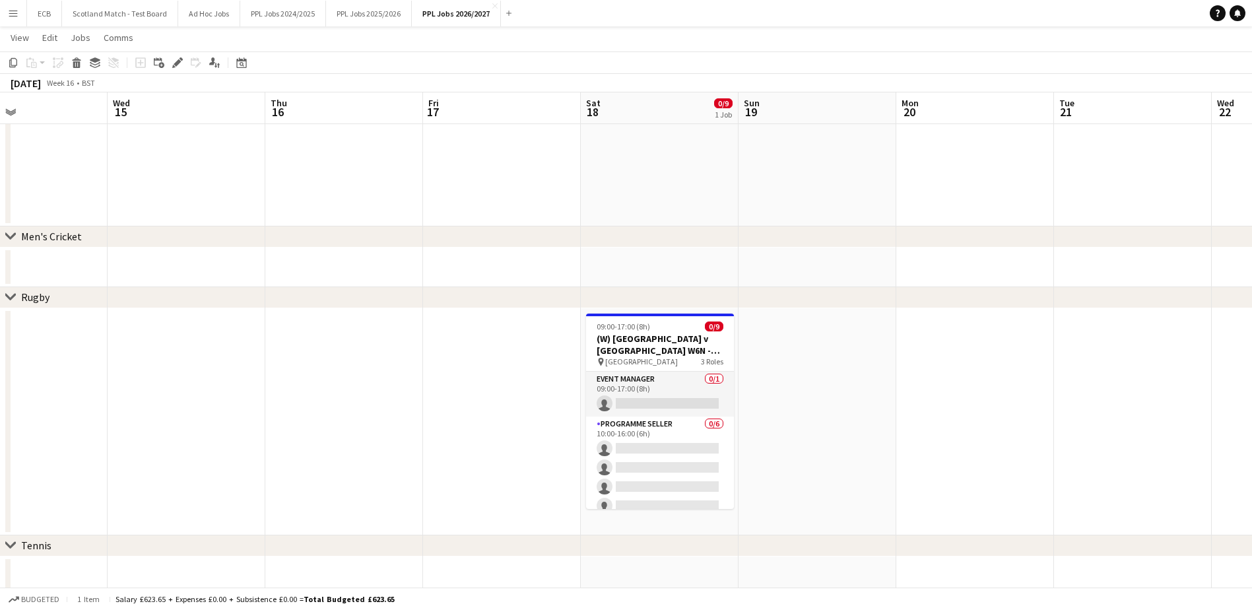
scroll to position [0, 525]
click at [685, 397] on app-card-role "Event Manager 0/1 09:00-17:00 (8h) single-neutral-actions" at bounding box center [659, 394] width 148 height 45
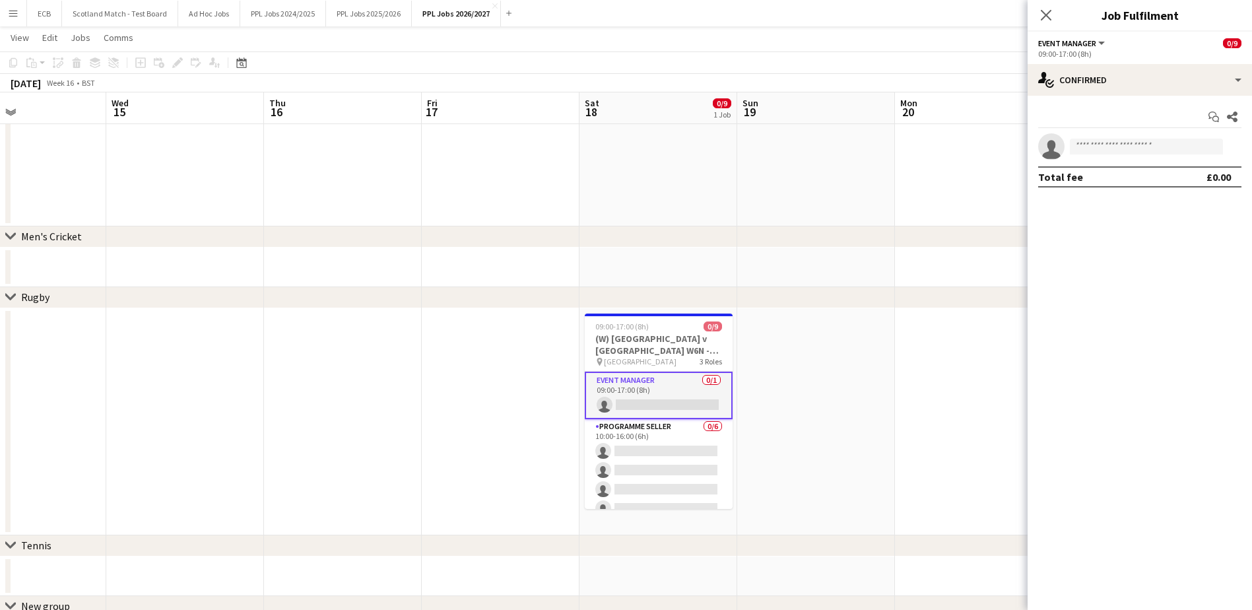
click at [1133, 63] on app-options-switcher "Event Manager All roles Event Manager 0/9 09:00-17:00 (8h)" at bounding box center [1140, 48] width 224 height 32
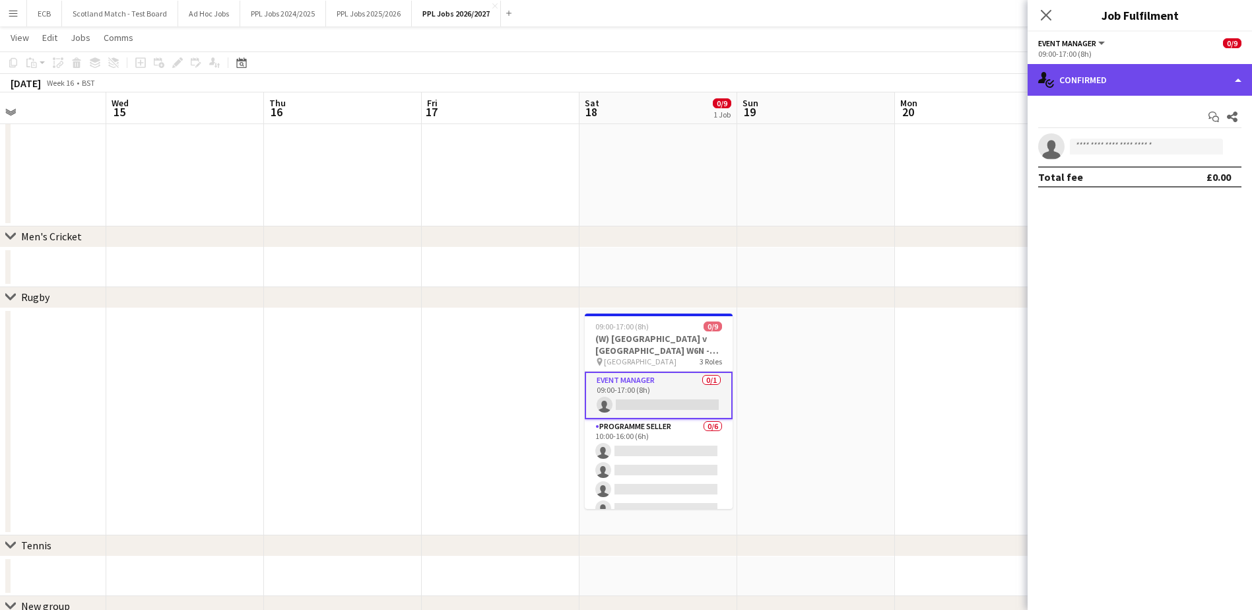
click at [1134, 77] on div "single-neutral-actions-check-2 Confirmed" at bounding box center [1140, 80] width 224 height 32
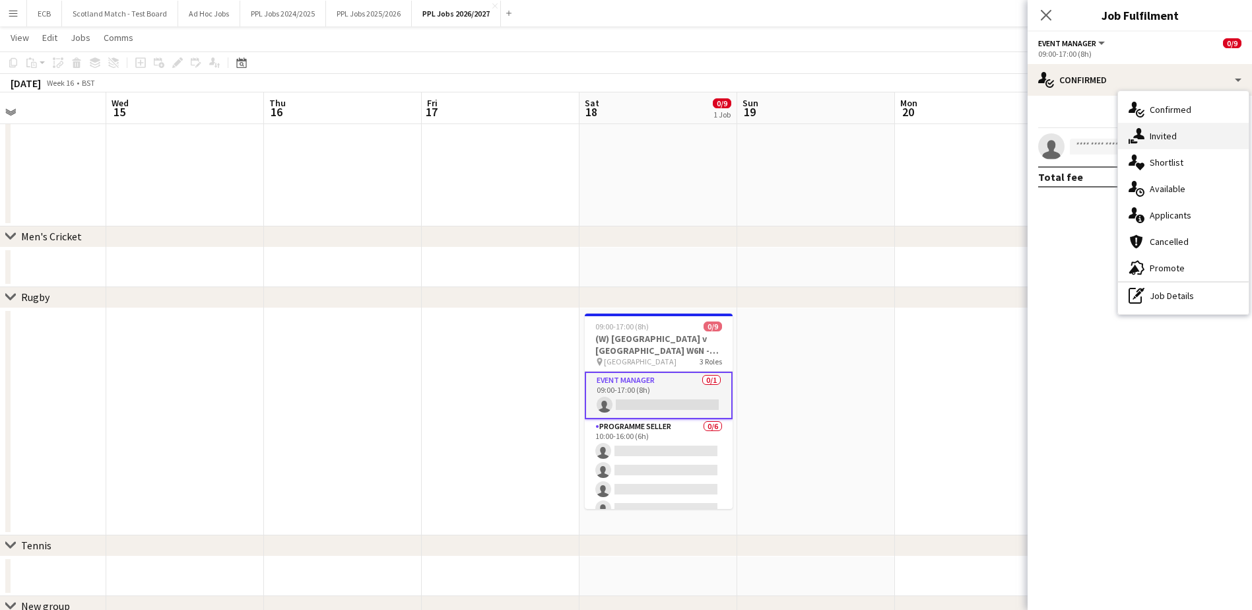
click at [1187, 136] on div "single-neutral-actions-share-1 Invited" at bounding box center [1183, 136] width 131 height 26
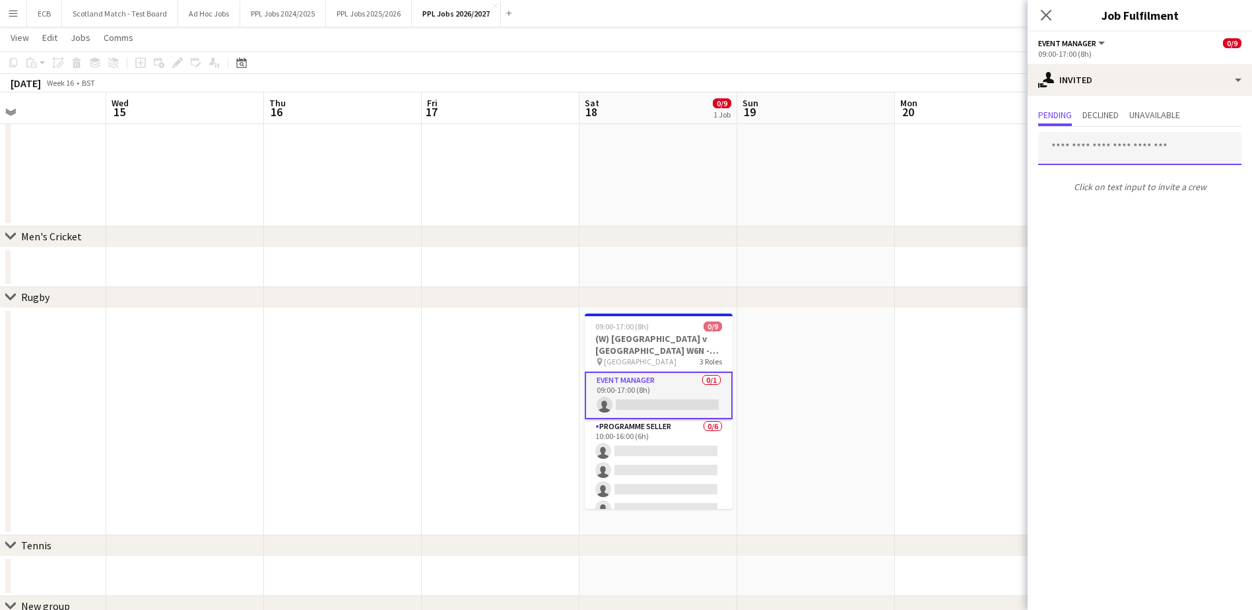
click at [1110, 143] on input "text" at bounding box center [1139, 148] width 203 height 33
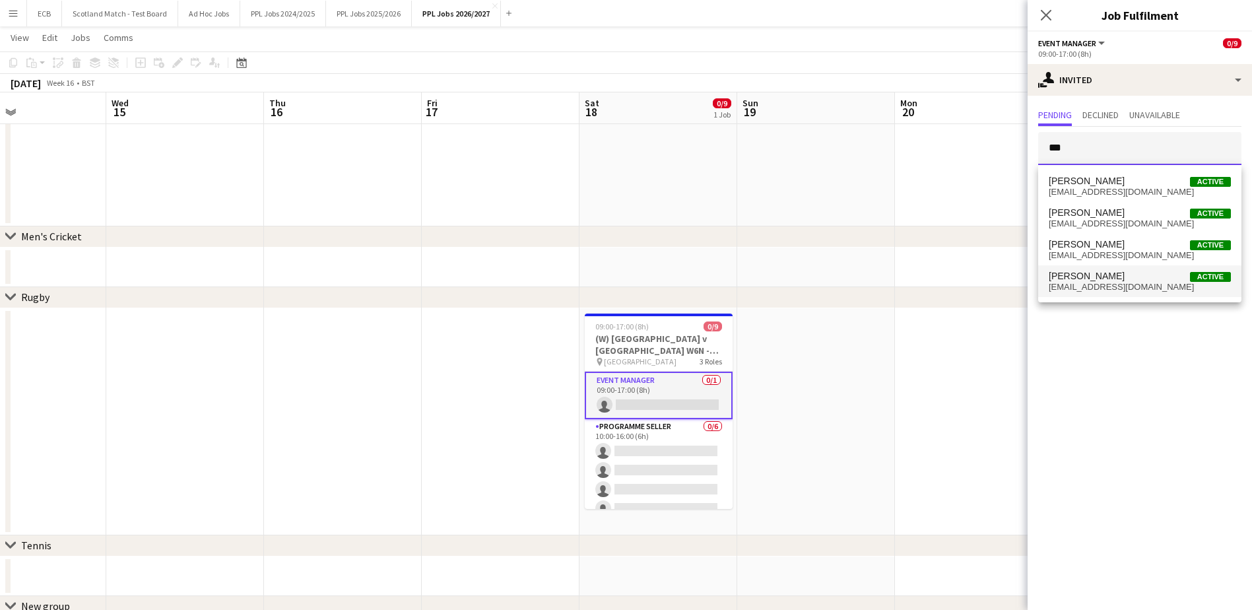
type input "***"
click at [1094, 283] on span "[EMAIL_ADDRESS][DOMAIN_NAME]" at bounding box center [1140, 287] width 182 height 11
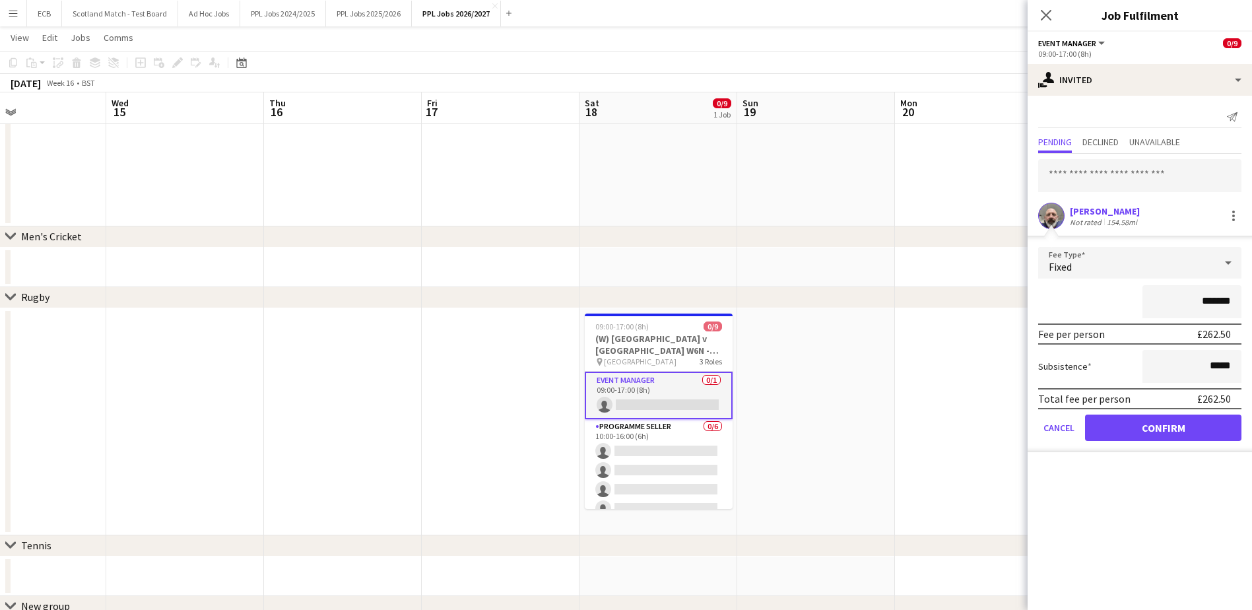
type input "*******"
click at [1162, 427] on button "Confirm" at bounding box center [1163, 428] width 156 height 26
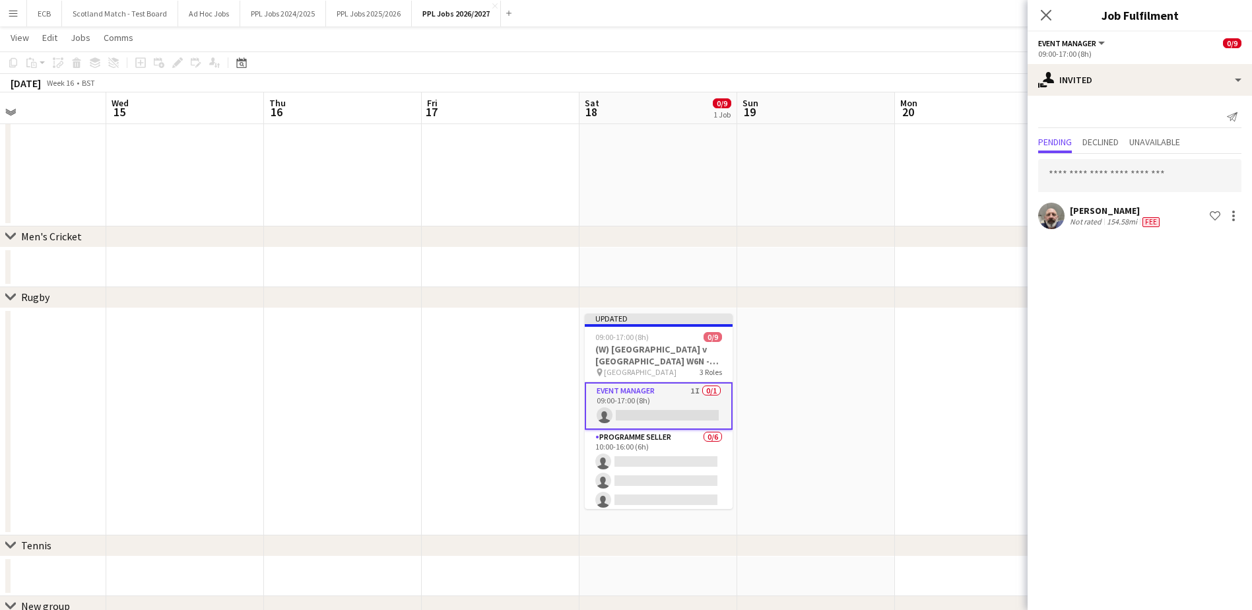
click at [900, 338] on app-date-cell at bounding box center [974, 421] width 158 height 227
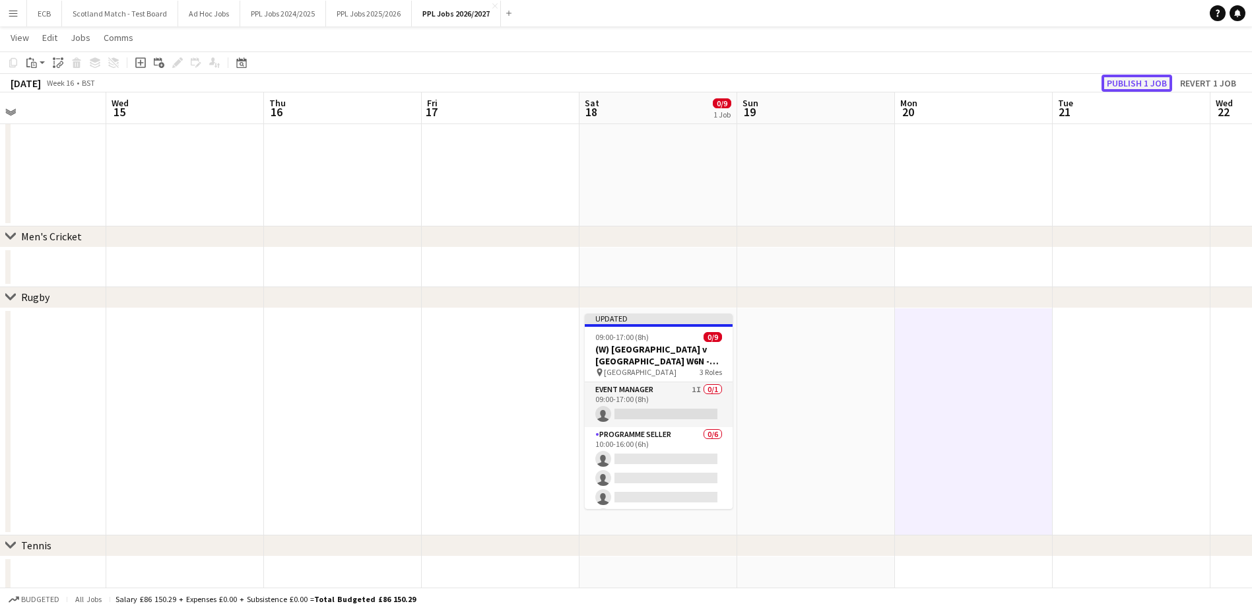
click at [1129, 86] on button "Publish 1 job" at bounding box center [1137, 83] width 71 height 17
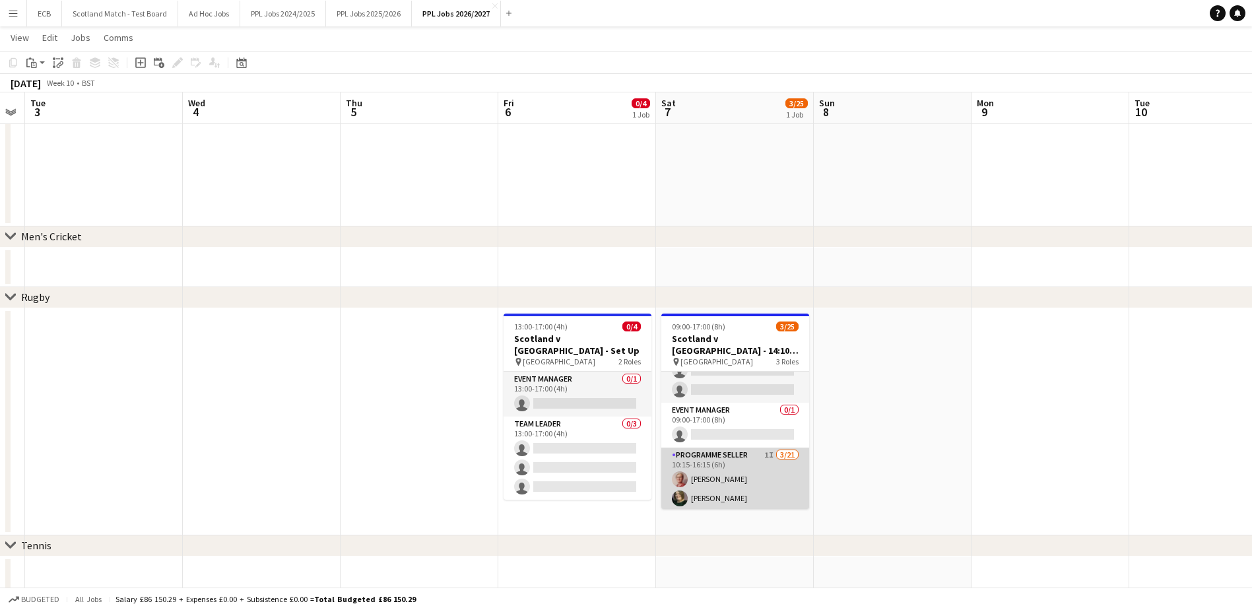
scroll to position [51, 0]
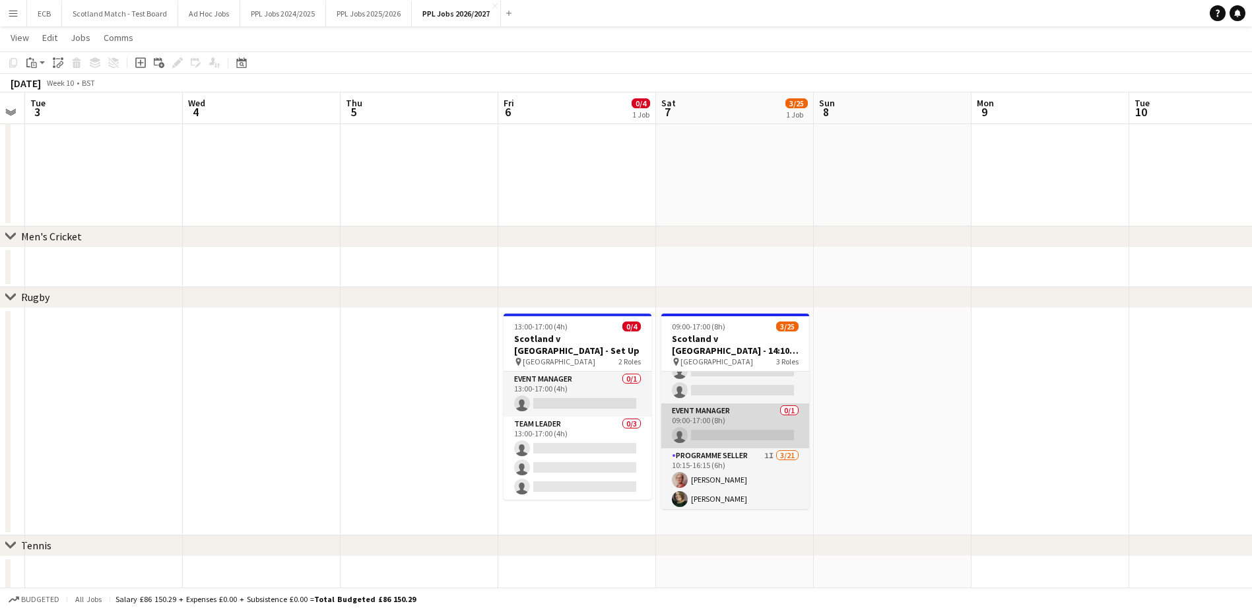
click at [728, 409] on app-card-role "Event Manager 0/1 09:00-17:00 (8h) single-neutral-actions" at bounding box center [735, 425] width 148 height 45
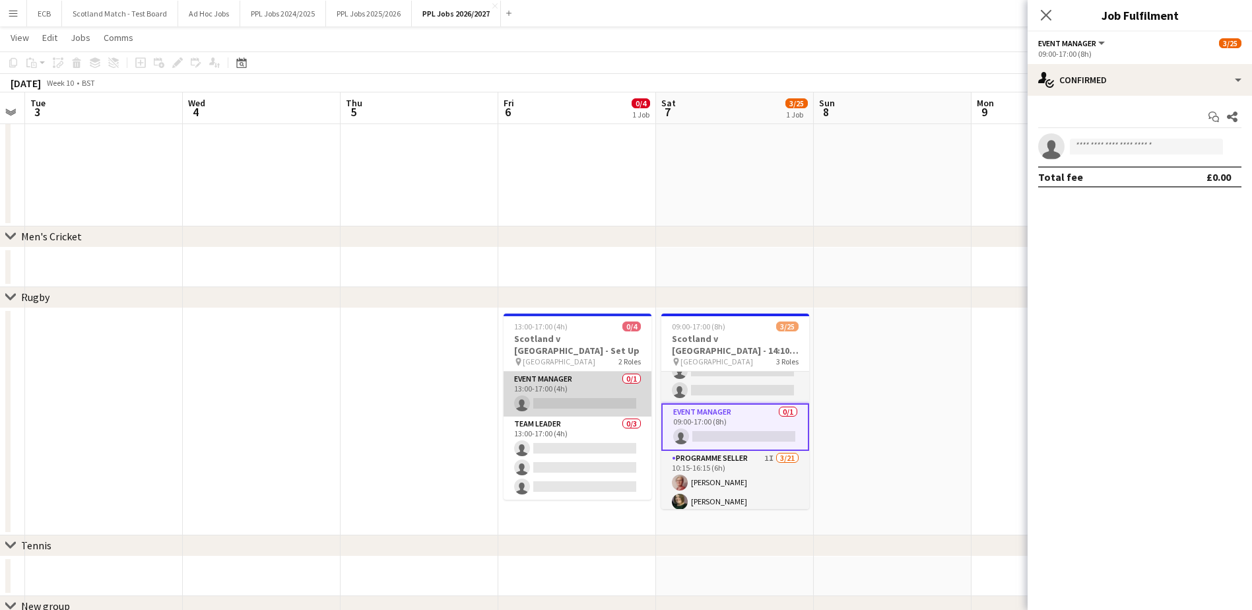
click at [588, 379] on app-card-role "Event Manager 0/1 13:00-17:00 (4h) single-neutral-actions" at bounding box center [578, 394] width 148 height 45
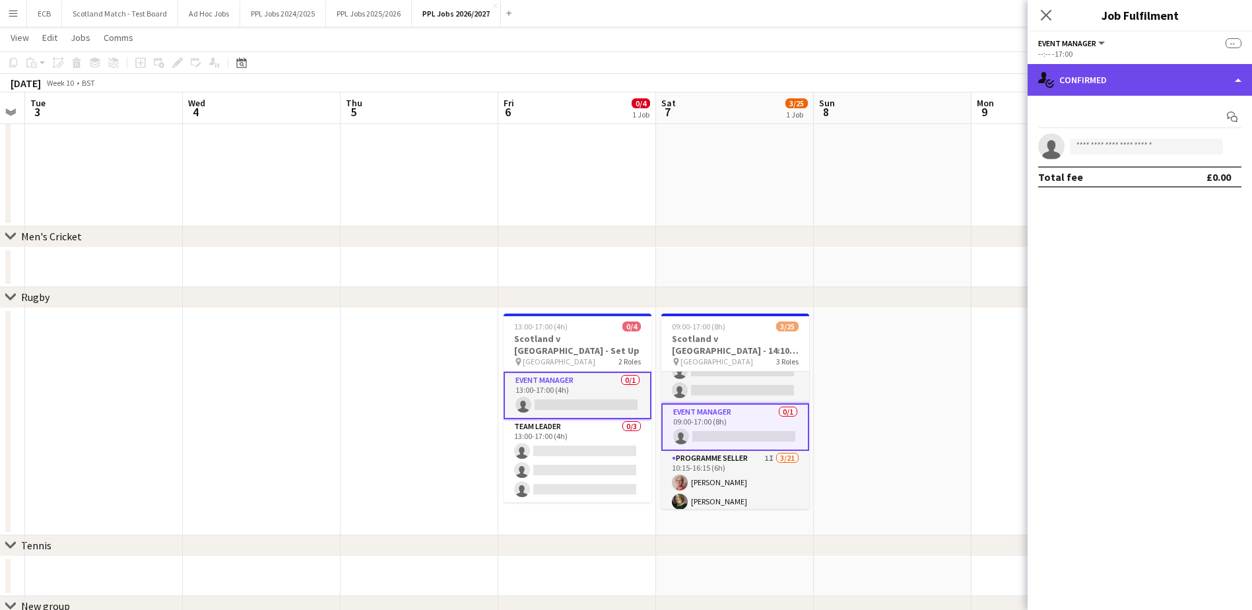
click at [1089, 80] on div "single-neutral-actions-check-2 Confirmed" at bounding box center [1140, 80] width 224 height 32
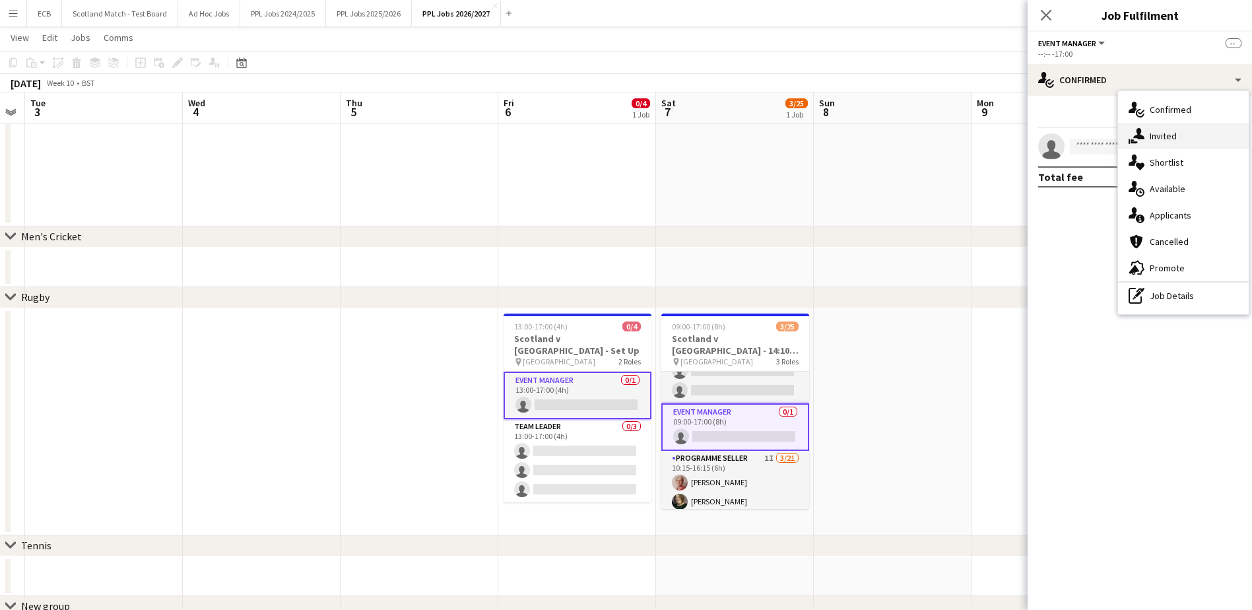
click at [1175, 143] on div "single-neutral-actions-share-1 Invited" at bounding box center [1183, 136] width 131 height 26
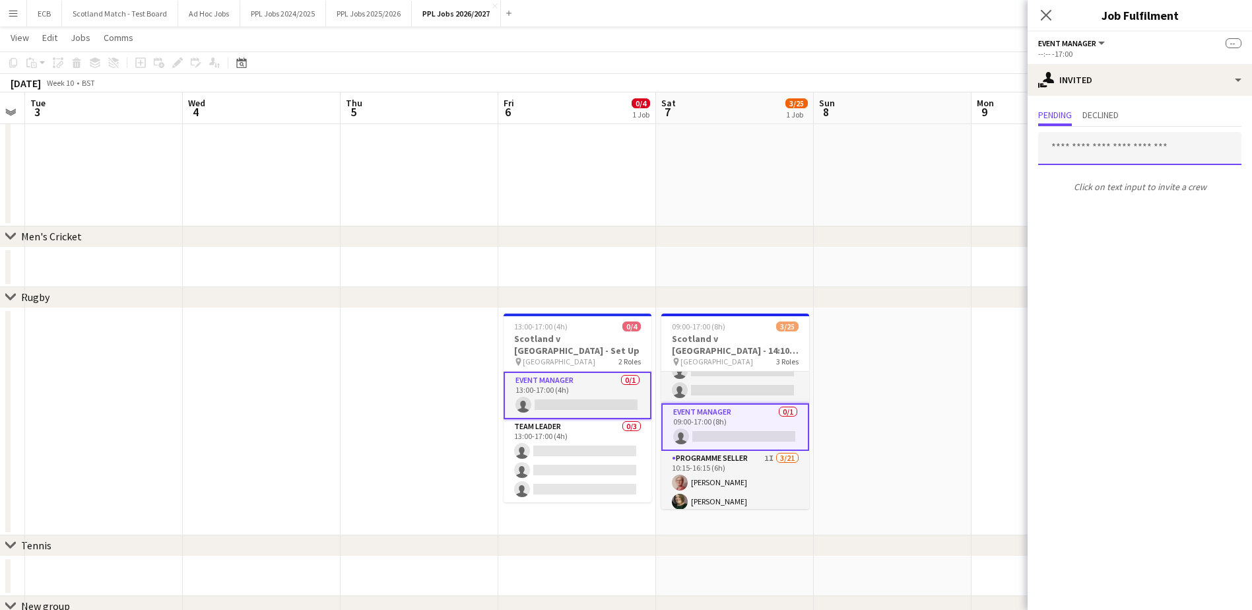
click at [1128, 150] on input "text" at bounding box center [1139, 148] width 203 height 33
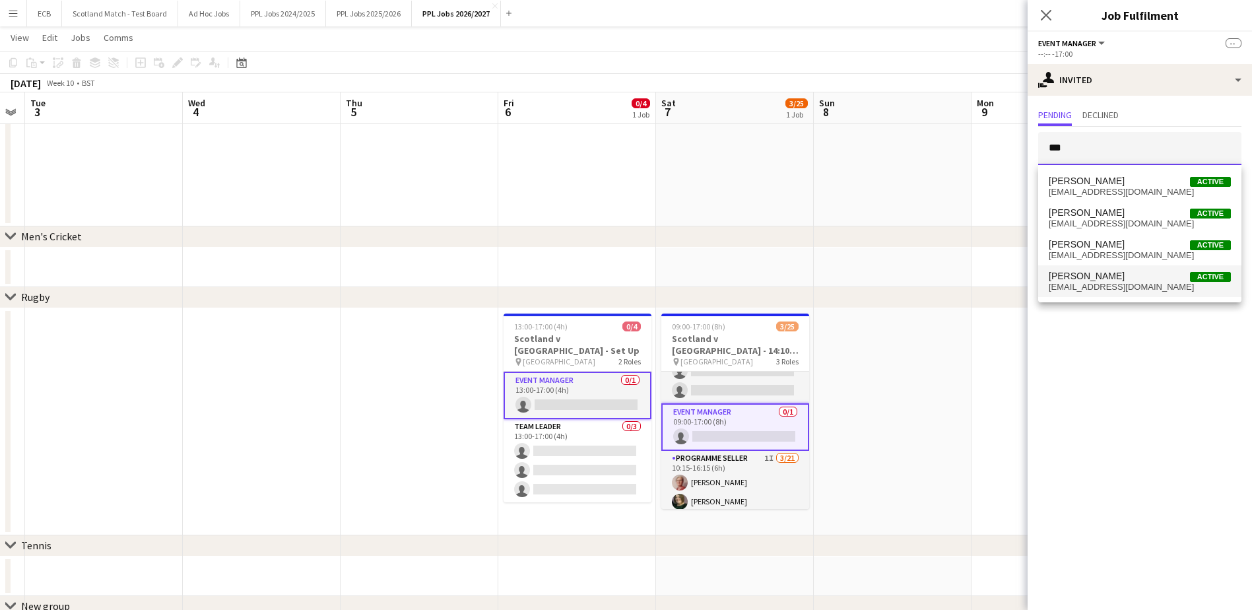
type input "***"
click at [1092, 282] on span "[EMAIL_ADDRESS][DOMAIN_NAME]" at bounding box center [1140, 287] width 182 height 11
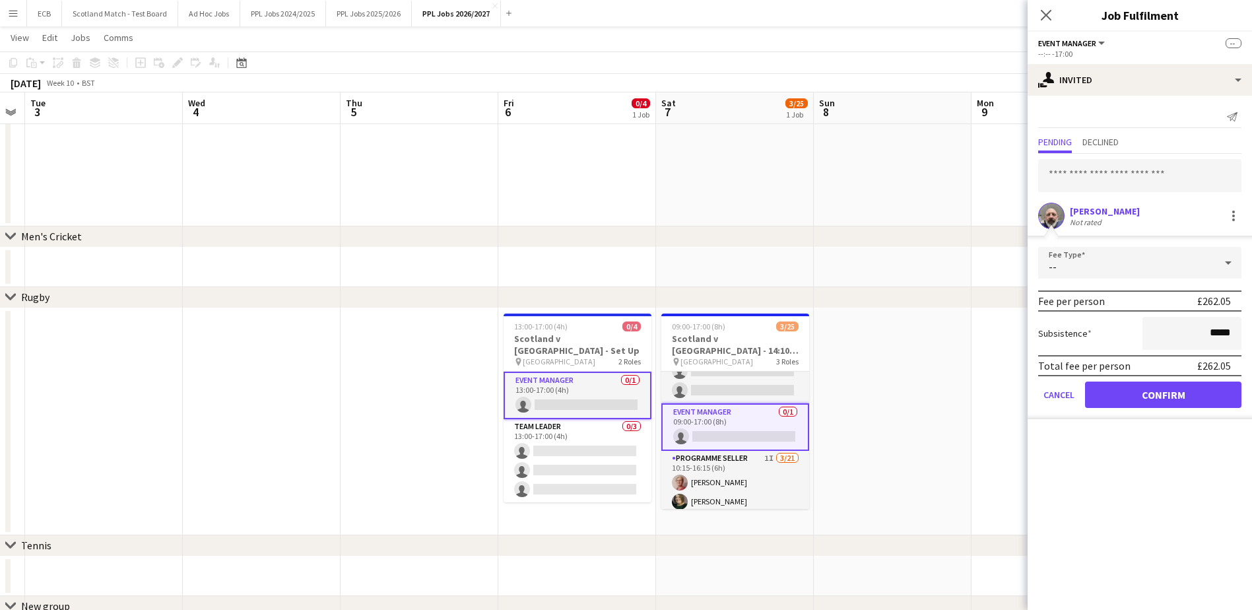
click at [1226, 300] on div "£262.05" at bounding box center [1214, 300] width 34 height 13
click at [1230, 300] on div "£262.05" at bounding box center [1214, 300] width 34 height 13
click at [1205, 261] on div "--" at bounding box center [1126, 263] width 177 height 32
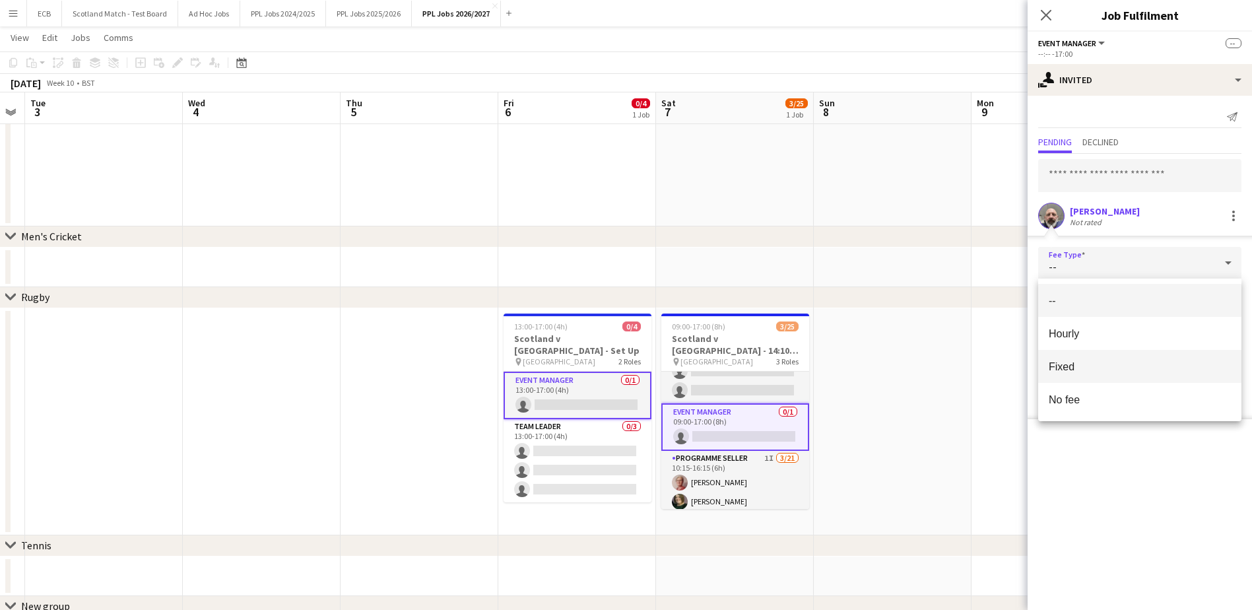
click at [1079, 362] on span "Fixed" at bounding box center [1140, 366] width 182 height 13
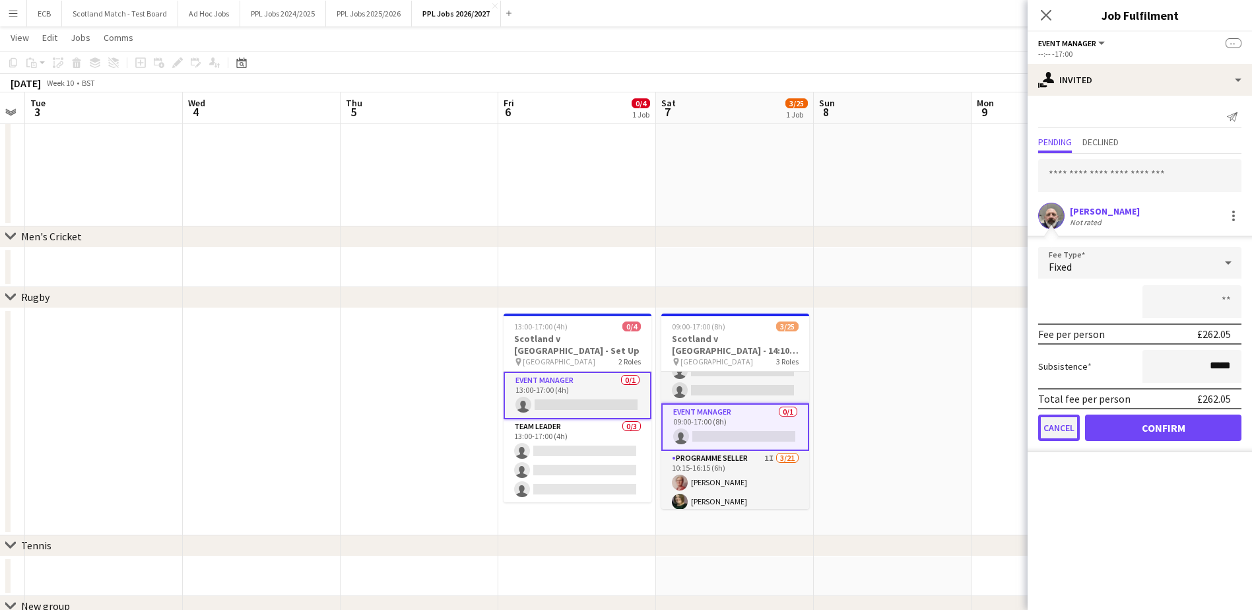
click at [1069, 426] on button "Cancel" at bounding box center [1059, 428] width 42 height 26
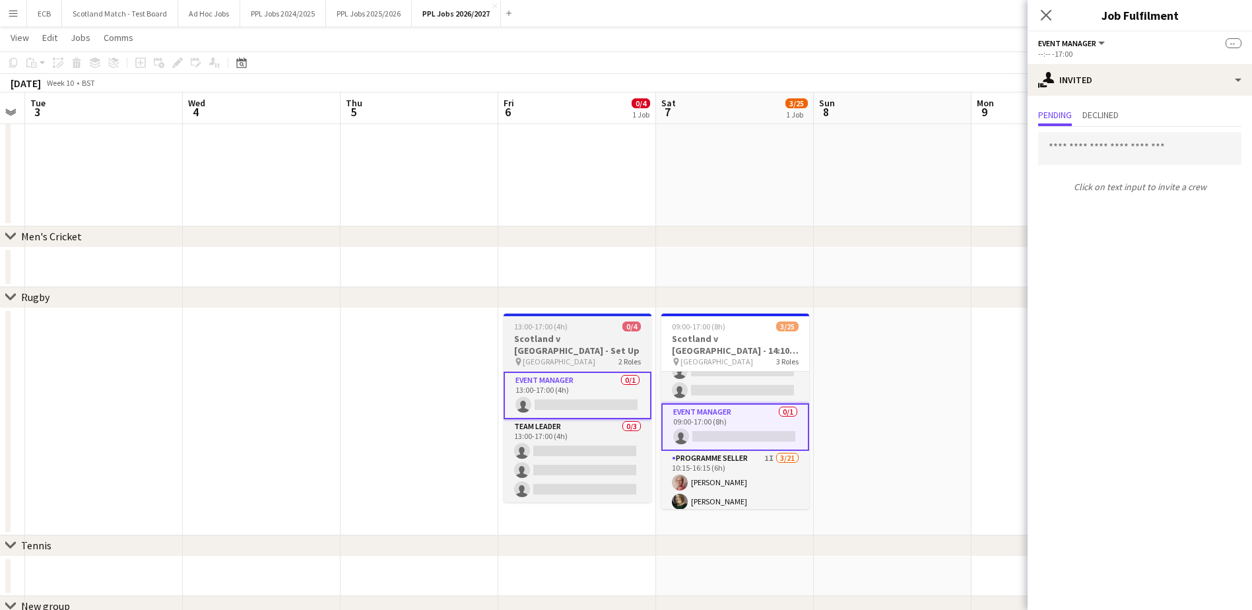
click at [587, 329] on div "13:00-17:00 (4h) 0/4" at bounding box center [578, 326] width 148 height 10
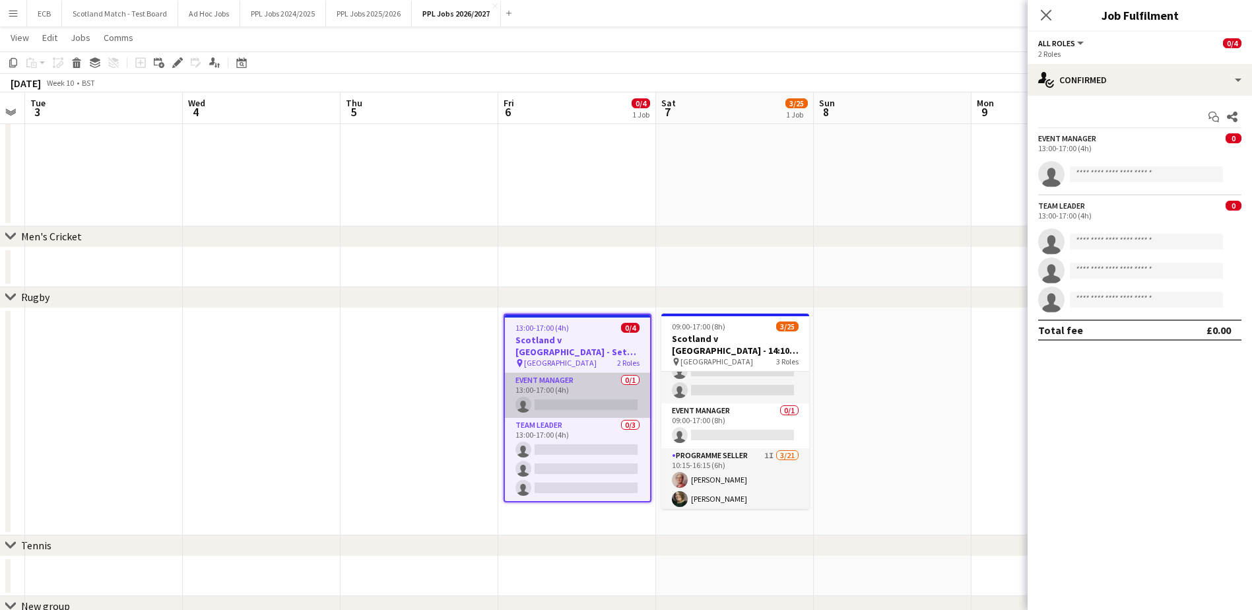
click at [566, 388] on app-card-role "Event Manager 0/1 13:00-17:00 (4h) single-neutral-actions" at bounding box center [577, 395] width 145 height 45
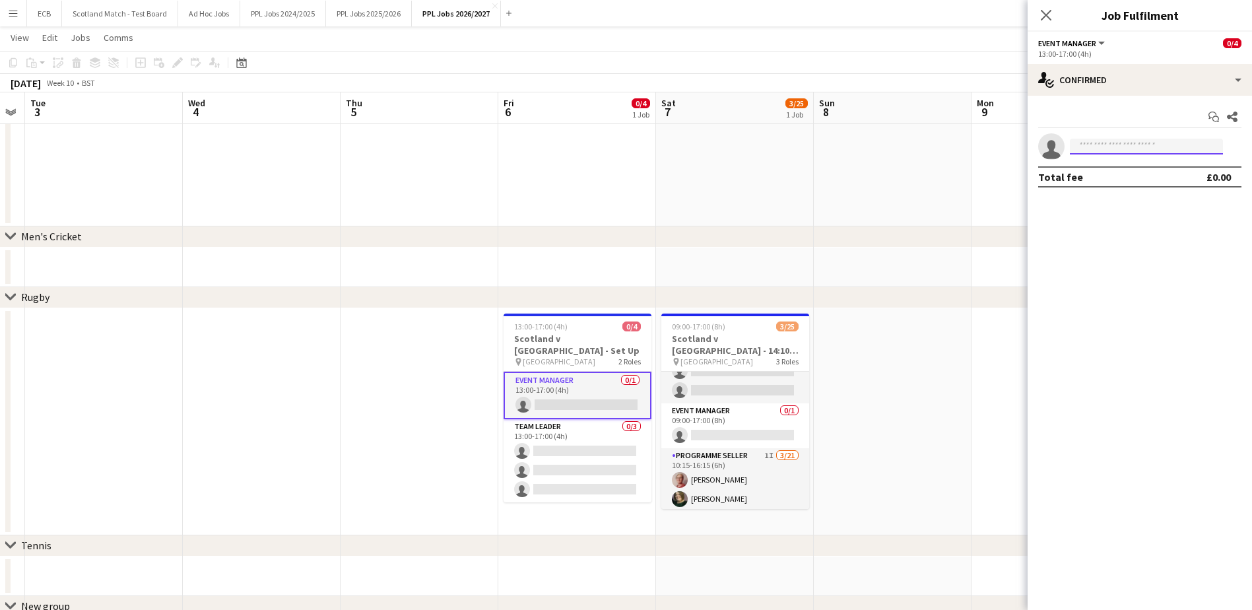
click at [1139, 147] on input at bounding box center [1146, 147] width 153 height 16
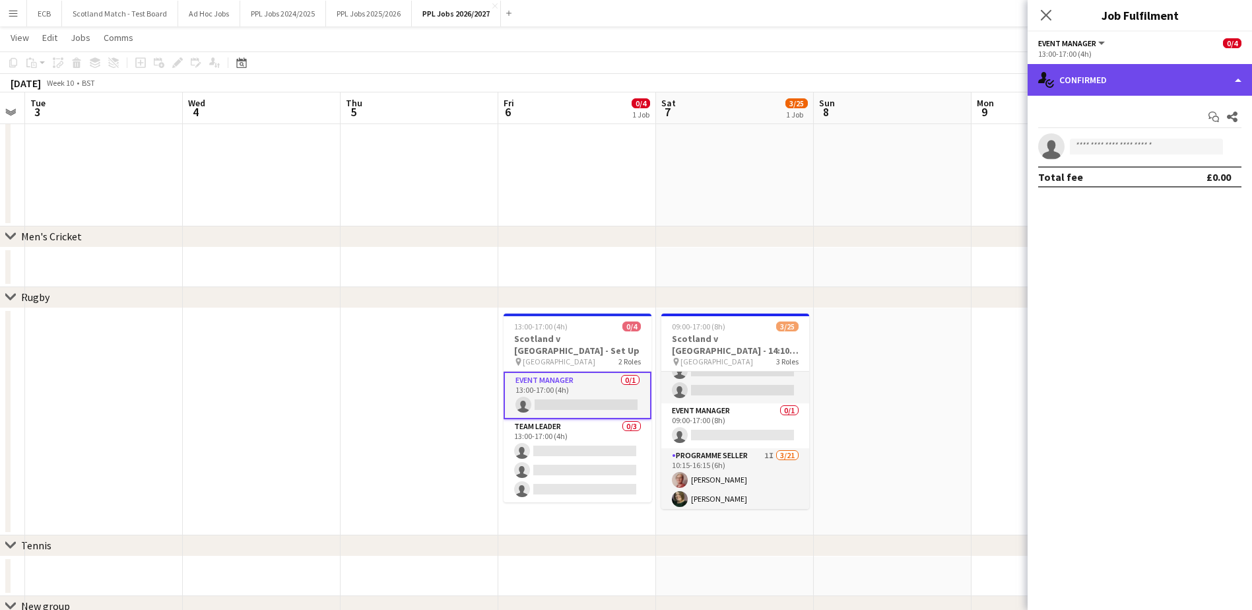
click at [1114, 88] on div "single-neutral-actions-check-2 Confirmed" at bounding box center [1140, 80] width 224 height 32
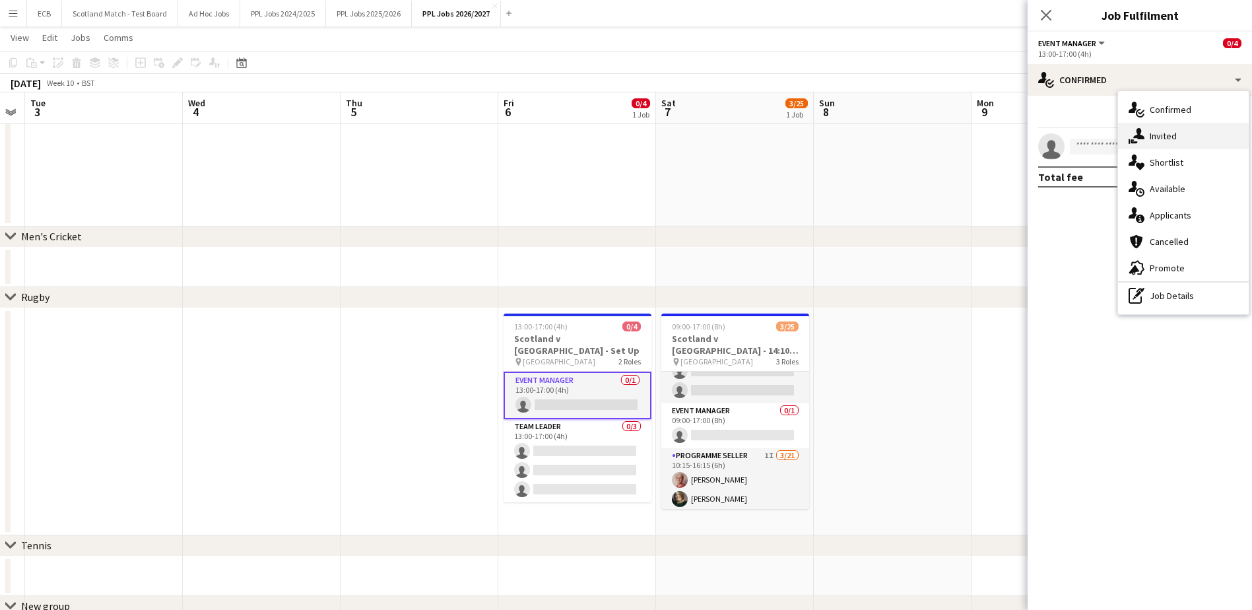
click at [1175, 139] on span "Invited" at bounding box center [1163, 136] width 27 height 12
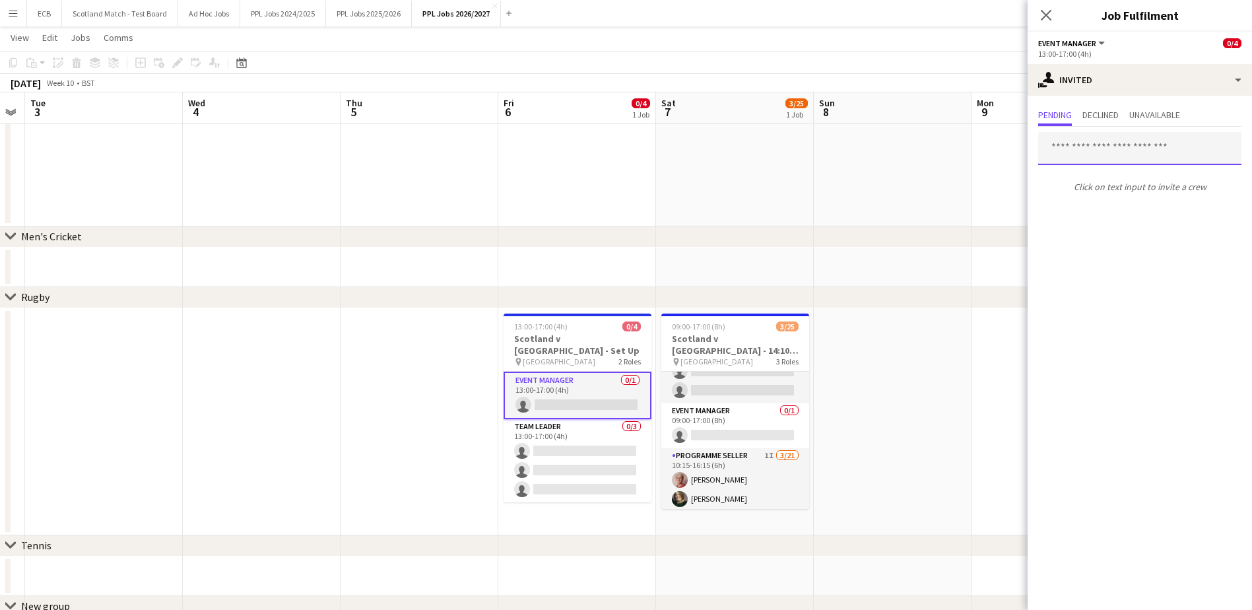
click at [1140, 152] on input "text" at bounding box center [1139, 148] width 203 height 33
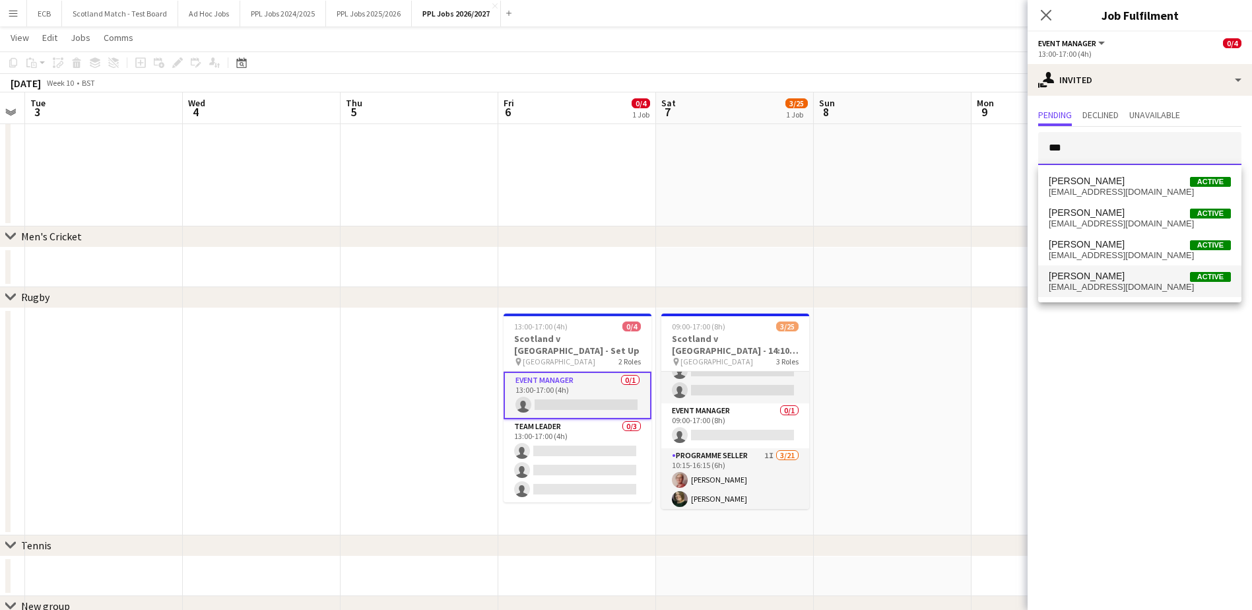
type input "***"
click at [1108, 286] on span "[EMAIL_ADDRESS][DOMAIN_NAME]" at bounding box center [1140, 287] width 182 height 11
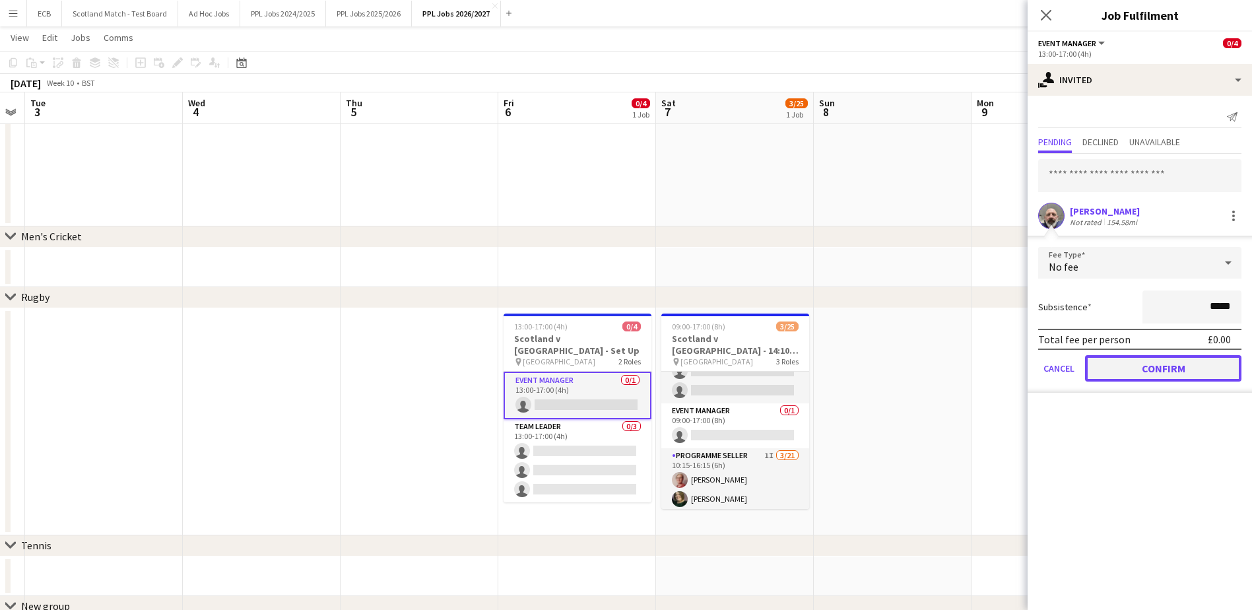
click at [1164, 368] on button "Confirm" at bounding box center [1163, 368] width 156 height 26
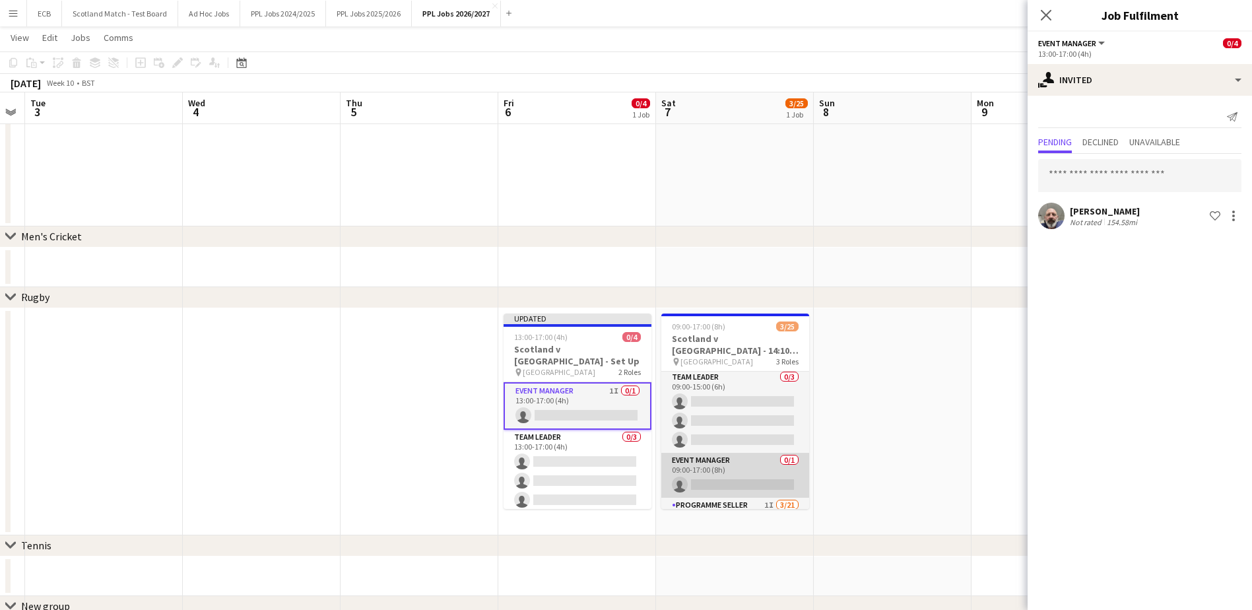
scroll to position [1, 0]
click at [726, 454] on app-card-role "Event Manager 0/1 09:00-17:00 (8h) single-neutral-actions" at bounding box center [735, 475] width 148 height 45
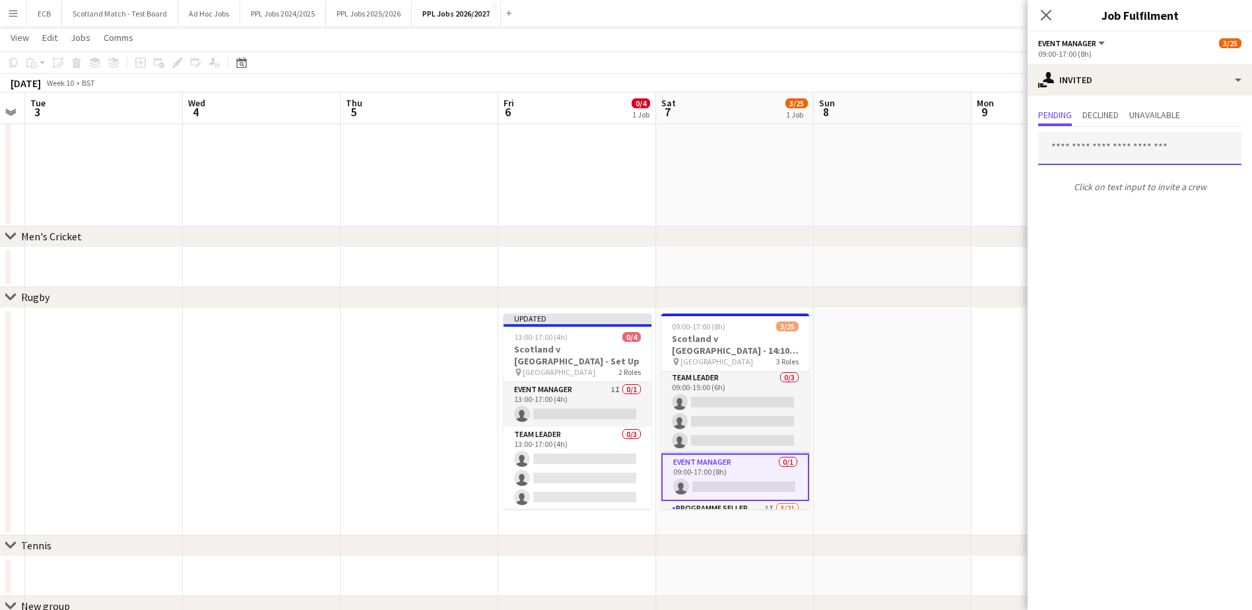
click at [1116, 147] on input "text" at bounding box center [1139, 148] width 203 height 33
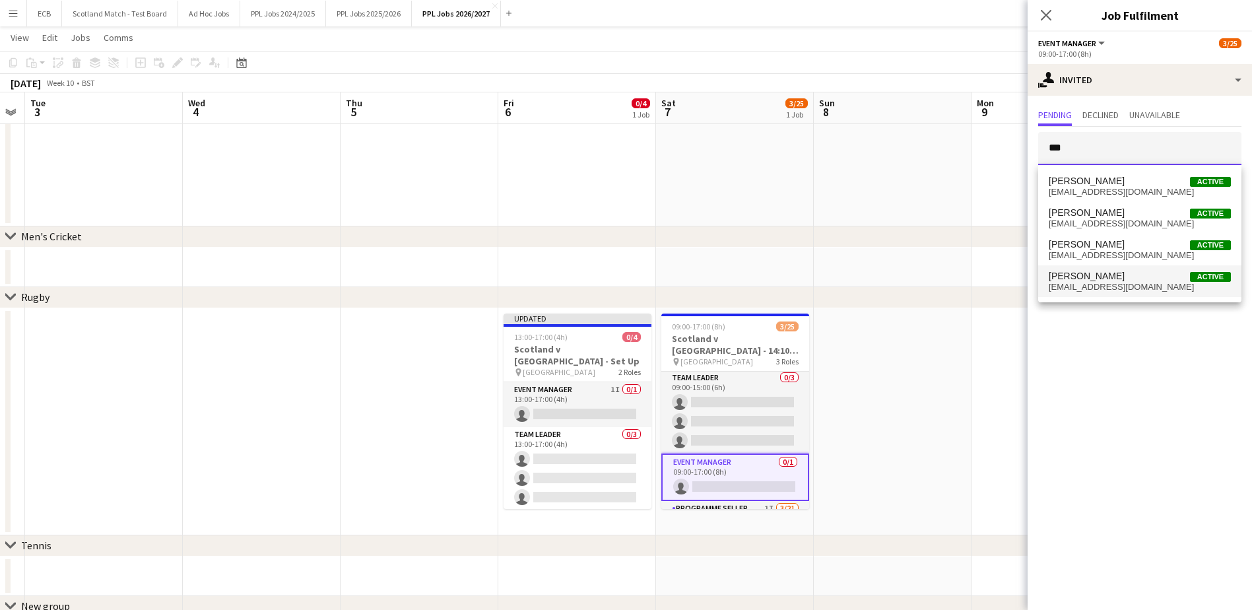
type input "***"
click at [1102, 289] on span "[EMAIL_ADDRESS][DOMAIN_NAME]" at bounding box center [1140, 287] width 182 height 11
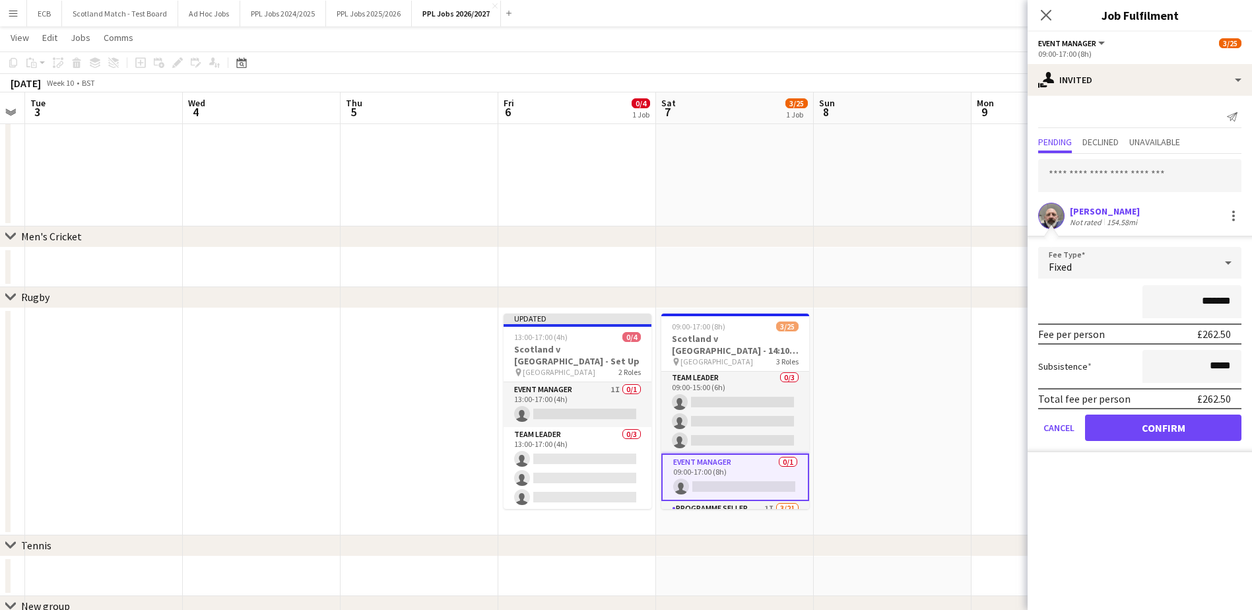
type input "*******"
click at [927, 337] on app-date-cell at bounding box center [893, 421] width 158 height 227
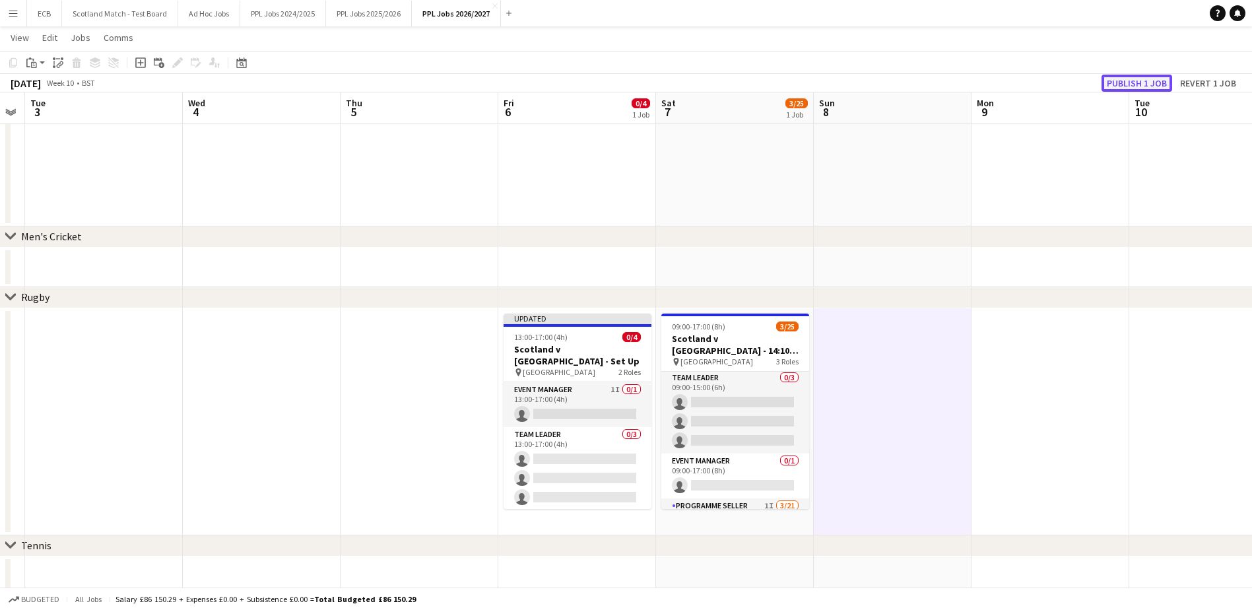
click at [1142, 79] on button "Publish 1 job" at bounding box center [1137, 83] width 71 height 17
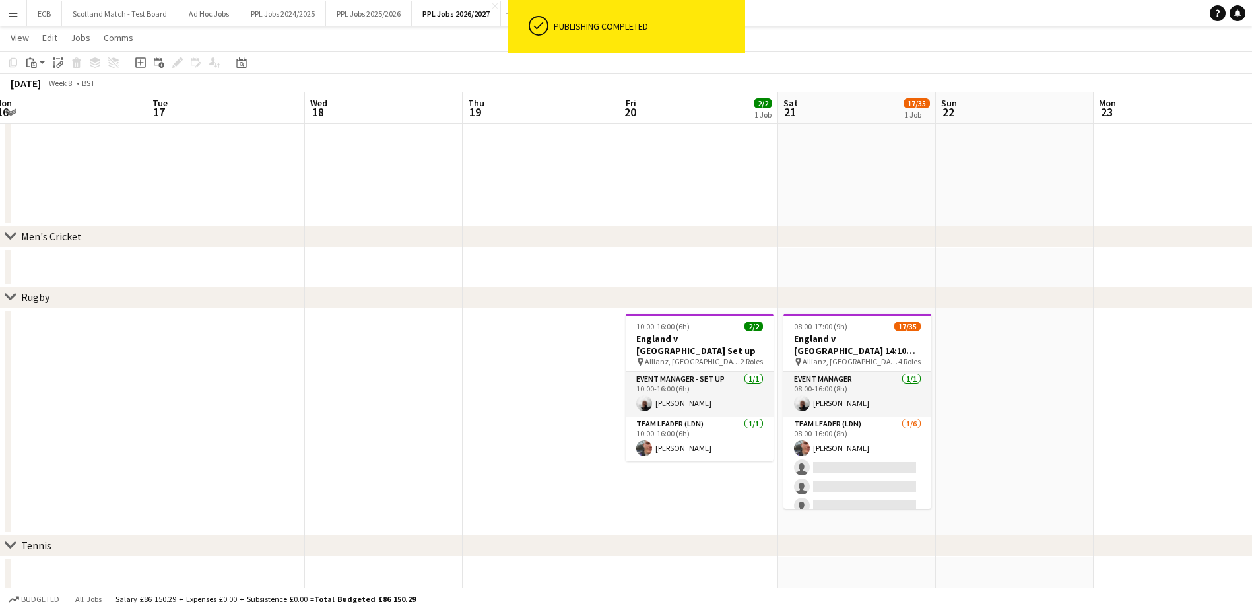
scroll to position [0, 273]
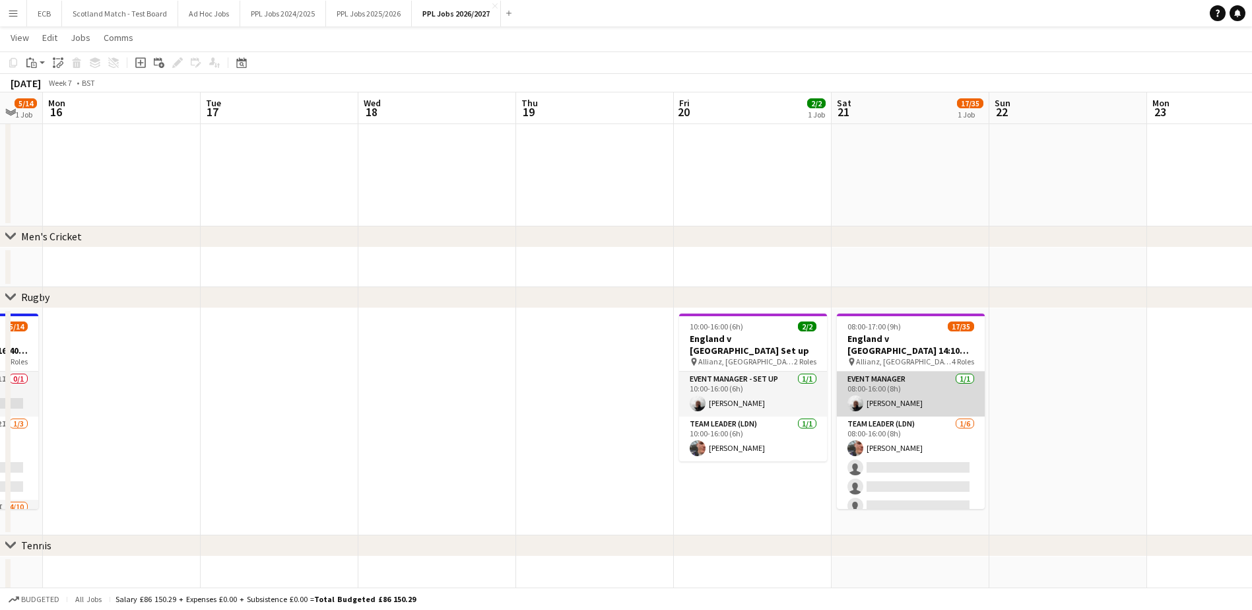
click at [888, 400] on app-card-role "Event Manager [DATE] 08:00-16:00 (8h) [PERSON_NAME]" at bounding box center [911, 394] width 148 height 45
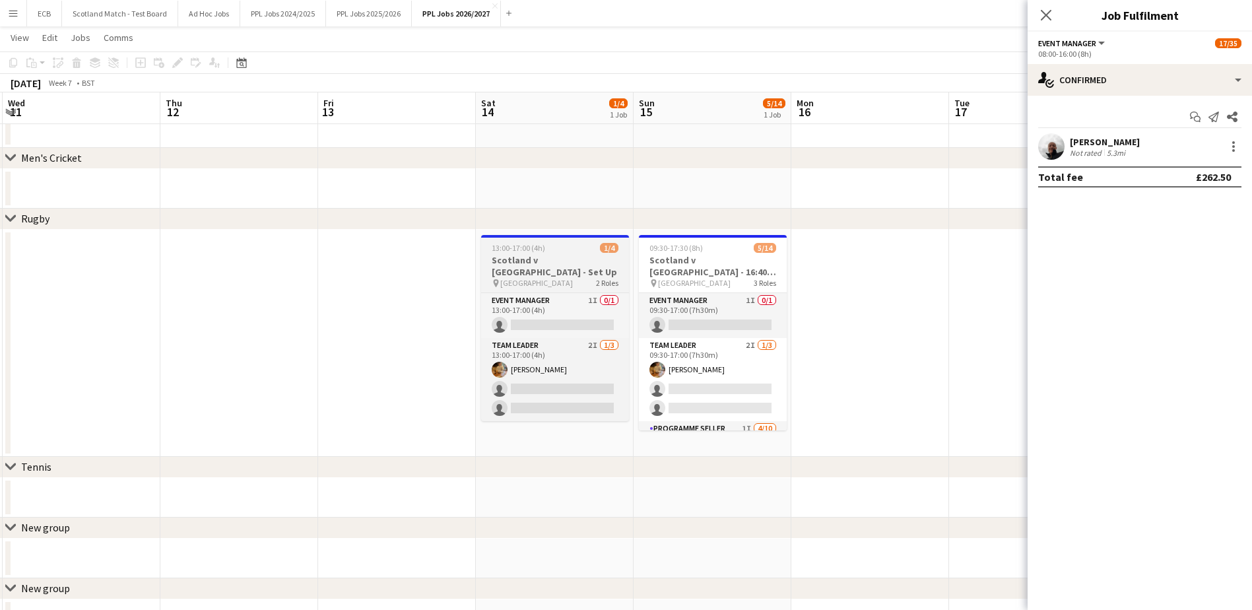
scroll to position [0, 473]
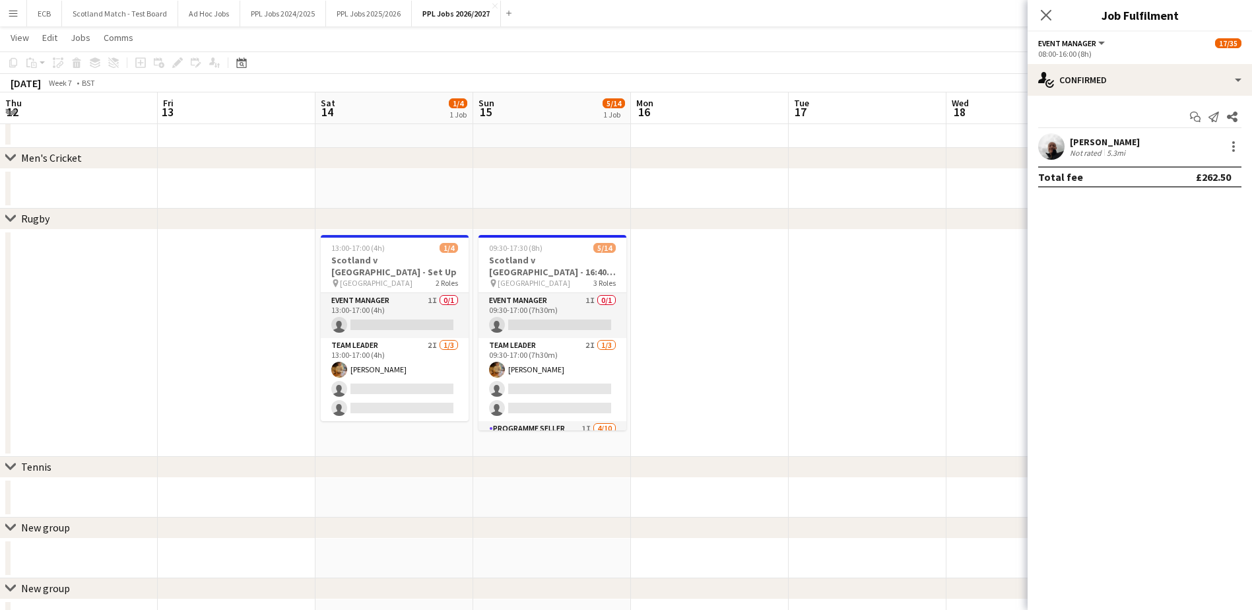
click at [745, 248] on app-date-cell at bounding box center [710, 343] width 158 height 227
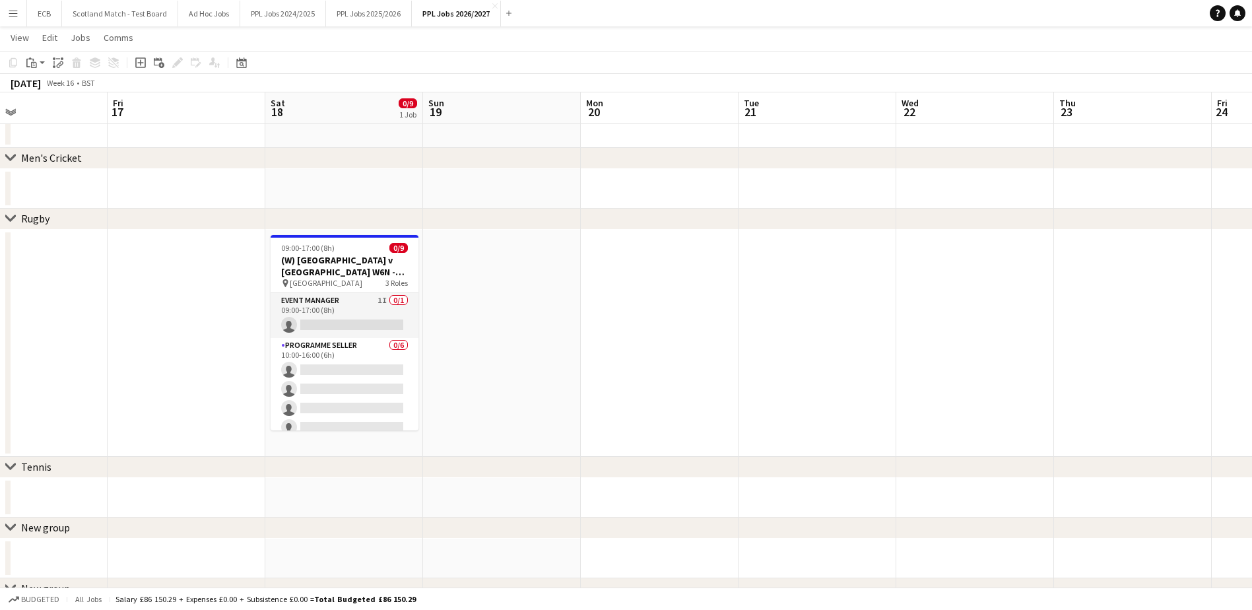
scroll to position [0, 364]
click at [193, 277] on app-date-cell at bounding box center [189, 343] width 158 height 227
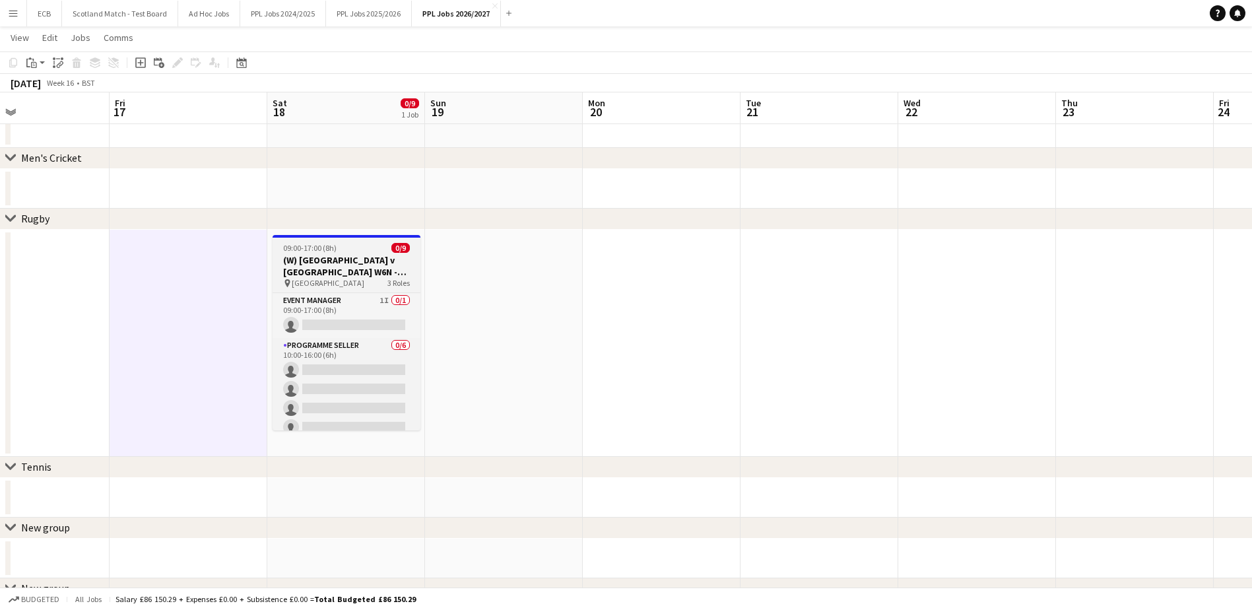
click at [343, 259] on h3 "(W) [GEOGRAPHIC_DATA] v [GEOGRAPHIC_DATA] W6N - 13:30" at bounding box center [347, 266] width 148 height 24
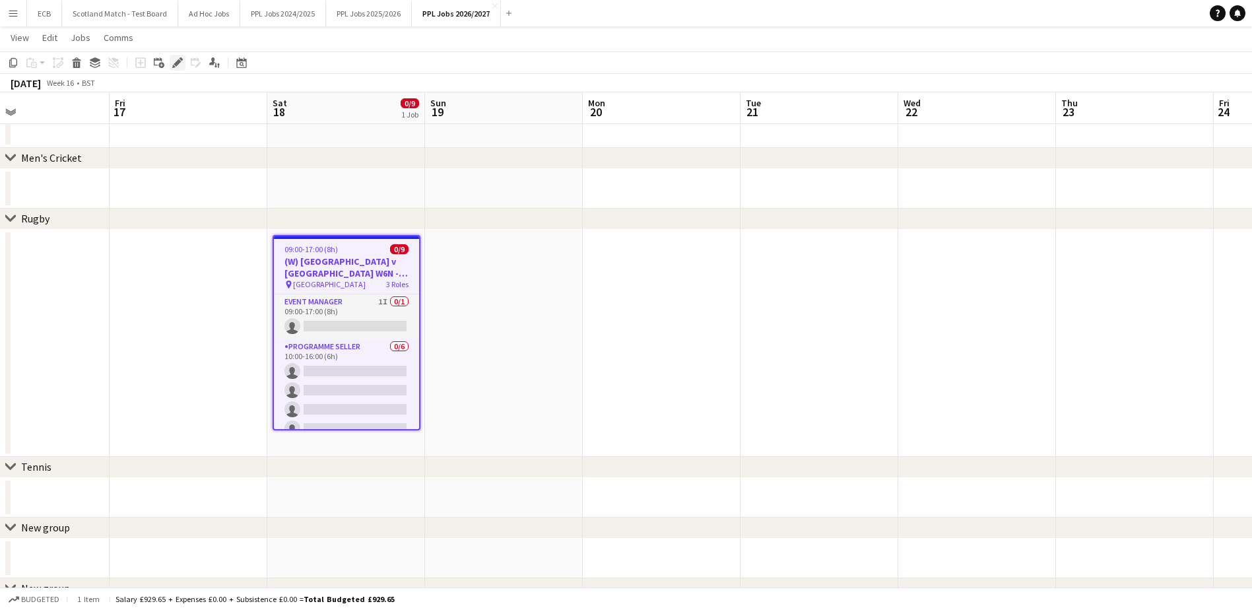
click at [172, 62] on icon "Edit" at bounding box center [177, 62] width 11 height 11
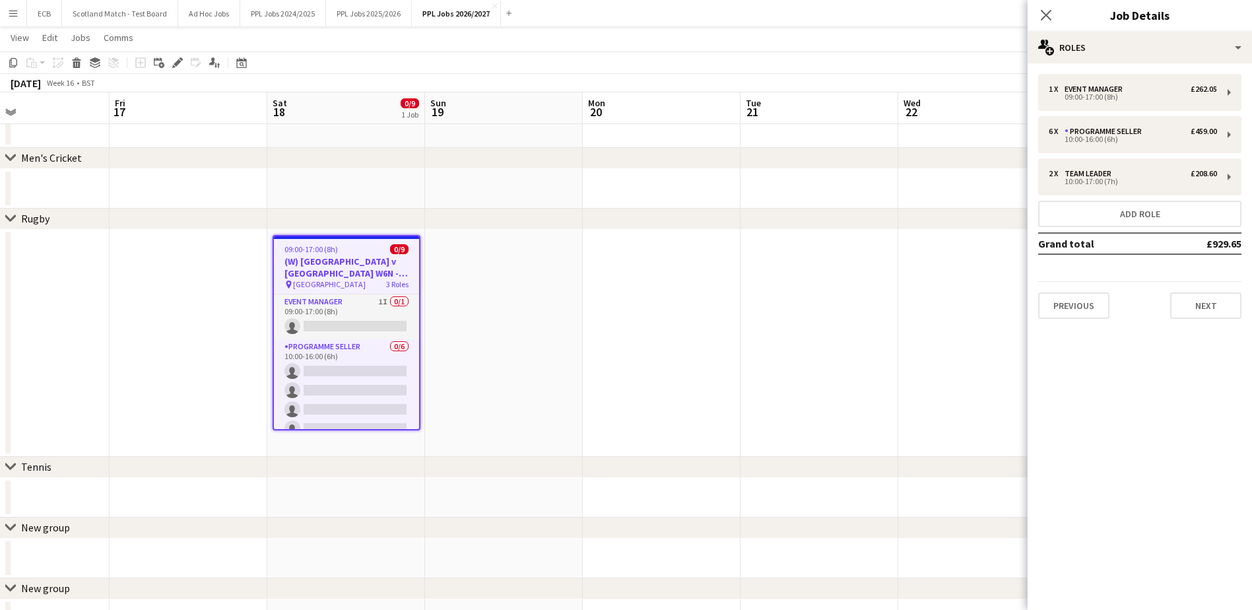
click at [173, 262] on app-date-cell at bounding box center [189, 343] width 158 height 227
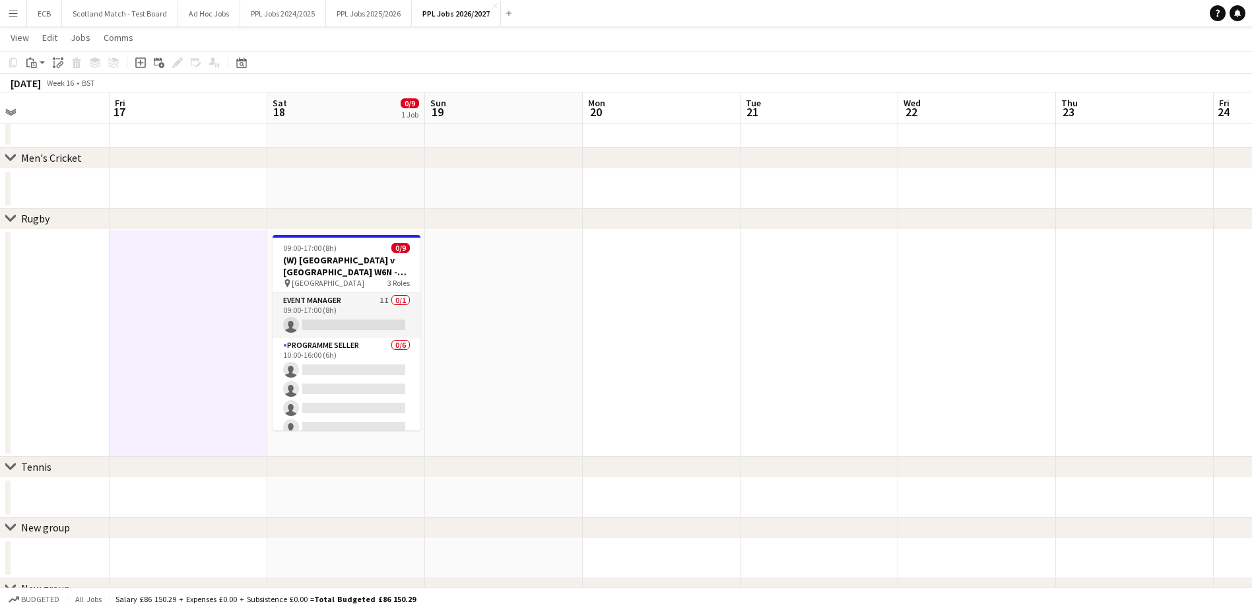
click at [225, 321] on app-date-cell at bounding box center [189, 343] width 158 height 227
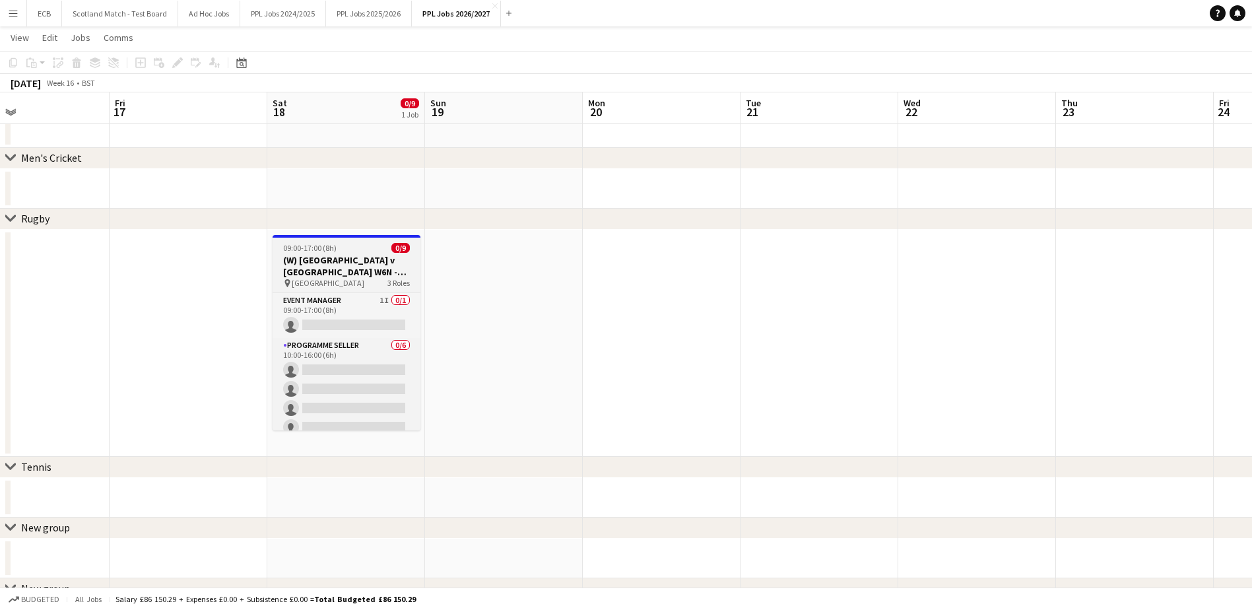
click at [354, 250] on div "09:00-17:00 (8h) 0/9" at bounding box center [347, 248] width 148 height 10
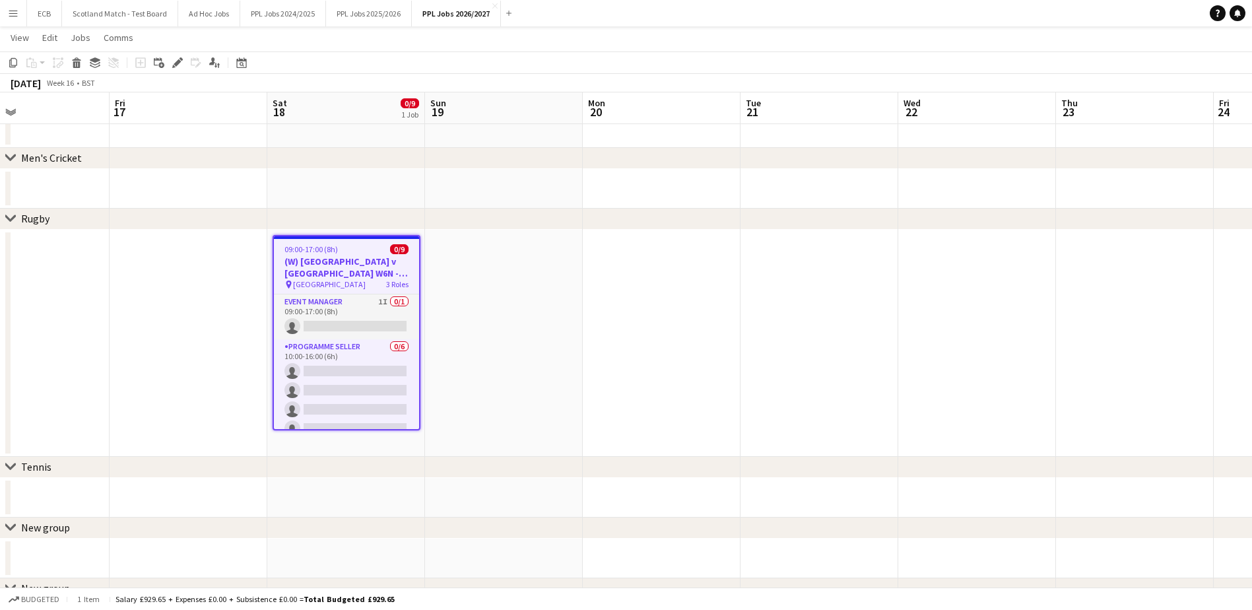
click at [247, 269] on app-date-cell at bounding box center [189, 343] width 158 height 227
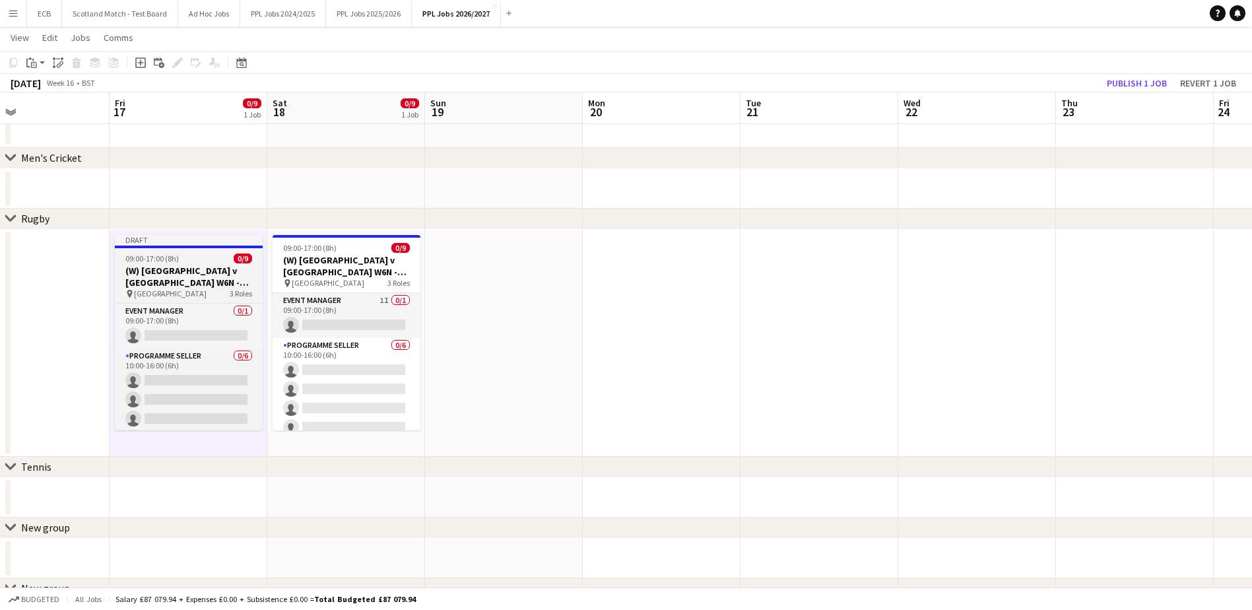
click at [185, 261] on div "09:00-17:00 (8h) 0/9" at bounding box center [189, 258] width 148 height 10
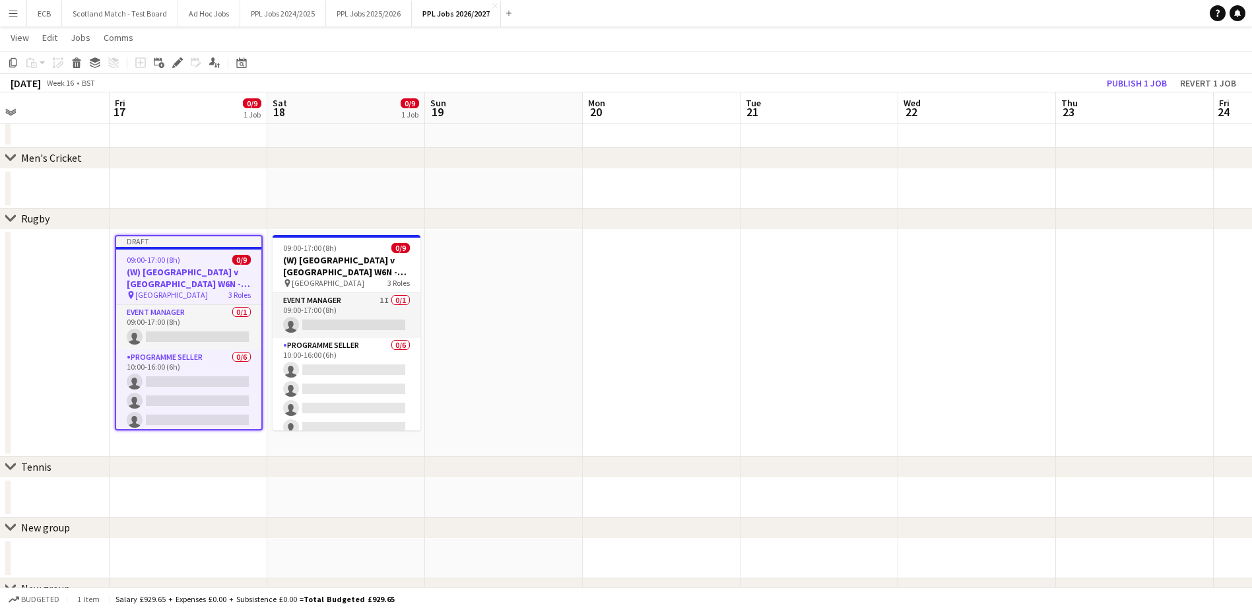
click at [178, 71] on app-toolbar "Copy Paste Paste Ctrl+V Paste with crew Ctrl+Shift+V Paste linked Job [GEOGRAPH…" at bounding box center [626, 62] width 1252 height 22
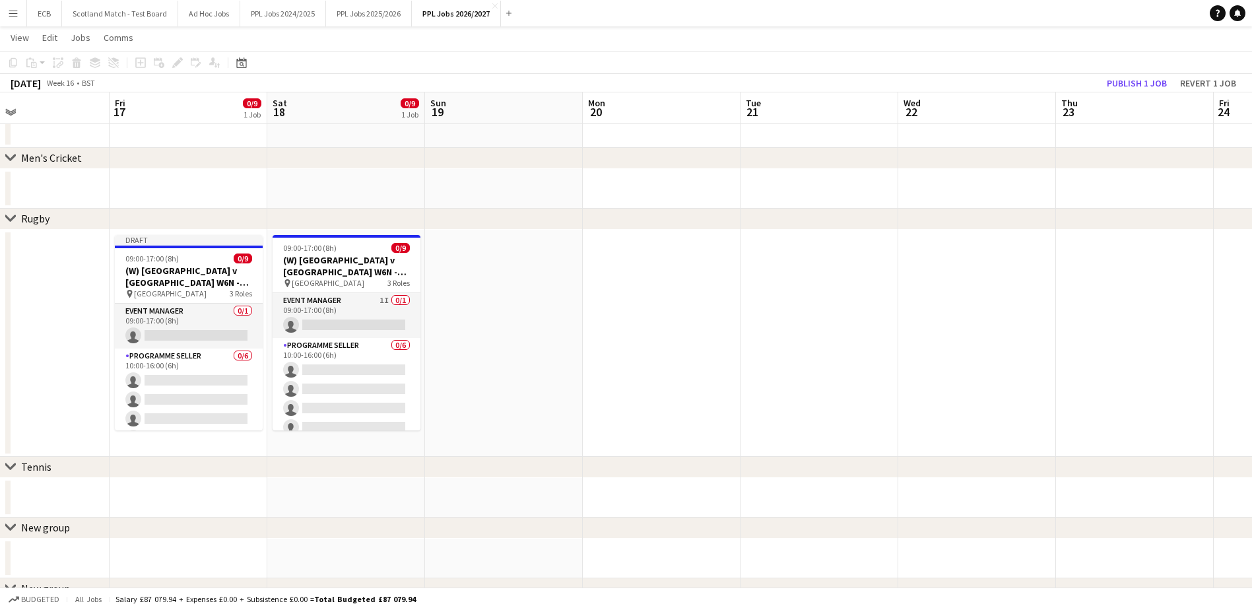
click at [176, 61] on div "Add job Add linked Job Edit Edit linked Job Applicants" at bounding box center [171, 63] width 101 height 16
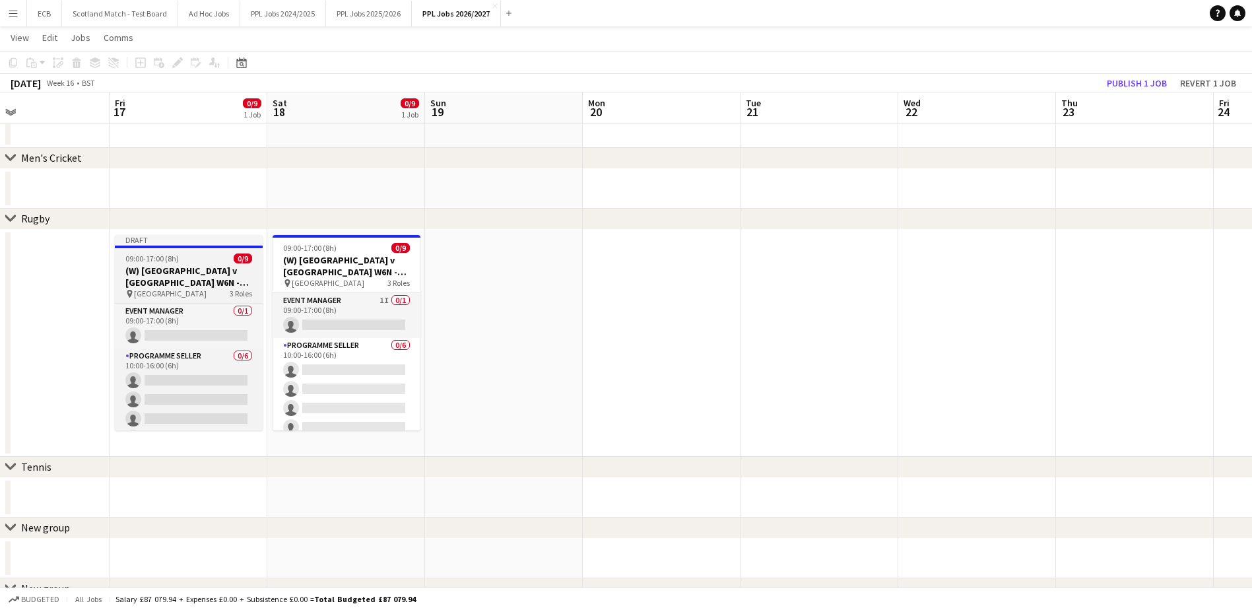
click at [176, 279] on h3 "(W) [GEOGRAPHIC_DATA] v [GEOGRAPHIC_DATA] W6N - 13:30" at bounding box center [189, 277] width 148 height 24
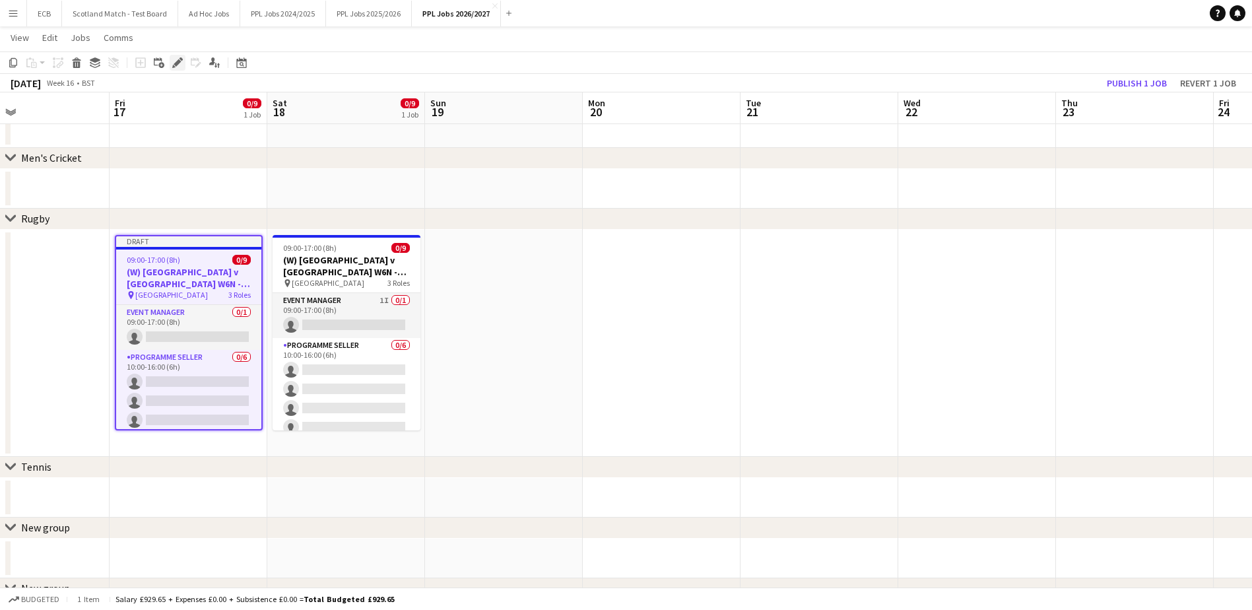
click at [176, 58] on icon "Edit" at bounding box center [177, 62] width 11 height 11
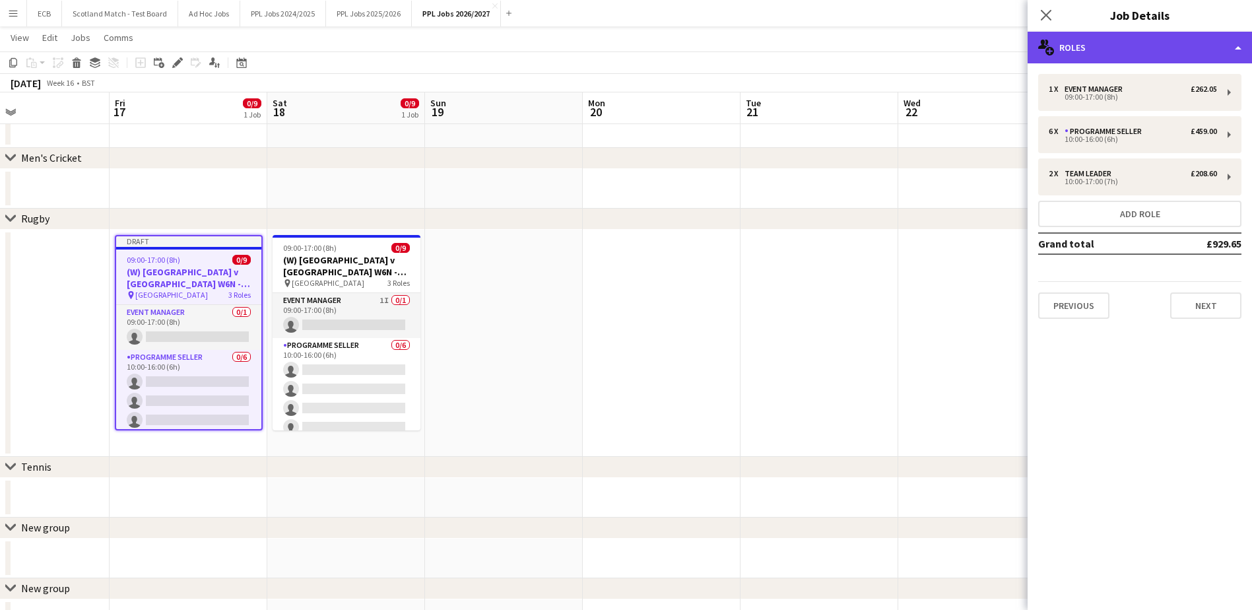
click at [1112, 43] on div "multiple-users-add Roles" at bounding box center [1140, 48] width 224 height 32
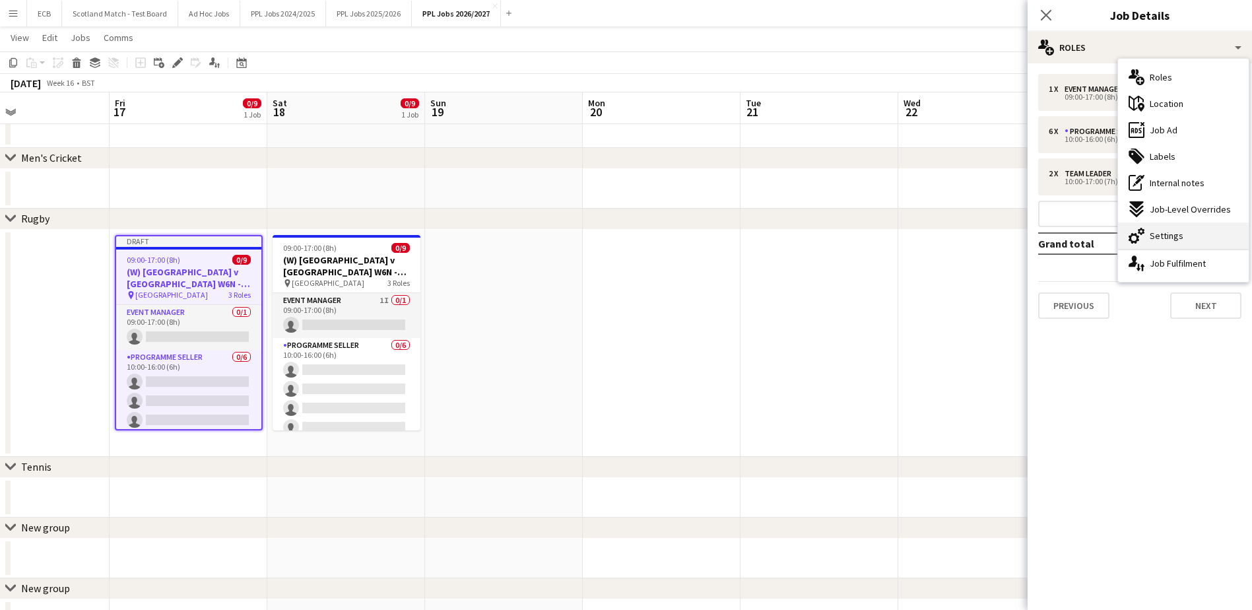
click at [1158, 234] on span "Settings" at bounding box center [1167, 236] width 34 height 12
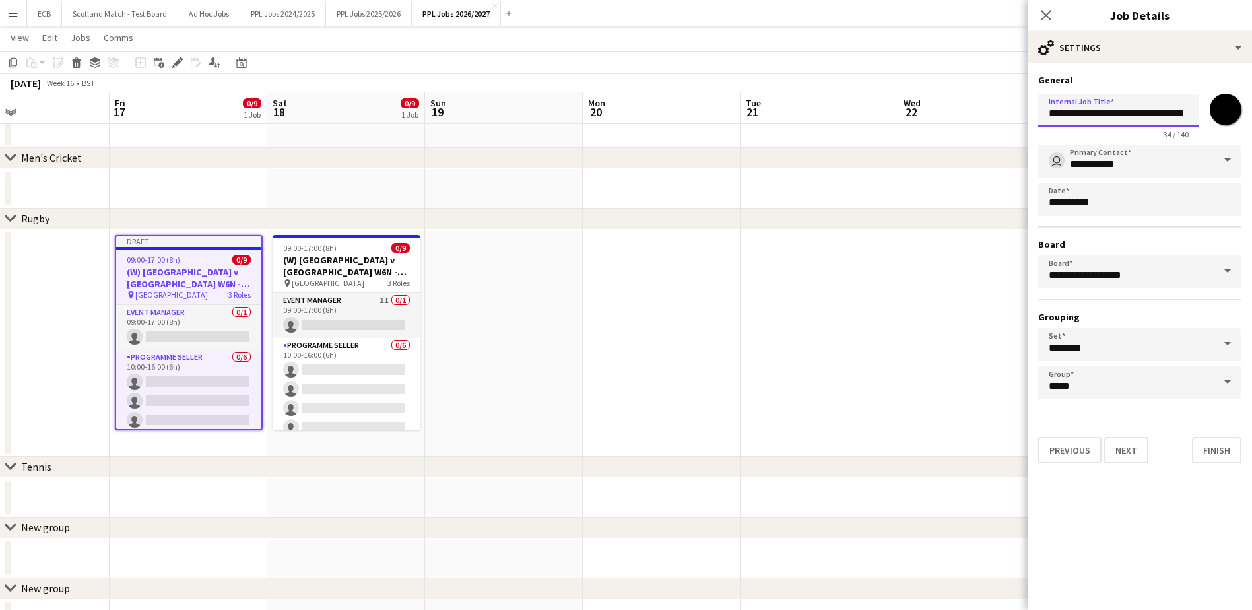
scroll to position [0, 15]
drag, startPoint x: 1174, startPoint y: 114, endPoint x: 1226, endPoint y: 104, distance: 53.7
click at [1226, 104] on div "**********" at bounding box center [1139, 113] width 203 height 51
type input "**********"
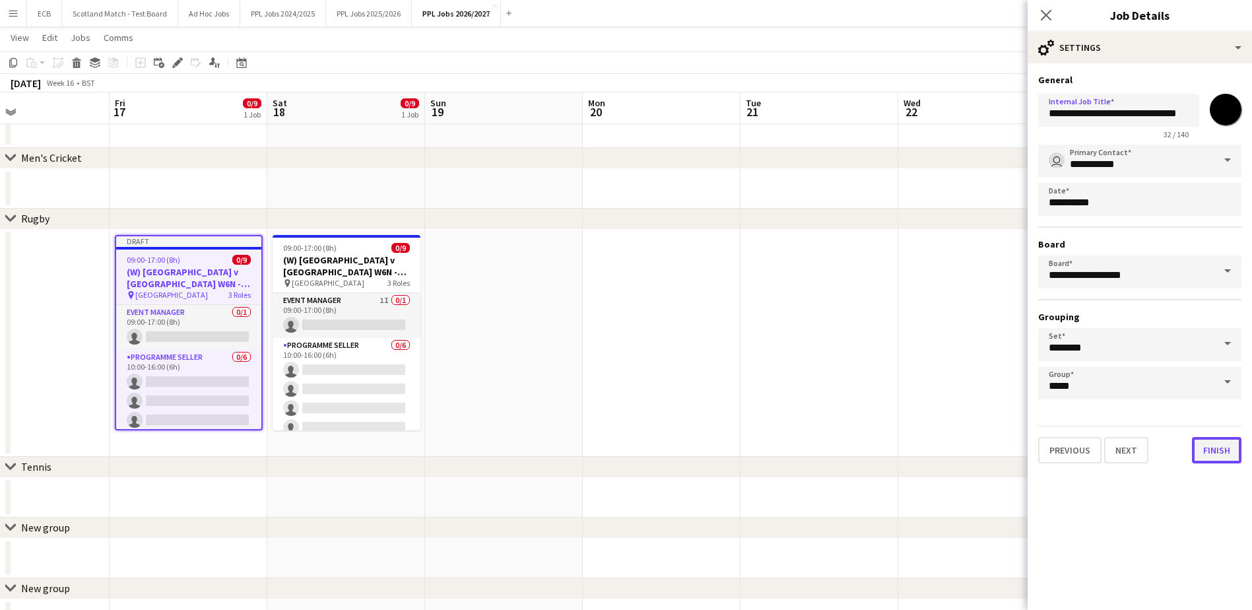
click at [1231, 446] on button "Finish" at bounding box center [1217, 450] width 50 height 26
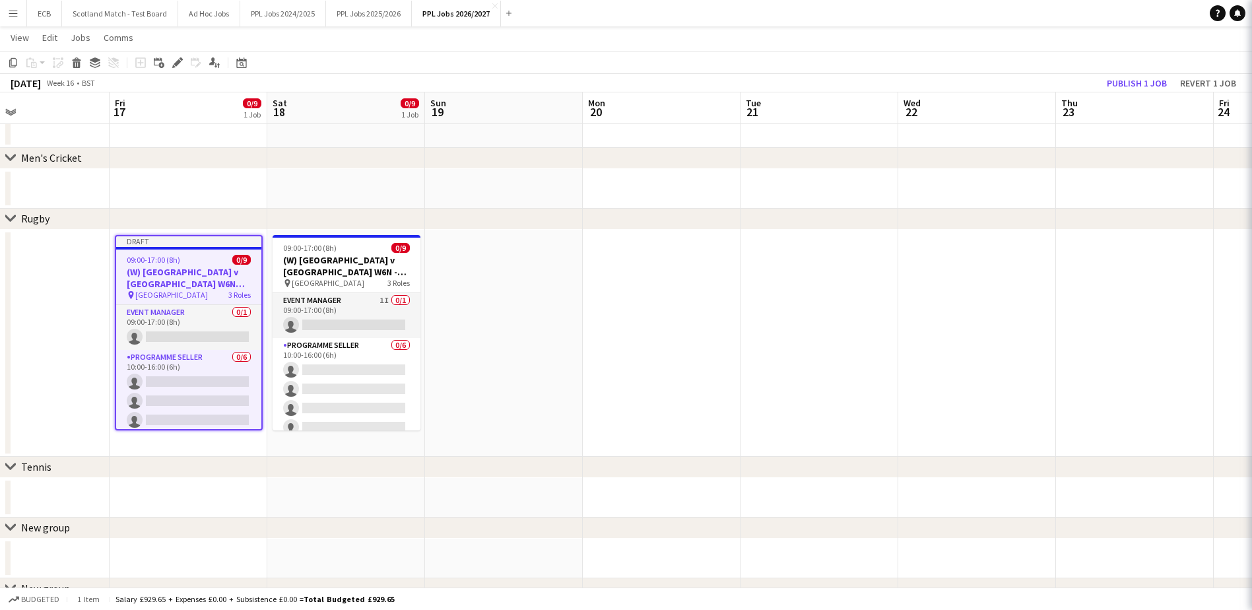
scroll to position [0, 0]
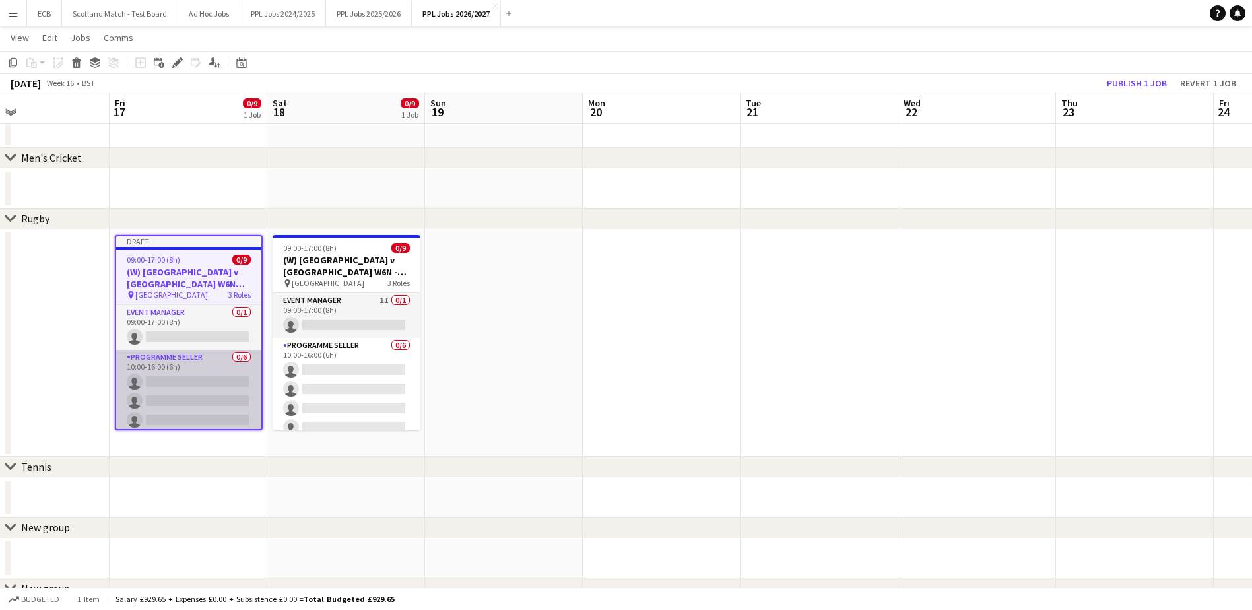
click at [182, 380] on app-card-role "Programme Seller 0/6 10:00-16:00 (6h) single-neutral-actions single-neutral-act…" at bounding box center [188, 420] width 145 height 141
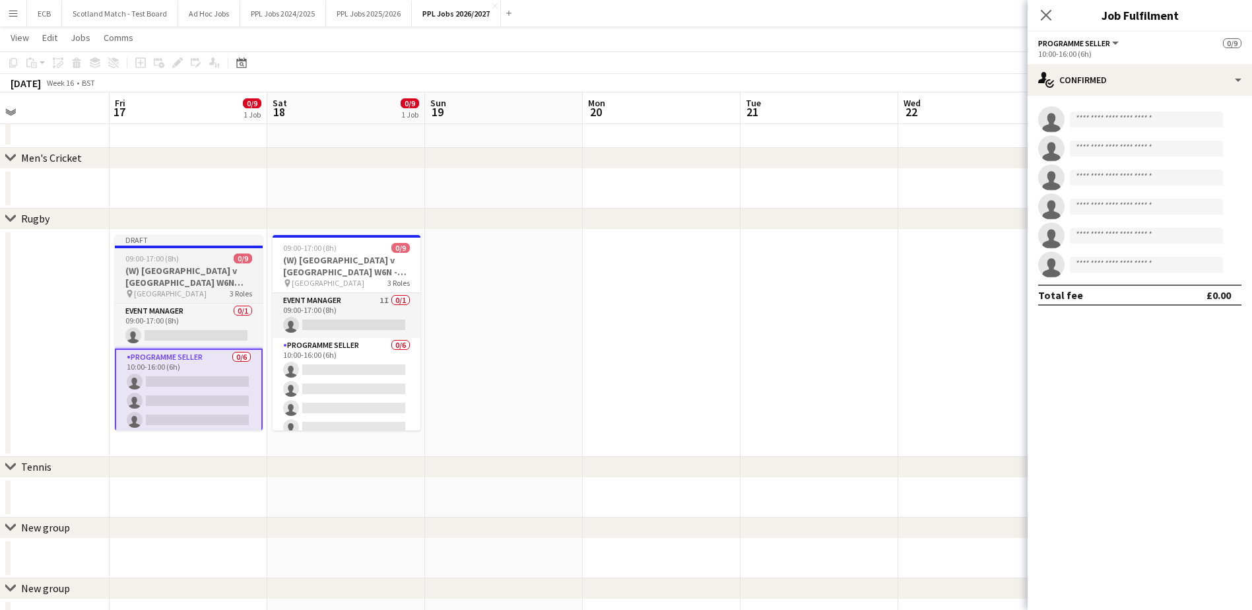
click at [198, 269] on h3 "(W) [GEOGRAPHIC_DATA] v [GEOGRAPHIC_DATA] W6N Setup" at bounding box center [189, 277] width 148 height 24
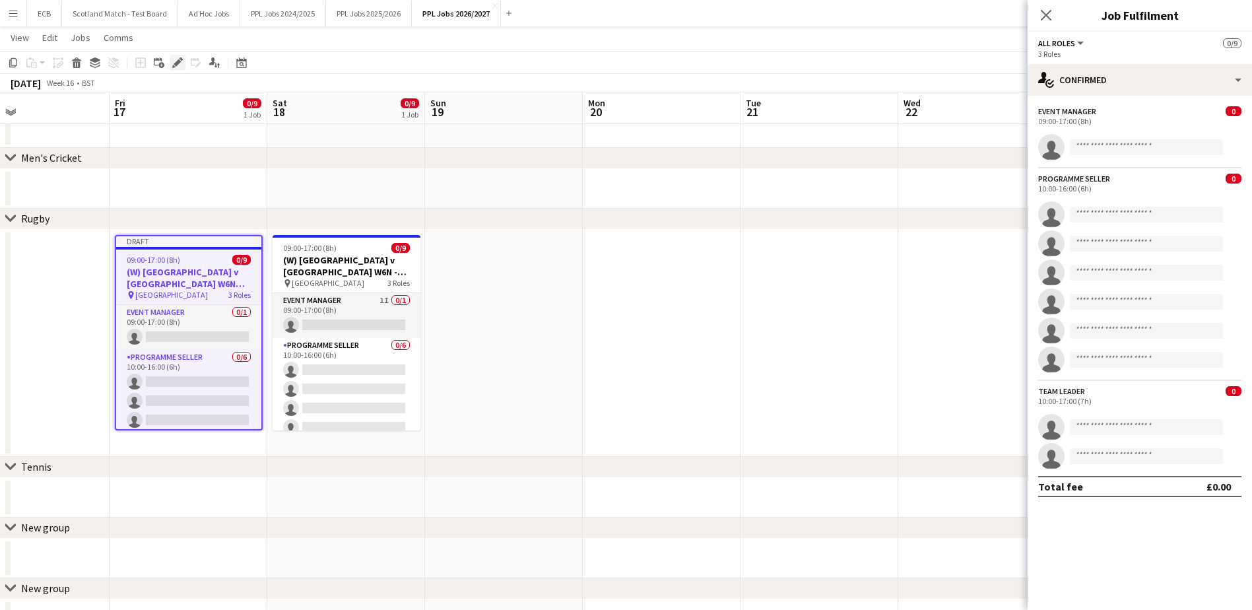
click at [178, 65] on icon "Edit" at bounding box center [177, 62] width 11 height 11
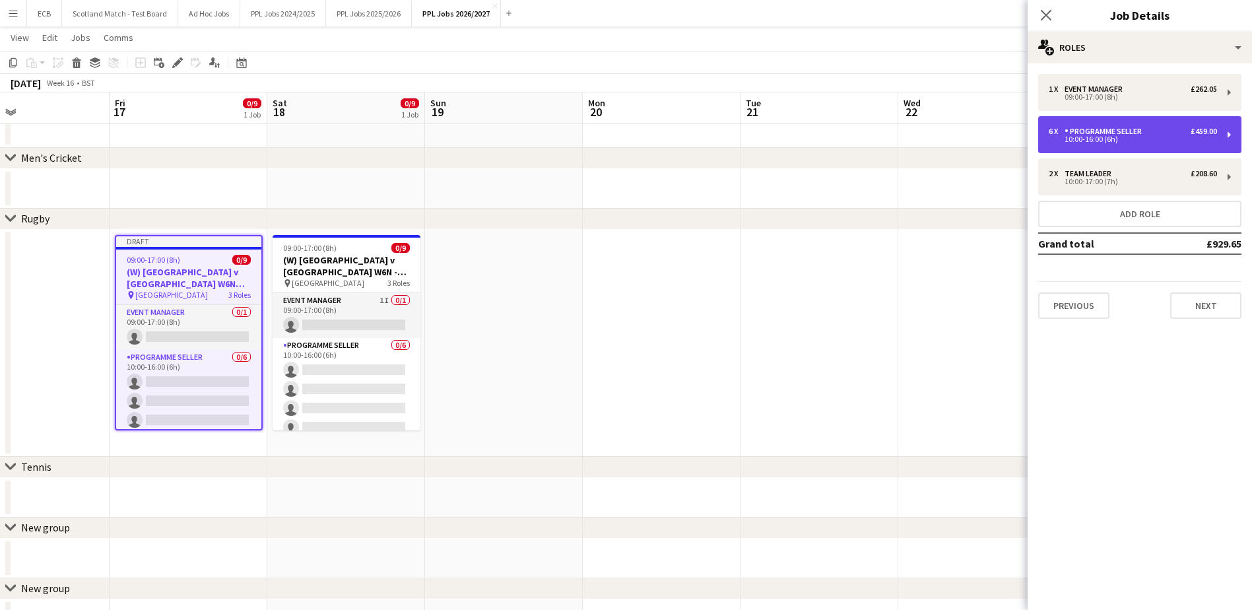
click at [1122, 135] on div "Programme Seller" at bounding box center [1106, 131] width 83 height 9
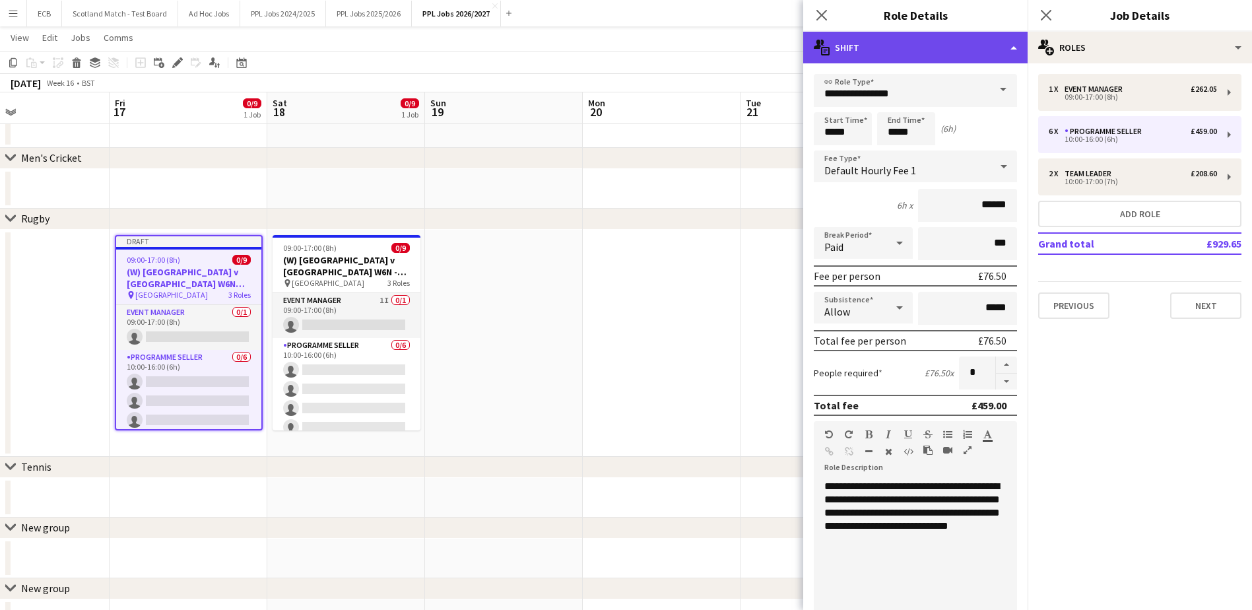
click at [902, 45] on div "multiple-actions-text Shift" at bounding box center [915, 48] width 224 height 32
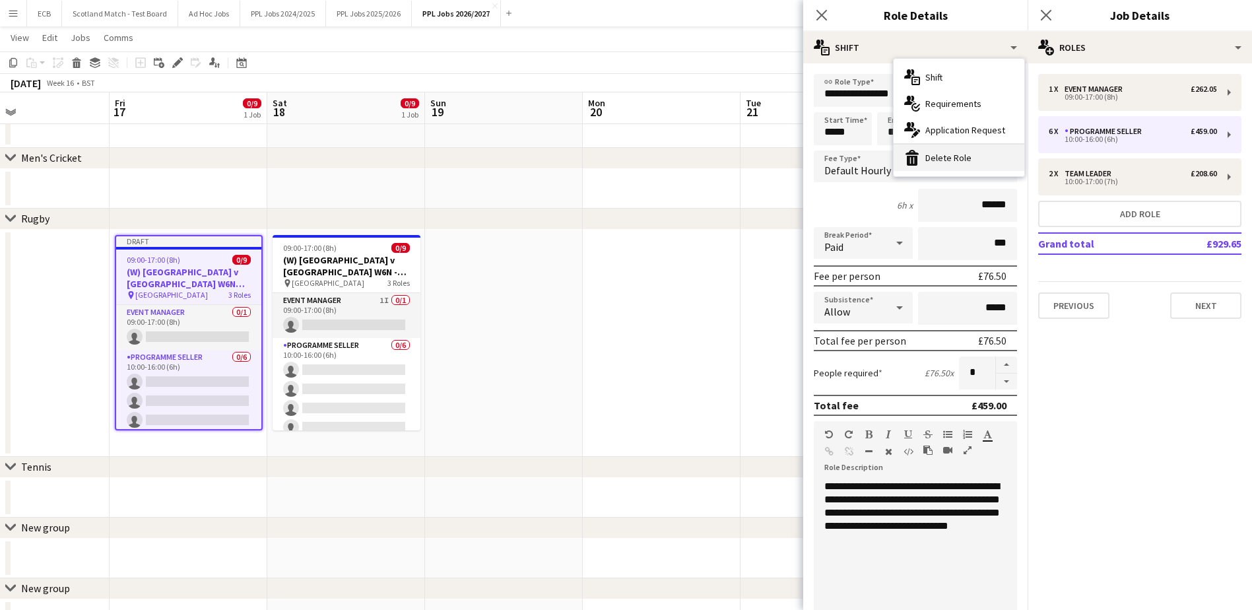
click at [940, 154] on div "bin-2 Delete Role" at bounding box center [959, 158] width 131 height 26
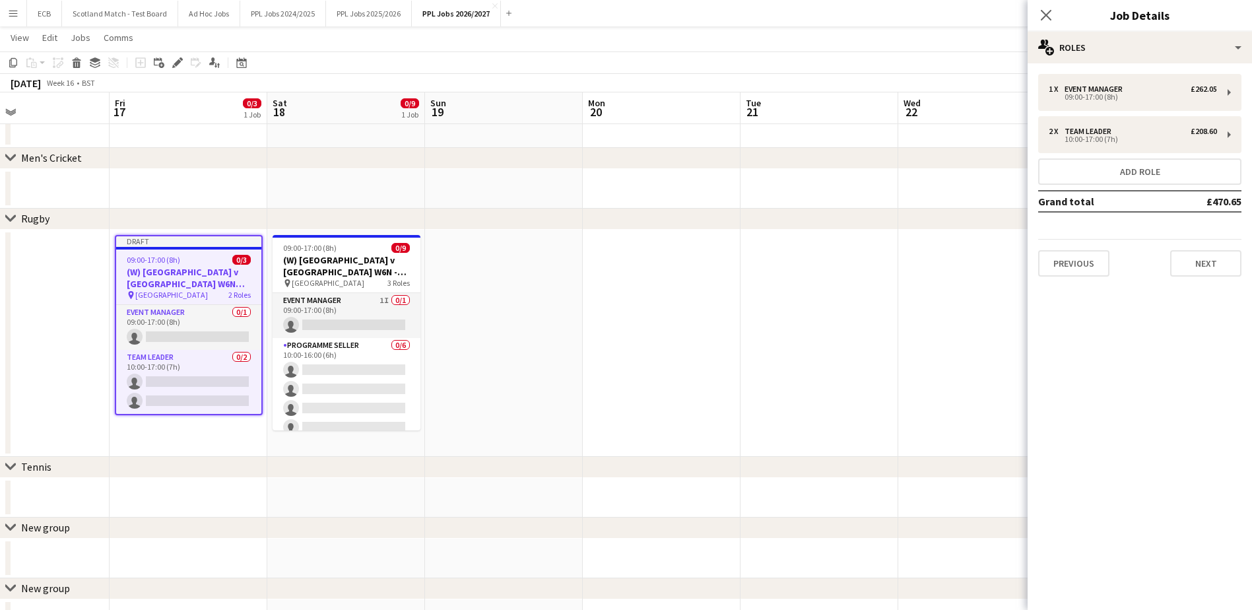
click at [531, 268] on app-date-cell at bounding box center [504, 343] width 158 height 227
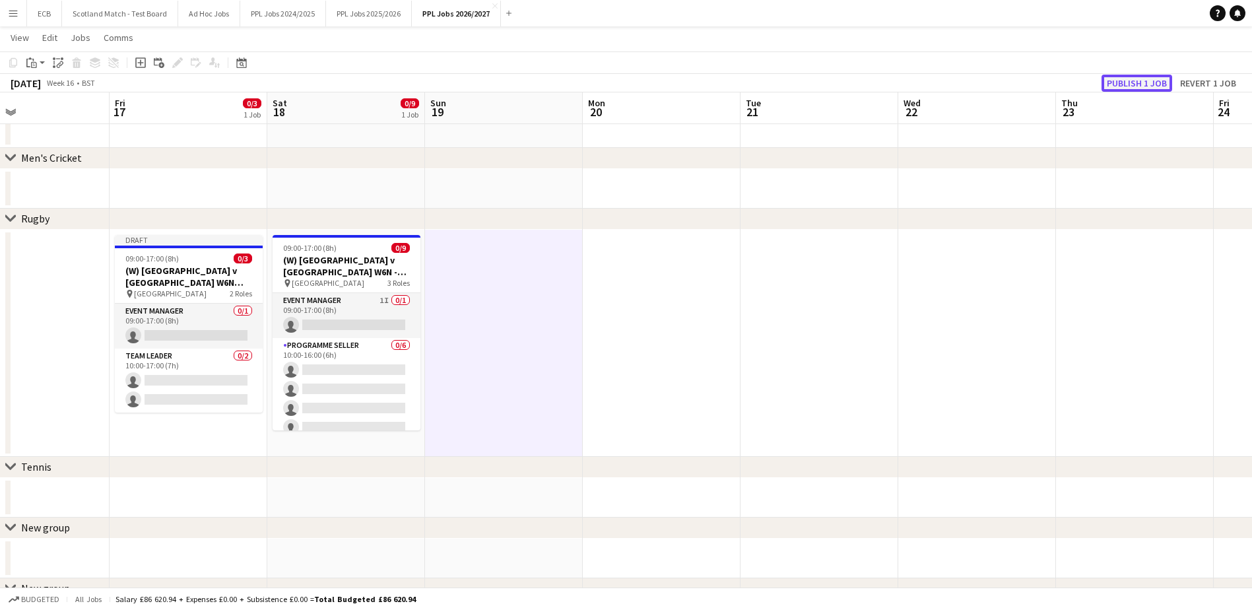
click at [1131, 88] on button "Publish 1 job" at bounding box center [1137, 83] width 71 height 17
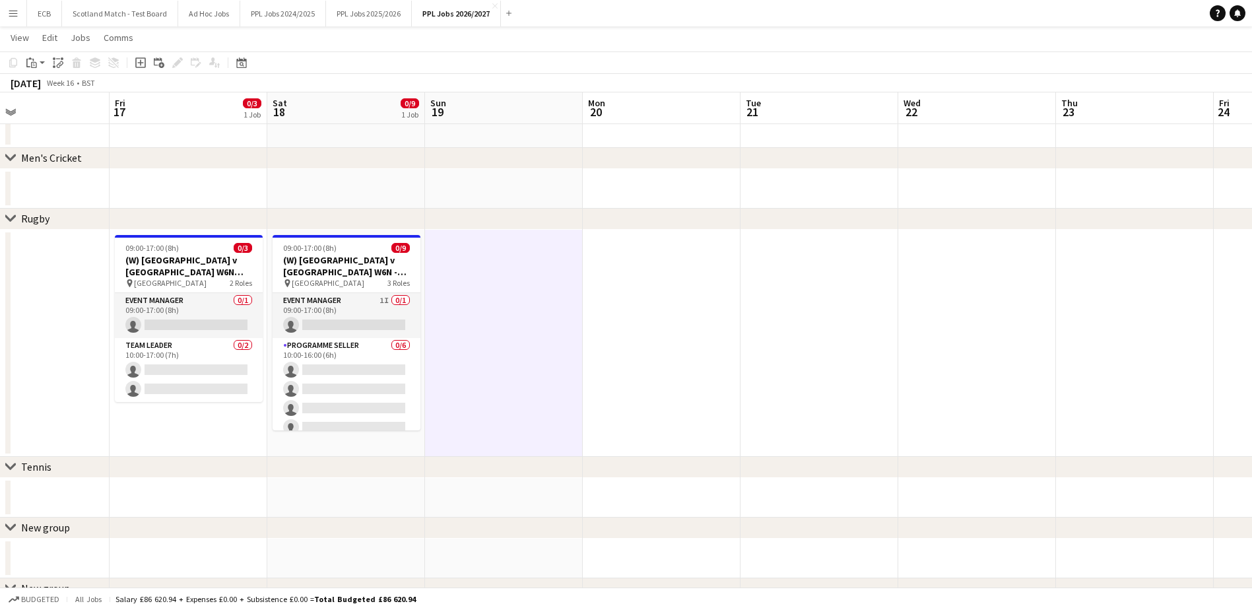
click at [497, 278] on app-date-cell at bounding box center [504, 343] width 158 height 227
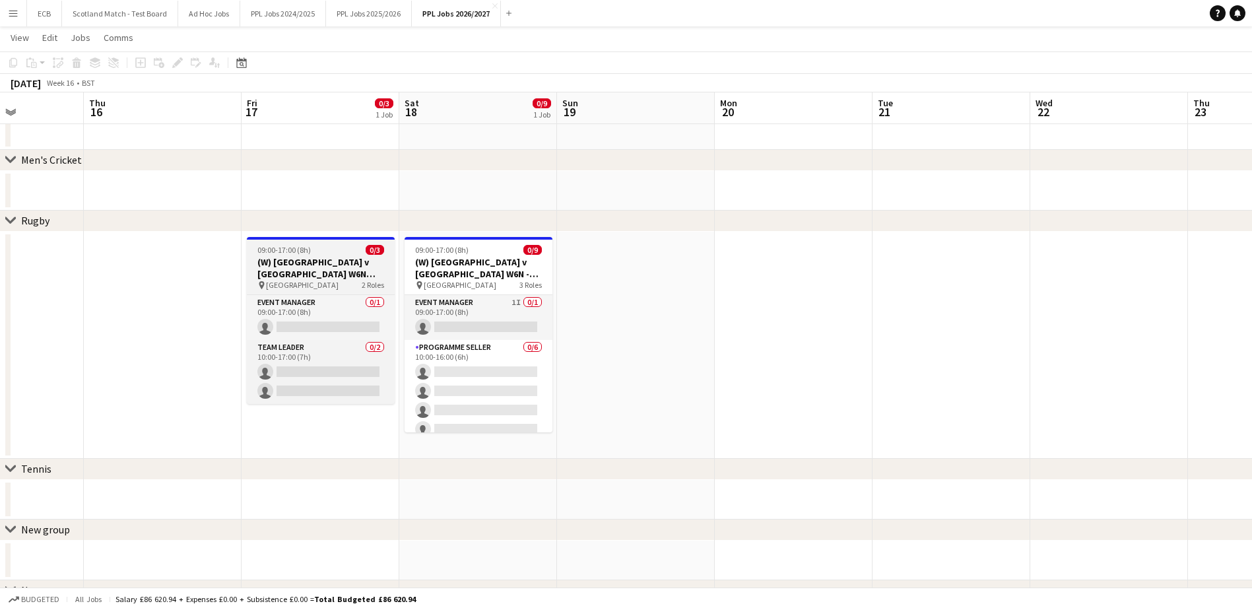
scroll to position [260, 0]
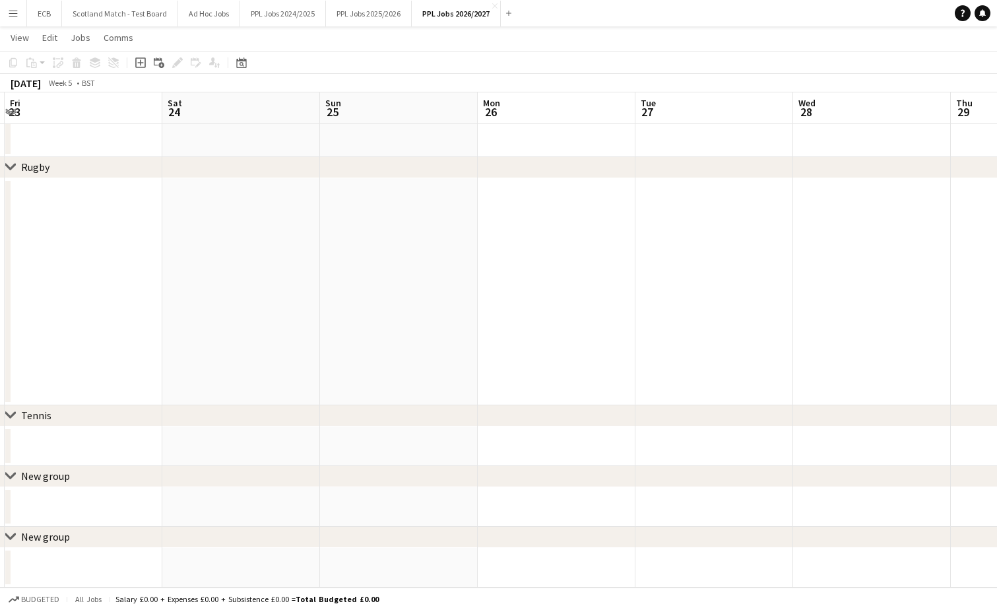
scroll to position [0, 281]
